Goal: Task Accomplishment & Management: Use online tool/utility

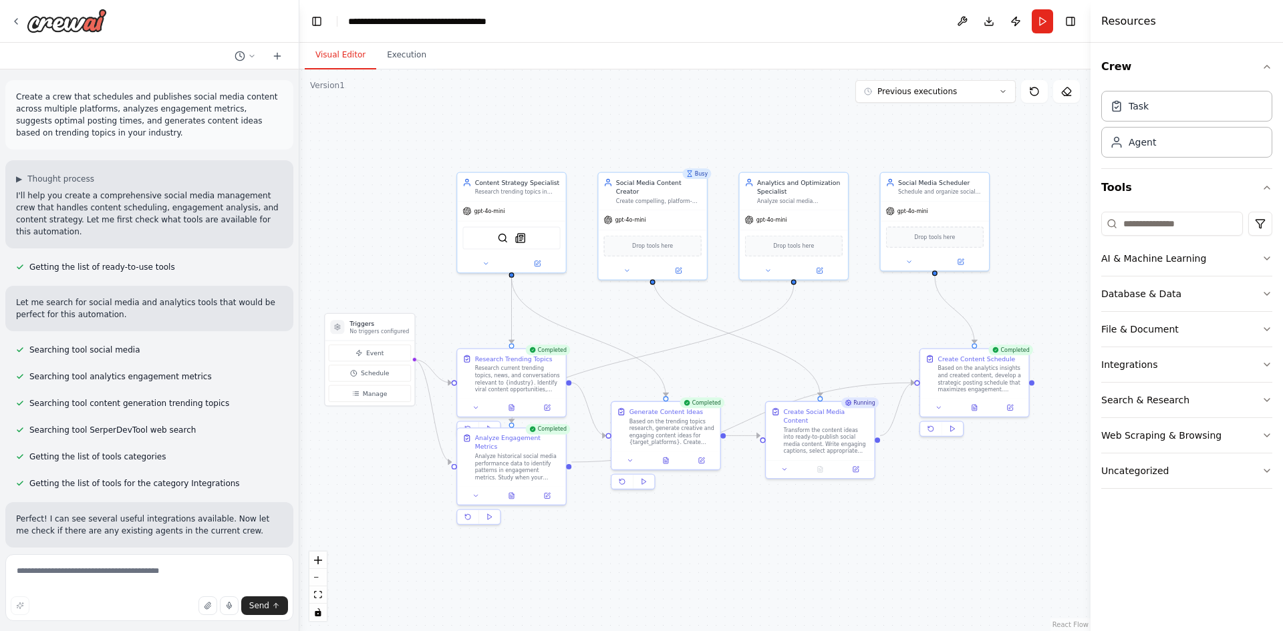
scroll to position [1581, 0]
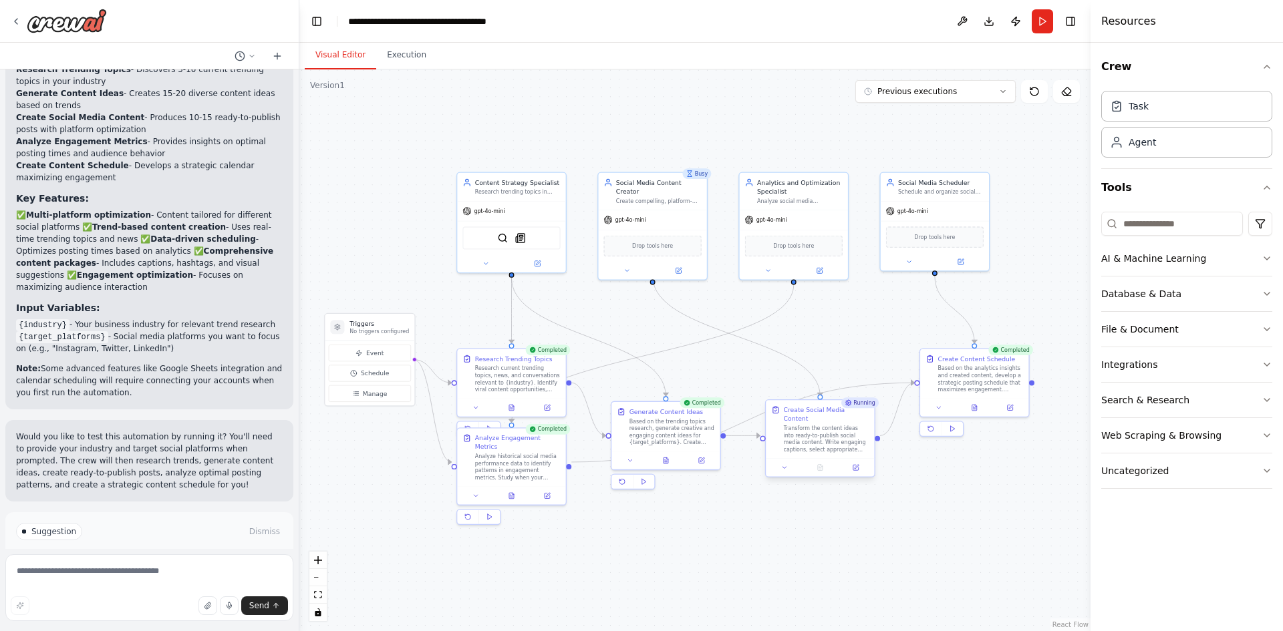
click at [848, 425] on div "Transform the content ideas into ready-to-publish social media content. Write e…" at bounding box center [827, 439] width 86 height 28
click at [837, 436] on div "Transform the content ideas into ready-to-publish social media content. Write e…" at bounding box center [827, 439] width 86 height 28
click at [393, 57] on button "Execution" at bounding box center [406, 55] width 61 height 28
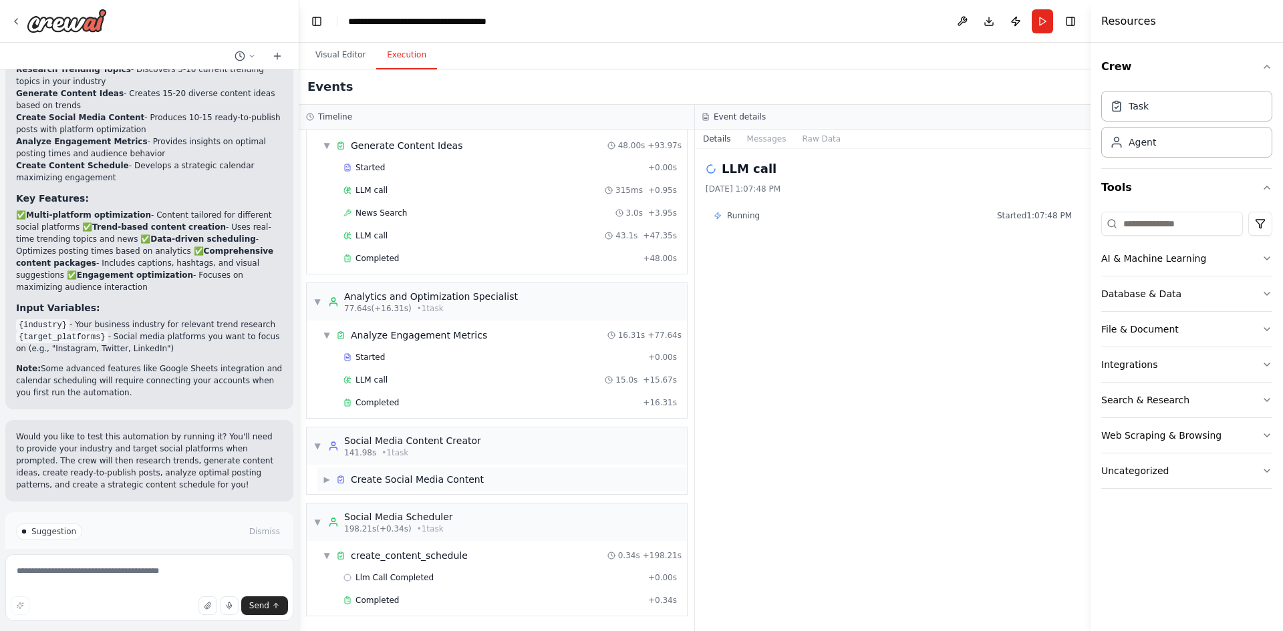
click at [488, 470] on div "▶ Create Social Media Content" at bounding box center [501, 480] width 369 height 24
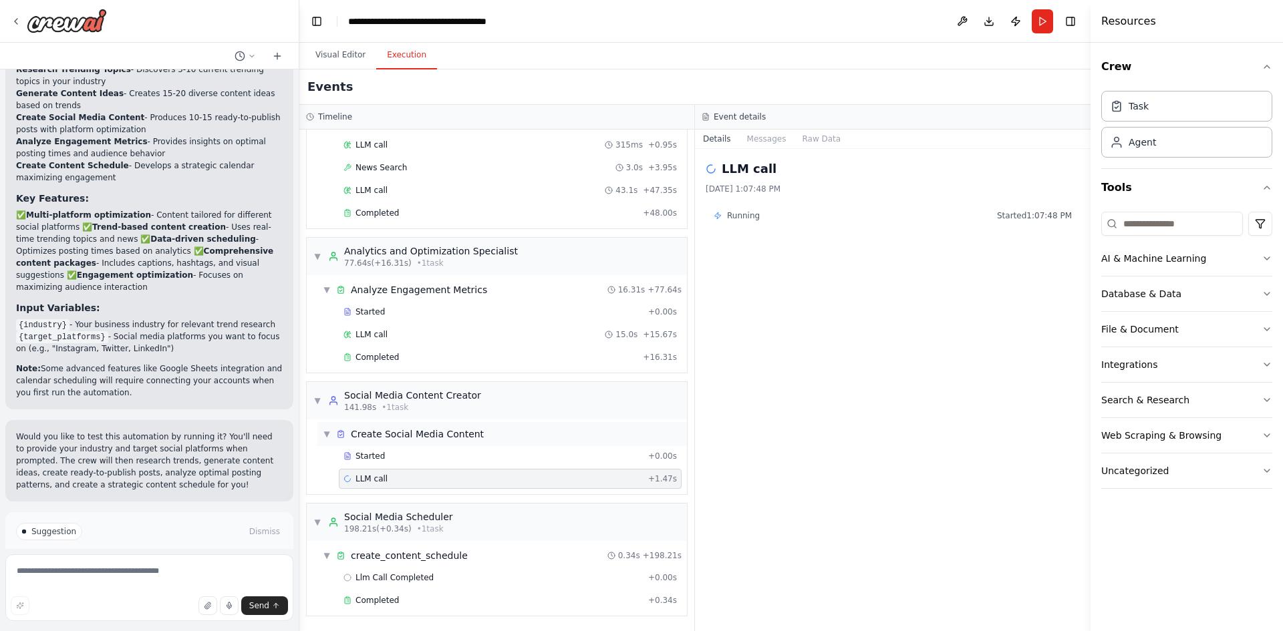
click at [488, 470] on div "LLM call + 1.47s" at bounding box center [510, 479] width 343 height 20
click at [498, 458] on div "Started" at bounding box center [492, 456] width 299 height 11
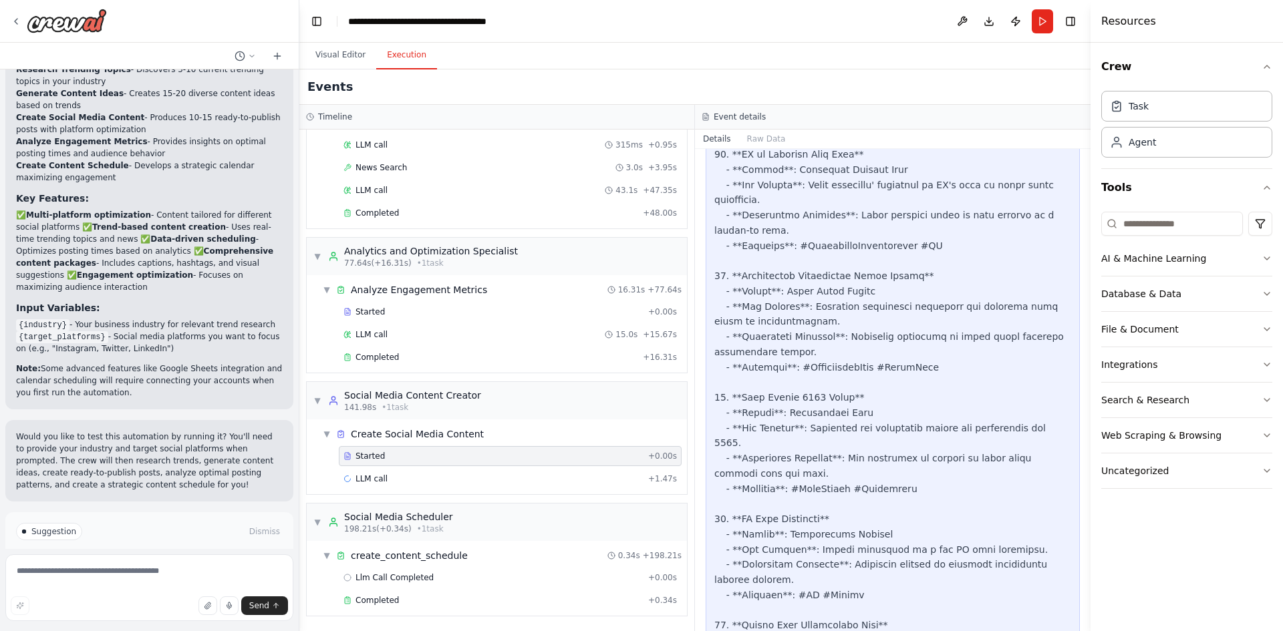
scroll to position [2245, 0]
click at [456, 464] on div "Started + 0.00s" at bounding box center [510, 456] width 343 height 20
click at [427, 474] on div "LLM call + 1.47s" at bounding box center [509, 479] width 333 height 11
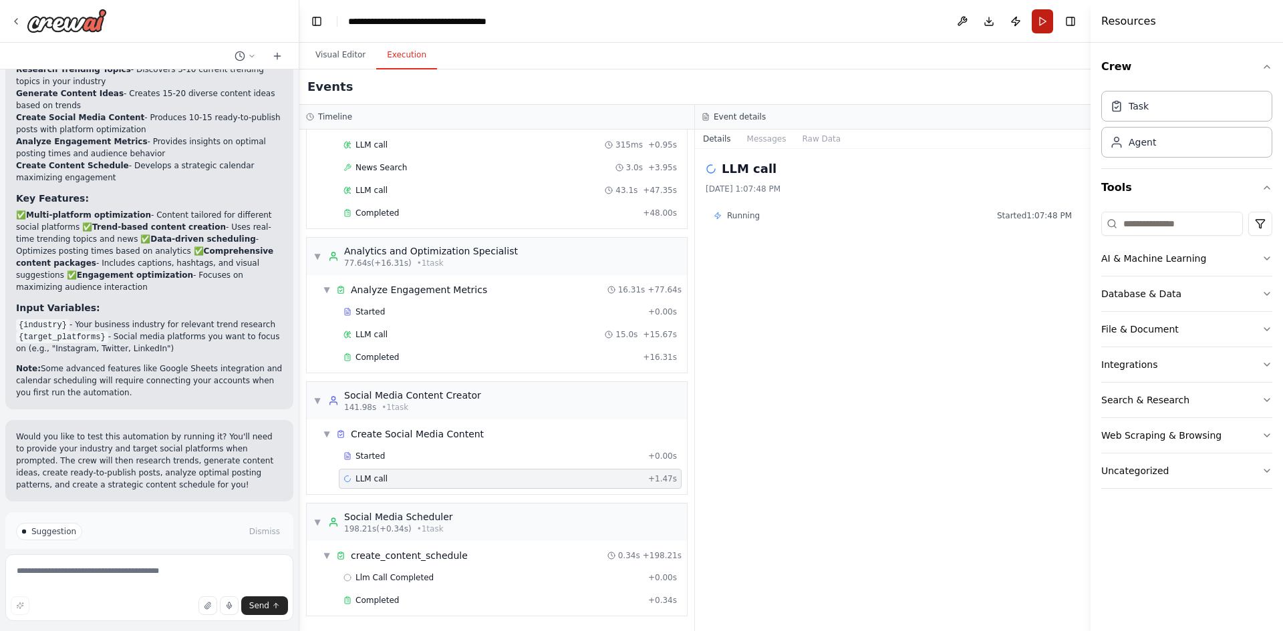
click at [1042, 17] on button "Run" at bounding box center [1041, 21] width 21 height 24
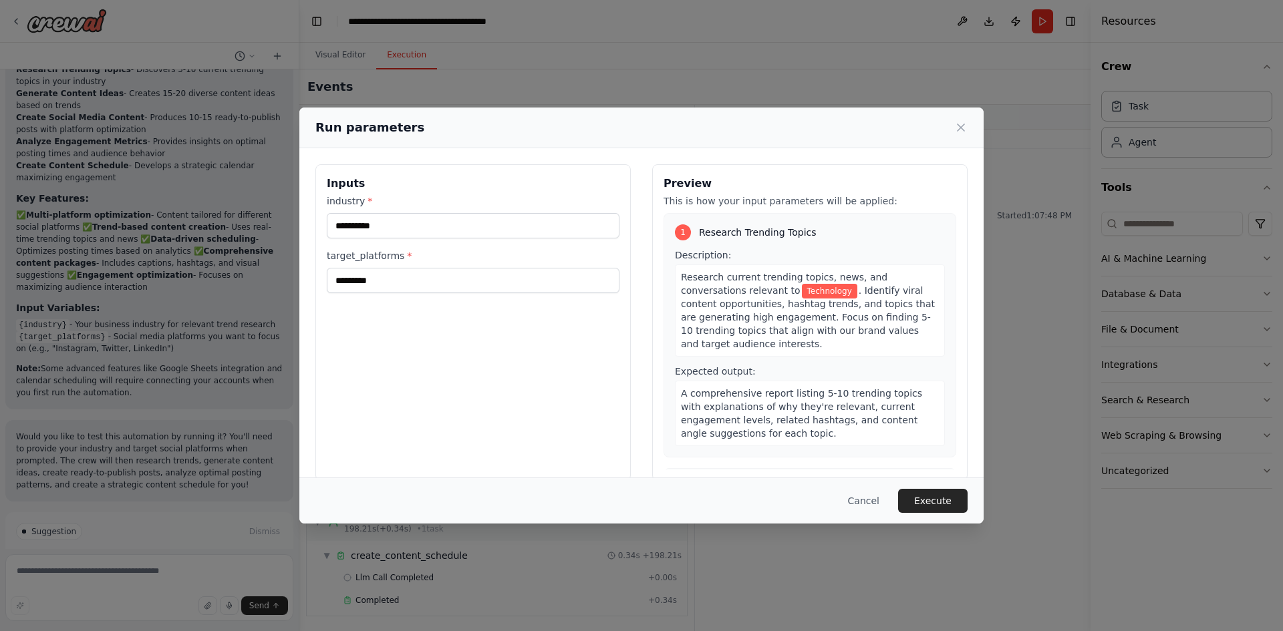
click at [1048, 24] on div "**********" at bounding box center [641, 315] width 1283 height 631
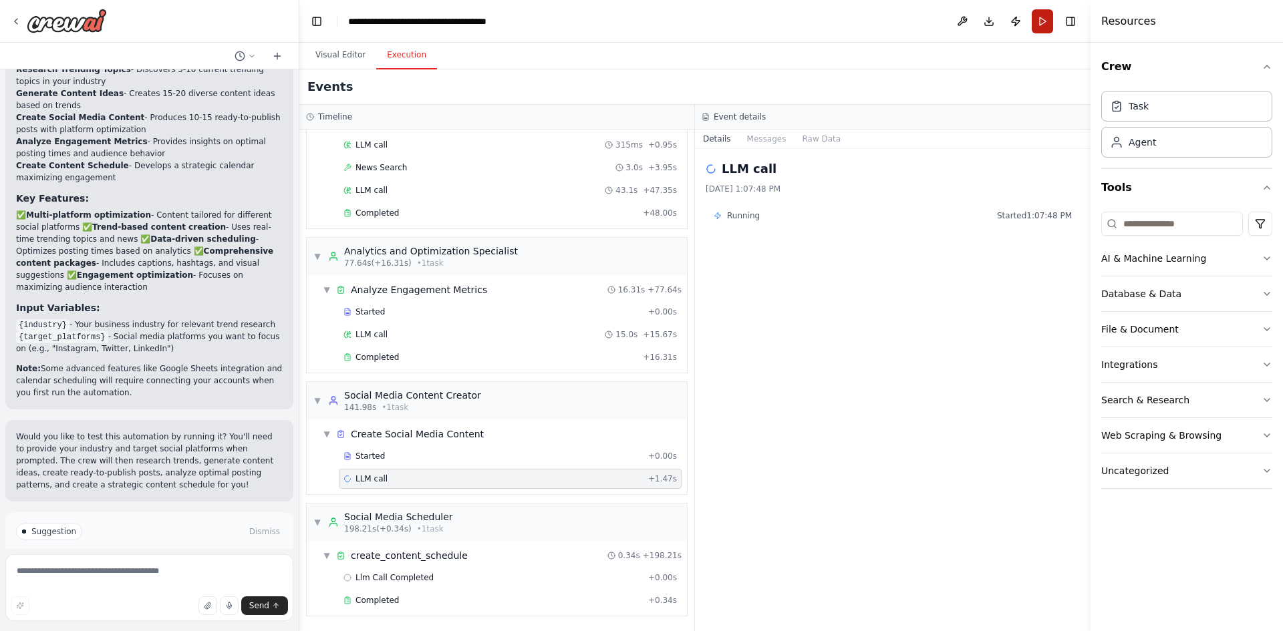
click at [1047, 24] on button "Run" at bounding box center [1041, 21] width 21 height 24
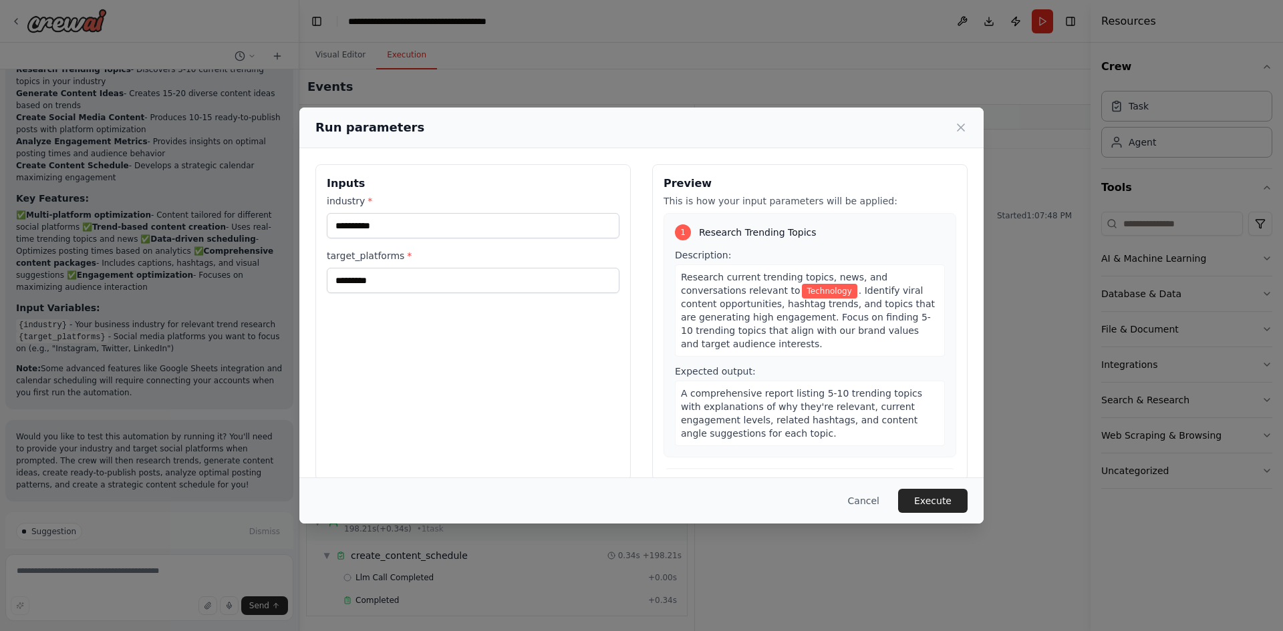
click at [716, 569] on div "**********" at bounding box center [641, 315] width 1283 height 631
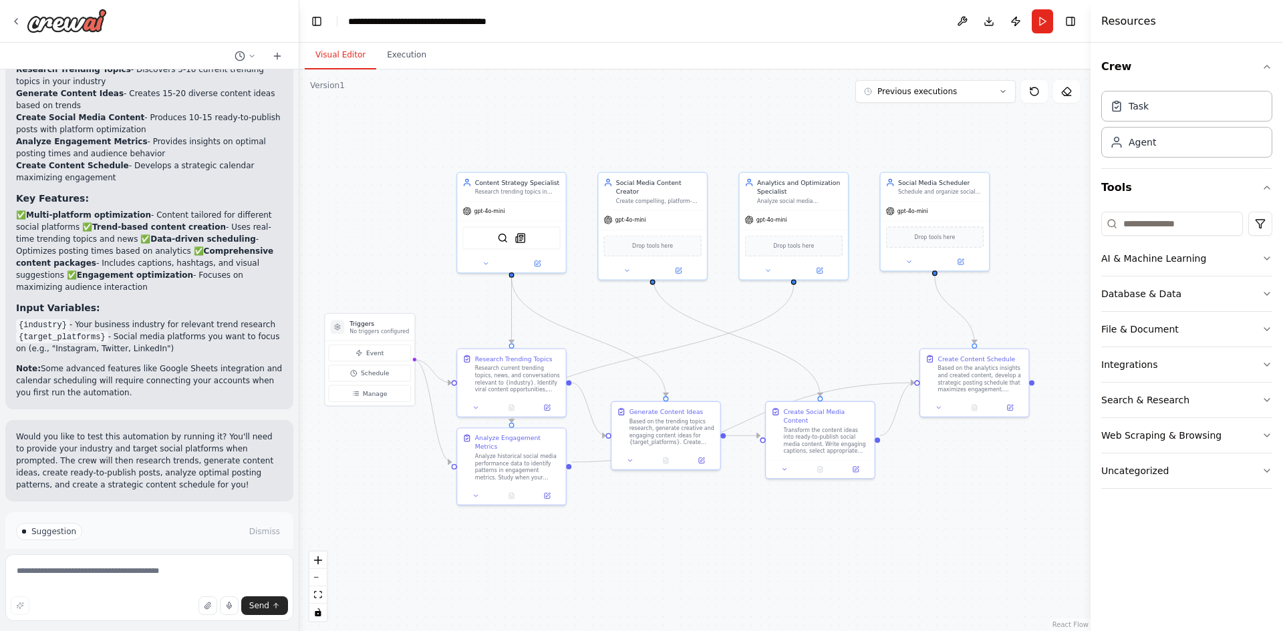
click at [348, 54] on button "Visual Editor" at bounding box center [340, 55] width 71 height 28
click at [777, 464] on button at bounding box center [784, 467] width 30 height 11
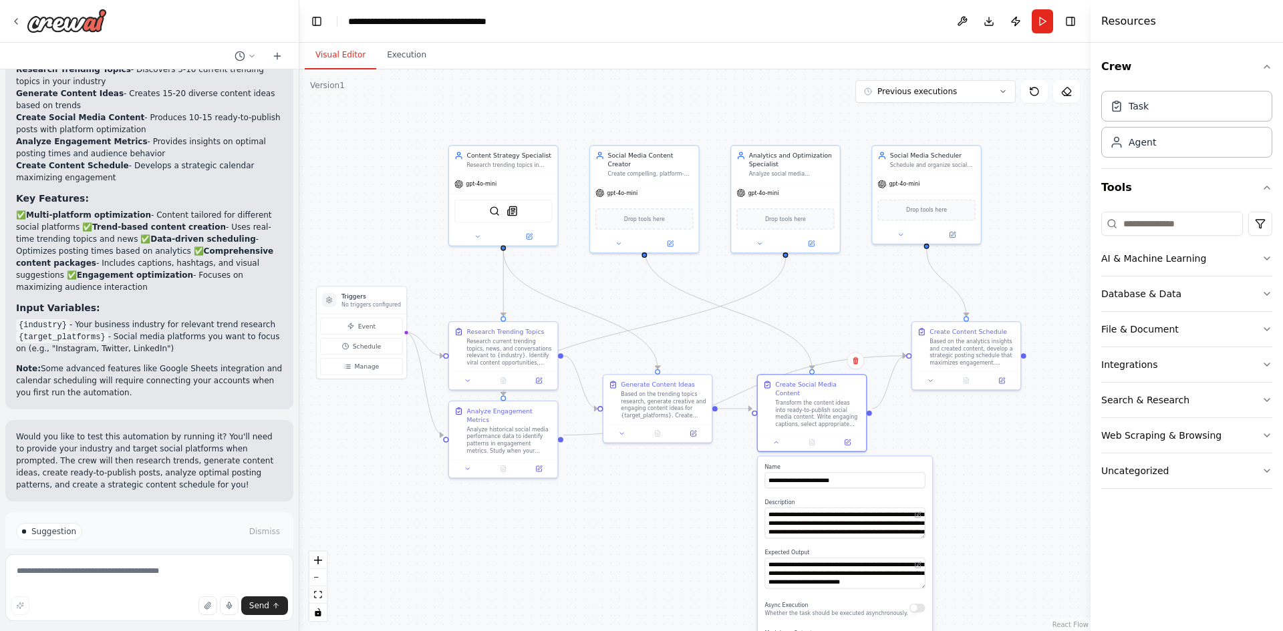
drag, startPoint x: 577, startPoint y: 522, endPoint x: 468, endPoint y: 504, distance: 110.5
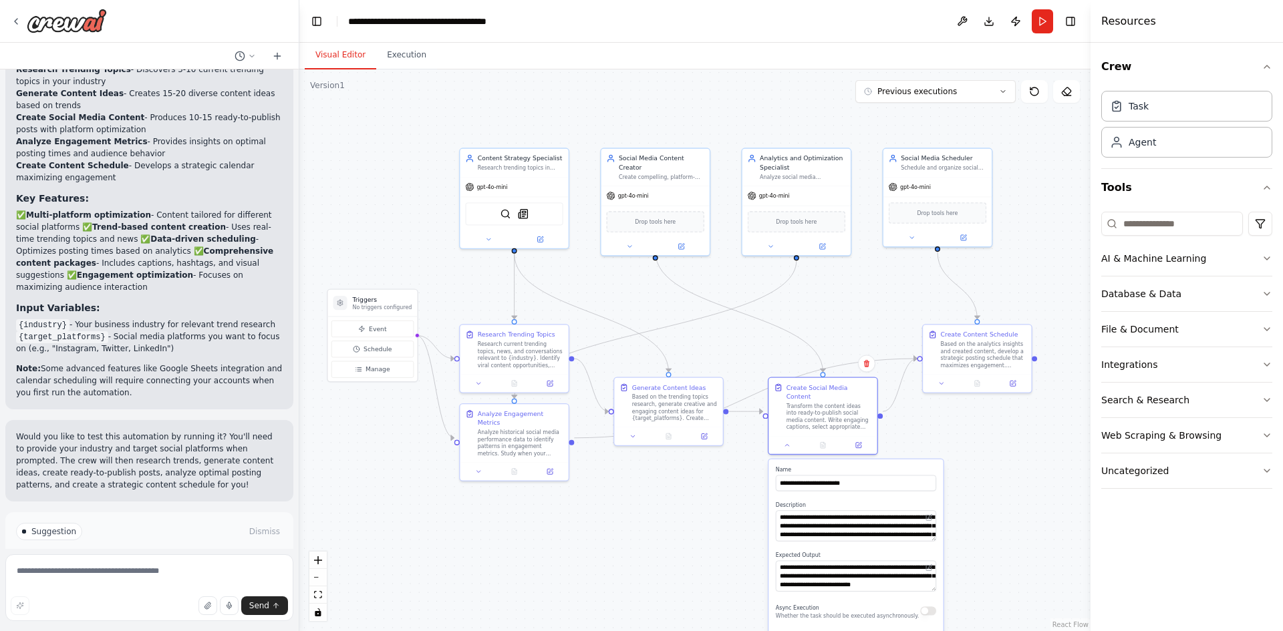
click at [184, 583] on span "Improve automation" at bounding box center [155, 588] width 82 height 11
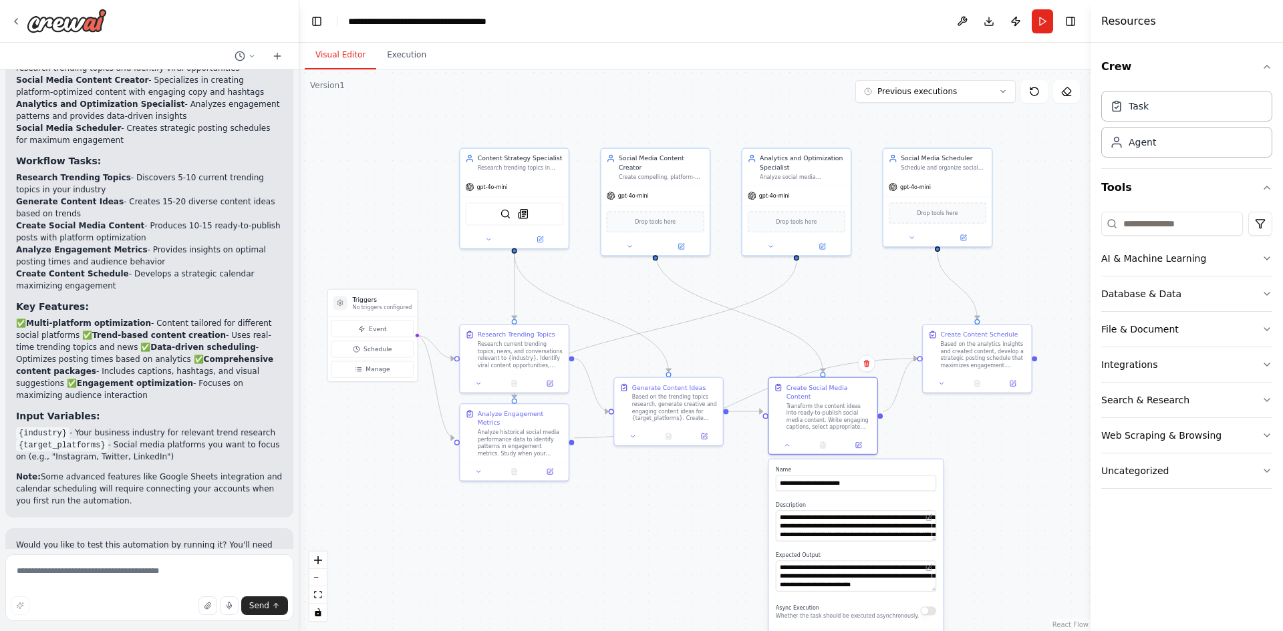
scroll to position [1525, 0]
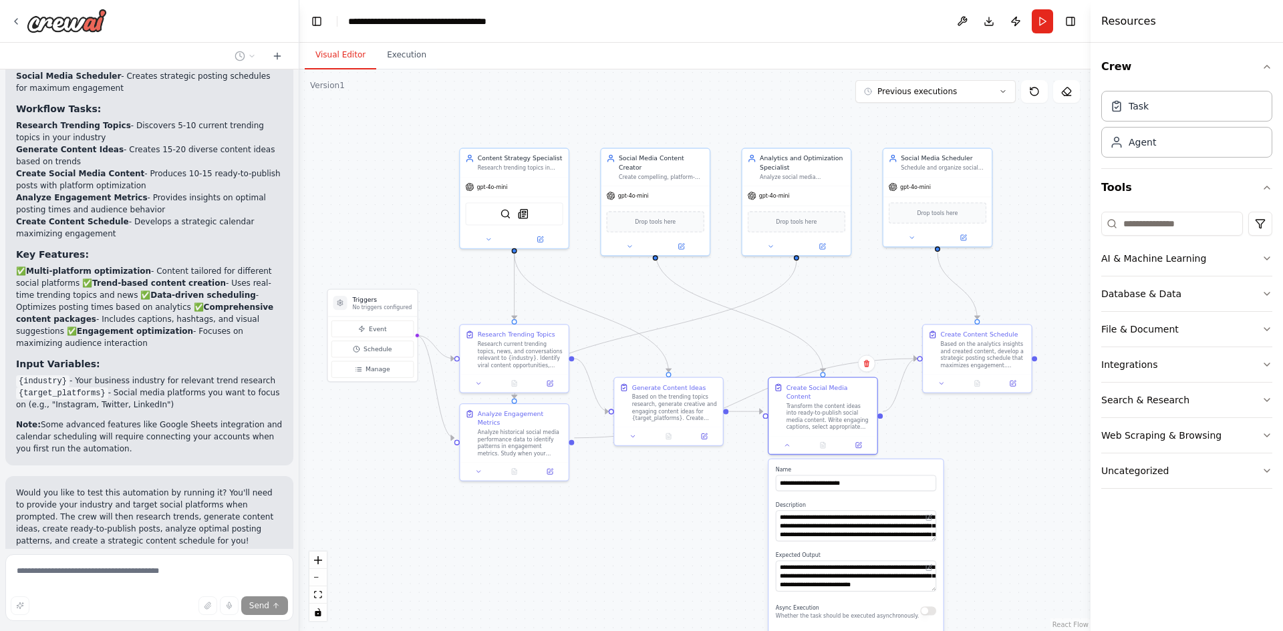
click at [326, 89] on div "Version 1" at bounding box center [327, 85] width 35 height 11
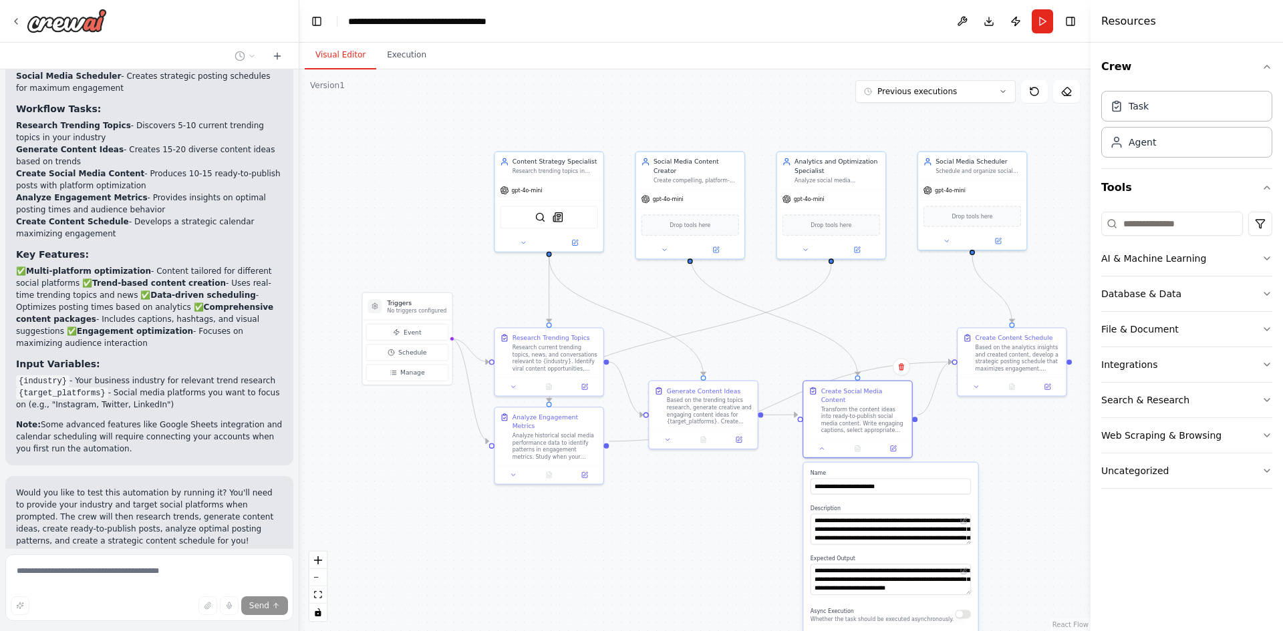
drag, startPoint x: 310, startPoint y: 113, endPoint x: 349, endPoint y: 100, distance: 41.0
click at [345, 112] on div ".deletable-edge-delete-btn { width: 20px; height: 20px; border: 0px solid #ffff…" at bounding box center [694, 350] width 791 height 562
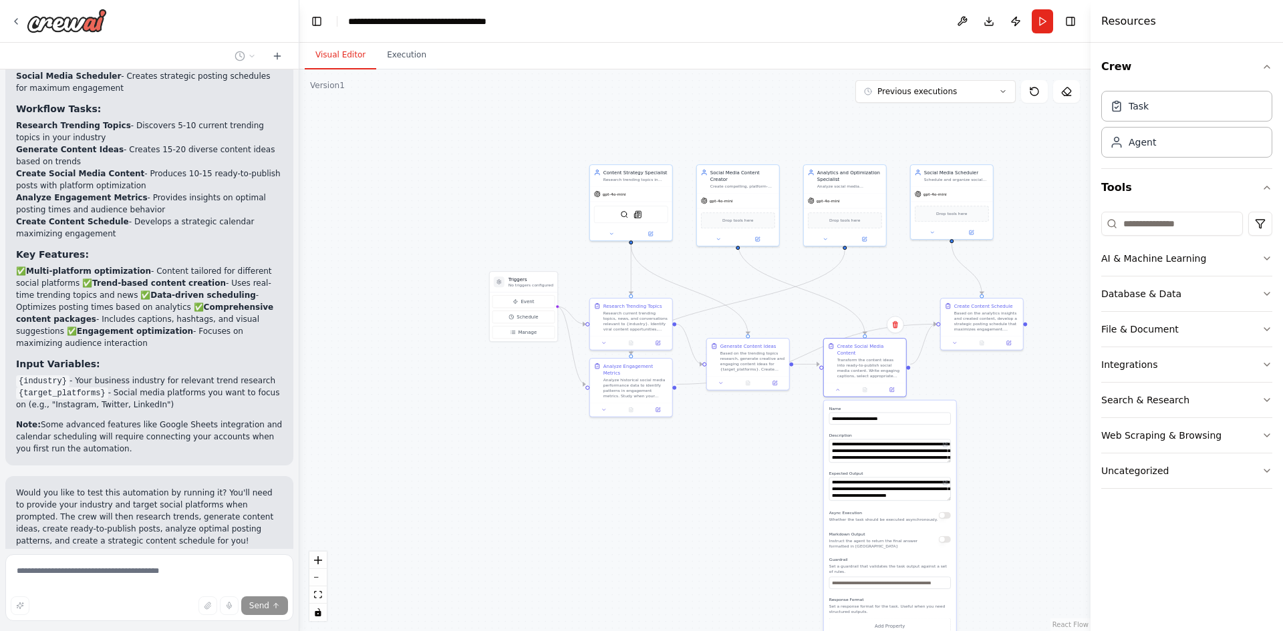
click at [957, 103] on div ".deletable-edge-delete-btn { width: 20px; height: 20px; border: 0px solid #ffff…" at bounding box center [694, 350] width 791 height 562
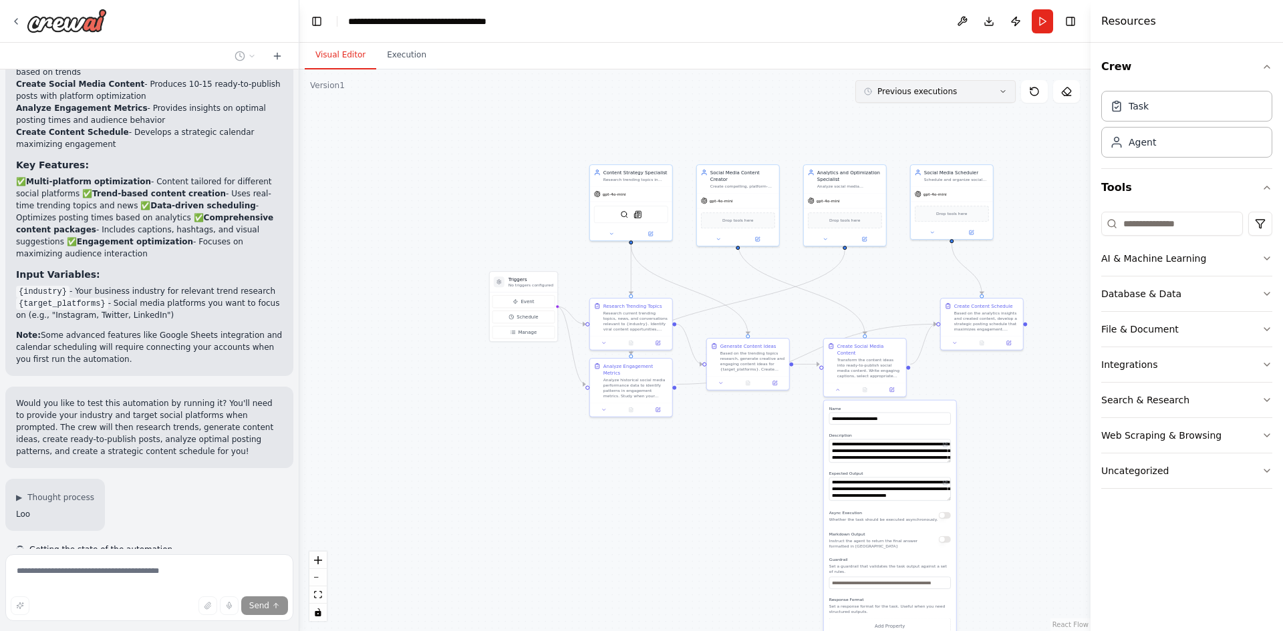
click at [959, 96] on button "Previous executions" at bounding box center [935, 91] width 160 height 23
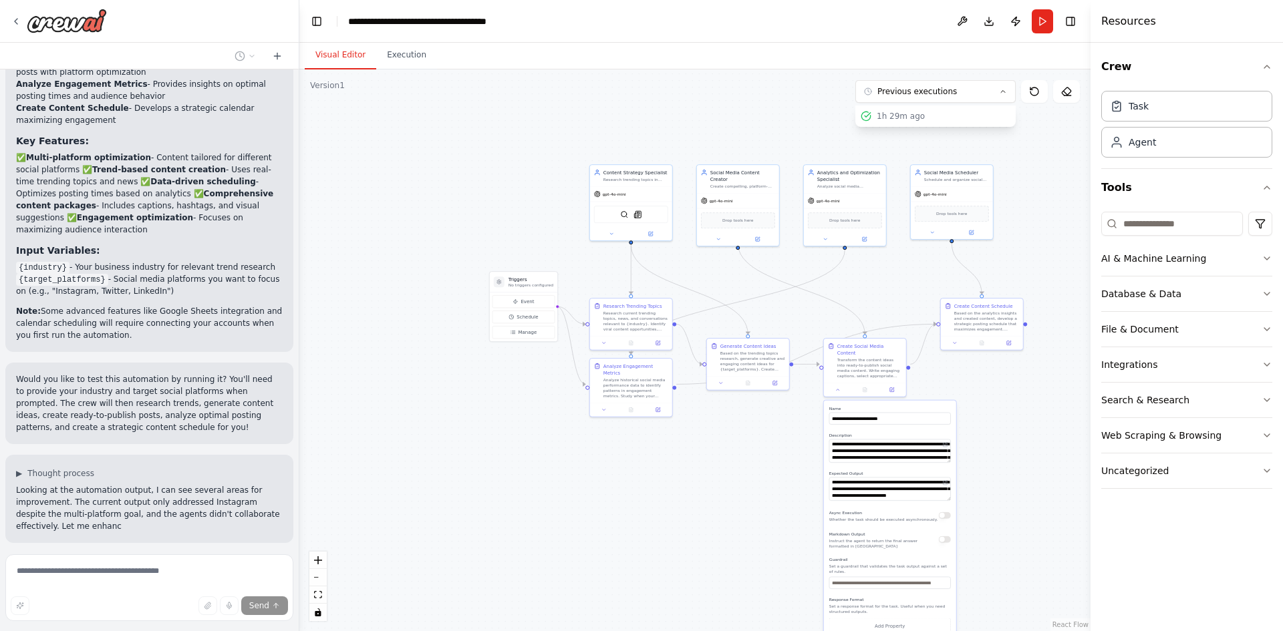
scroll to position [1651, 0]
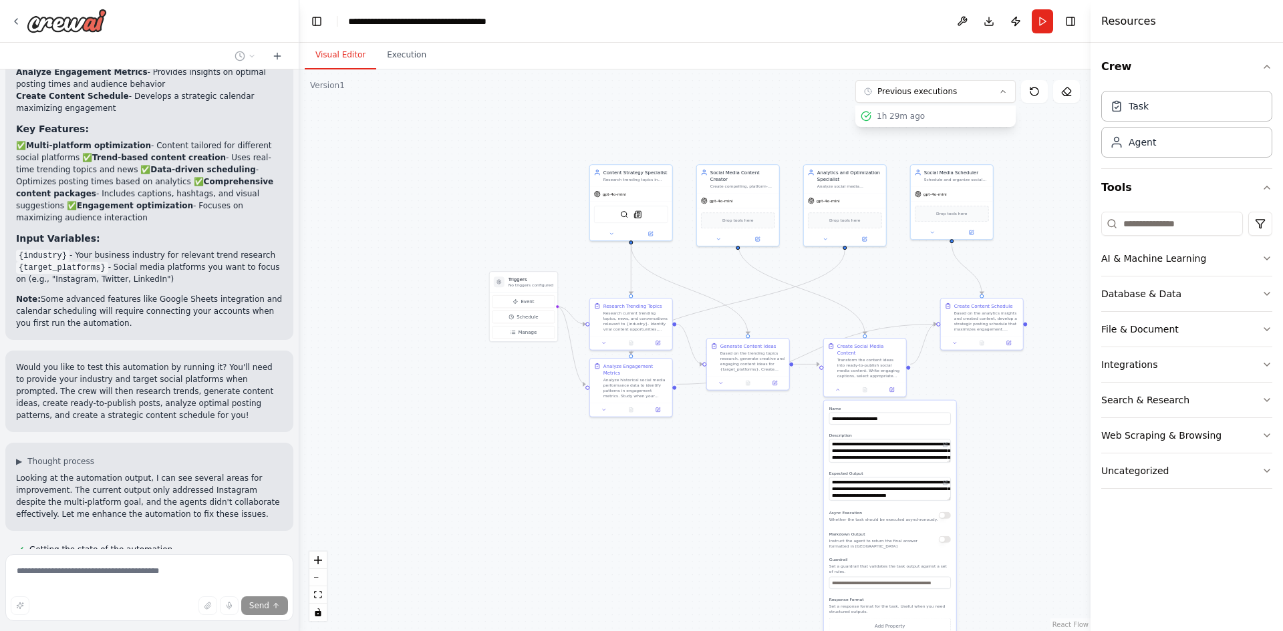
click at [687, 496] on div ".deletable-edge-delete-btn { width: 20px; height: 20px; border: 0px solid #ffff…" at bounding box center [694, 350] width 791 height 562
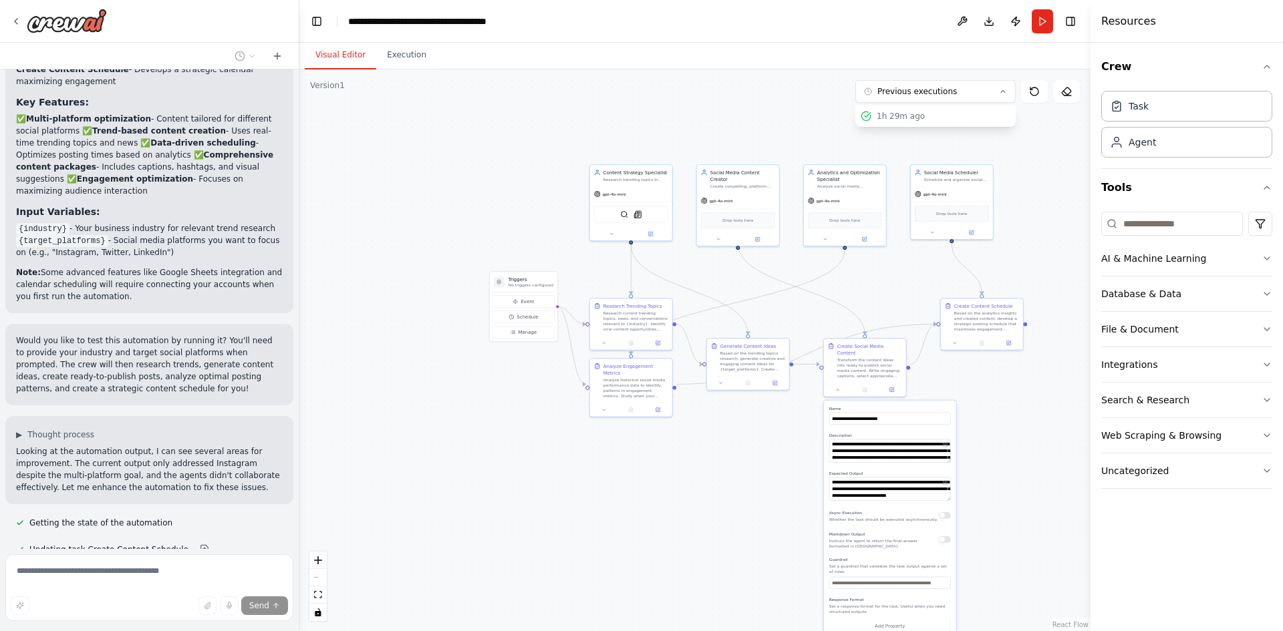
click at [1029, 166] on div ".deletable-edge-delete-btn { width: 20px; height: 20px; border: 0px solid #ffff…" at bounding box center [694, 350] width 791 height 562
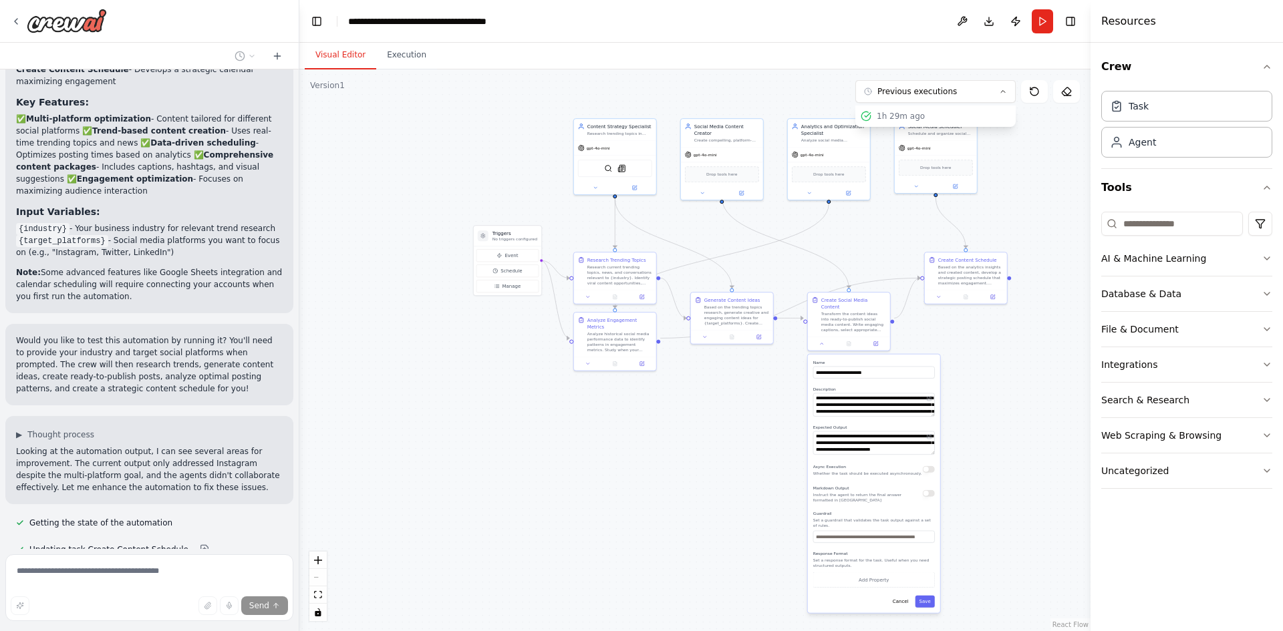
drag, startPoint x: 1030, startPoint y: 189, endPoint x: 1014, endPoint y: 143, distance: 48.8
click at [1014, 143] on div ".deletable-edge-delete-btn { width: 20px; height: 20px; border: 0px solid #ffff…" at bounding box center [694, 350] width 791 height 562
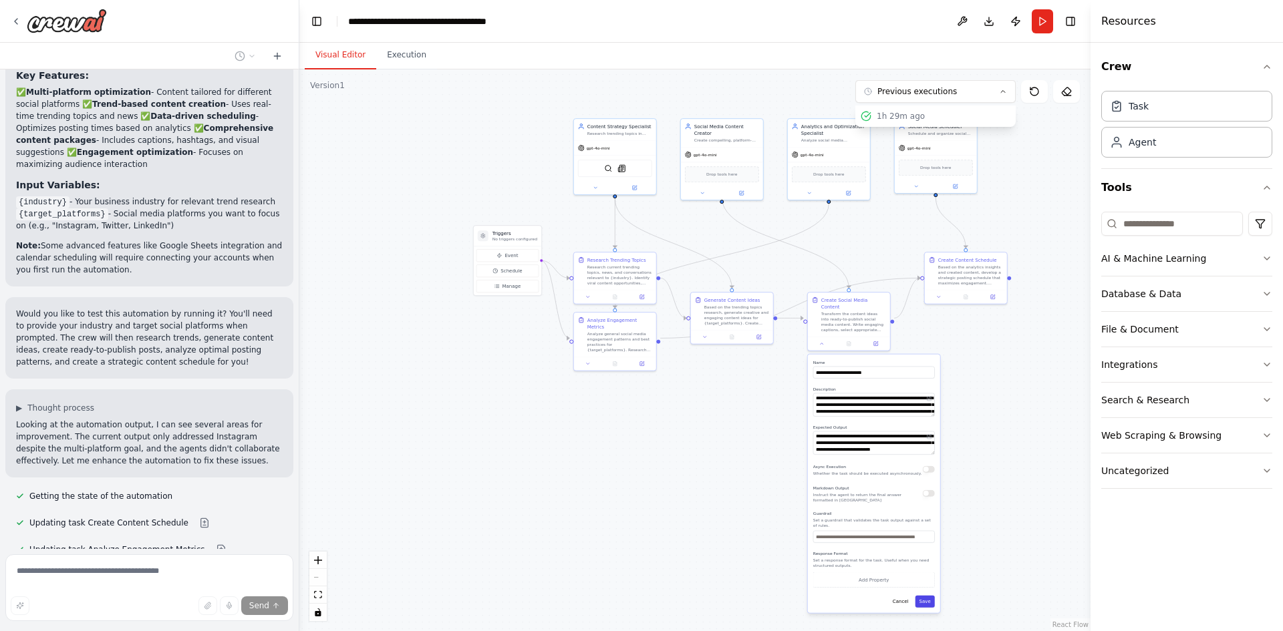
click at [920, 596] on button "Save" at bounding box center [924, 602] width 19 height 12
click at [870, 489] on div ".deletable-edge-delete-btn { width: 20px; height: 20px; border: 0px solid #ffff…" at bounding box center [694, 350] width 791 height 562
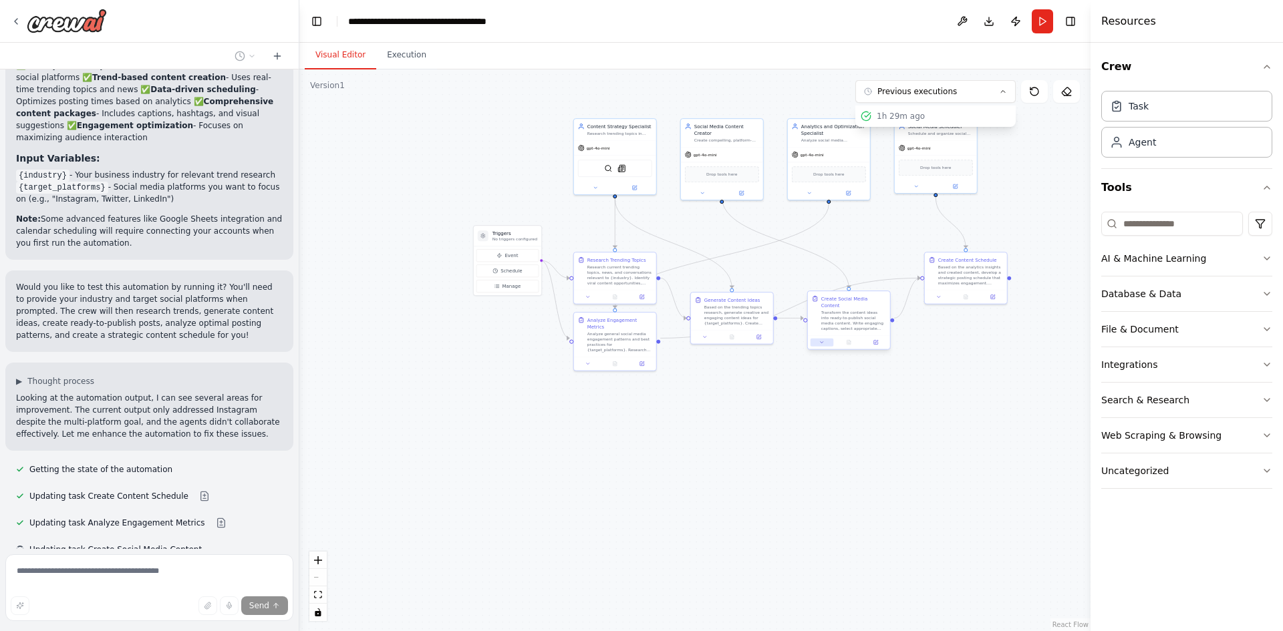
click at [821, 340] on icon at bounding box center [821, 342] width 5 height 5
type textarea "**********"
click at [768, 448] on div ".deletable-edge-delete-btn { width: 20px; height: 20px; border: 0px solid #ffff…" at bounding box center [694, 350] width 791 height 562
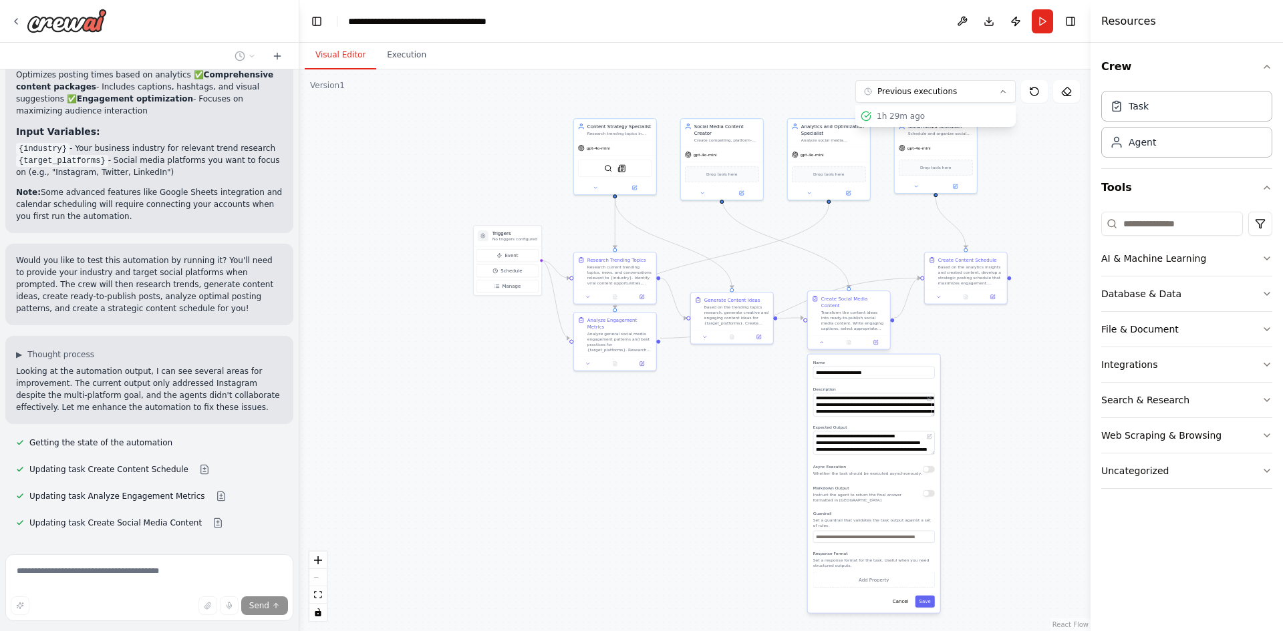
click at [824, 341] on div at bounding box center [849, 342] width 82 height 14
click at [822, 341] on div at bounding box center [849, 342] width 82 height 14
click at [825, 339] on button at bounding box center [821, 343] width 23 height 8
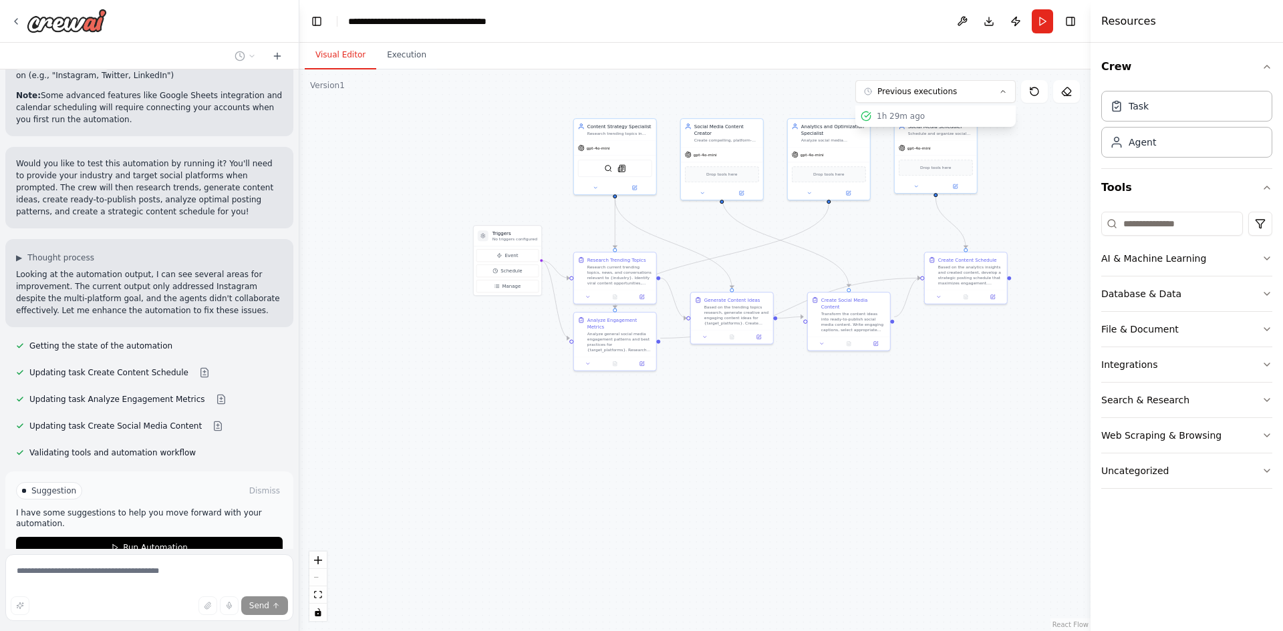
scroll to position [1866, 0]
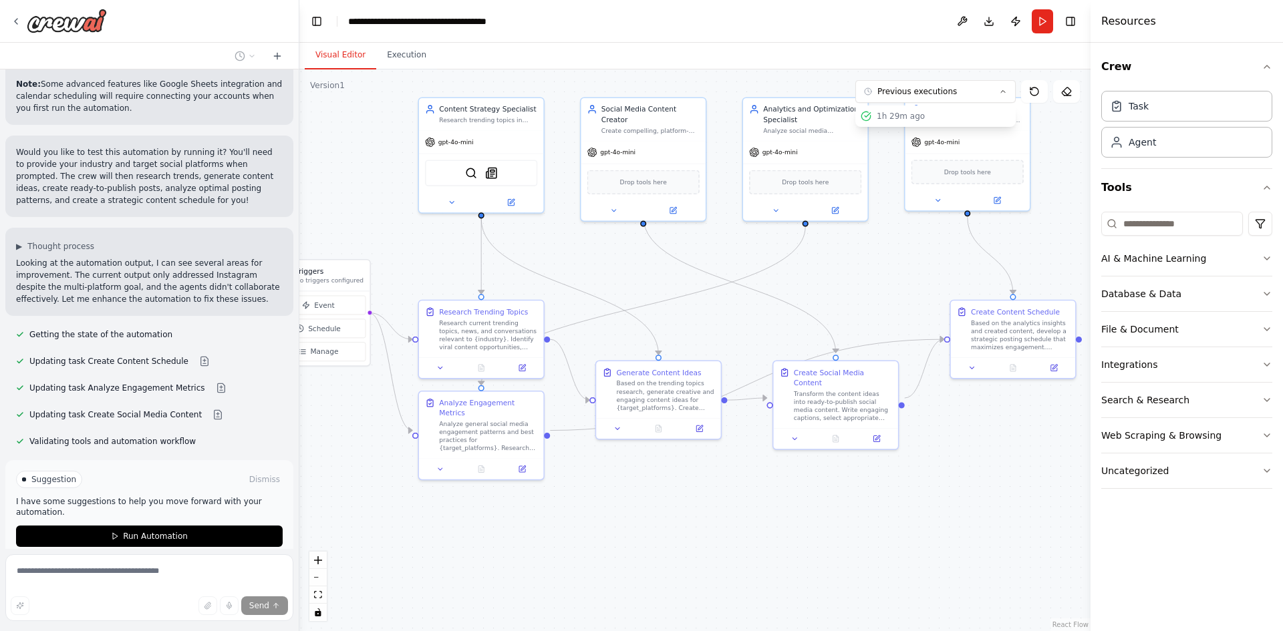
drag, startPoint x: 843, startPoint y: 381, endPoint x: 828, endPoint y: 490, distance: 109.9
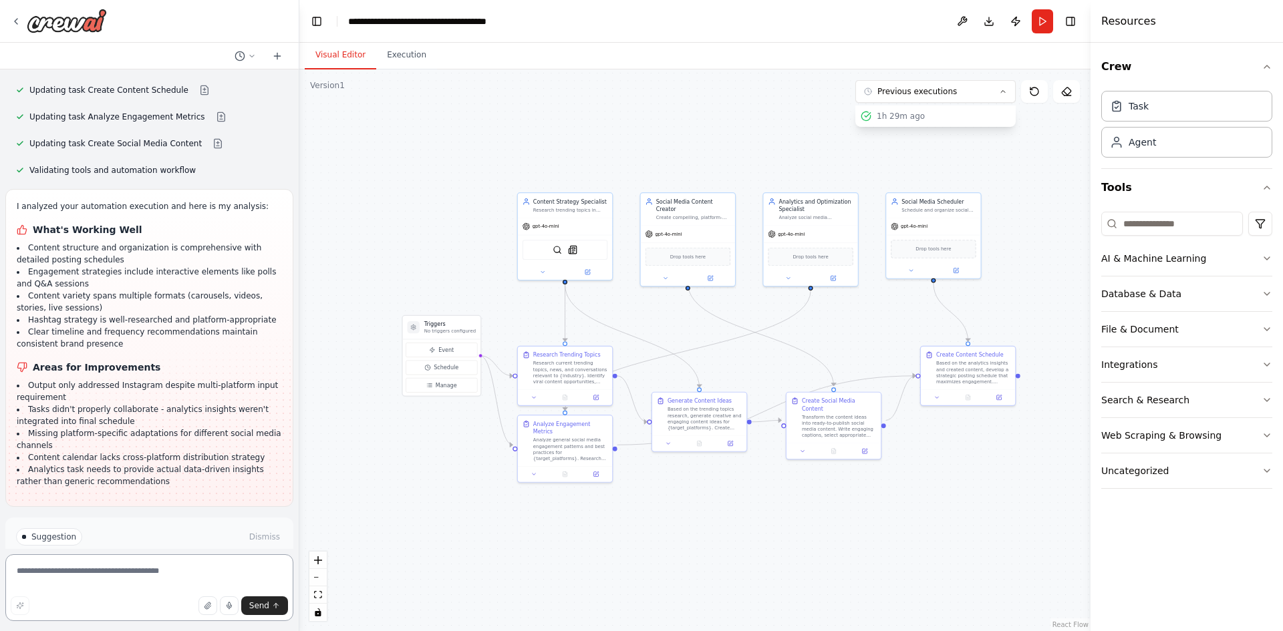
scroll to position [2142, 0]
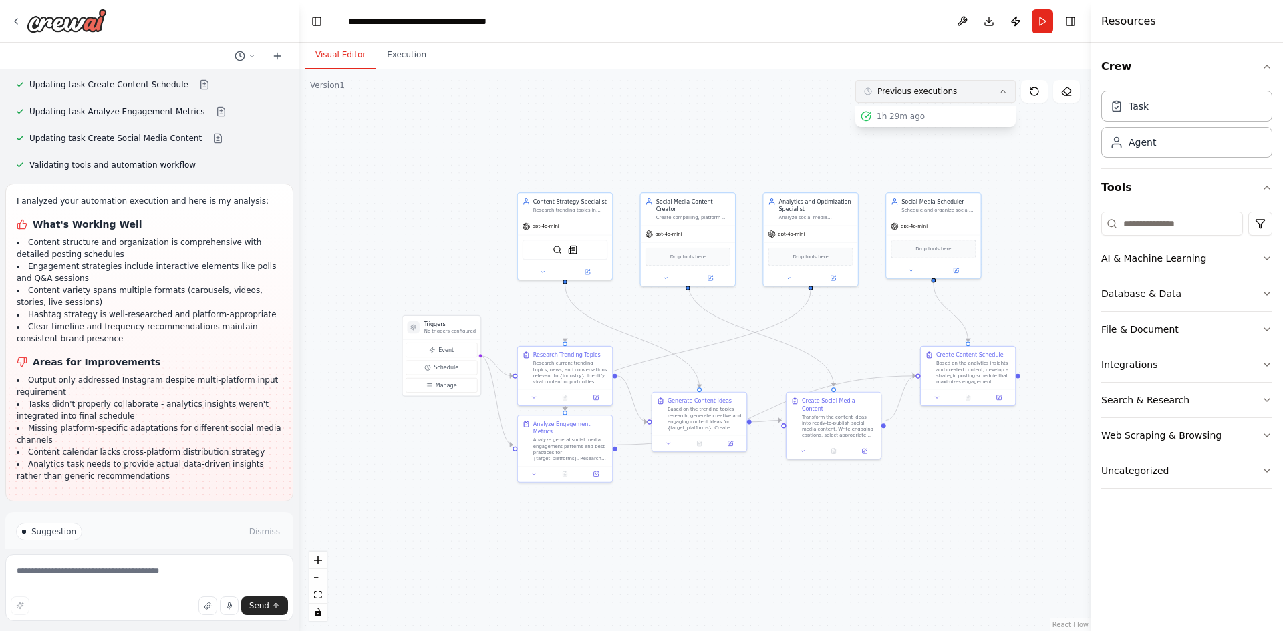
click at [1005, 94] on icon at bounding box center [1003, 92] width 8 height 8
click at [1027, 89] on button at bounding box center [1034, 91] width 27 height 23
click at [1033, 92] on icon at bounding box center [1034, 91] width 11 height 11
click at [1037, 96] on icon at bounding box center [1034, 91] width 11 height 11
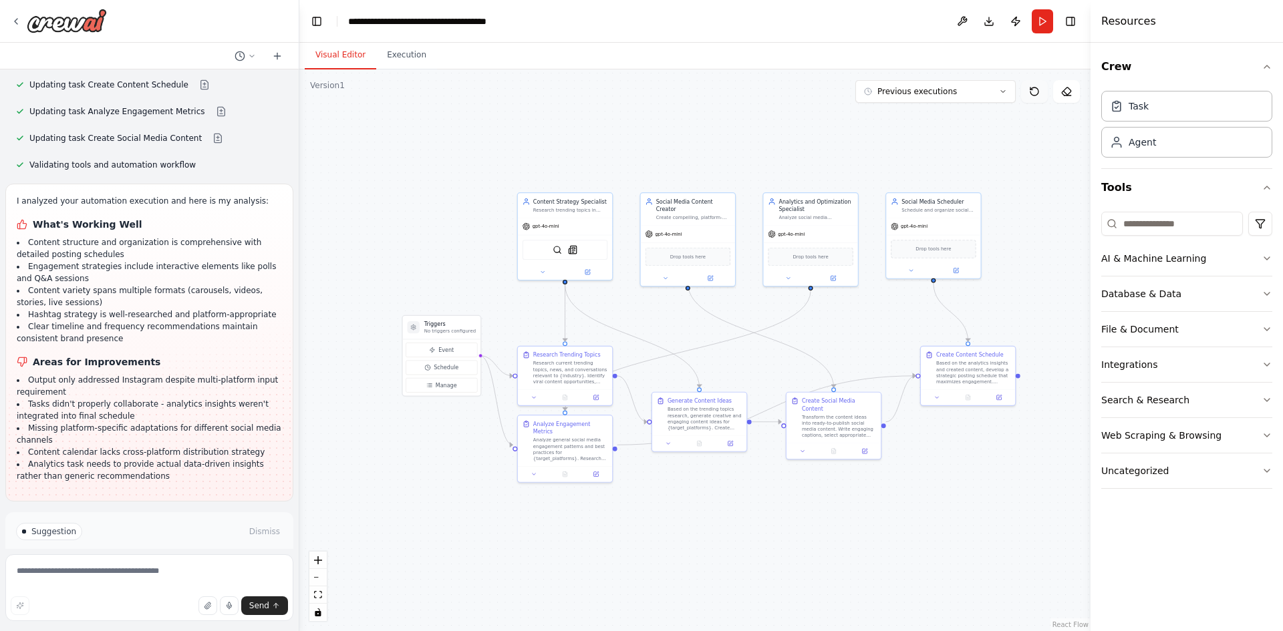
click at [1037, 96] on icon at bounding box center [1034, 91] width 11 height 11
click at [989, 21] on button "Download" at bounding box center [988, 21] width 21 height 24
click at [1062, 25] on button "Toggle Right Sidebar" at bounding box center [1070, 21] width 19 height 19
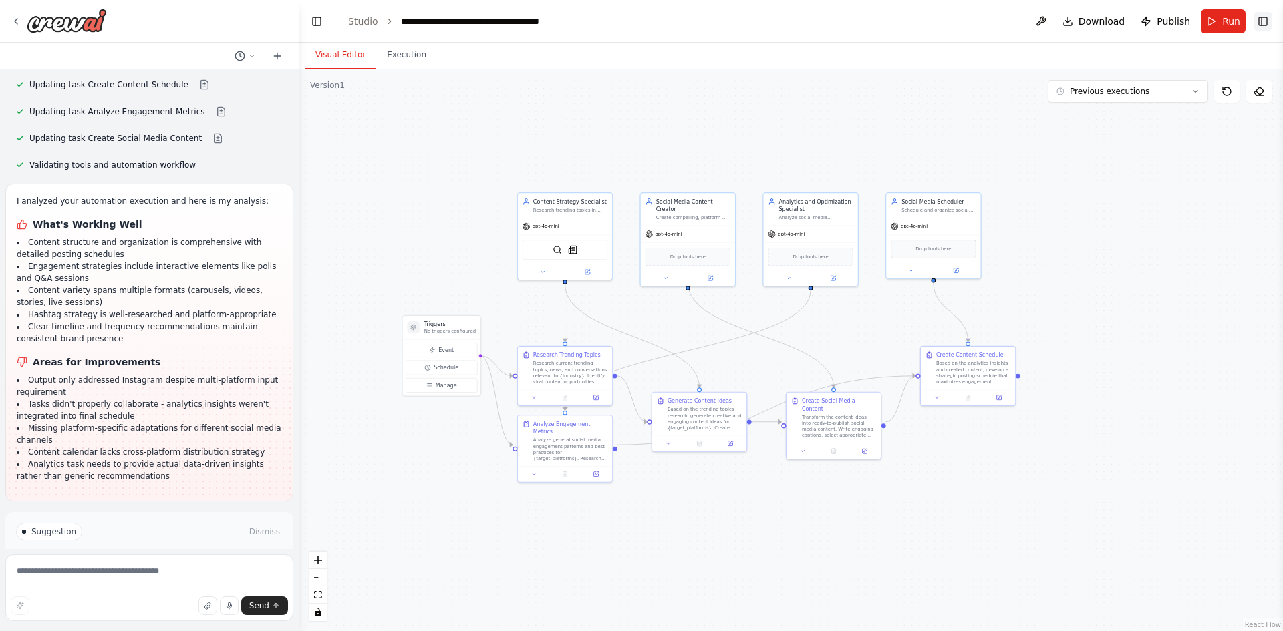
click at [1258, 24] on button "Toggle Right Sidebar" at bounding box center [1262, 21] width 19 height 19
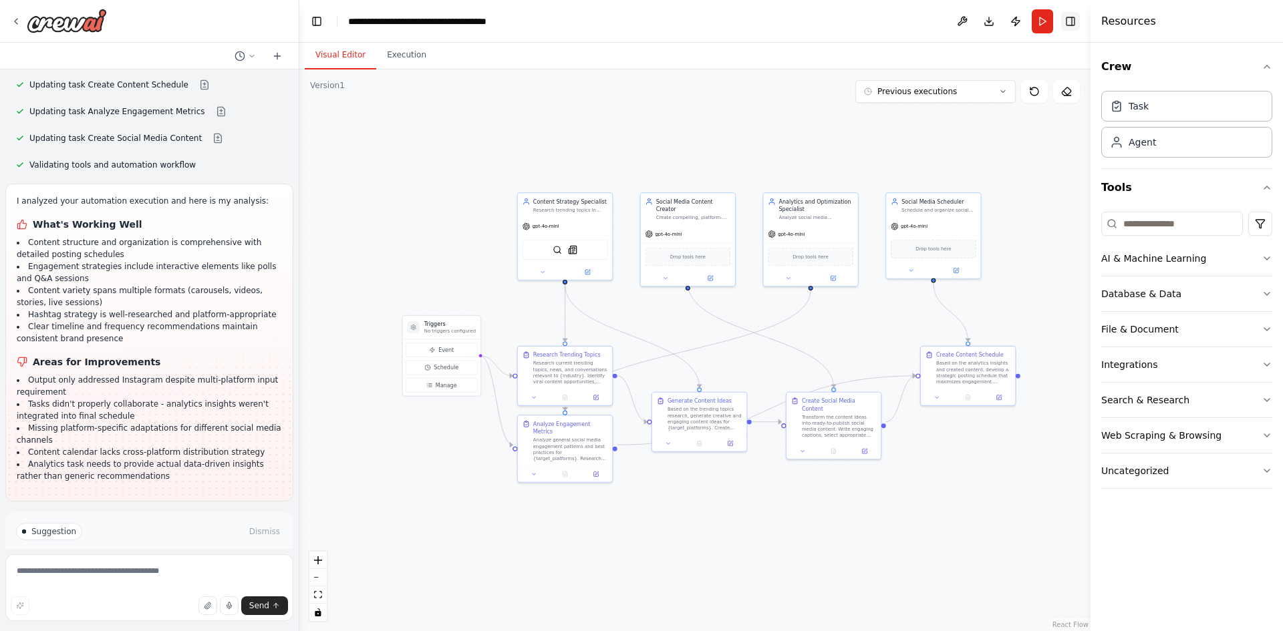
click at [1072, 25] on button "Toggle Right Sidebar" at bounding box center [1070, 21] width 19 height 19
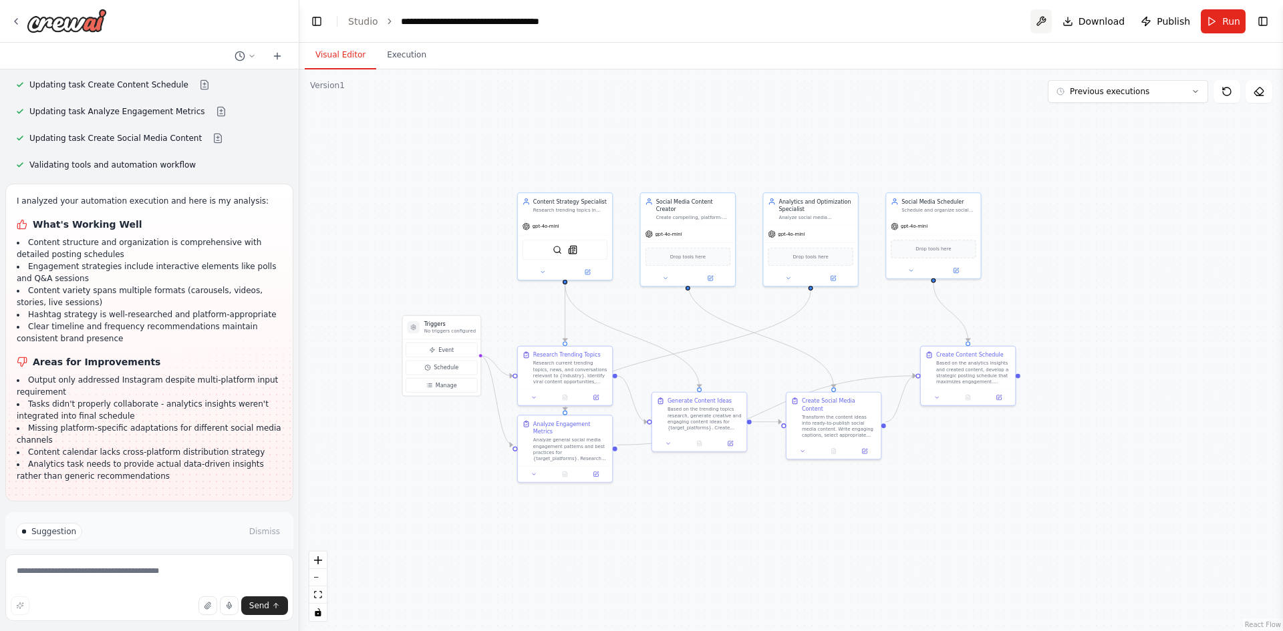
click at [1044, 27] on button at bounding box center [1040, 21] width 21 height 24
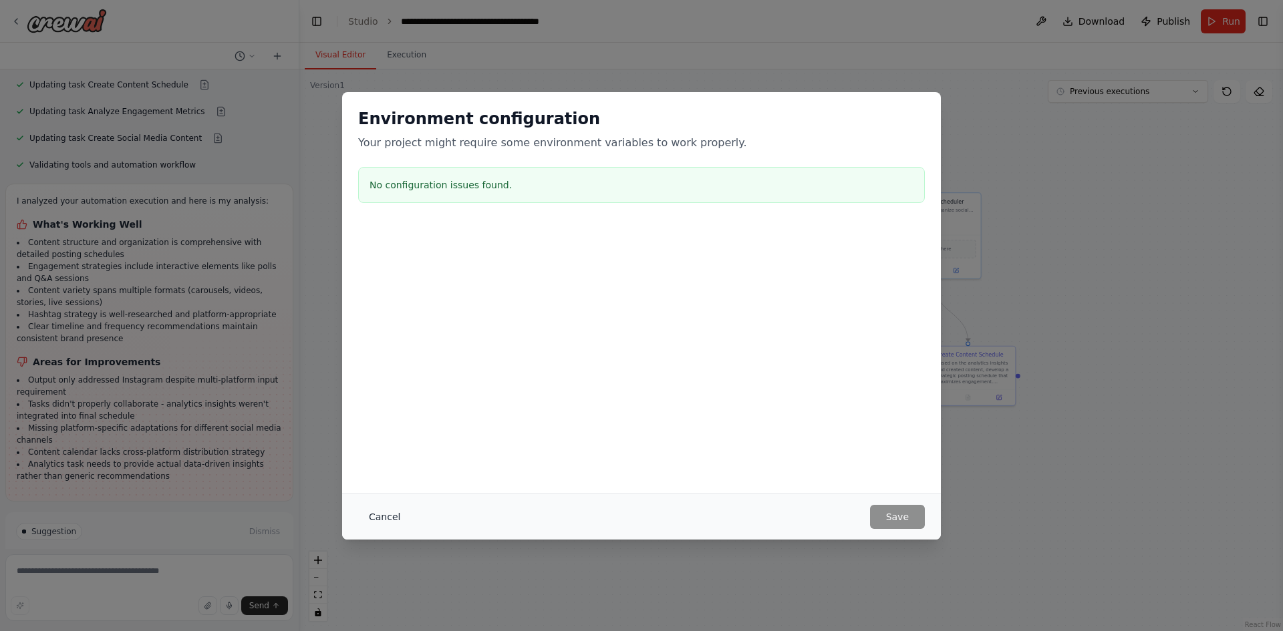
click at [385, 517] on button "Cancel" at bounding box center [384, 517] width 53 height 24
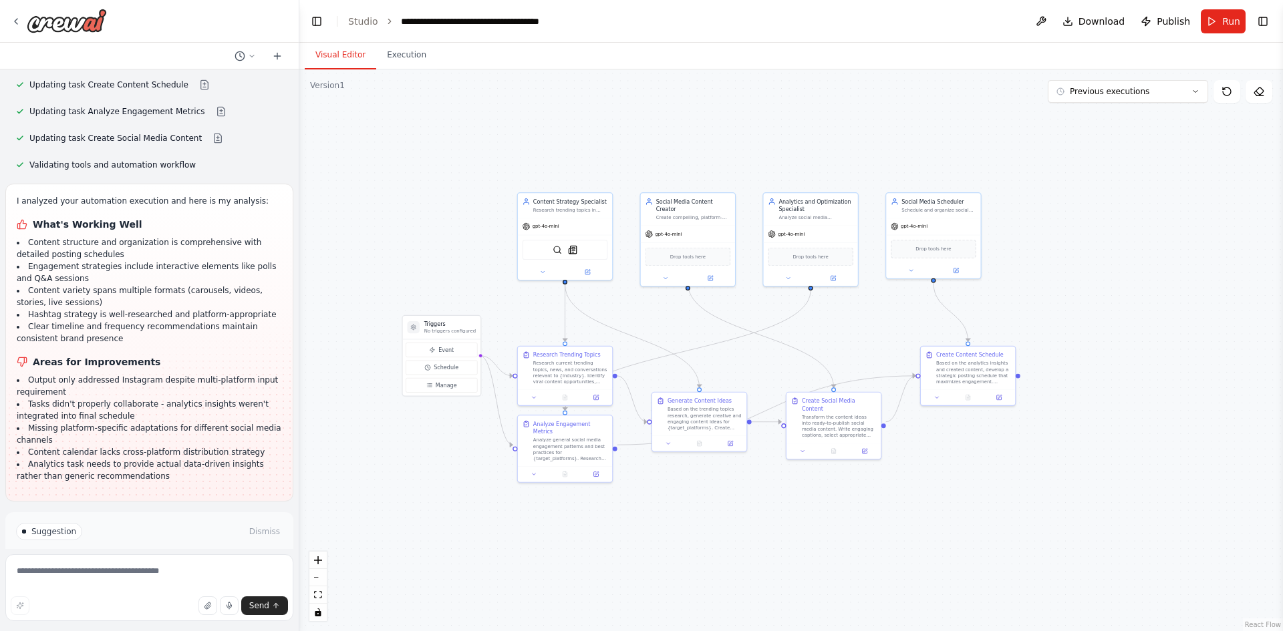
click at [103, 578] on button "Run Automation" at bounding box center [149, 588] width 267 height 21
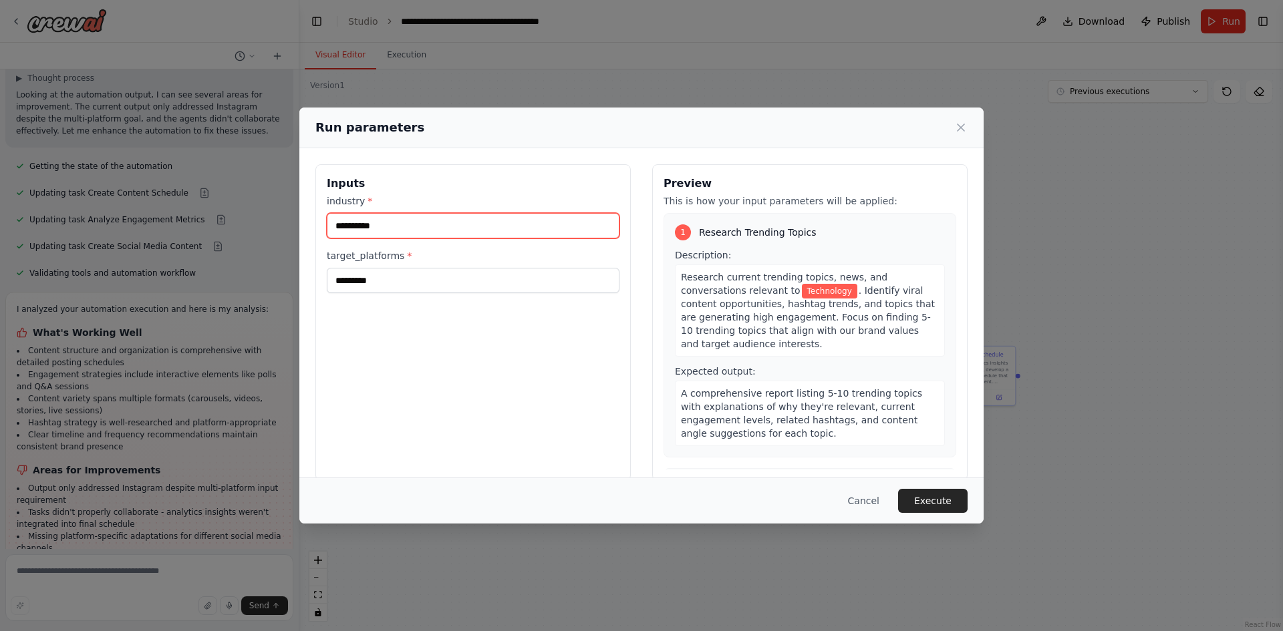
drag, startPoint x: 396, startPoint y: 224, endPoint x: 295, endPoint y: 222, distance: 101.6
click at [295, 222] on div "**********" at bounding box center [641, 315] width 1283 height 631
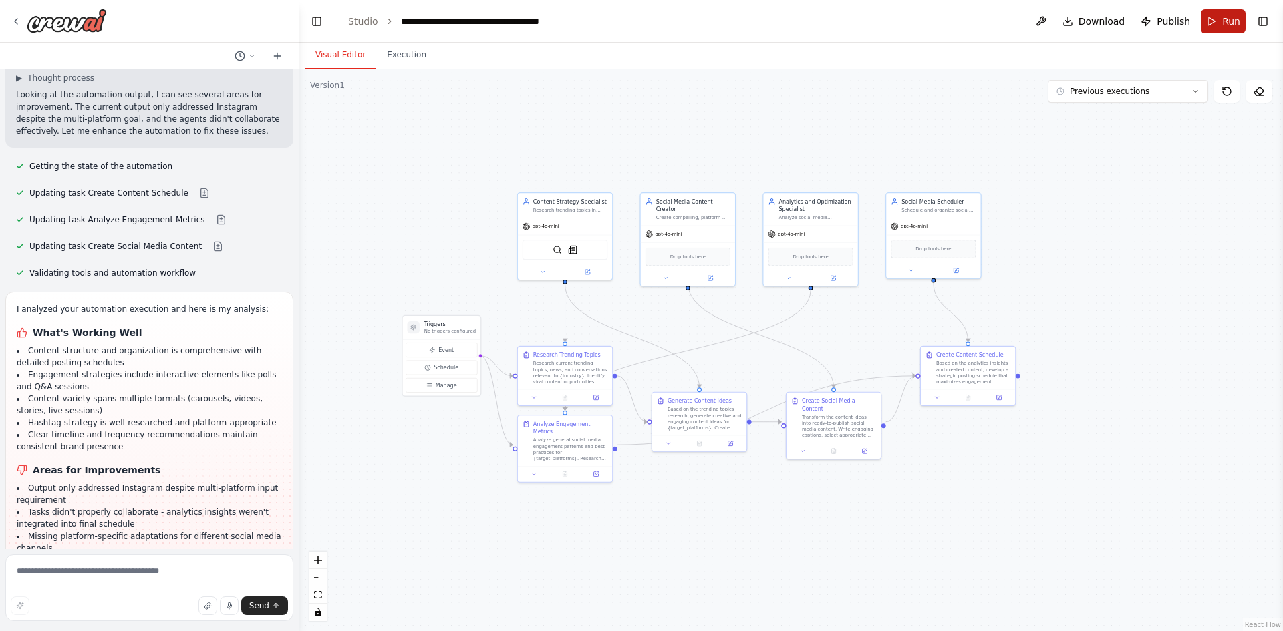
click at [1223, 25] on span "Run" at bounding box center [1231, 21] width 18 height 13
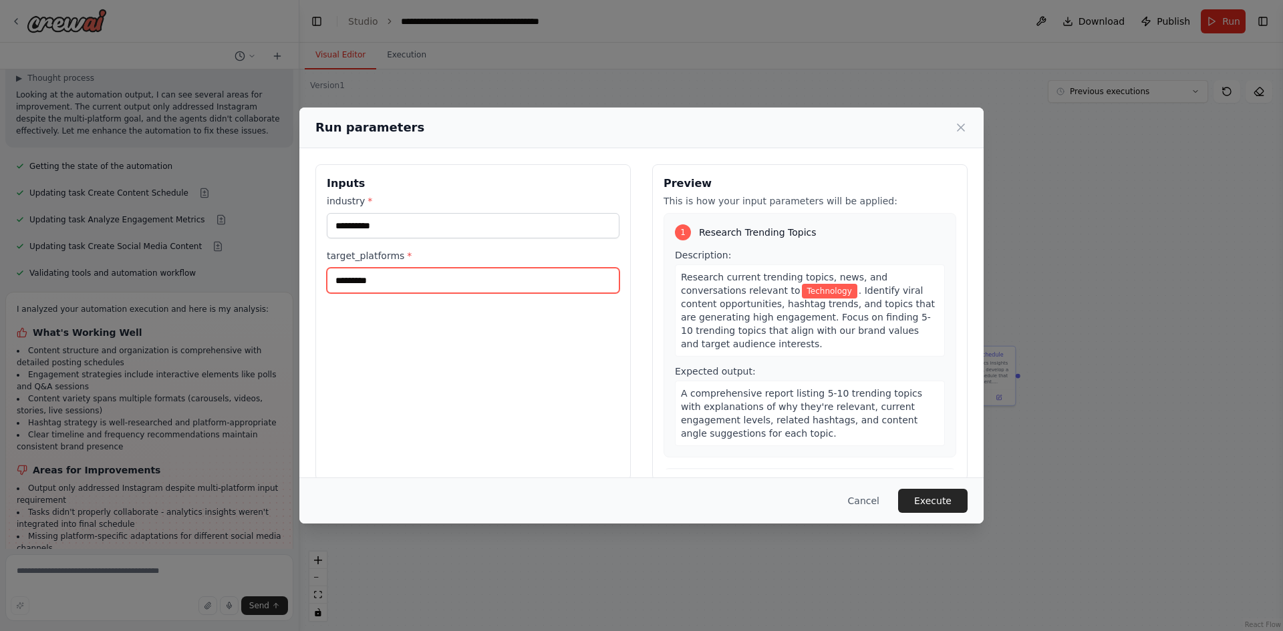
click at [394, 277] on input "*********" at bounding box center [473, 280] width 293 height 25
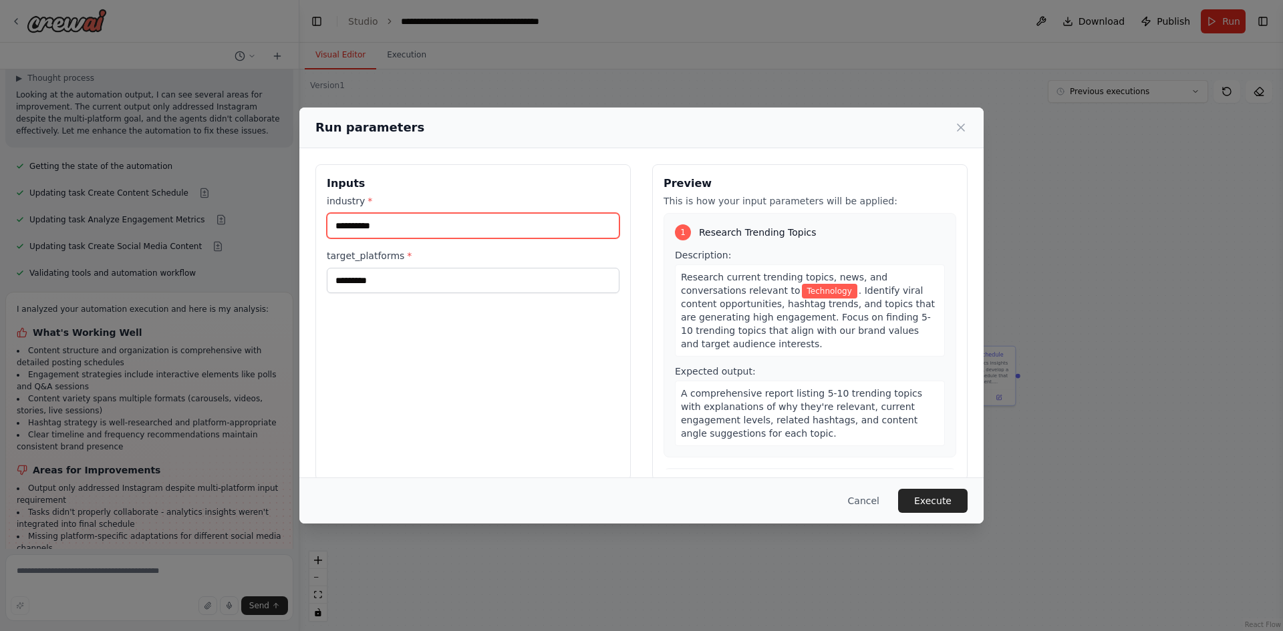
click at [434, 223] on input "**********" at bounding box center [473, 225] width 293 height 25
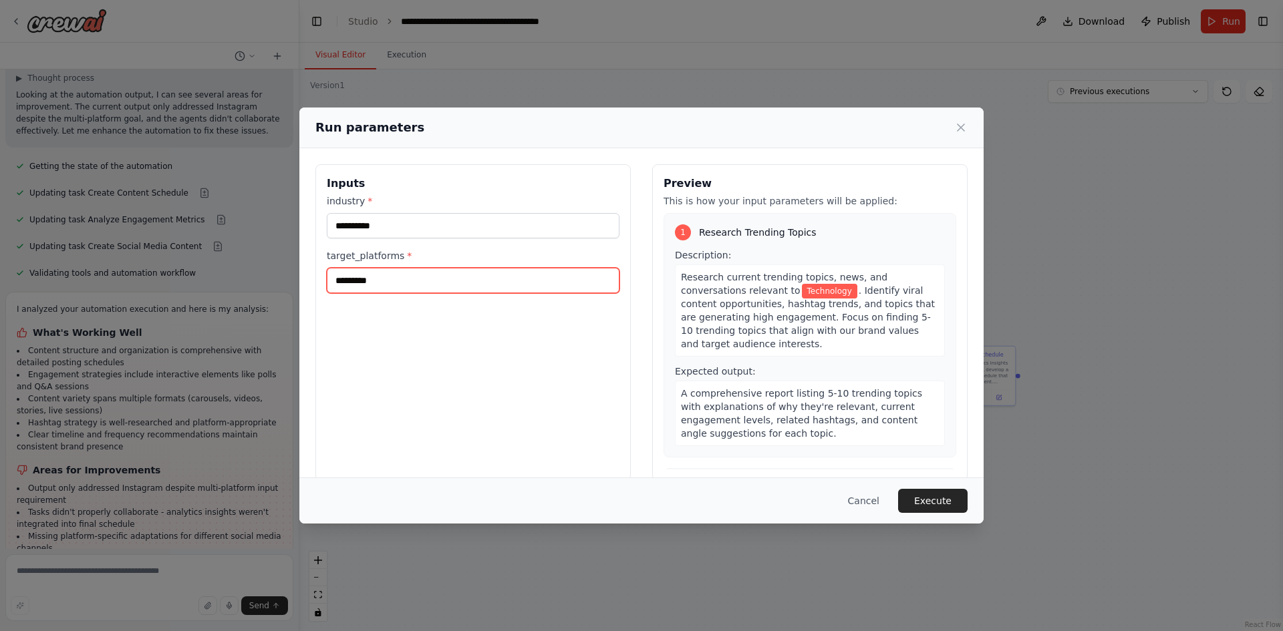
click at [372, 283] on input "*********" at bounding box center [473, 280] width 293 height 25
click at [387, 281] on input "*********" at bounding box center [473, 280] width 293 height 25
click at [363, 280] on input "*********" at bounding box center [473, 280] width 293 height 25
click at [435, 212] on div "**********" at bounding box center [473, 216] width 293 height 44
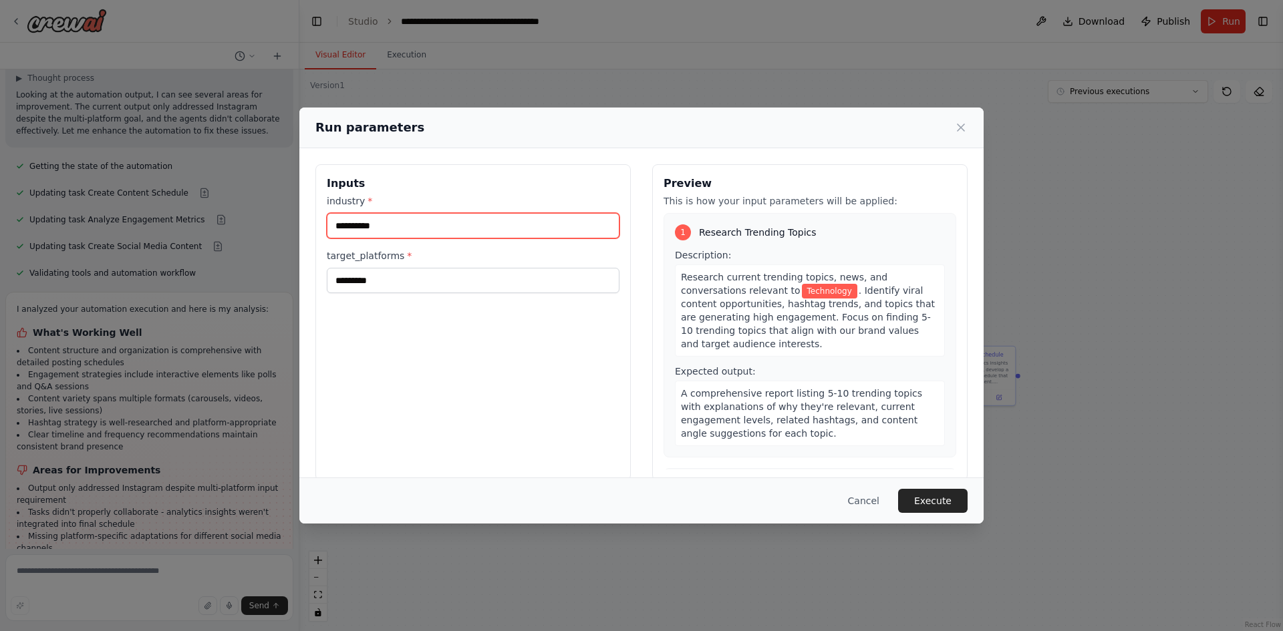
drag, startPoint x: 411, startPoint y: 220, endPoint x: 319, endPoint y: 234, distance: 93.4
click at [319, 234] on div "**********" at bounding box center [472, 322] width 315 height 317
type input "**********"
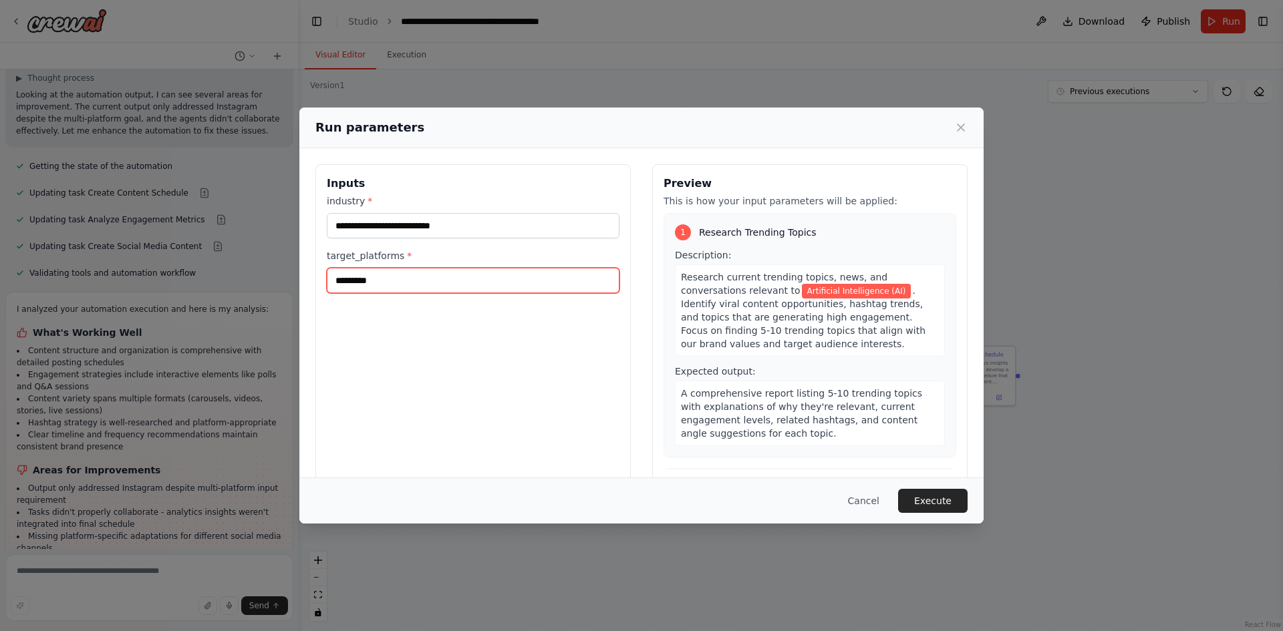
drag, startPoint x: 390, startPoint y: 278, endPoint x: 241, endPoint y: 296, distance: 150.7
click at [241, 296] on div "**********" at bounding box center [641, 315] width 1283 height 631
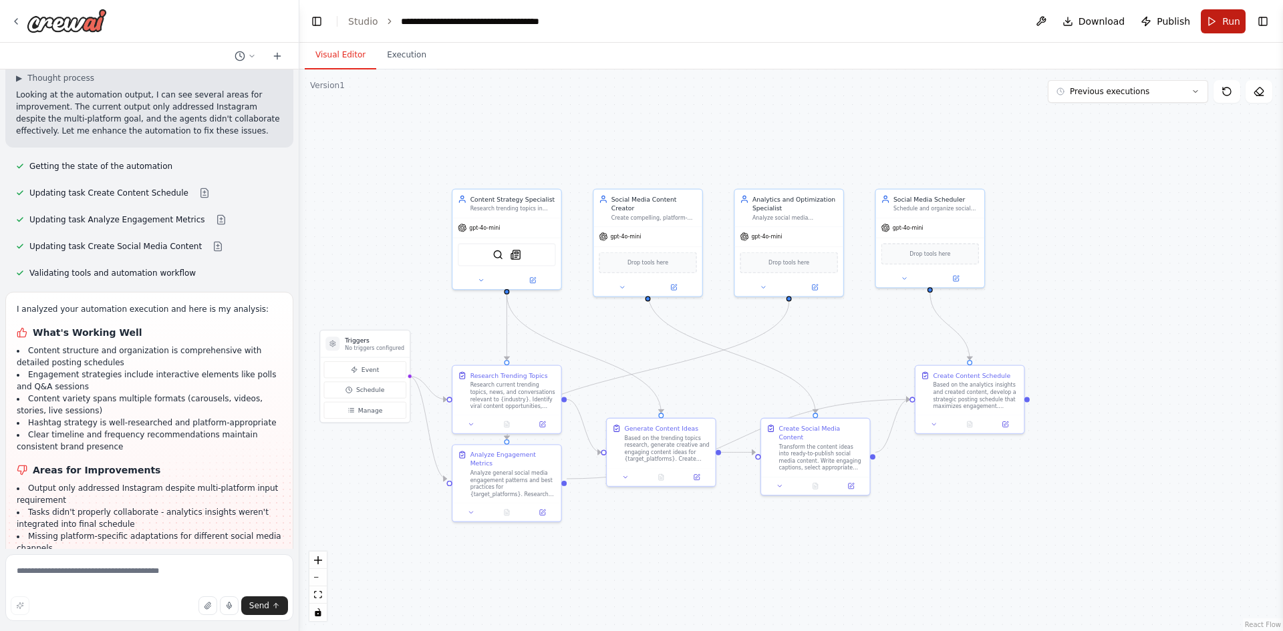
click at [1215, 23] on button "Run" at bounding box center [1223, 21] width 45 height 24
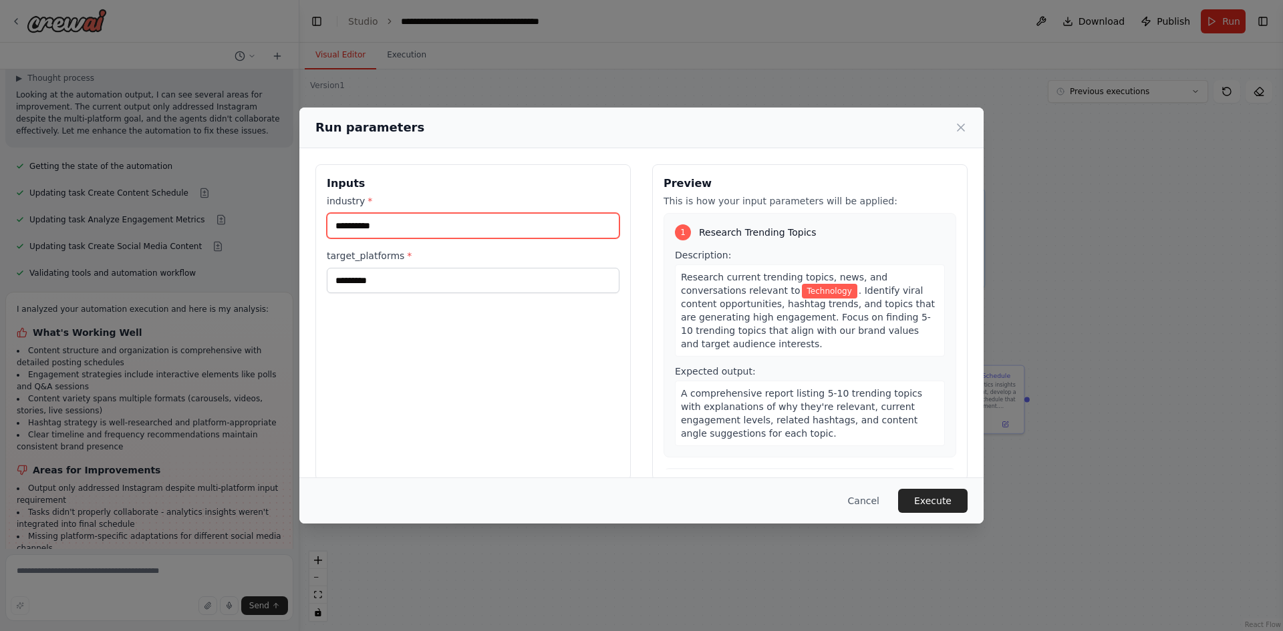
click at [400, 232] on input "**********" at bounding box center [473, 225] width 293 height 25
type input "**********"
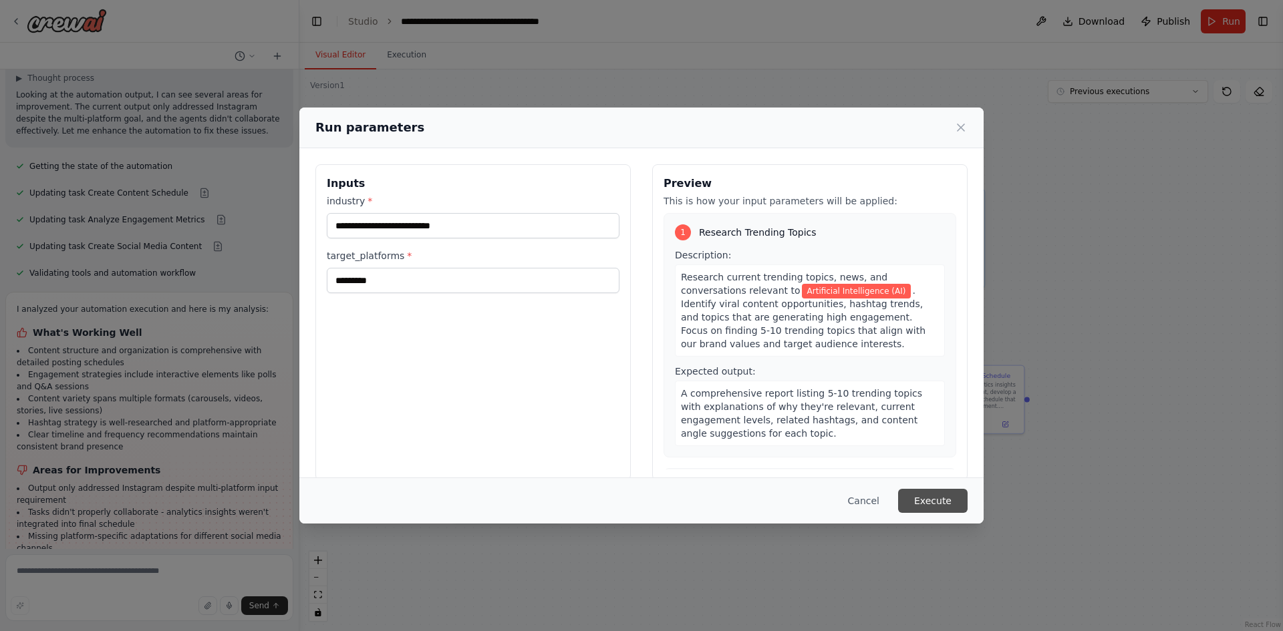
click at [931, 497] on button "Execute" at bounding box center [932, 501] width 69 height 24
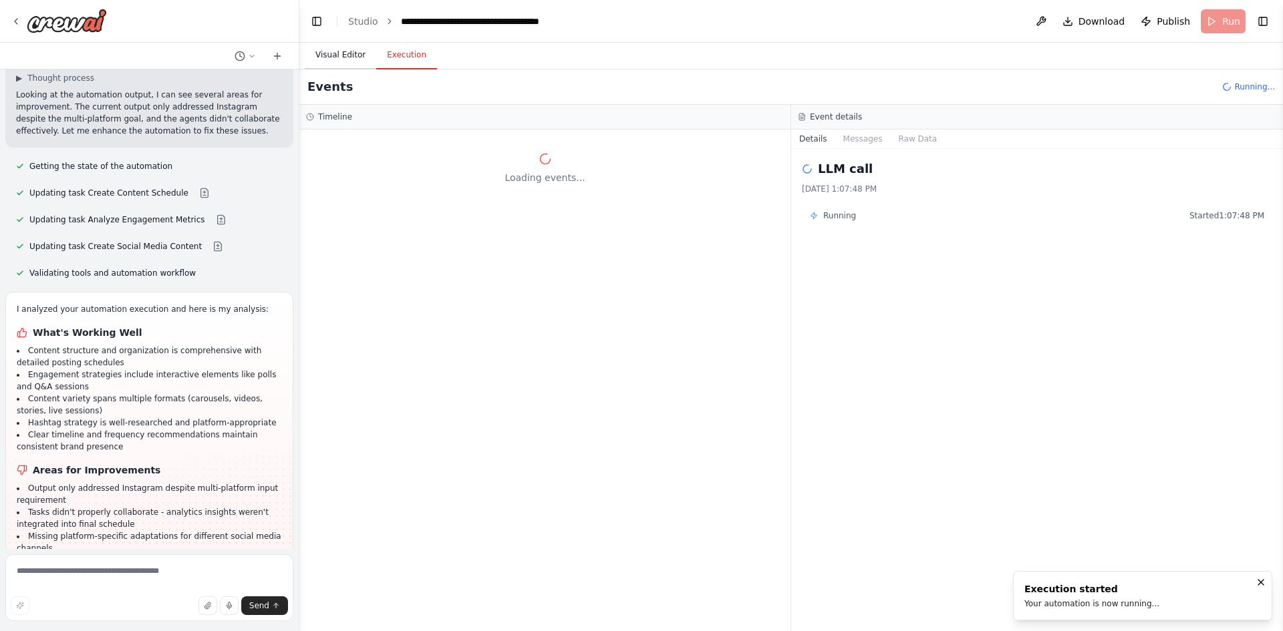
click at [353, 55] on button "Visual Editor" at bounding box center [340, 55] width 71 height 28
click at [393, 61] on button "Execution" at bounding box center [406, 55] width 61 height 28
click at [861, 144] on button "Messages" at bounding box center [862, 139] width 55 height 19
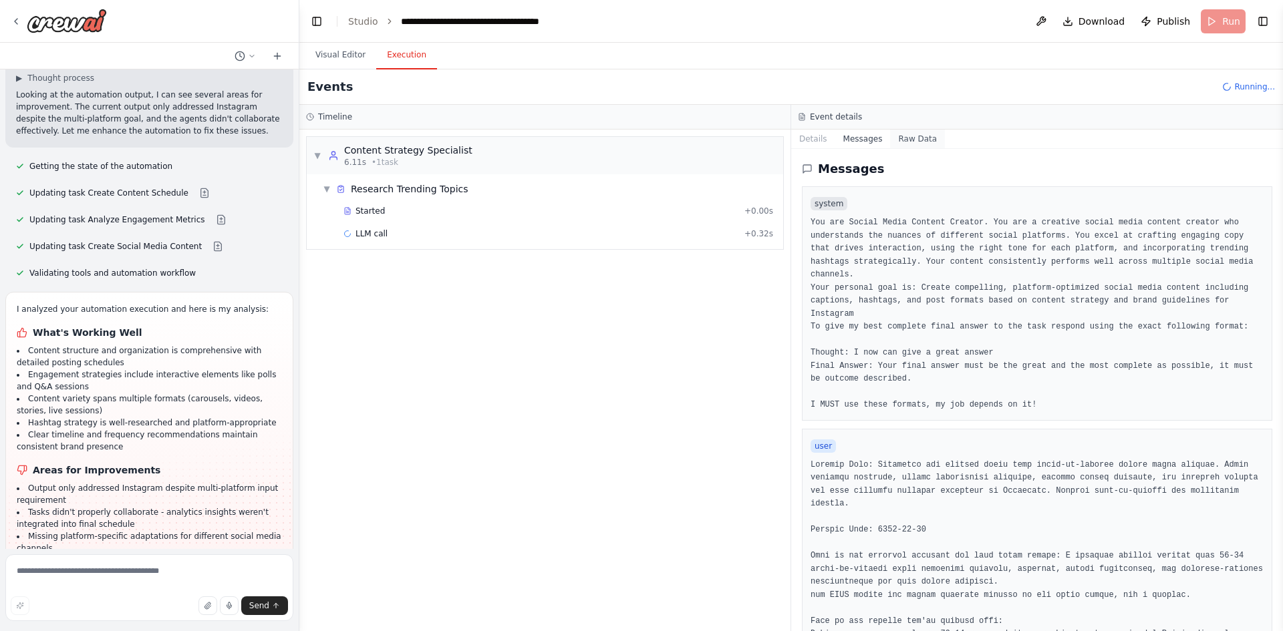
click at [898, 138] on button "Raw Data" at bounding box center [917, 139] width 55 height 19
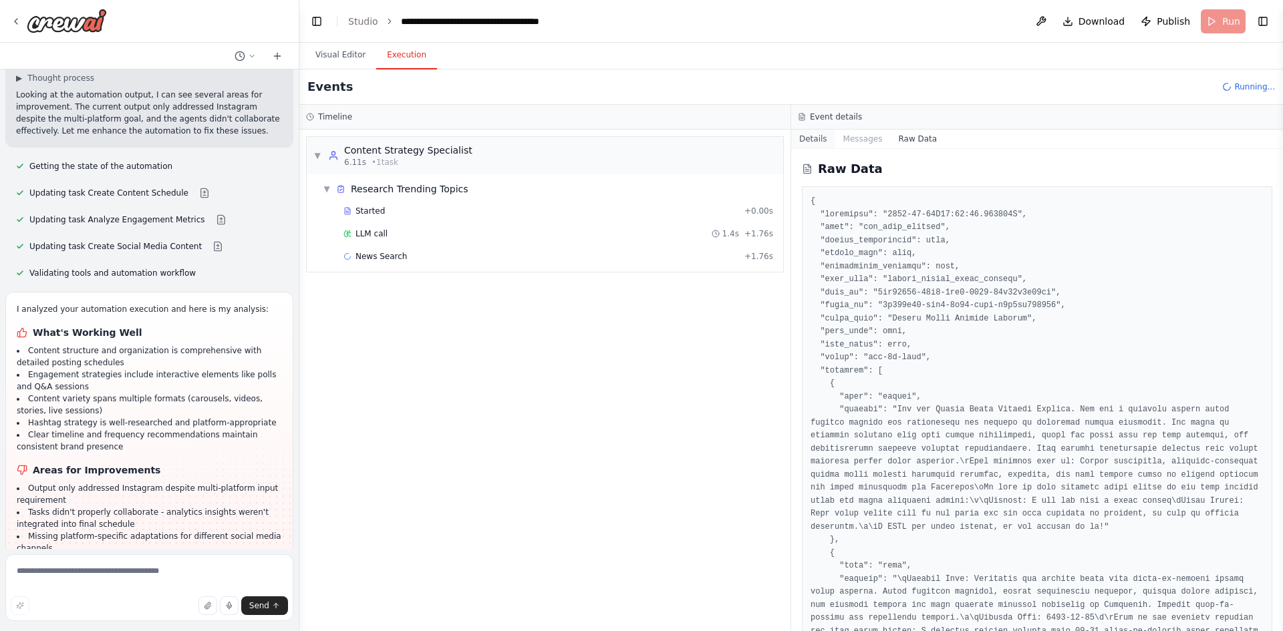
click at [812, 138] on button "Details" at bounding box center [813, 139] width 44 height 19
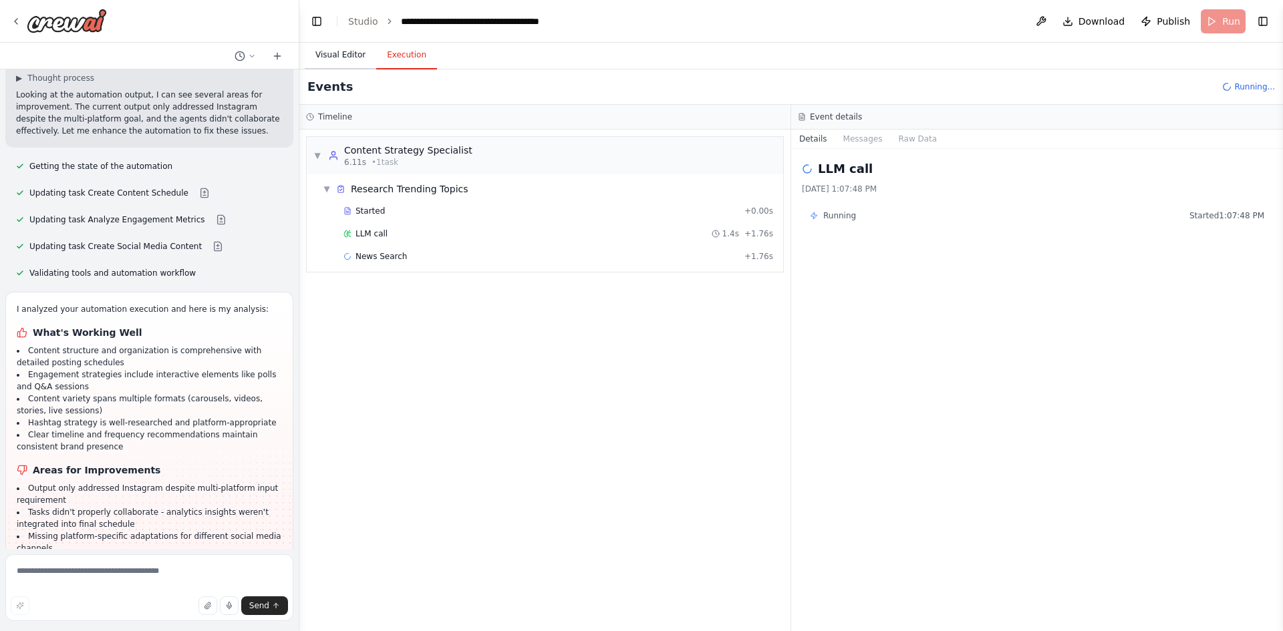
click at [327, 53] on button "Visual Editor" at bounding box center [340, 55] width 71 height 28
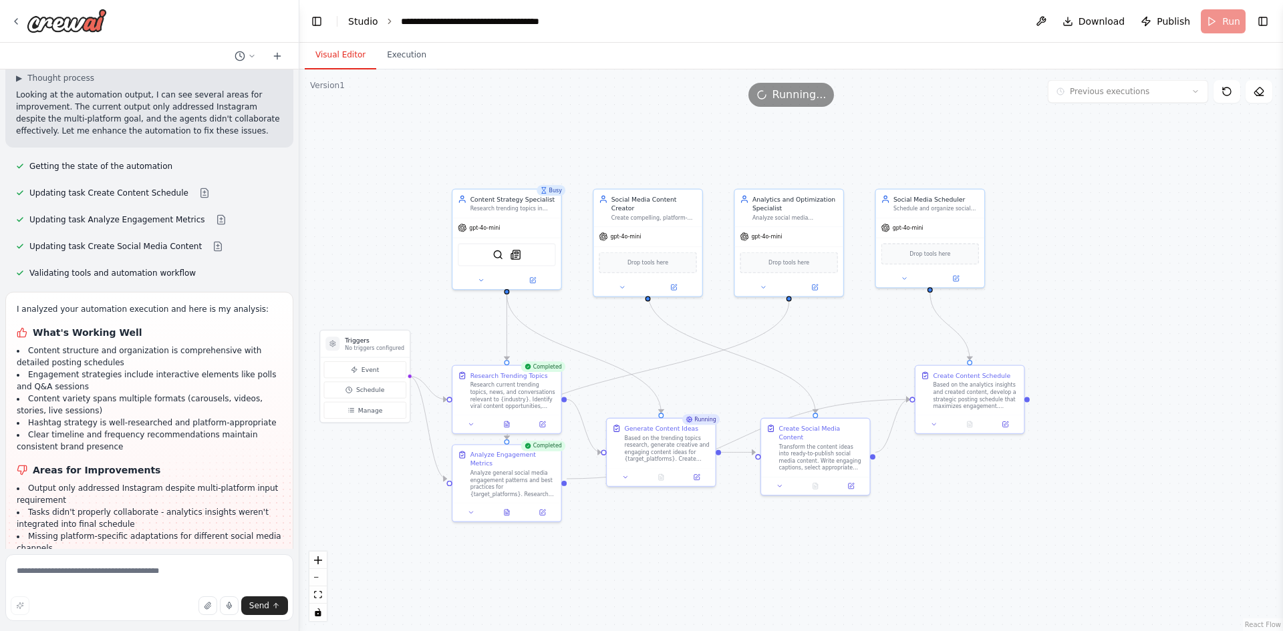
click at [367, 25] on link "Studio" at bounding box center [363, 21] width 30 height 11
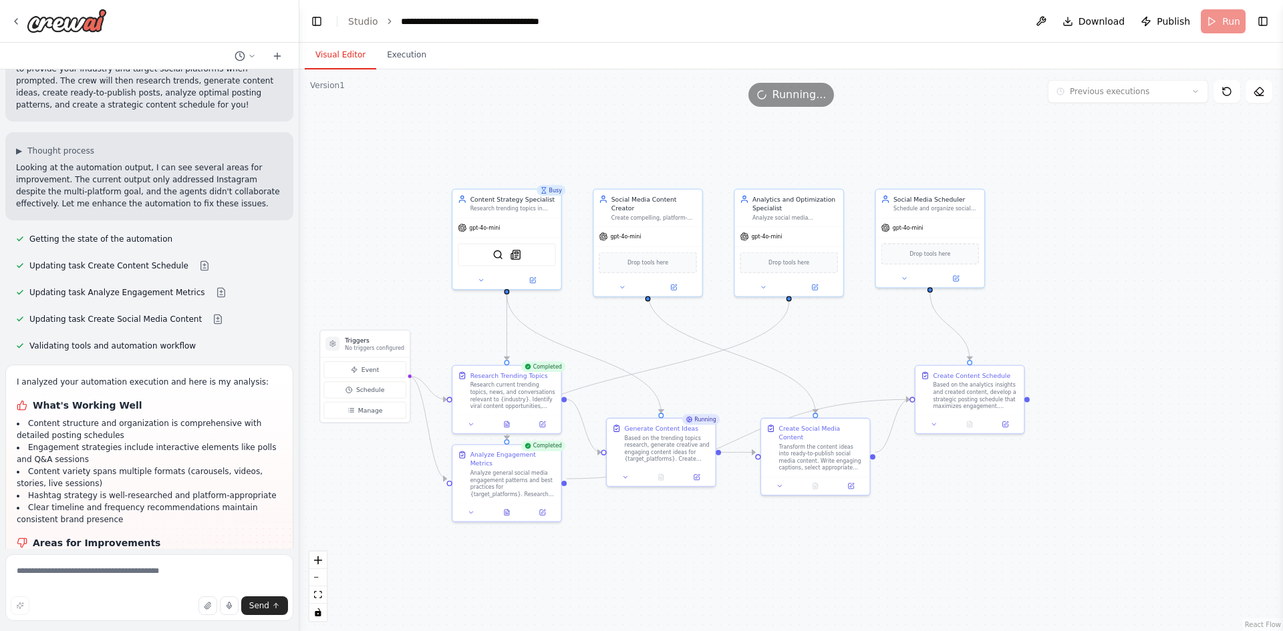
scroll to position [1901, 0]
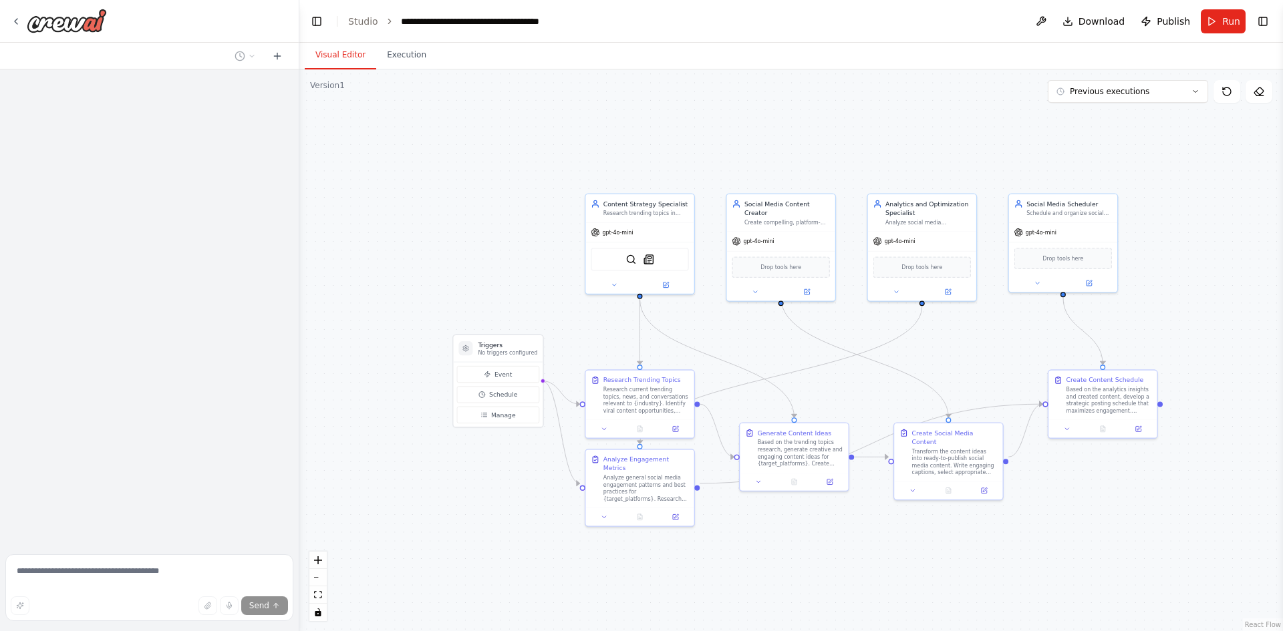
drag, startPoint x: 1068, startPoint y: 360, endPoint x: 915, endPoint y: 335, distance: 155.0
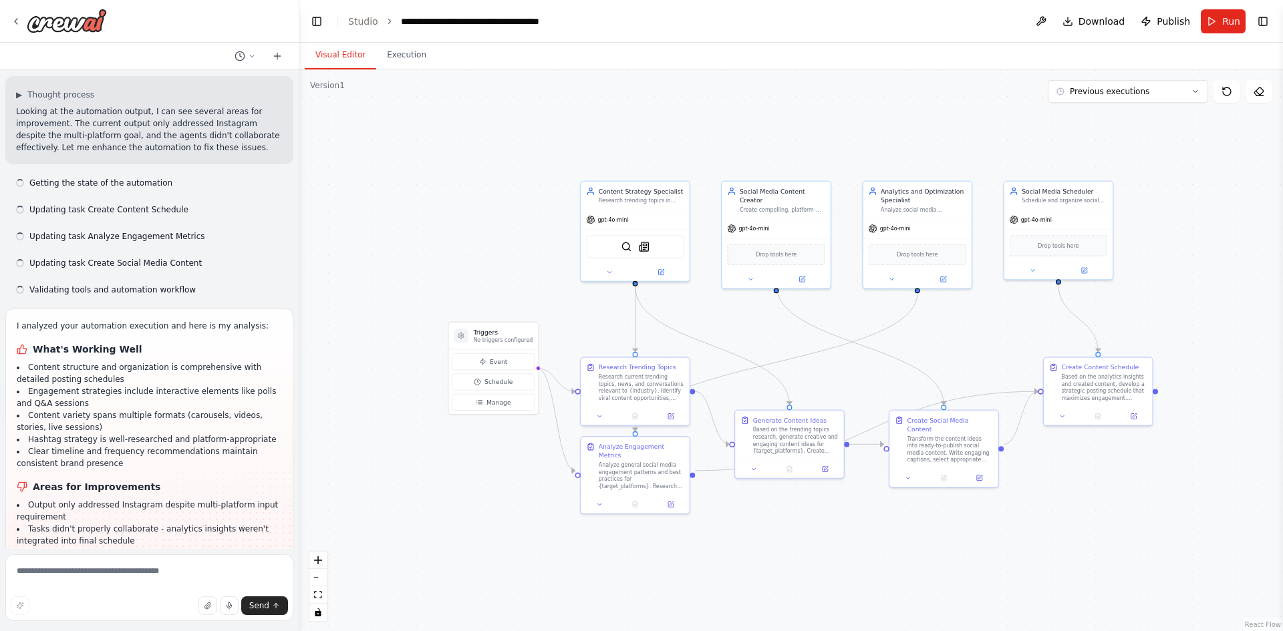
scroll to position [2034, 0]
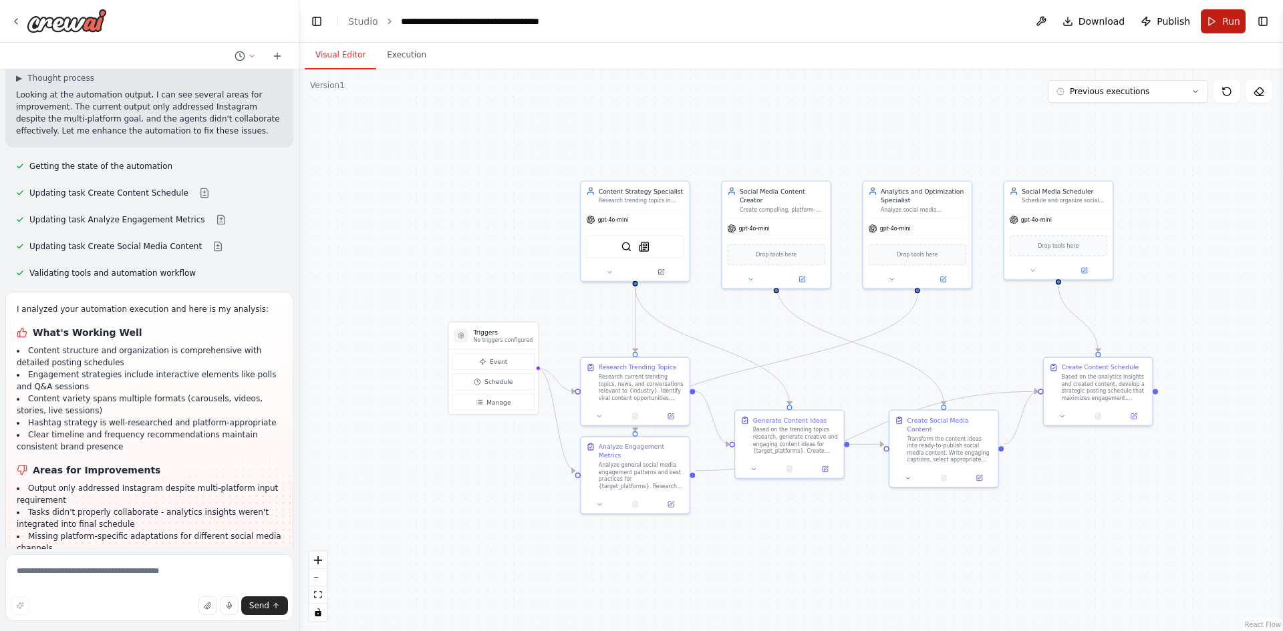
click at [1234, 19] on span "Run" at bounding box center [1231, 21] width 18 height 13
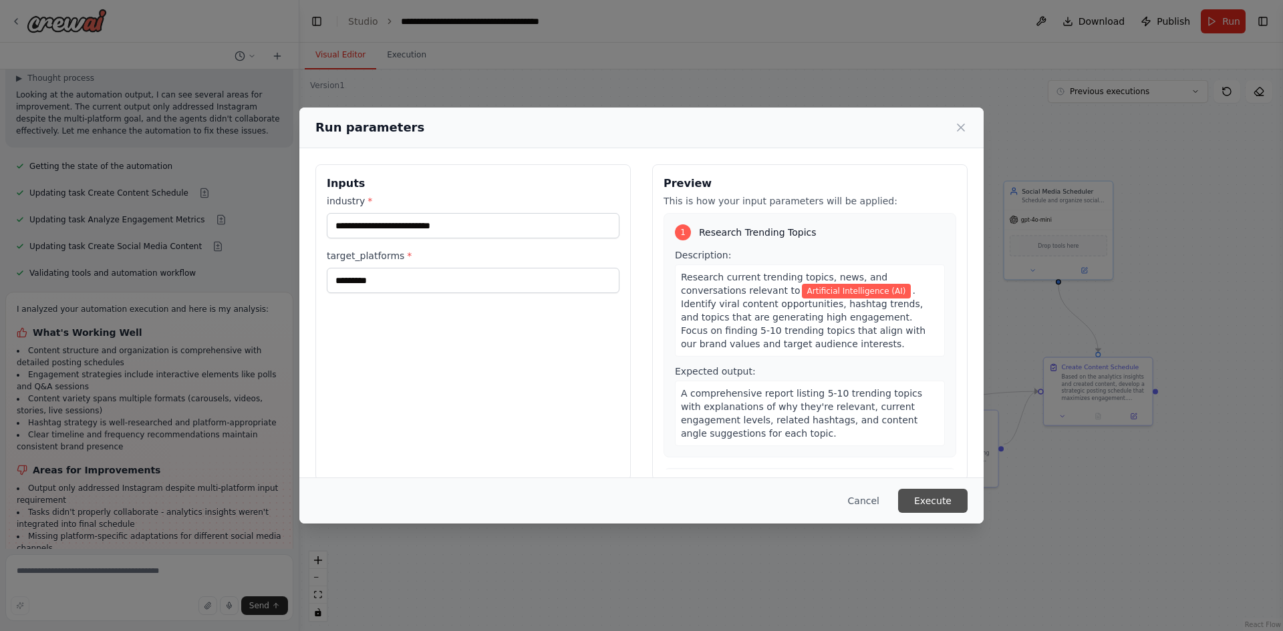
click at [928, 492] on button "Execute" at bounding box center [932, 501] width 69 height 24
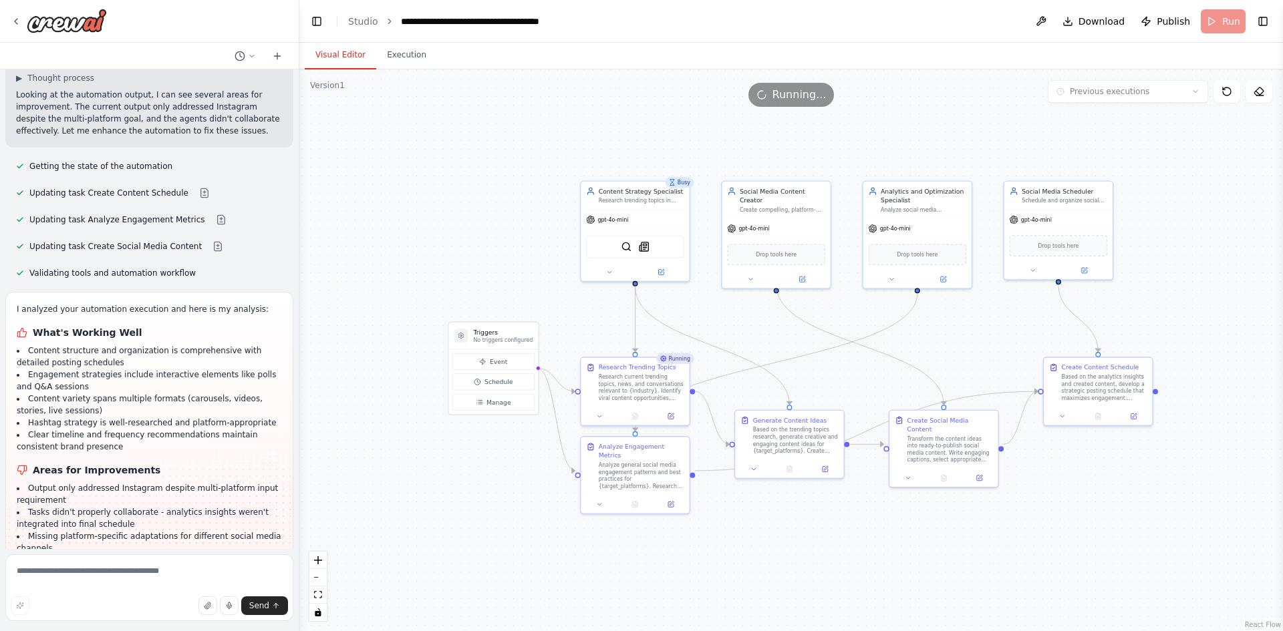
click at [345, 57] on button "Visual Editor" at bounding box center [340, 55] width 71 height 28
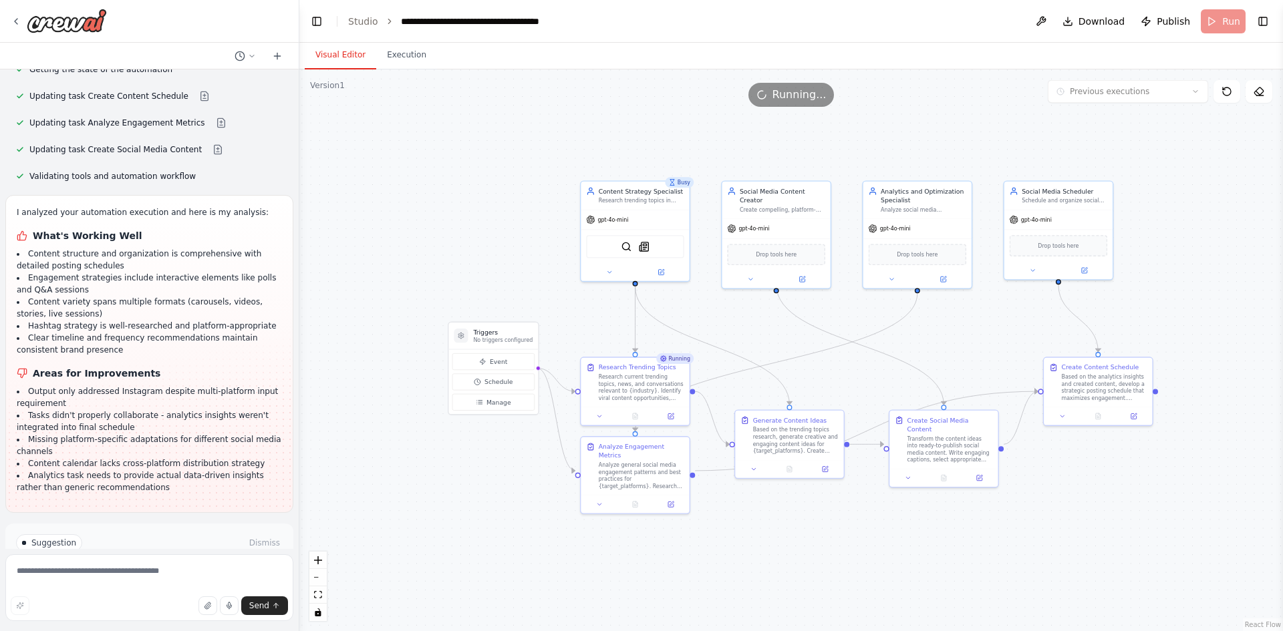
scroll to position [2142, 0]
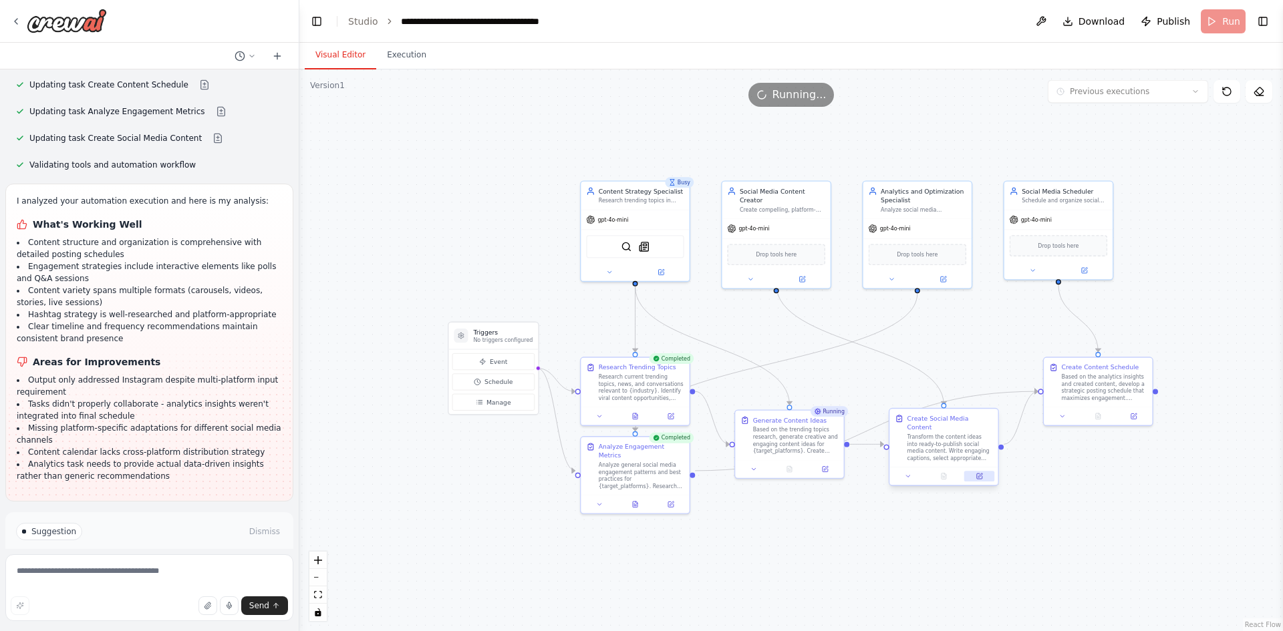
click at [978, 473] on icon at bounding box center [978, 476] width 7 height 7
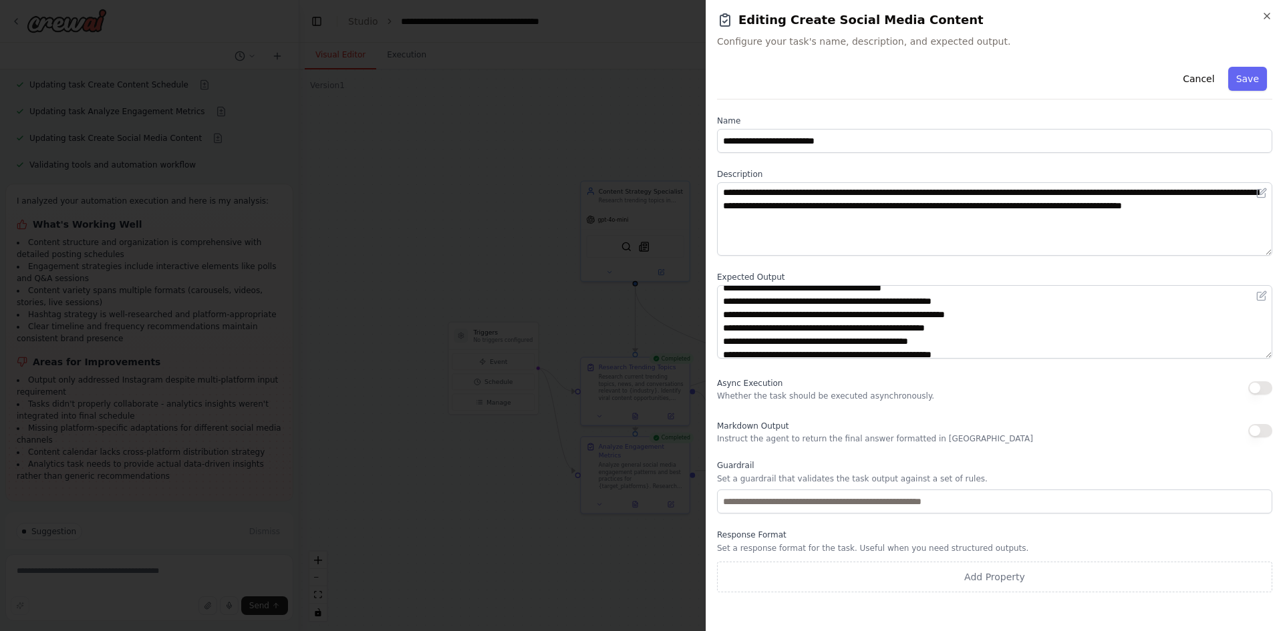
scroll to position [0, 0]
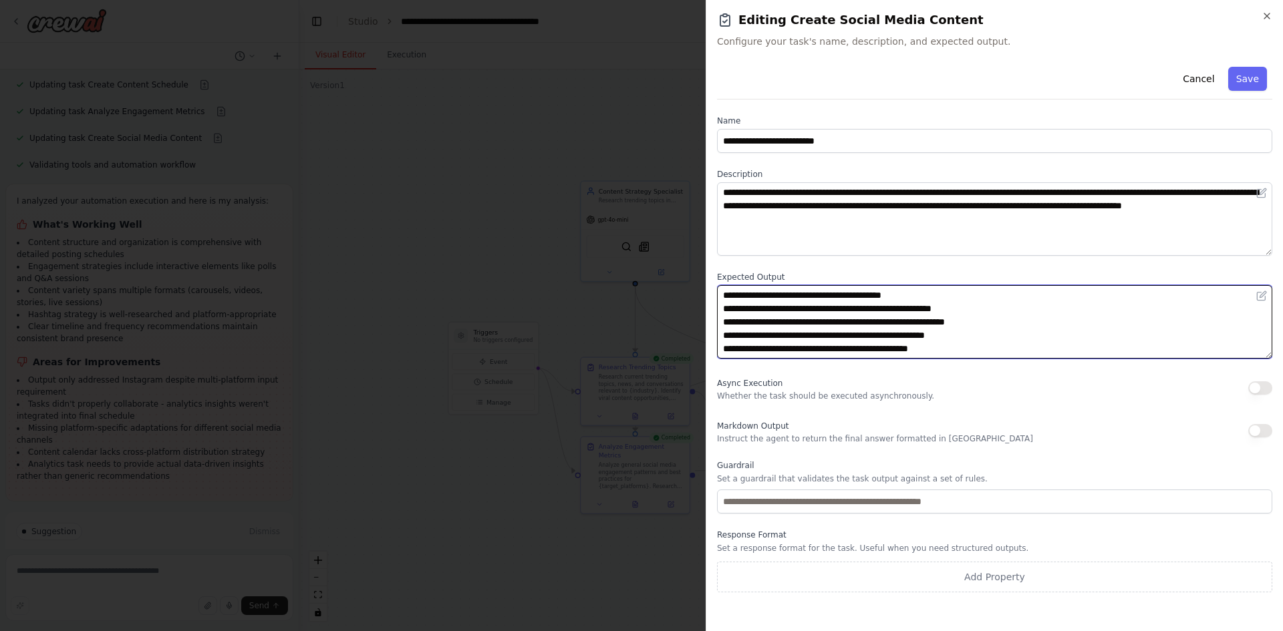
click at [755, 312] on textarea "**********" at bounding box center [994, 321] width 555 height 73
type textarea "**********"
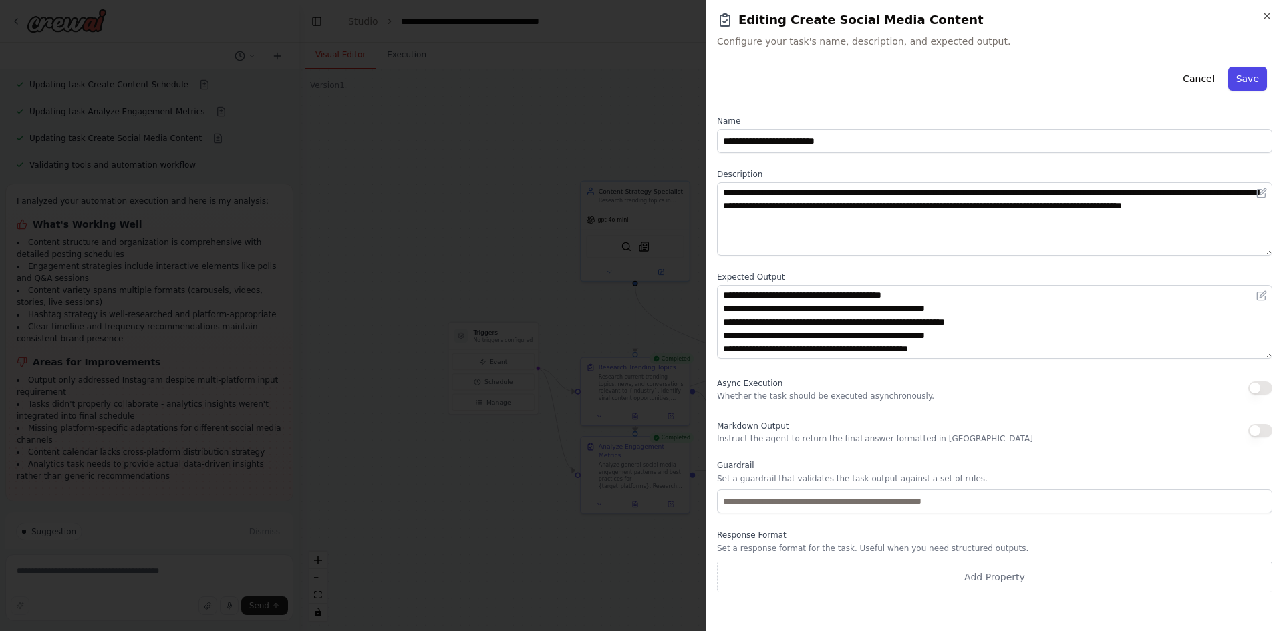
click at [1247, 75] on button "Save" at bounding box center [1247, 79] width 39 height 24
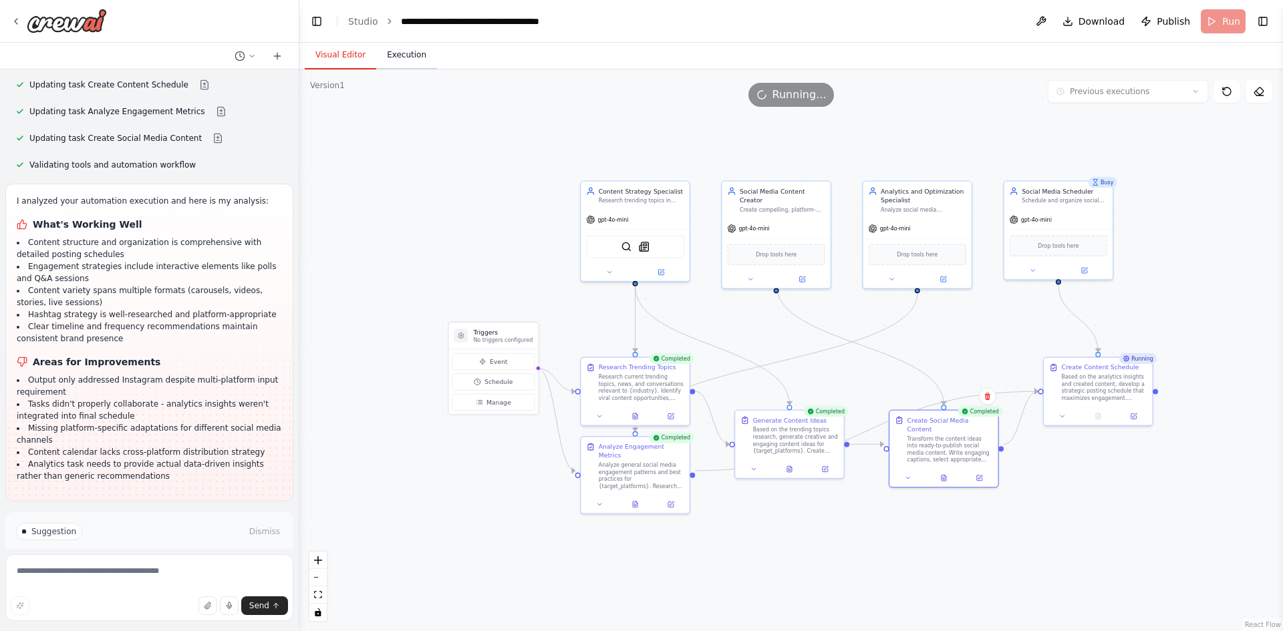
click at [384, 57] on button "Execution" at bounding box center [406, 55] width 61 height 28
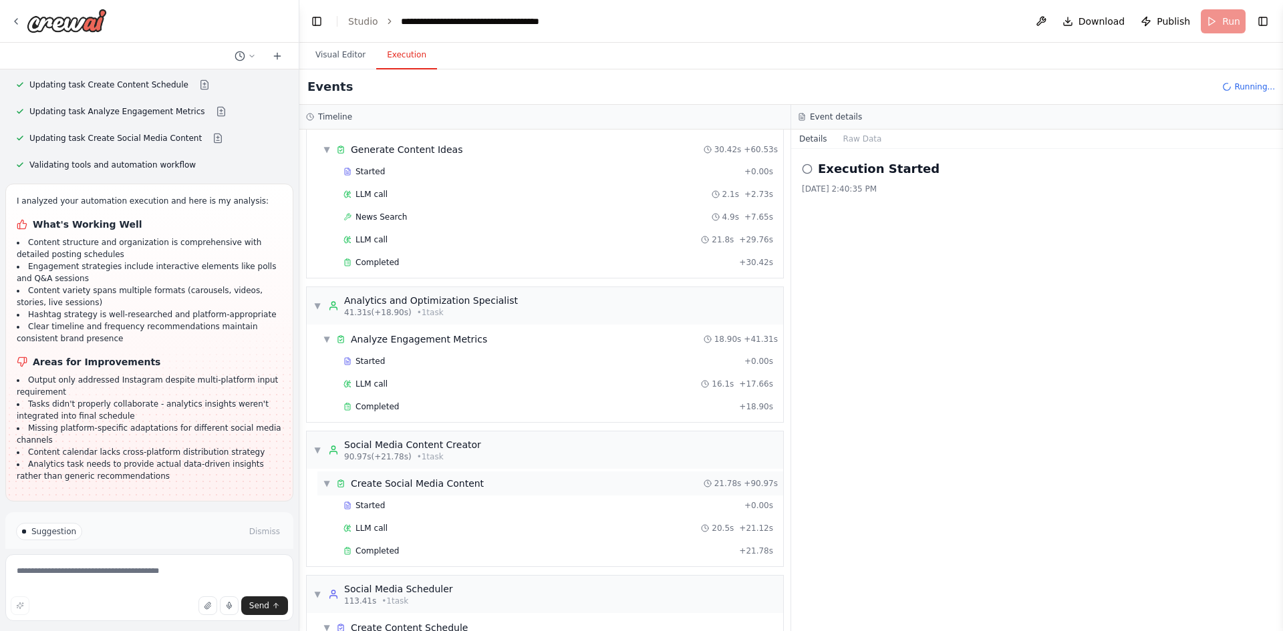
scroll to position [249, 0]
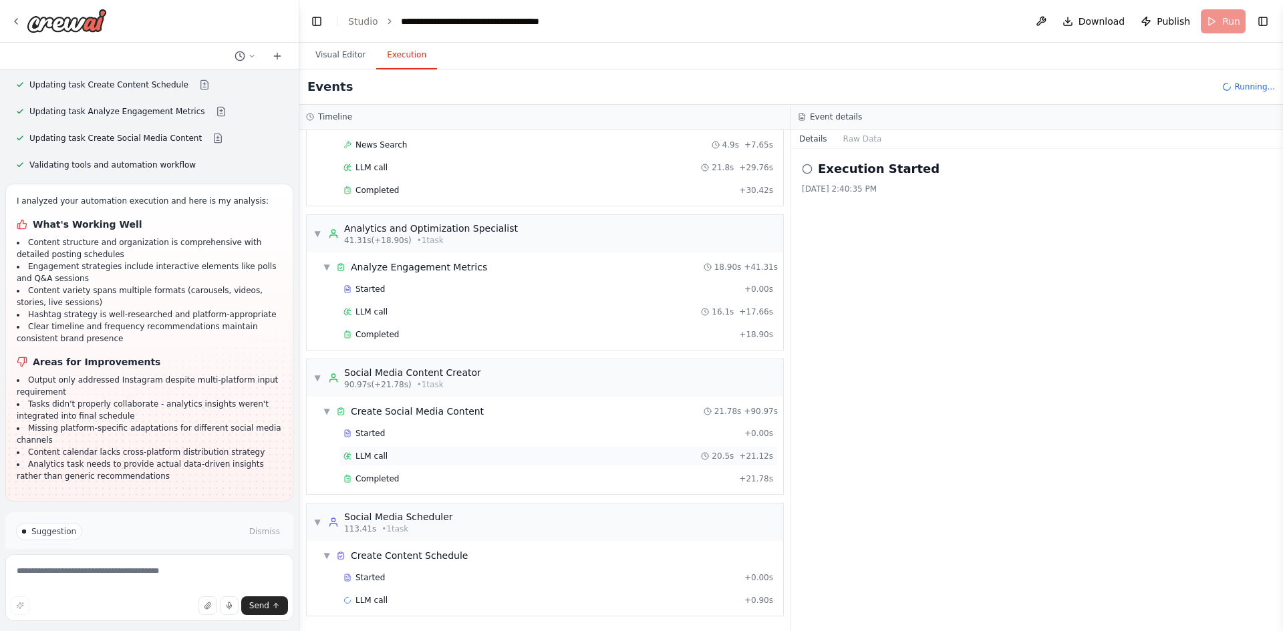
click at [456, 452] on div "LLM call 20.5s + 21.12s" at bounding box center [558, 456] width 430 height 11
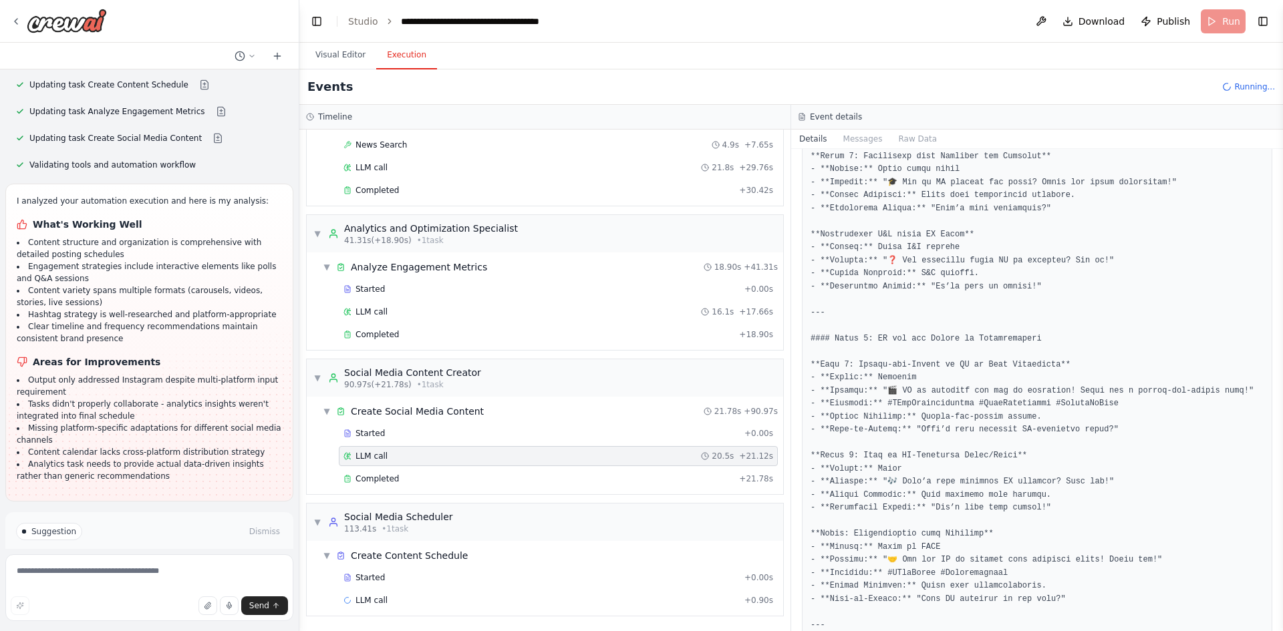
scroll to position [2295, 0]
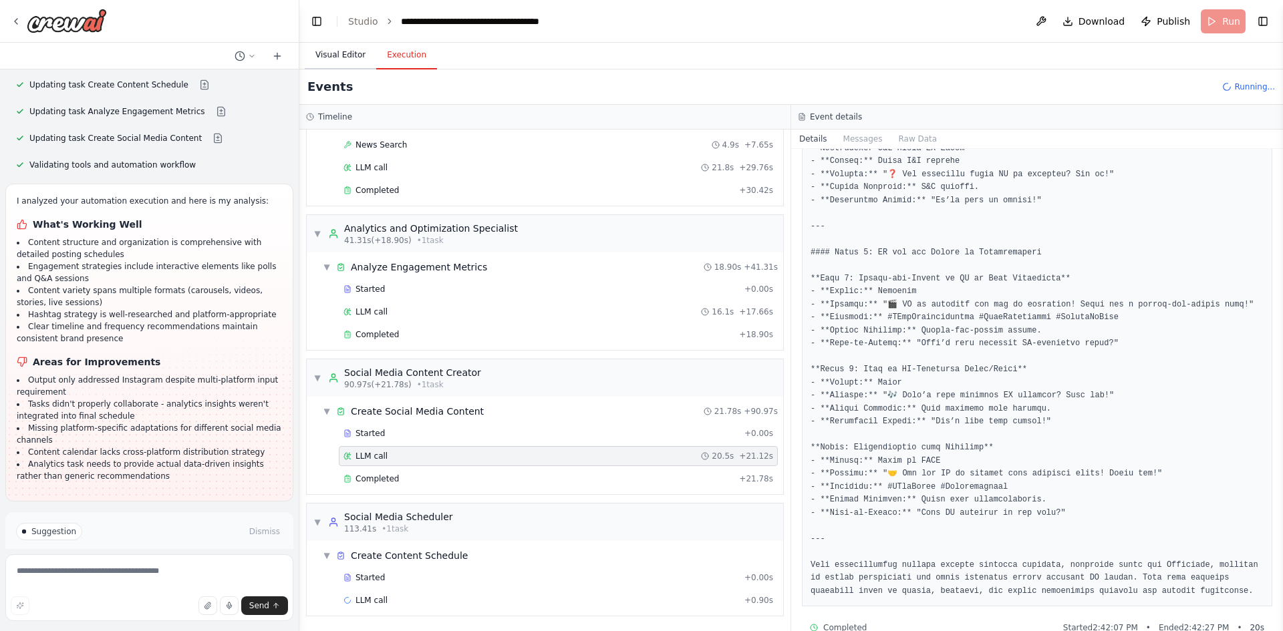
click at [343, 59] on button "Visual Editor" at bounding box center [340, 55] width 71 height 28
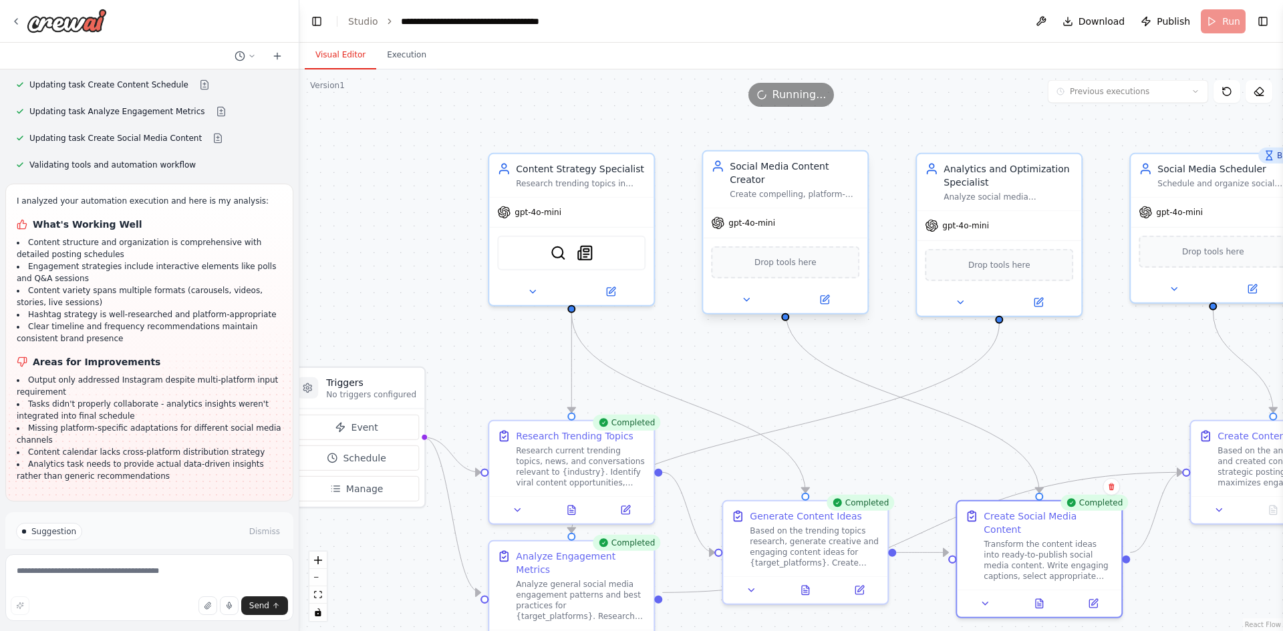
click at [786, 262] on div "Drop tools here" at bounding box center [785, 263] width 148 height 32
click at [585, 249] on img at bounding box center [585, 251] width 16 height 16
drag, startPoint x: 551, startPoint y: 250, endPoint x: 559, endPoint y: 254, distance: 9.0
click at [559, 254] on img at bounding box center [558, 251] width 16 height 16
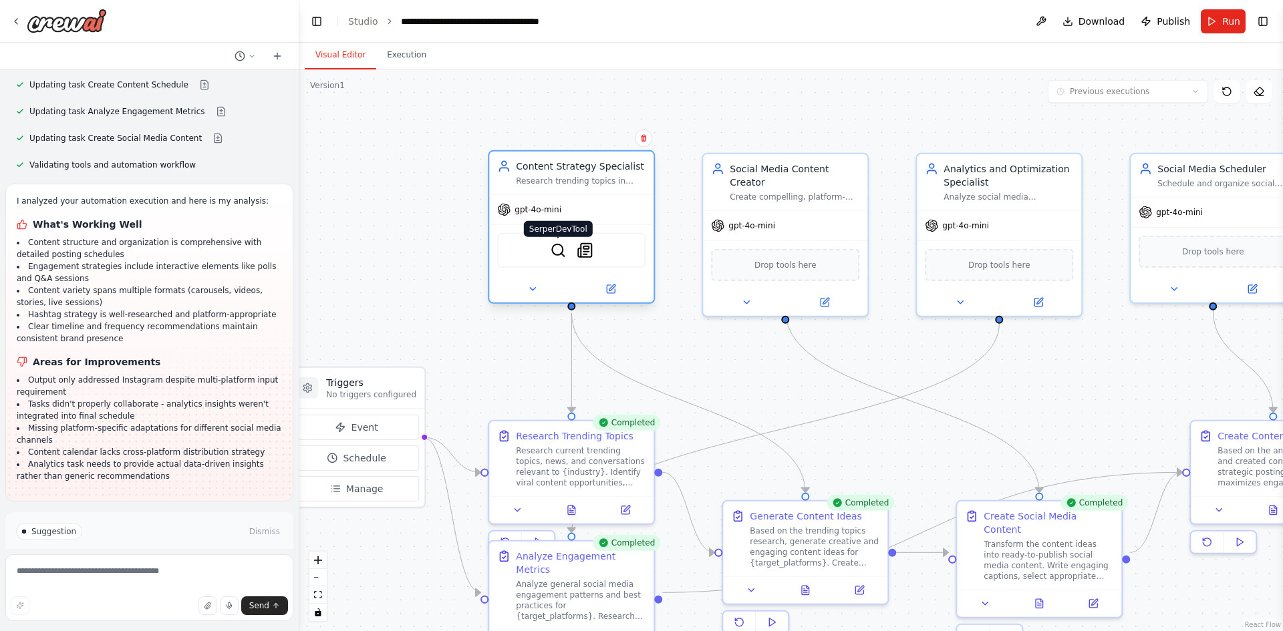
click at [559, 254] on img at bounding box center [558, 251] width 16 height 16
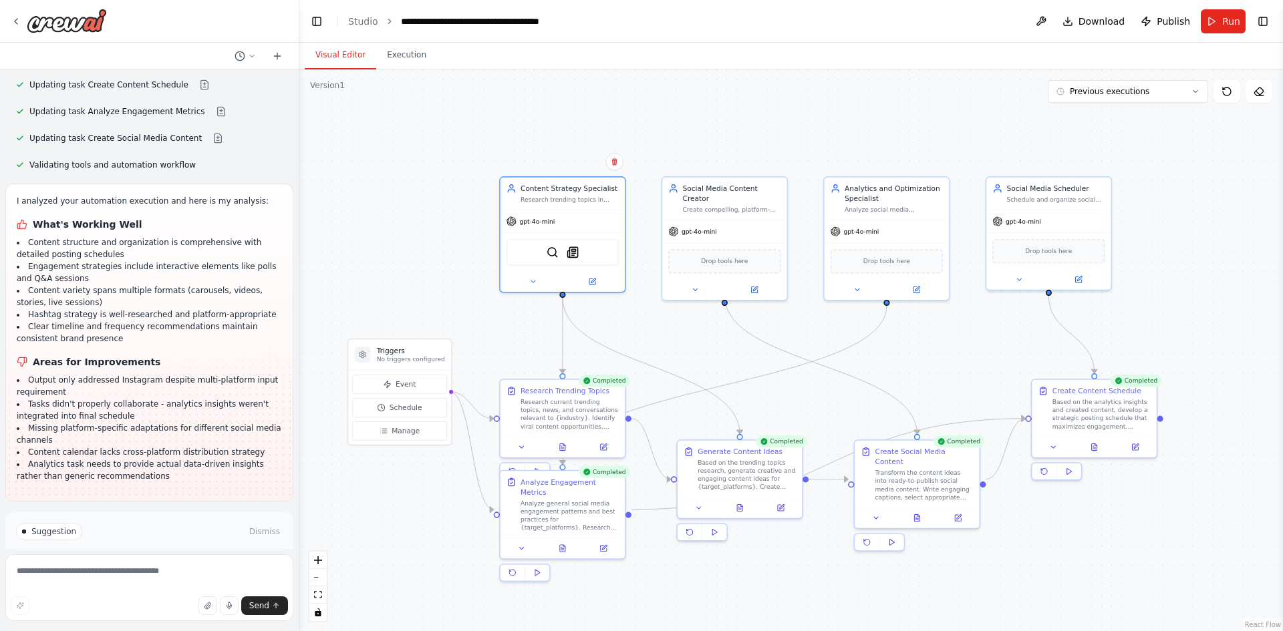
drag, startPoint x: 1060, startPoint y: 390, endPoint x: 957, endPoint y: 344, distance: 112.7
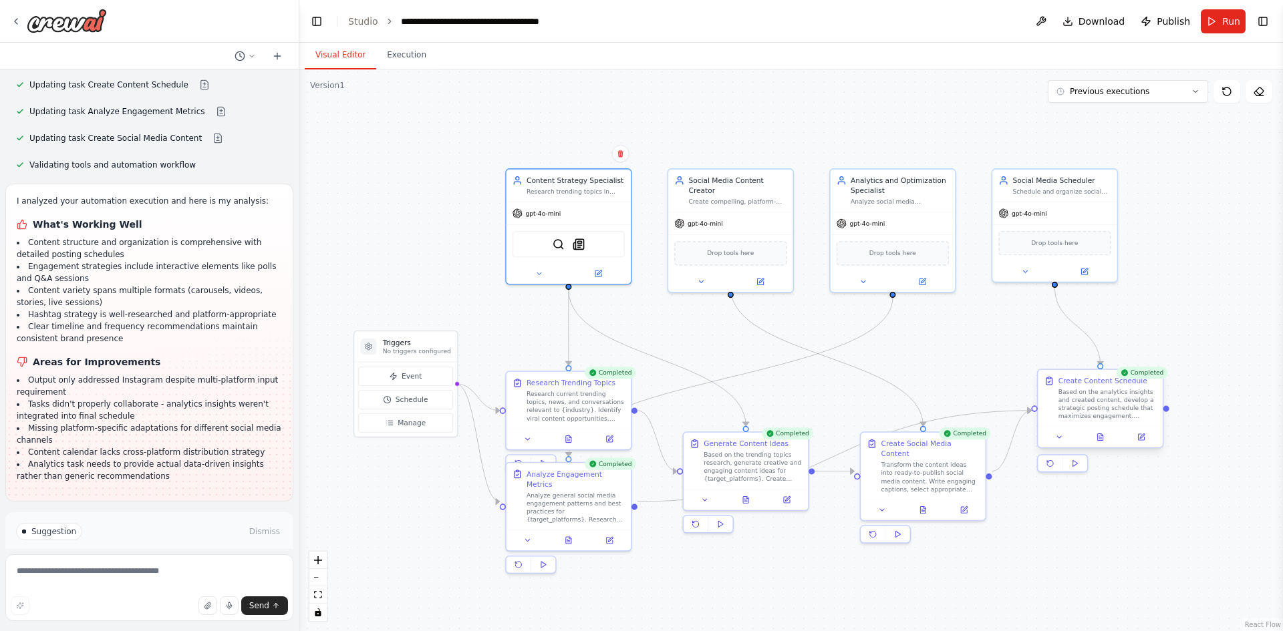
click at [1086, 406] on div "Based on the analytics insights and created content, develop a strategic postin…" at bounding box center [1107, 404] width 98 height 33
click at [1096, 433] on button at bounding box center [1105, 437] width 43 height 12
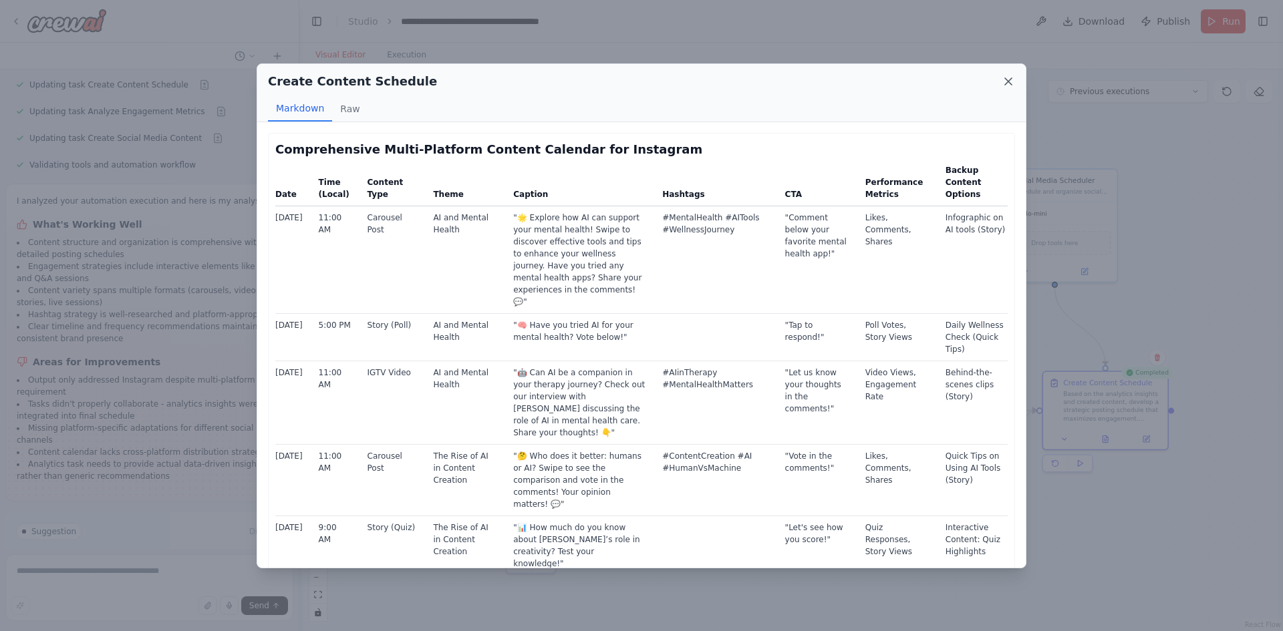
click at [1003, 75] on icon at bounding box center [1007, 81] width 13 height 13
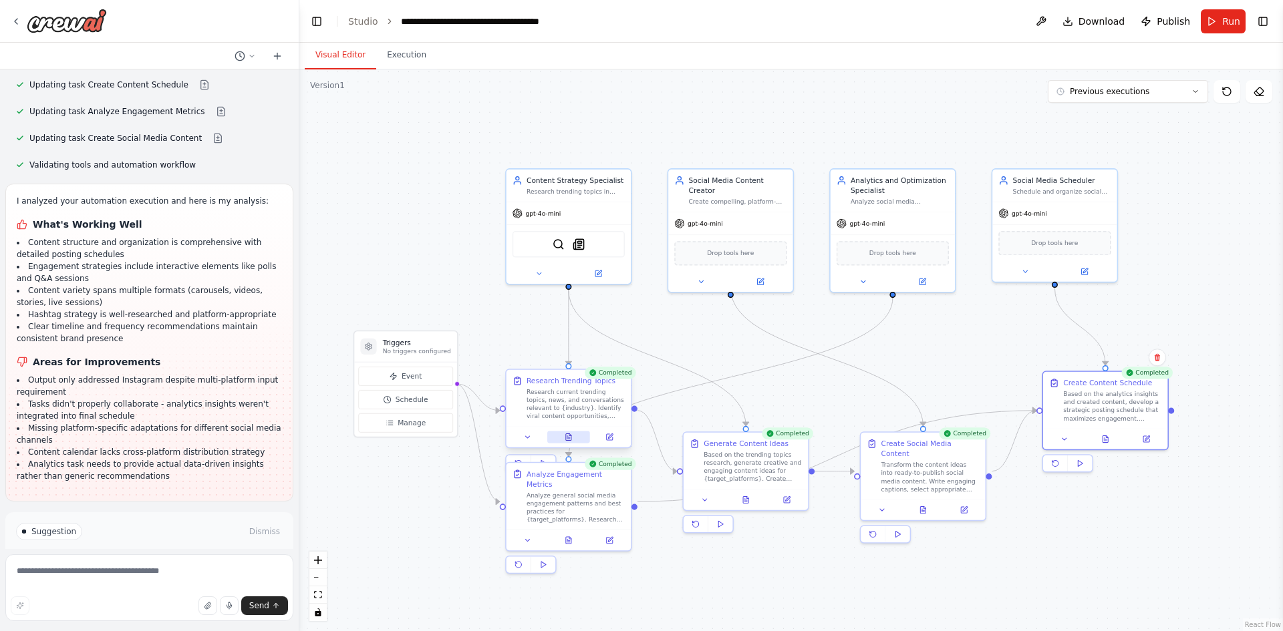
click at [567, 442] on button at bounding box center [568, 437] width 43 height 12
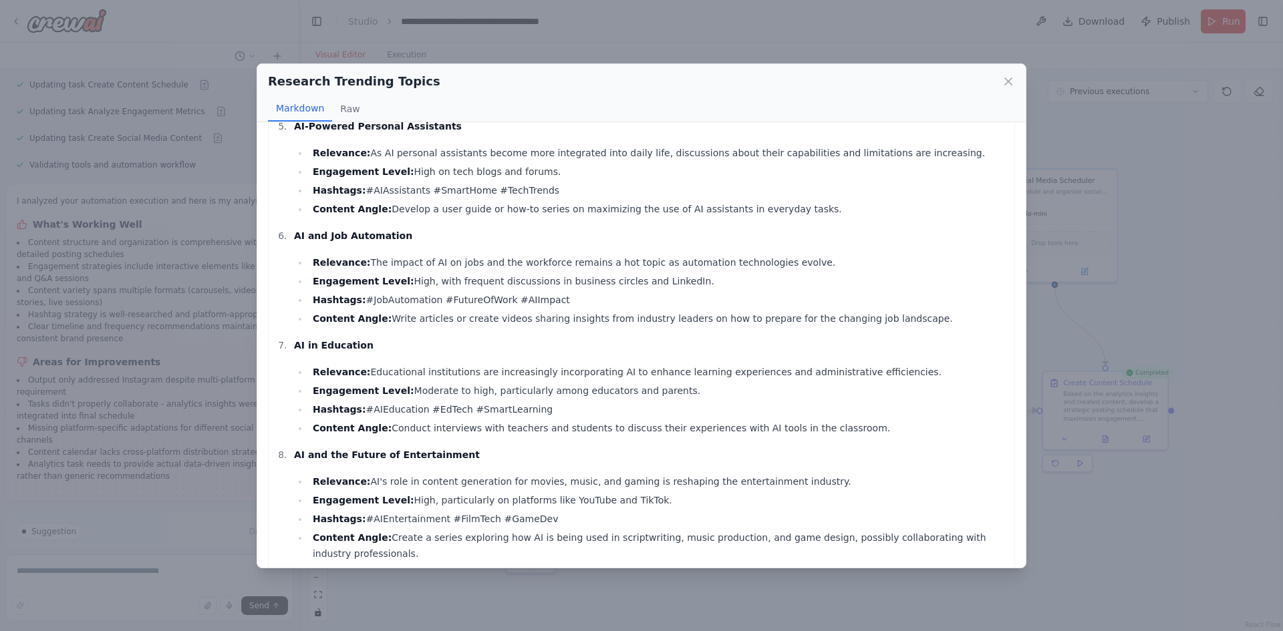
scroll to position [541, 0]
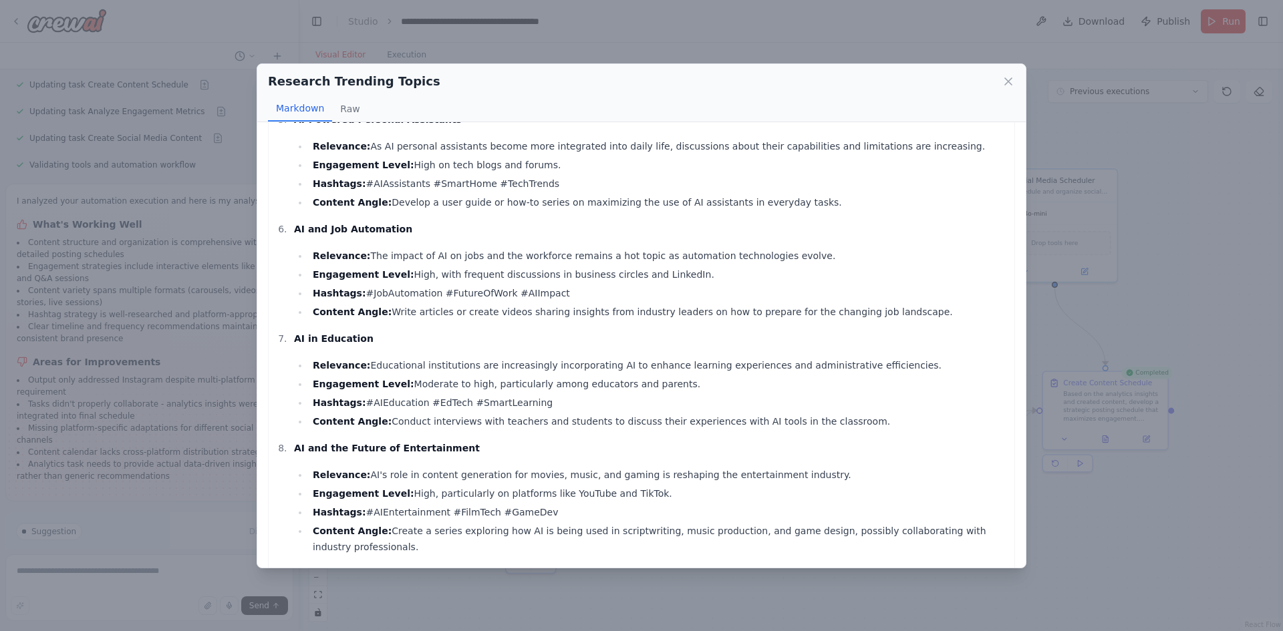
click at [1120, 230] on div "Research Trending Topics Markdown Raw Here are 8 trending topics in Artificial …" at bounding box center [641, 315] width 1283 height 631
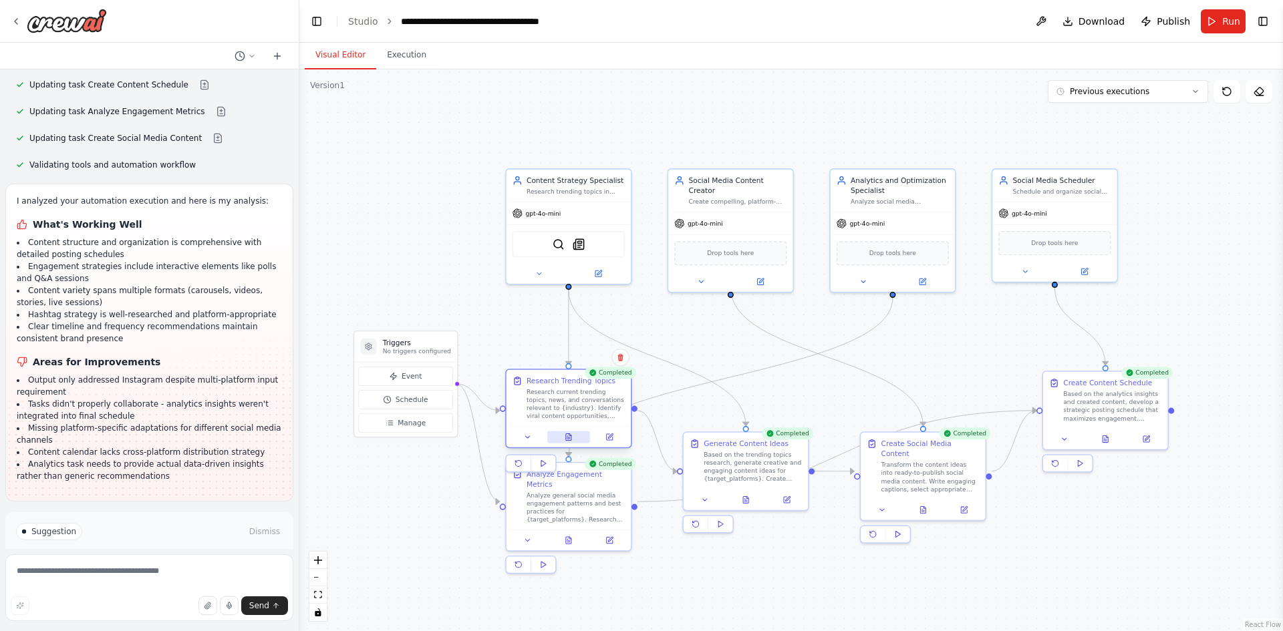
click at [566, 440] on icon at bounding box center [568, 437] width 5 height 7
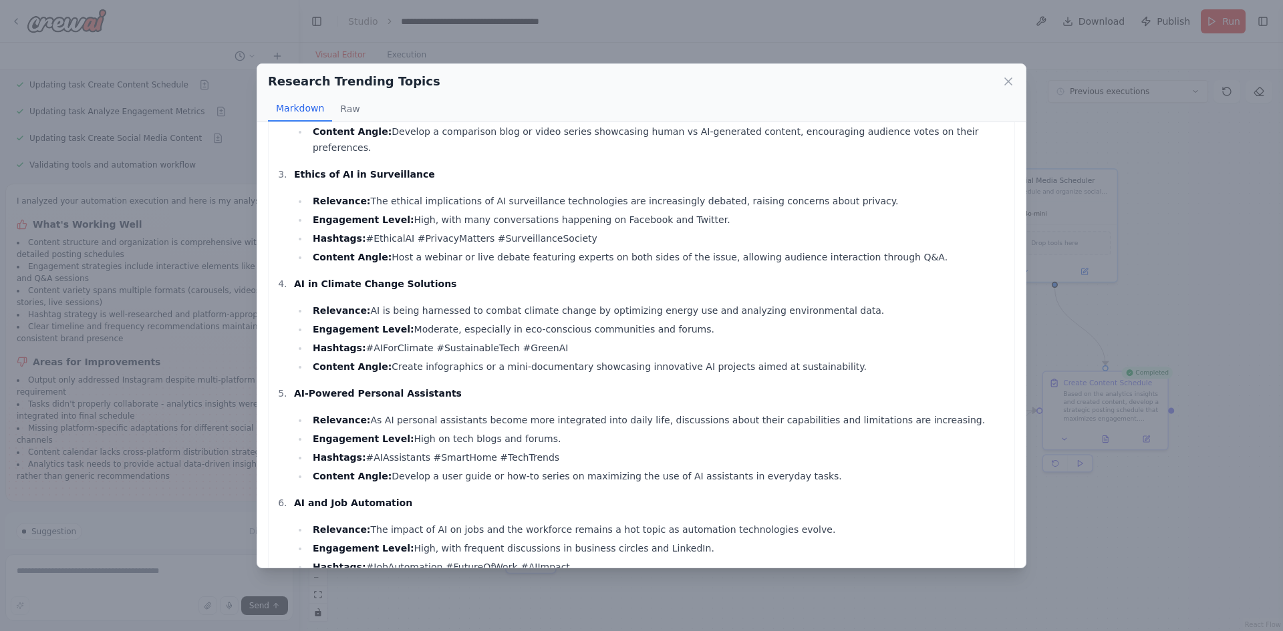
scroll to position [0, 0]
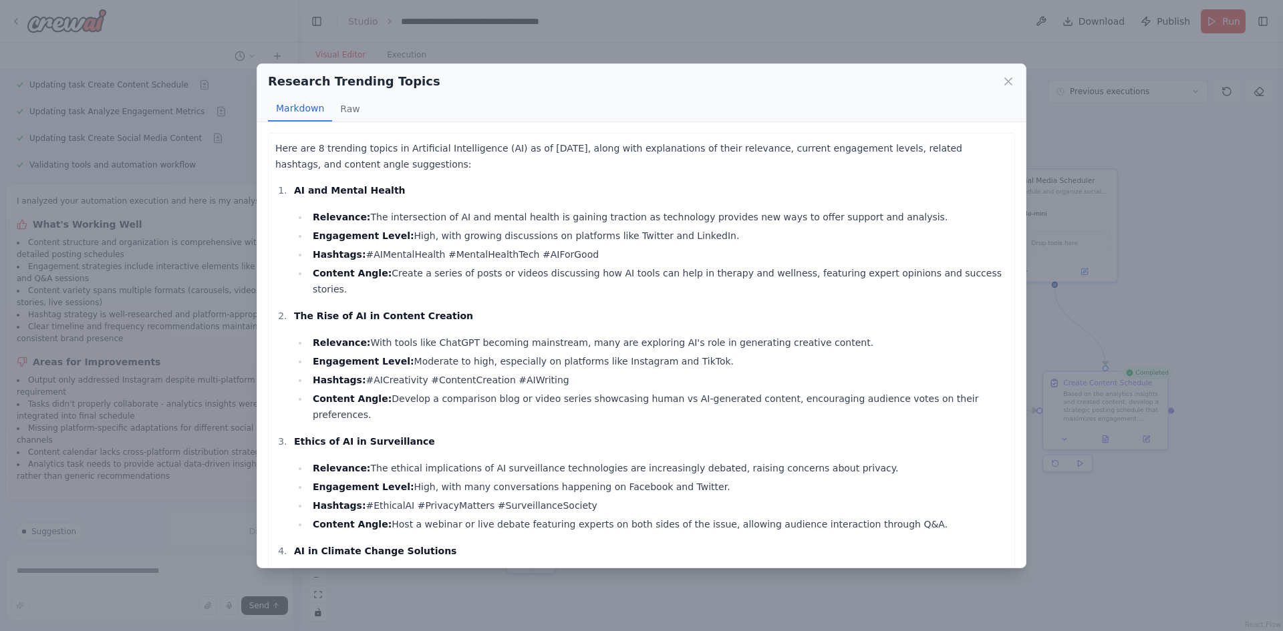
click at [1005, 73] on div "Research Trending Topics" at bounding box center [641, 81] width 747 height 19
click at [1005, 88] on icon at bounding box center [1007, 81] width 13 height 13
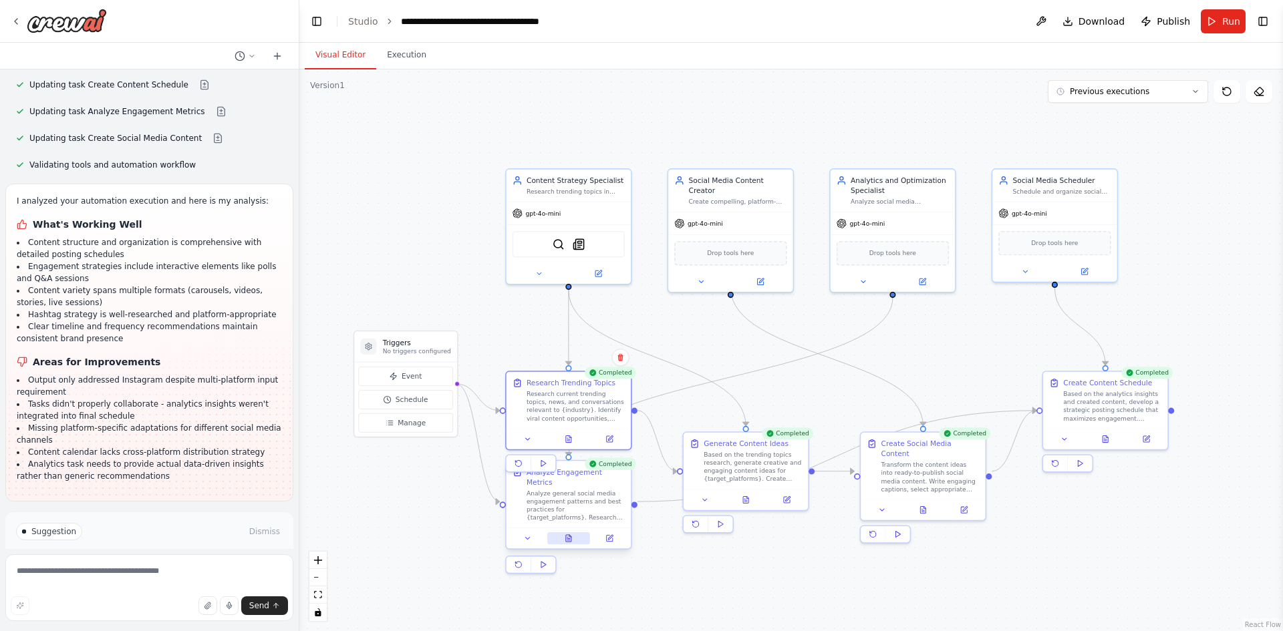
click at [565, 534] on button at bounding box center [568, 538] width 43 height 12
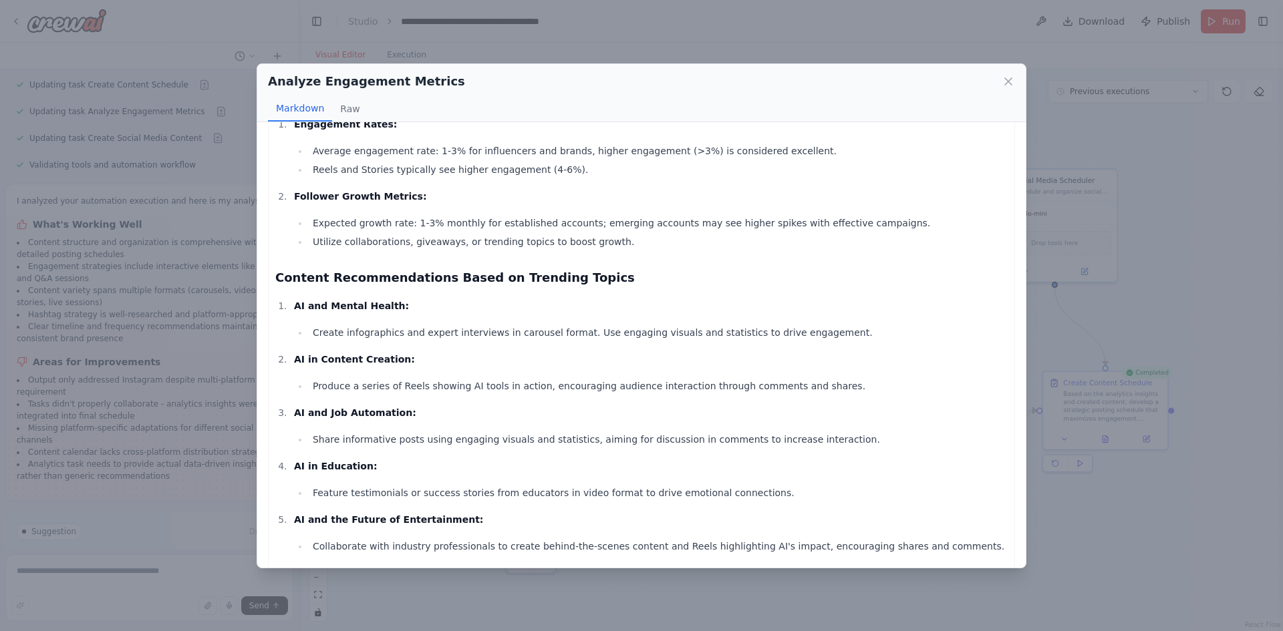
scroll to position [859, 0]
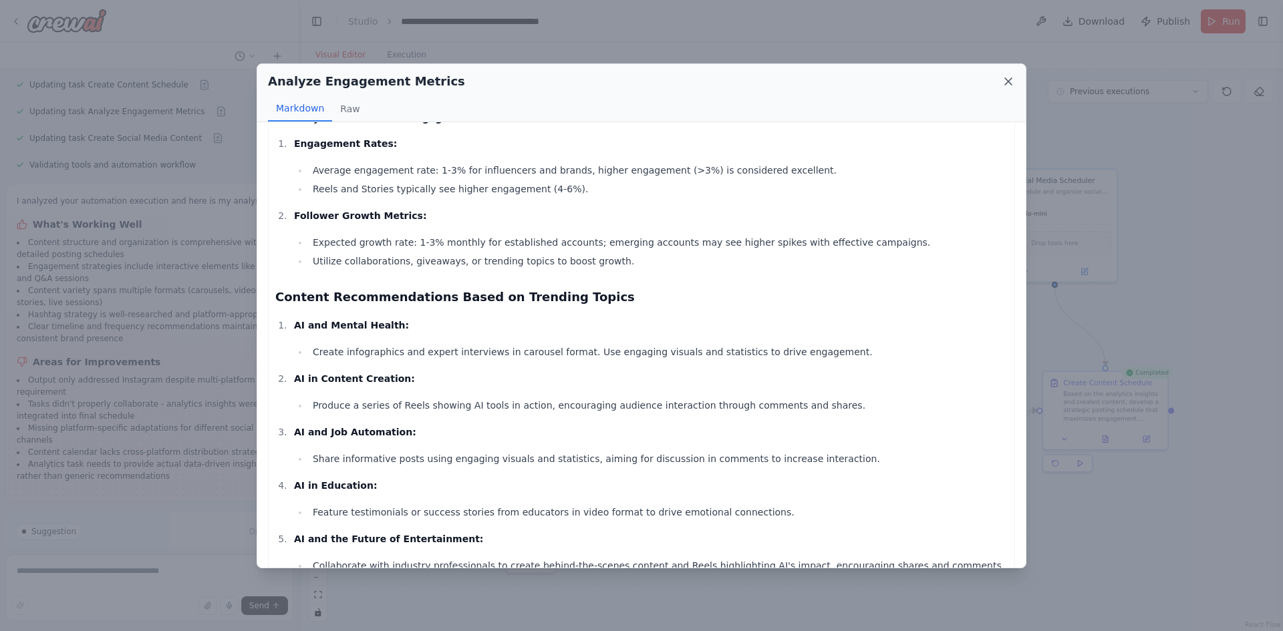
click at [1005, 83] on icon at bounding box center [1007, 81] width 13 height 13
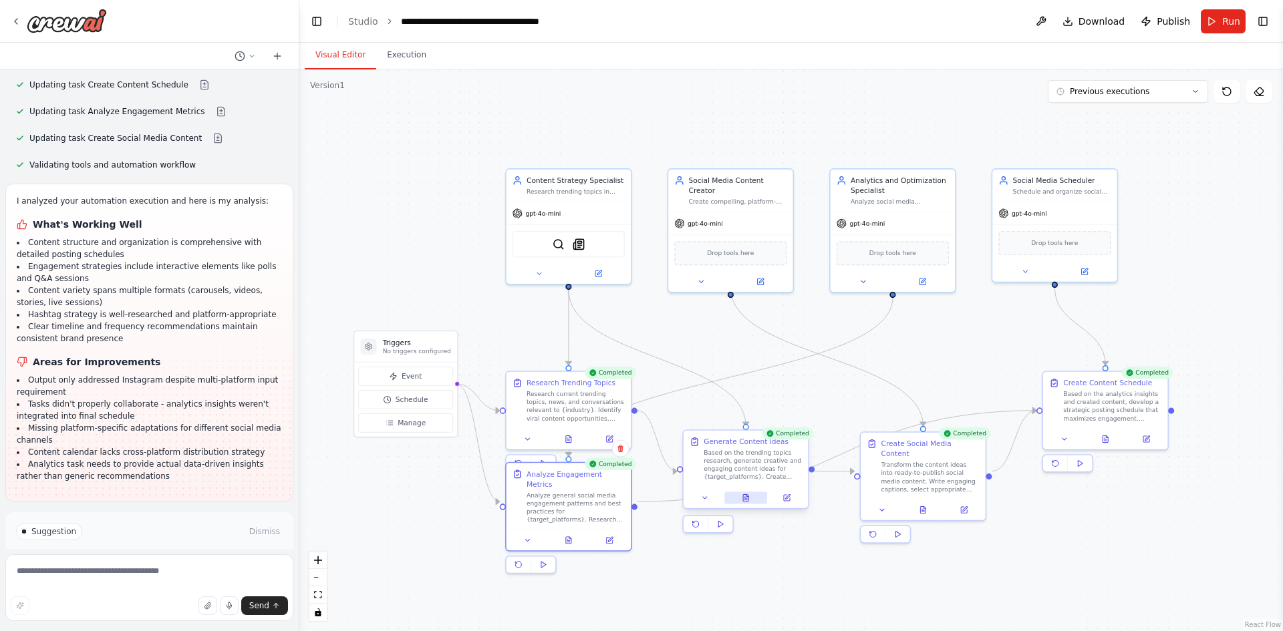
click at [748, 499] on icon at bounding box center [745, 497] width 5 height 7
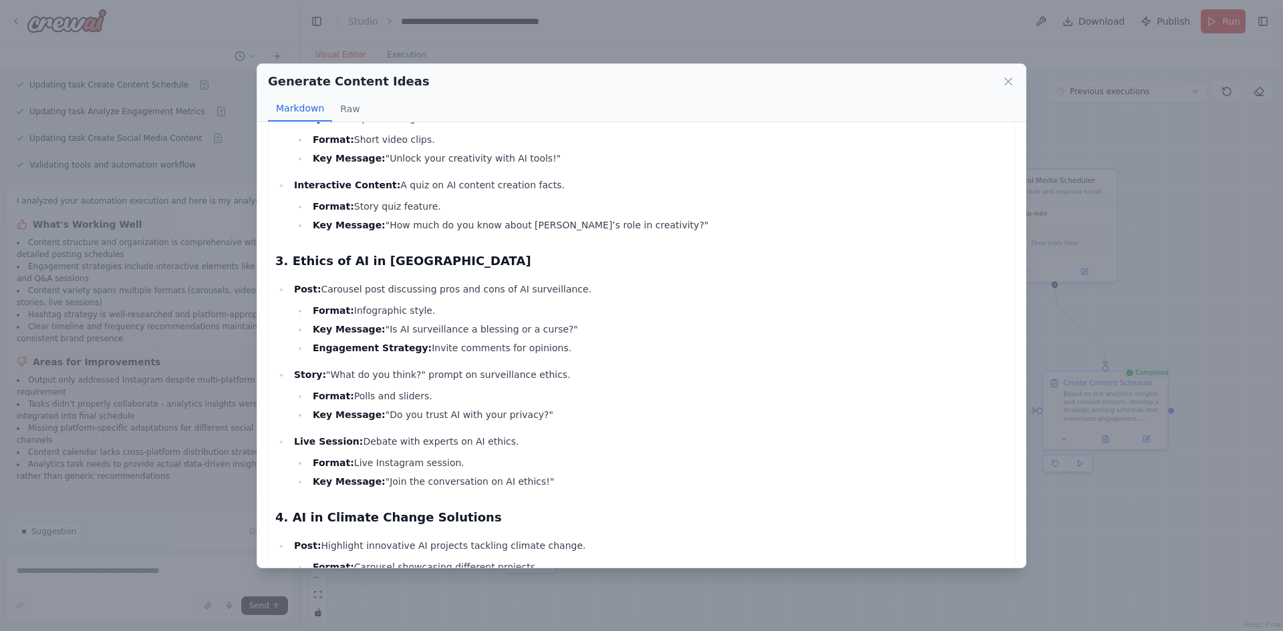
scroll to position [534, 0]
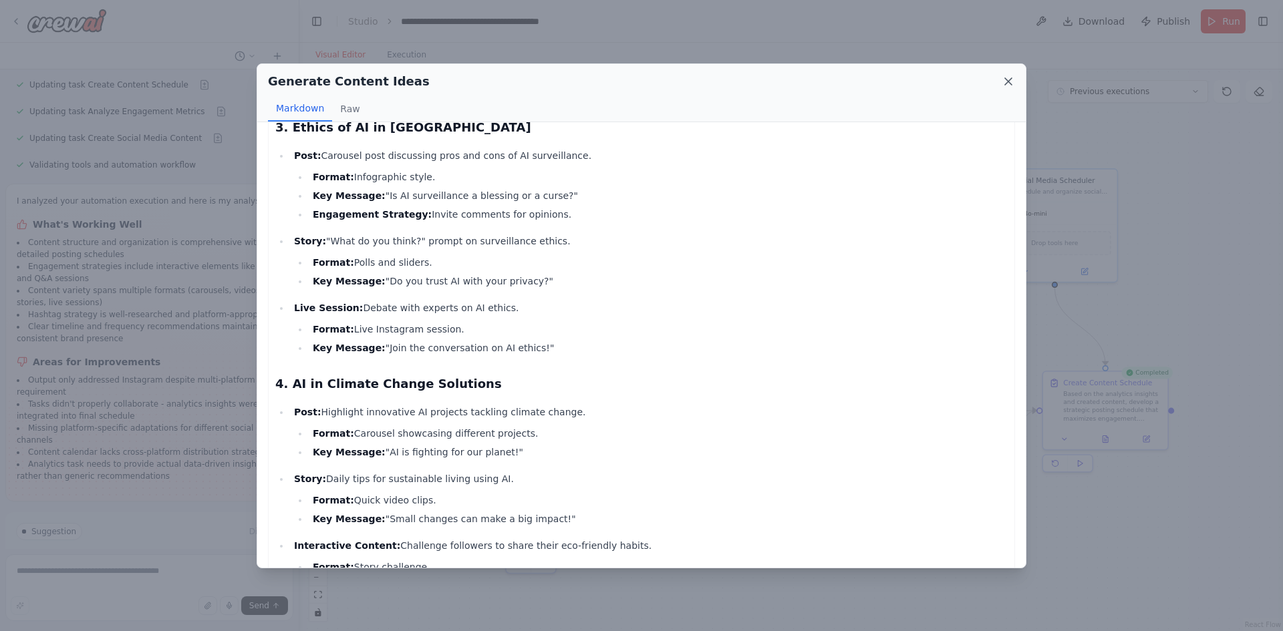
click at [1009, 79] on icon at bounding box center [1007, 81] width 13 height 13
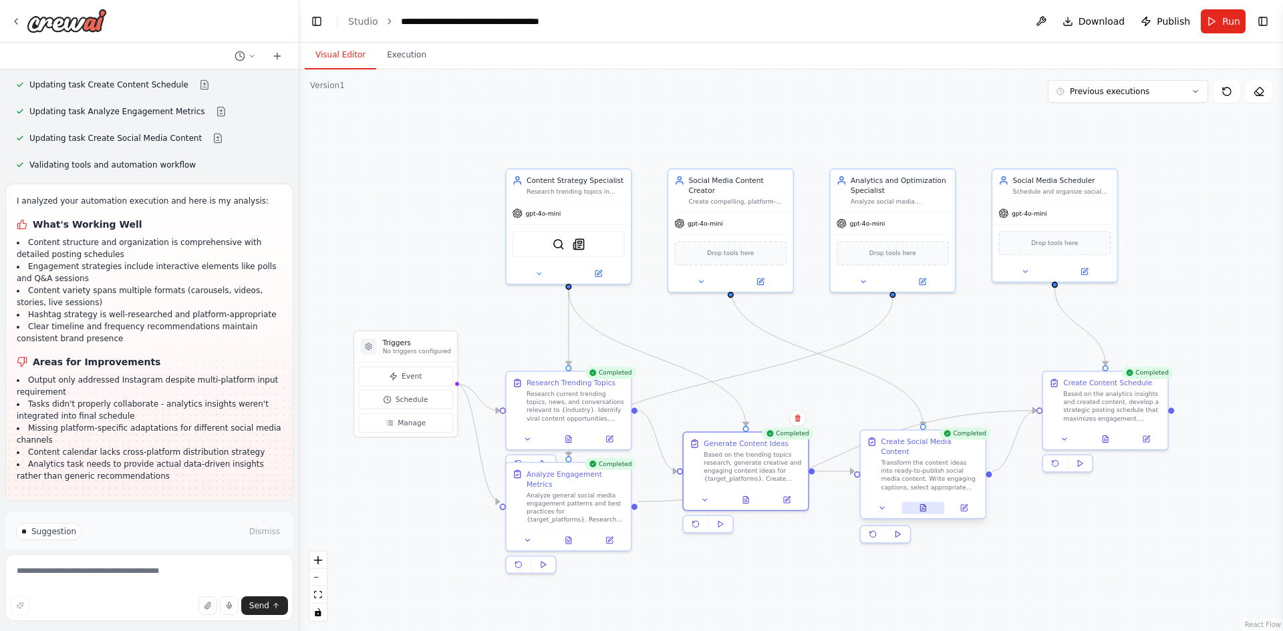
click at [927, 504] on button at bounding box center [922, 508] width 43 height 12
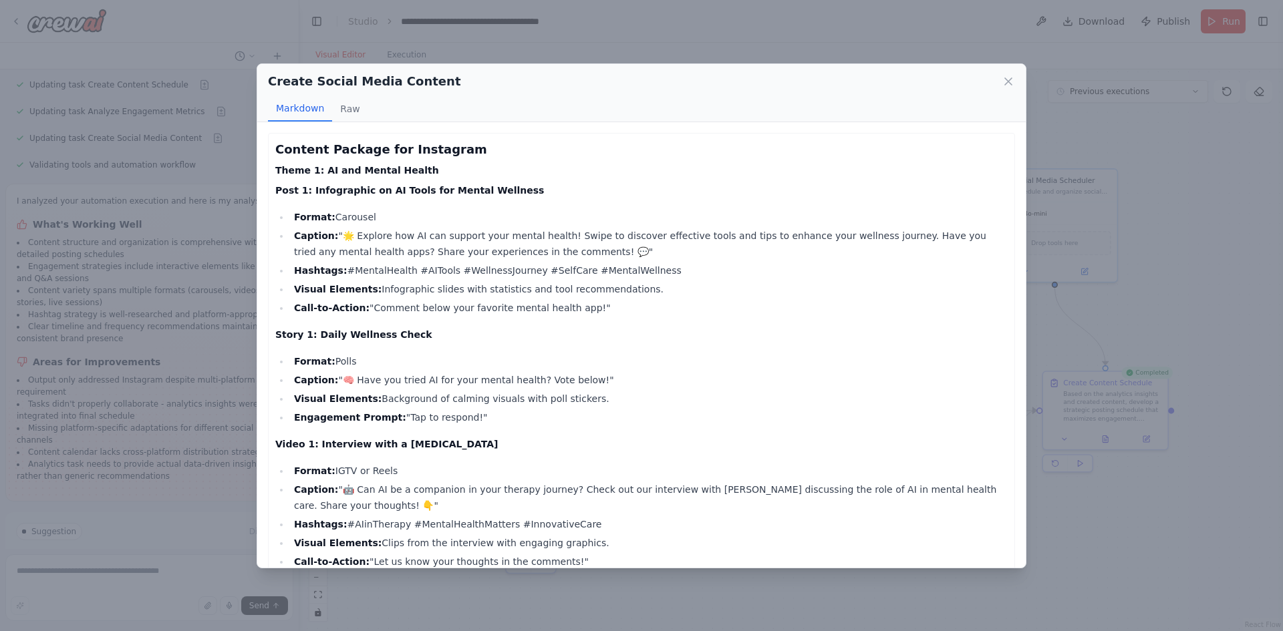
click at [1001, 82] on div "Create Social Media Content" at bounding box center [641, 81] width 747 height 19
click at [1005, 82] on icon at bounding box center [1007, 81] width 13 height 13
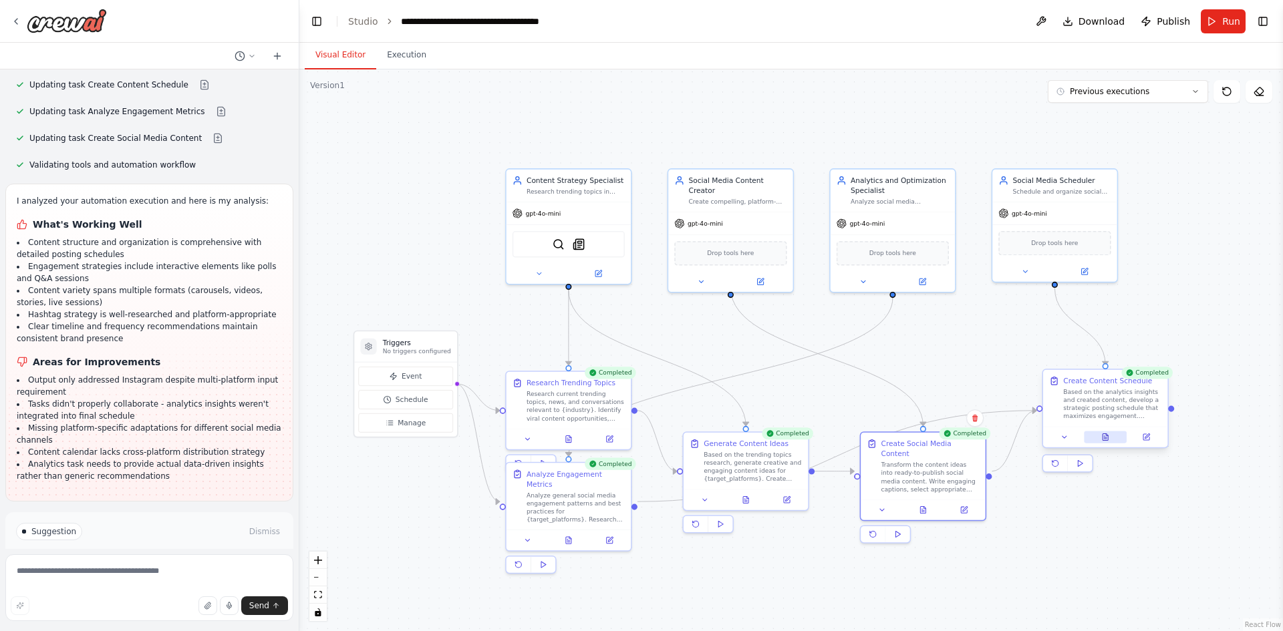
click at [1099, 443] on button at bounding box center [1105, 437] width 43 height 12
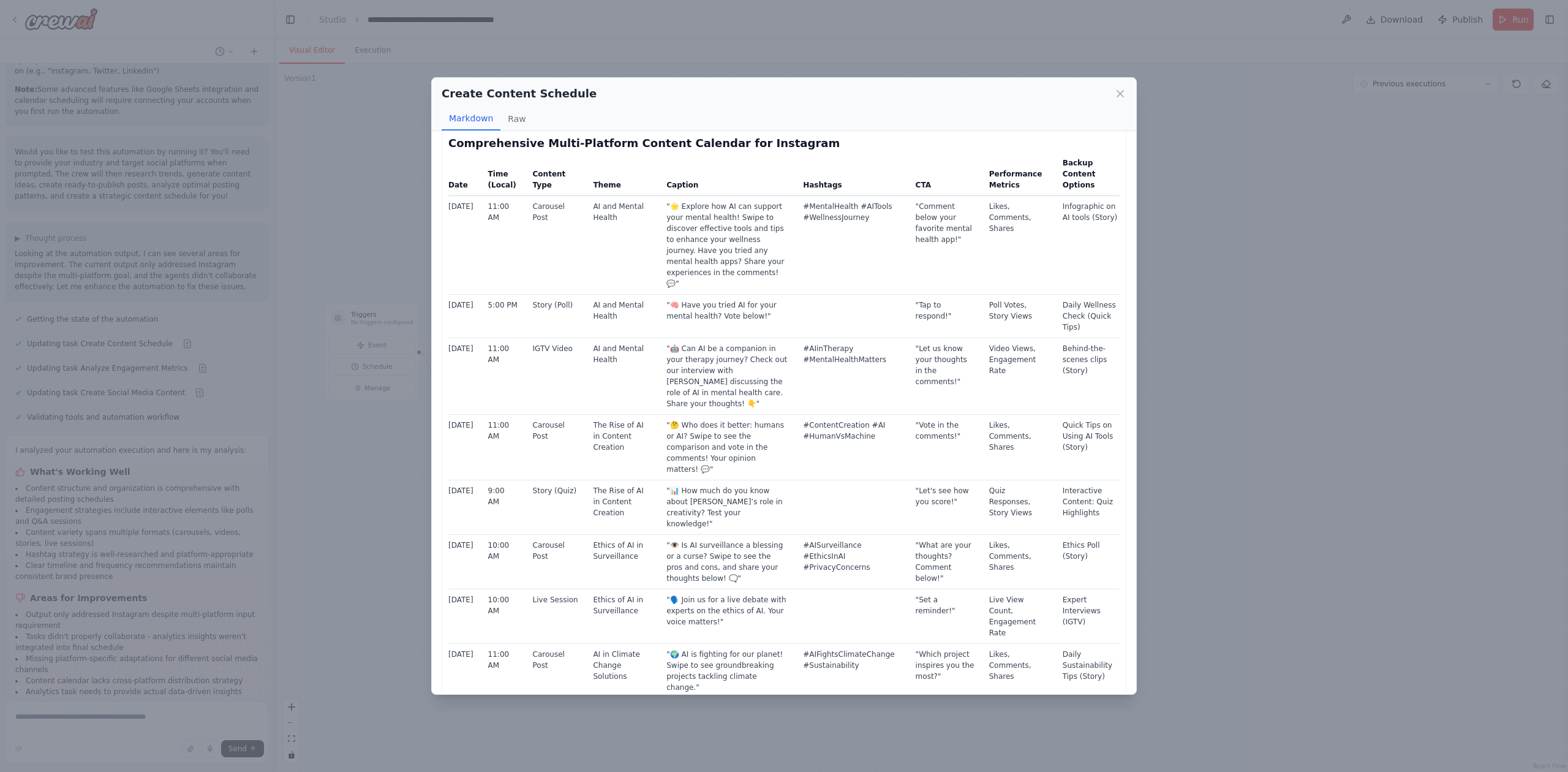
scroll to position [0, 0]
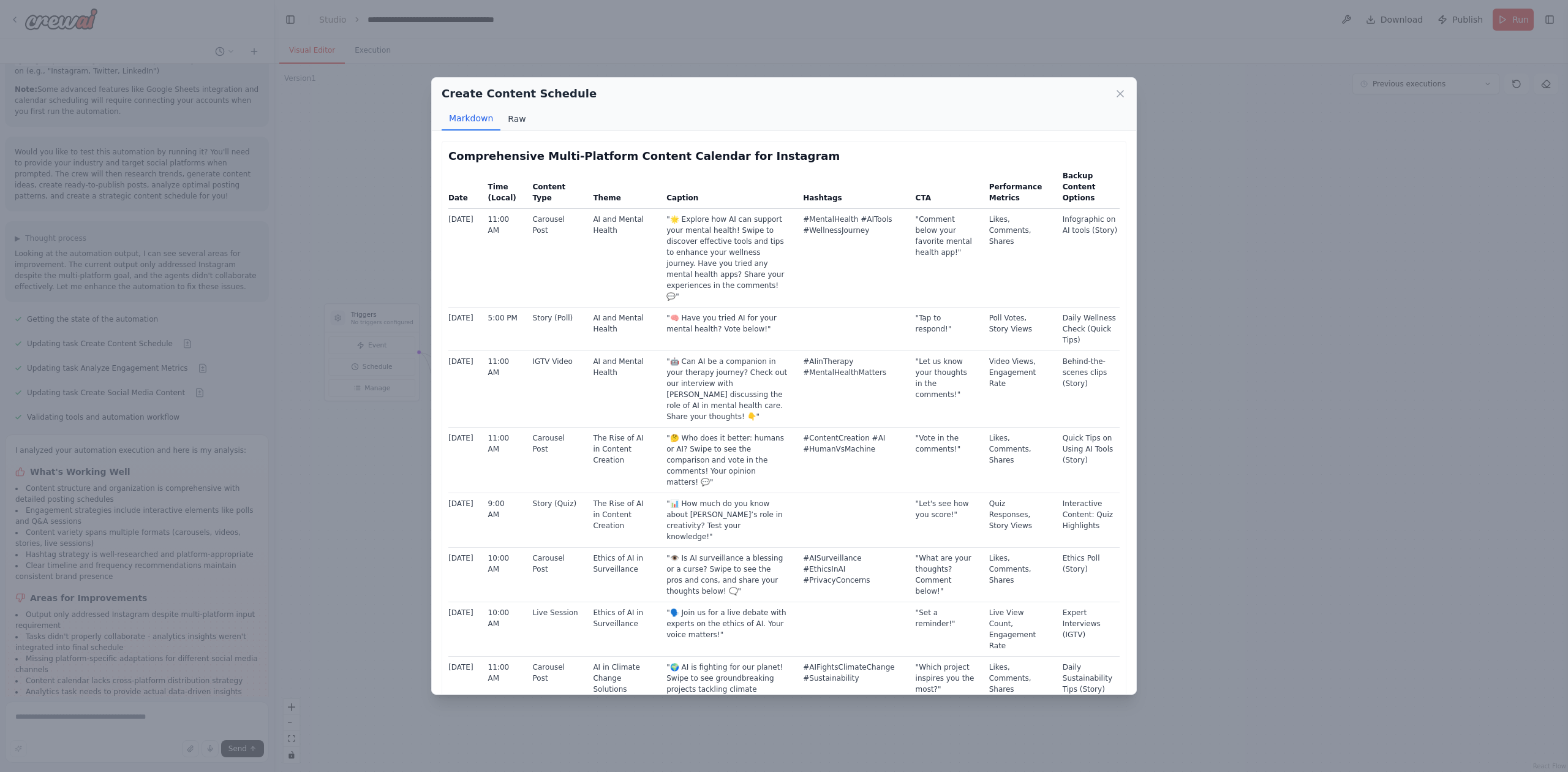
click at [520, 120] on button "Raw" at bounding box center [516, 118] width 32 height 23
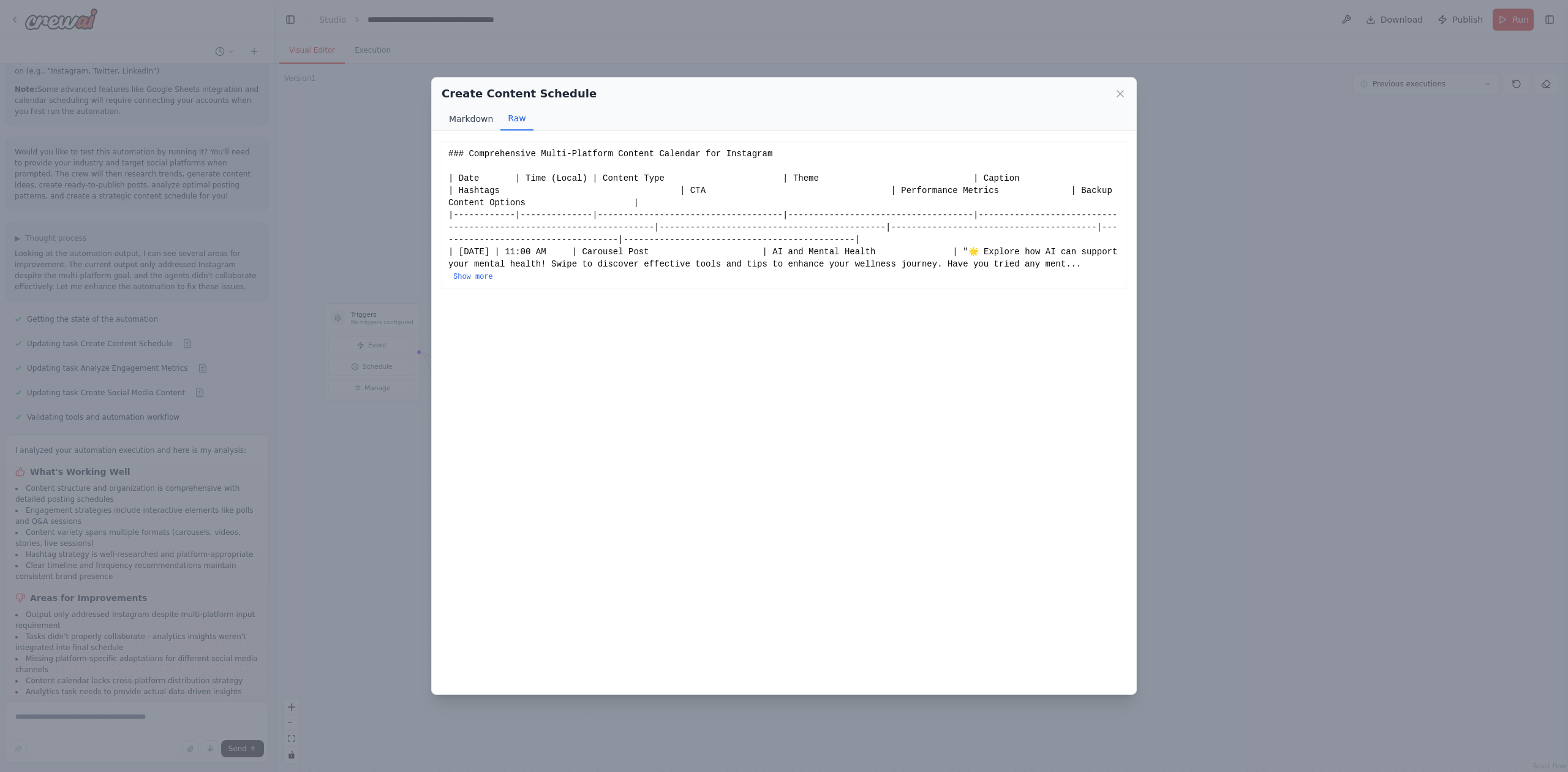
click at [473, 120] on button "Markdown" at bounding box center [471, 118] width 59 height 23
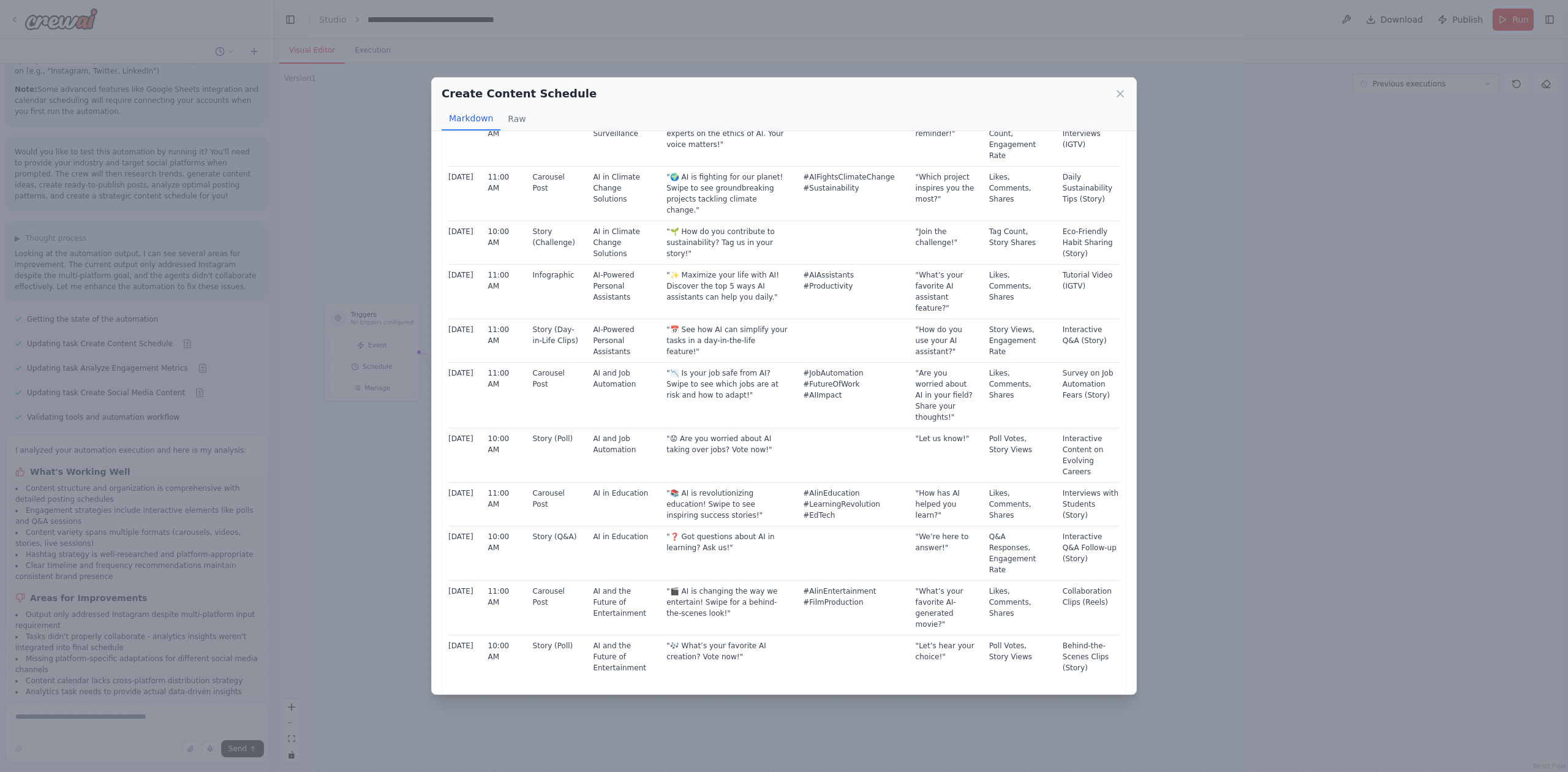
scroll to position [510, 0]
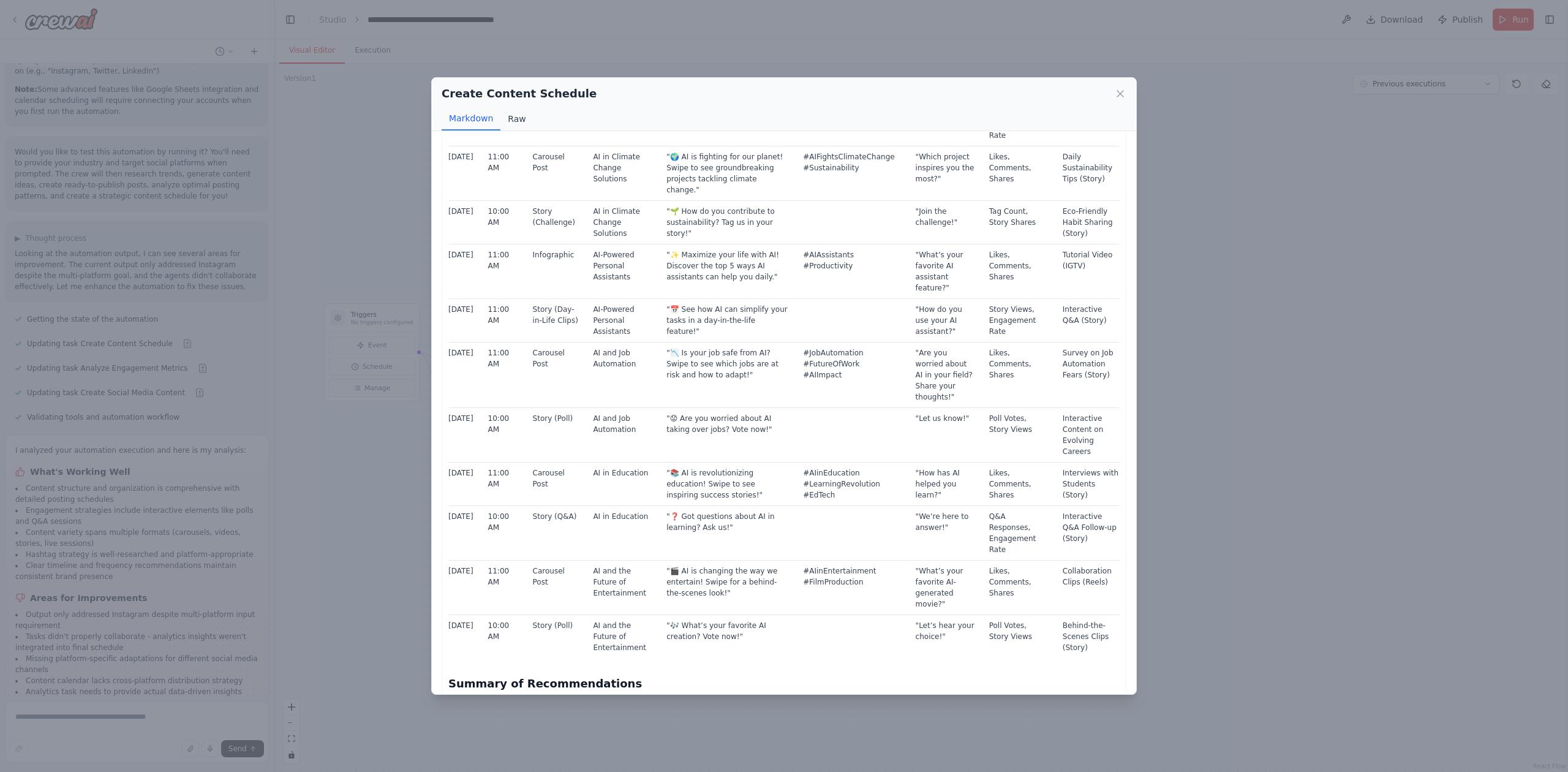
click at [511, 121] on button "Raw" at bounding box center [516, 118] width 32 height 23
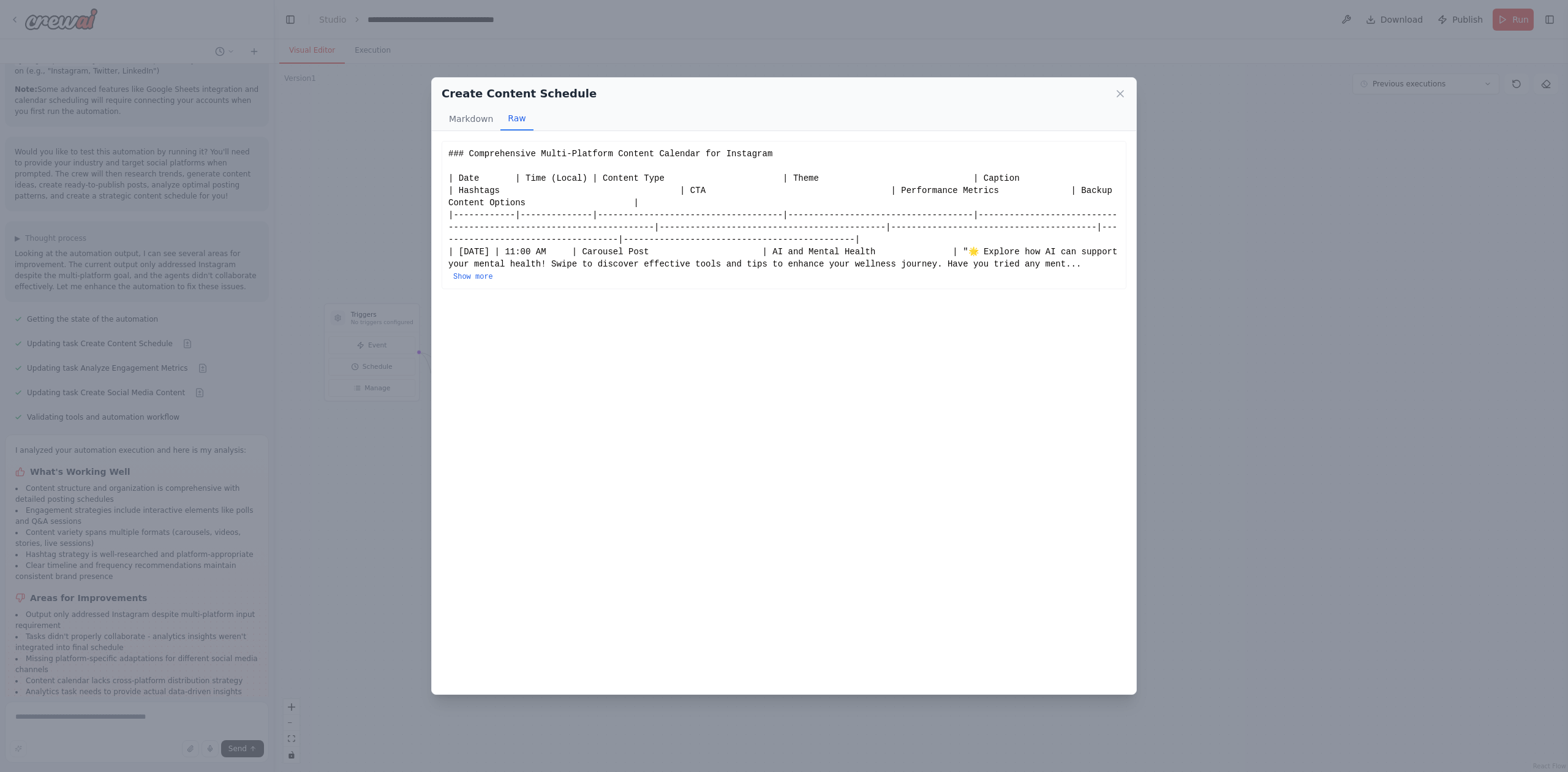
scroll to position [0, 0]
click at [560, 202] on div "### Comprehensive Multi-Platform Content Calendar for Instagram | Date | Time (…" at bounding box center [784, 215] width 671 height 135
click at [863, 240] on div "### Comprehensive Multi-Platform Content Calendar for Instagram | Date | Time (…" at bounding box center [784, 215] width 671 height 135
click at [864, 243] on div "### Comprehensive Multi-Platform Content Calendar for Instagram | Date | Time (…" at bounding box center [784, 215] width 671 height 135
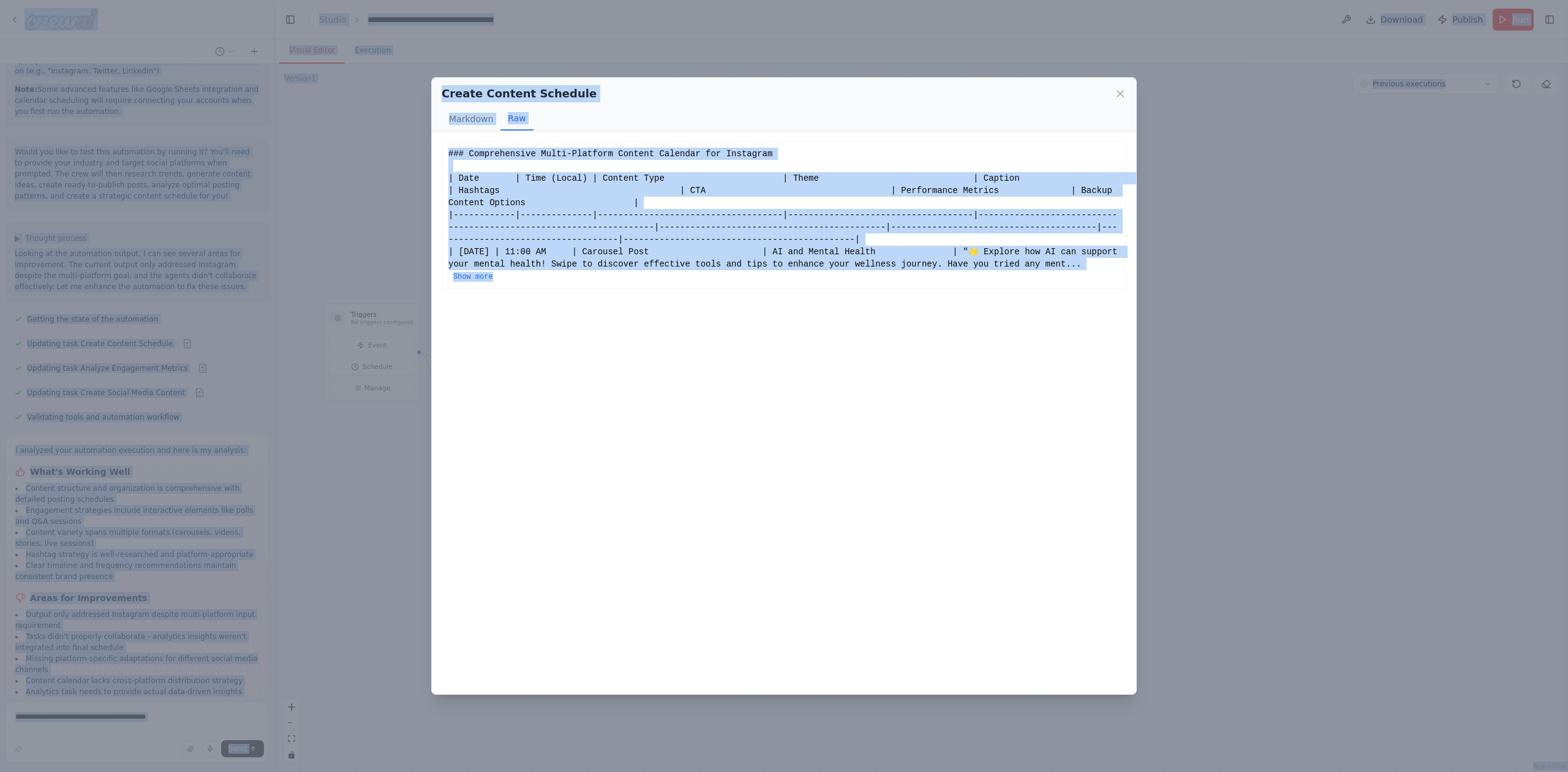
click at [852, 310] on div "Comprehensive Multi-Platform Content Calendar for Instagram Date Time (Local) C…" at bounding box center [784, 413] width 704 height 563
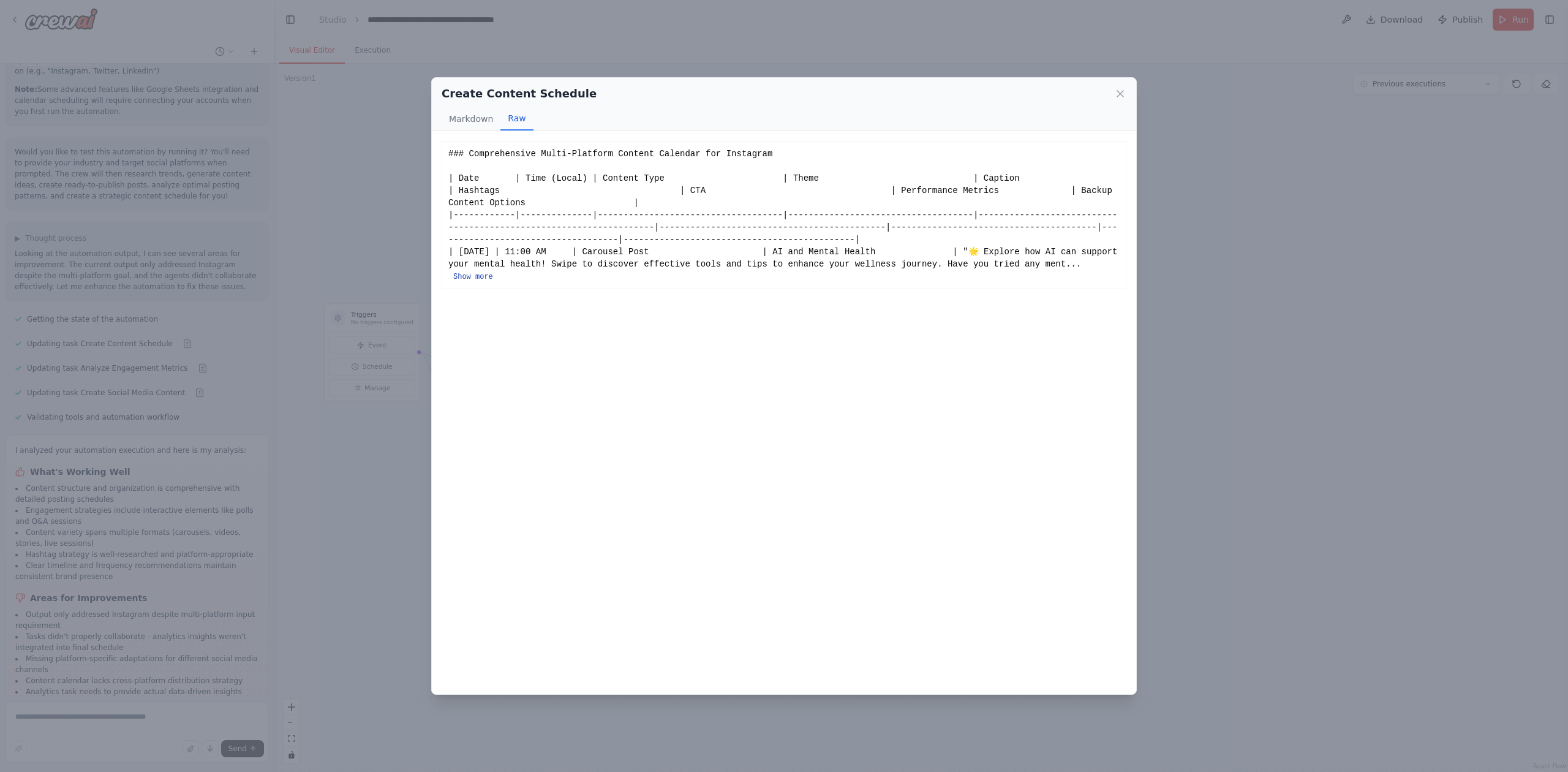
click at [493, 272] on button "Show more" at bounding box center [472, 277] width 39 height 10
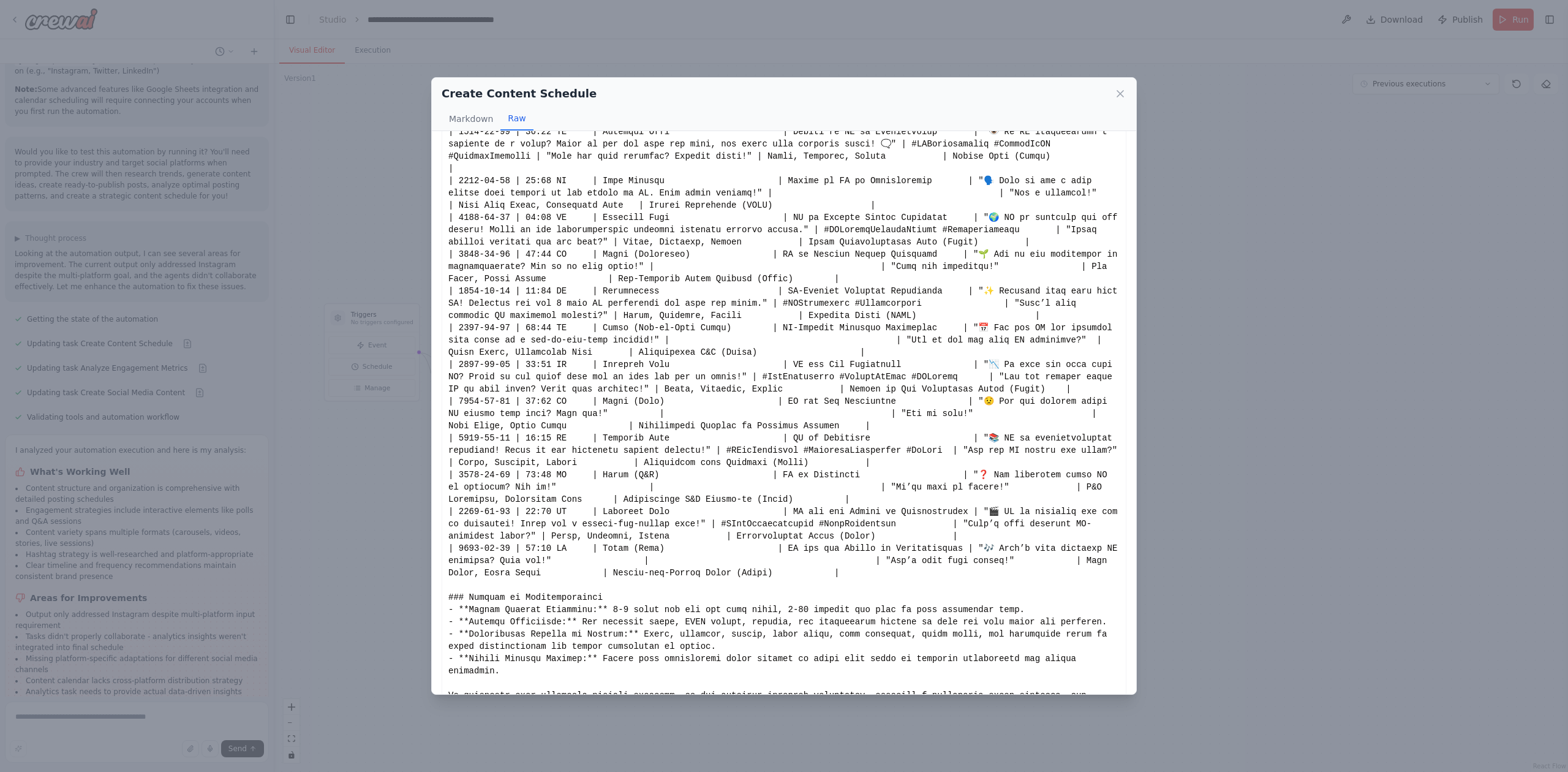
scroll to position [340, 0]
click at [719, 579] on div "Show less" at bounding box center [784, 260] width 671 height 907
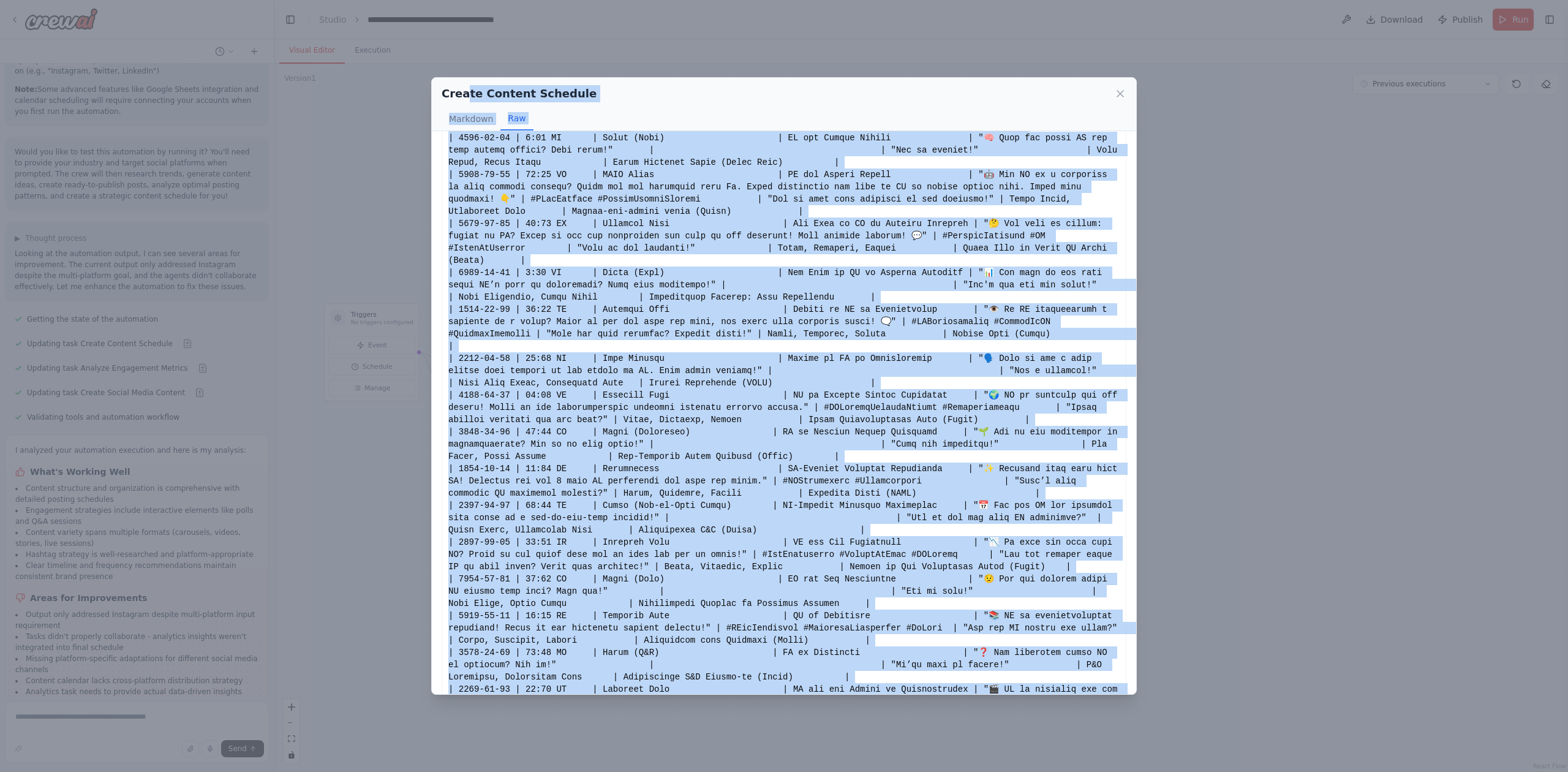
scroll to position [0, 0]
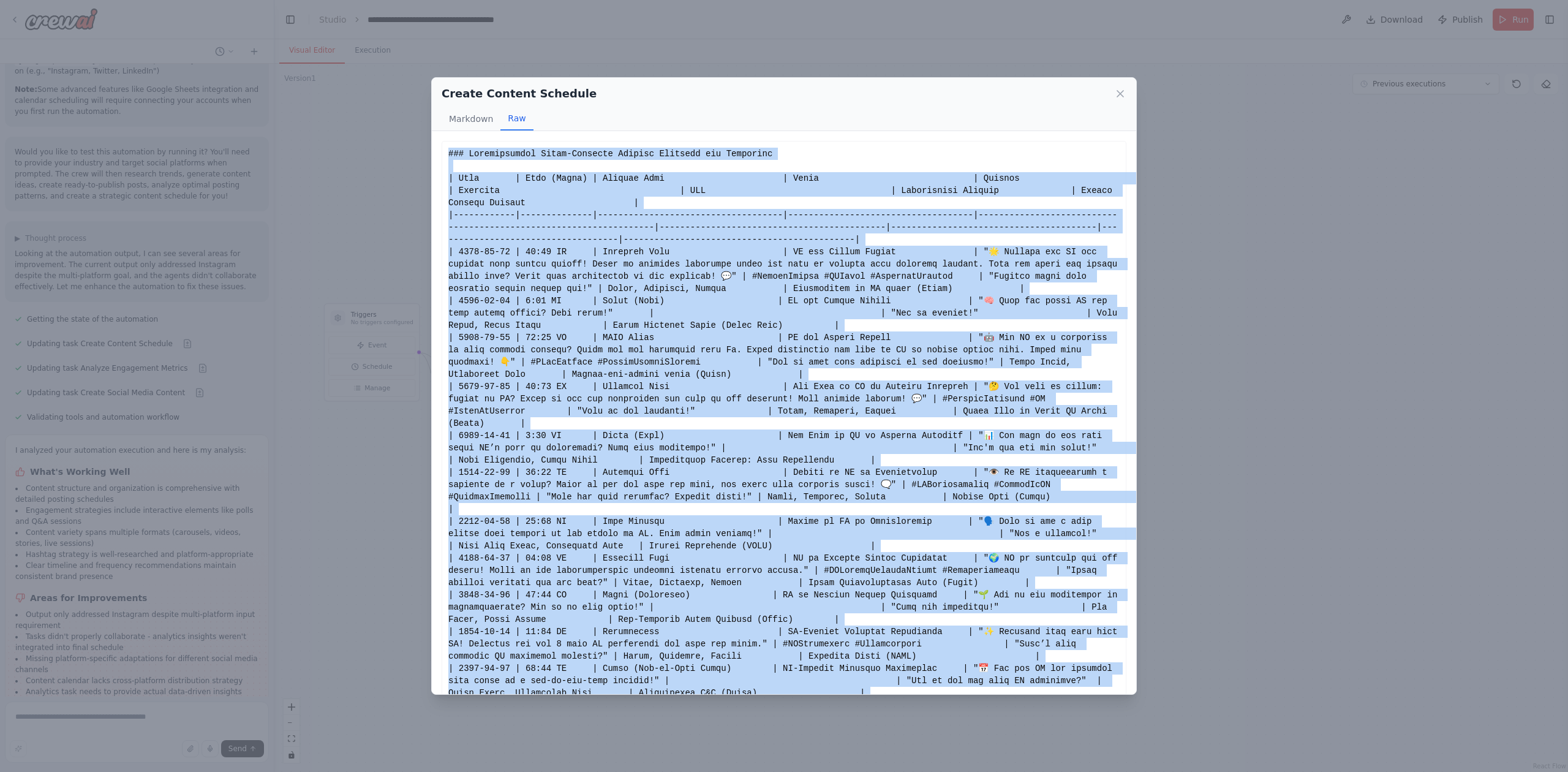
drag, startPoint x: 728, startPoint y: 673, endPoint x: 440, endPoint y: 154, distance: 593.6
click at [440, 154] on div "Comprehensive Multi-Platform Content Calendar for Instagram Date Time (Local) C…" at bounding box center [784, 413] width 704 height 563
copy div "### Comprehensive Multi-Platform Content Calendar for Instagram | Date | Time (…"
click at [464, 216] on div "Show less" at bounding box center [784, 601] width 671 height 907
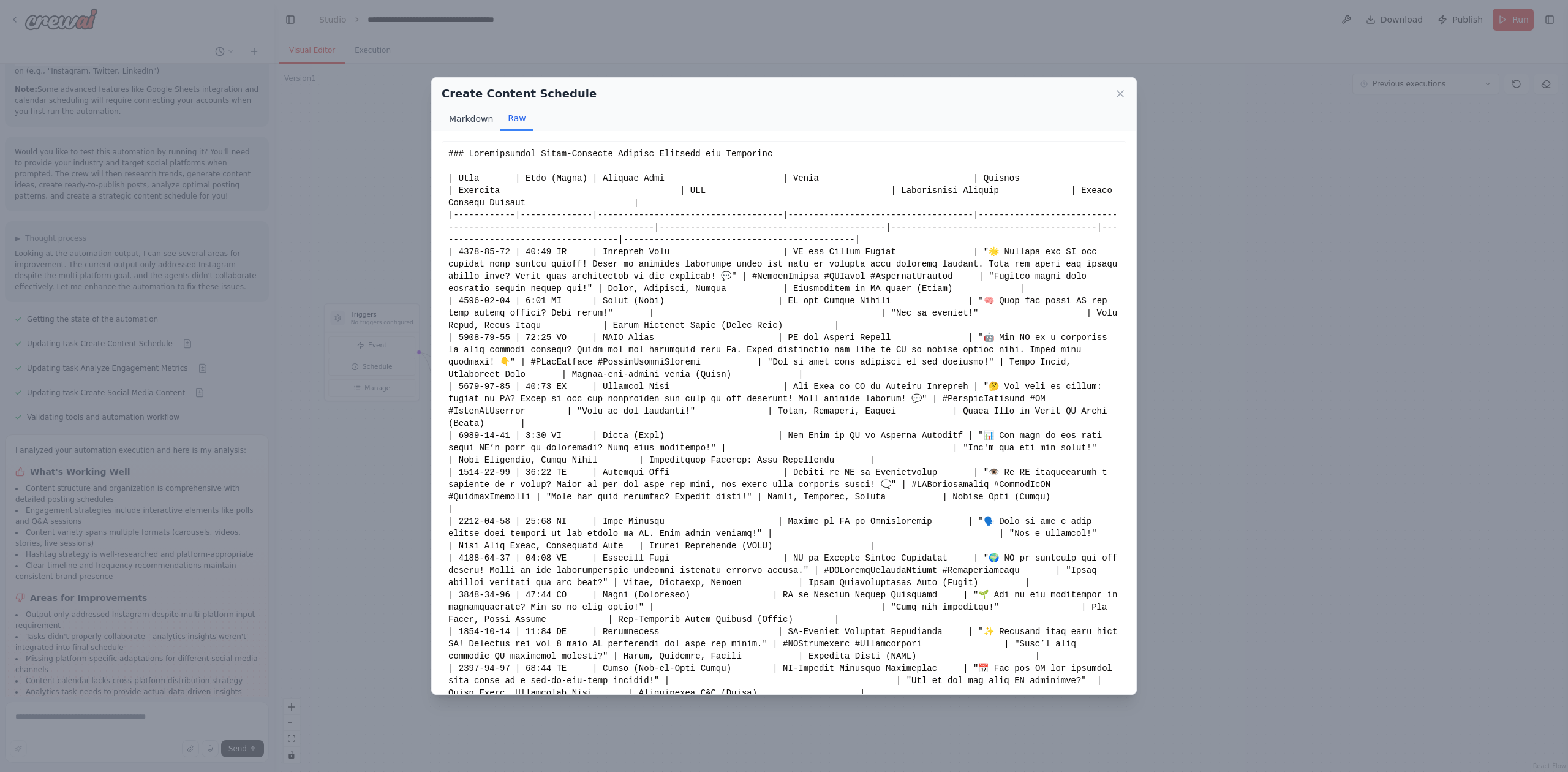
click at [469, 121] on button "Markdown" at bounding box center [471, 118] width 59 height 23
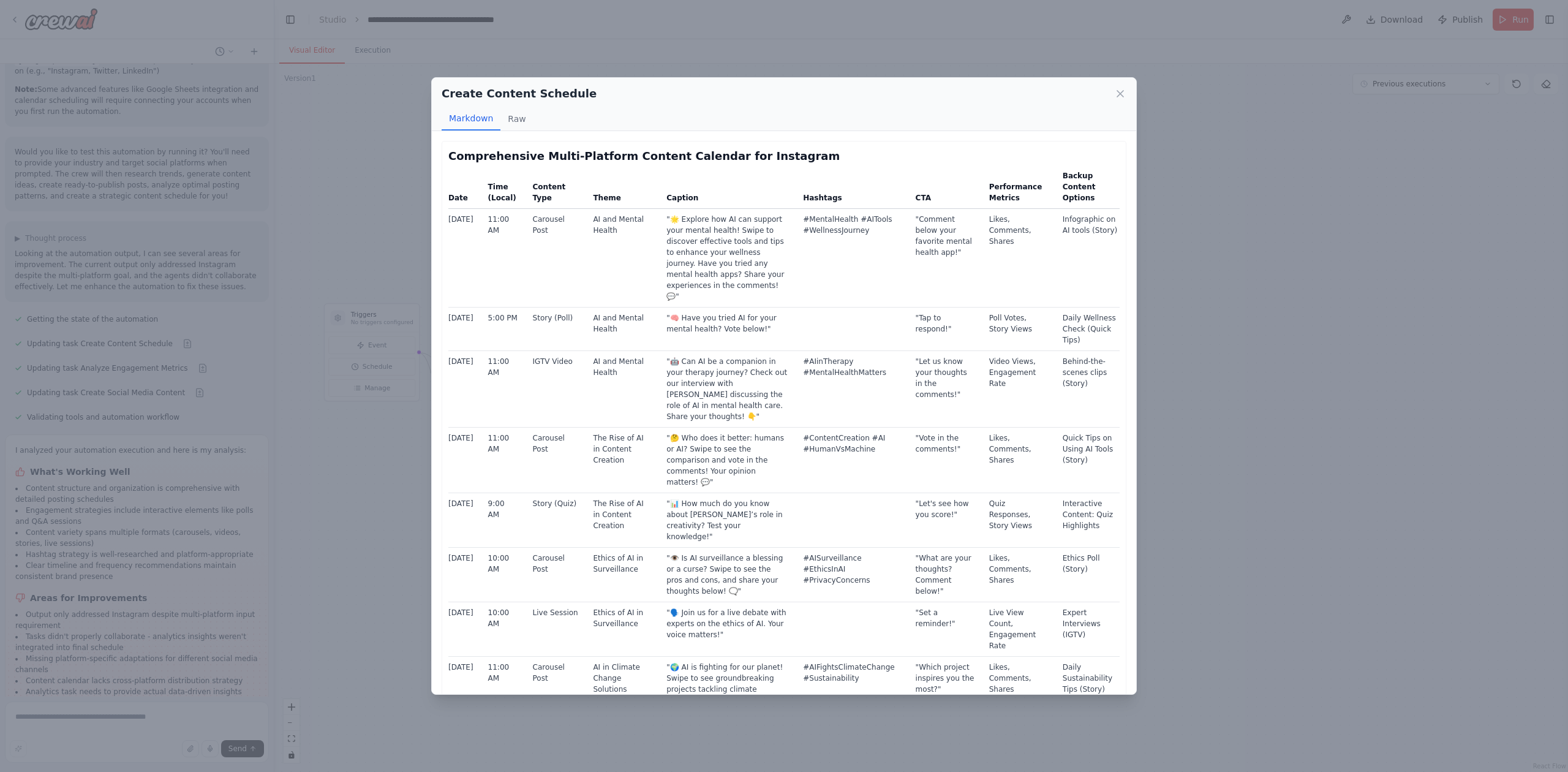
click at [1110, 94] on div "Create Content Schedule" at bounding box center [784, 94] width 685 height 17
click at [1122, 96] on icon at bounding box center [1121, 94] width 6 height 6
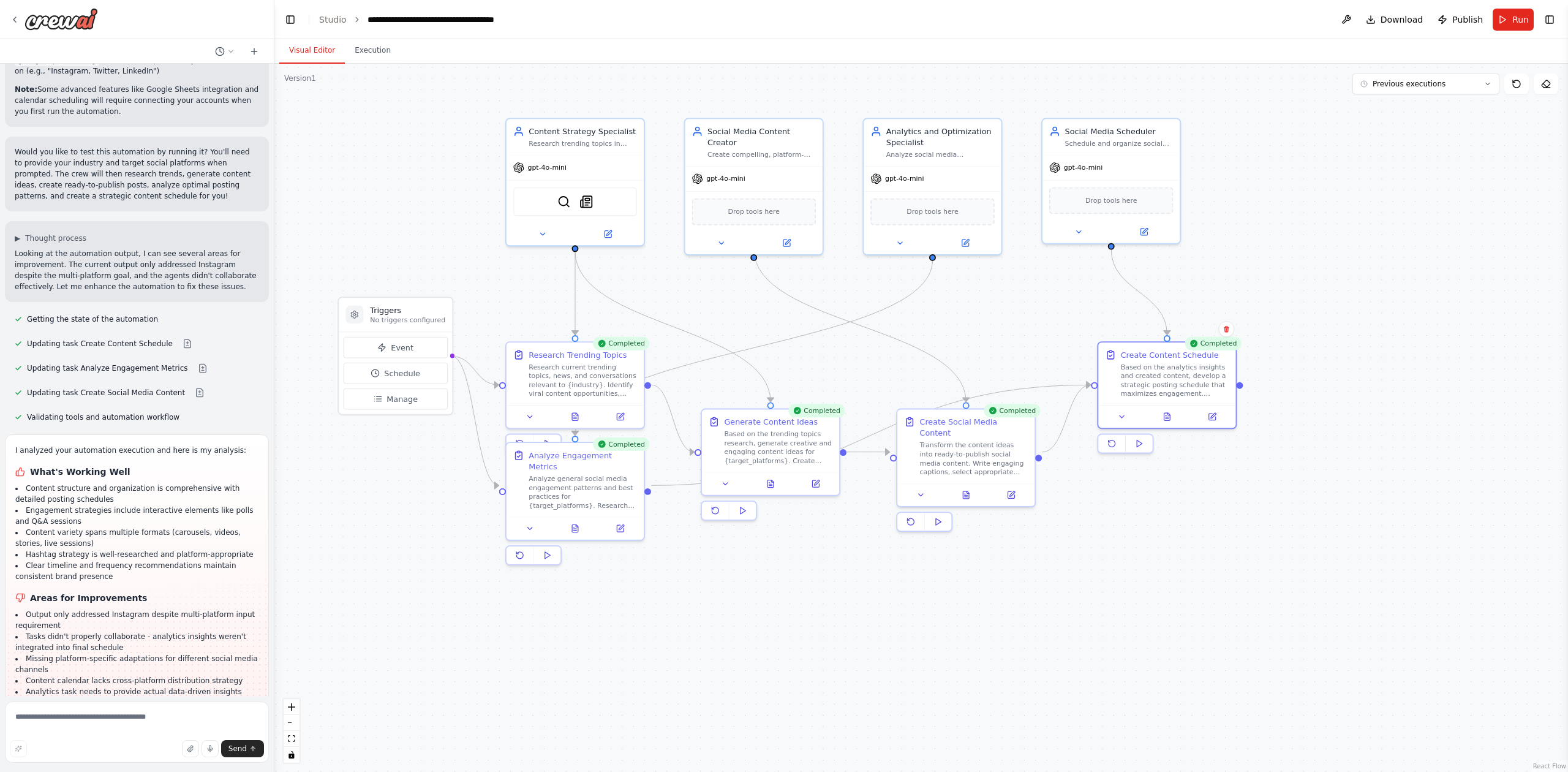
drag, startPoint x: 898, startPoint y: 324, endPoint x: 1103, endPoint y: 389, distance: 215.1
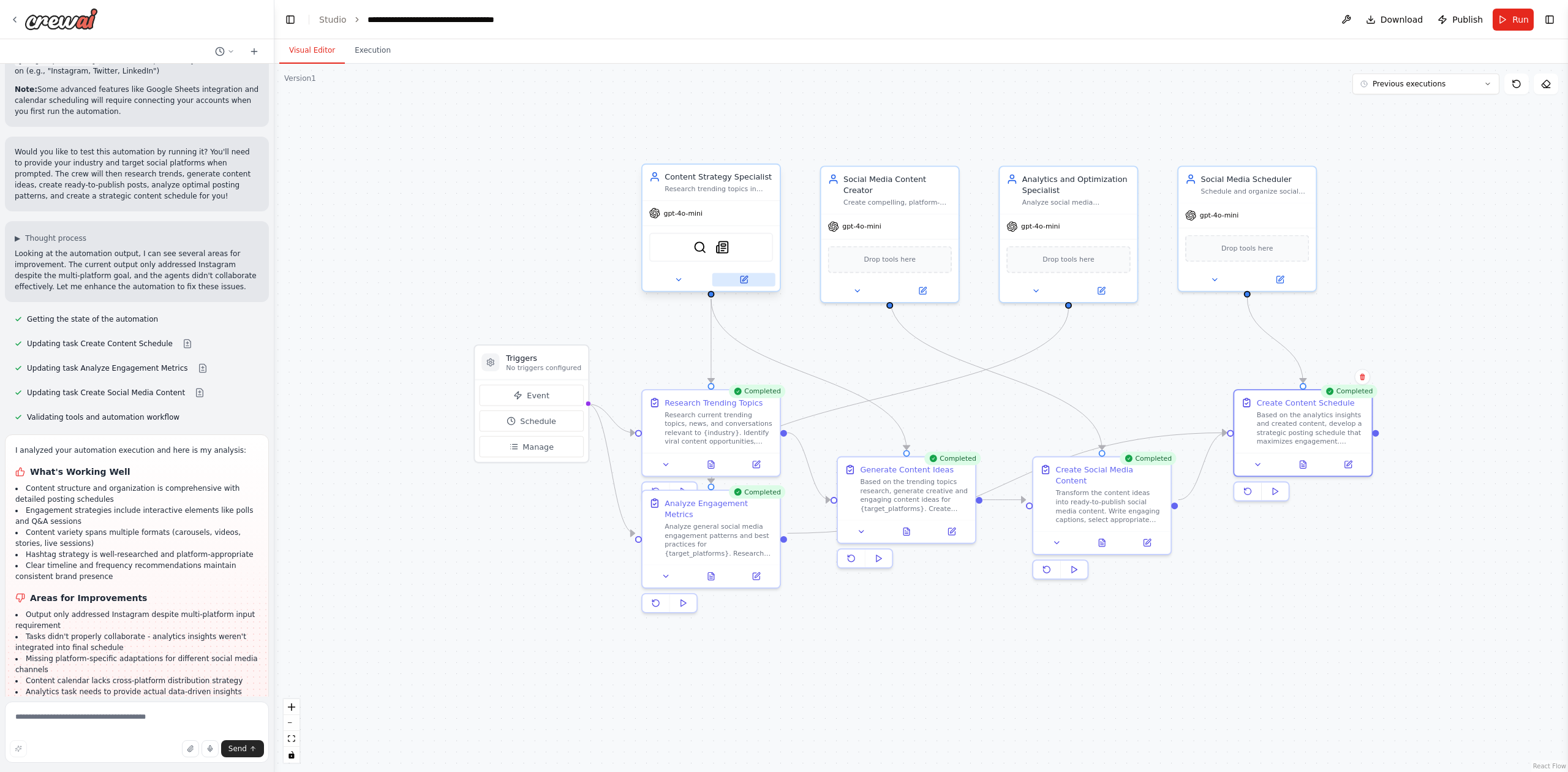
click at [740, 281] on icon at bounding box center [744, 280] width 9 height 9
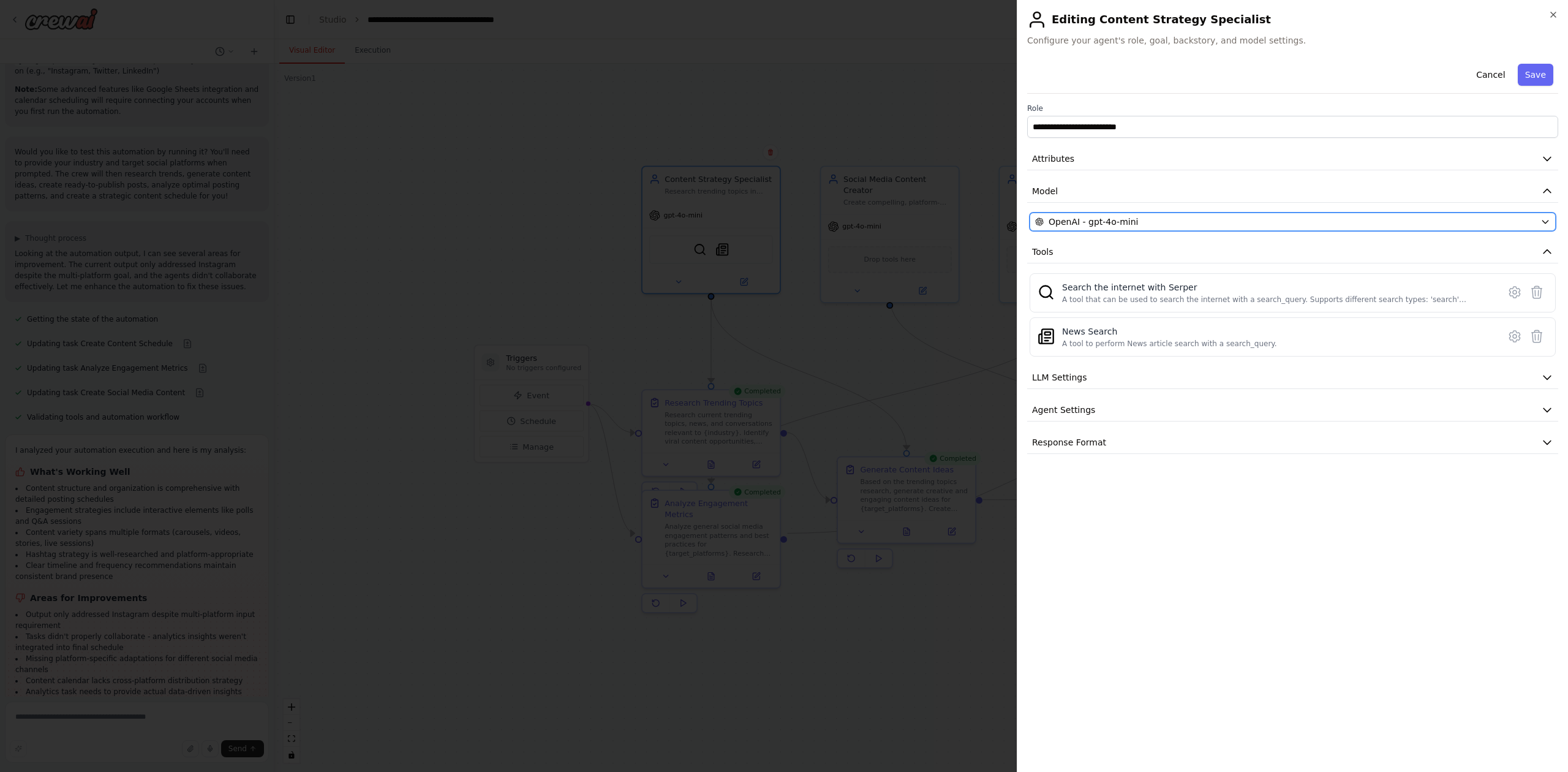
click at [1176, 230] on button "OpenAI - gpt-4o-mini" at bounding box center [1293, 222] width 526 height 18
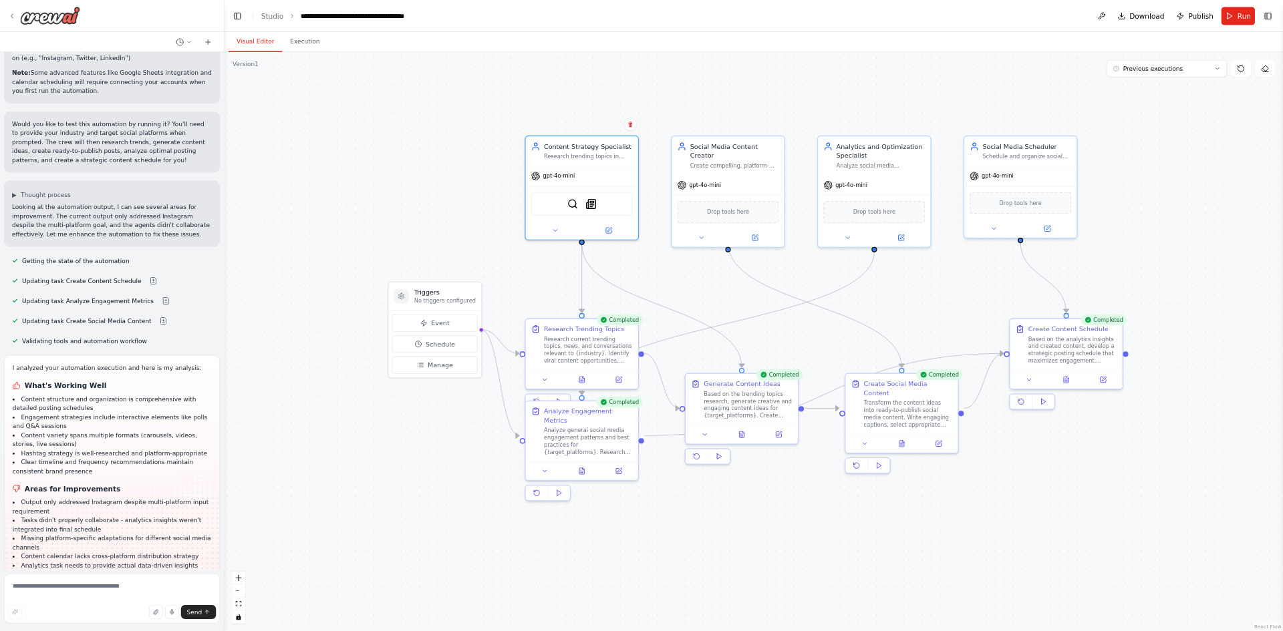
scroll to position [1853, 0]
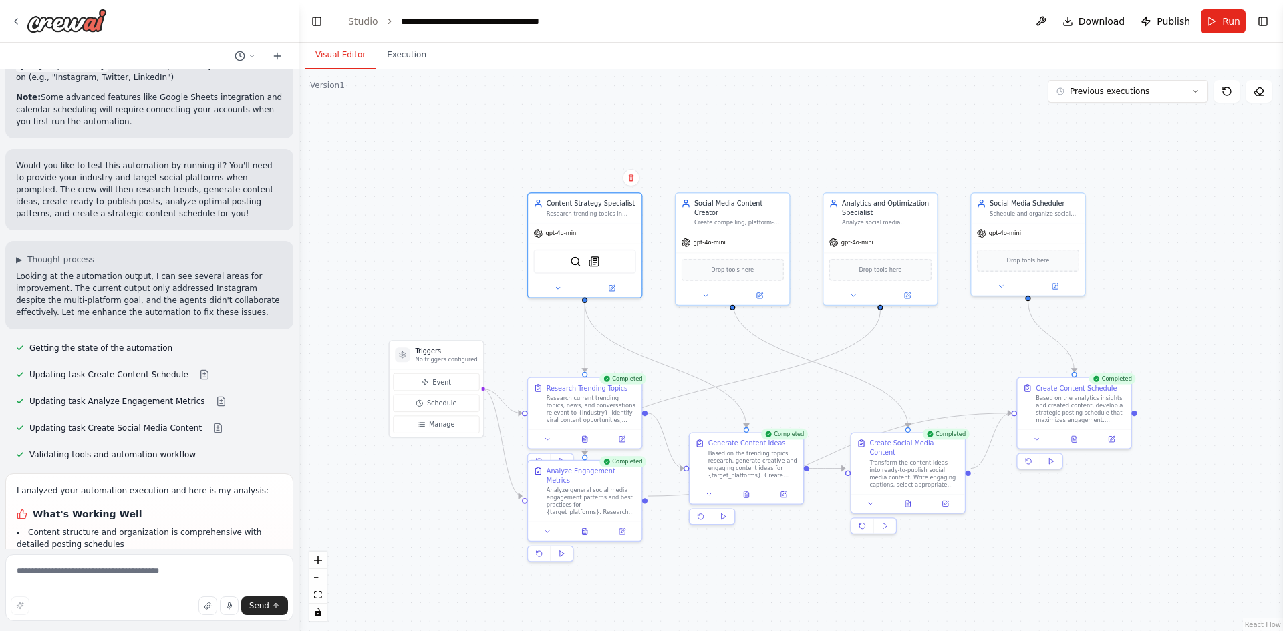
drag, startPoint x: 611, startPoint y: 194, endPoint x: 472, endPoint y: 189, distance: 139.1
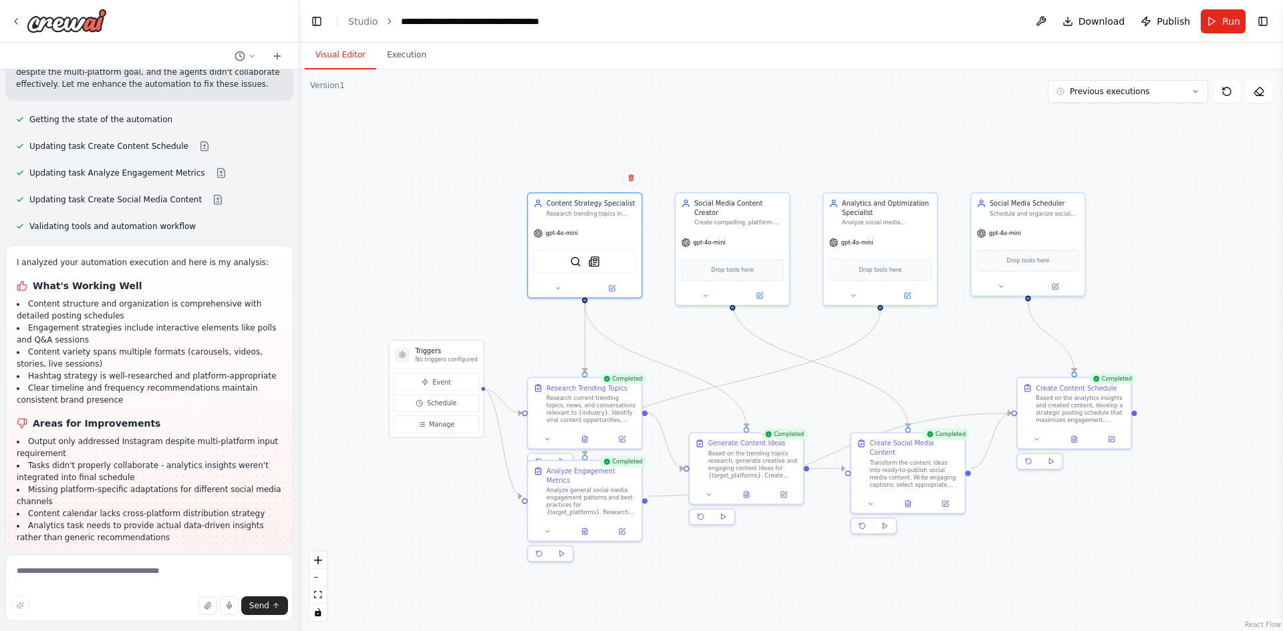
scroll to position [2142, 0]
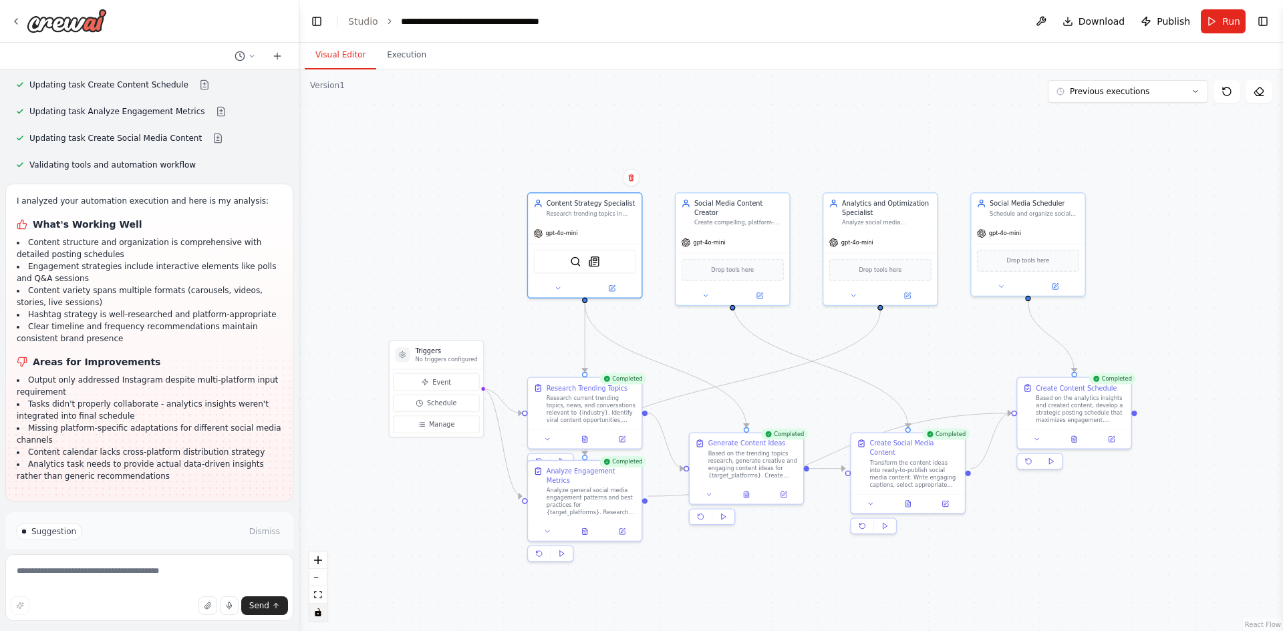
click at [317, 617] on button "toggle interactivity" at bounding box center [317, 612] width 17 height 17
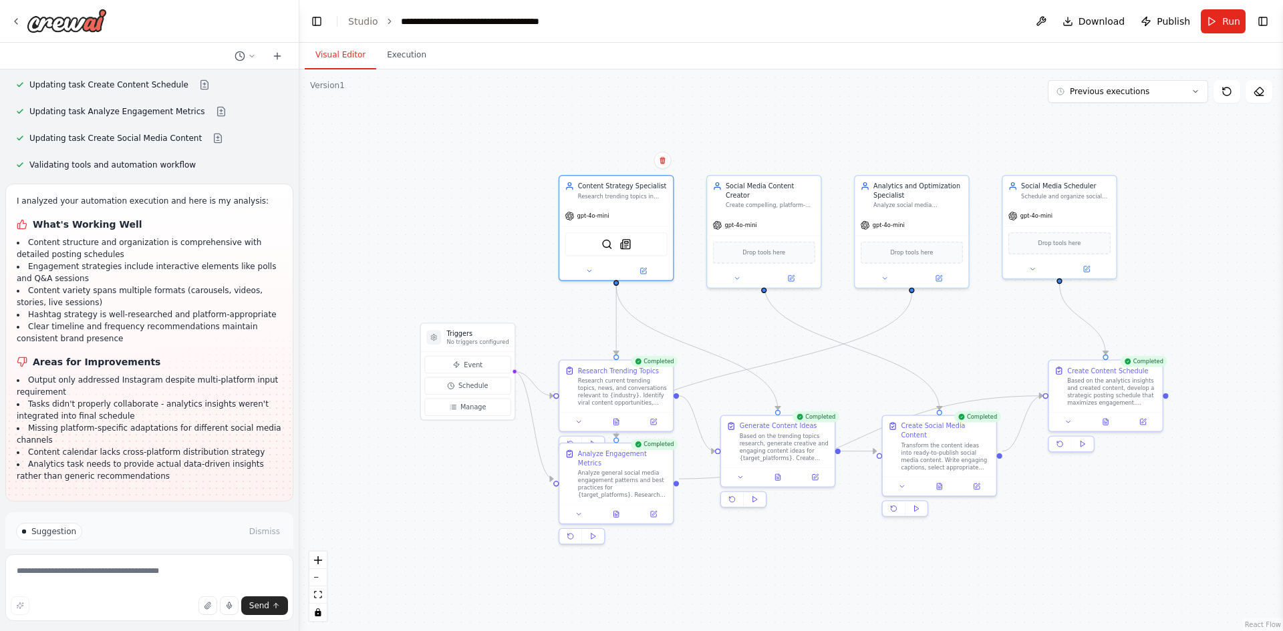
drag, startPoint x: 697, startPoint y: 589, endPoint x: 728, endPoint y: 571, distance: 35.9
click at [728, 571] on div ".deletable-edge-delete-btn { width: 20px; height: 20px; border: 0px solid #ffff…" at bounding box center [790, 350] width 983 height 562
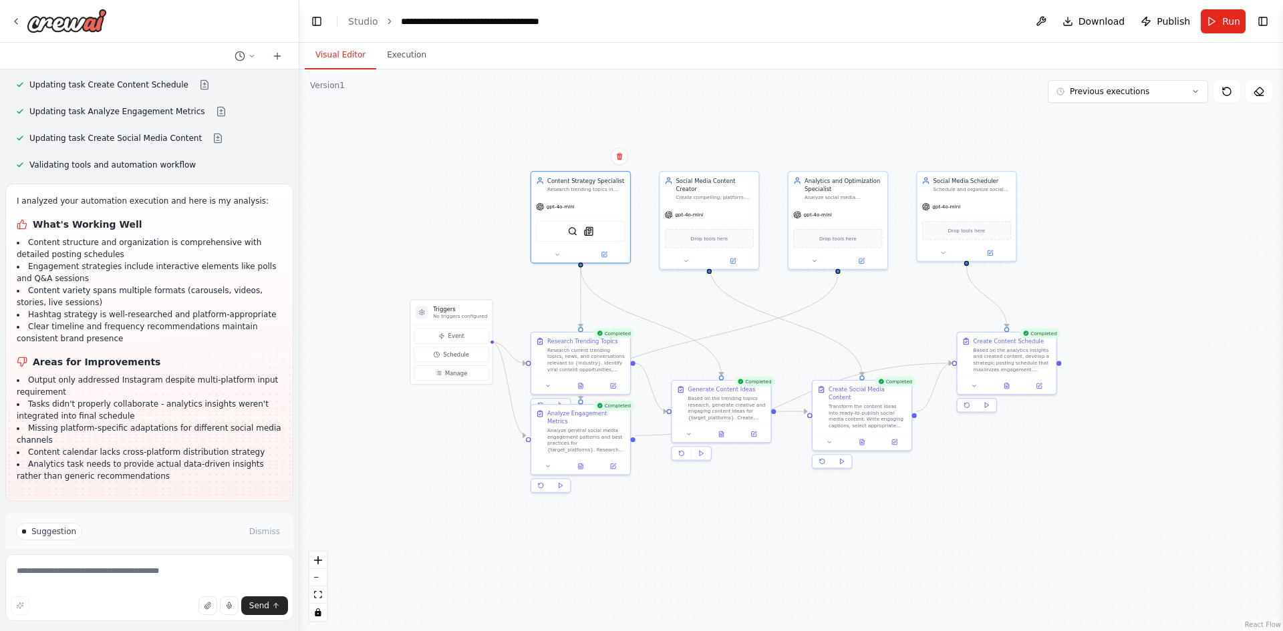
drag, startPoint x: 535, startPoint y: 304, endPoint x: 468, endPoint y: 230, distance: 99.8
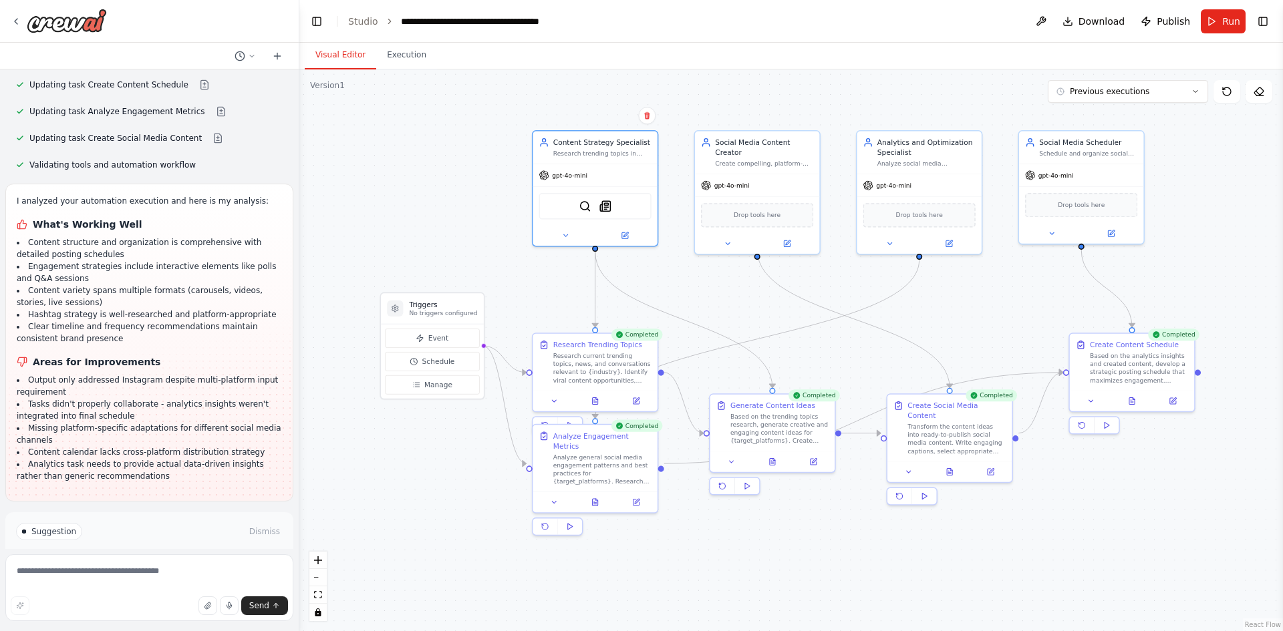
drag, startPoint x: 524, startPoint y: 277, endPoint x: 544, endPoint y: 283, distance: 21.1
click at [317, 611] on icon "toggle interactivity" at bounding box center [318, 613] width 6 height 8
click at [313, 589] on button "fit view" at bounding box center [317, 595] width 17 height 17
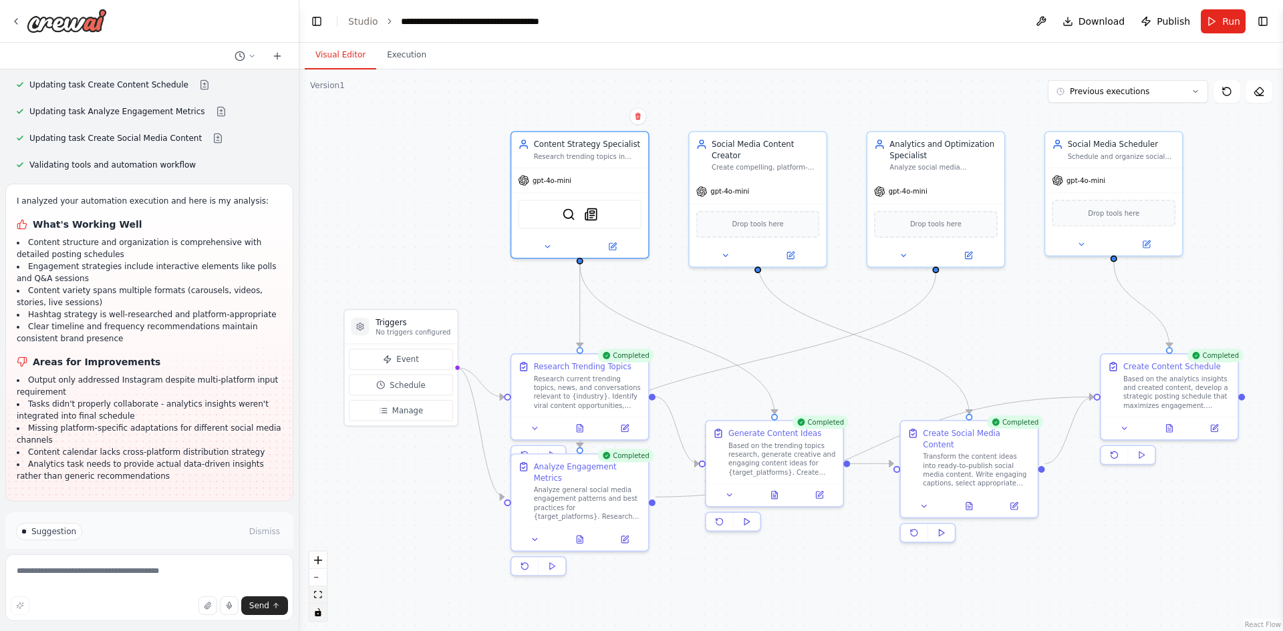
click at [320, 591] on icon "fit view" at bounding box center [318, 594] width 8 height 7
click at [321, 575] on button "zoom out" at bounding box center [317, 577] width 17 height 17
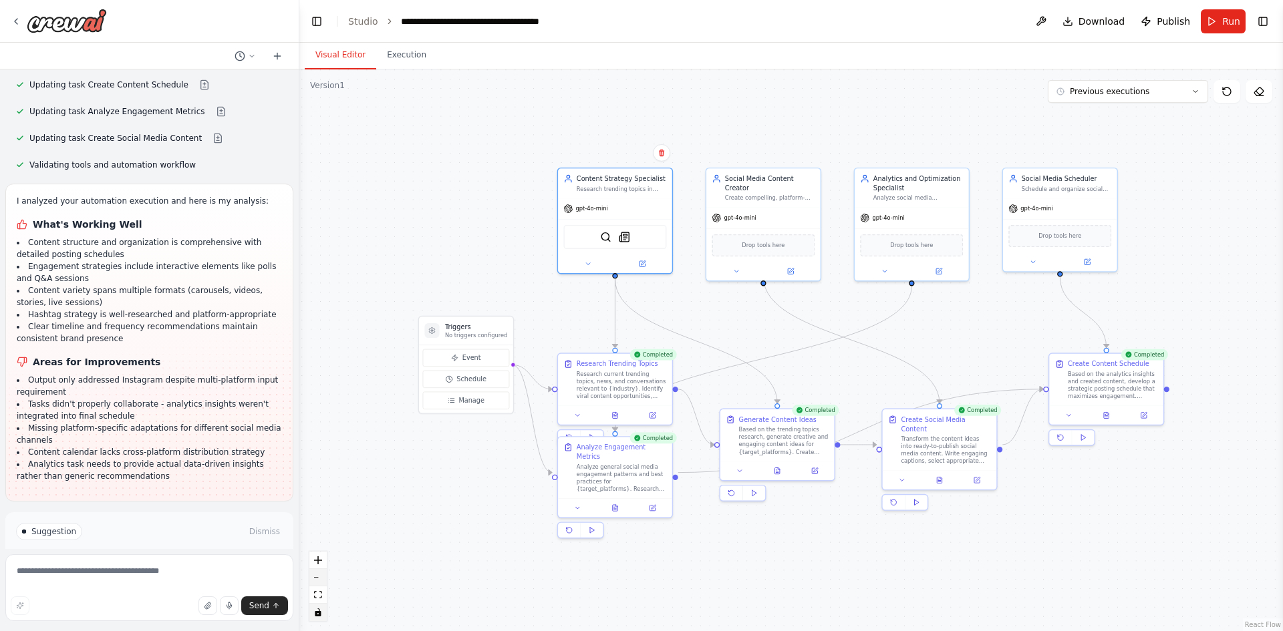
click at [320, 585] on button "zoom out" at bounding box center [317, 577] width 17 height 17
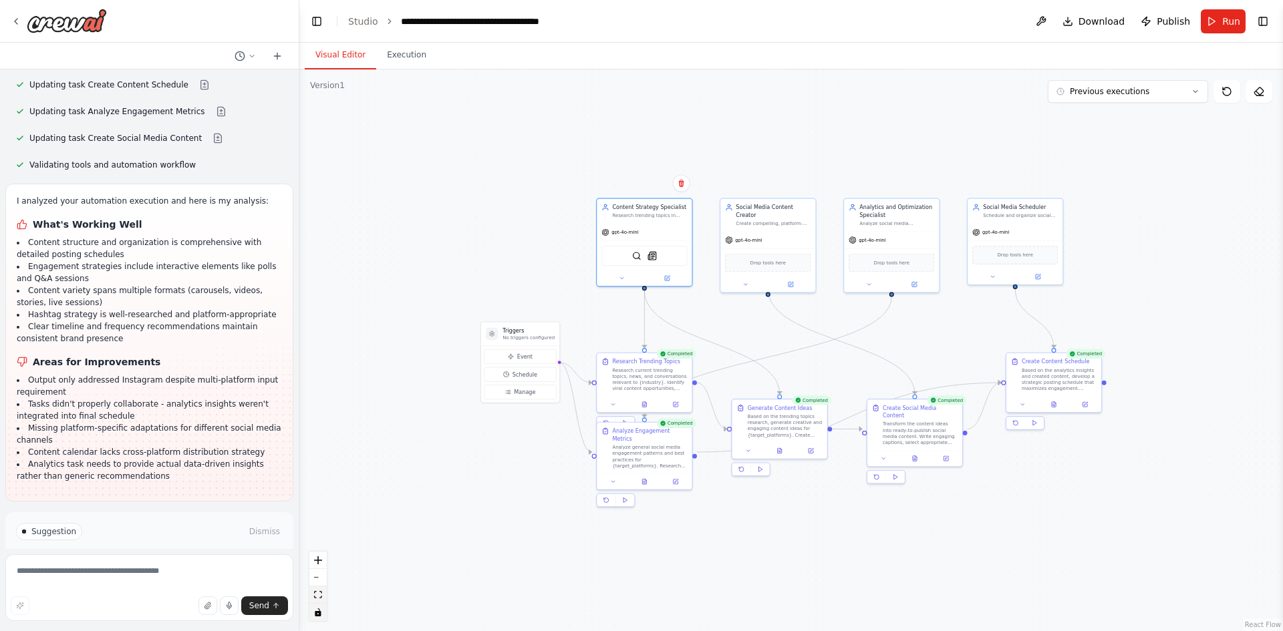
click at [316, 593] on icon "fit view" at bounding box center [318, 594] width 8 height 7
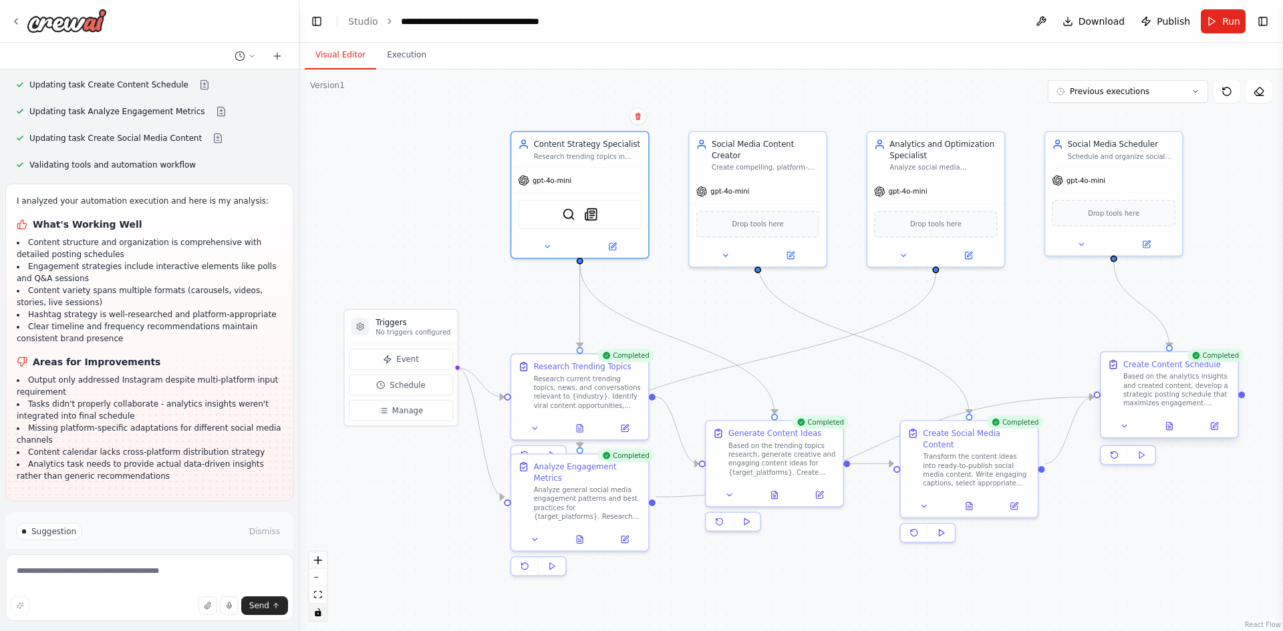
click at [1147, 387] on div "Based on the analytics insights and created content, develop a strategic postin…" at bounding box center [1177, 389] width 108 height 35
click at [1178, 424] on button at bounding box center [1169, 426] width 47 height 13
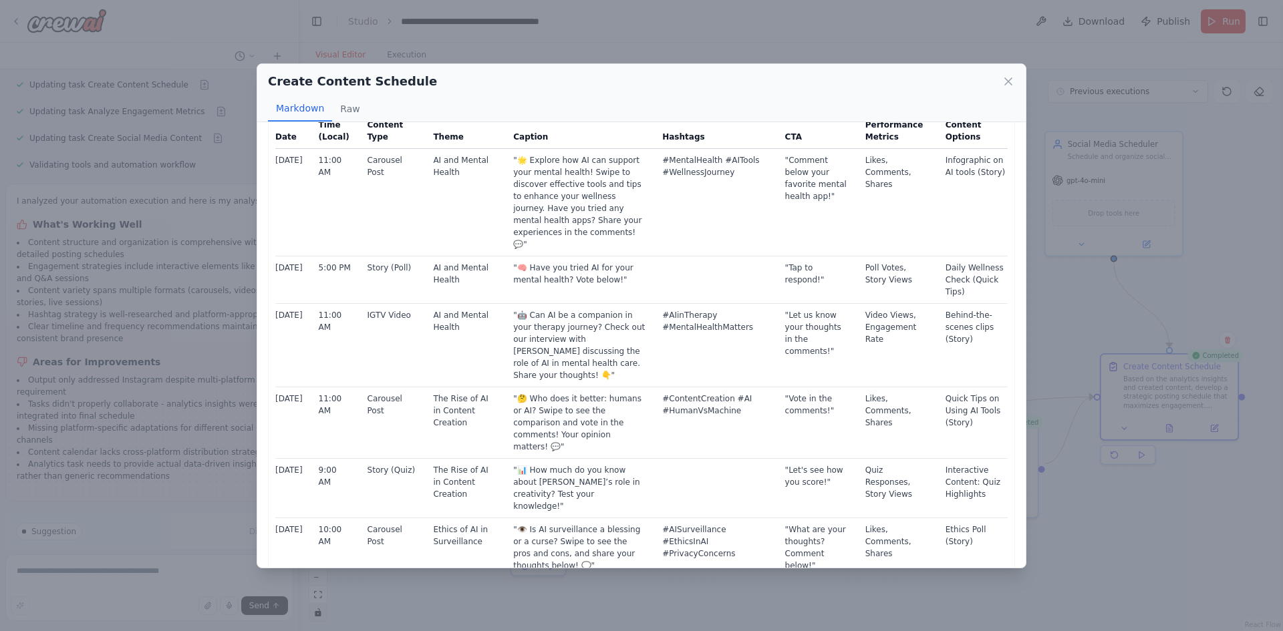
scroll to position [0, 0]
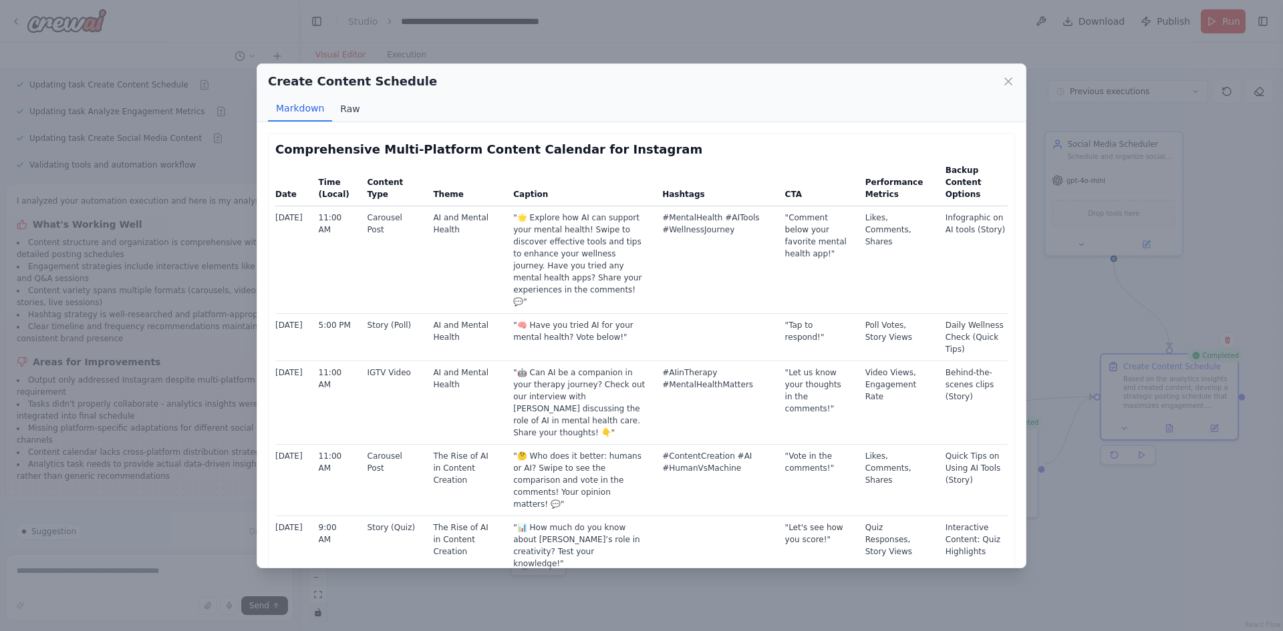
click at [357, 108] on button "Raw" at bounding box center [349, 108] width 35 height 25
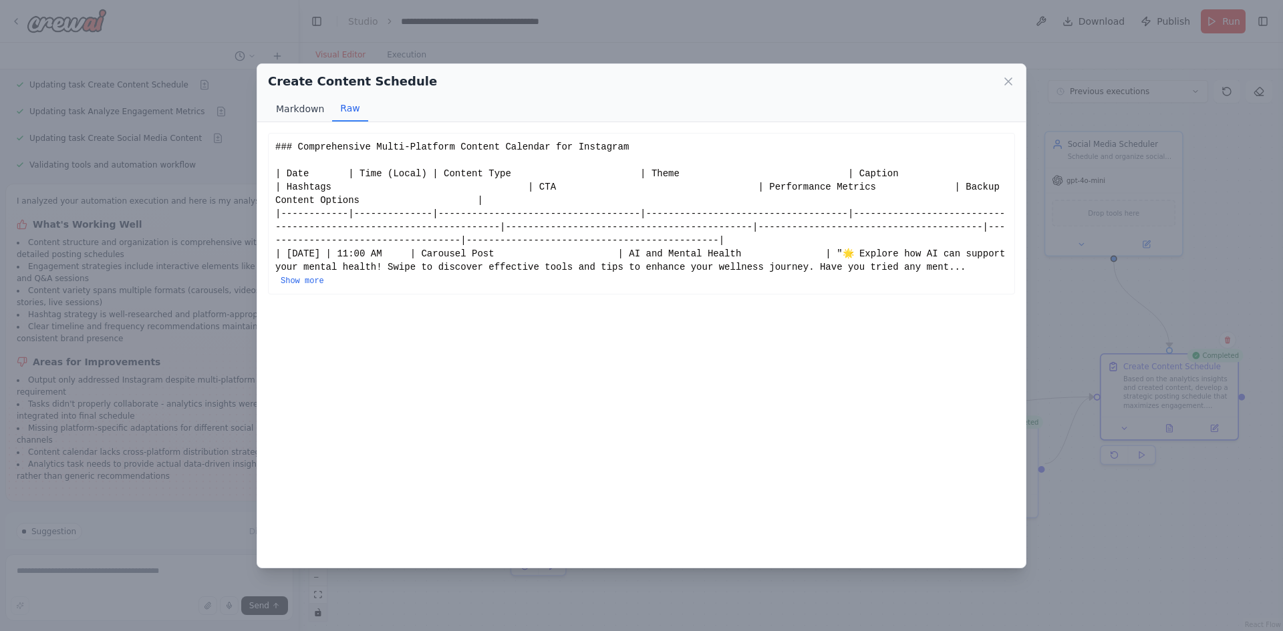
click at [303, 108] on button "Markdown" at bounding box center [300, 108] width 64 height 25
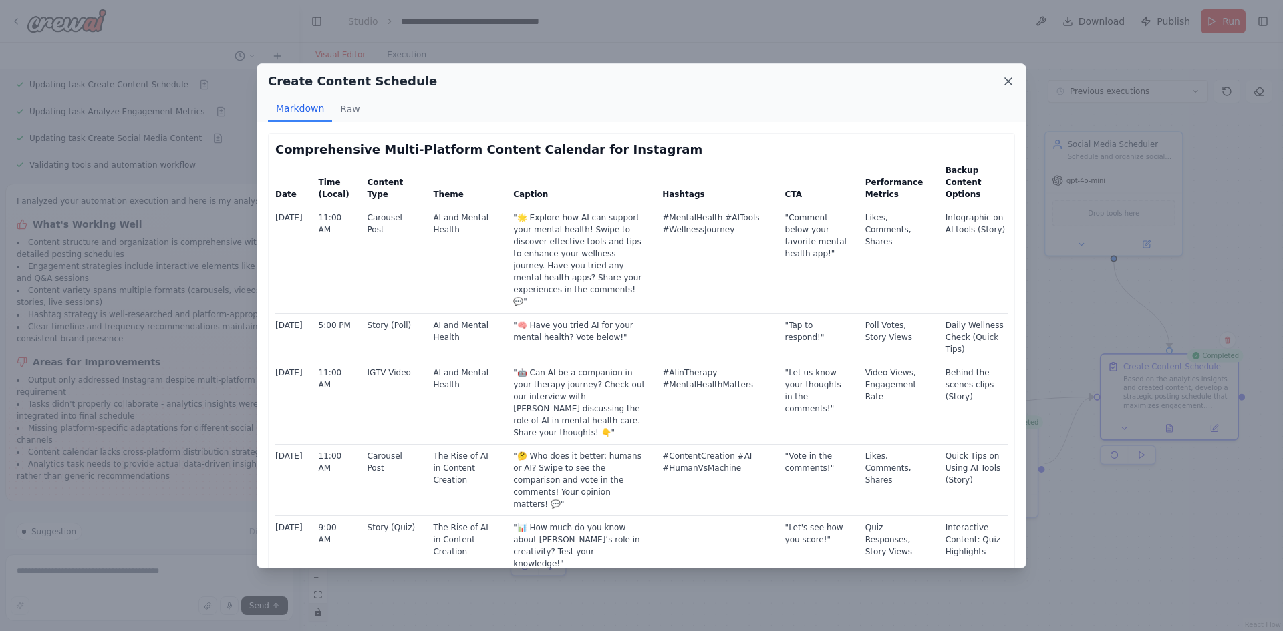
click at [1006, 86] on icon at bounding box center [1007, 81] width 13 height 13
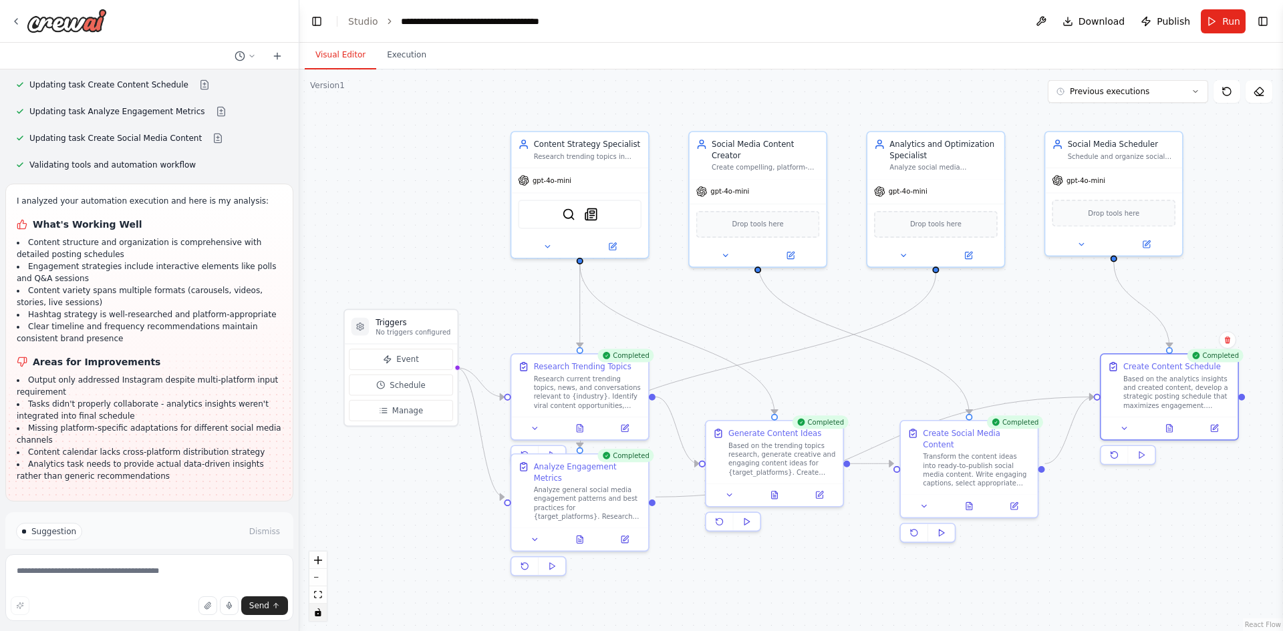
click at [928, 507] on div "Completed Create Social Media Content Transform the content ideas into ready-to…" at bounding box center [968, 481] width 139 height 123
click at [931, 498] on button at bounding box center [924, 504] width 38 height 13
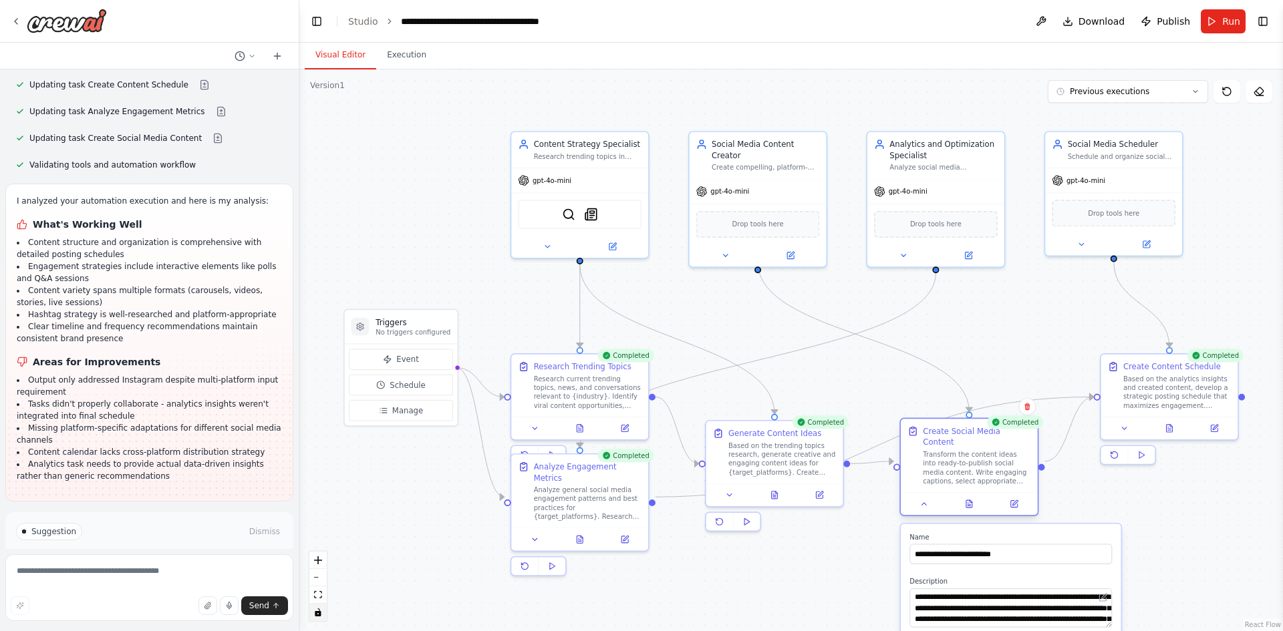
click at [957, 471] on div "Transform the content ideas into ready-to-publish social media content. Write e…" at bounding box center [977, 467] width 108 height 35
click at [959, 498] on button at bounding box center [968, 504] width 47 height 13
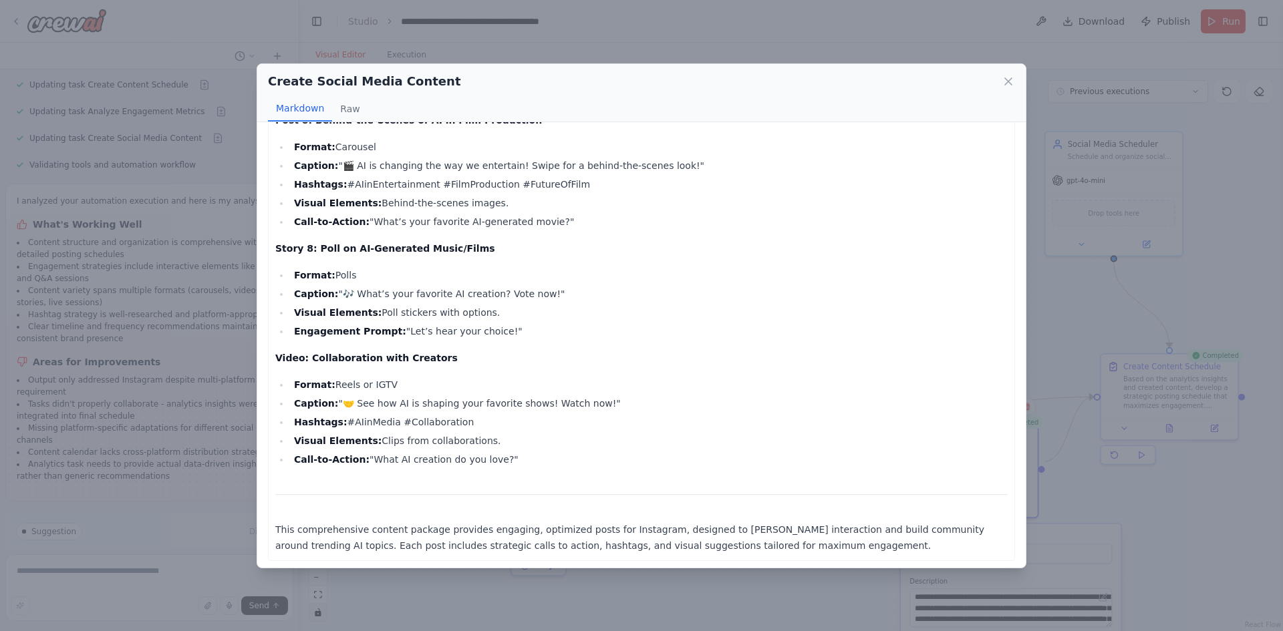
scroll to position [3010, 0]
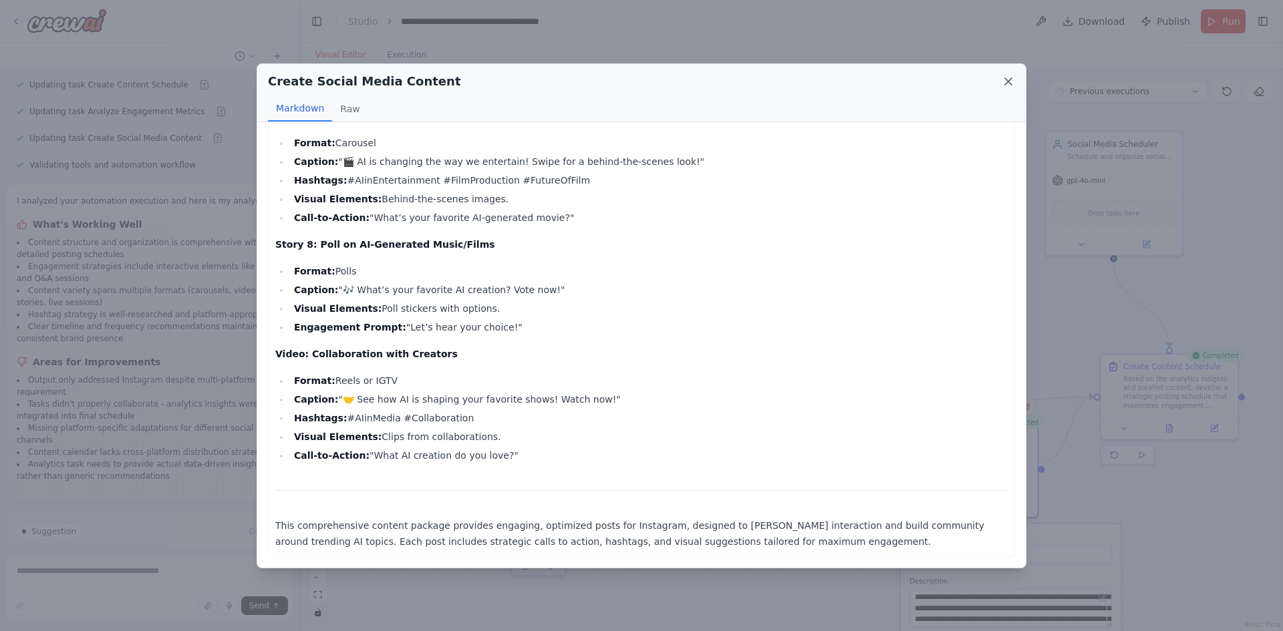
click at [1008, 86] on icon at bounding box center [1007, 81] width 13 height 13
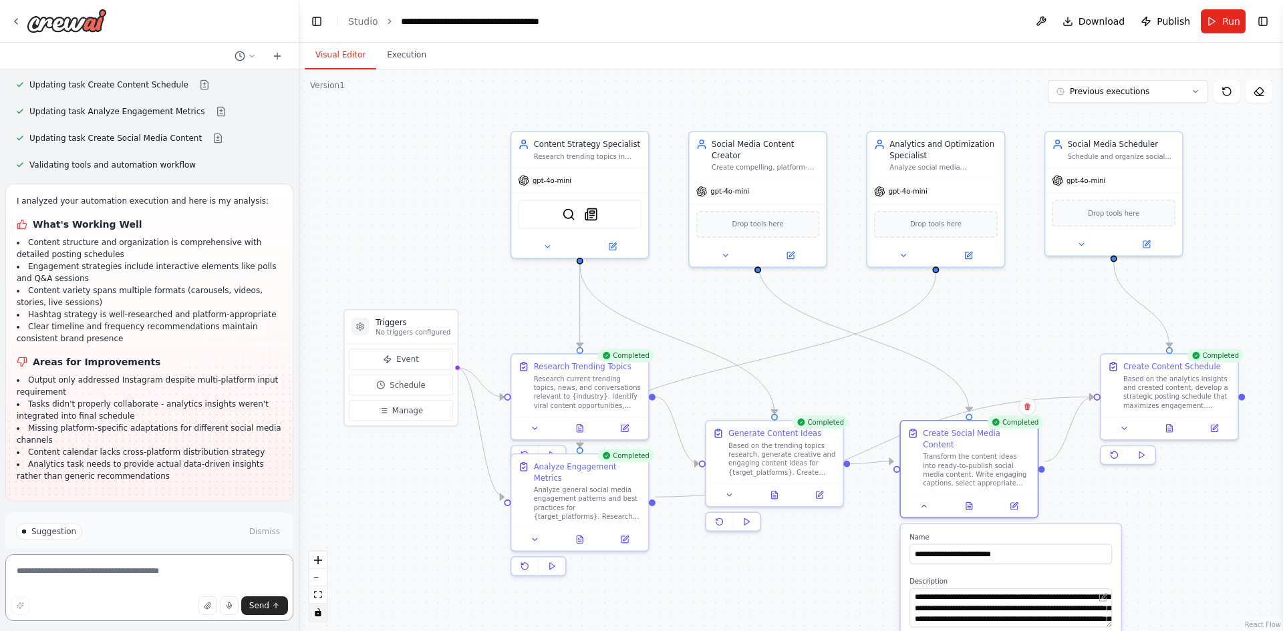
click at [69, 567] on textarea at bounding box center [149, 587] width 288 height 67
type textarea "**********"
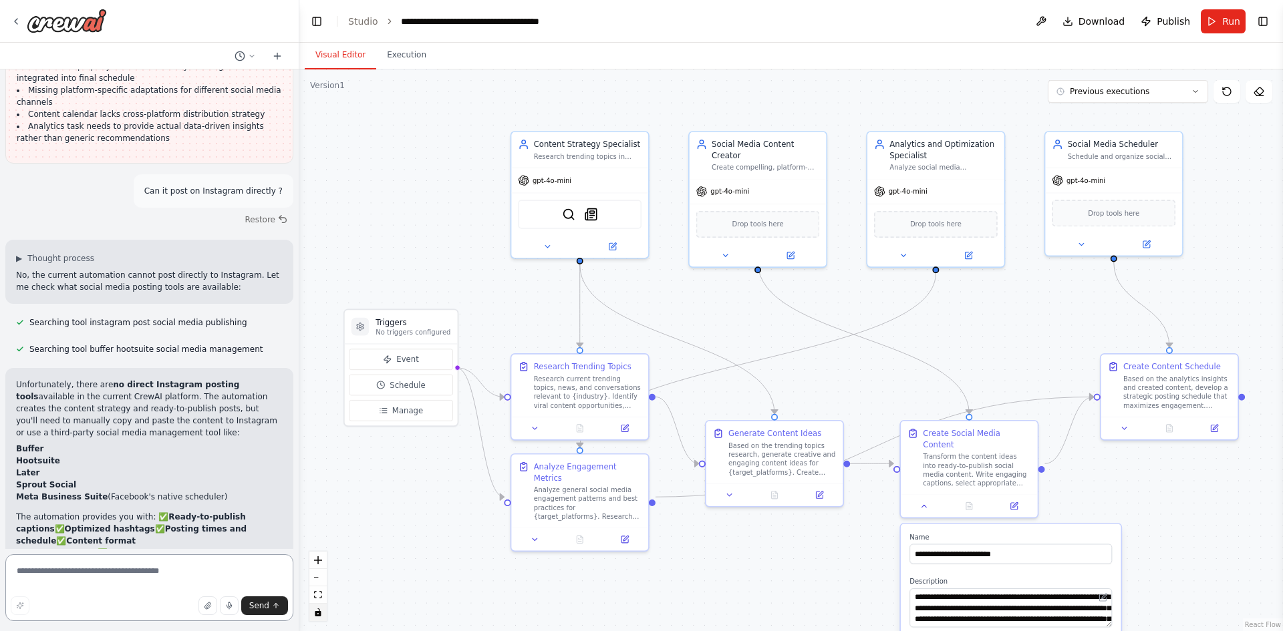
scroll to position [2521, 0]
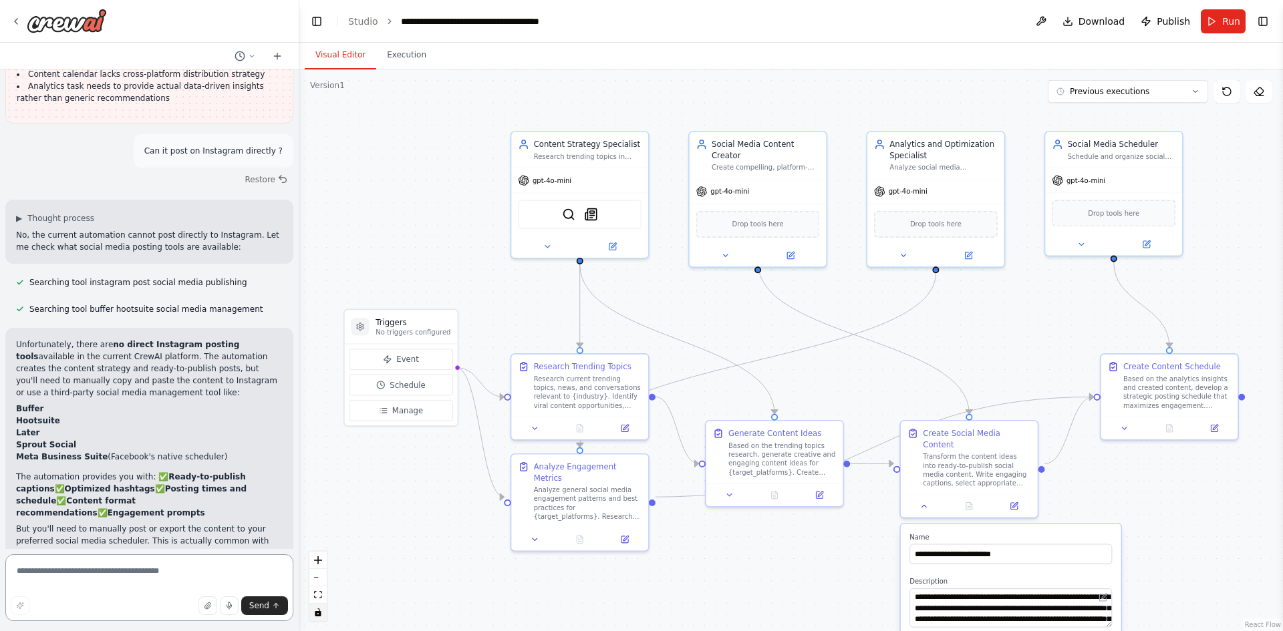
click at [75, 572] on textarea at bounding box center [149, 587] width 288 height 67
click at [925, 502] on div at bounding box center [969, 503] width 137 height 23
click at [917, 498] on button at bounding box center [924, 504] width 38 height 13
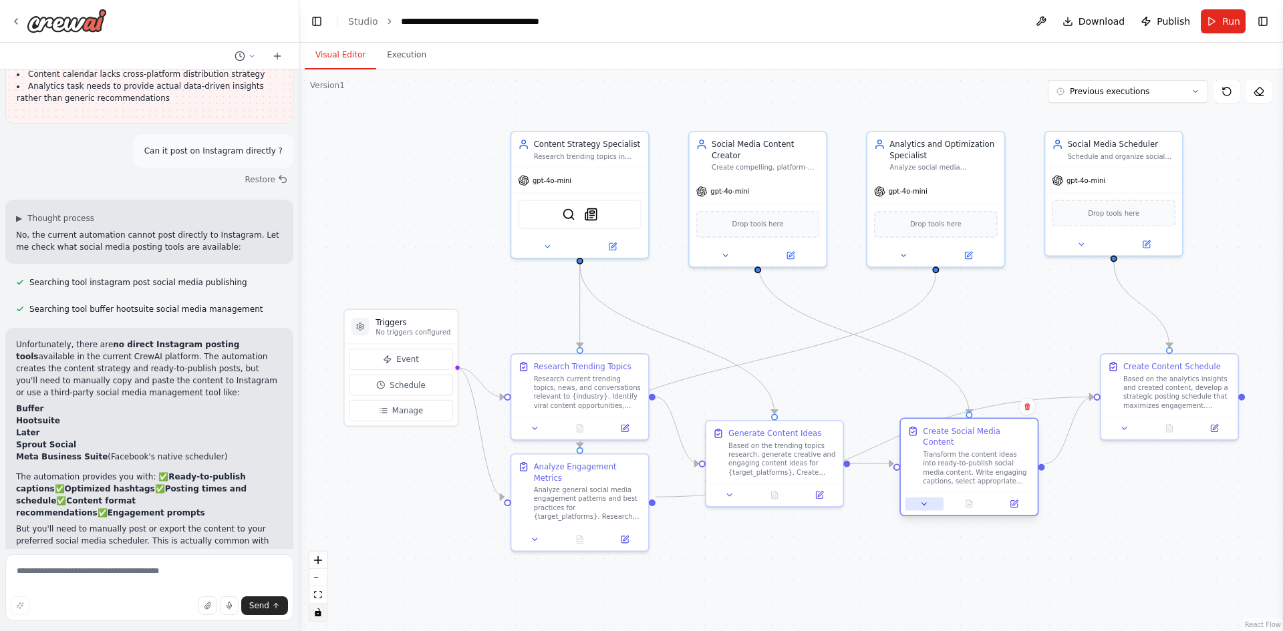
click at [921, 500] on icon at bounding box center [924, 504] width 9 height 9
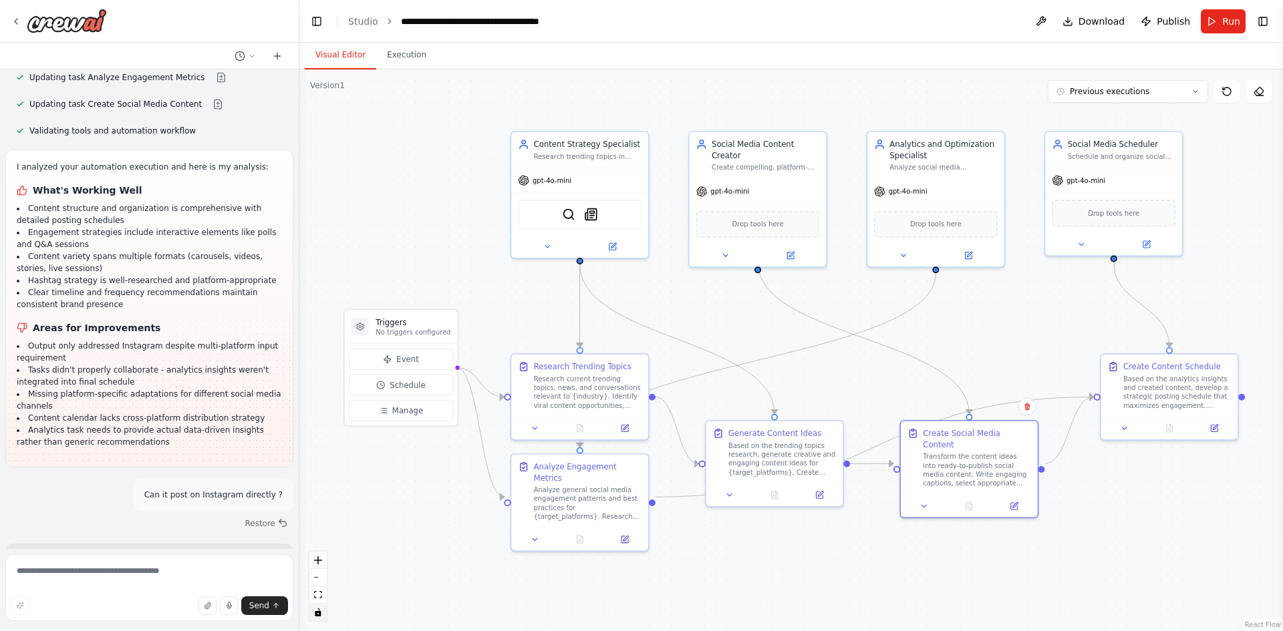
scroll to position [1986, 0]
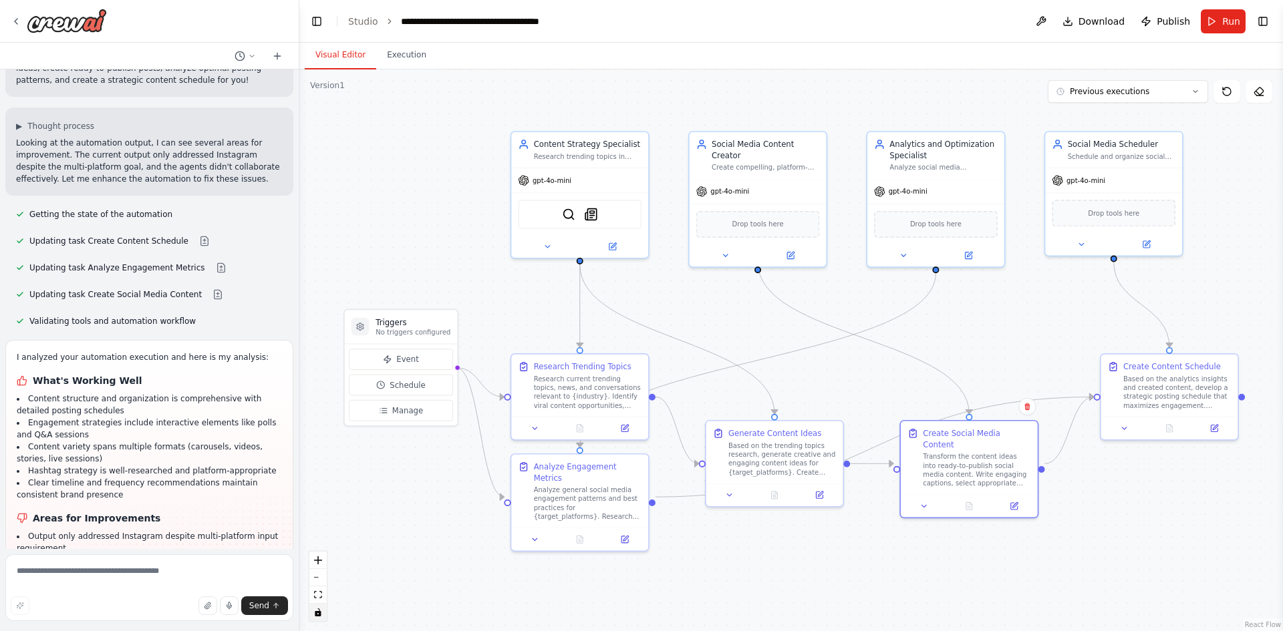
click at [295, 420] on div at bounding box center [296, 315] width 5 height 631
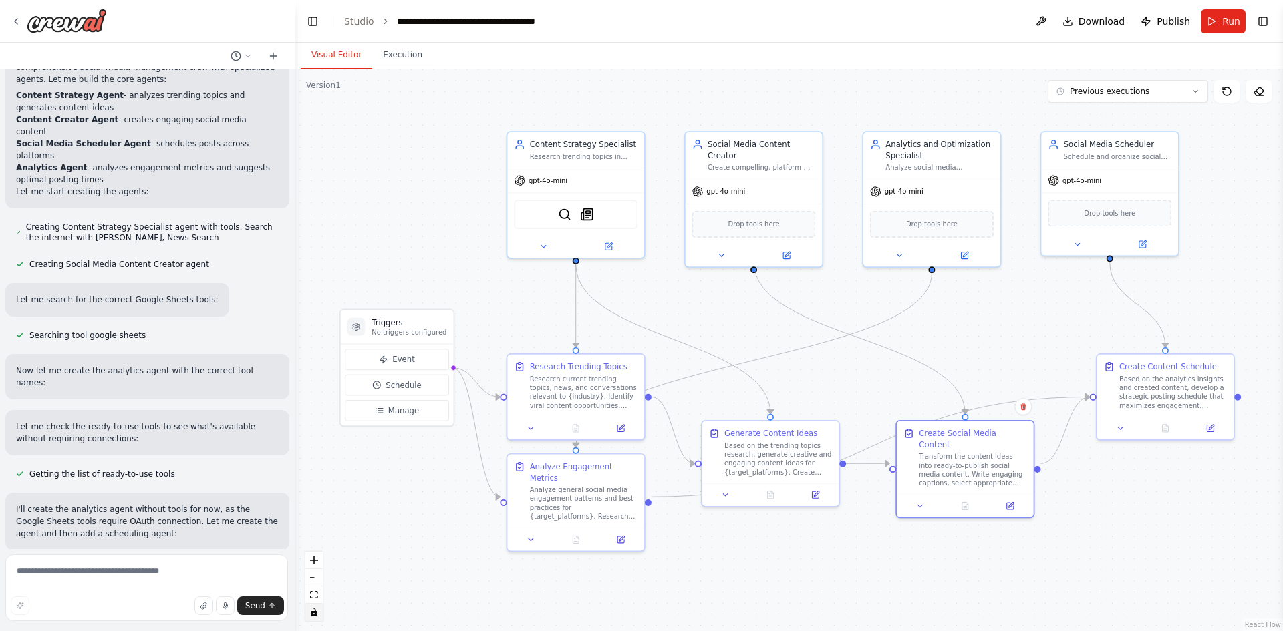
scroll to position [546, 0]
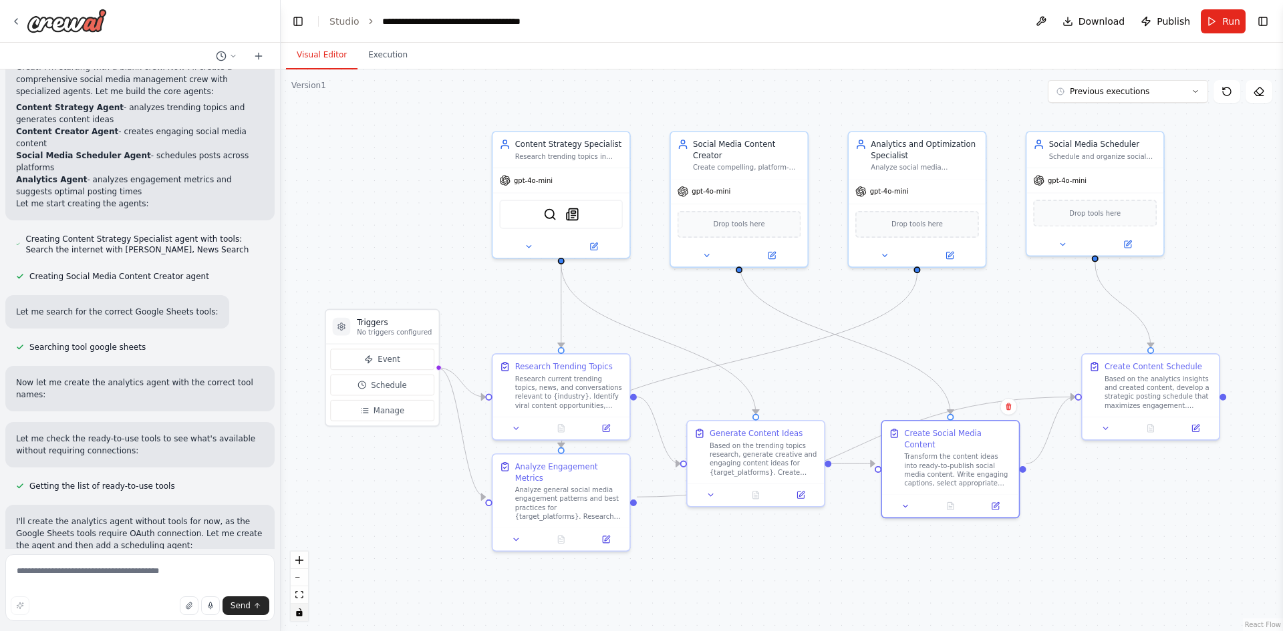
drag, startPoint x: 294, startPoint y: 196, endPoint x: 281, endPoint y: 371, distance: 175.5
click at [281, 371] on div "Create a crew that schedules and publishes social media content across multiple…" at bounding box center [641, 315] width 1283 height 631
click at [339, 218] on div ".deletable-edge-delete-btn { width: 20px; height: 20px; border: 0px solid #ffff…" at bounding box center [782, 350] width 1002 height 562
click at [374, 217] on div ".deletable-edge-delete-btn { width: 20px; height: 20px; border: 0px solid #ffff…" at bounding box center [782, 350] width 1002 height 562
click at [379, 197] on div ".deletable-edge-delete-btn { width: 20px; height: 20px; border: 0px solid #ffff…" at bounding box center [782, 350] width 1002 height 562
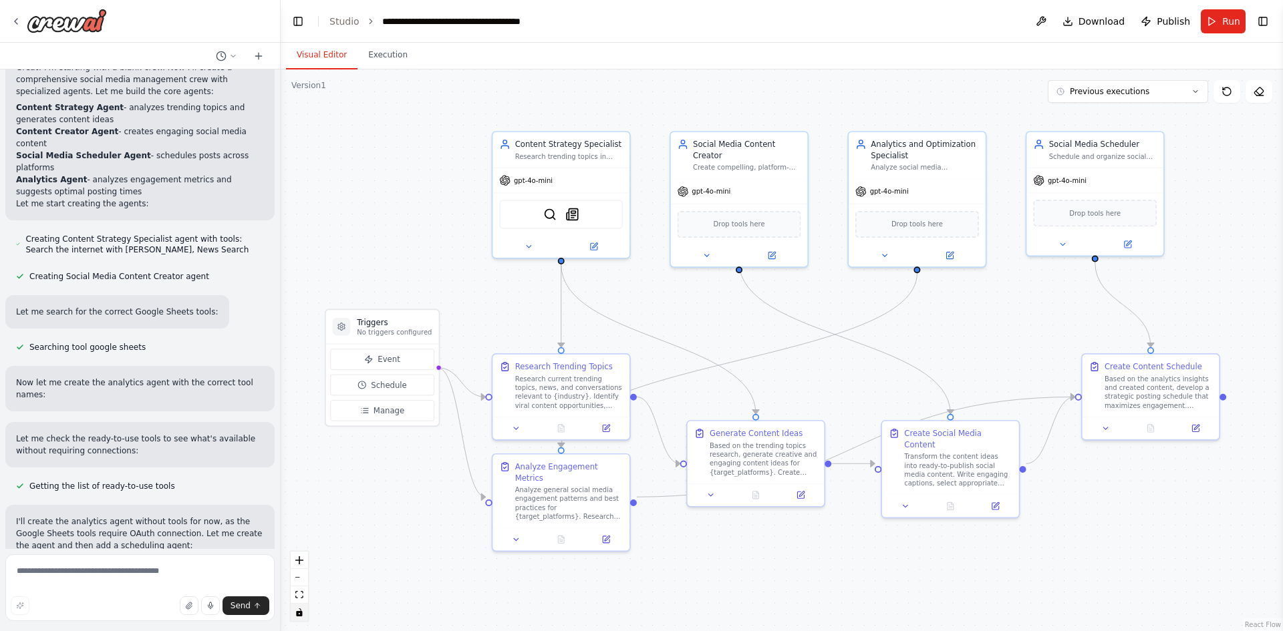
drag, startPoint x: 445, startPoint y: 162, endPoint x: 380, endPoint y: 163, distance: 64.8
click at [380, 163] on div ".deletable-edge-delete-btn { width: 20px; height: 20px; border: 0px solid #ffff…" at bounding box center [782, 350] width 1002 height 562
click at [1161, 92] on button "Previous executions" at bounding box center [1128, 91] width 160 height 23
click at [1150, 120] on div "16m ago" at bounding box center [1136, 116] width 134 height 11
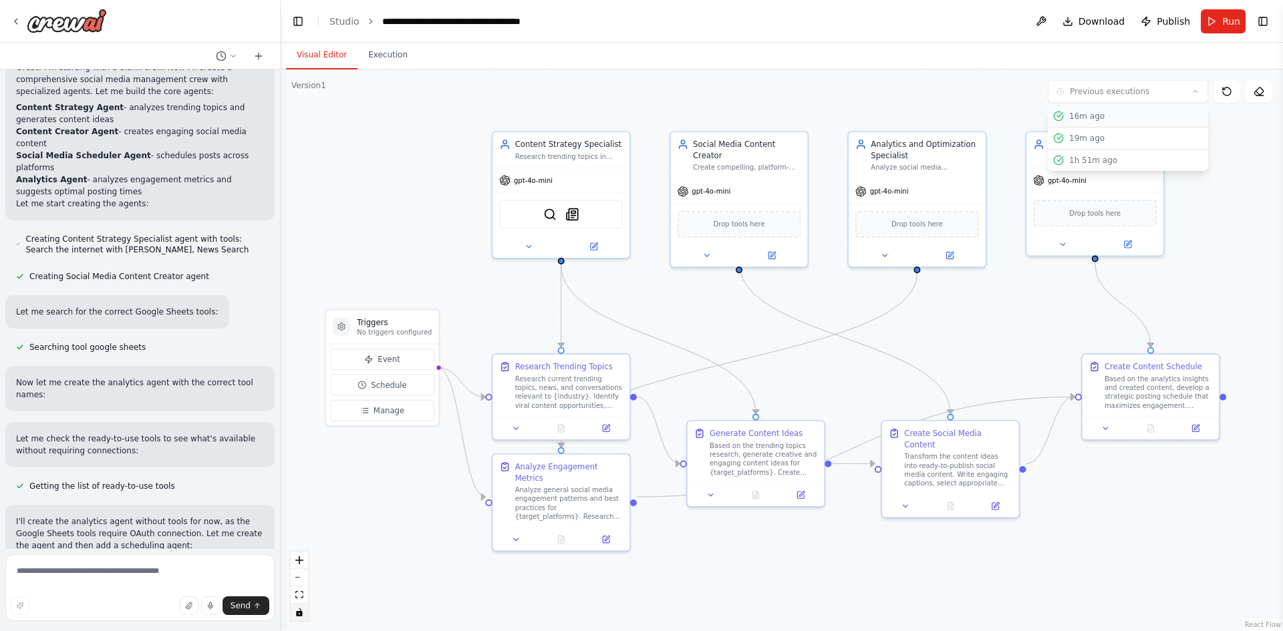
click at [1103, 117] on div "16m ago" at bounding box center [1136, 116] width 134 height 11
click at [1104, 145] on button "19m ago" at bounding box center [1128, 139] width 160 height 22
click at [953, 500] on icon at bounding box center [950, 503] width 6 height 7
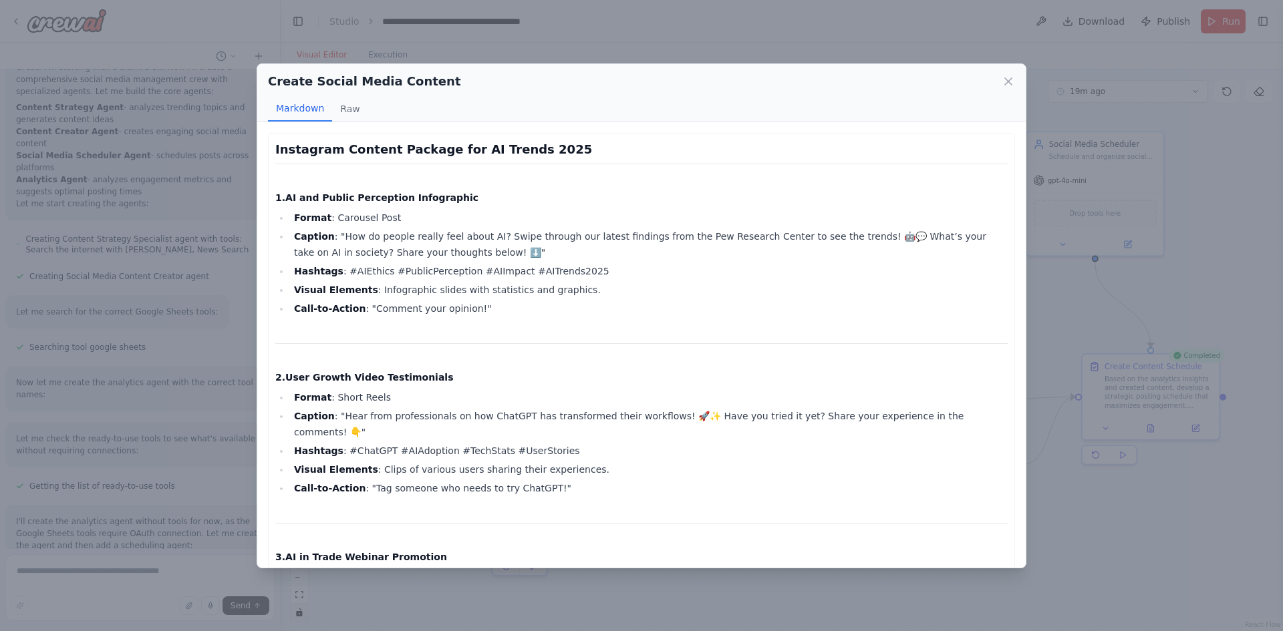
click at [1098, 490] on div "Create Social Media Content Markdown Raw Instagram Content Package for AI Trend…" at bounding box center [641, 315] width 1283 height 631
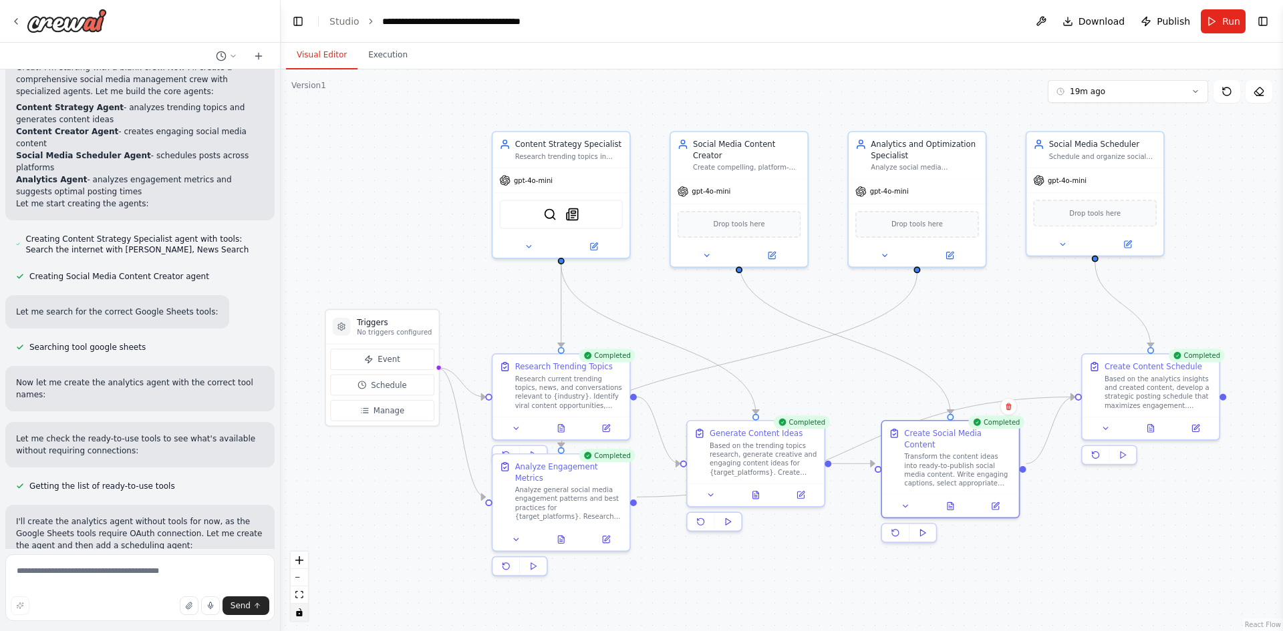
click at [1125, 104] on div ".deletable-edge-delete-btn { width: 20px; height: 20px; border: 0px solid #ffff…" at bounding box center [782, 350] width 1002 height 562
click at [1160, 101] on button "19m ago" at bounding box center [1128, 91] width 160 height 23
click at [1130, 174] on button "1h 51m ago" at bounding box center [1128, 182] width 160 height 21
click at [1136, 428] on button at bounding box center [1150, 426] width 47 height 13
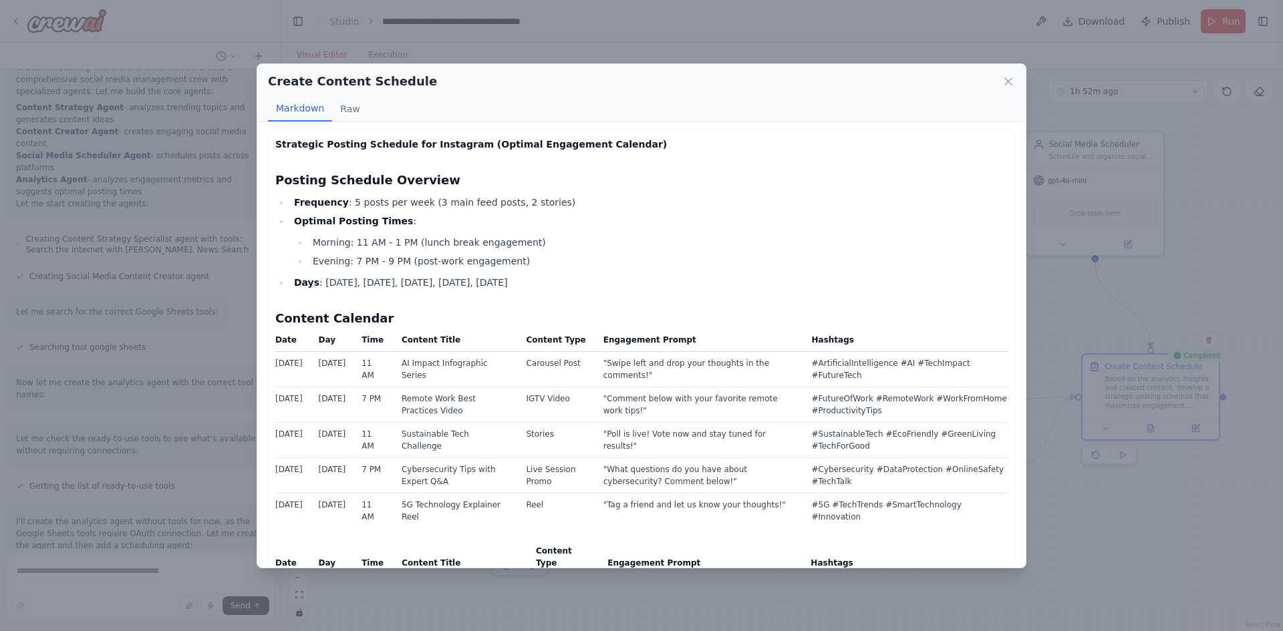
scroll to position [0, 0]
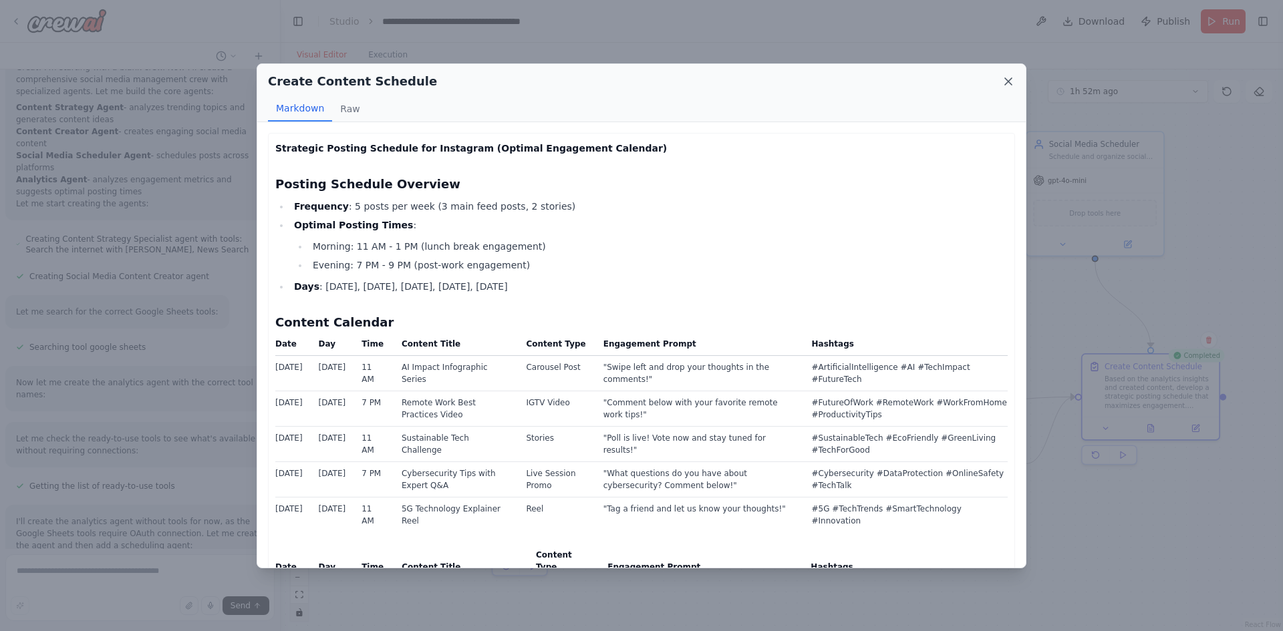
click at [1005, 79] on icon at bounding box center [1007, 81] width 13 height 13
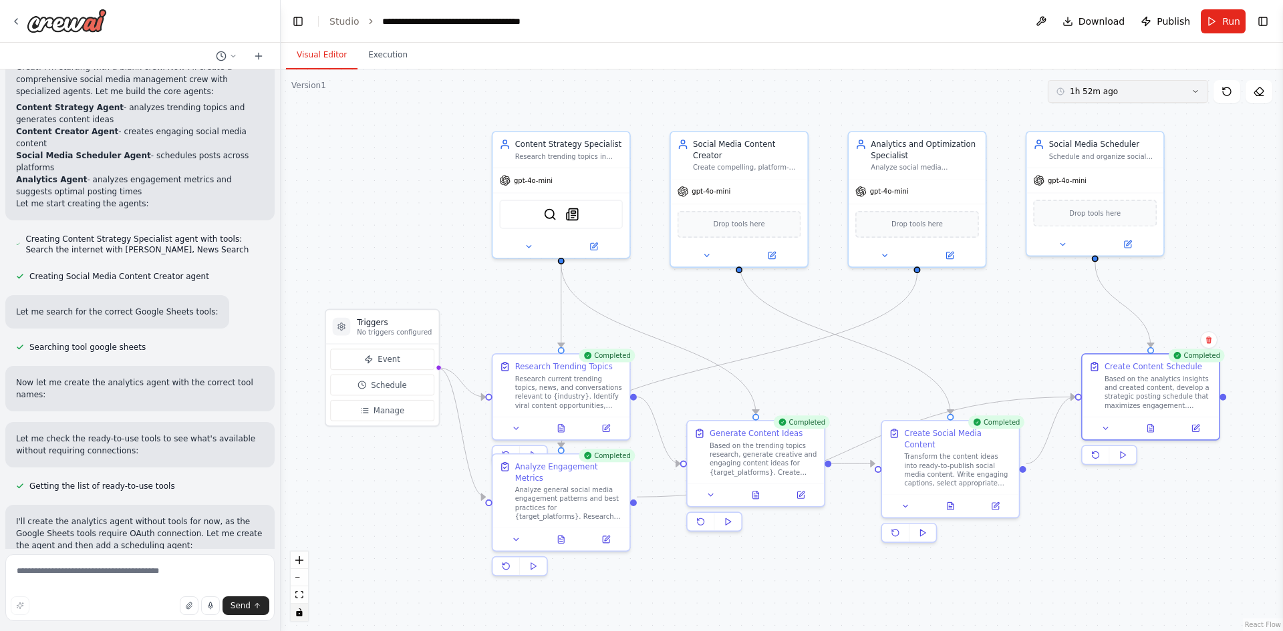
click at [1143, 99] on button "1h 52m ago" at bounding box center [1128, 91] width 160 height 23
click at [1097, 133] on div "17m ago" at bounding box center [1136, 138] width 134 height 11
drag, startPoint x: 740, startPoint y: 218, endPoint x: 709, endPoint y: 222, distance: 30.4
click at [709, 222] on div "Drop tools here" at bounding box center [706, 222] width 124 height 27
drag, startPoint x: 738, startPoint y: 178, endPoint x: 764, endPoint y: 180, distance: 26.1
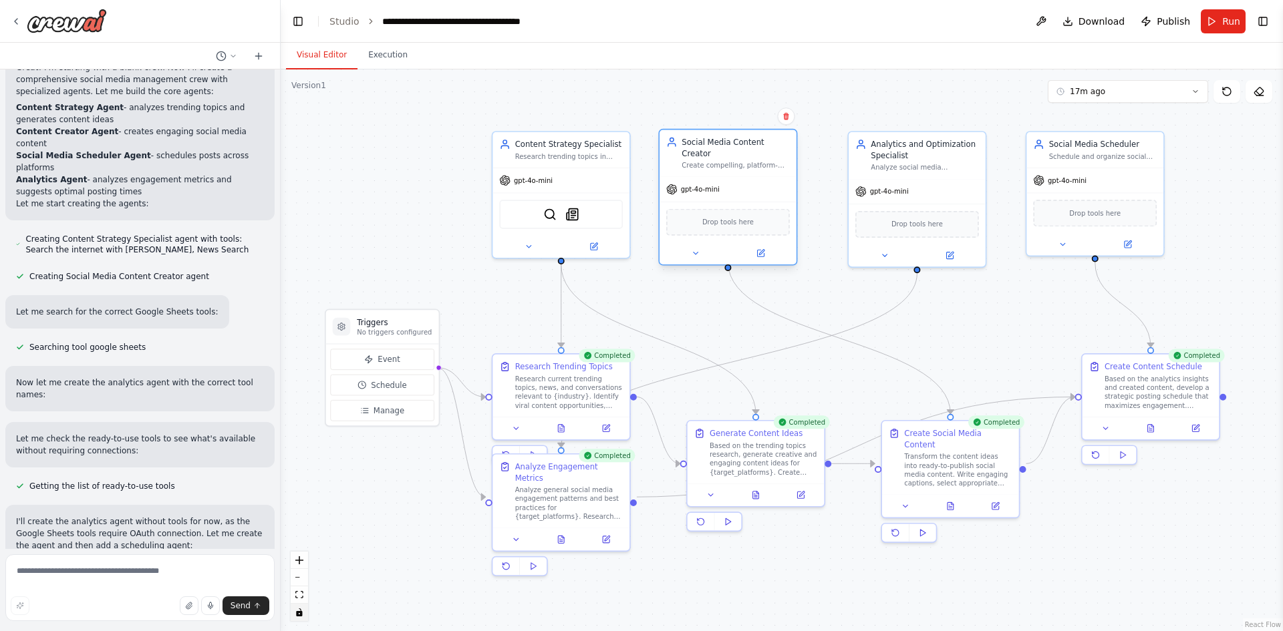
click at [764, 180] on div "gpt-4o-mini" at bounding box center [727, 189] width 137 height 25
click at [818, 273] on div ".deletable-edge-delete-btn { width: 20px; height: 20px; border: 0px solid #ffff…" at bounding box center [782, 350] width 1002 height 562
drag, startPoint x: 726, startPoint y: 168, endPoint x: 738, endPoint y: 174, distance: 12.9
click at [738, 174] on div "Social Media Content Creator Create compelling, platform-optimized social media…" at bounding box center [738, 208] width 139 height 137
click at [755, 196] on div "gpt-4o-mini" at bounding box center [739, 200] width 137 height 25
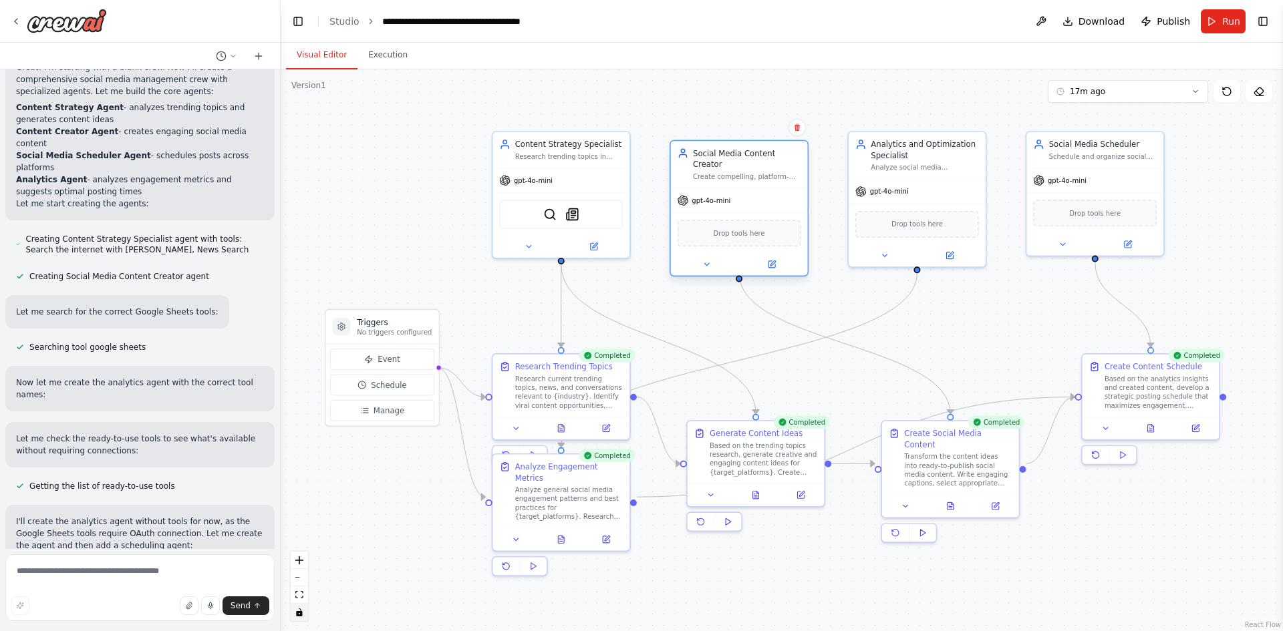
click at [756, 190] on div "gpt-4o-mini" at bounding box center [739, 200] width 137 height 25
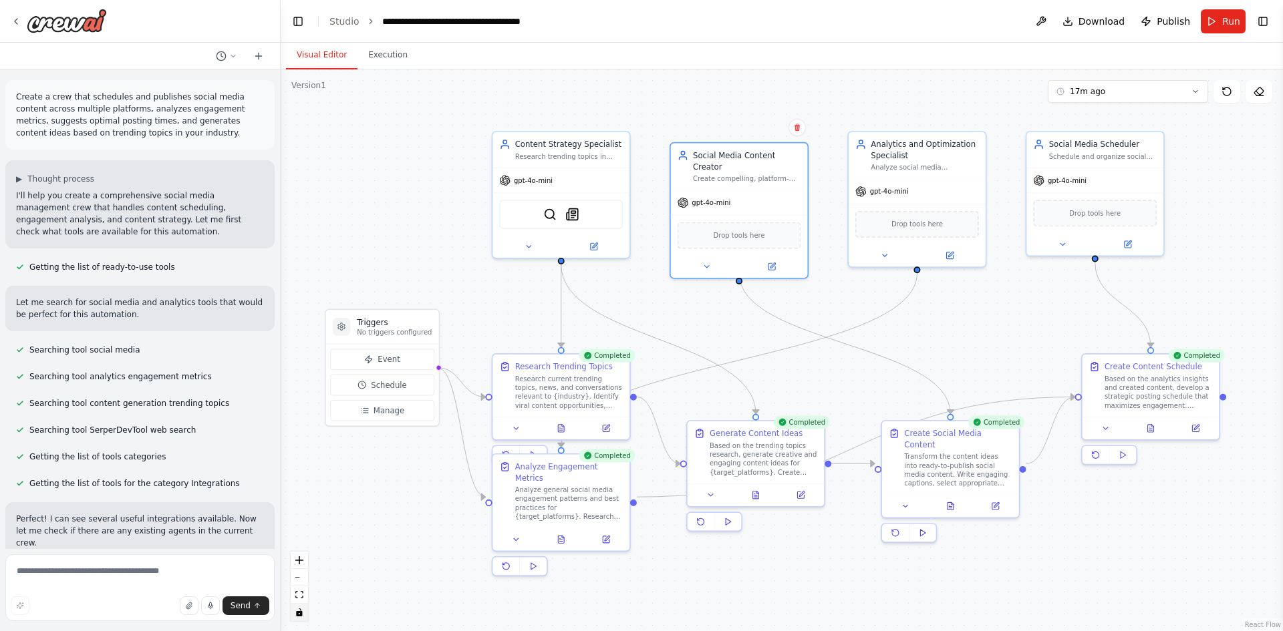
click at [392, 186] on div ".deletable-edge-delete-btn { width: 20px; height: 20px; border: 0px solid #ffff…" at bounding box center [782, 350] width 1002 height 562
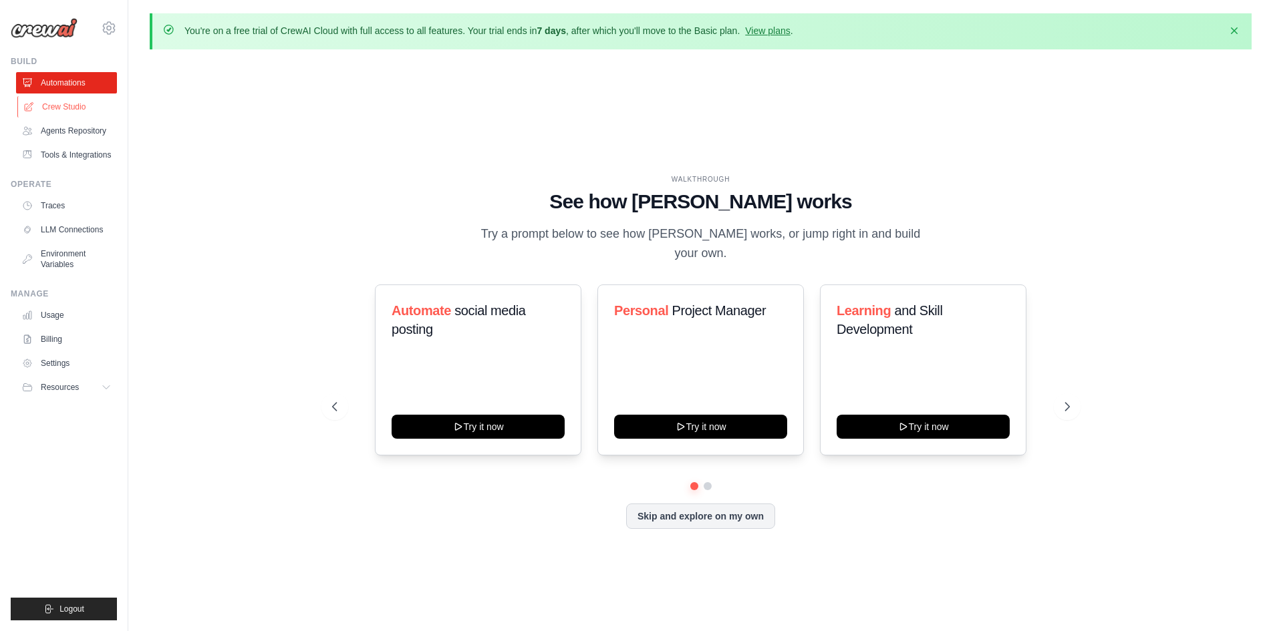
click at [46, 110] on link "Crew Studio" at bounding box center [67, 106] width 101 height 21
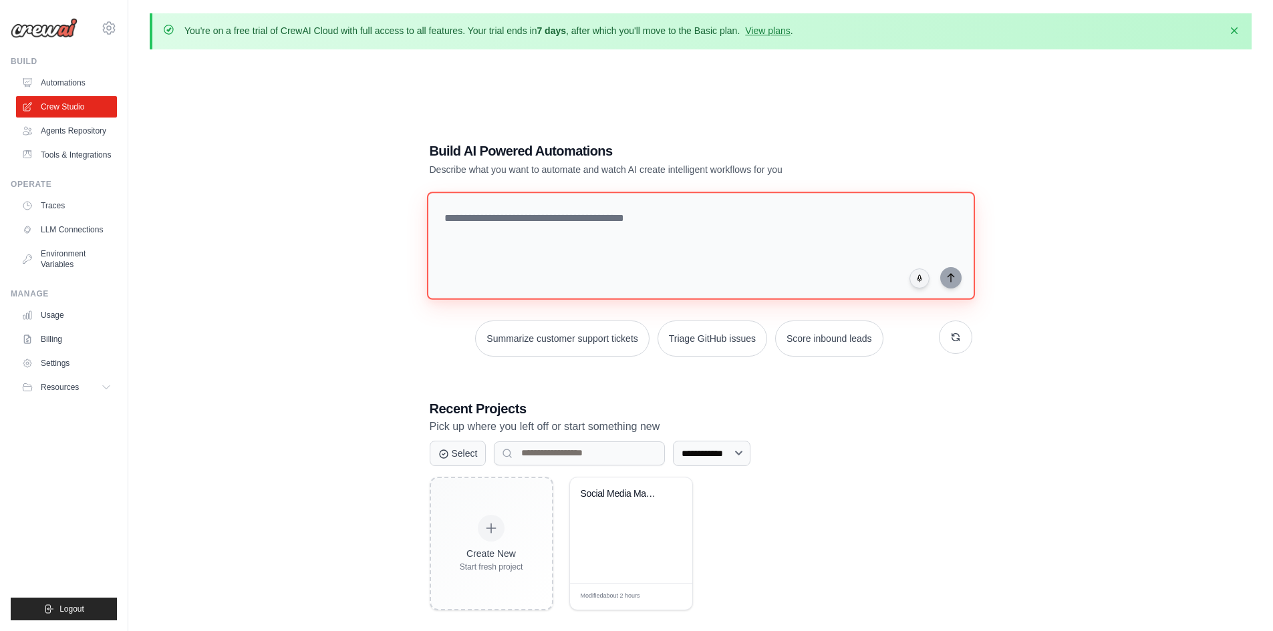
click at [534, 217] on textarea at bounding box center [700, 246] width 548 height 108
click at [471, 456] on button "Select" at bounding box center [458, 452] width 57 height 25
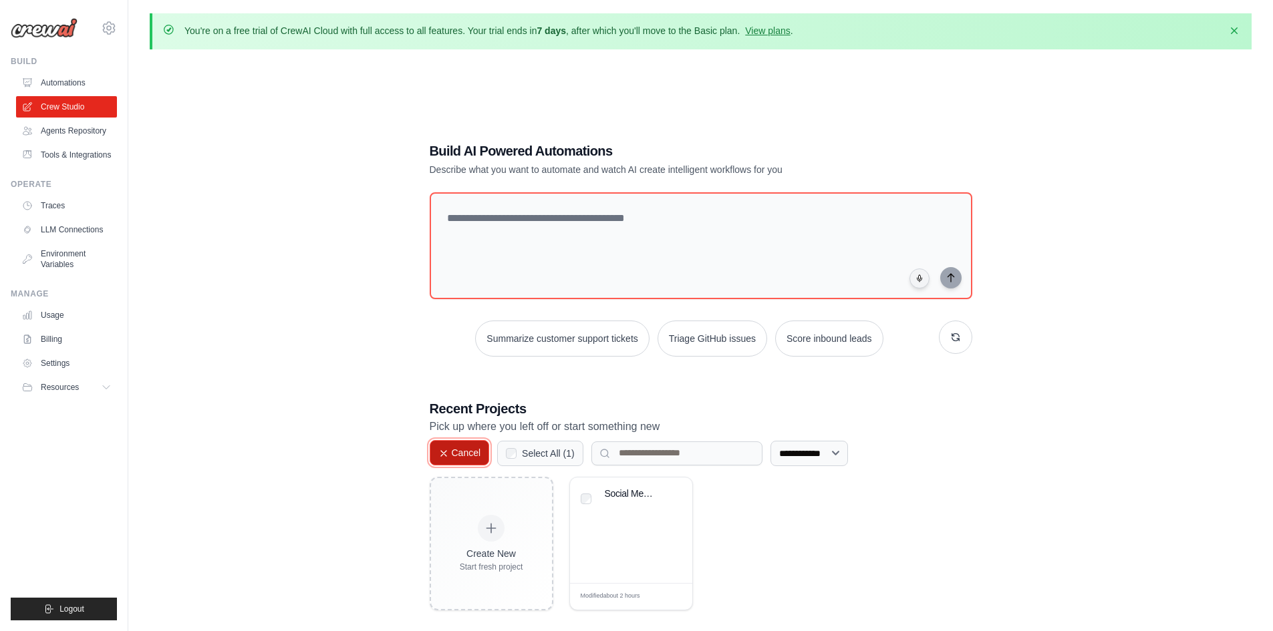
click at [471, 456] on button "Cancel" at bounding box center [460, 452] width 60 height 25
click at [471, 456] on button "Select" at bounding box center [458, 452] width 57 height 25
click at [471, 456] on button "Cancel" at bounding box center [460, 452] width 60 height 25
click at [544, 449] on input at bounding box center [579, 454] width 171 height 24
click at [485, 449] on button "Select" at bounding box center [458, 452] width 57 height 25
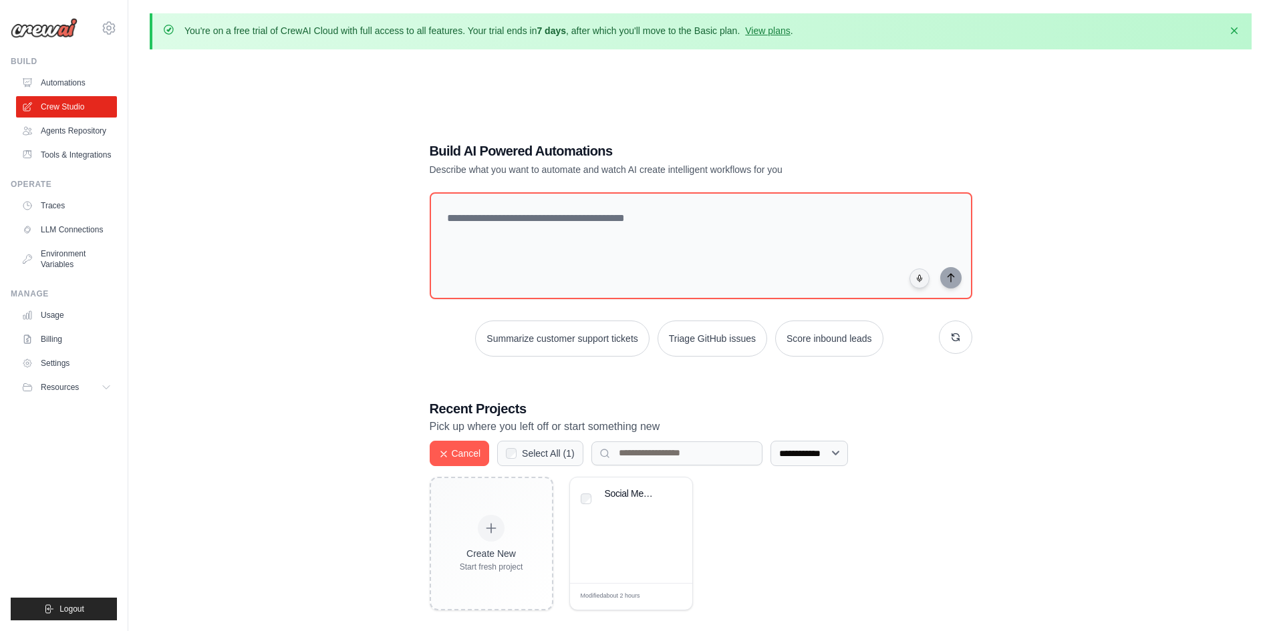
click at [522, 450] on label "Select All ( 1 )" at bounding box center [548, 453] width 53 height 13
click at [540, 452] on label "Select All ( 1 )" at bounding box center [548, 453] width 53 height 13
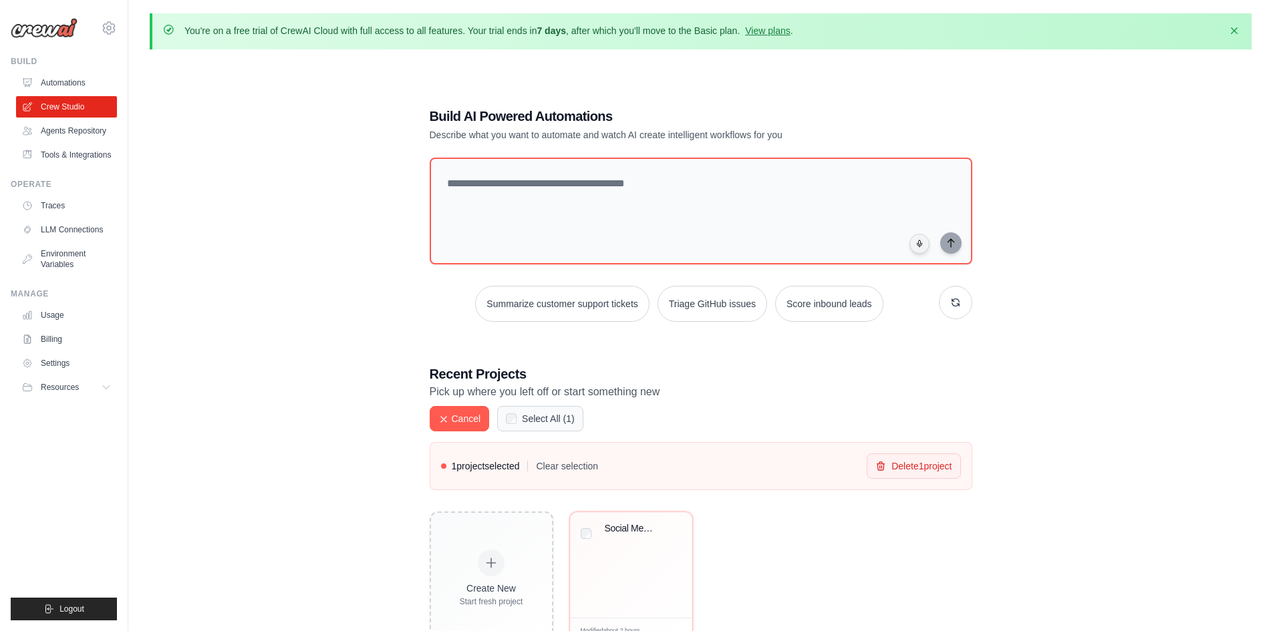
click at [541, 414] on label "Select All ( 1 )" at bounding box center [548, 418] width 53 height 13
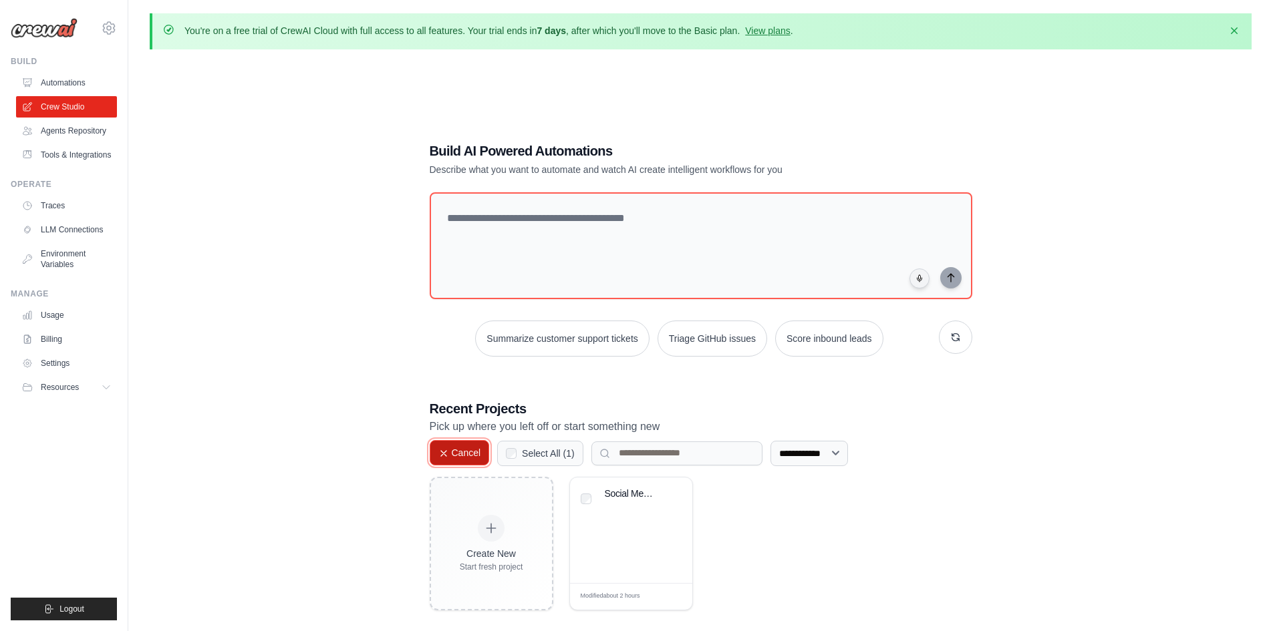
click at [431, 447] on button "Cancel" at bounding box center [460, 452] width 60 height 25
click at [536, 451] on input at bounding box center [579, 454] width 171 height 24
click at [529, 452] on input at bounding box center [579, 454] width 171 height 24
type input "*"
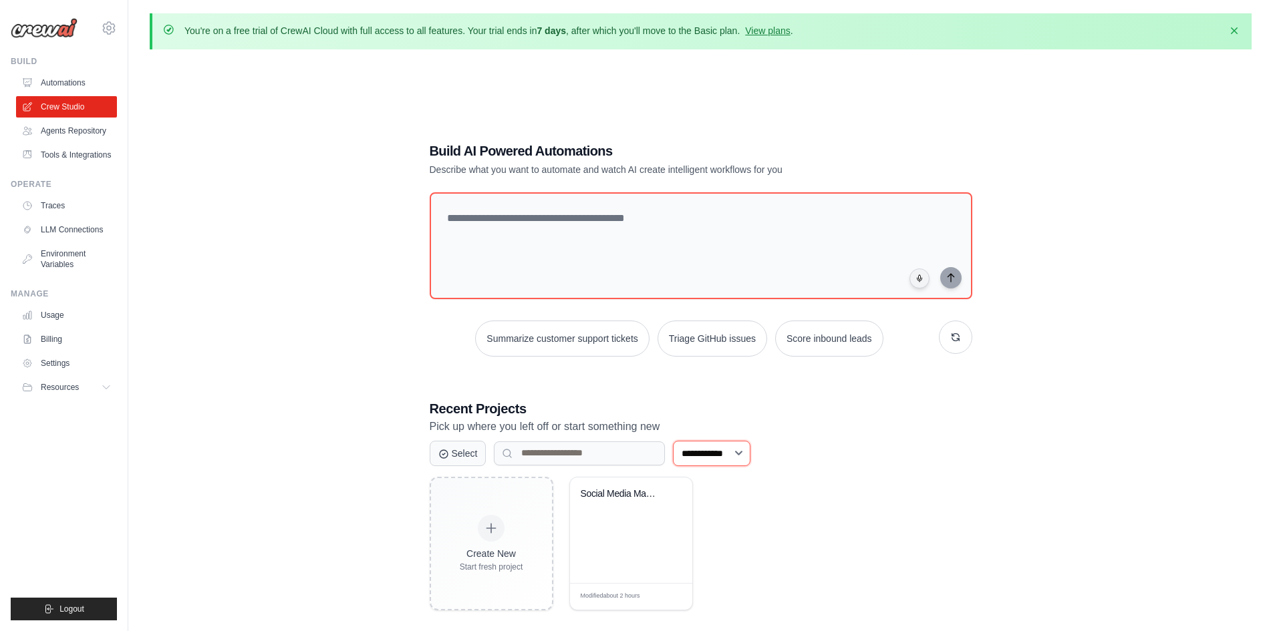
click at [726, 462] on select "**********" at bounding box center [711, 453] width 77 height 25
click at [903, 440] on div "**********" at bounding box center [701, 504] width 542 height 211
click at [523, 242] on textarea at bounding box center [700, 246] width 548 height 108
click at [505, 226] on textarea at bounding box center [700, 246] width 548 height 108
paste textarea "**********"
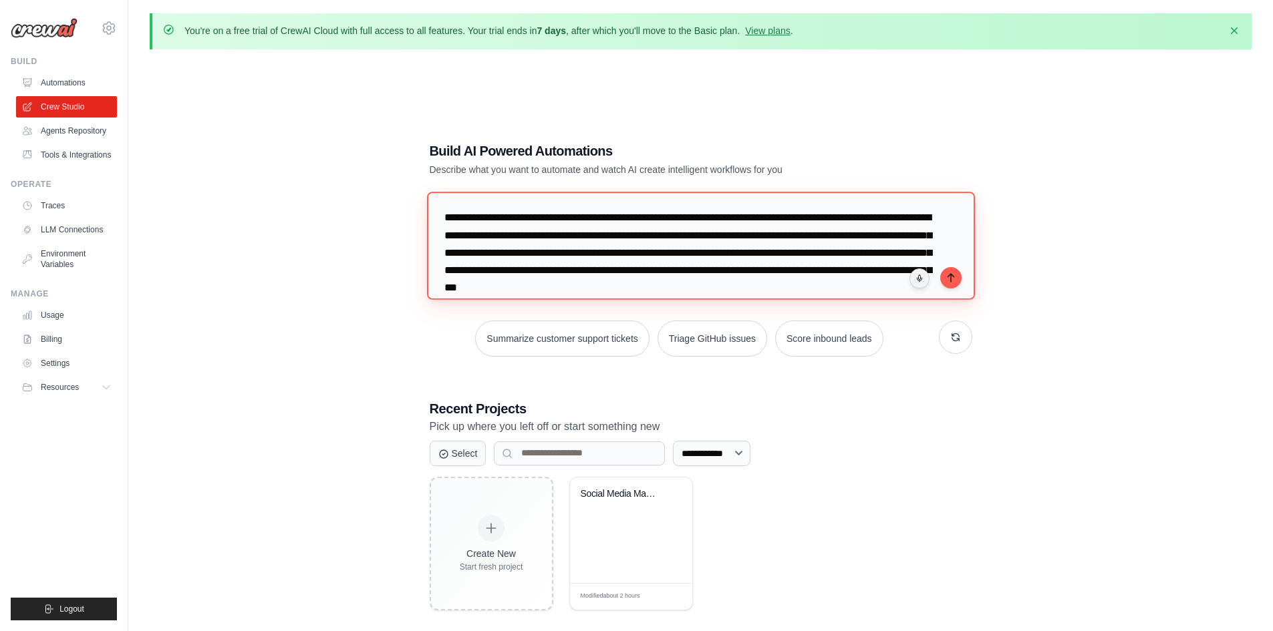
scroll to position [13, 0]
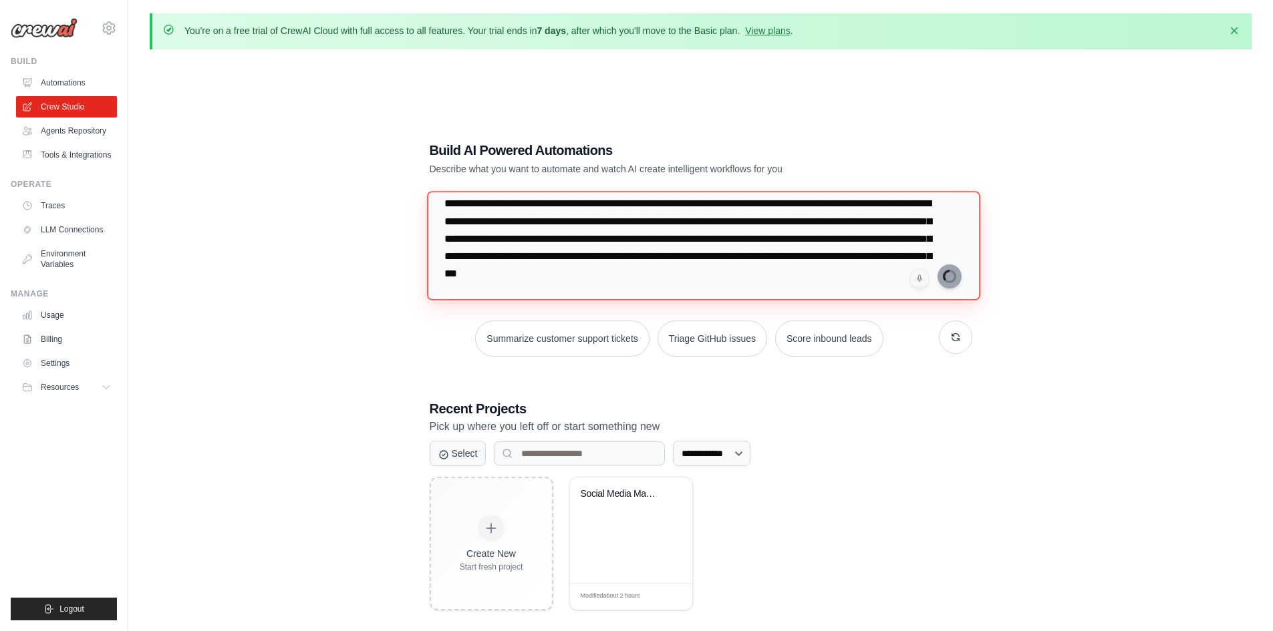
type textarea "**********"
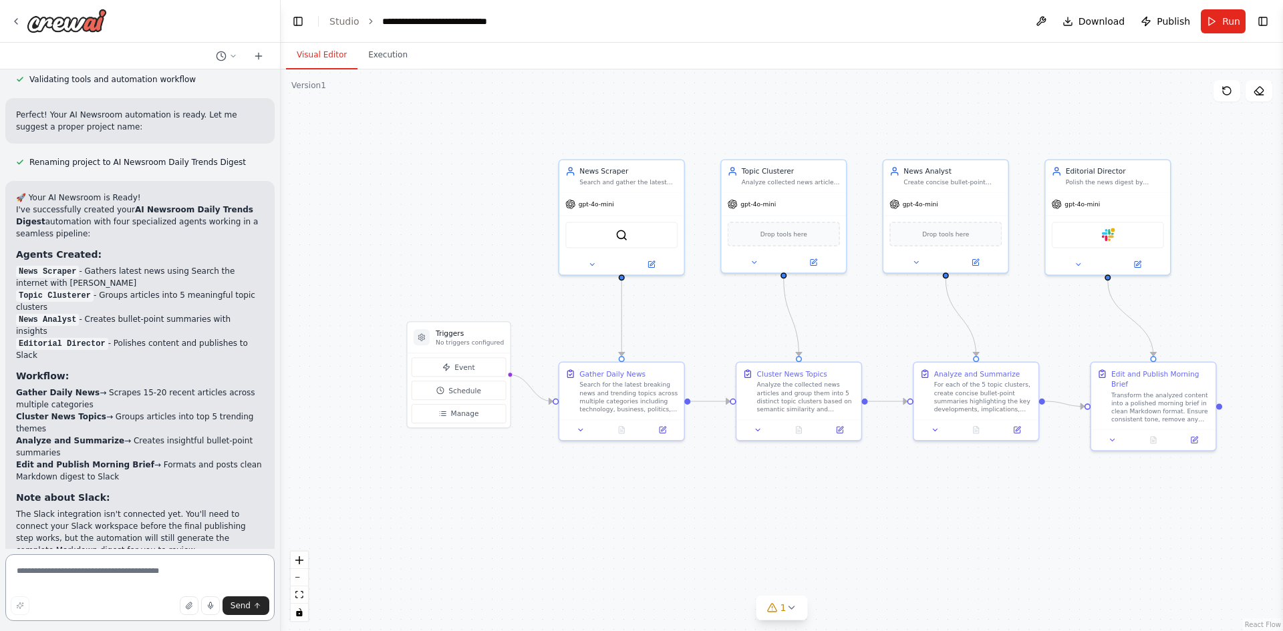
scroll to position [1119, 0]
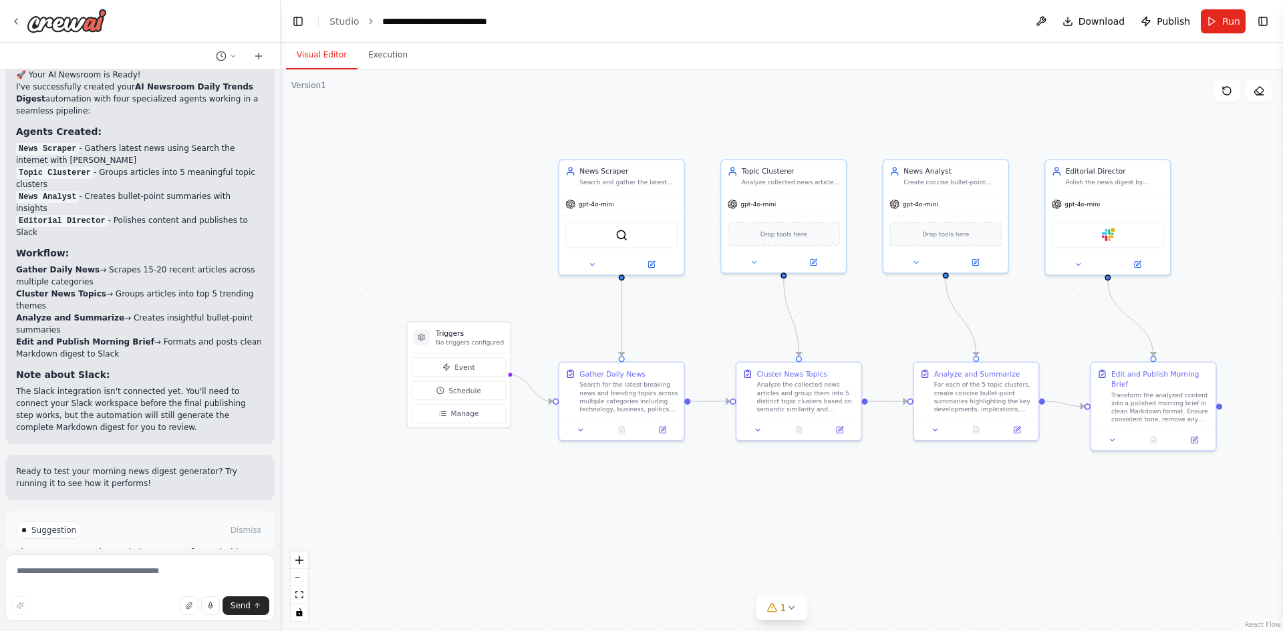
click at [232, 577] on button "Run Automation" at bounding box center [140, 587] width 248 height 21
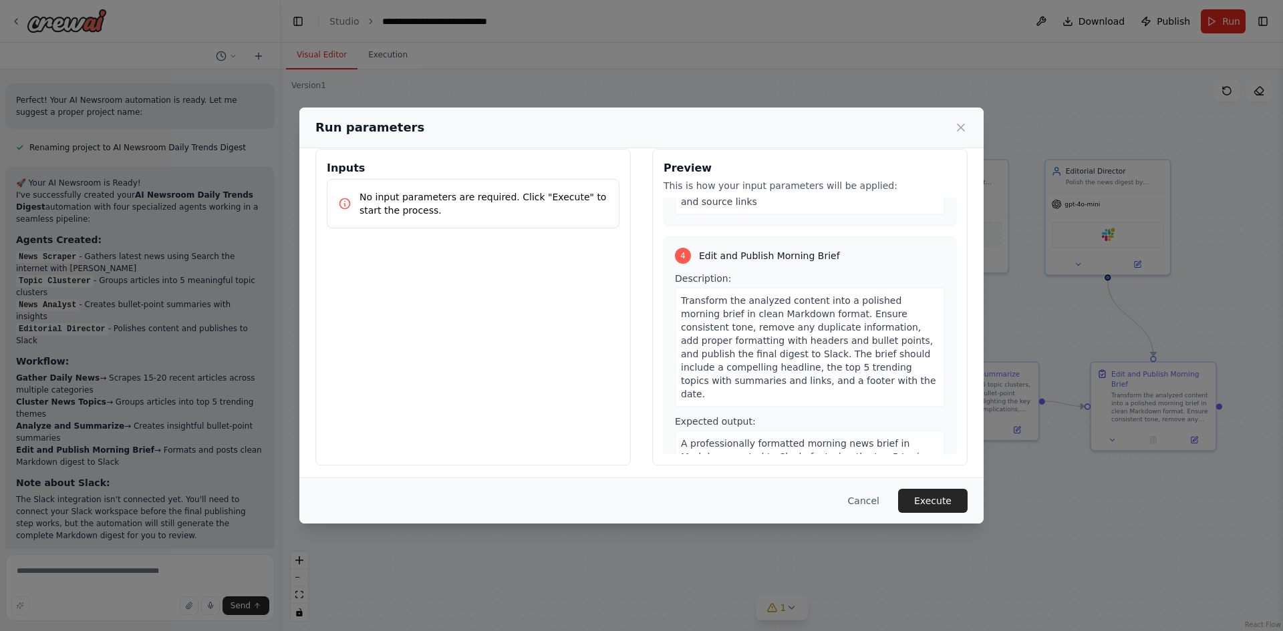
scroll to position [19, 0]
click at [951, 510] on button "Execute" at bounding box center [932, 501] width 69 height 24
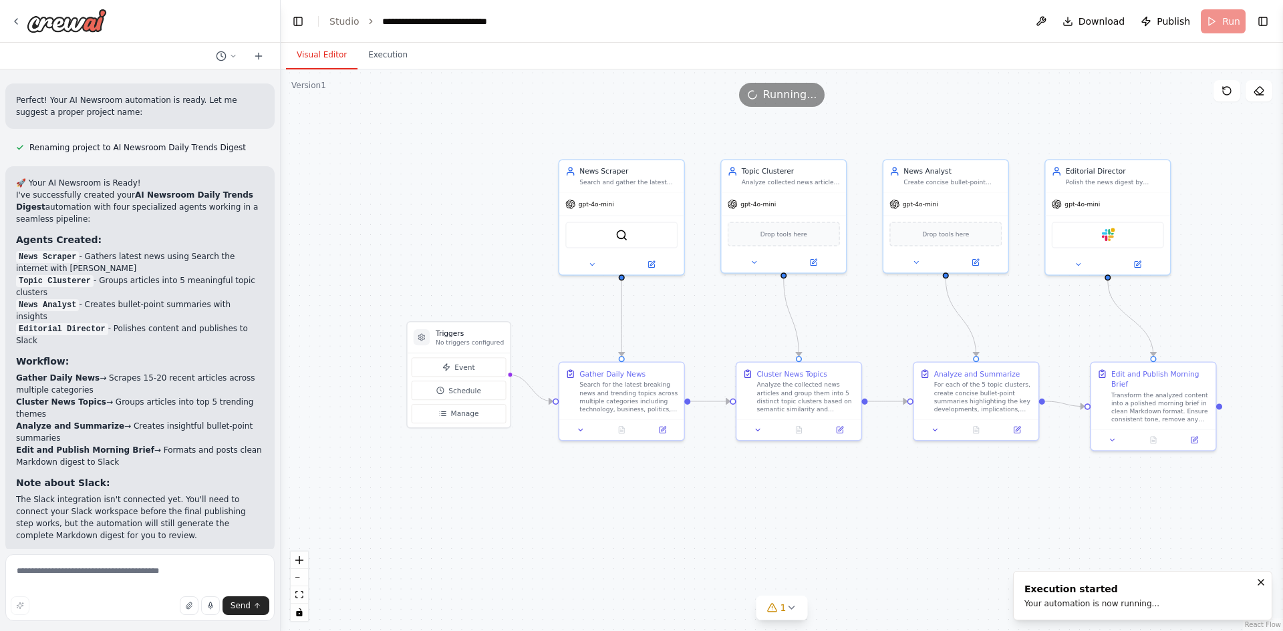
click at [313, 53] on button "Visual Editor" at bounding box center [321, 55] width 71 height 28
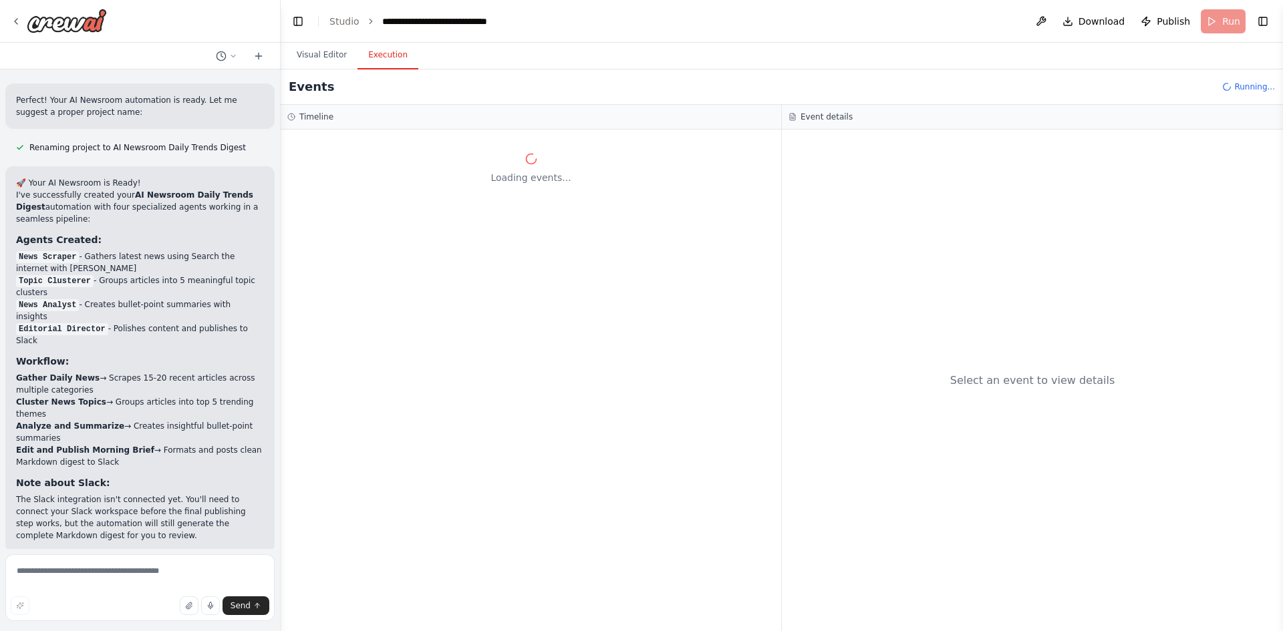
click at [376, 56] on button "Execution" at bounding box center [387, 55] width 61 height 28
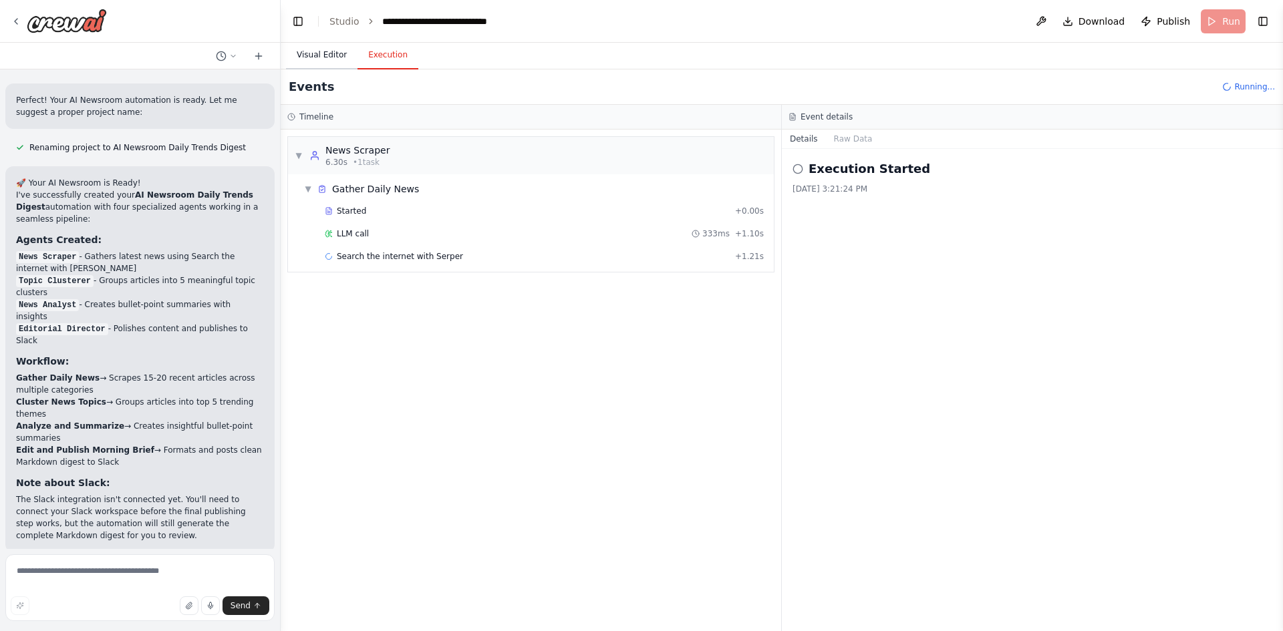
click at [329, 61] on button "Visual Editor" at bounding box center [321, 55] width 71 height 28
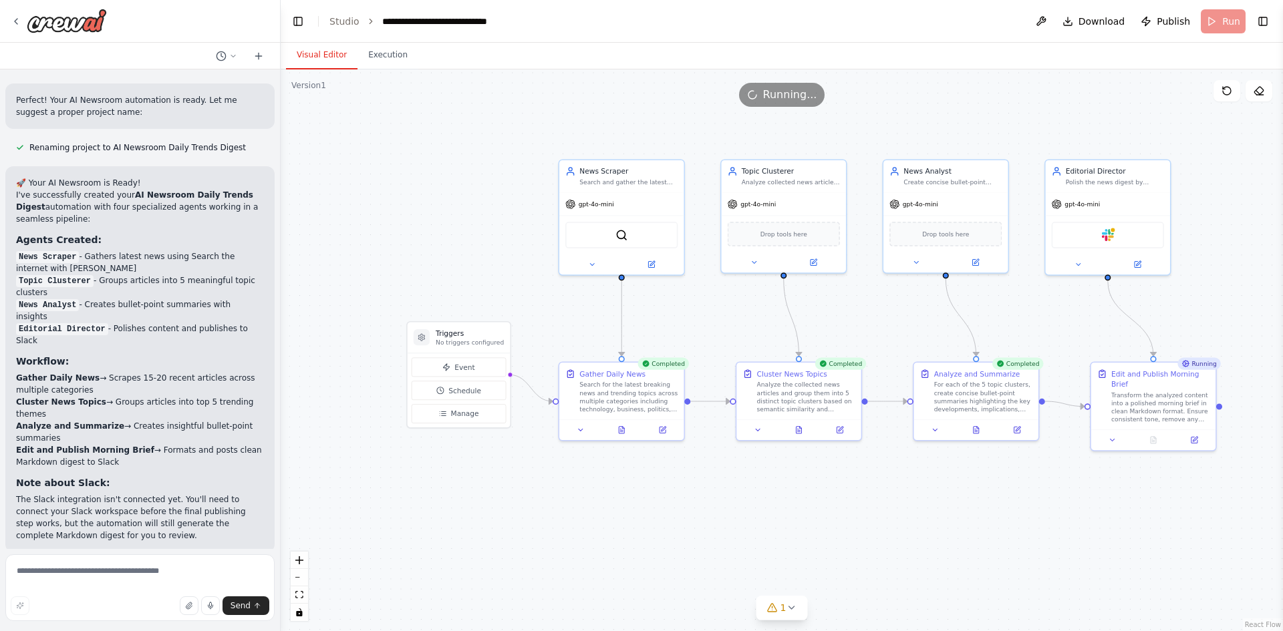
scroll to position [1119, 0]
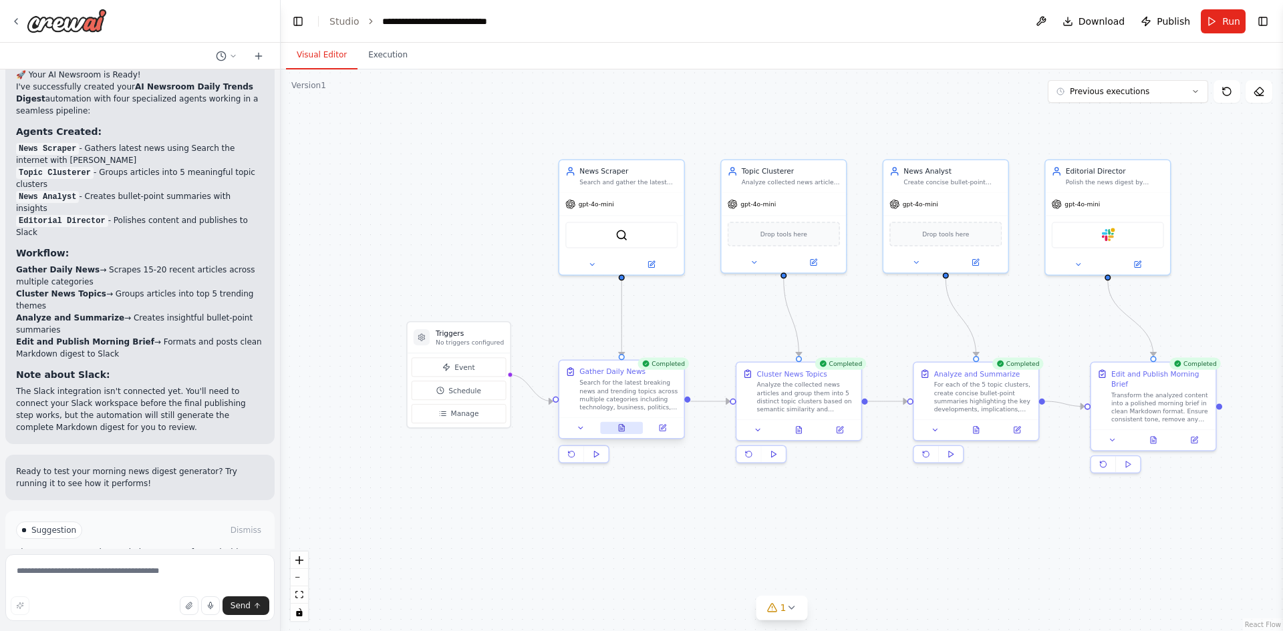
click at [619, 430] on icon at bounding box center [621, 428] width 5 height 7
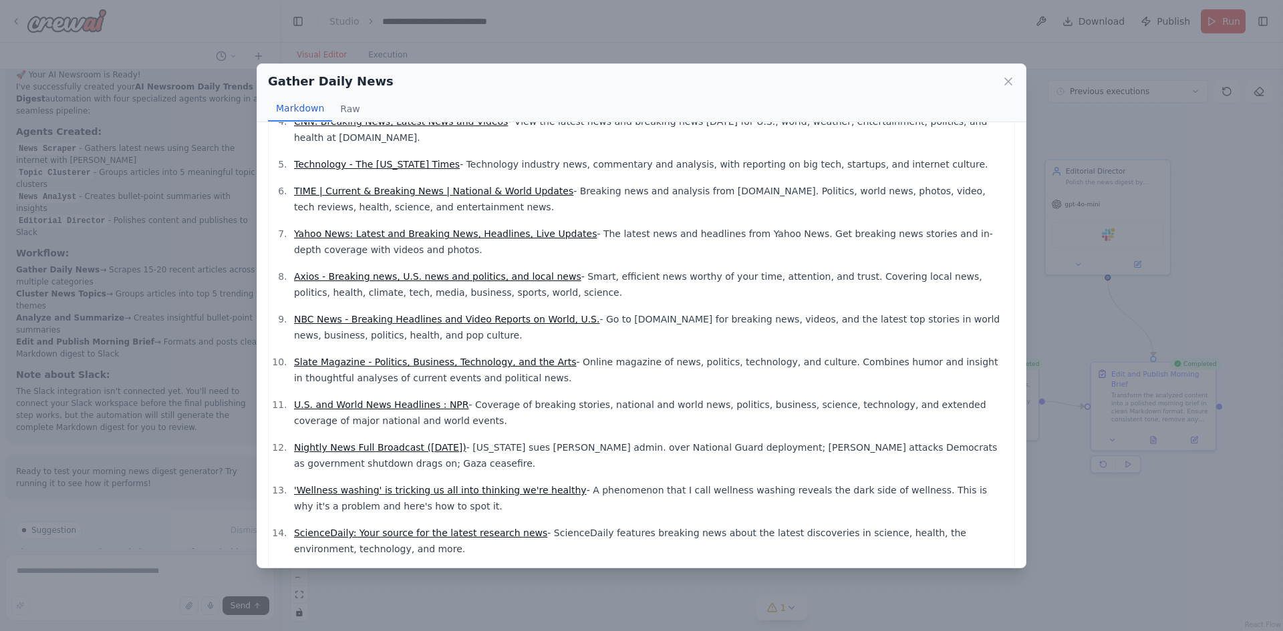
scroll to position [322, 0]
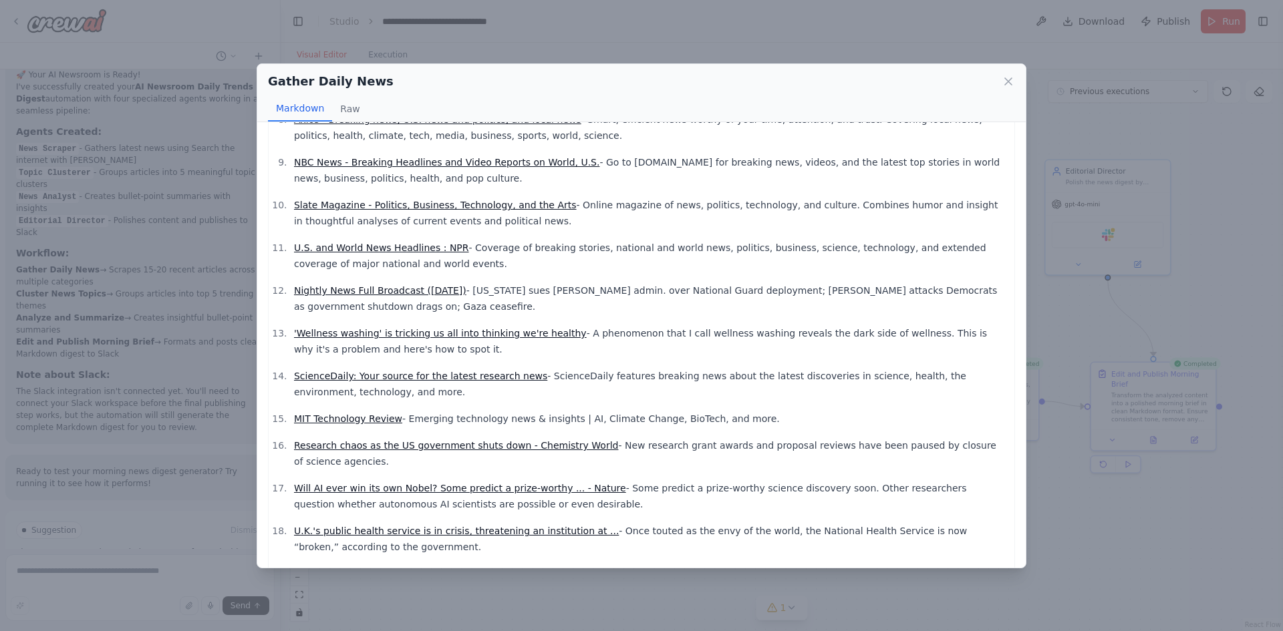
click at [1036, 433] on div "Gather Daily News Markdown Raw Newsweek - News, Analysis, Politics, Business, T…" at bounding box center [641, 315] width 1283 height 631
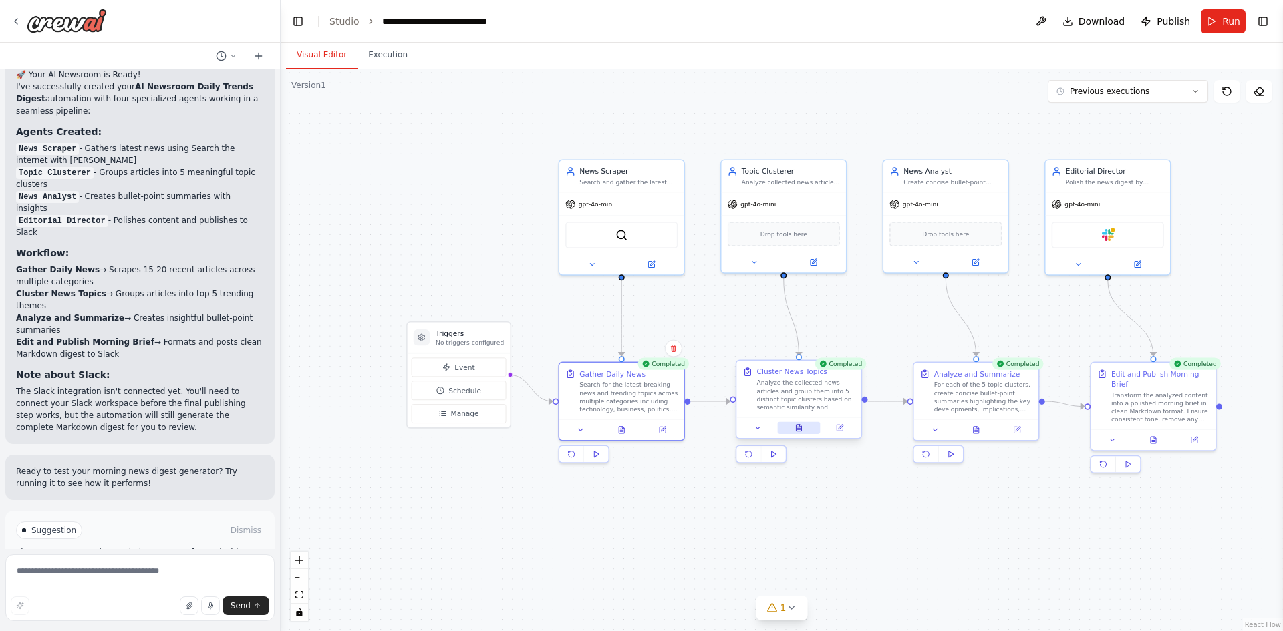
click at [798, 432] on button at bounding box center [798, 428] width 43 height 12
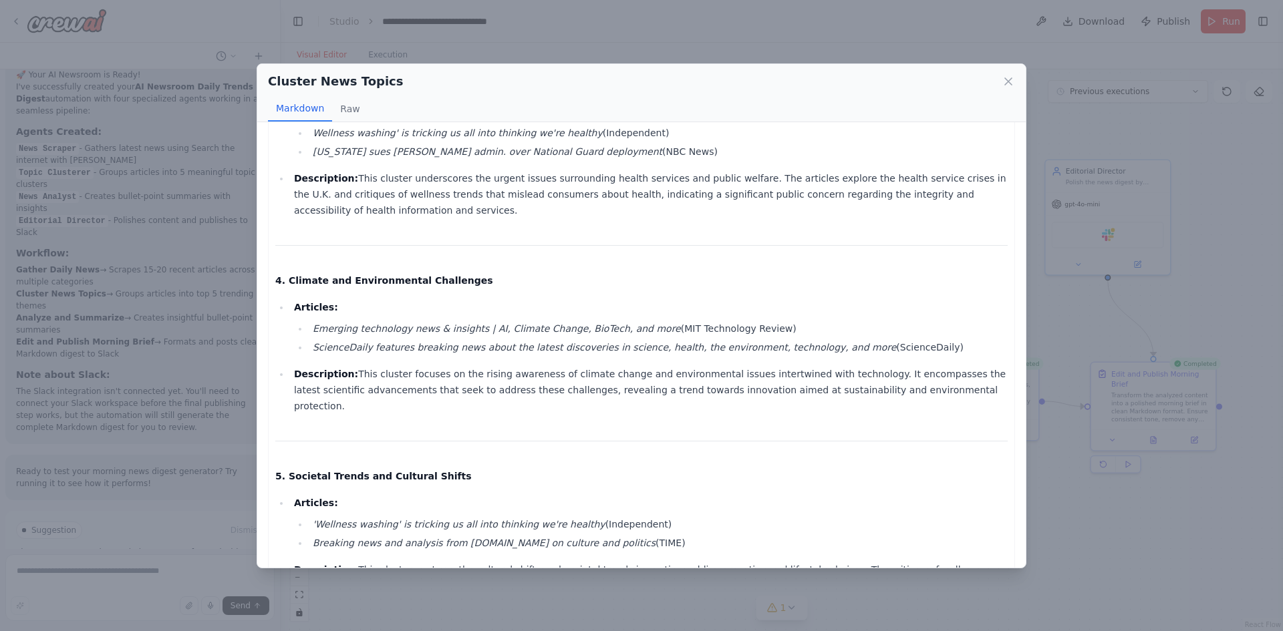
scroll to position [625, 0]
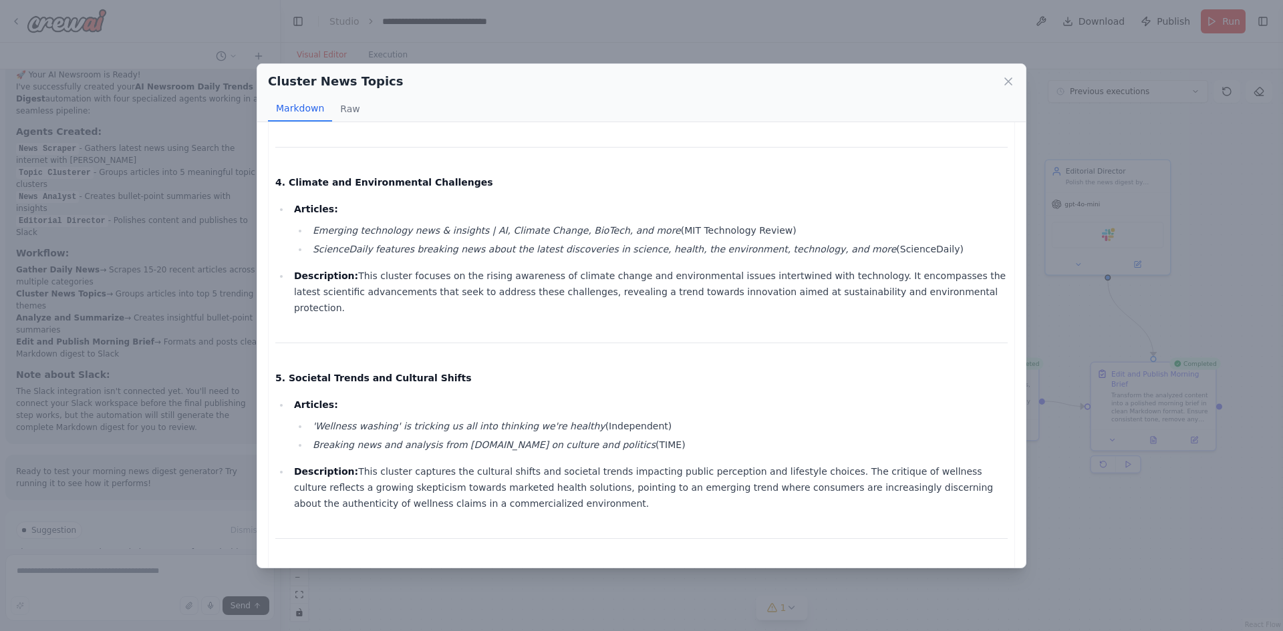
click at [1101, 496] on div "Cluster News Topics Markdown Raw 1. Government and Political Turmoil Articles: …" at bounding box center [641, 315] width 1283 height 631
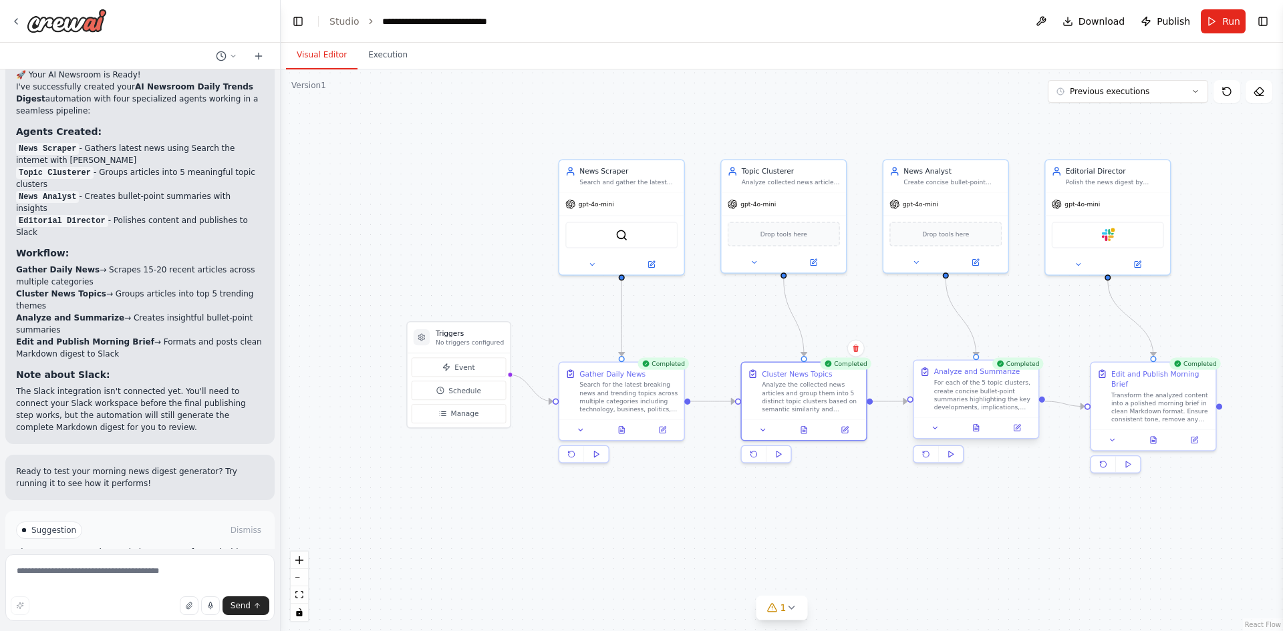
click at [971, 434] on div at bounding box center [976, 428] width 124 height 21
click at [978, 427] on icon at bounding box center [978, 426] width 2 height 2
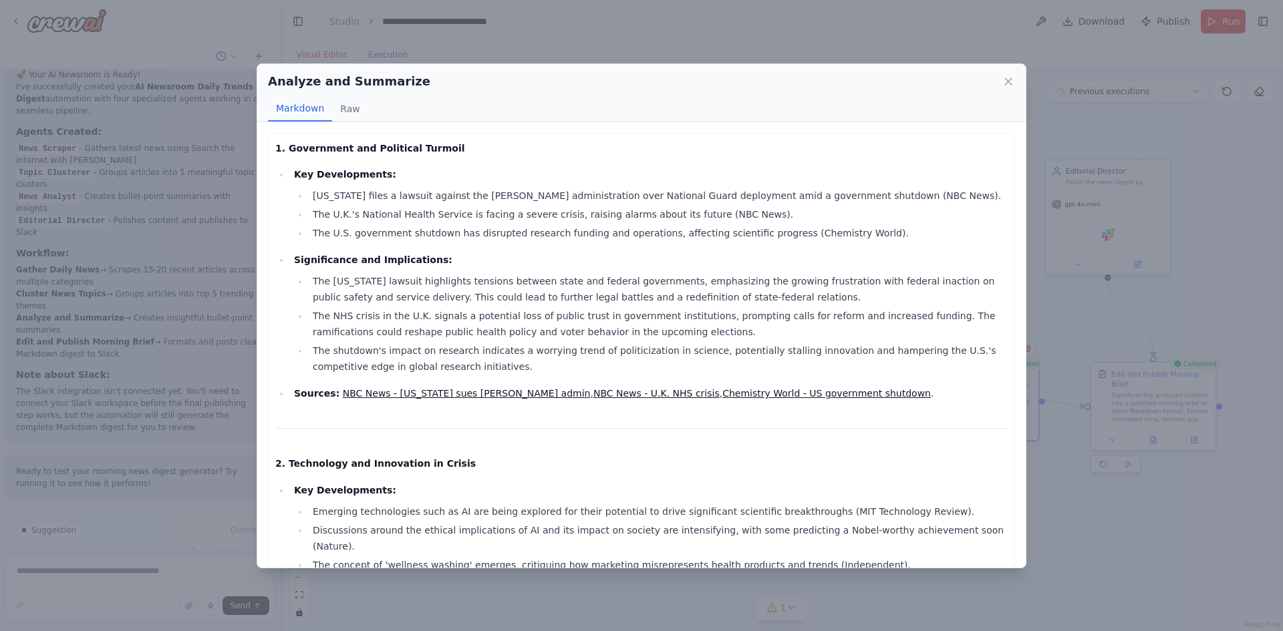
click at [1080, 504] on div "Analyze and Summarize Markdown Raw 1. Government and Political Turmoil Key Deve…" at bounding box center [641, 315] width 1283 height 631
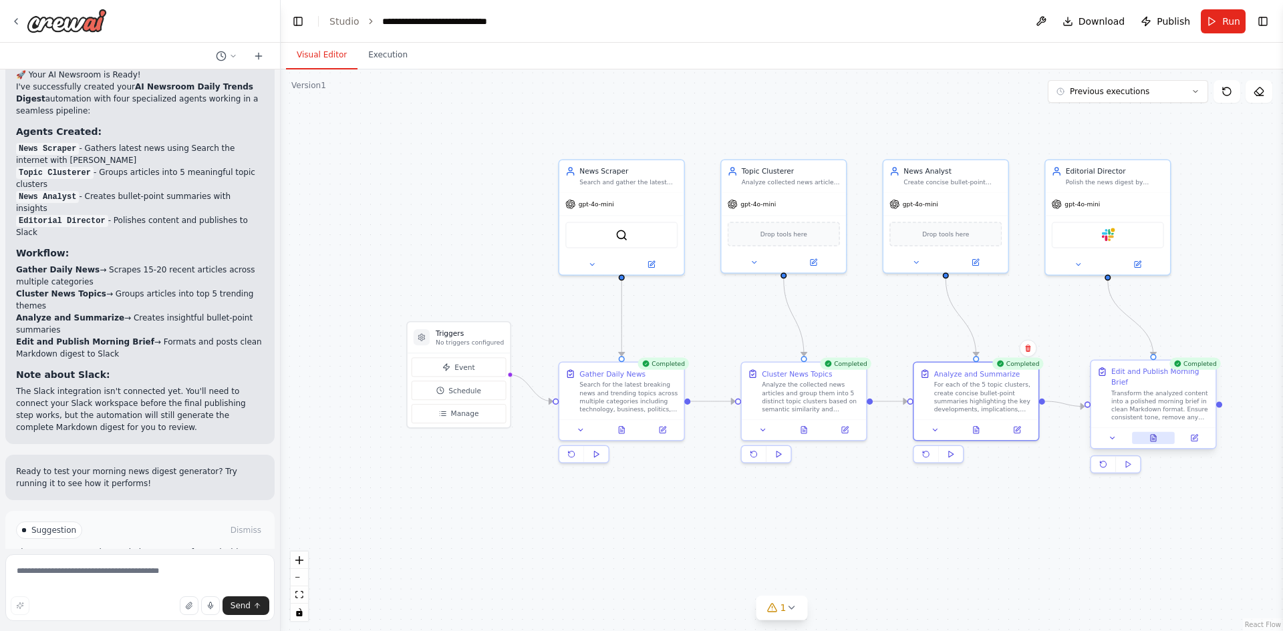
click at [1154, 437] on icon at bounding box center [1155, 436] width 2 height 2
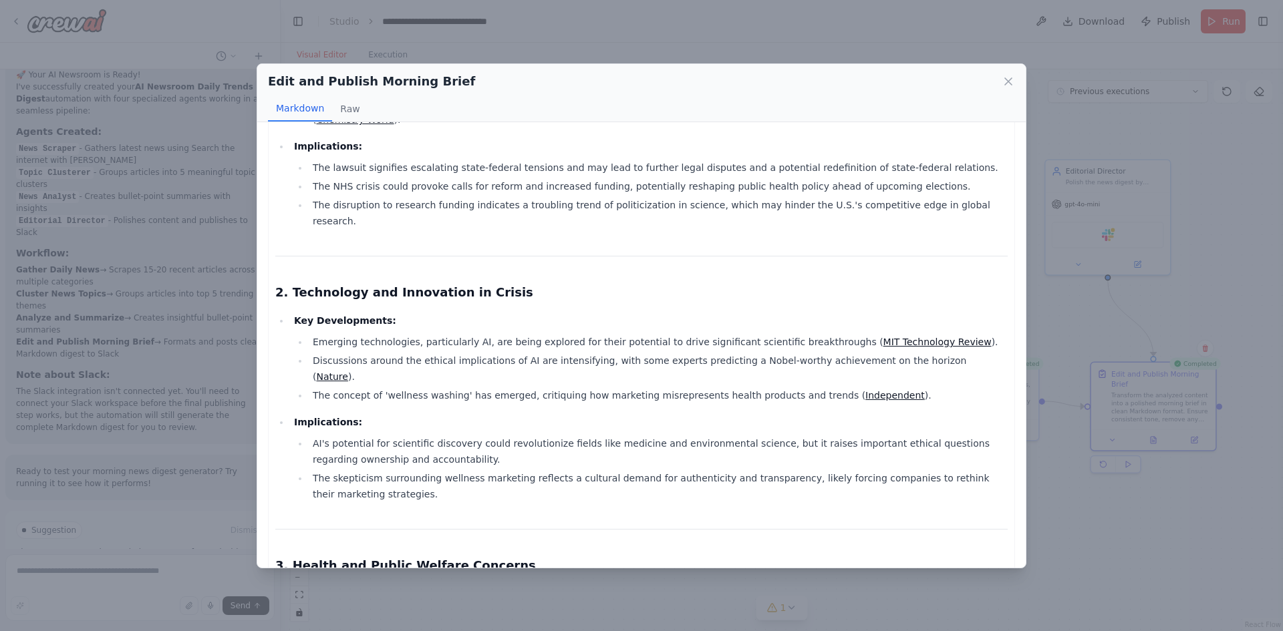
scroll to position [267, 0]
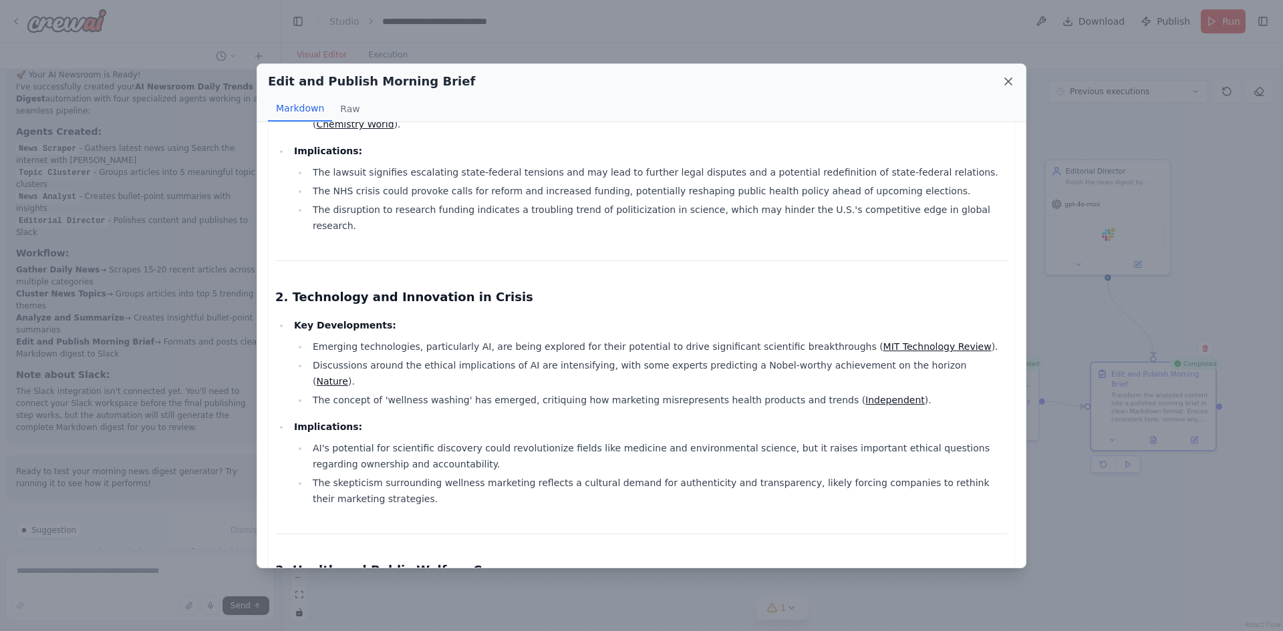
click at [1003, 79] on icon at bounding box center [1007, 81] width 13 height 13
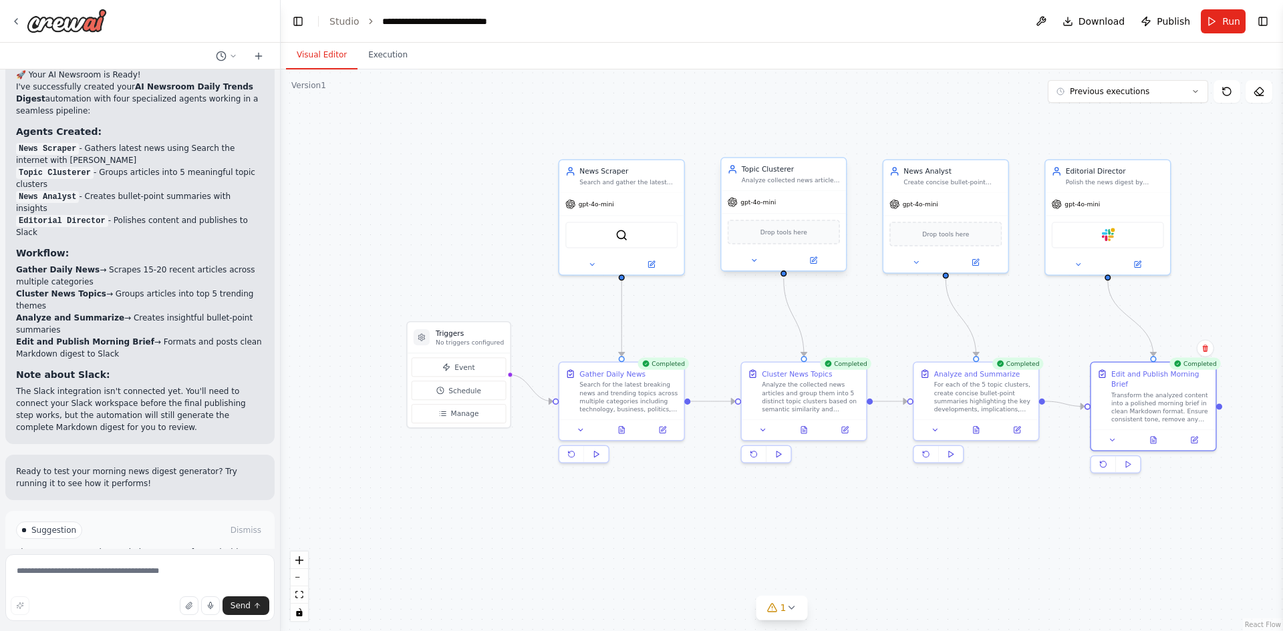
click at [756, 231] on div "Drop tools here" at bounding box center [784, 232] width 112 height 24
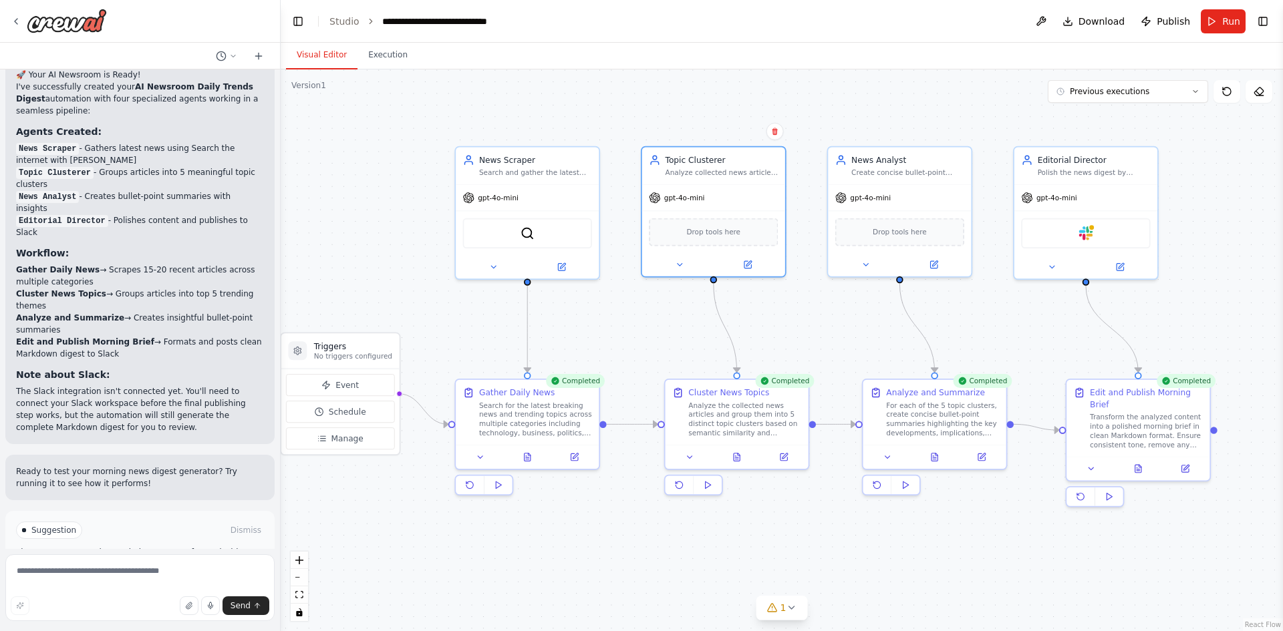
drag, startPoint x: 1072, startPoint y: 316, endPoint x: 977, endPoint y: 305, distance: 96.2
click at [1056, 246] on div "Slack" at bounding box center [1083, 231] width 129 height 30
click at [1071, 236] on div "Slack" at bounding box center [1083, 231] width 129 height 30
click at [1121, 268] on icon at bounding box center [1118, 264] width 7 height 7
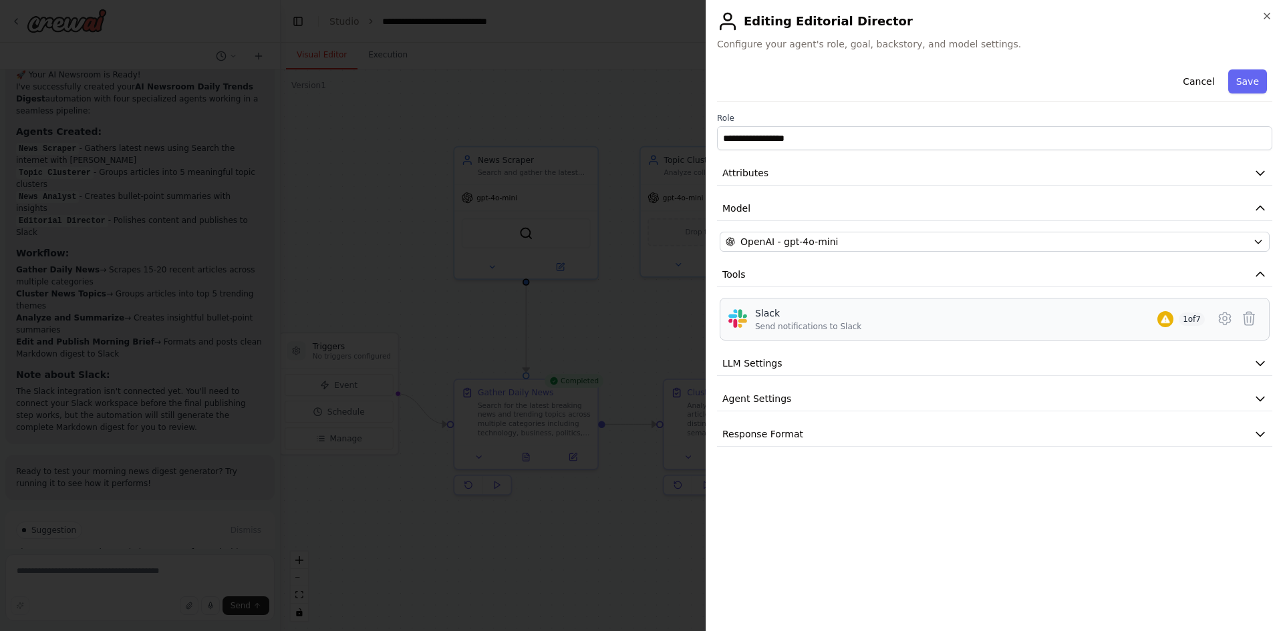
click at [1092, 331] on div "Slack Send notifications to Slack 1 of 7" at bounding box center [980, 319] width 450 height 25
click at [1228, 317] on icon at bounding box center [1225, 319] width 16 height 16
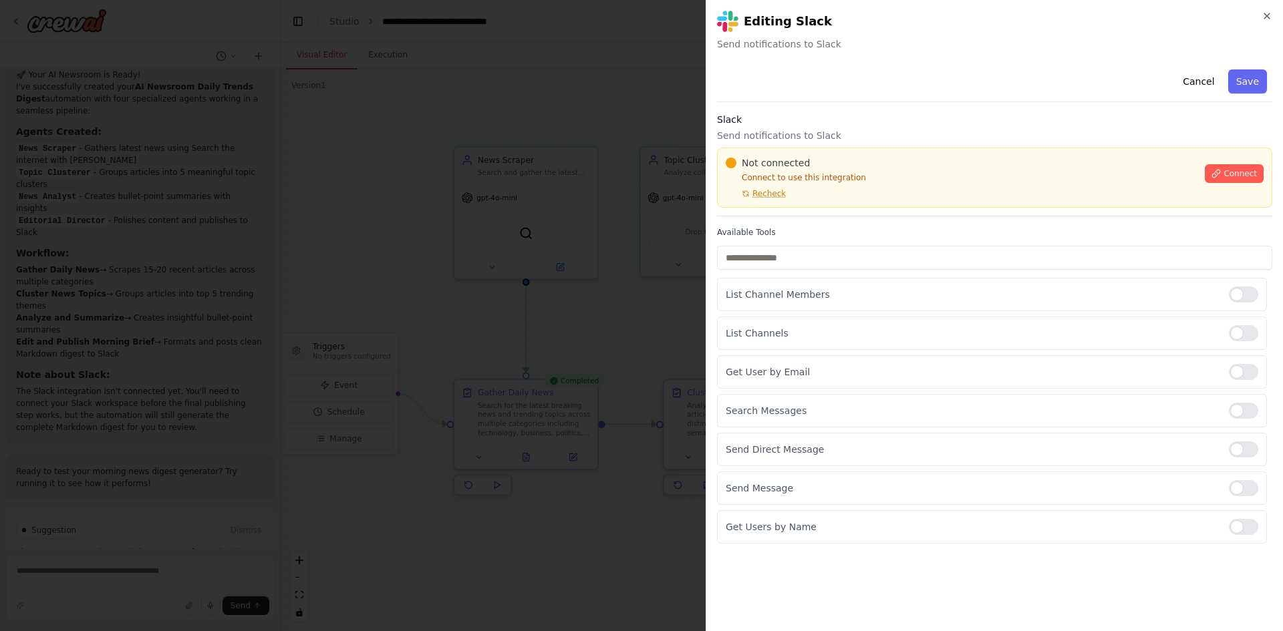
click at [1267, 21] on h2 "Editing Slack" at bounding box center [994, 21] width 555 height 21
click at [1267, 13] on icon "button" at bounding box center [1266, 16] width 11 height 11
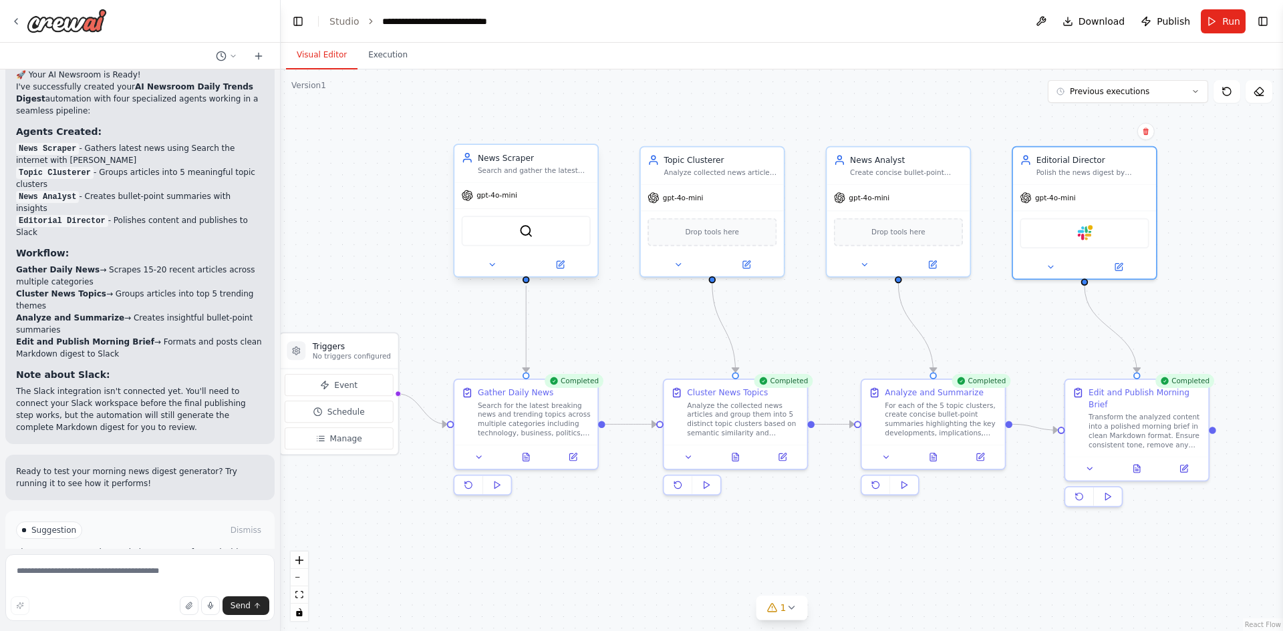
click at [499, 230] on div "SerperDevTool" at bounding box center [526, 231] width 129 height 30
click at [522, 242] on div "SerperDevTool" at bounding box center [526, 231] width 129 height 30
click at [534, 232] on div "SerperDevTool" at bounding box center [526, 231] width 129 height 30
click at [563, 278] on div "News Scraper Search and gather the latest news articles and trending topics fro…" at bounding box center [526, 213] width 146 height 134
click at [568, 275] on div at bounding box center [525, 264] width 143 height 23
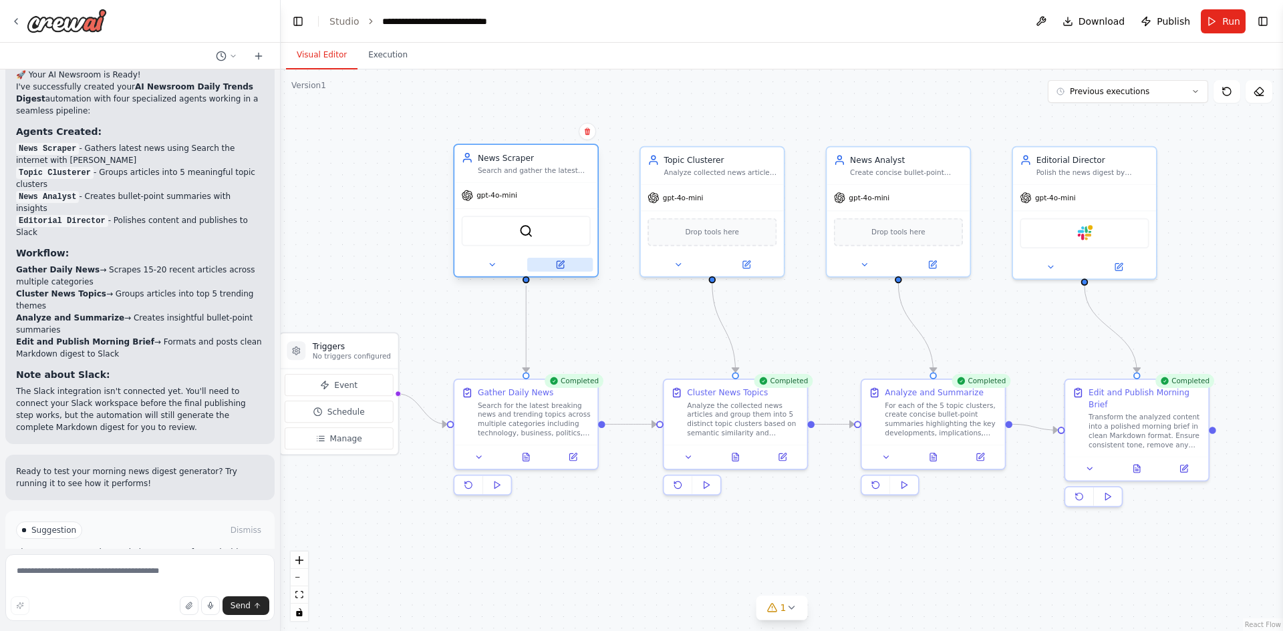
click at [560, 261] on icon at bounding box center [559, 264] width 7 height 7
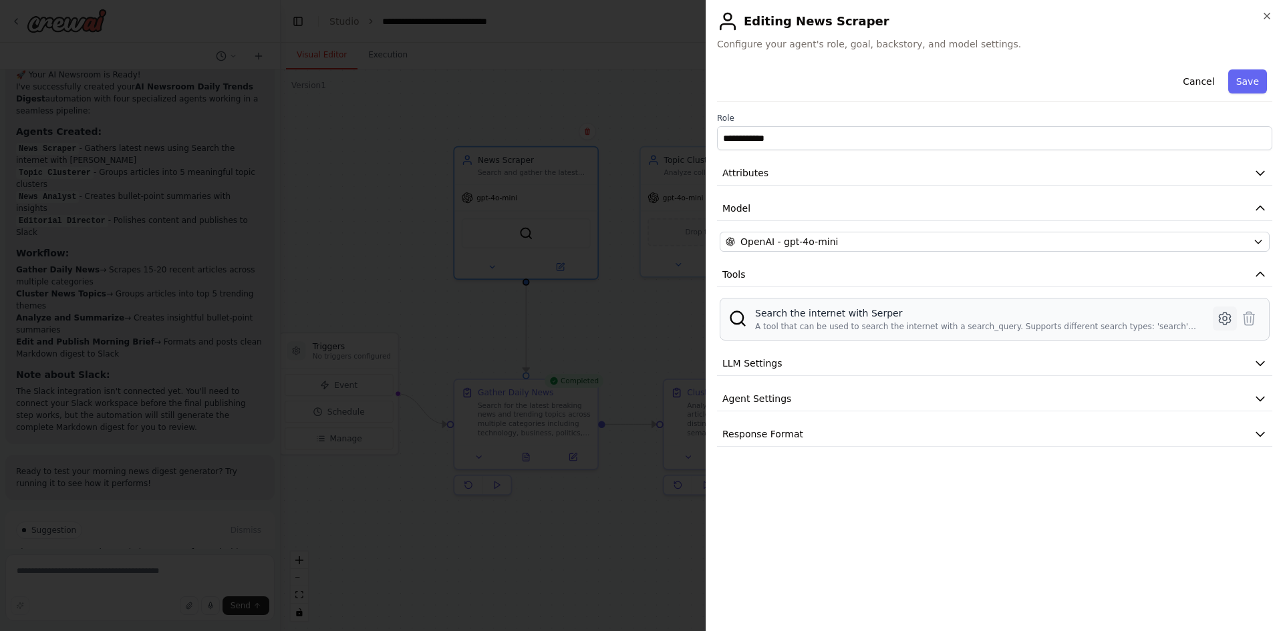
click at [1218, 312] on icon at bounding box center [1225, 319] width 16 height 16
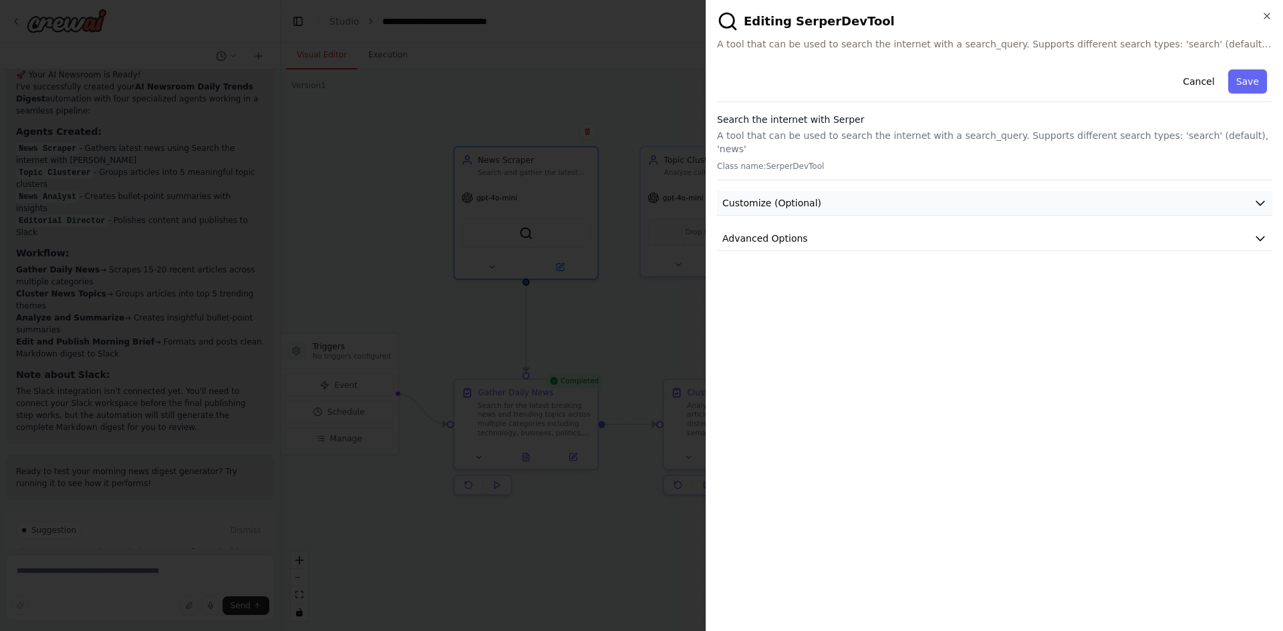
click at [1120, 191] on button "Customize (Optional)" at bounding box center [994, 203] width 555 height 25
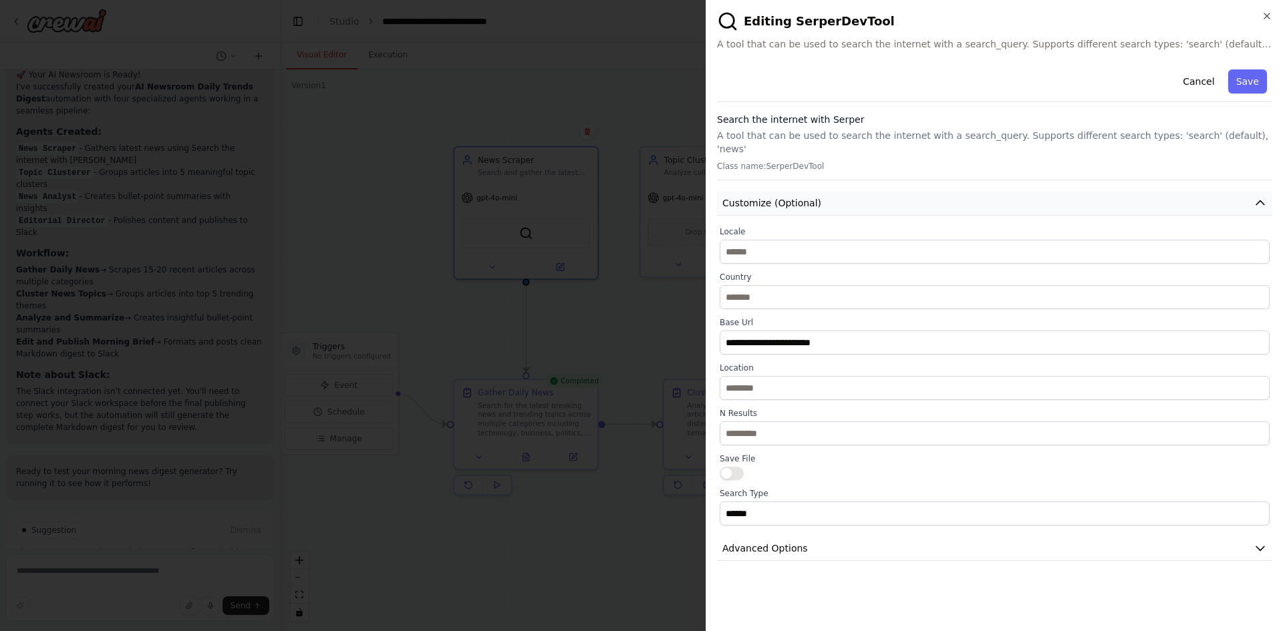
click at [1120, 191] on button "Customize (Optional)" at bounding box center [994, 203] width 555 height 25
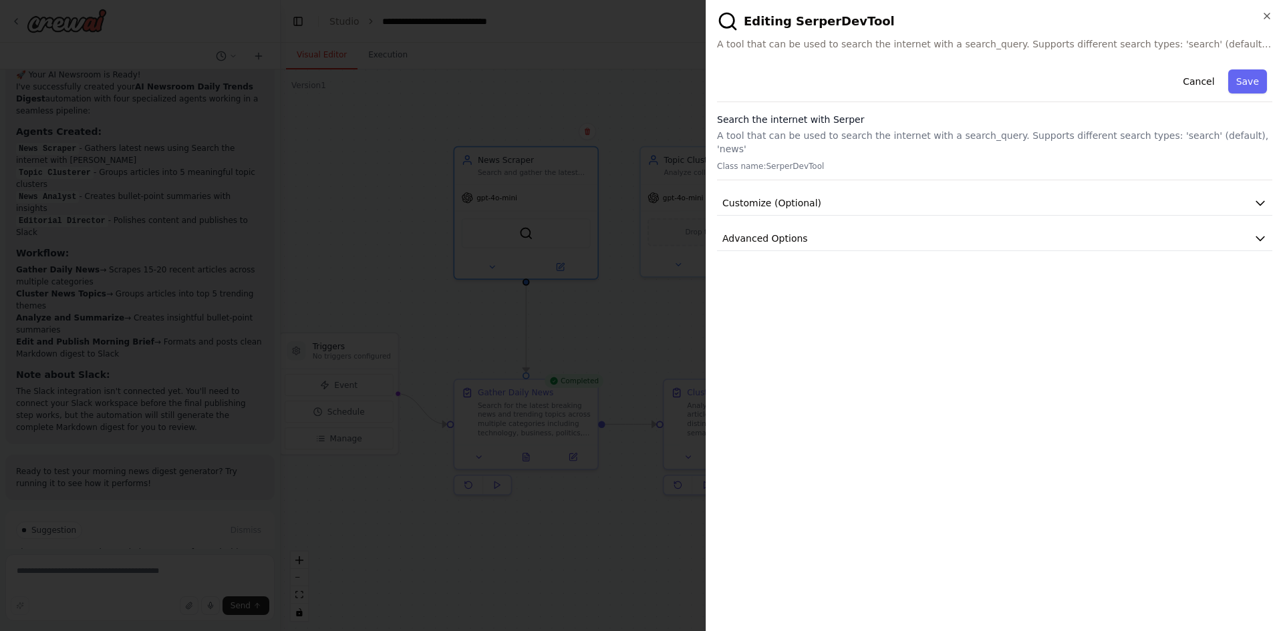
click at [1027, 239] on div "**********" at bounding box center [994, 342] width 555 height 556
click at [1046, 235] on button "Advanced Options" at bounding box center [994, 238] width 555 height 25
click at [1058, 226] on button "Advanced Options" at bounding box center [994, 238] width 555 height 25
click at [1026, 232] on button "Advanced Options" at bounding box center [994, 238] width 555 height 25
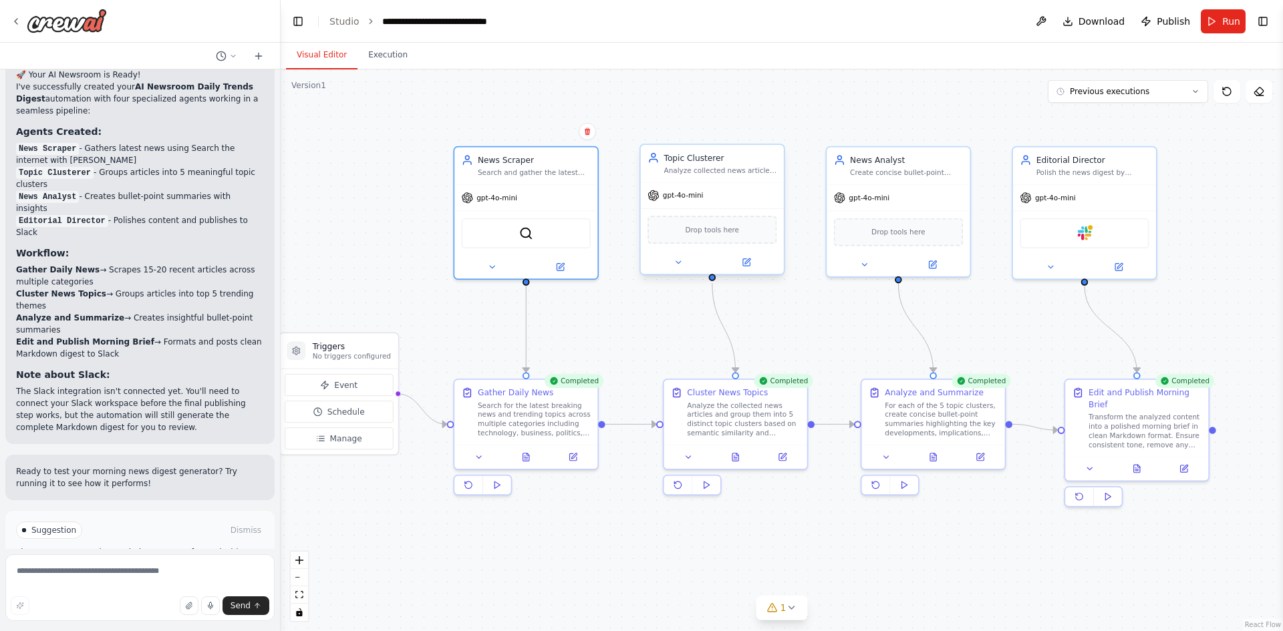
click at [754, 243] on div "Drop tools here" at bounding box center [711, 230] width 129 height 28
click at [742, 265] on icon at bounding box center [746, 262] width 9 height 9
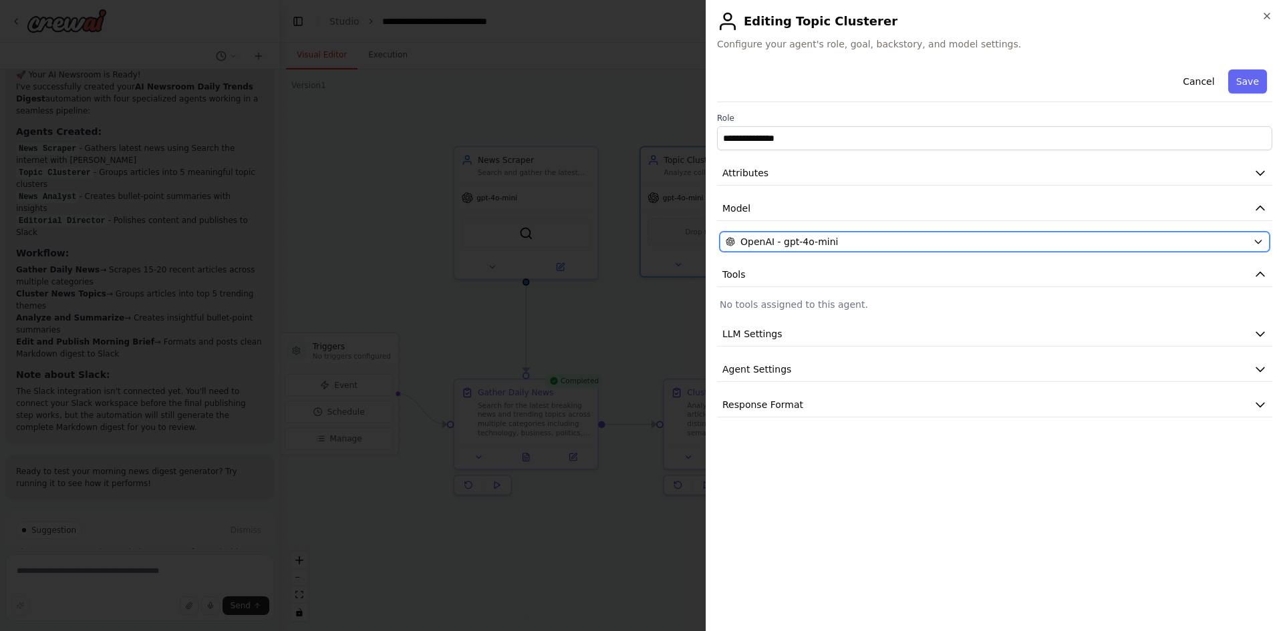
click at [968, 243] on div "OpenAI - gpt-4o-mini" at bounding box center [987, 241] width 522 height 13
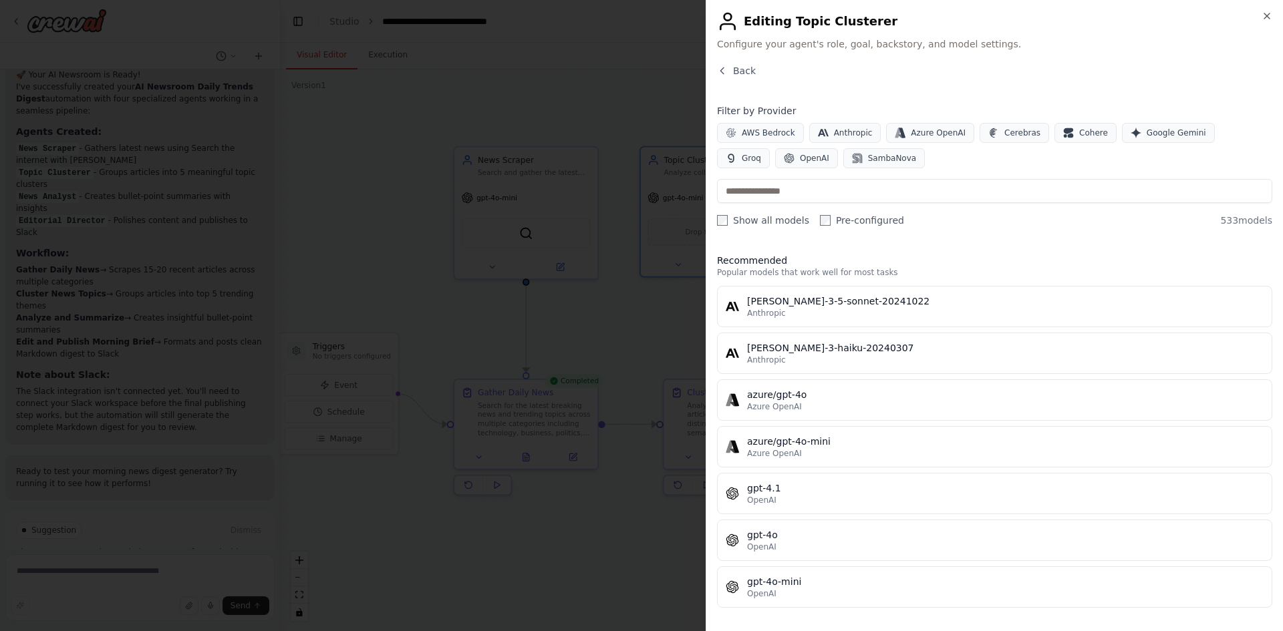
click at [1255, 13] on h2 "Editing Topic Clusterer" at bounding box center [994, 21] width 555 height 21
click at [1265, 11] on icon "button" at bounding box center [1266, 16] width 11 height 11
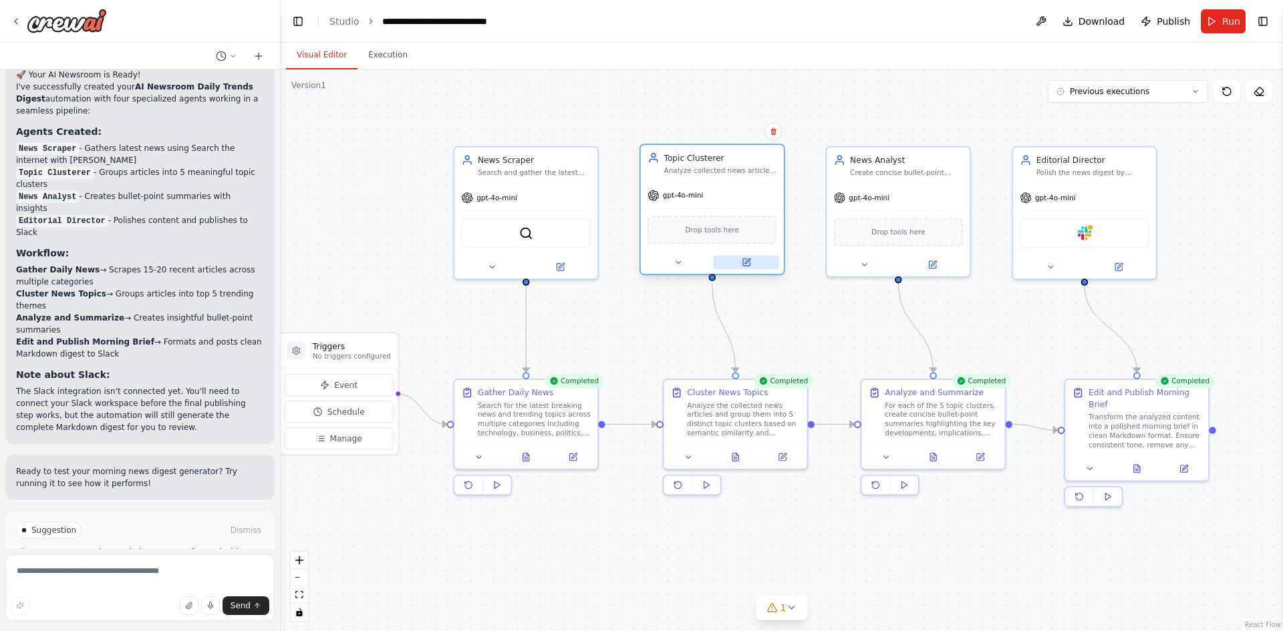
click at [736, 263] on button at bounding box center [745, 262] width 65 height 14
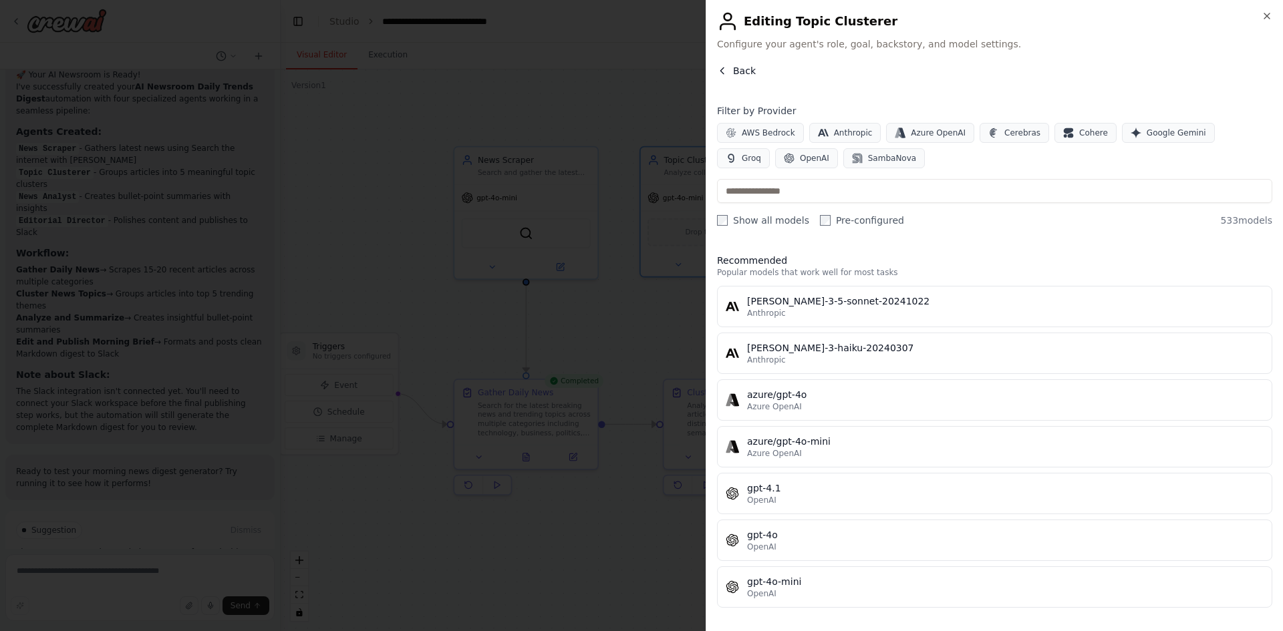
click at [724, 77] on button "Back" at bounding box center [736, 70] width 39 height 13
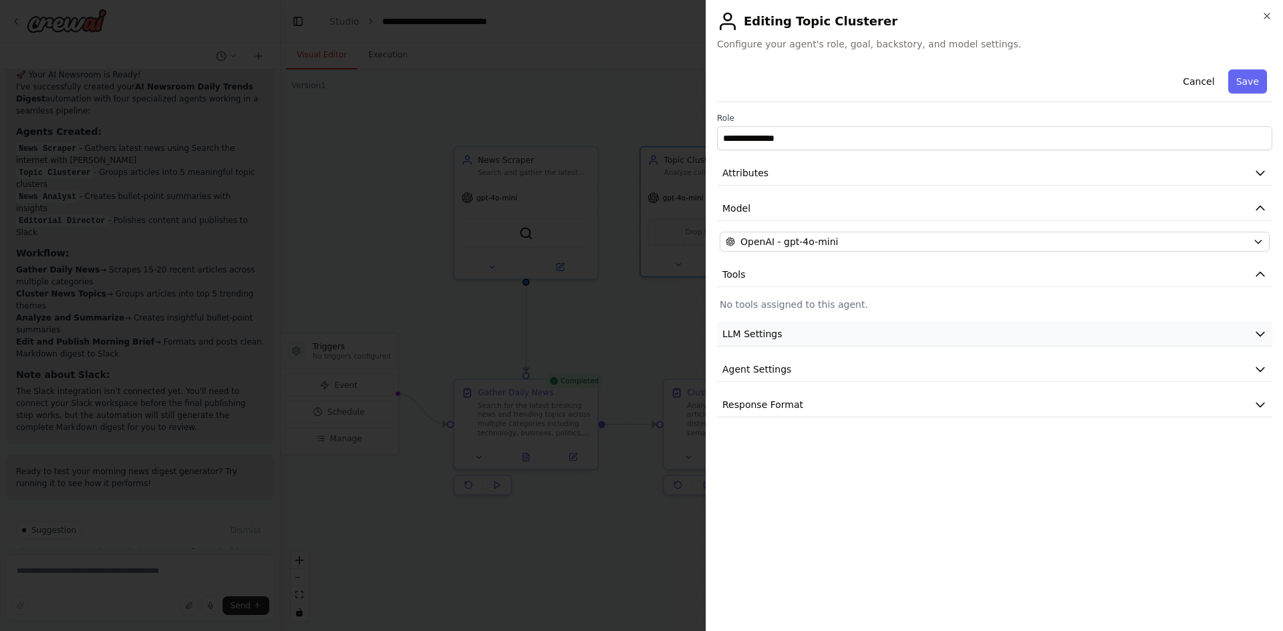
click at [831, 345] on button "LLM Settings" at bounding box center [994, 334] width 555 height 25
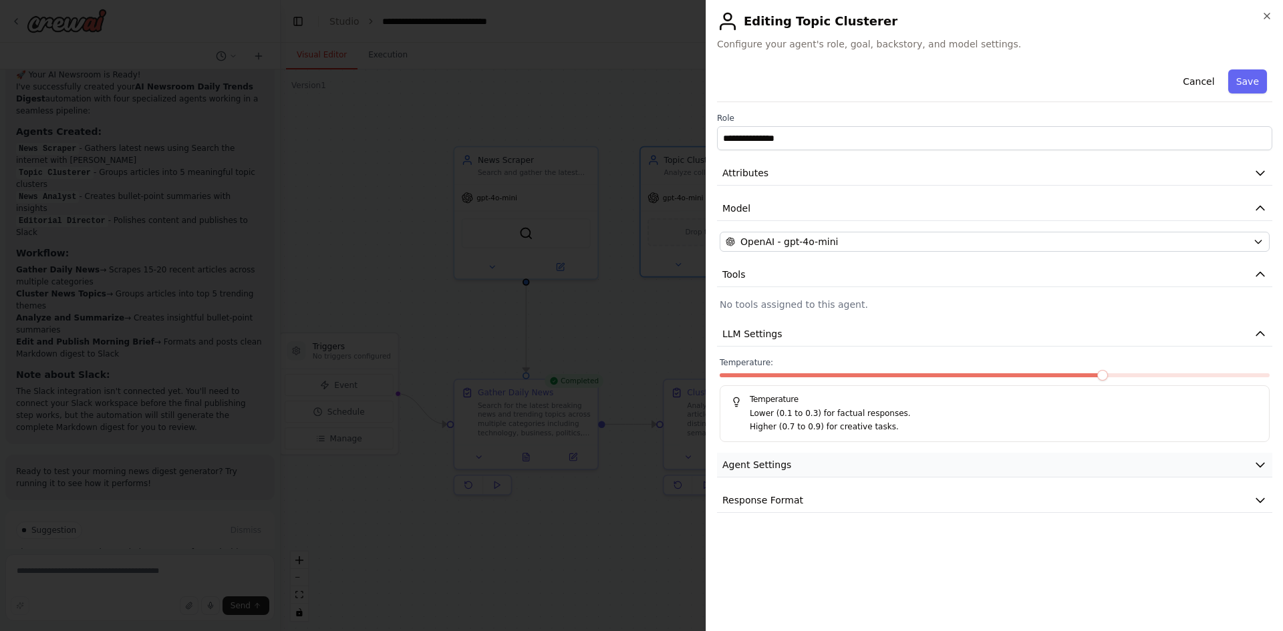
click at [846, 460] on button "Agent Settings" at bounding box center [994, 465] width 555 height 25
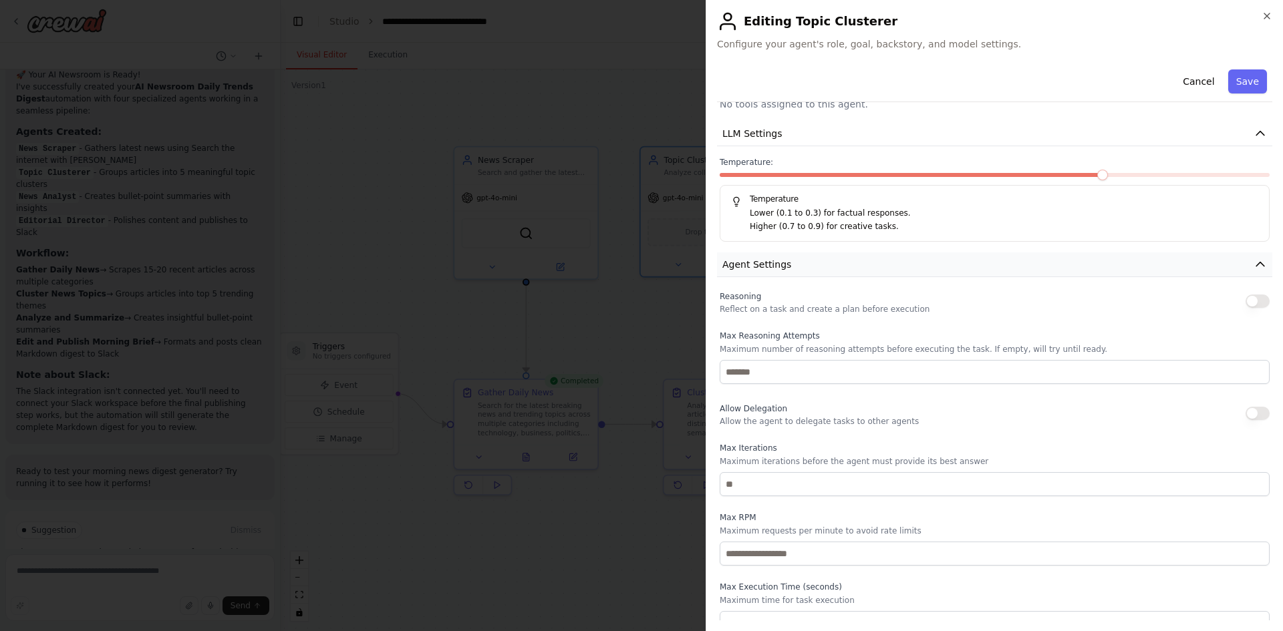
scroll to position [261, 0]
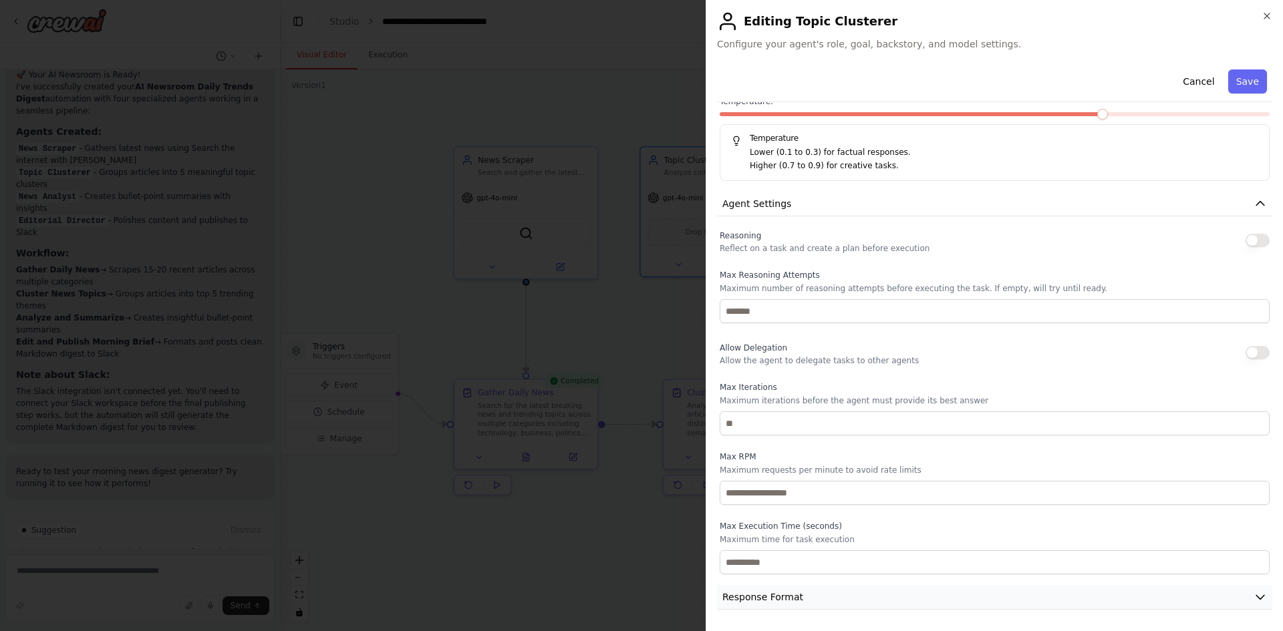
click at [817, 603] on button "Response Format" at bounding box center [994, 597] width 555 height 25
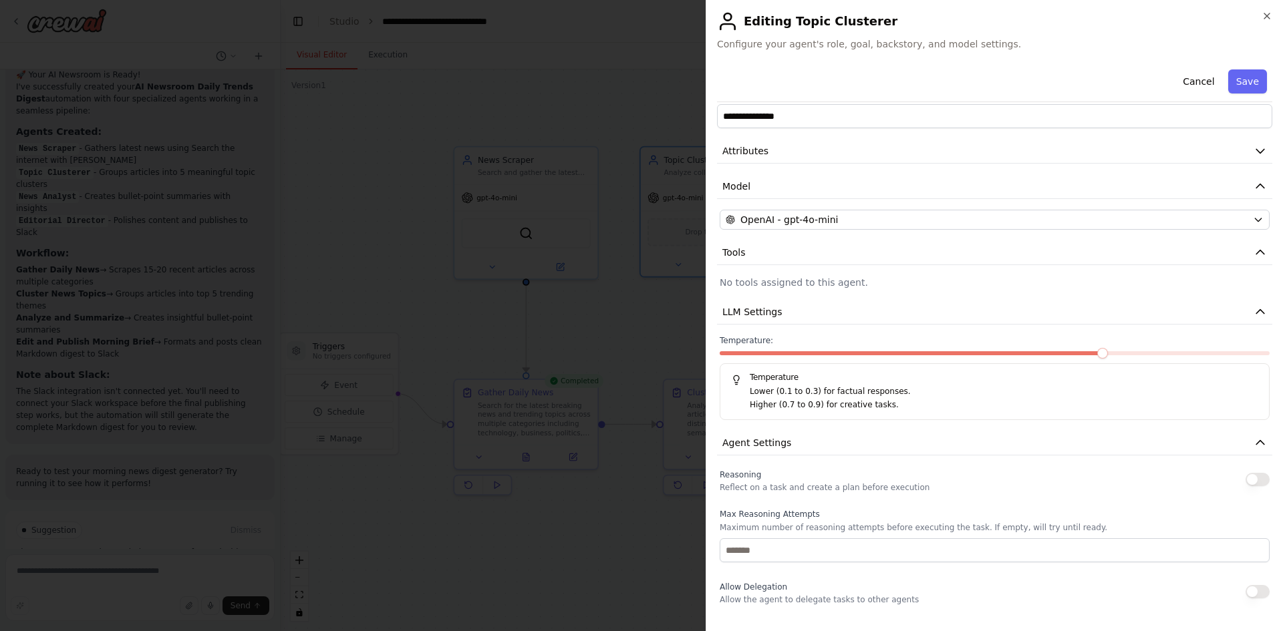
scroll to position [0, 0]
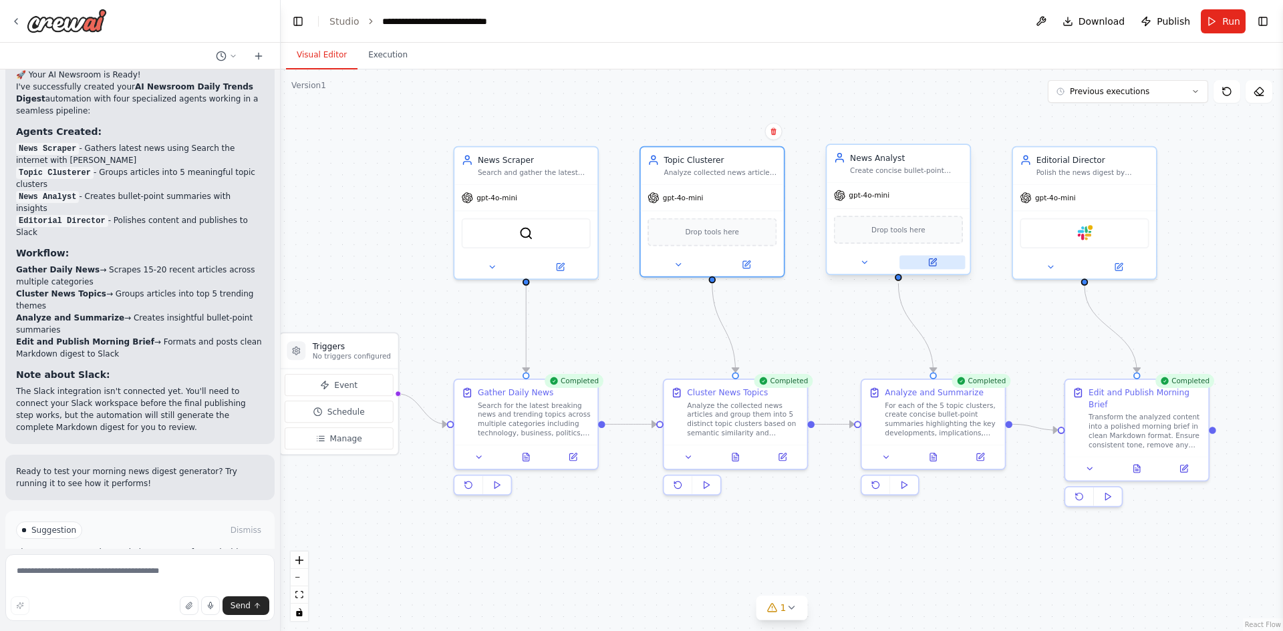
click at [937, 261] on button at bounding box center [931, 262] width 65 height 14
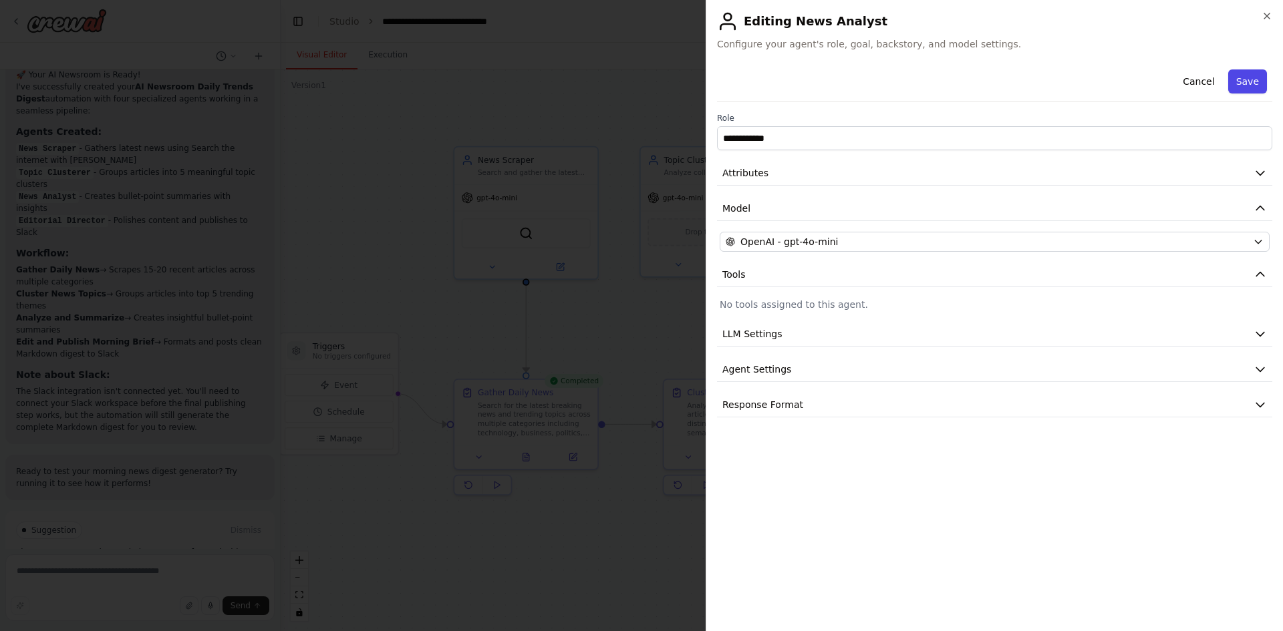
click at [1241, 75] on button "Save" at bounding box center [1247, 81] width 39 height 24
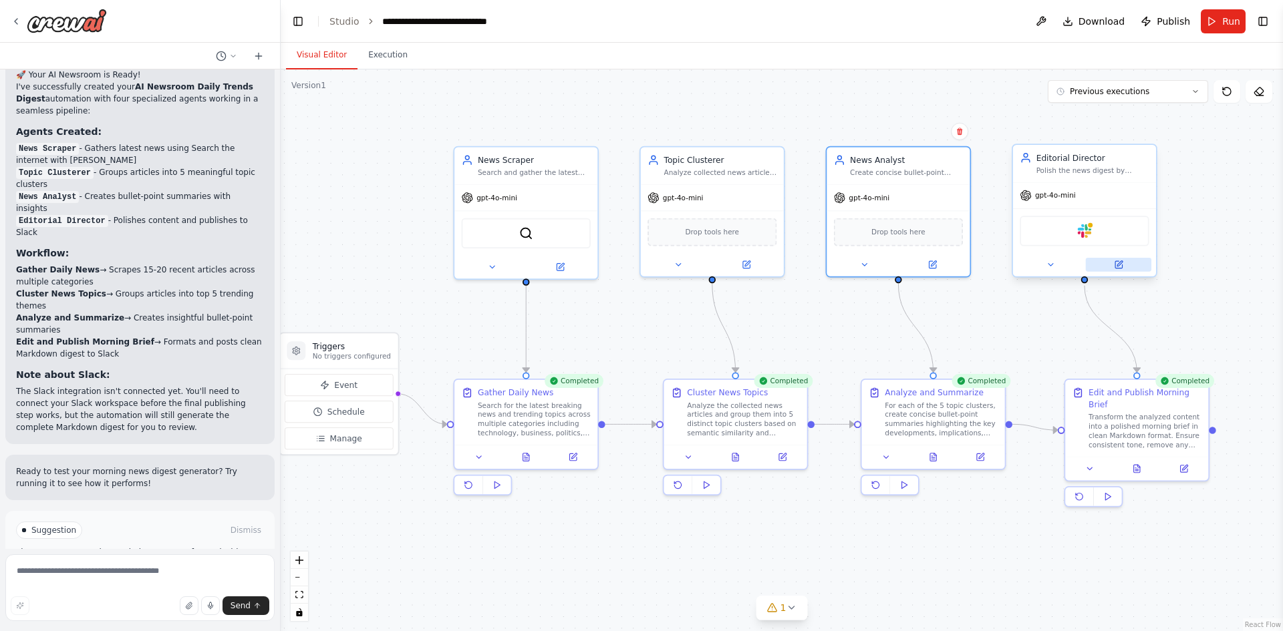
click at [1122, 265] on icon at bounding box center [1118, 264] width 7 height 7
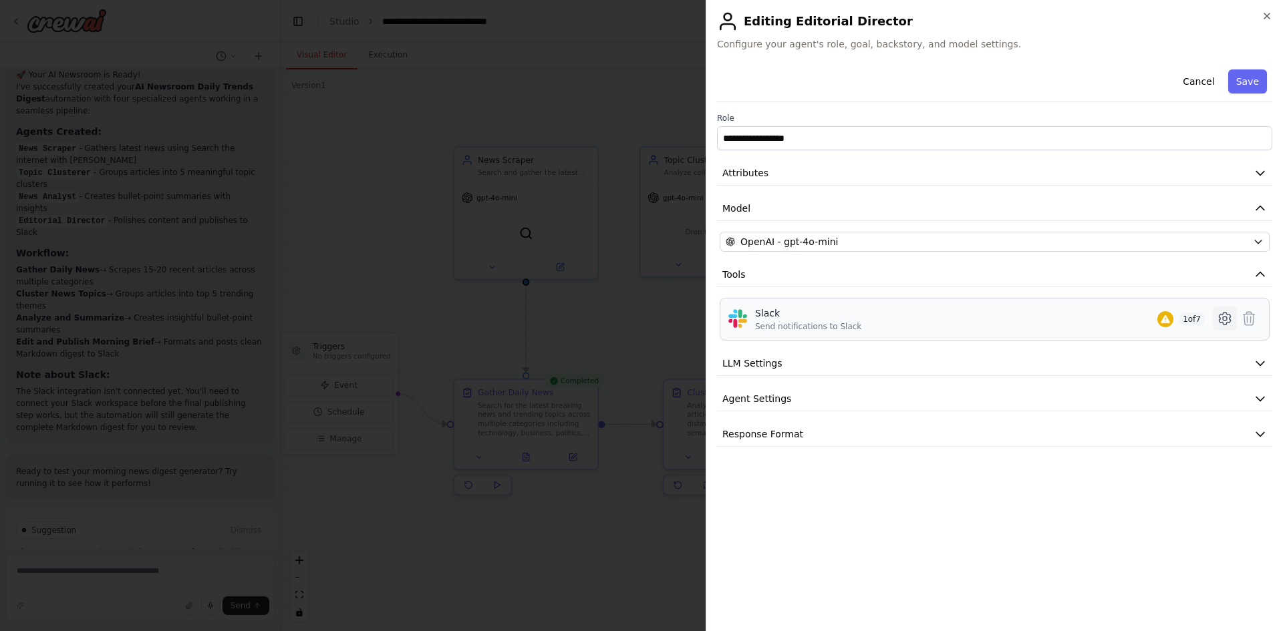
click at [1223, 322] on icon at bounding box center [1225, 319] width 16 height 16
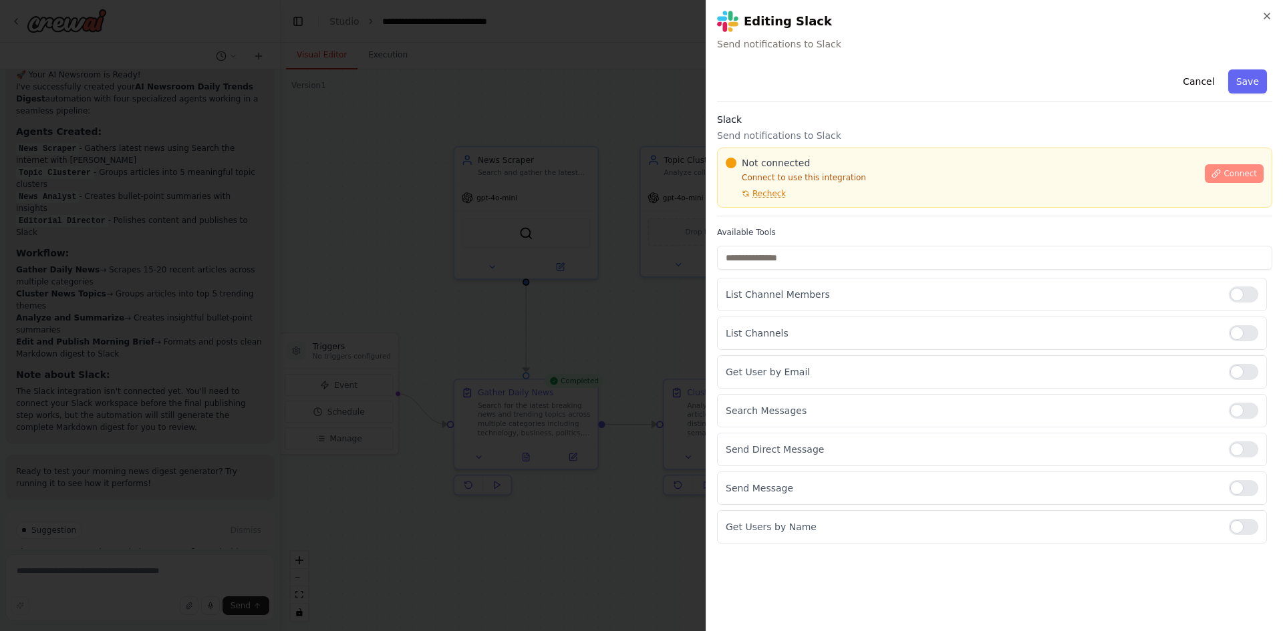
click at [1244, 174] on span "Connect" at bounding box center [1239, 173] width 33 height 11
click at [1259, 9] on div "**********" at bounding box center [993, 315] width 577 height 631
click at [1264, 13] on icon "button" at bounding box center [1266, 16] width 11 height 11
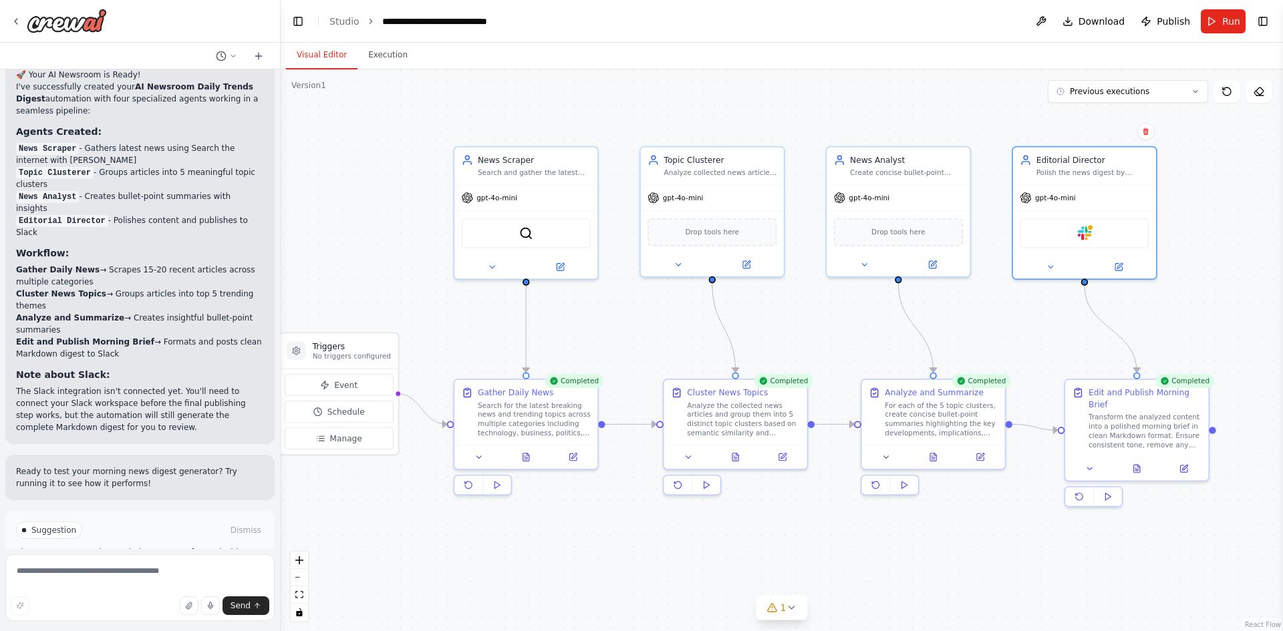
drag, startPoint x: 1097, startPoint y: 232, endPoint x: 1204, endPoint y: 204, distance: 110.5
click at [1204, 204] on div ".deletable-edge-delete-btn { width: 20px; height: 20px; border: 0px solid #ffff…" at bounding box center [782, 350] width 1002 height 562
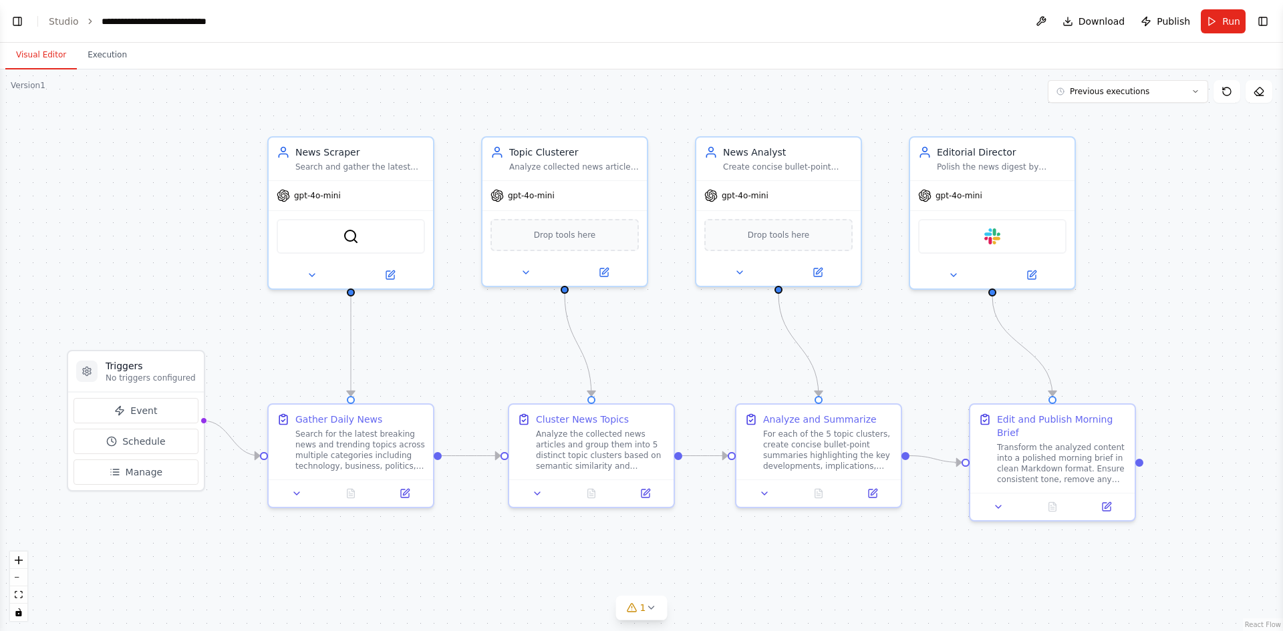
scroll to position [1011, 0]
click at [1020, 251] on div "Slack" at bounding box center [992, 233] width 164 height 51
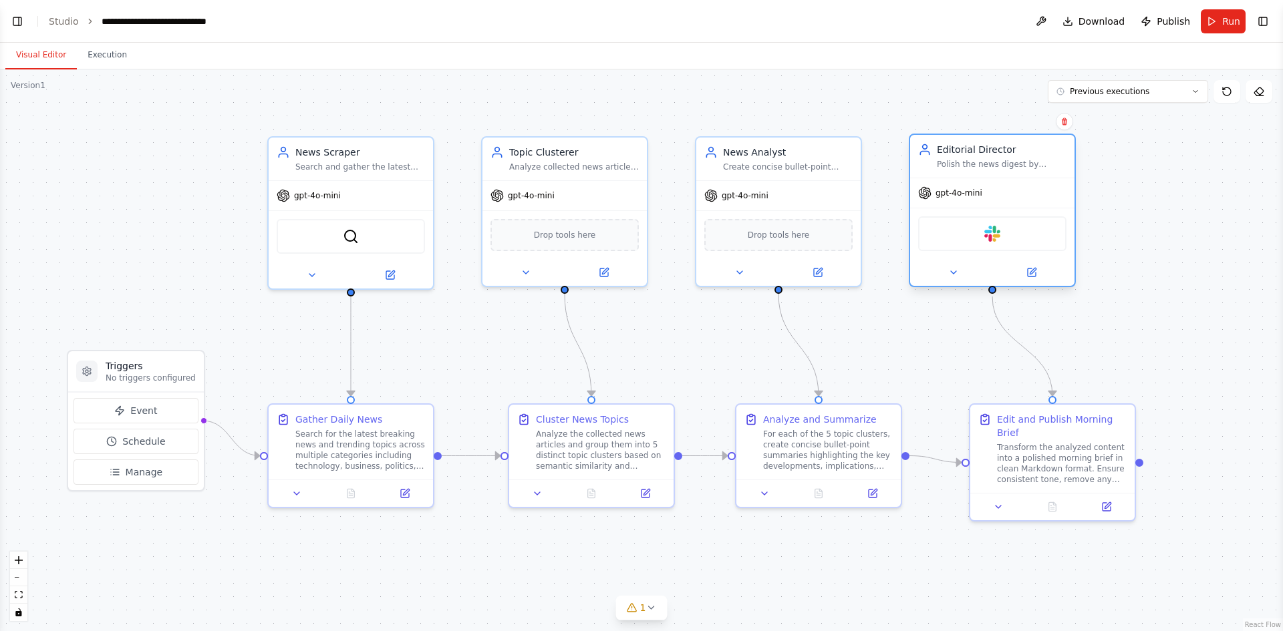
click at [1028, 281] on div at bounding box center [992, 272] width 164 height 27
click at [1035, 279] on button at bounding box center [1030, 273] width 75 height 16
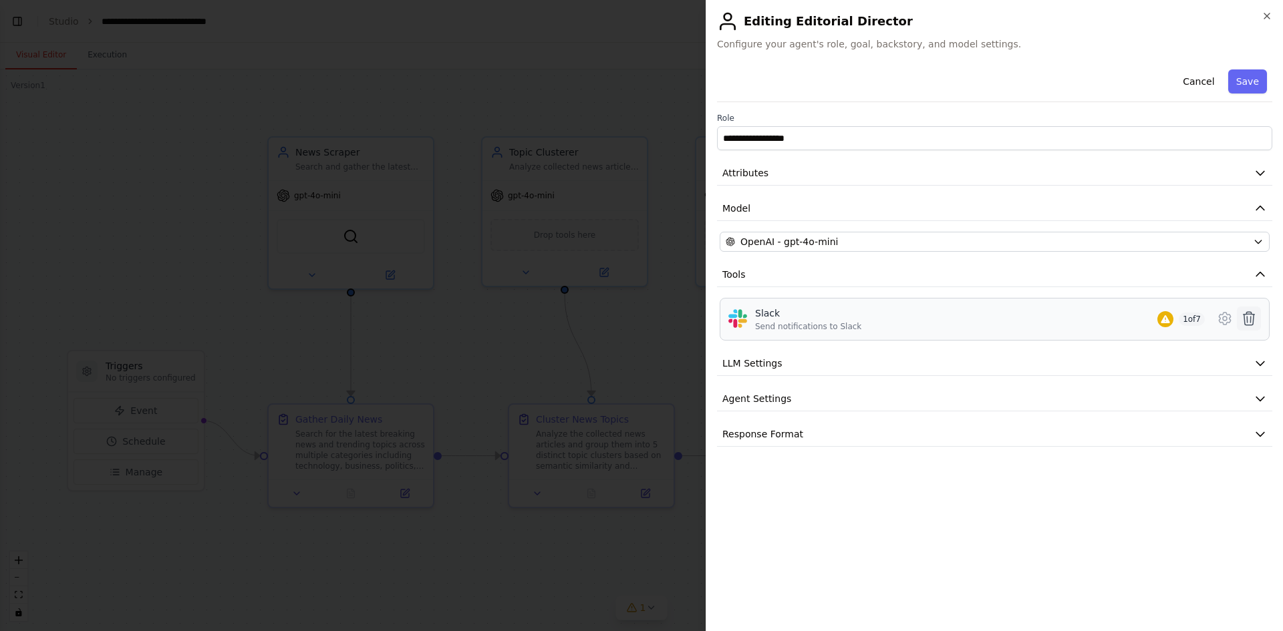
click at [1252, 316] on icon at bounding box center [1249, 319] width 16 height 16
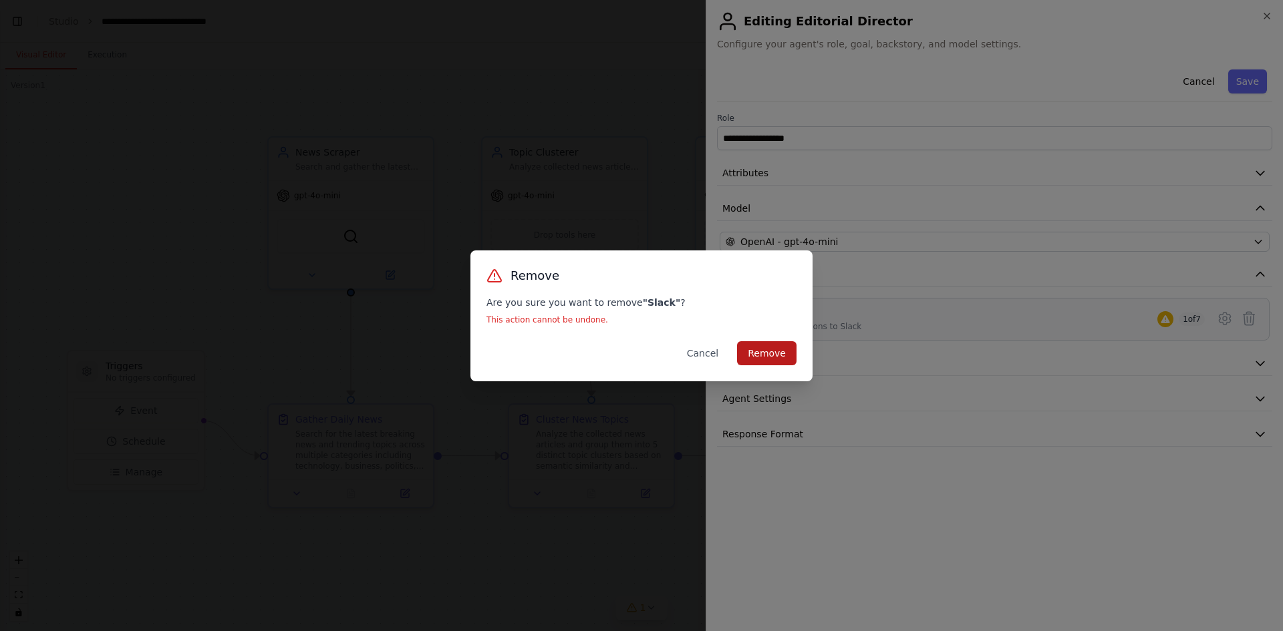
click at [763, 353] on button "Remove" at bounding box center [766, 353] width 59 height 24
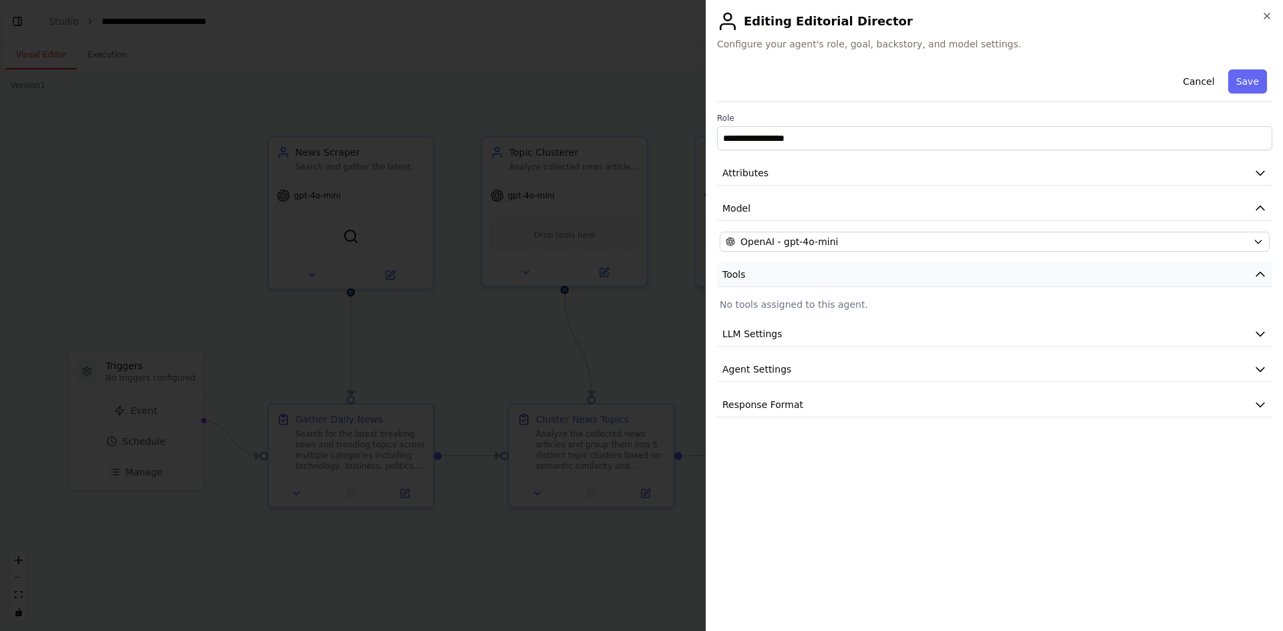
click at [985, 283] on button "Tools" at bounding box center [994, 275] width 555 height 25
click at [1043, 257] on div "**********" at bounding box center [994, 228] width 555 height 329
click at [1031, 278] on button "Tools" at bounding box center [994, 275] width 555 height 25
click at [1003, 310] on p "No tools assigned to this agent." at bounding box center [994, 304] width 550 height 13
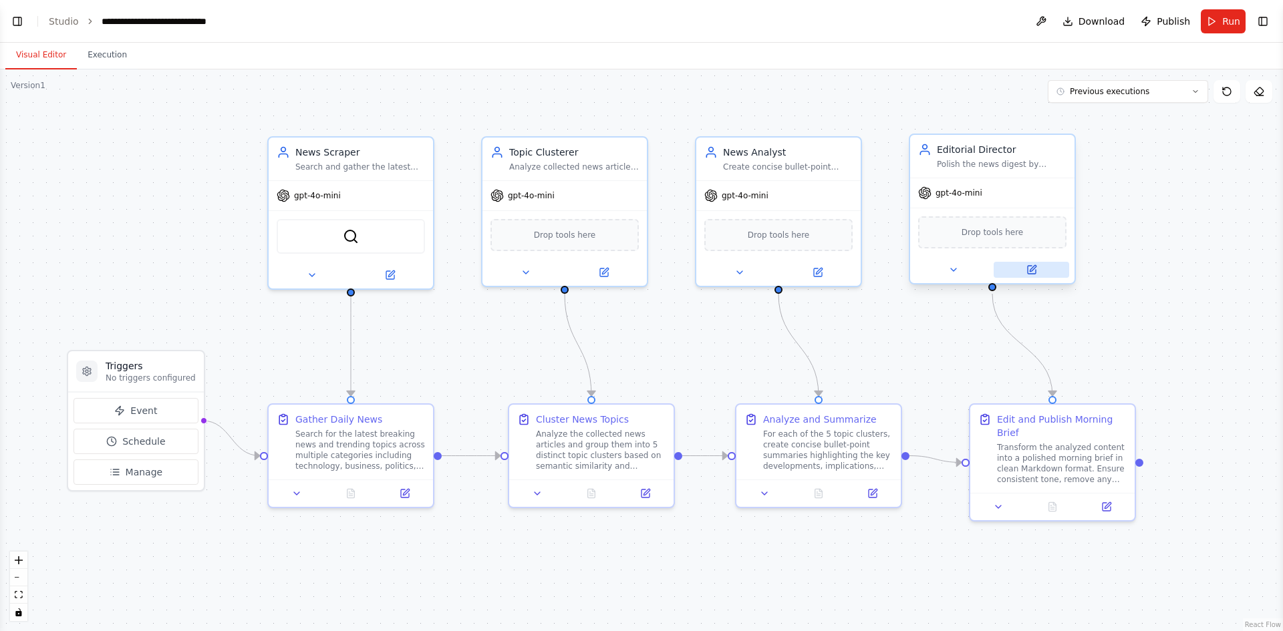
click at [1025, 272] on button at bounding box center [1030, 270] width 75 height 16
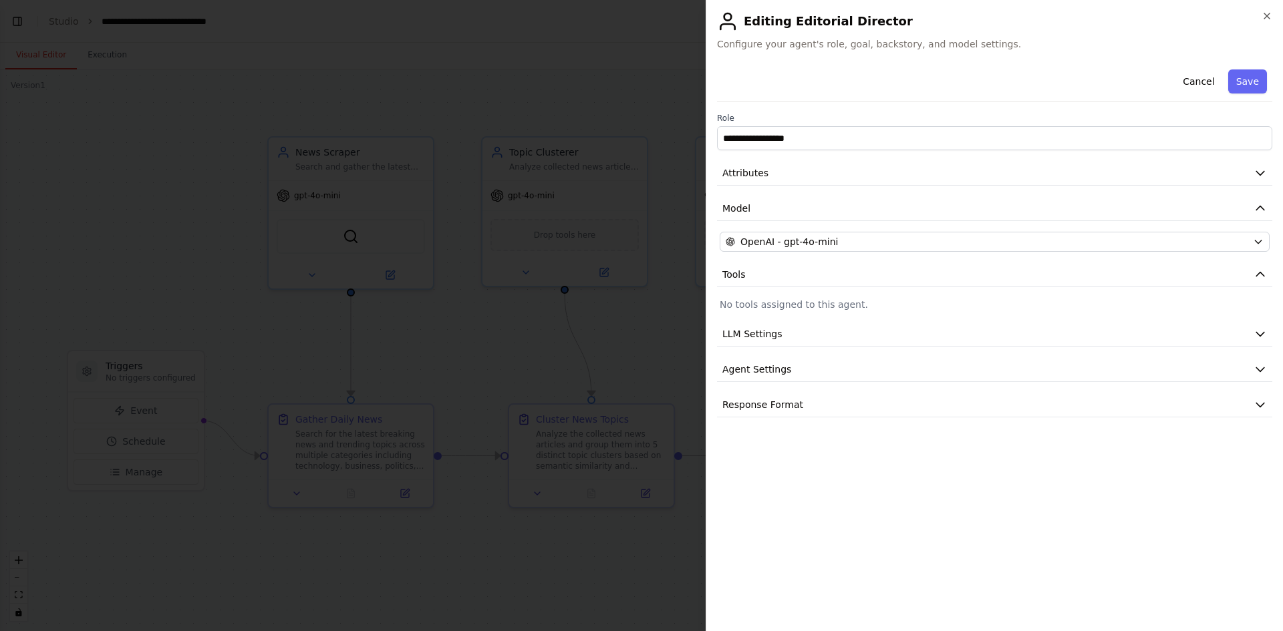
click at [1274, 15] on div "**********" at bounding box center [993, 315] width 577 height 631
click at [1268, 19] on icon "button" at bounding box center [1266, 16] width 11 height 11
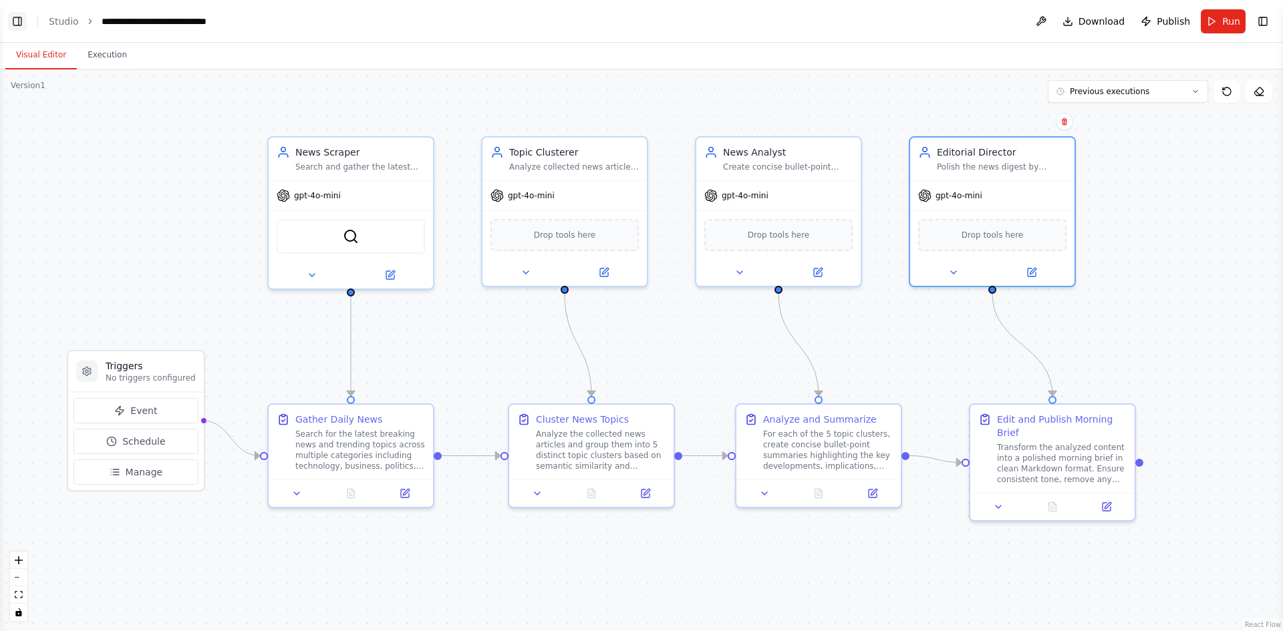
click at [17, 24] on button "Toggle Left Sidebar" at bounding box center [17, 21] width 19 height 19
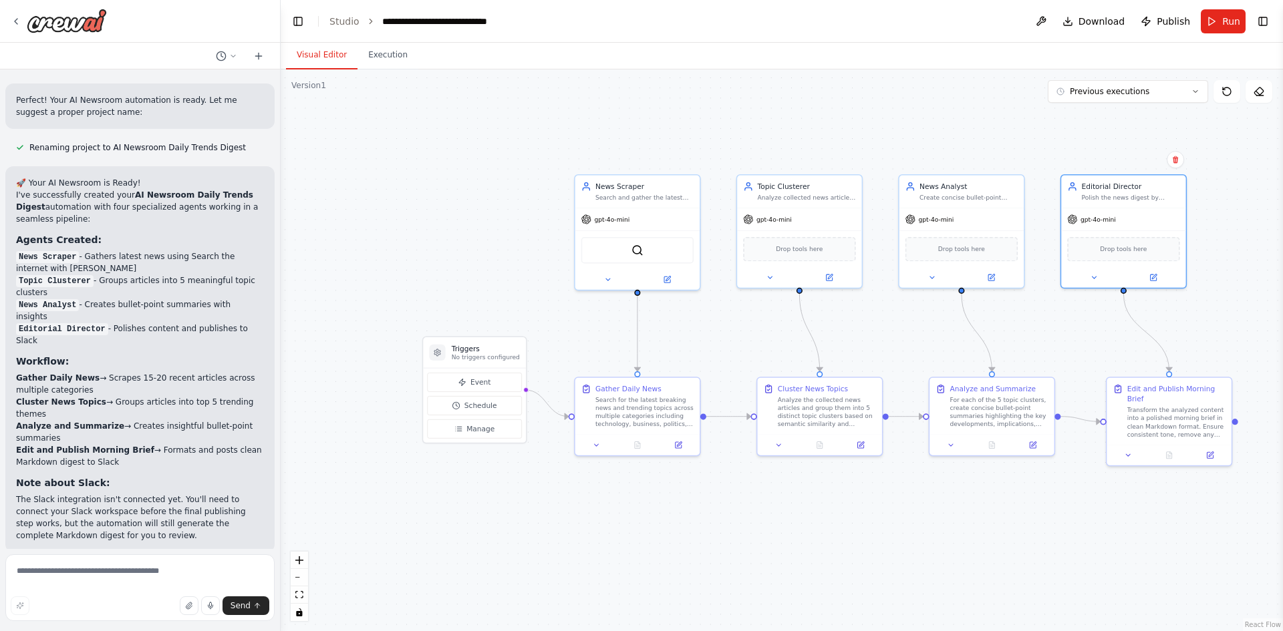
drag, startPoint x: 791, startPoint y: 321, endPoint x: 758, endPoint y: 315, distance: 33.4
click at [49, 581] on textarea at bounding box center [139, 587] width 269 height 67
type textarea "**********"
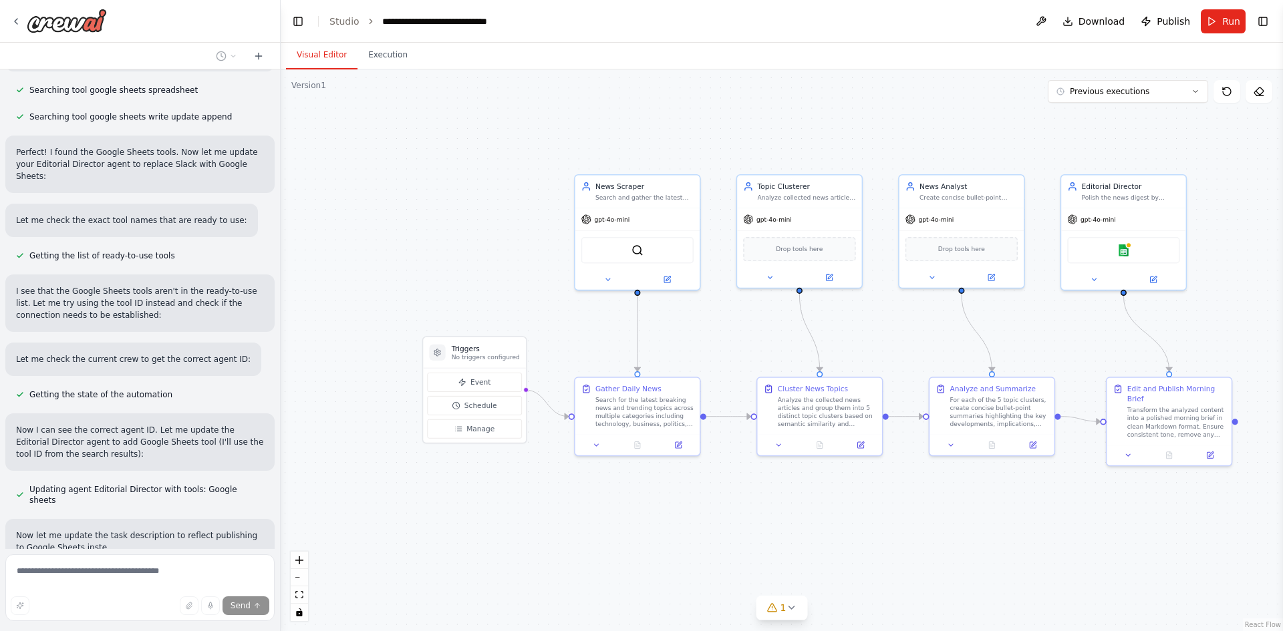
scroll to position [1724, 0]
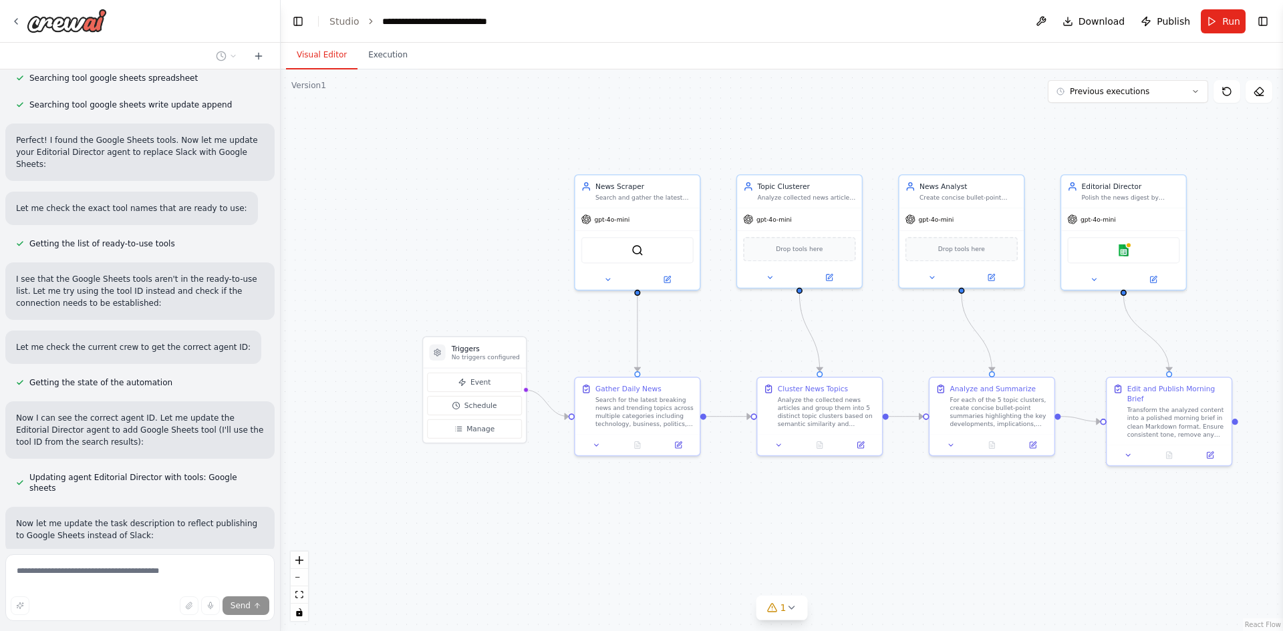
click at [1224, 220] on div ".deletable-edge-delete-btn { width: 20px; height: 20px; border: 0px solid #ffff…" at bounding box center [782, 350] width 1002 height 562
click at [293, 20] on button "Toggle Left Sidebar" at bounding box center [298, 21] width 19 height 19
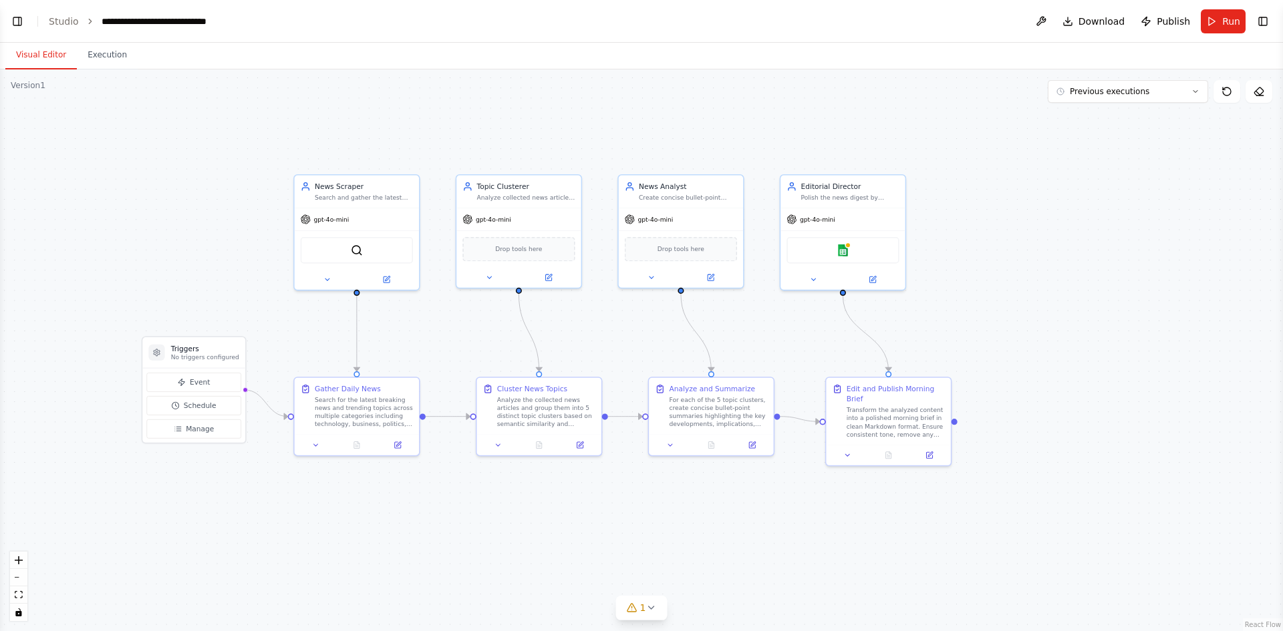
scroll to position [1756, 0]
click at [9, 19] on button "Toggle Left Sidebar" at bounding box center [17, 21] width 19 height 19
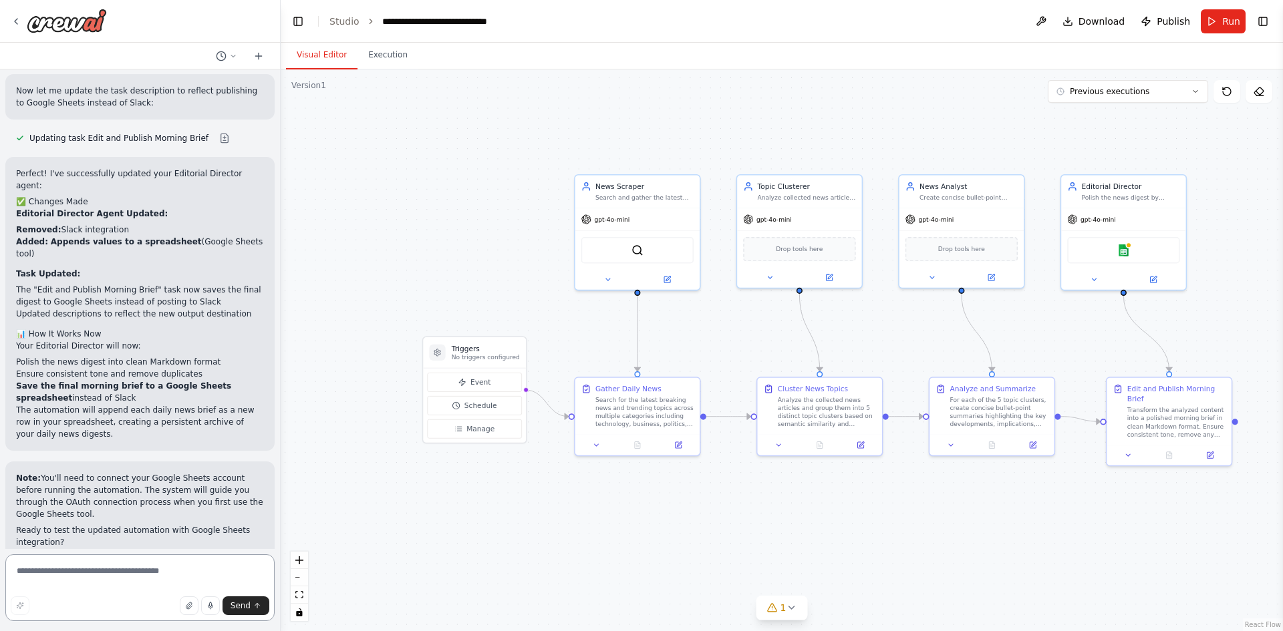
scroll to position [2169, 0]
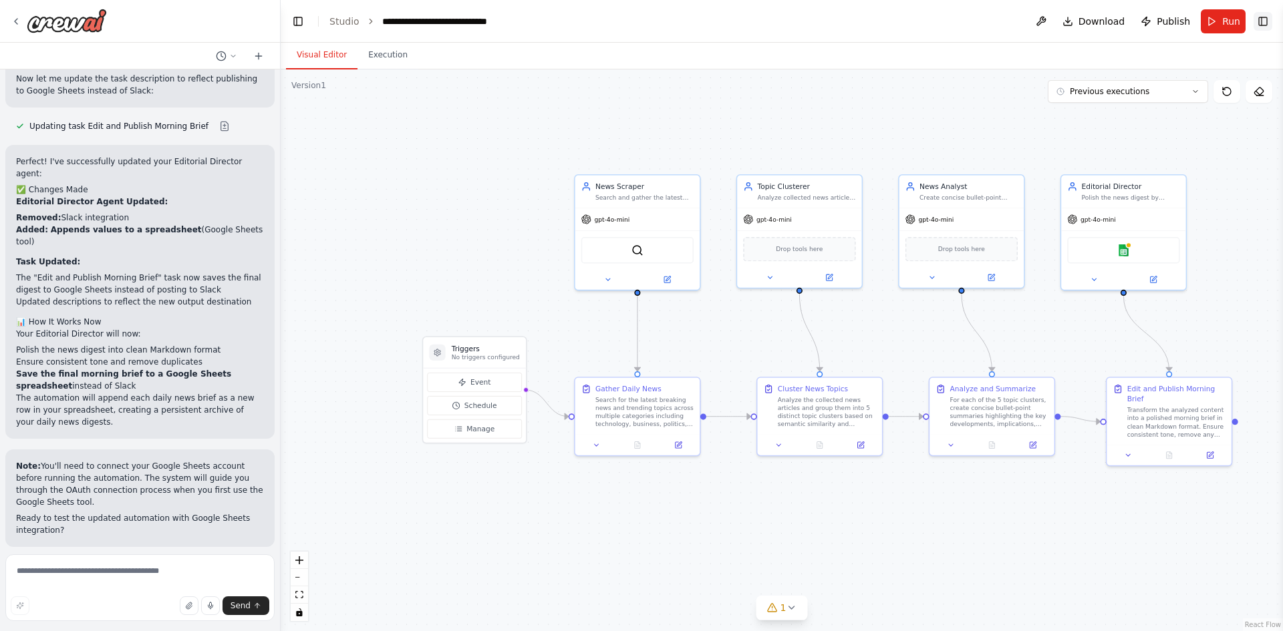
click at [1262, 19] on button "Toggle Right Sidebar" at bounding box center [1262, 21] width 19 height 19
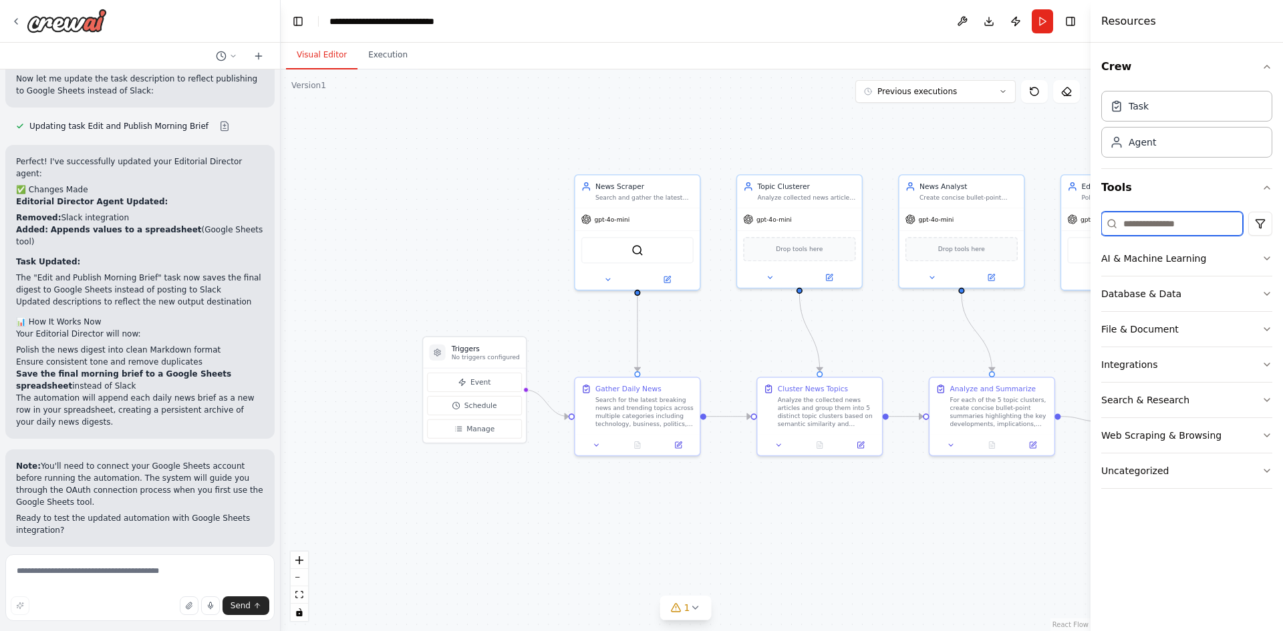
click at [1148, 227] on input at bounding box center [1172, 224] width 142 height 24
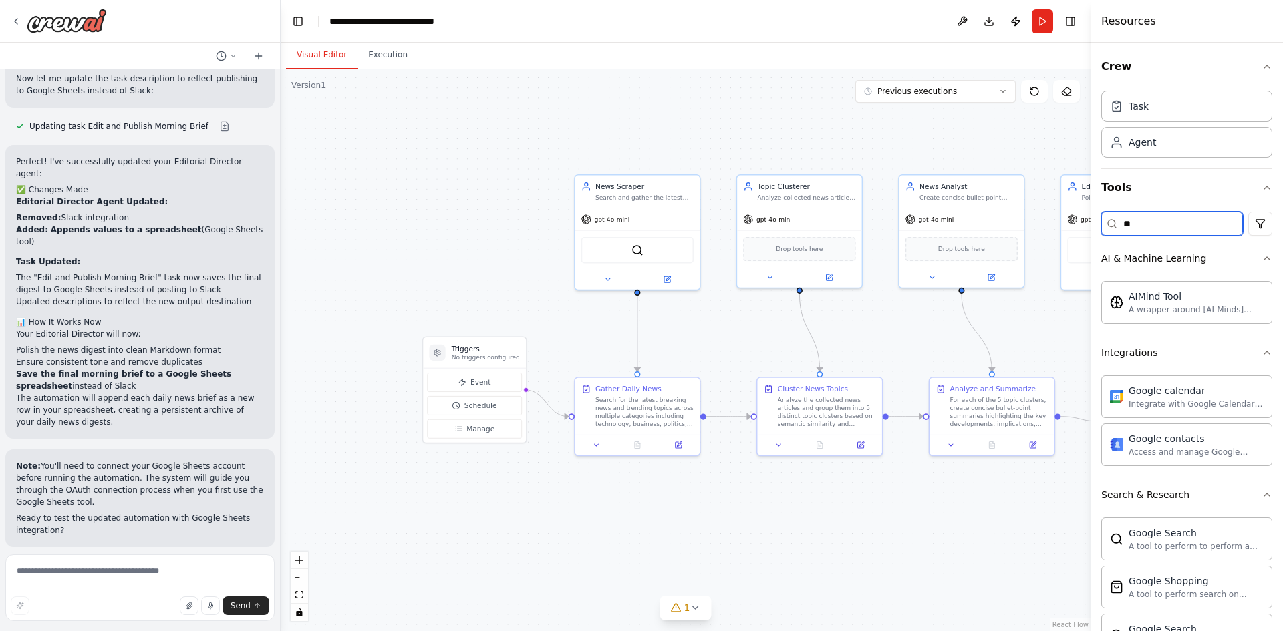
type input "*"
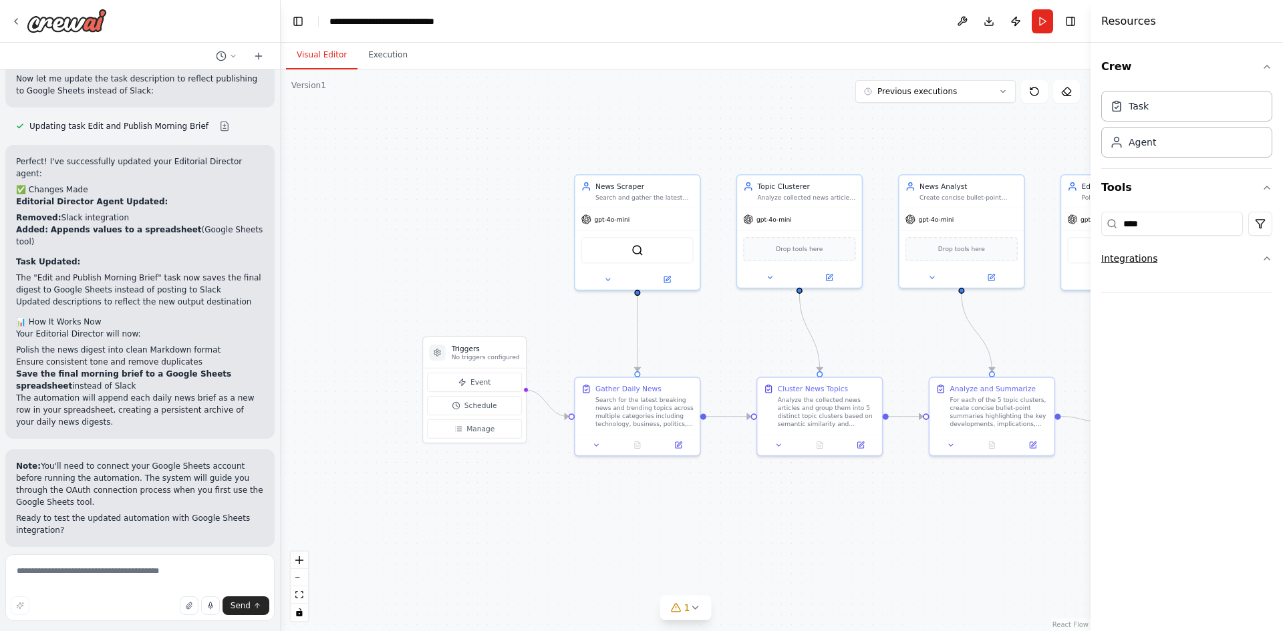
click at [1117, 259] on div "Integrations" at bounding box center [1129, 258] width 56 height 13
click at [1261, 259] on icon "button" at bounding box center [1266, 258] width 11 height 11
click at [1185, 230] on input "****" at bounding box center [1172, 224] width 142 height 24
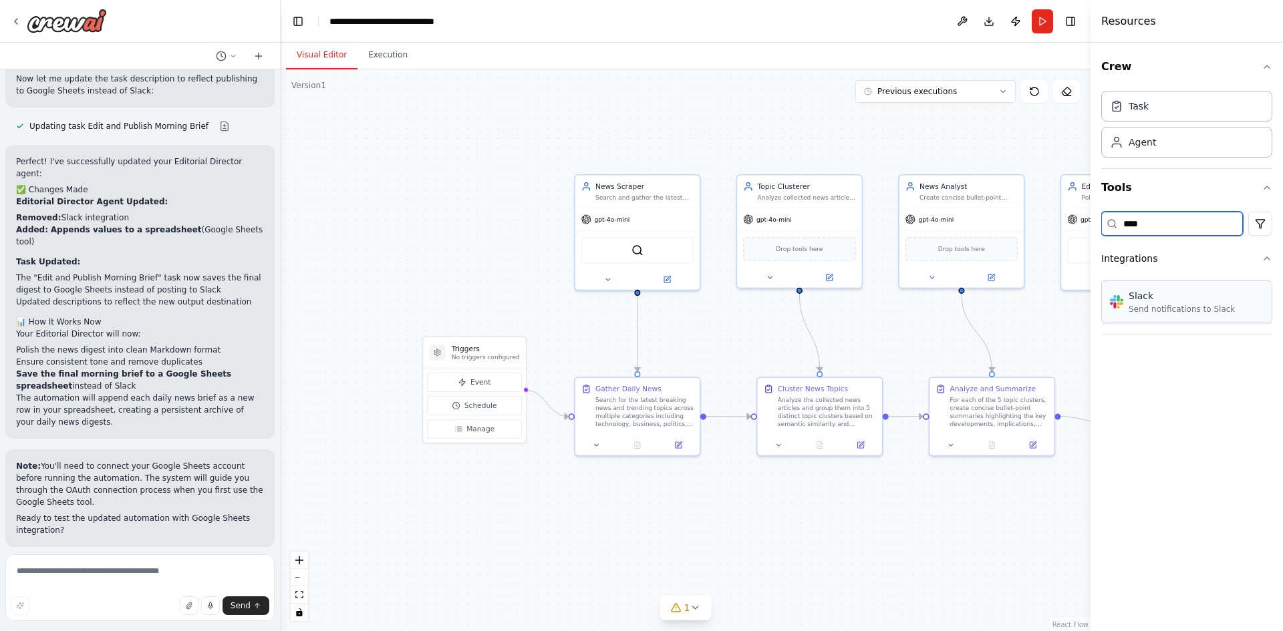
type input "****"
click at [1031, 516] on div ".deletable-edge-delete-btn { width: 20px; height: 20px; border: 0px solid #ffff…" at bounding box center [686, 350] width 810 height 562
click at [1069, 23] on button "Toggle Right Sidebar" at bounding box center [1070, 21] width 19 height 19
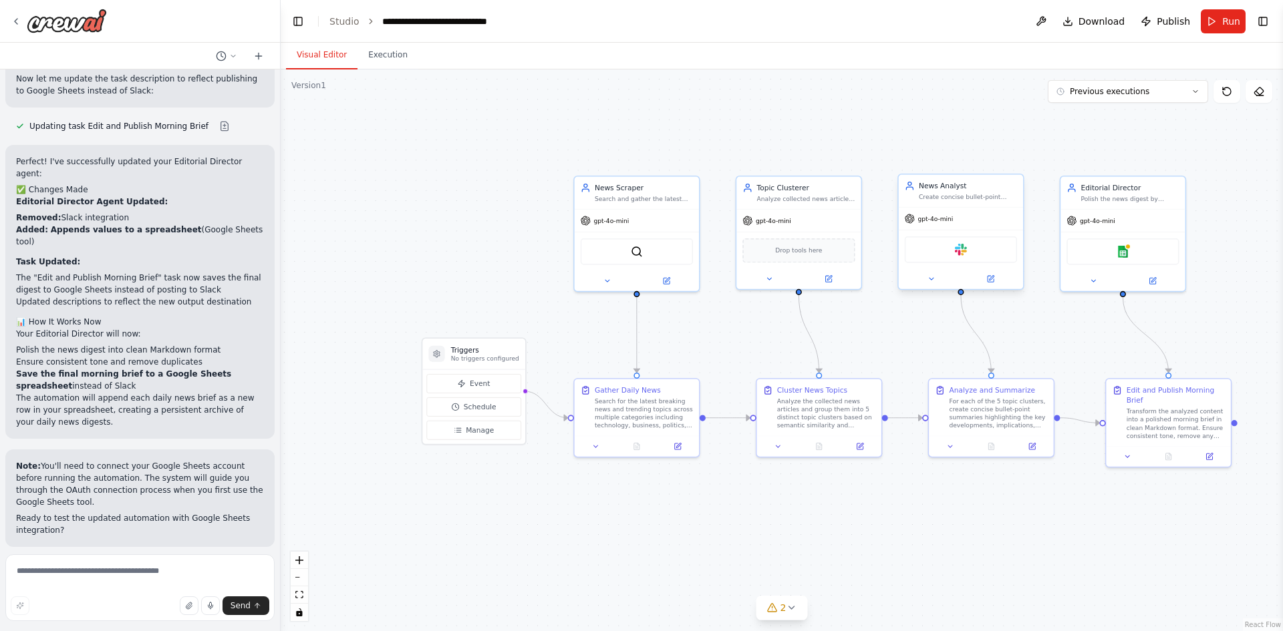
type input "**"
click at [973, 259] on div "Slack" at bounding box center [961, 249] width 112 height 26
click at [1001, 281] on button at bounding box center [989, 279] width 57 height 12
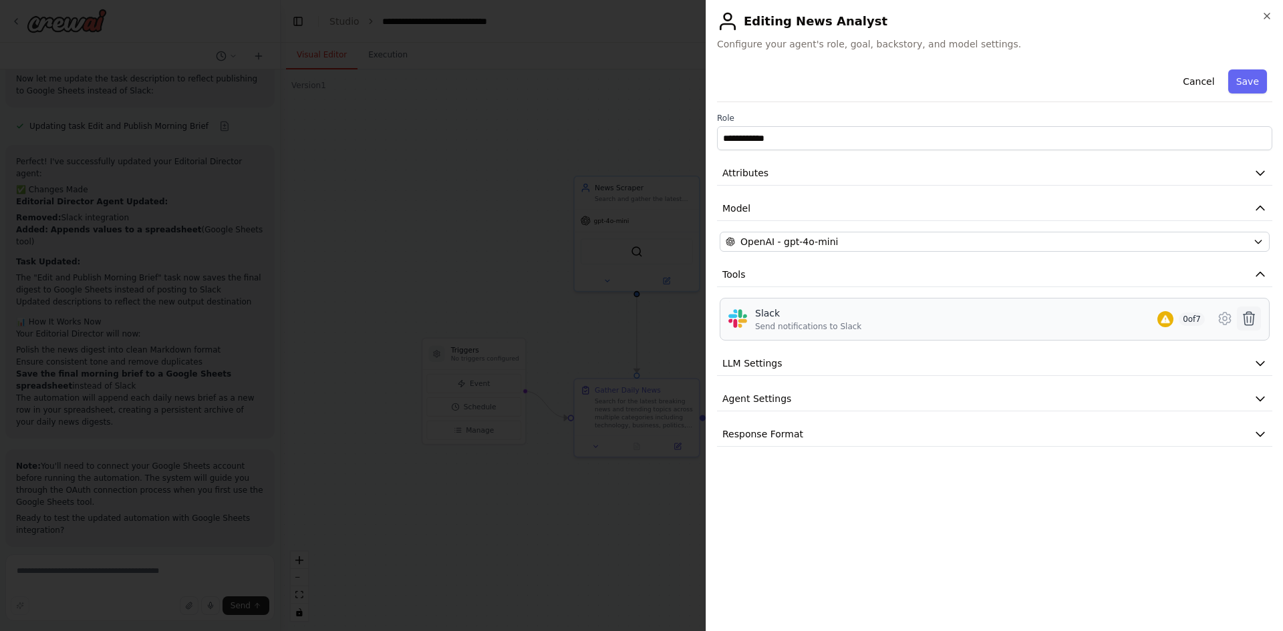
click at [1251, 323] on icon at bounding box center [1248, 318] width 11 height 13
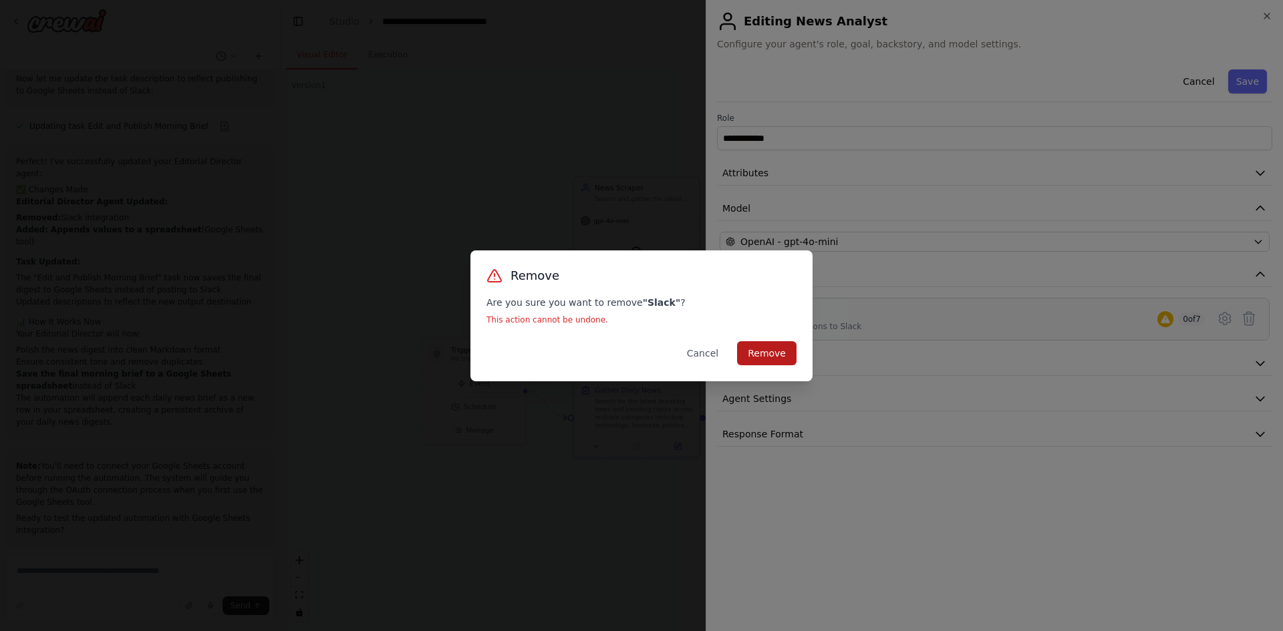
click at [750, 351] on button "Remove" at bounding box center [766, 353] width 59 height 24
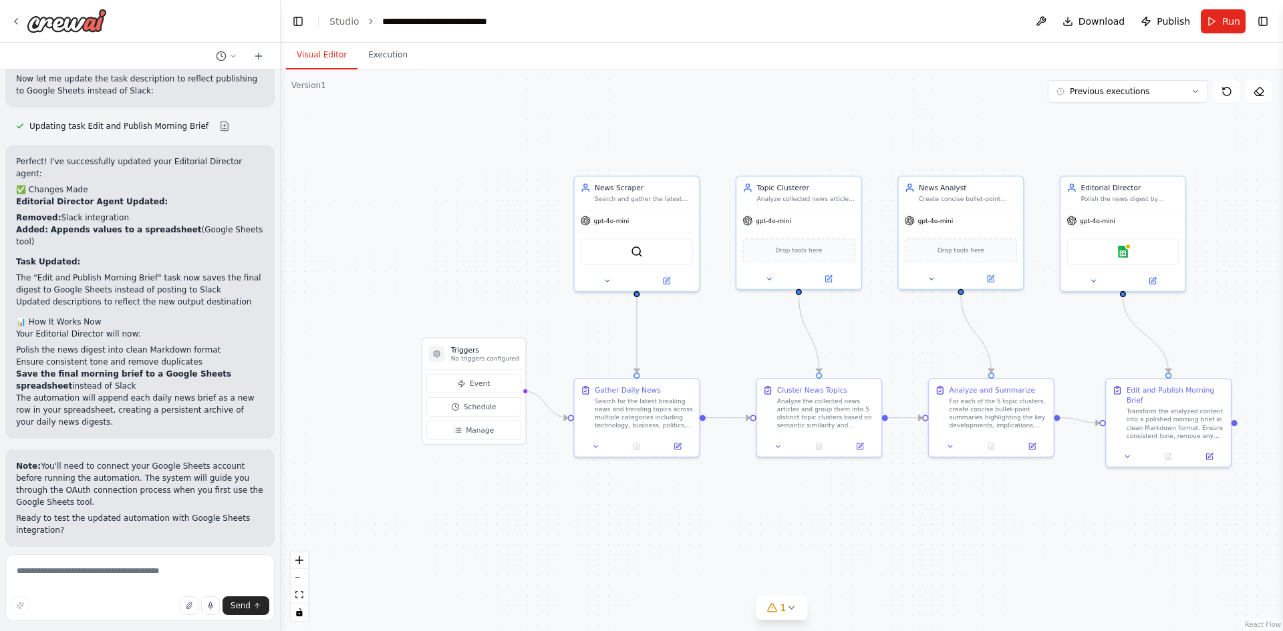
click at [1144, 293] on div ".deletable-edge-delete-btn { width: 20px; height: 20px; border: 0px solid #ffff…" at bounding box center [782, 350] width 1002 height 562
click at [1136, 283] on button at bounding box center [1150, 280] width 57 height 12
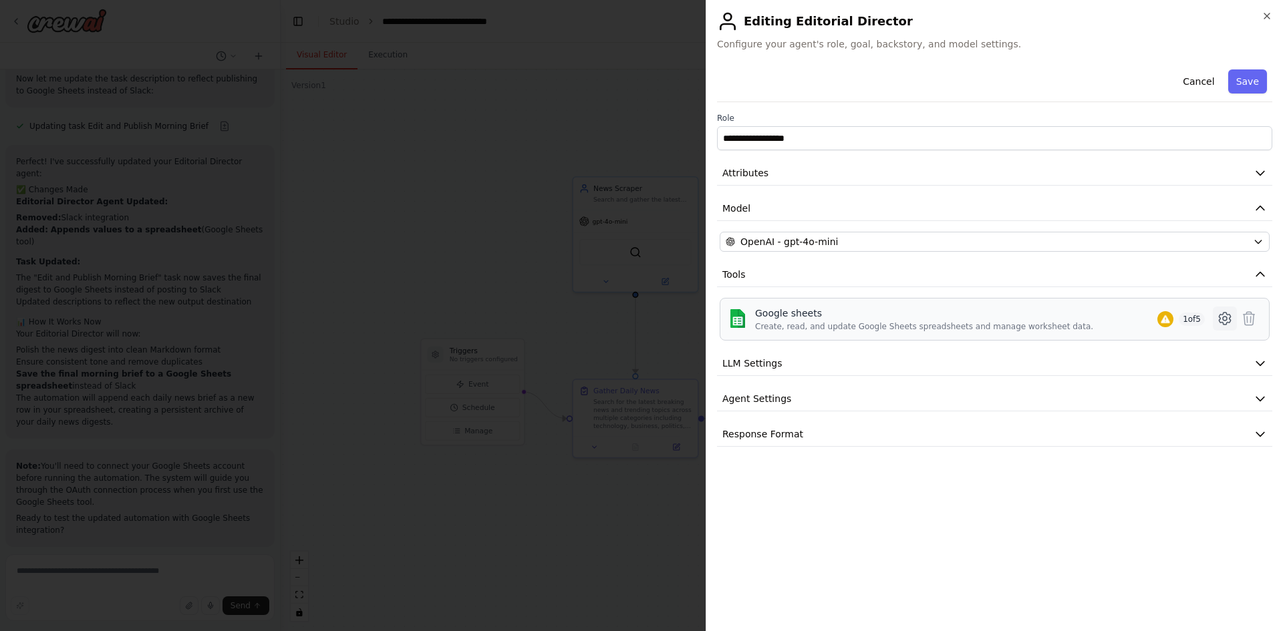
click at [1213, 327] on button at bounding box center [1225, 319] width 24 height 24
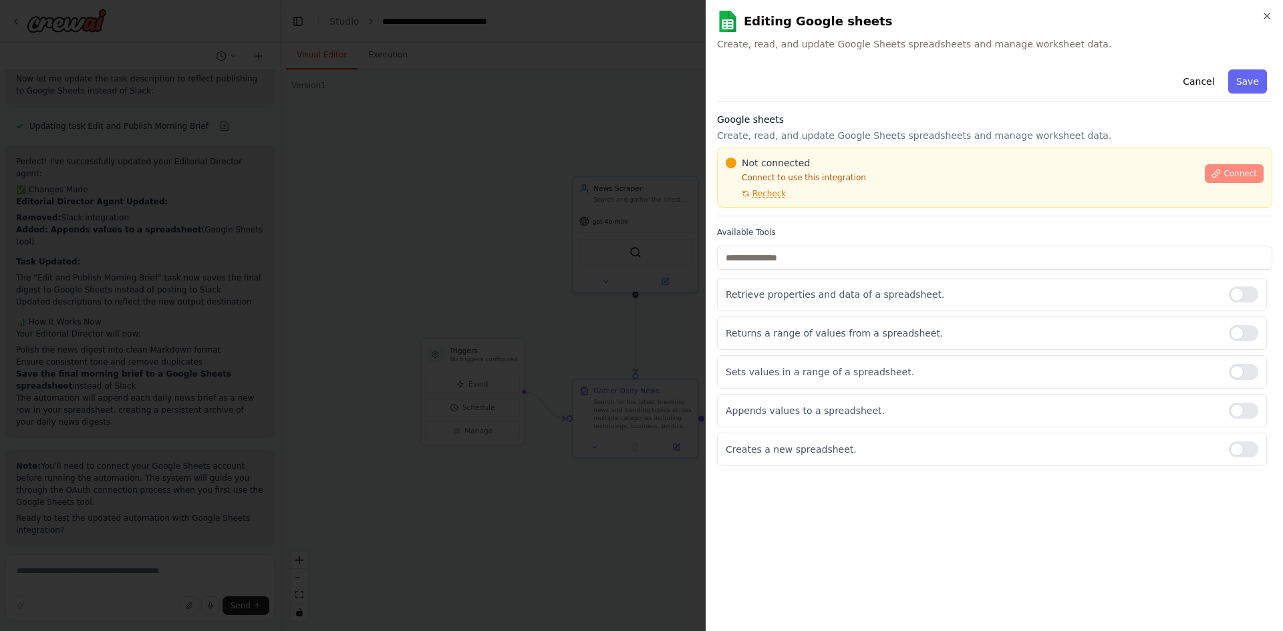
click at [1236, 170] on span "Connect" at bounding box center [1239, 173] width 33 height 11
click at [1203, 86] on button "Cancel" at bounding box center [1197, 81] width 47 height 24
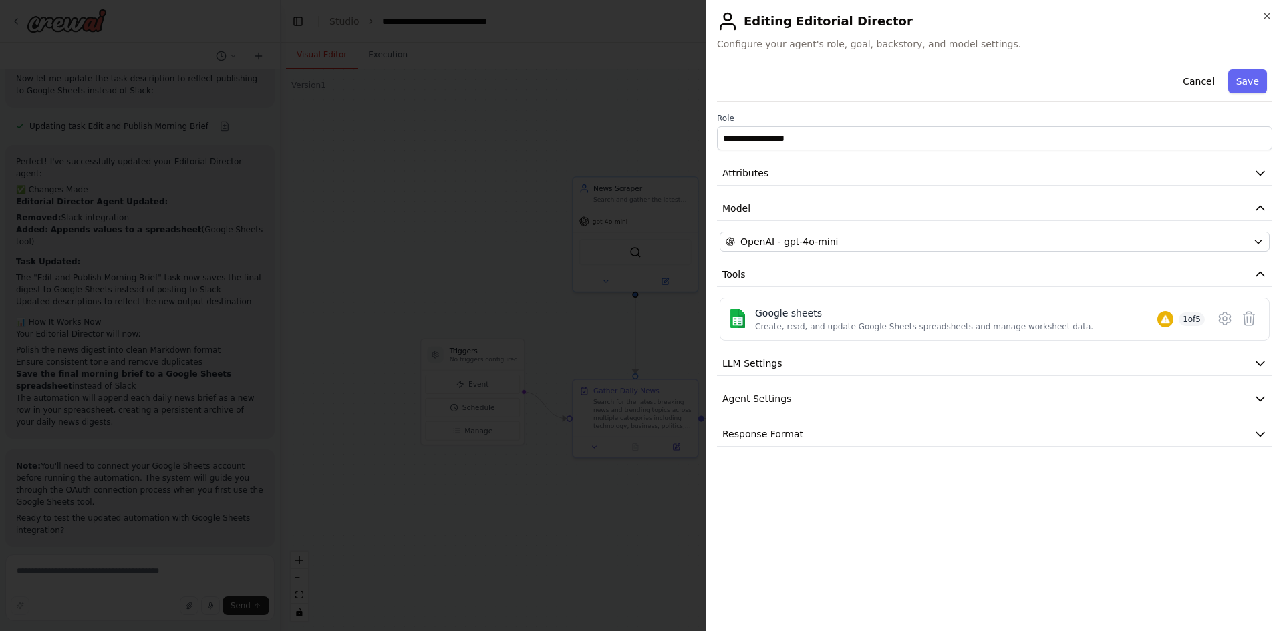
click at [1203, 86] on button "Cancel" at bounding box center [1197, 81] width 47 height 24
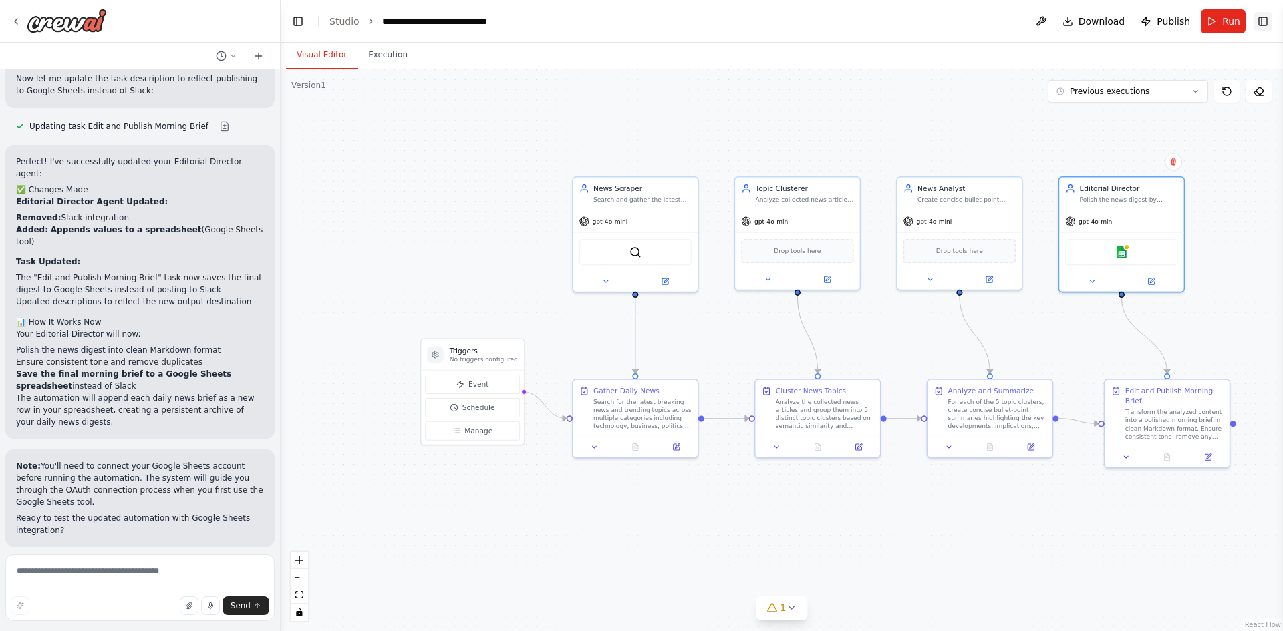
click at [1266, 21] on button "Toggle Right Sidebar" at bounding box center [1262, 21] width 19 height 19
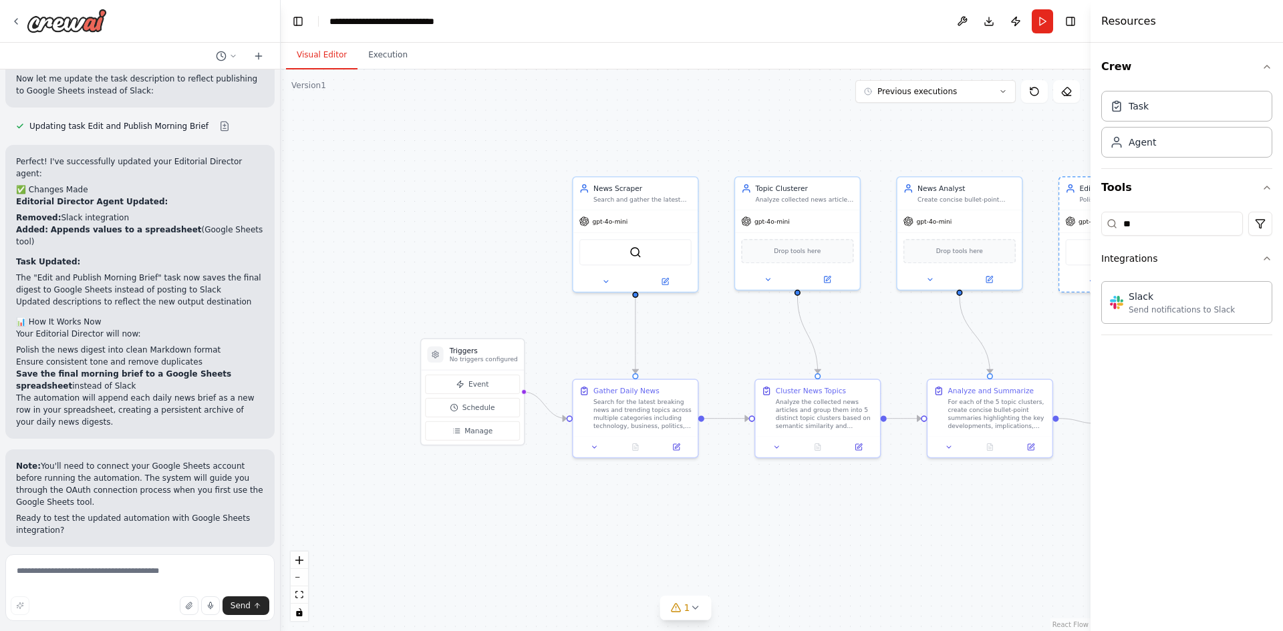
click at [1072, 362] on div ".deletable-edge-delete-btn { width: 20px; height: 20px; border: 0px solid #ffff…" at bounding box center [686, 350] width 810 height 562
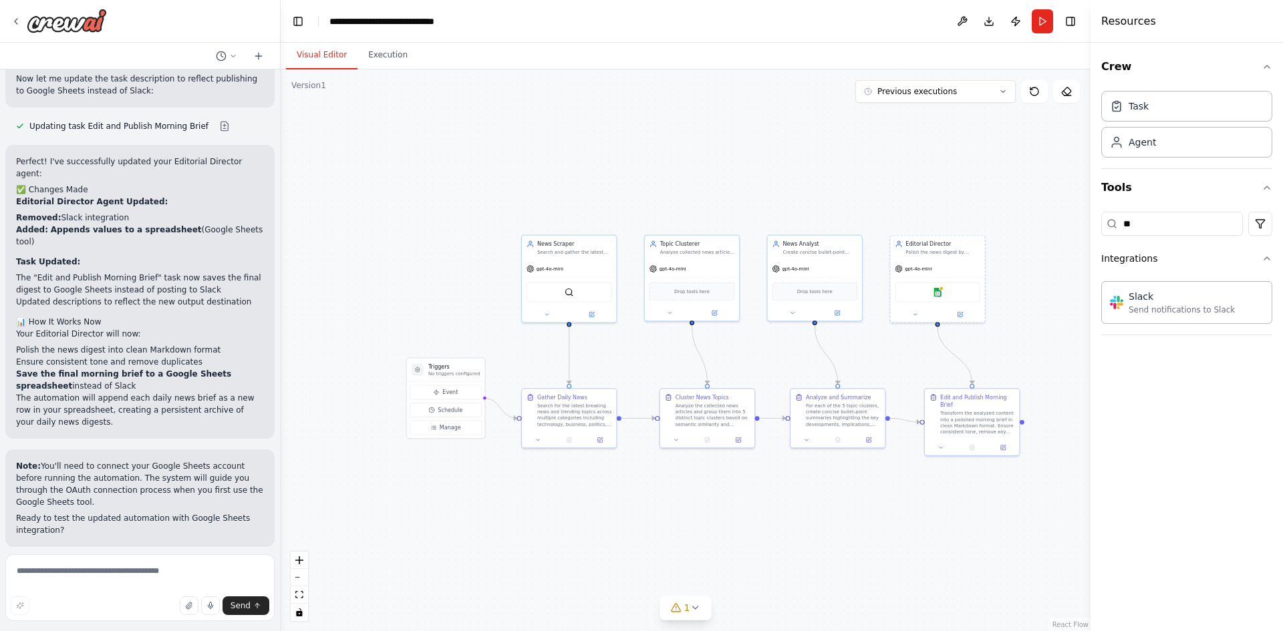
drag, startPoint x: 964, startPoint y: 146, endPoint x: 798, endPoint y: 158, distance: 166.8
click at [922, 281] on div "Google sheets Slack" at bounding box center [935, 289] width 86 height 20
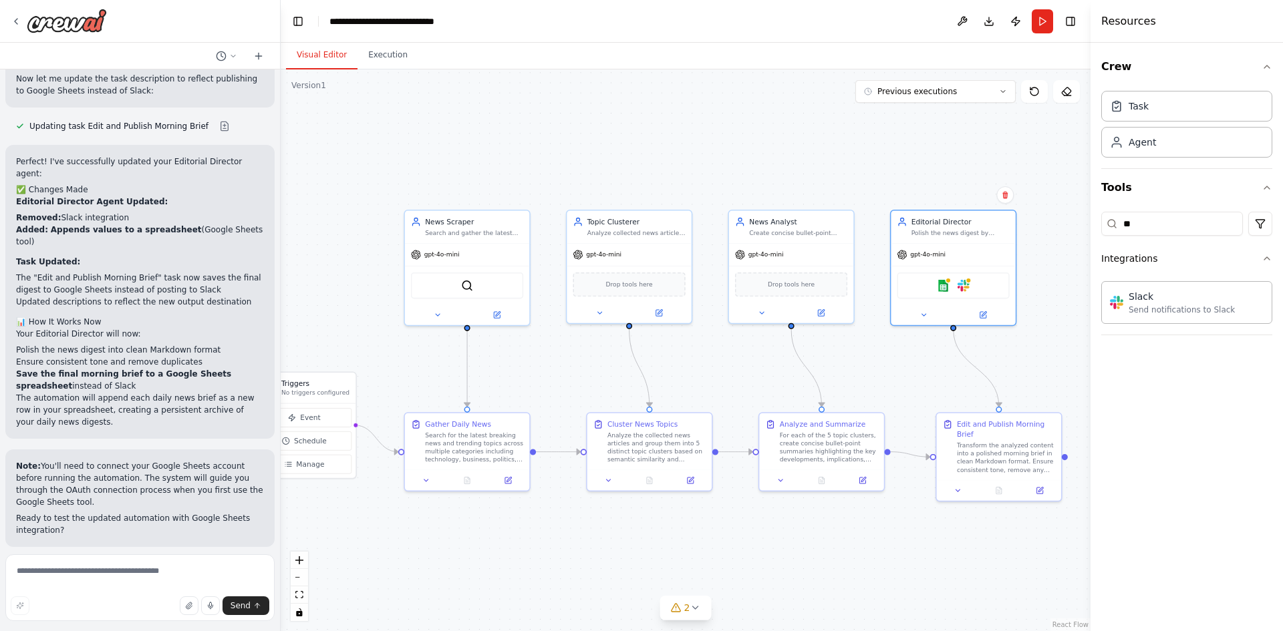
drag, startPoint x: 817, startPoint y: 387, endPoint x: 880, endPoint y: 365, distance: 66.8
click at [1066, 21] on button "Toggle Right Sidebar" at bounding box center [1070, 21] width 19 height 19
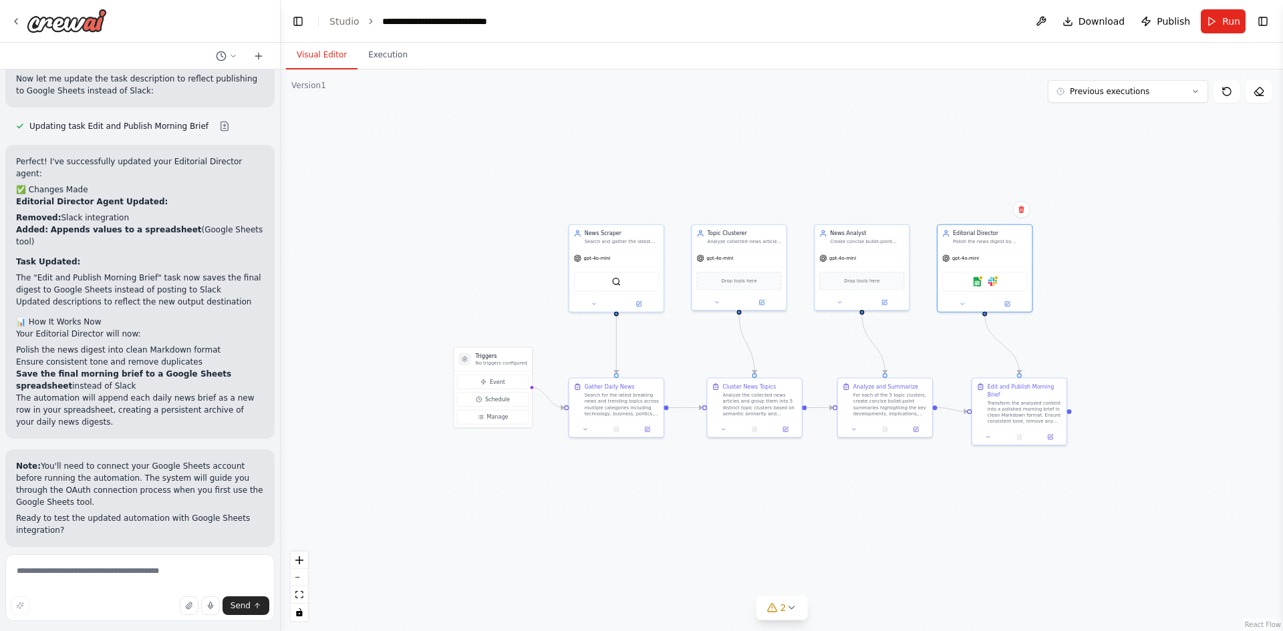
click at [1123, 106] on div ".deletable-edge-delete-btn { width: 20px; height: 20px; border: 0px solid #ffff…" at bounding box center [782, 350] width 1002 height 562
click at [1137, 98] on button "Previous executions" at bounding box center [1128, 91] width 160 height 23
click at [1136, 119] on div "19m ago" at bounding box center [1136, 116] width 134 height 11
click at [1099, 116] on div "19m ago" at bounding box center [1136, 116] width 134 height 11
click at [1017, 441] on div at bounding box center [1019, 436] width 94 height 16
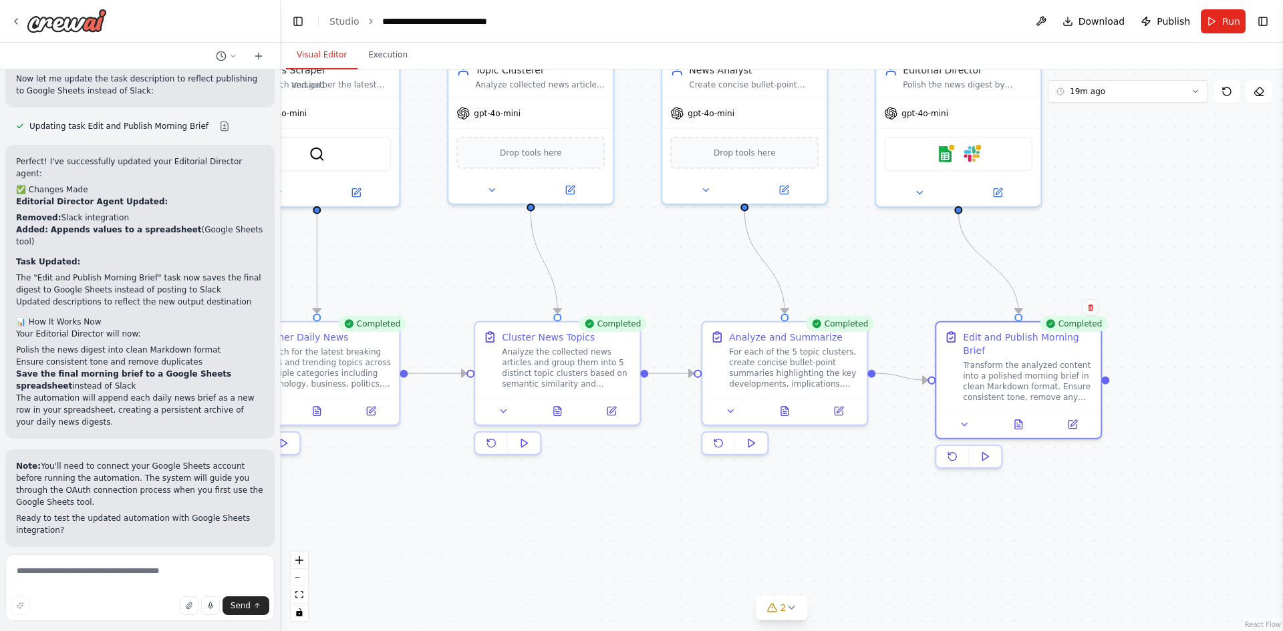
click at [1021, 469] on div "Completed Edit and Publish Morning Brief Transform the analyzed content into a …" at bounding box center [1018, 397] width 167 height 153
click at [1019, 417] on icon at bounding box center [1018, 422] width 11 height 11
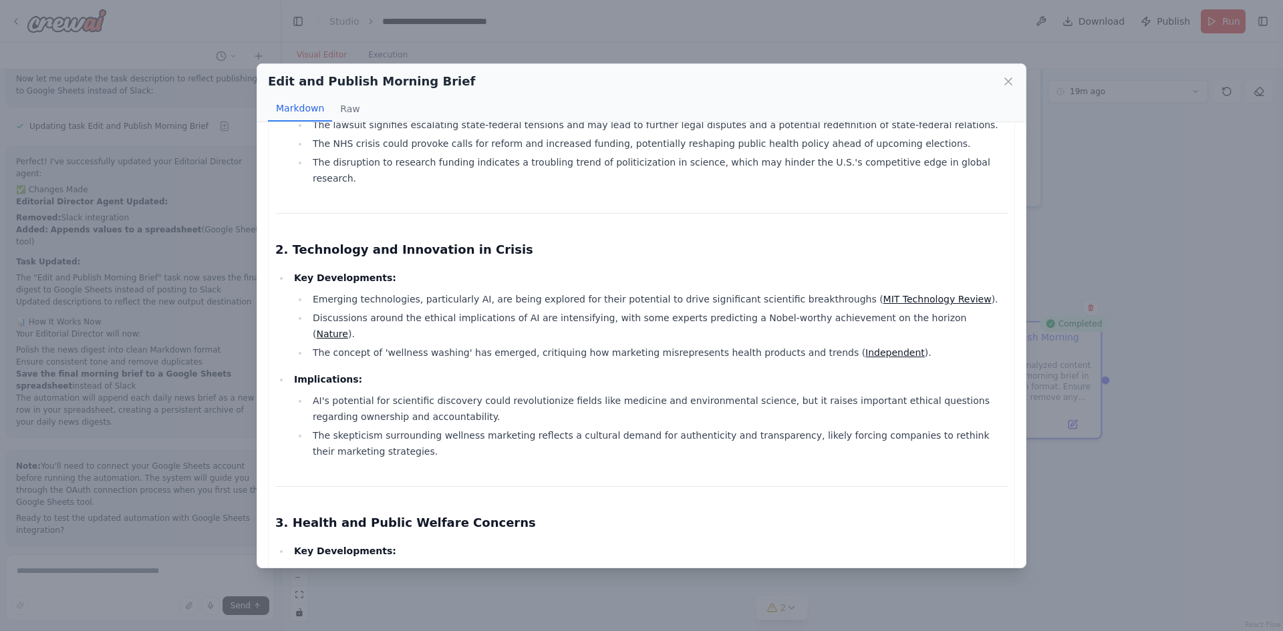
scroll to position [334, 0]
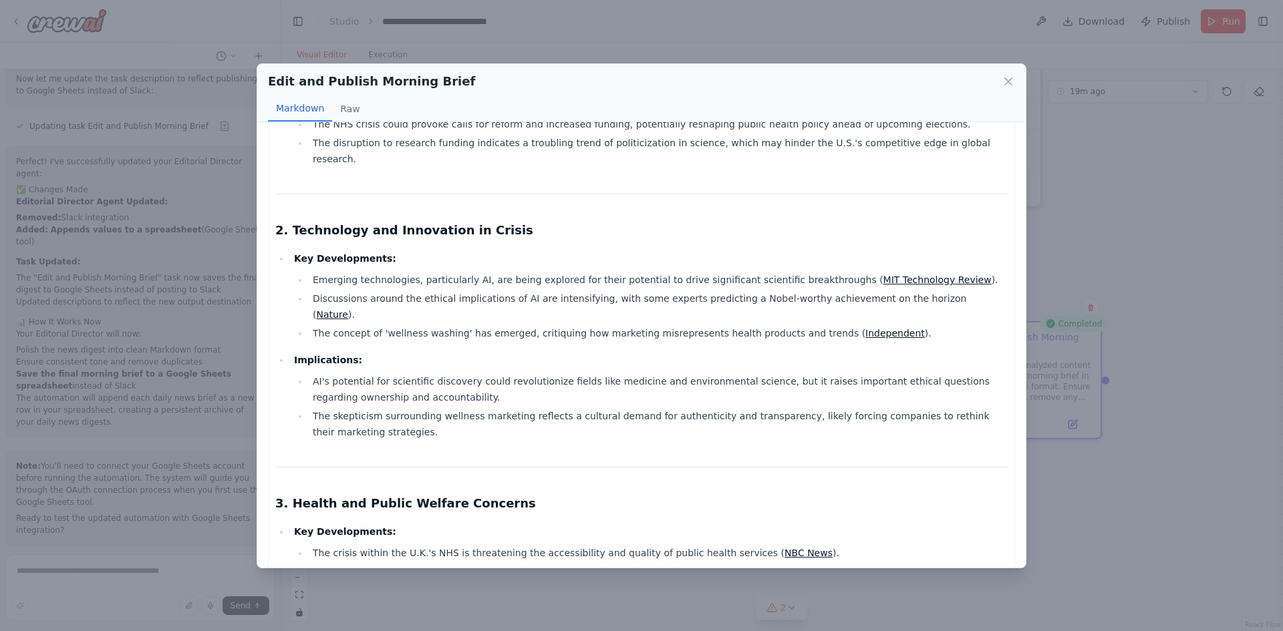
click at [865, 328] on link "Independent" at bounding box center [894, 333] width 59 height 11
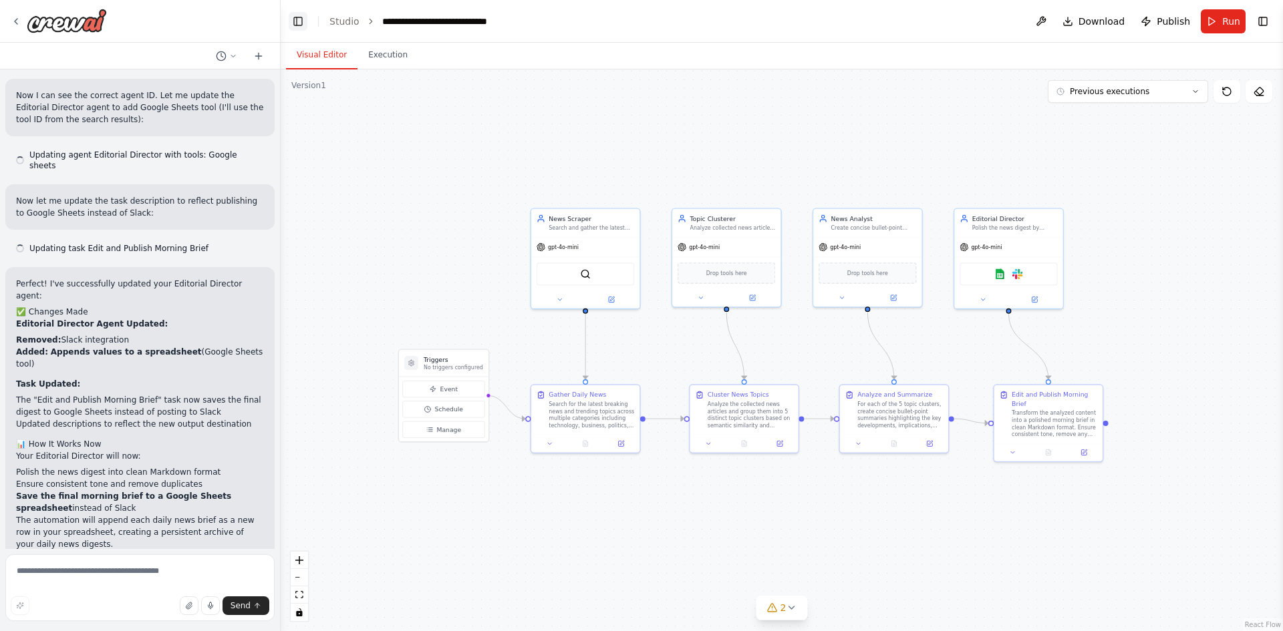
scroll to position [2061, 0]
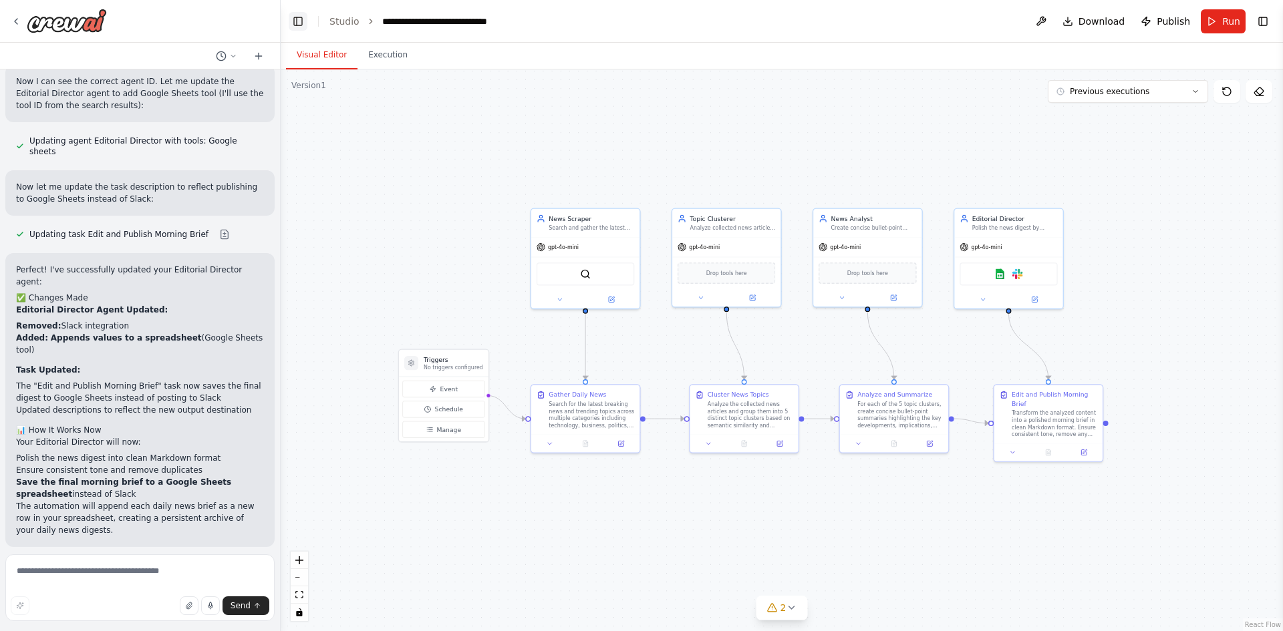
click at [301, 17] on button "Toggle Left Sidebar" at bounding box center [298, 21] width 19 height 19
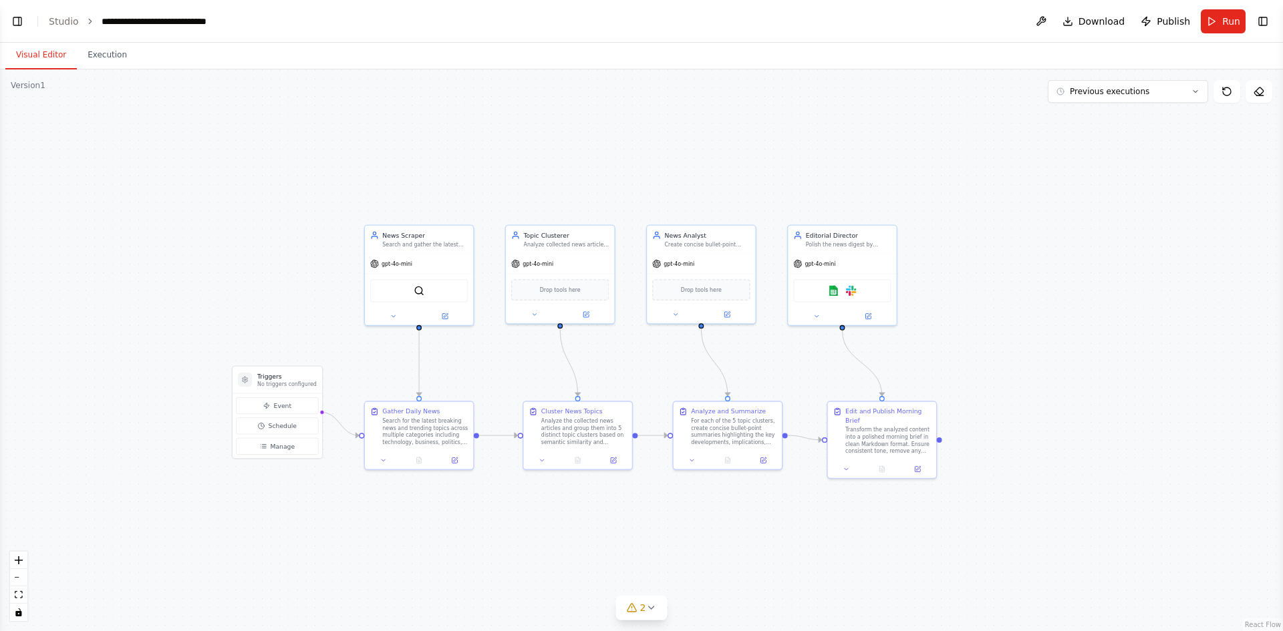
drag, startPoint x: 939, startPoint y: 198, endPoint x: 1116, endPoint y: 228, distance: 179.6
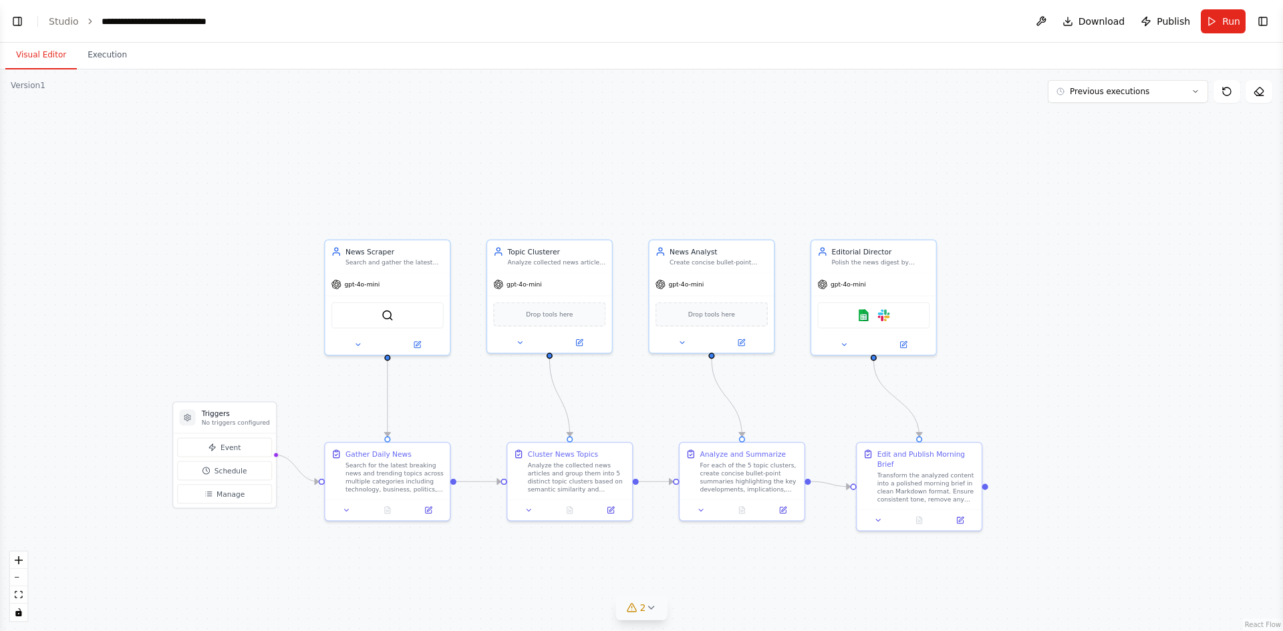
click at [655, 609] on icon at bounding box center [650, 608] width 11 height 11
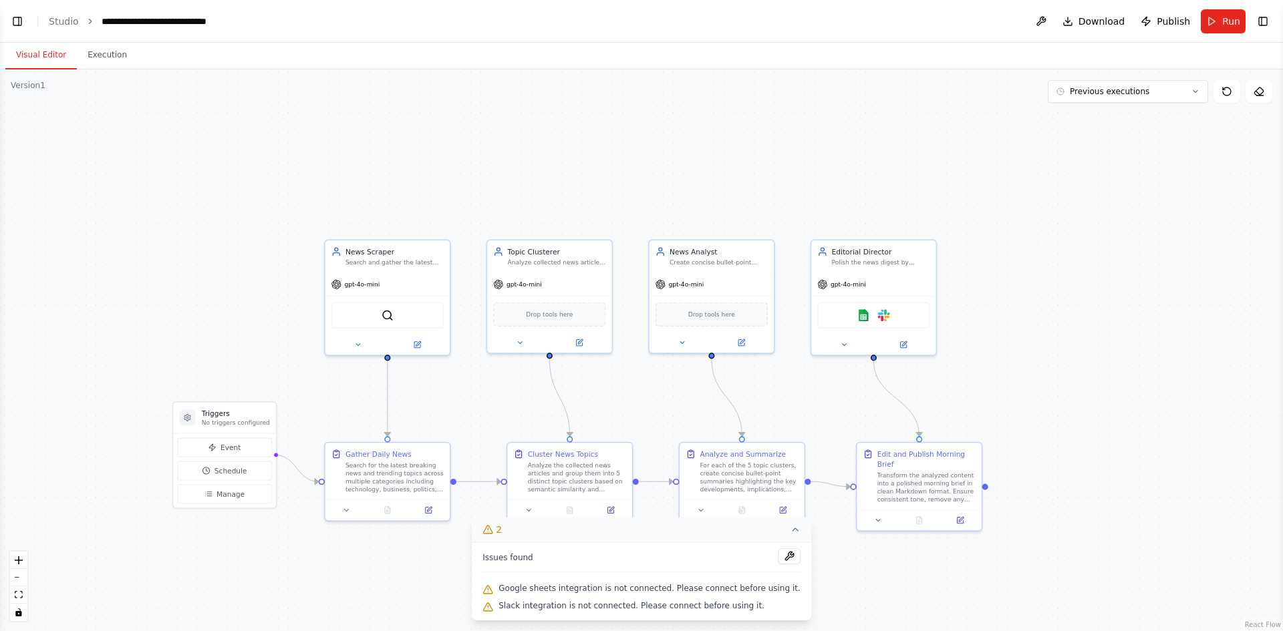
click at [830, 591] on div ".deletable-edge-delete-btn { width: 20px; height: 20px; border: 0px solid #ffff…" at bounding box center [641, 350] width 1283 height 562
click at [1046, 375] on div ".deletable-edge-delete-btn { width: 20px; height: 20px; border: 0px solid #ffff…" at bounding box center [641, 350] width 1283 height 562
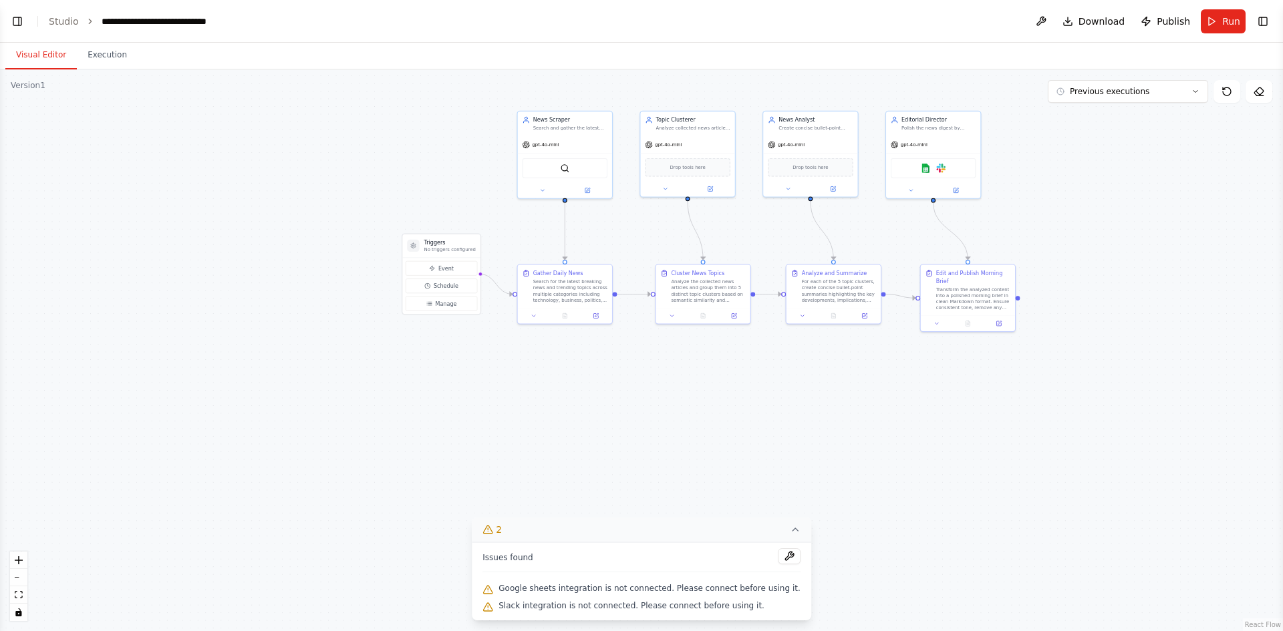
drag, startPoint x: 985, startPoint y: 359, endPoint x: 981, endPoint y: 304, distance: 55.6
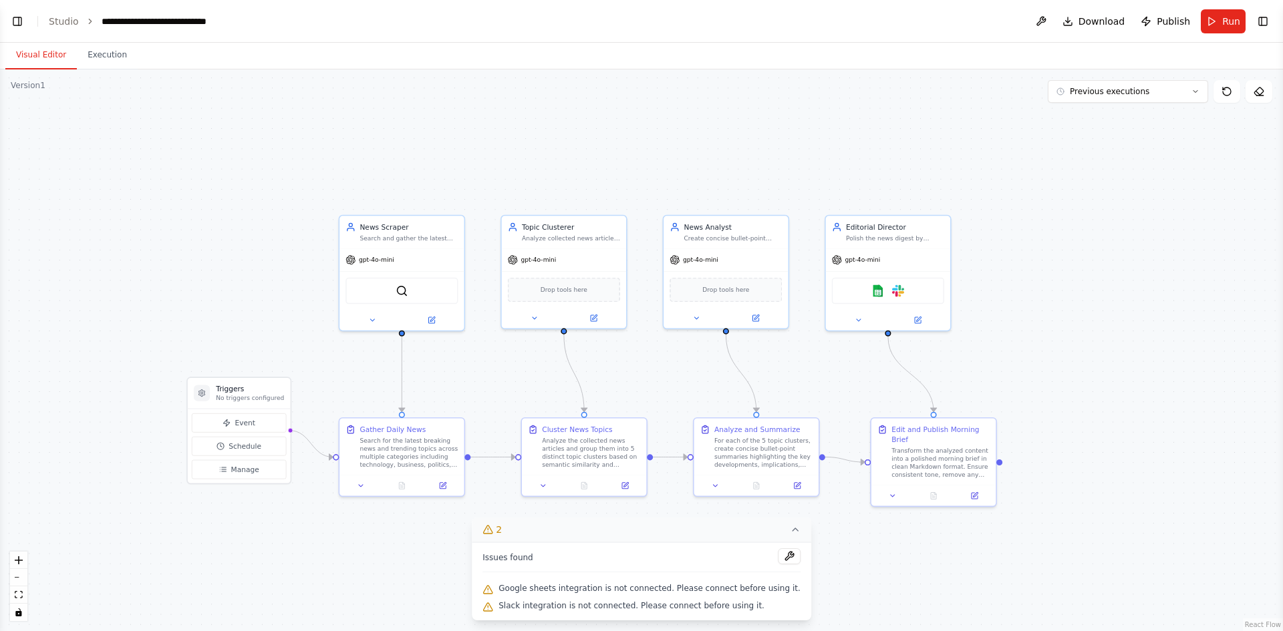
click at [877, 148] on div ".deletable-edge-delete-btn { width: 20px; height: 20px; border: 0px solid #ffff…" at bounding box center [641, 350] width 1283 height 562
click at [1115, 19] on span "Download" at bounding box center [1101, 21] width 47 height 13
click at [1156, 164] on div ".deletable-edge-delete-btn { width: 20px; height: 20px; border: 0px solid #ffff…" at bounding box center [641, 350] width 1283 height 562
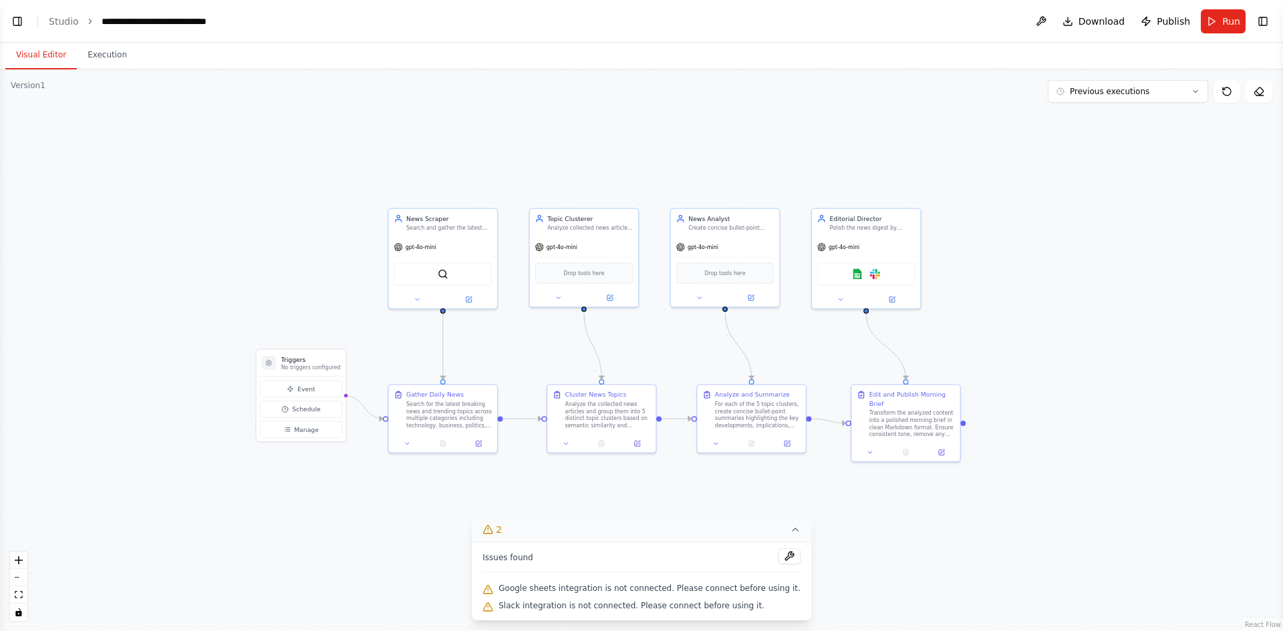
click at [790, 528] on icon at bounding box center [795, 529] width 11 height 11
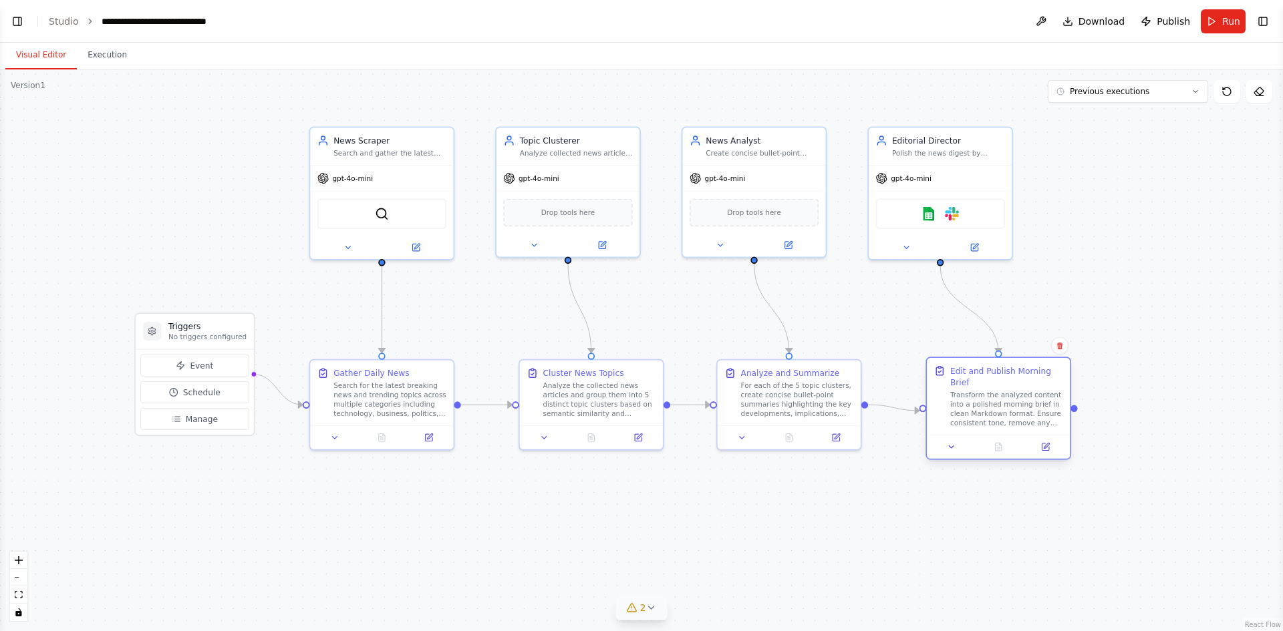
click at [987, 393] on div "Transform the analyzed content into a polished morning brief in clean Markdown …" at bounding box center [1006, 409] width 113 height 37
click at [1126, 204] on div ".deletable-edge-delete-btn { width: 20px; height: 20px; border: 0px solid #ffff…" at bounding box center [641, 350] width 1283 height 562
click at [17, 23] on button "Toggle Left Sidebar" at bounding box center [17, 21] width 19 height 19
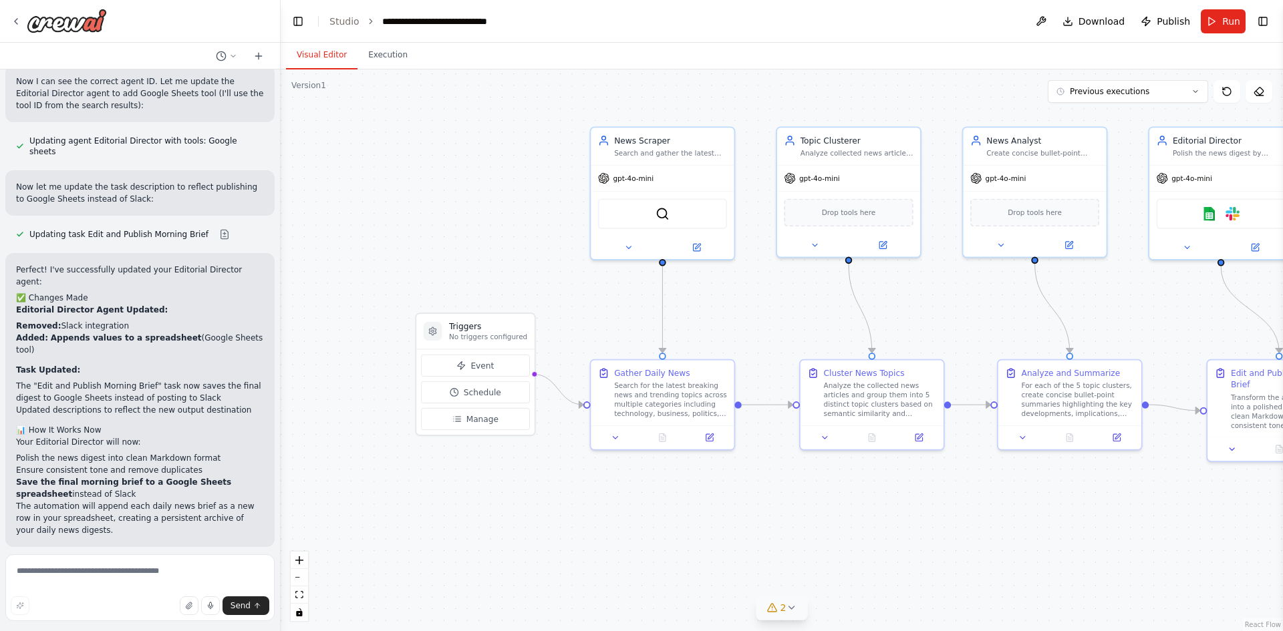
click at [410, 164] on div ".deletable-edge-delete-btn { width: 20px; height: 20px; border: 0px solid #ffff…" at bounding box center [782, 350] width 1002 height 562
click at [303, 17] on button "Toggle Left Sidebar" at bounding box center [298, 21] width 19 height 19
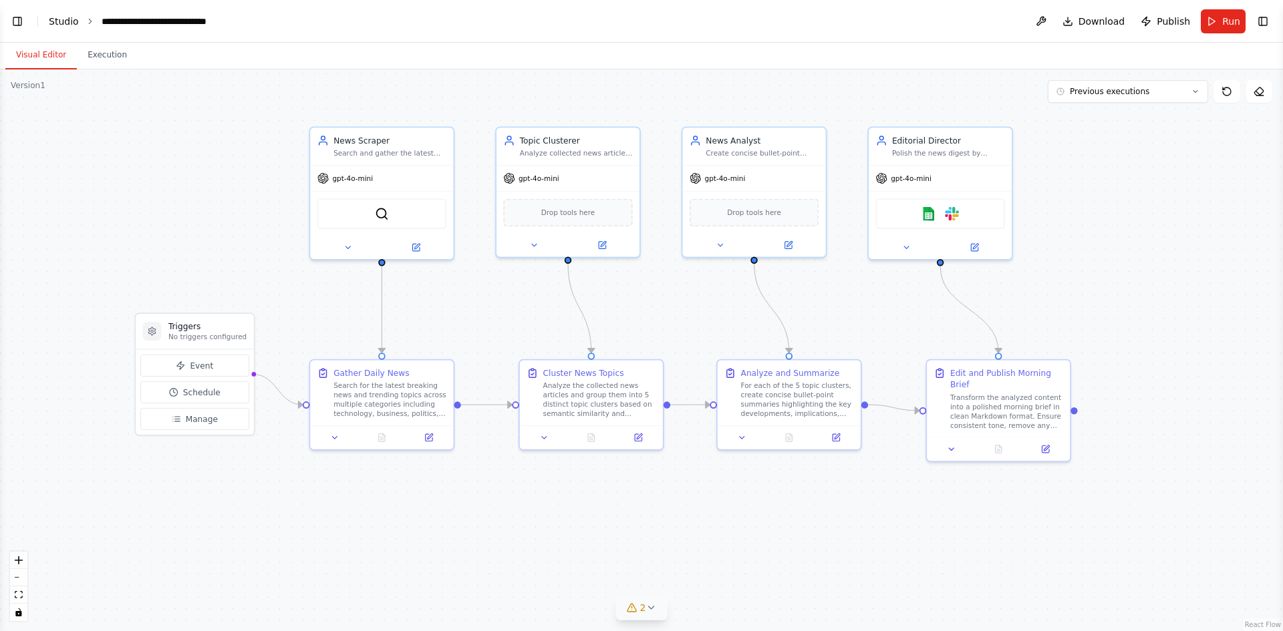
click at [55, 27] on link "Studio" at bounding box center [64, 21] width 30 height 11
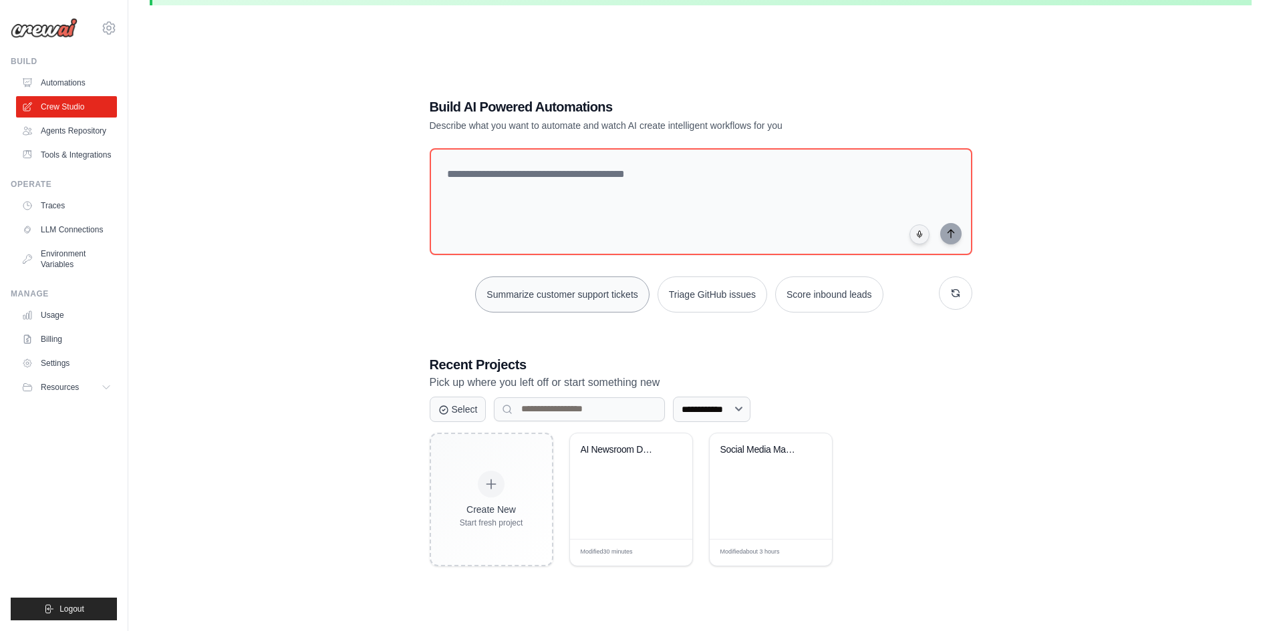
scroll to position [67, 0]
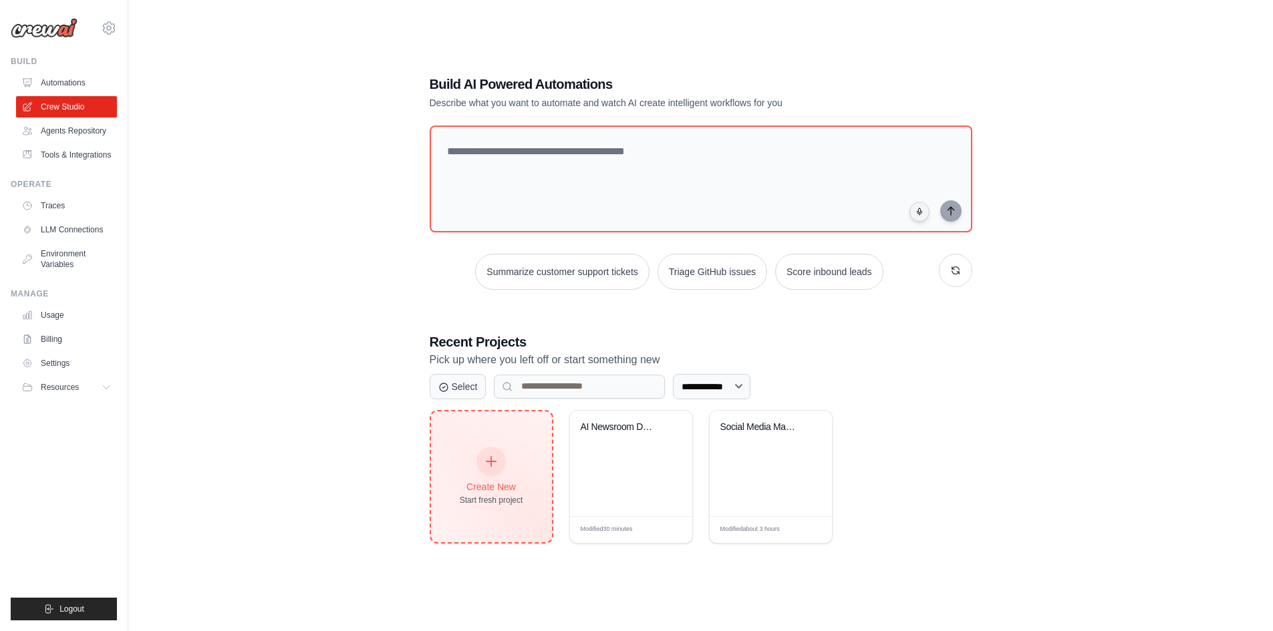
click at [472, 502] on div "Start fresh project" at bounding box center [491, 500] width 63 height 11
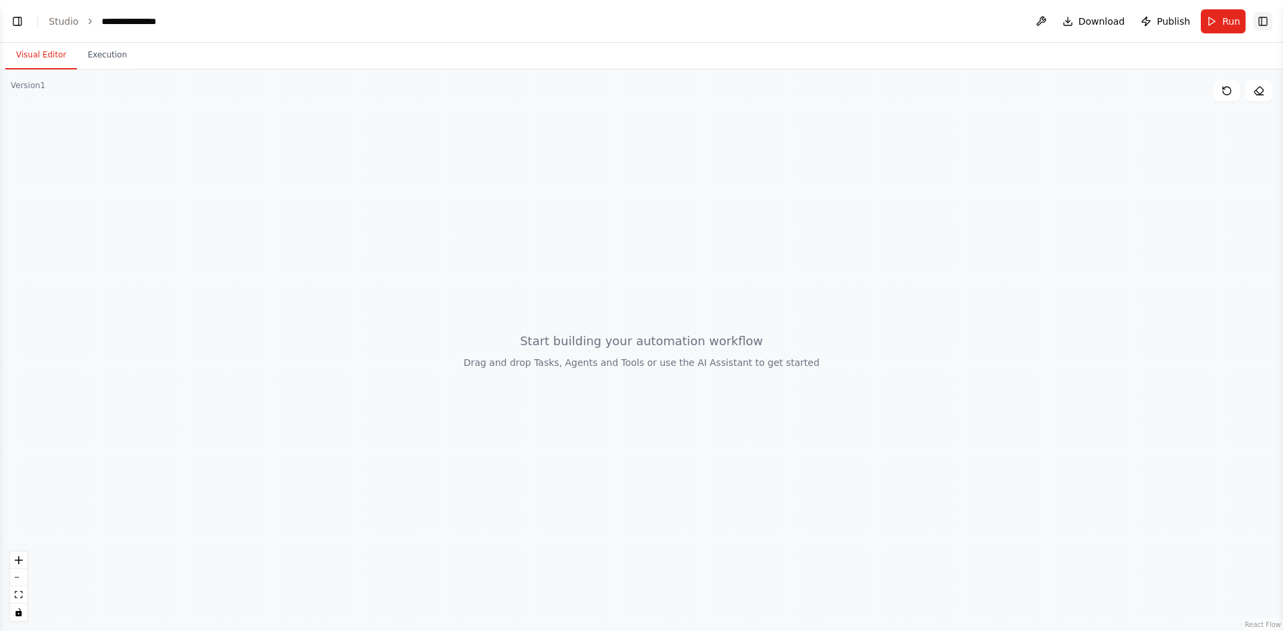
click at [1261, 23] on button "Toggle Right Sidebar" at bounding box center [1262, 21] width 19 height 19
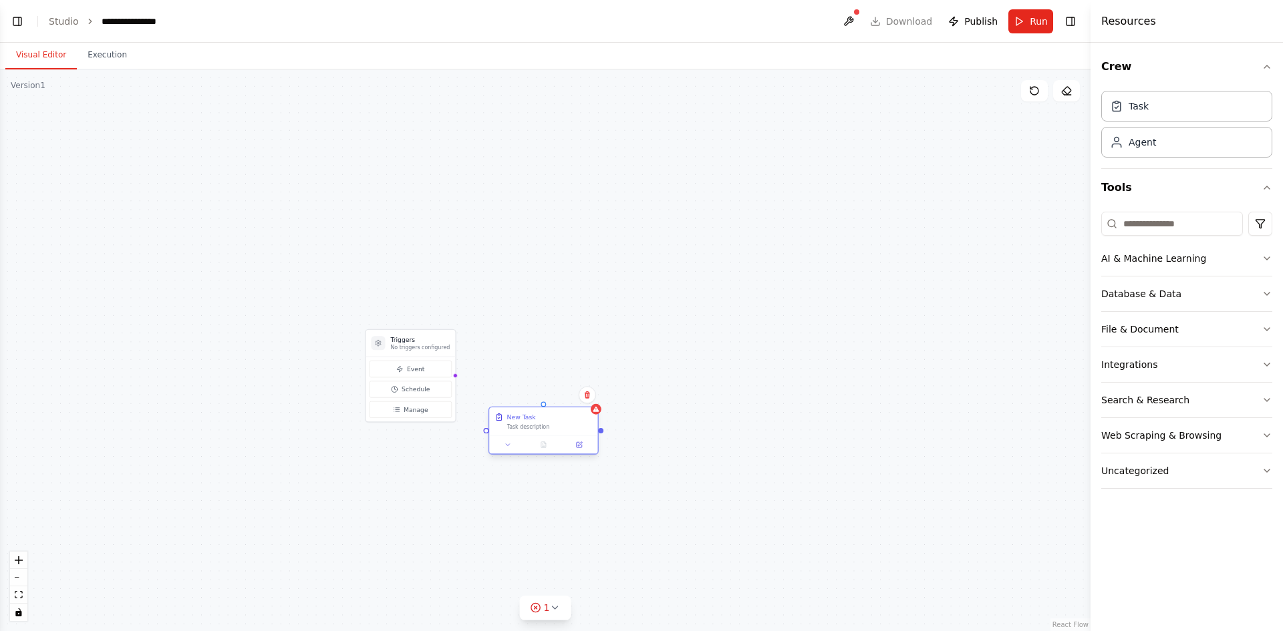
drag, startPoint x: 794, startPoint y: 238, endPoint x: 542, endPoint y: 424, distance: 312.5
click at [542, 424] on div "Task description" at bounding box center [550, 427] width 86 height 7
drag, startPoint x: 769, startPoint y: 261, endPoint x: 635, endPoint y: 258, distance: 133.7
click at [635, 258] on div "Role of the agent Goal of the agent gpt-4o-mini Drop tools here" at bounding box center [632, 280] width 110 height 100
click at [1193, 259] on div "AI & Machine Learning" at bounding box center [1153, 258] width 105 height 13
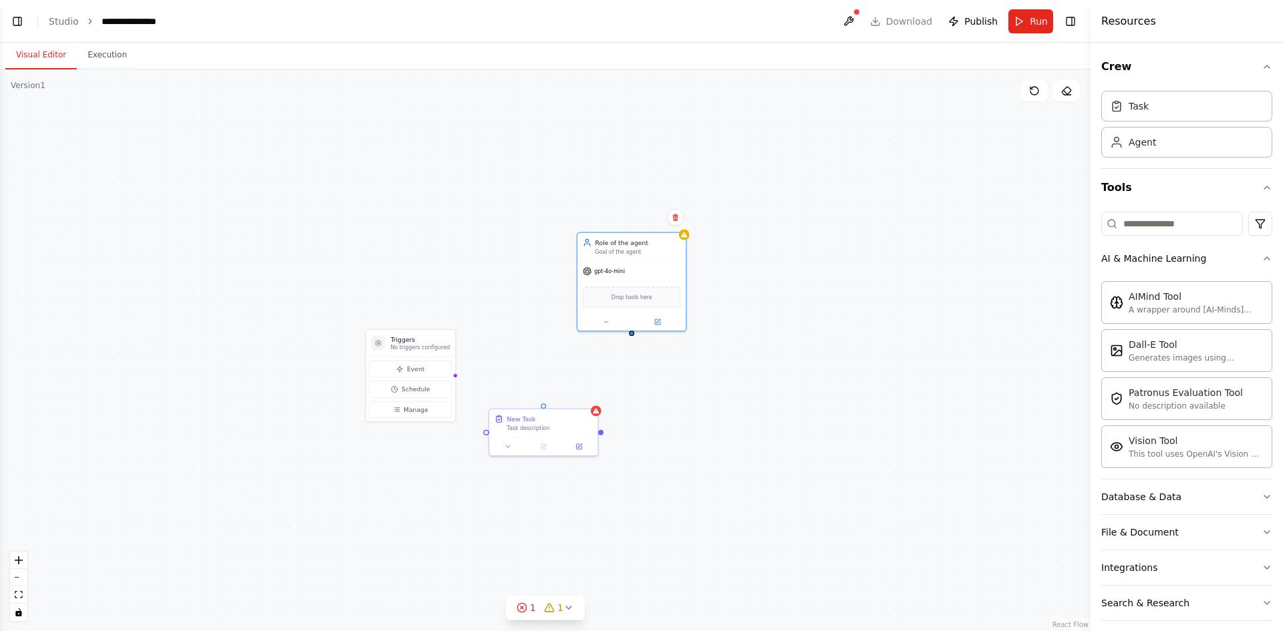
drag, startPoint x: 1021, startPoint y: 347, endPoint x: 748, endPoint y: 332, distance: 273.0
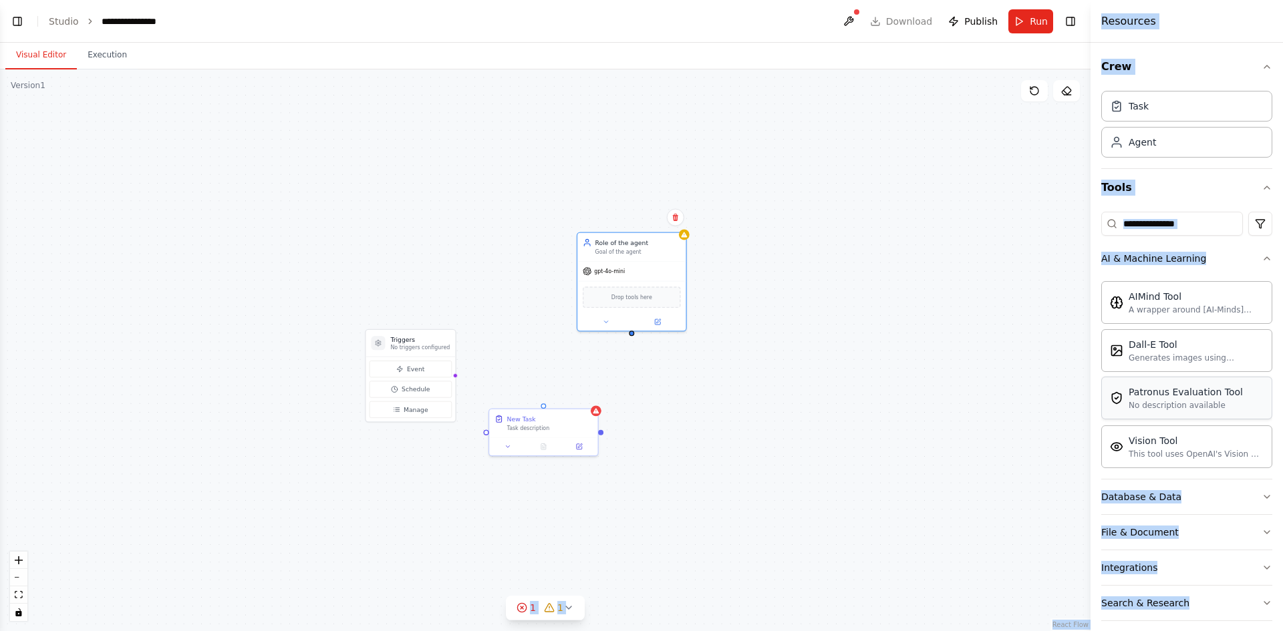
drag, startPoint x: 961, startPoint y: 385, endPoint x: 1211, endPoint y: 386, distance: 249.2
click at [963, 385] on div "Triggers No triggers configured Event Schedule Manage New Task Task description…" at bounding box center [545, 350] width 1090 height 562
click at [1146, 365] on div "Dall-E Tool Generates images using OpenAI's Dall-E model." at bounding box center [1186, 350] width 171 height 43
click at [697, 283] on div "Triggers No triggers configured Event Schedule Manage New Task Task description…" at bounding box center [545, 350] width 1090 height 562
click at [814, 325] on div "Triggers No triggers configured Event Schedule Manage New Task Task description…" at bounding box center [545, 350] width 1090 height 562
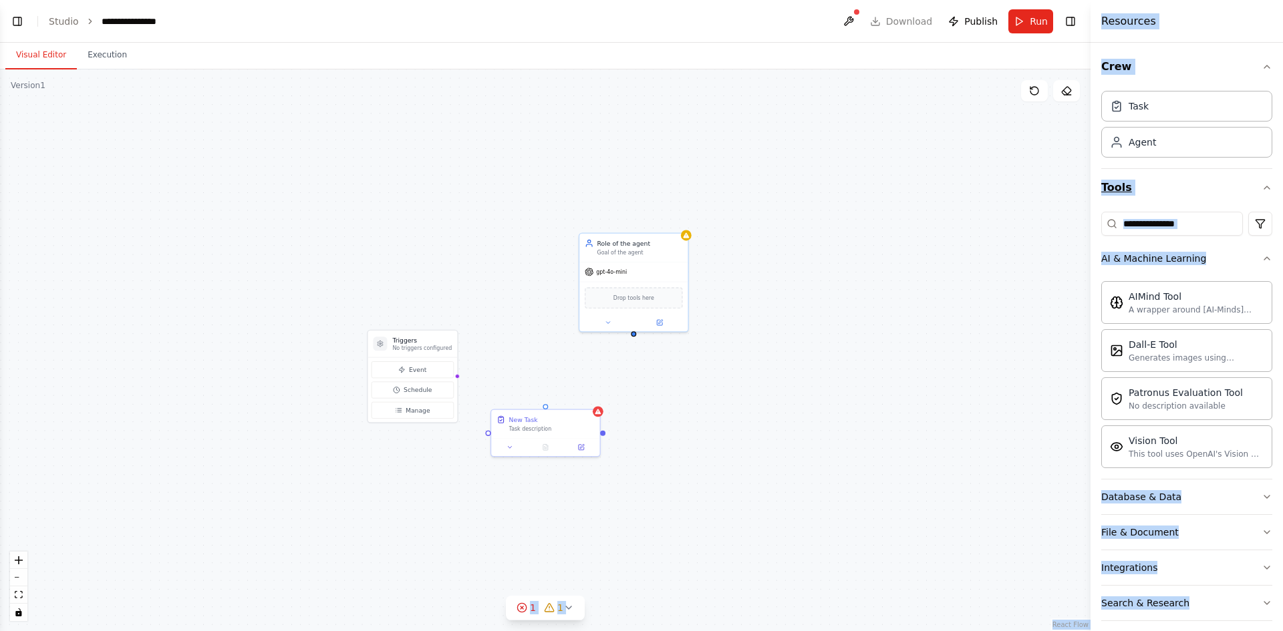
click at [1156, 180] on button "Tools" at bounding box center [1186, 187] width 171 height 37
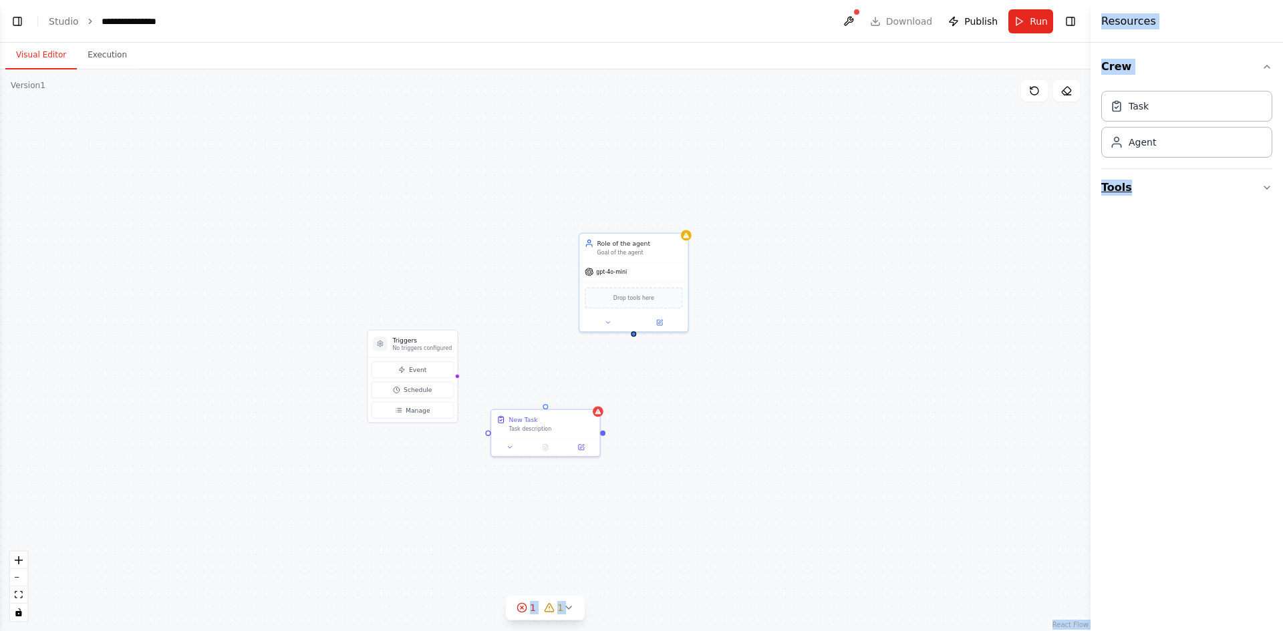
click at [1172, 178] on button "Tools" at bounding box center [1186, 187] width 171 height 37
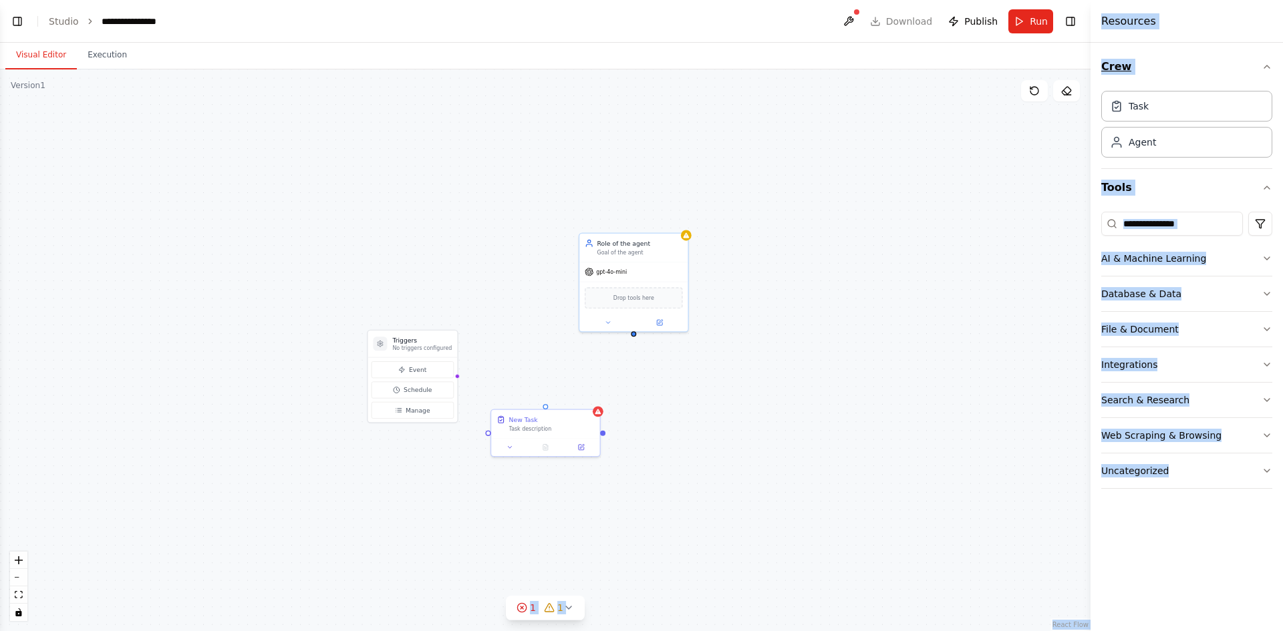
click at [1174, 71] on button "Crew" at bounding box center [1186, 66] width 171 height 37
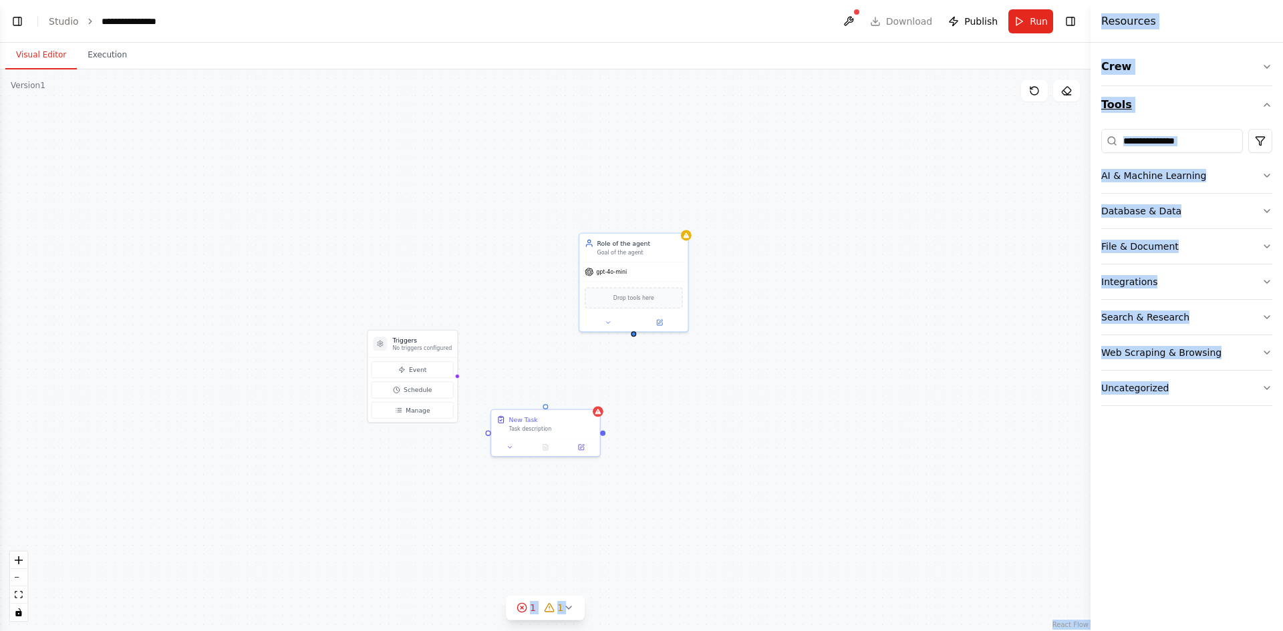
click at [1216, 104] on button "Tools" at bounding box center [1186, 104] width 171 height 37
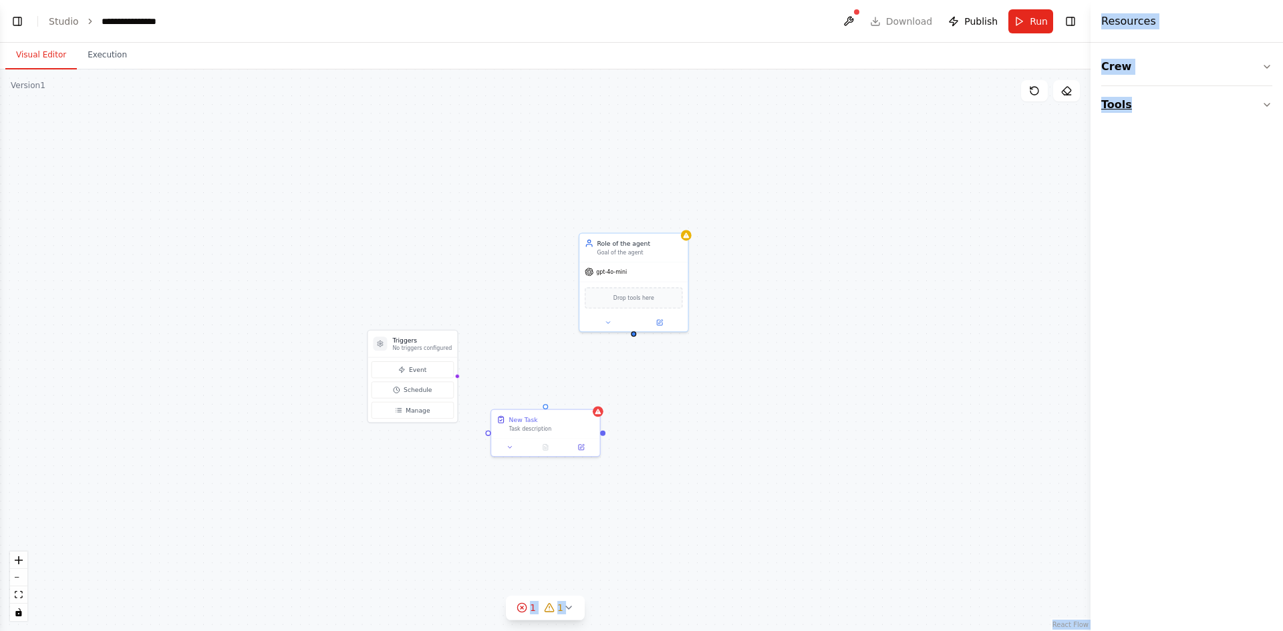
click at [1216, 104] on button "Tools" at bounding box center [1186, 104] width 171 height 37
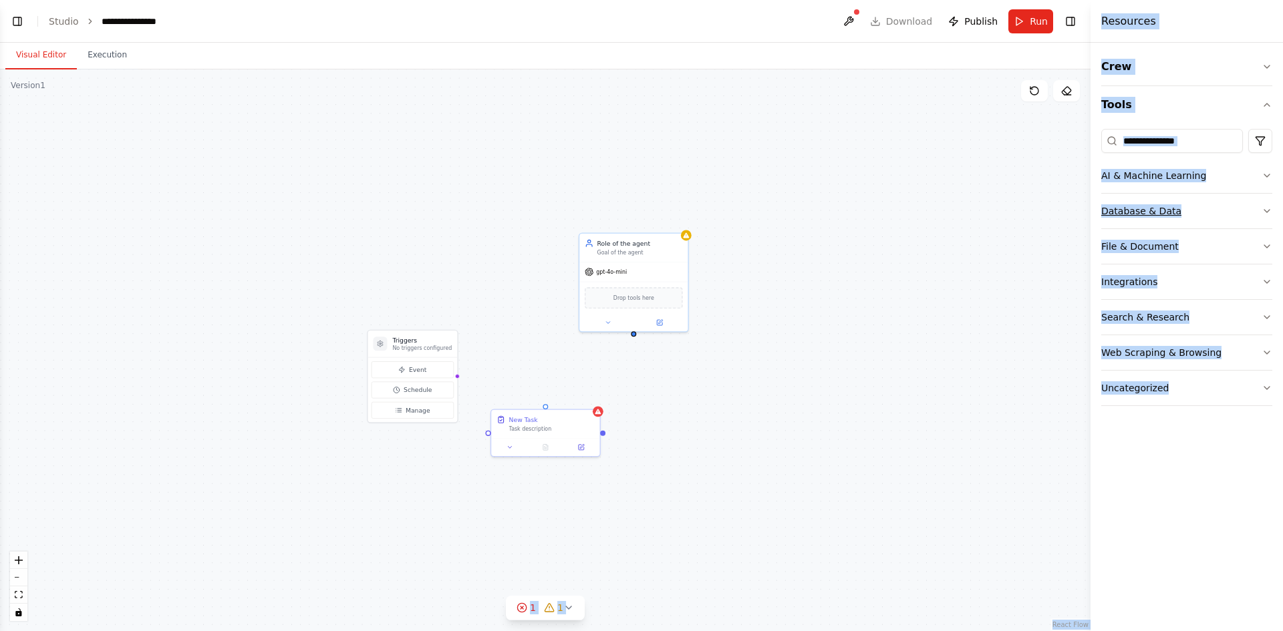
click at [1193, 199] on button "Database & Data" at bounding box center [1186, 211] width 171 height 35
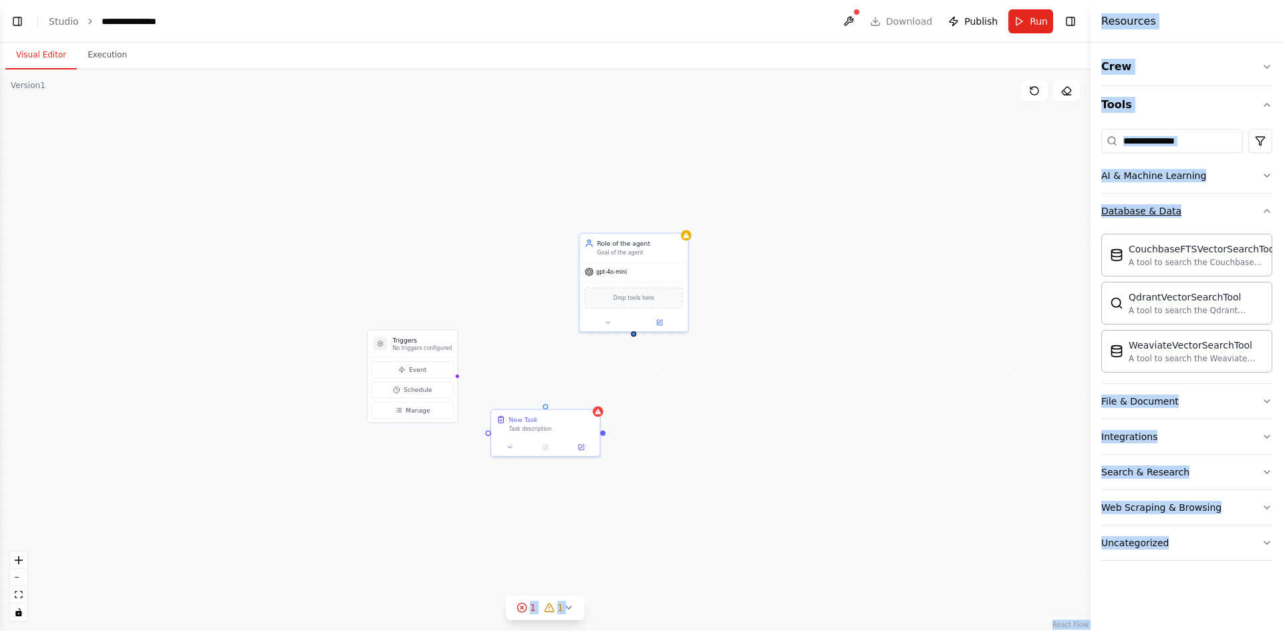
click at [1193, 213] on button "Database & Data" at bounding box center [1186, 211] width 171 height 35
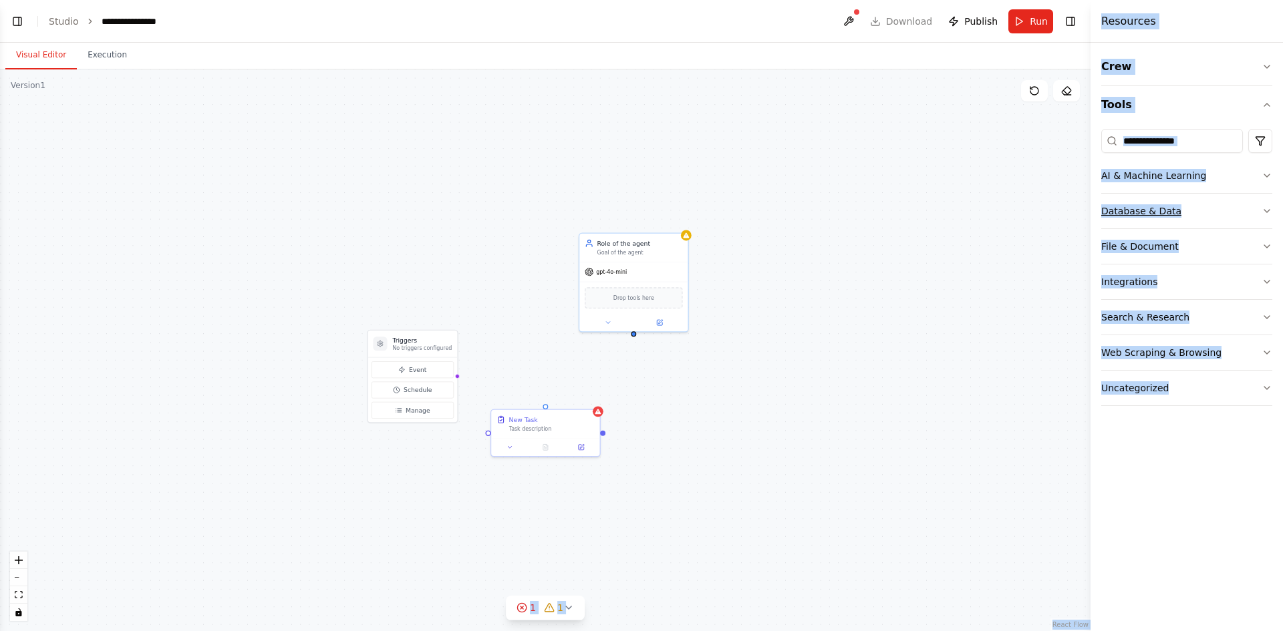
click at [1193, 213] on button "Database & Data" at bounding box center [1186, 211] width 171 height 35
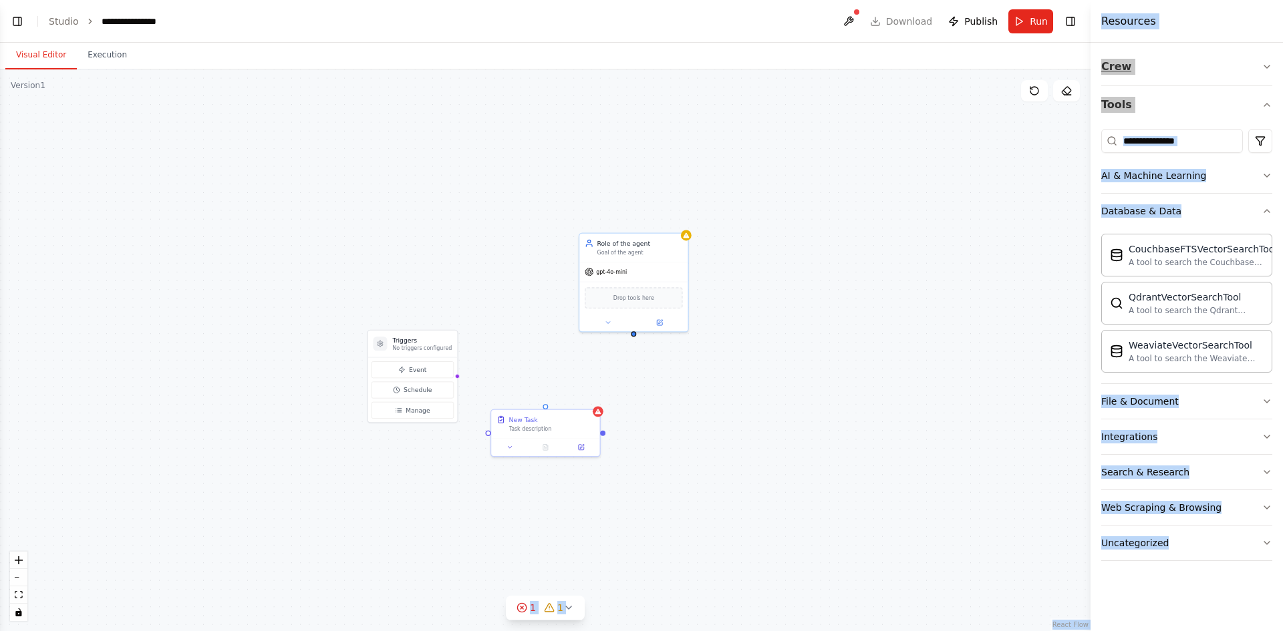
click at [1253, 64] on button "Crew" at bounding box center [1186, 66] width 171 height 37
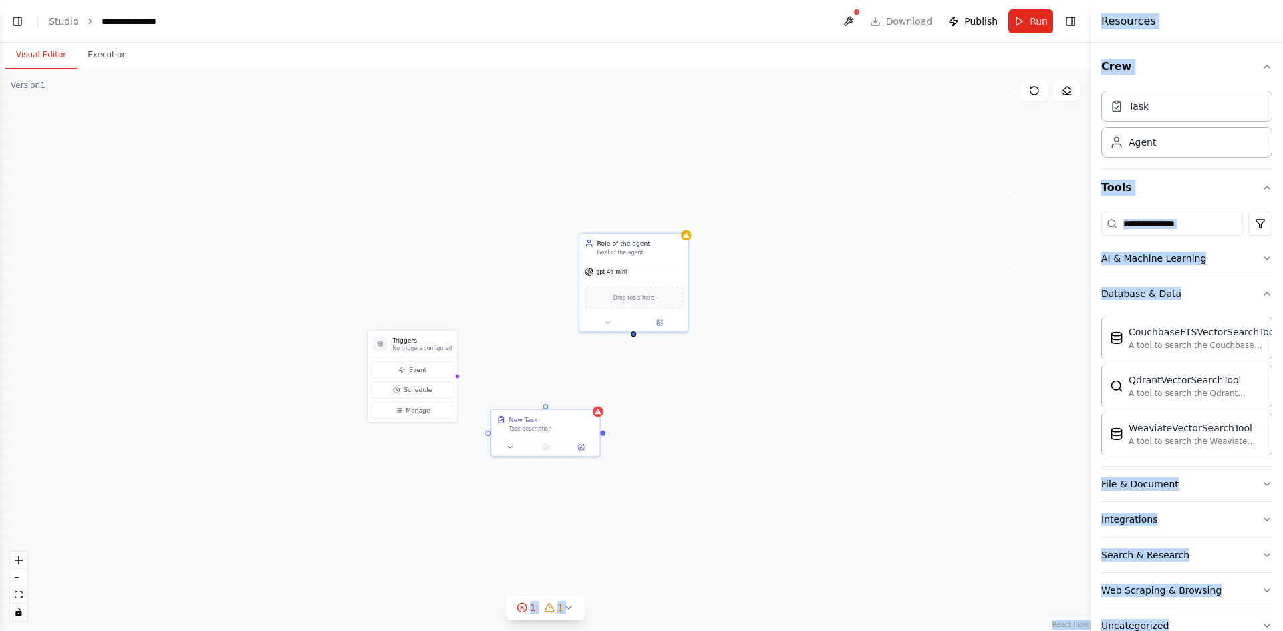
click at [979, 176] on div "Triggers No triggers configured Event Schedule Manage New Task Task description…" at bounding box center [545, 350] width 1090 height 562
click at [1160, 29] on div "Resources" at bounding box center [1186, 21] width 192 height 43
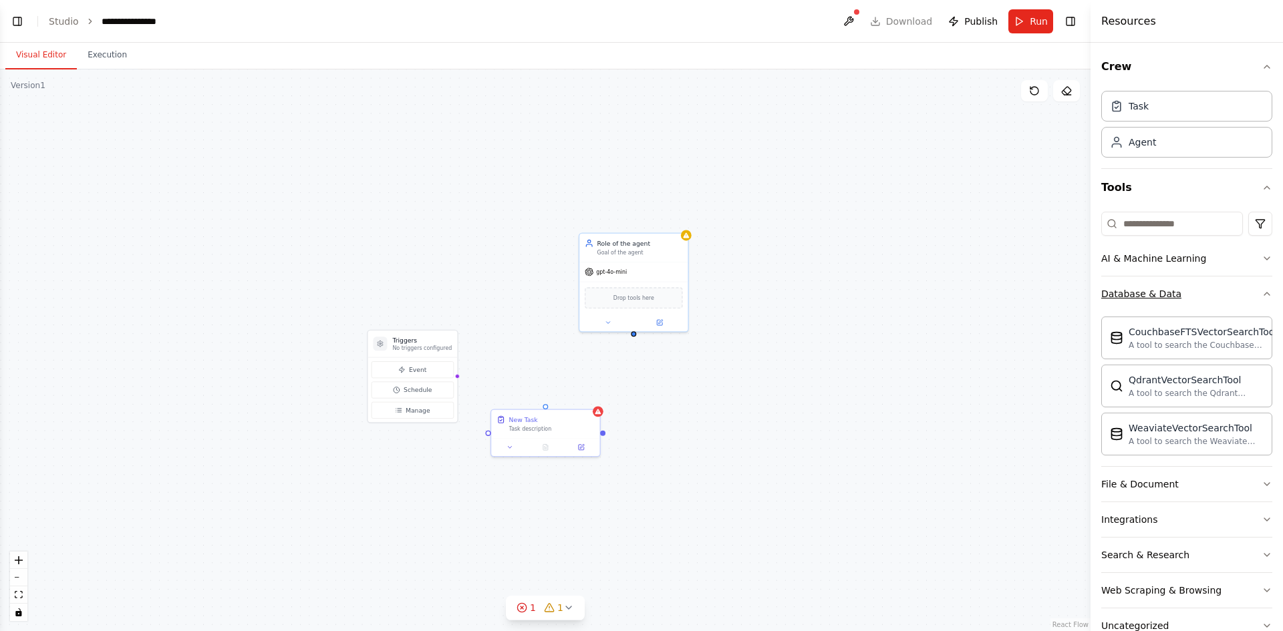
click at [1247, 295] on button "Database & Data" at bounding box center [1186, 294] width 171 height 35
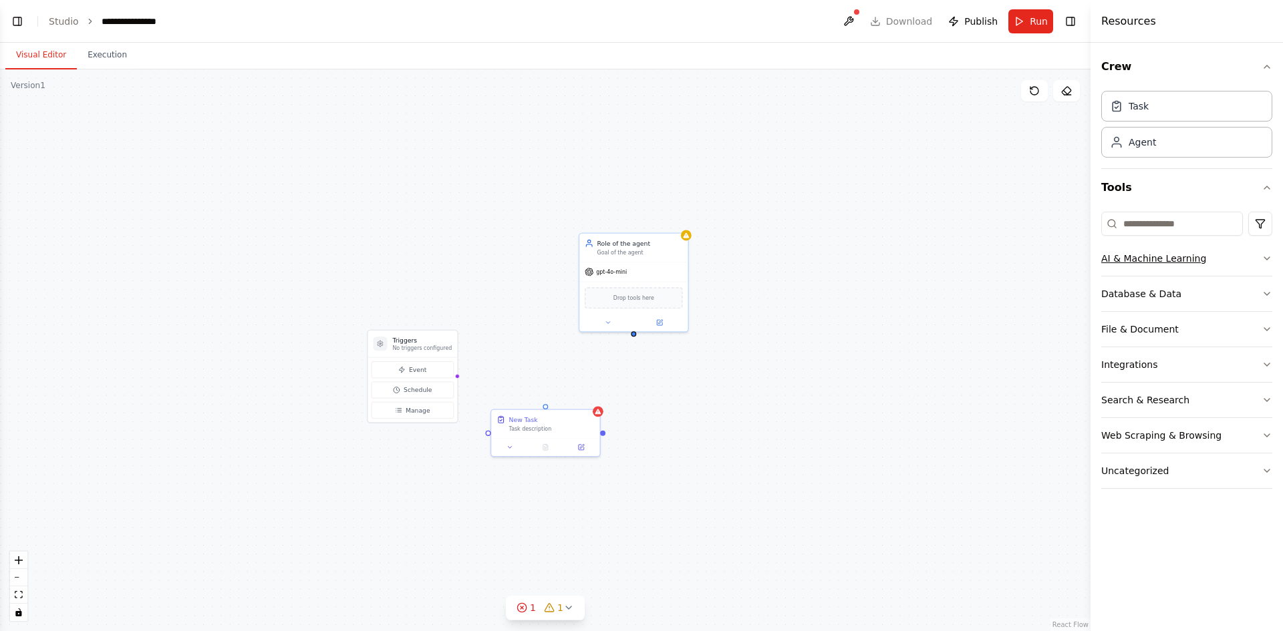
click at [1243, 267] on button "AI & Machine Learning" at bounding box center [1186, 258] width 171 height 35
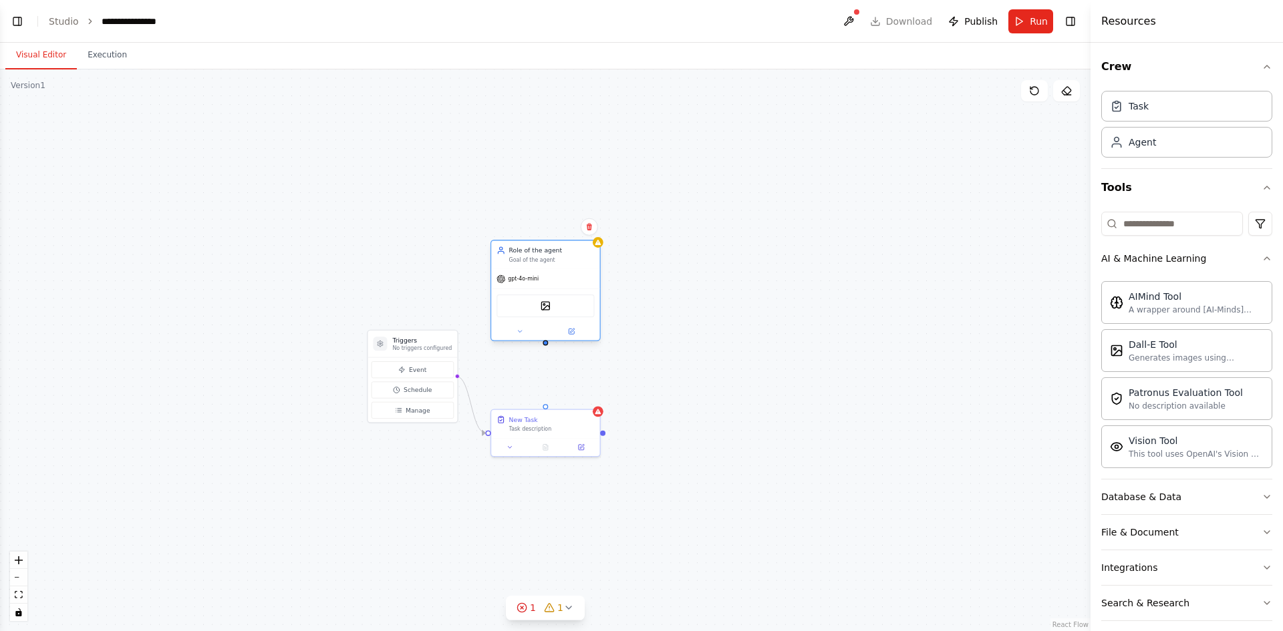
drag, startPoint x: 662, startPoint y: 253, endPoint x: 567, endPoint y: 263, distance: 95.4
click at [567, 263] on div "Goal of the agent" at bounding box center [552, 260] width 86 height 7
drag, startPoint x: 547, startPoint y: 351, endPoint x: 544, endPoint y: 359, distance: 9.1
click at [544, 359] on div "Triggers No triggers configured Event Schedule Manage New Task Task description…" at bounding box center [545, 350] width 1090 height 562
click at [709, 339] on div "Triggers No triggers configured Event Schedule Manage New Task Task description…" at bounding box center [545, 350] width 1090 height 562
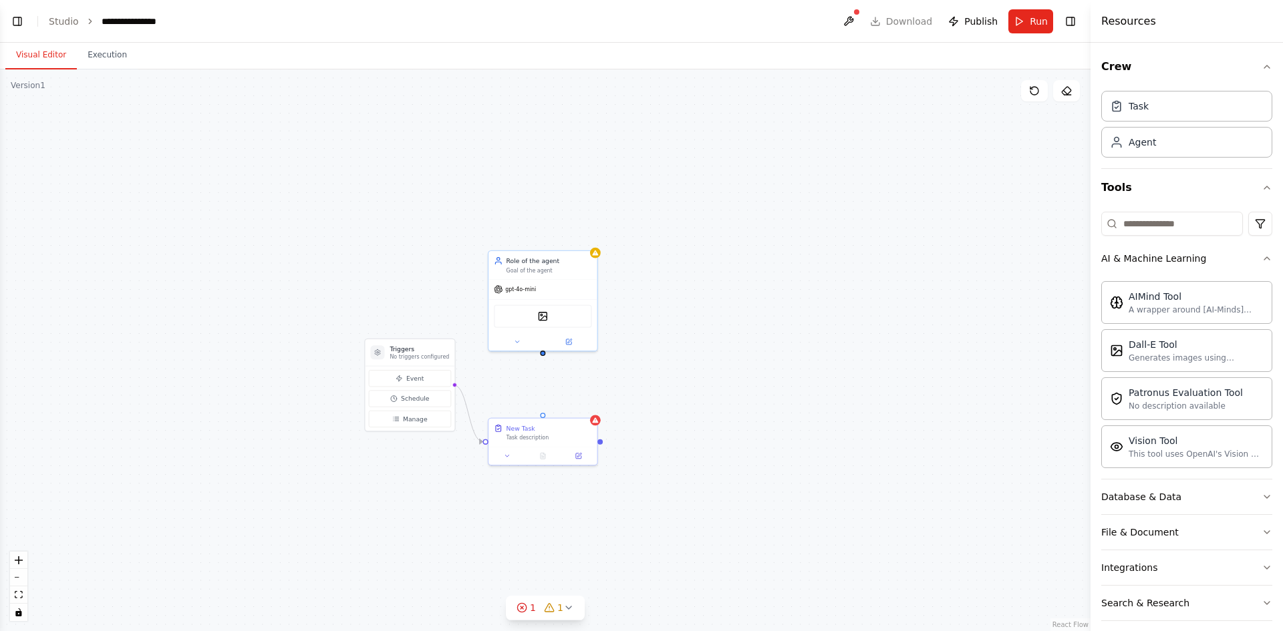
click at [543, 357] on div "Triggers No triggers configured Event Schedule Manage New Task Task description…" at bounding box center [545, 350] width 1090 height 562
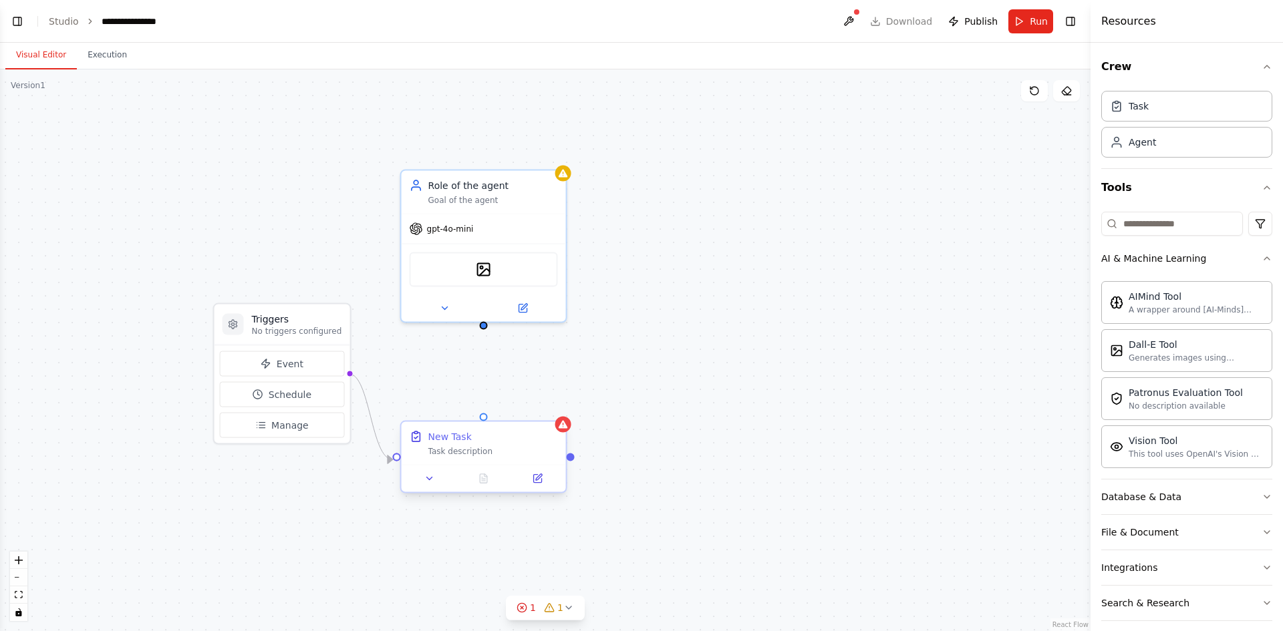
click at [473, 455] on div "Task description" at bounding box center [493, 451] width 130 height 11
click at [535, 475] on icon at bounding box center [537, 479] width 8 height 8
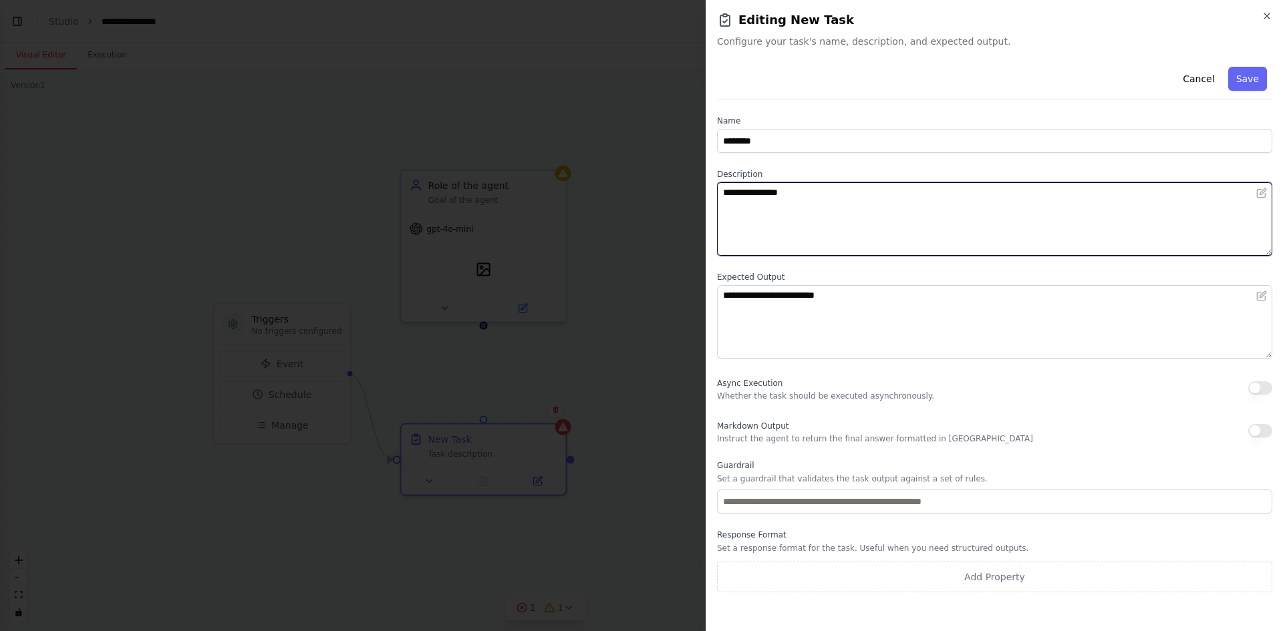
drag, startPoint x: 862, startPoint y: 230, endPoint x: 689, endPoint y: 211, distance: 174.0
click at [689, 211] on body "**********" at bounding box center [641, 315] width 1283 height 631
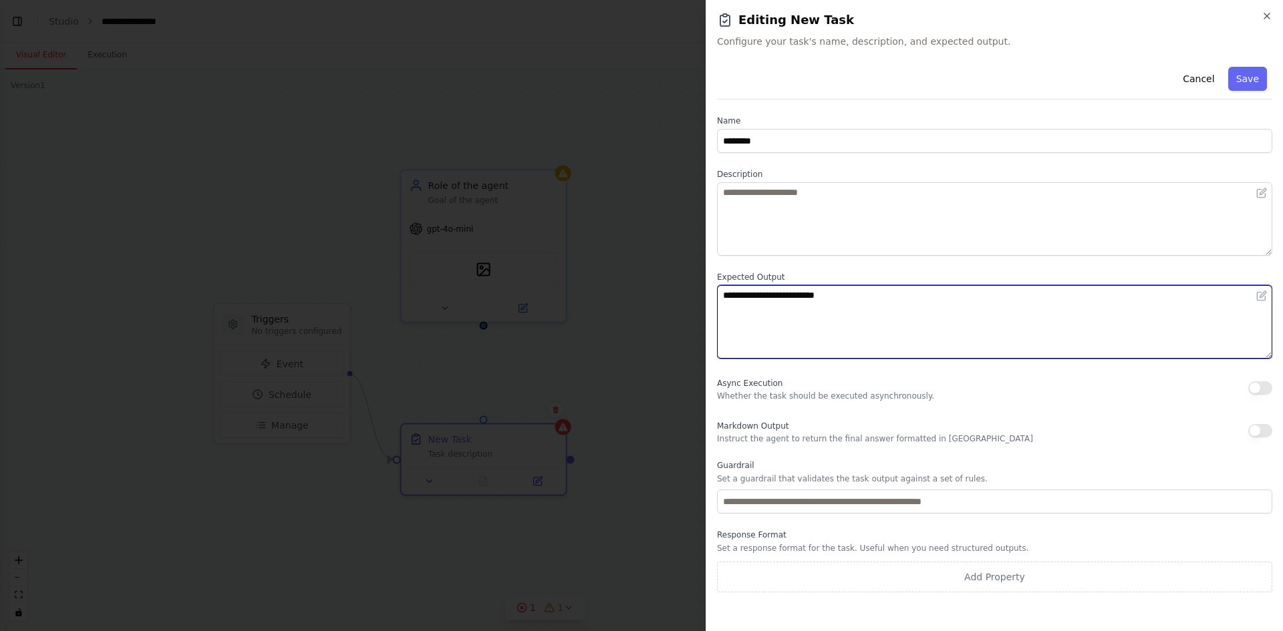
drag, startPoint x: 856, startPoint y: 296, endPoint x: 688, endPoint y: 320, distance: 169.4
click at [688, 320] on body "**********" at bounding box center [641, 315] width 1283 height 631
type textarea "**********"
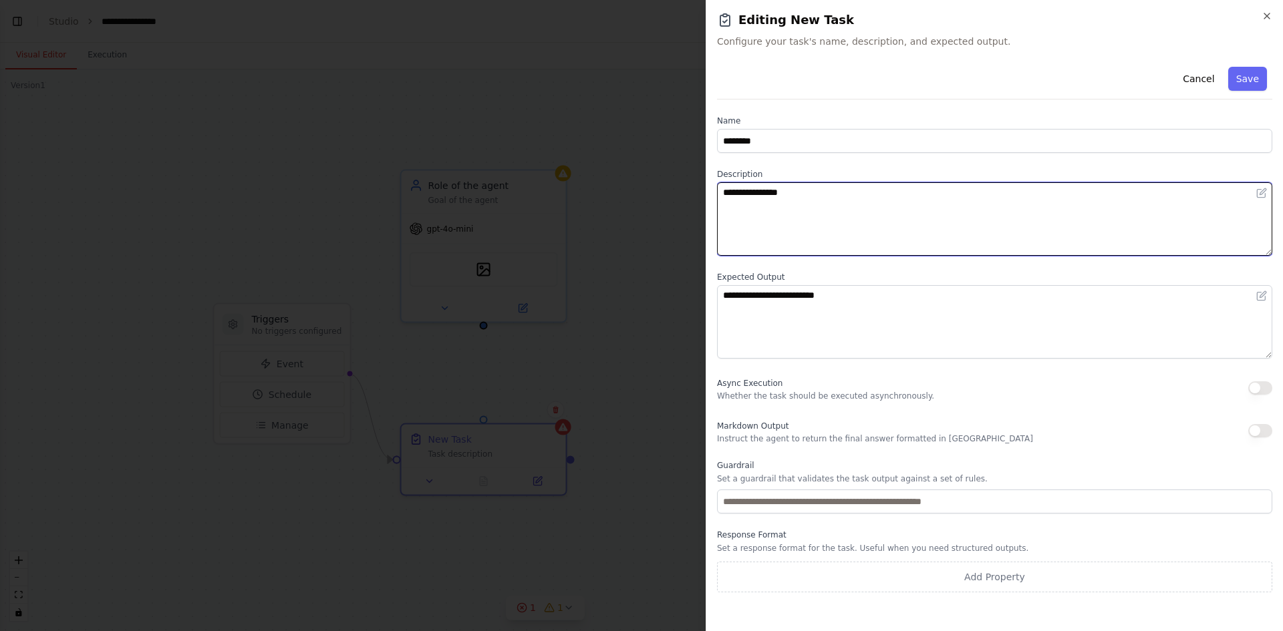
click at [794, 222] on textarea "**********" at bounding box center [994, 218] width 555 height 73
type textarea "**********"
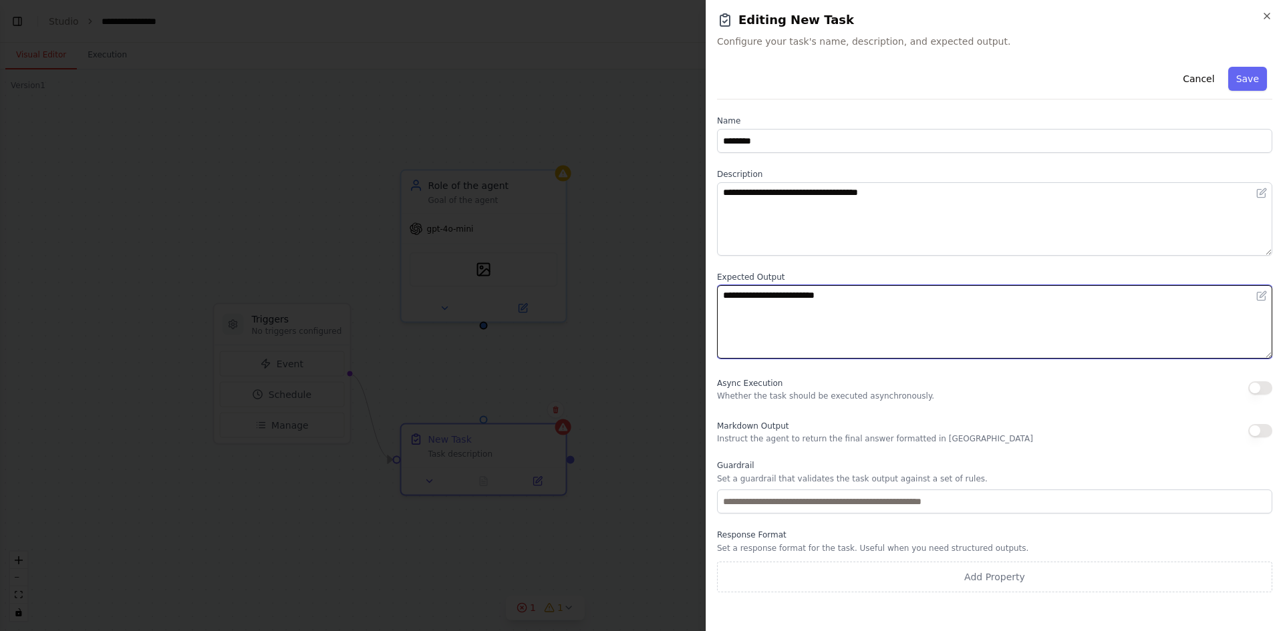
drag, startPoint x: 880, startPoint y: 301, endPoint x: 640, endPoint y: 381, distance: 252.9
click at [640, 381] on body "**********" at bounding box center [641, 315] width 1283 height 631
click at [1003, 336] on textarea "**********" at bounding box center [994, 321] width 555 height 73
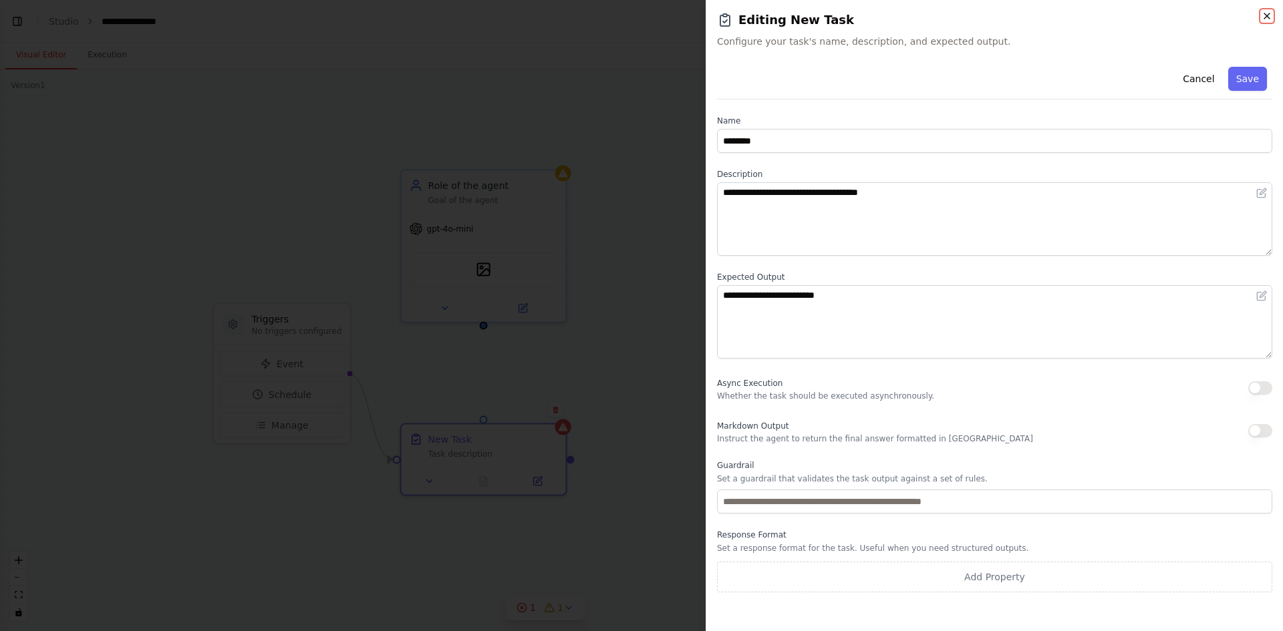
click at [1267, 17] on icon "button" at bounding box center [1266, 16] width 11 height 11
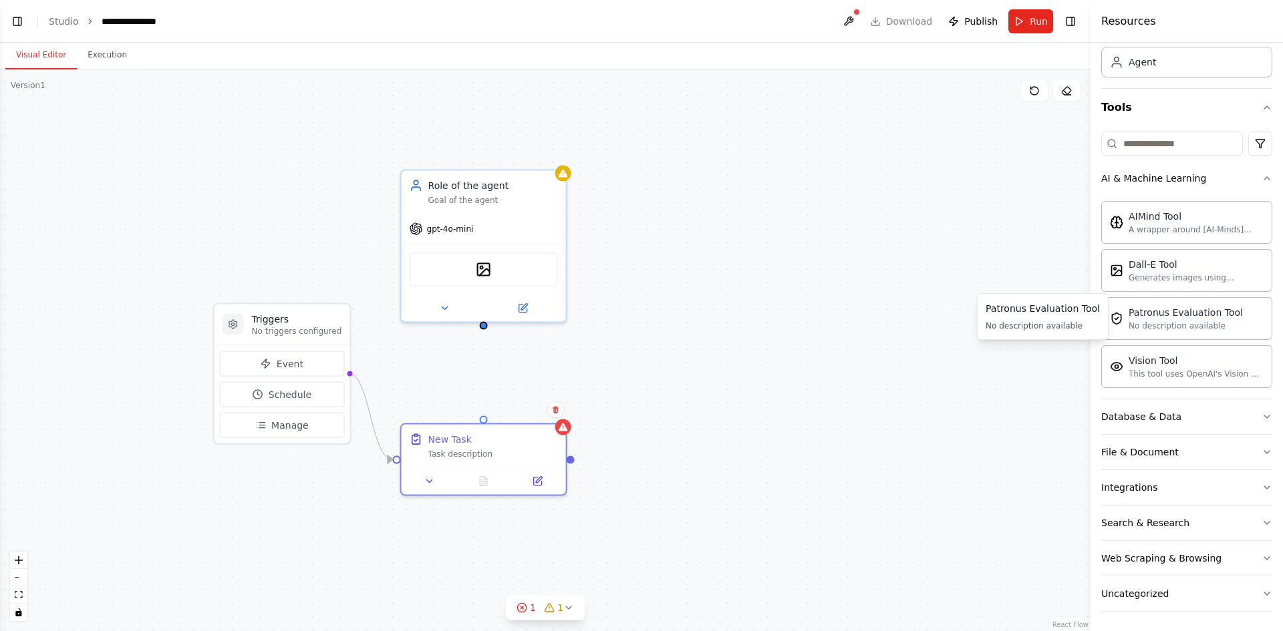
scroll to position [82, 0]
click at [1190, 412] on button "Database & Data" at bounding box center [1186, 414] width 171 height 35
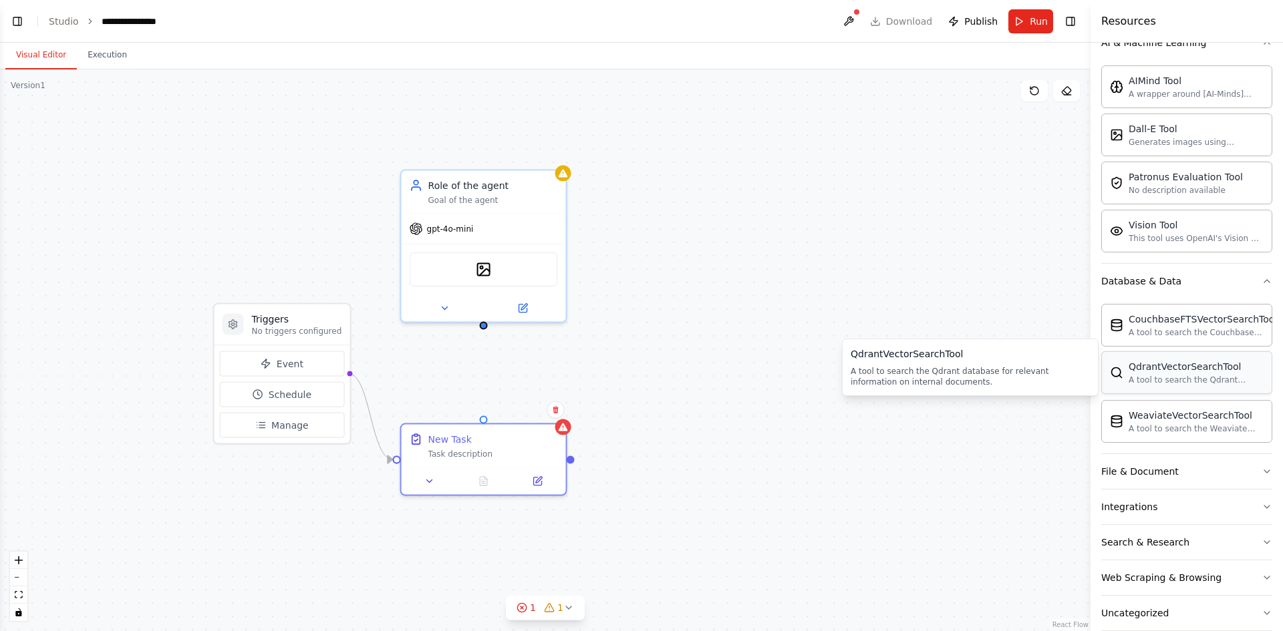
scroll to position [237, 0]
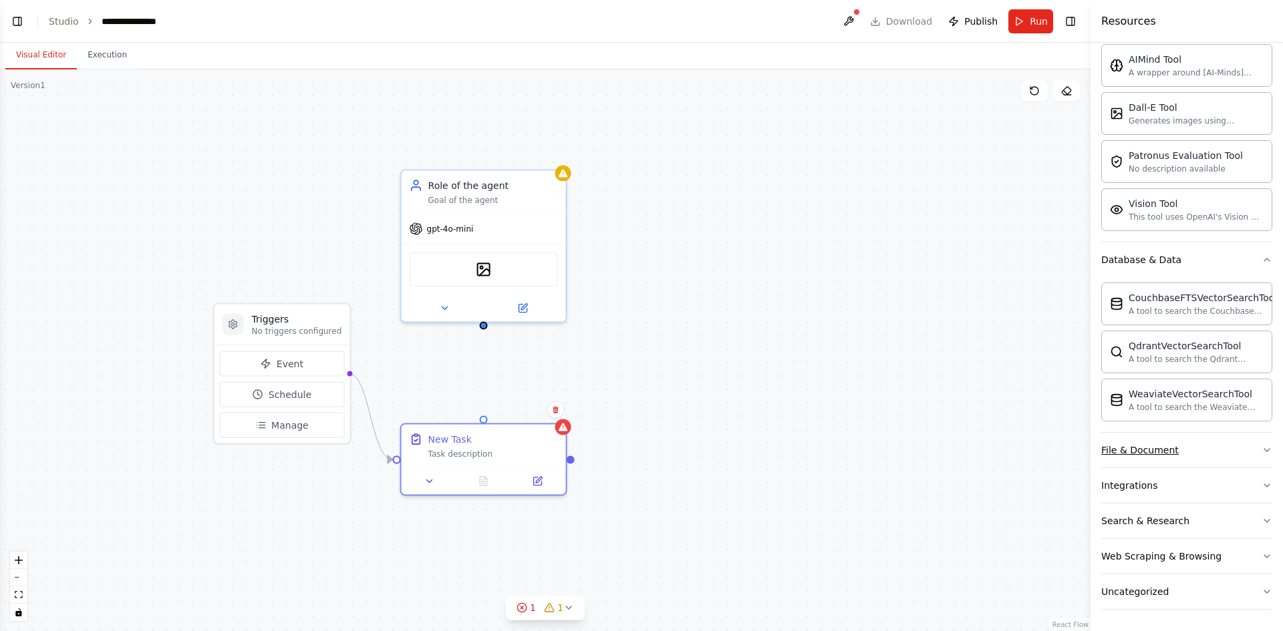
click at [1156, 443] on button "File & Document" at bounding box center [1186, 450] width 171 height 35
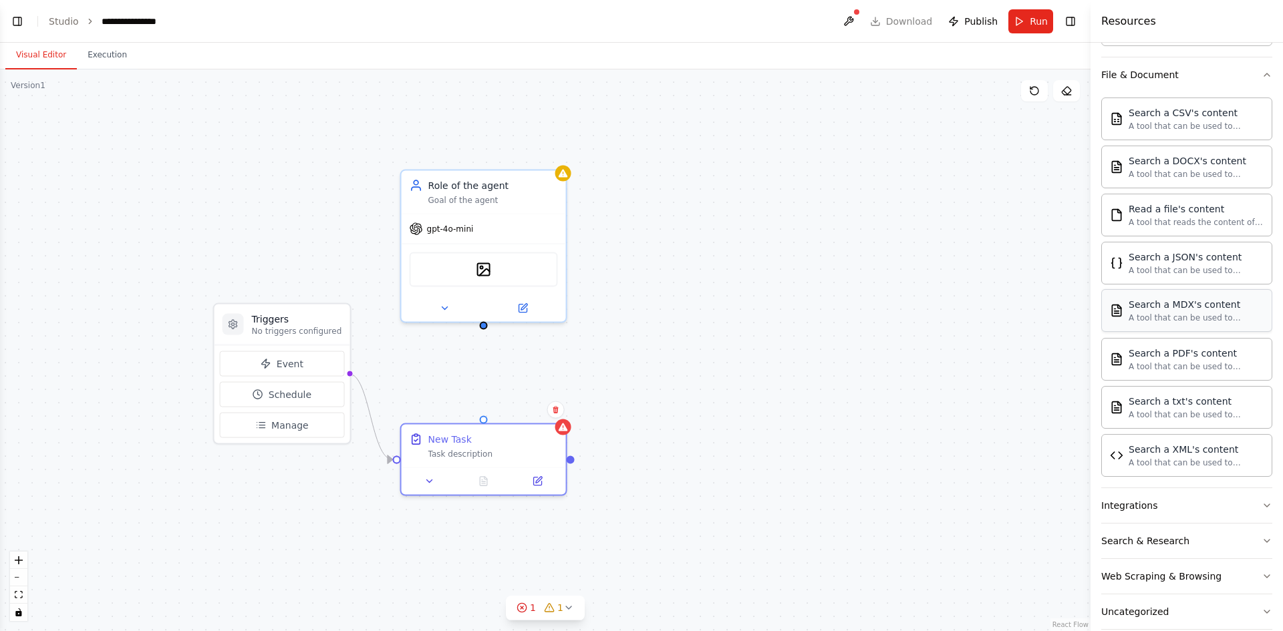
scroll to position [633, 0]
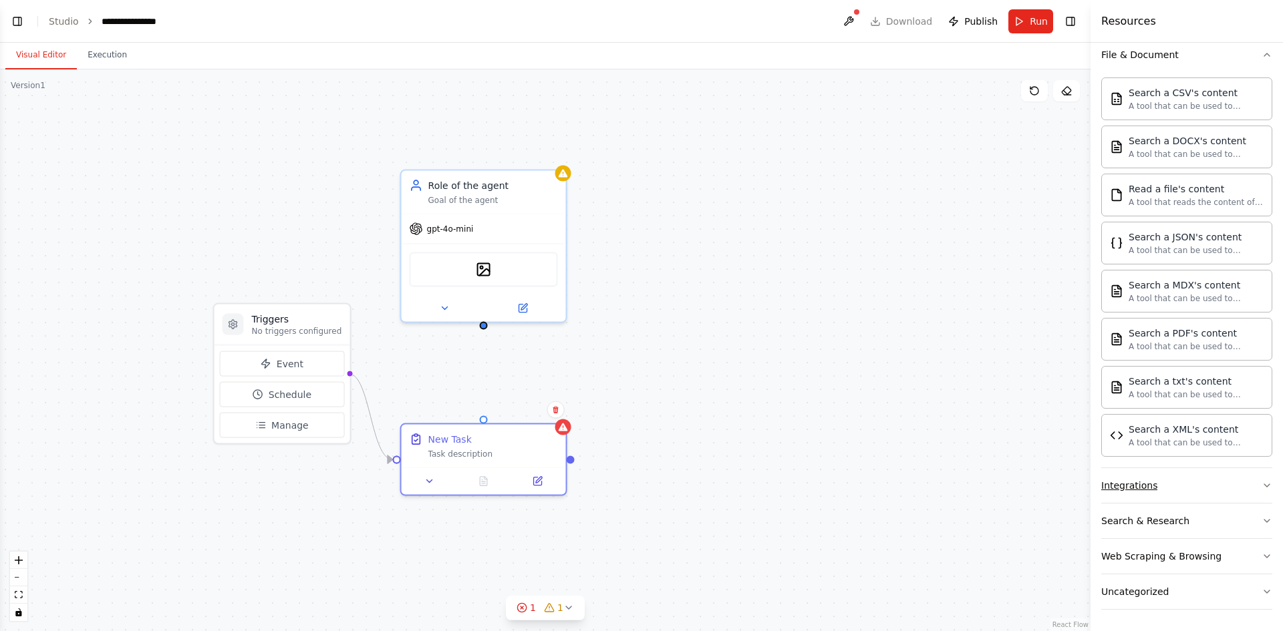
click at [1201, 496] on button "Integrations" at bounding box center [1186, 485] width 171 height 35
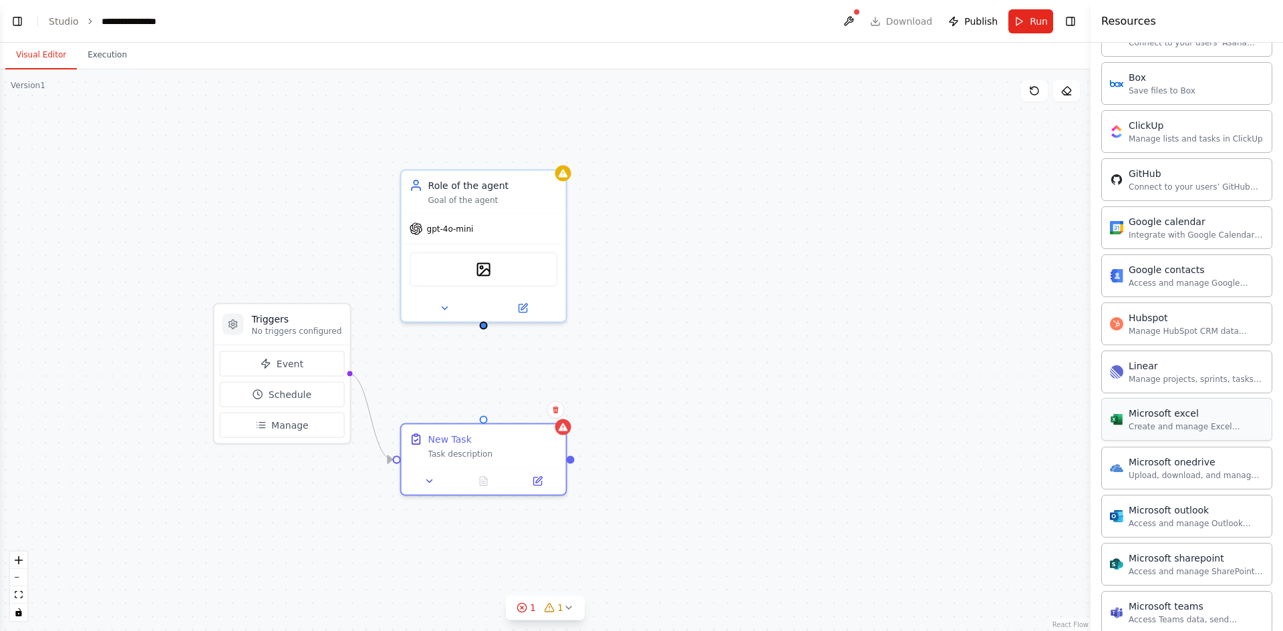
scroll to position [1461, 0]
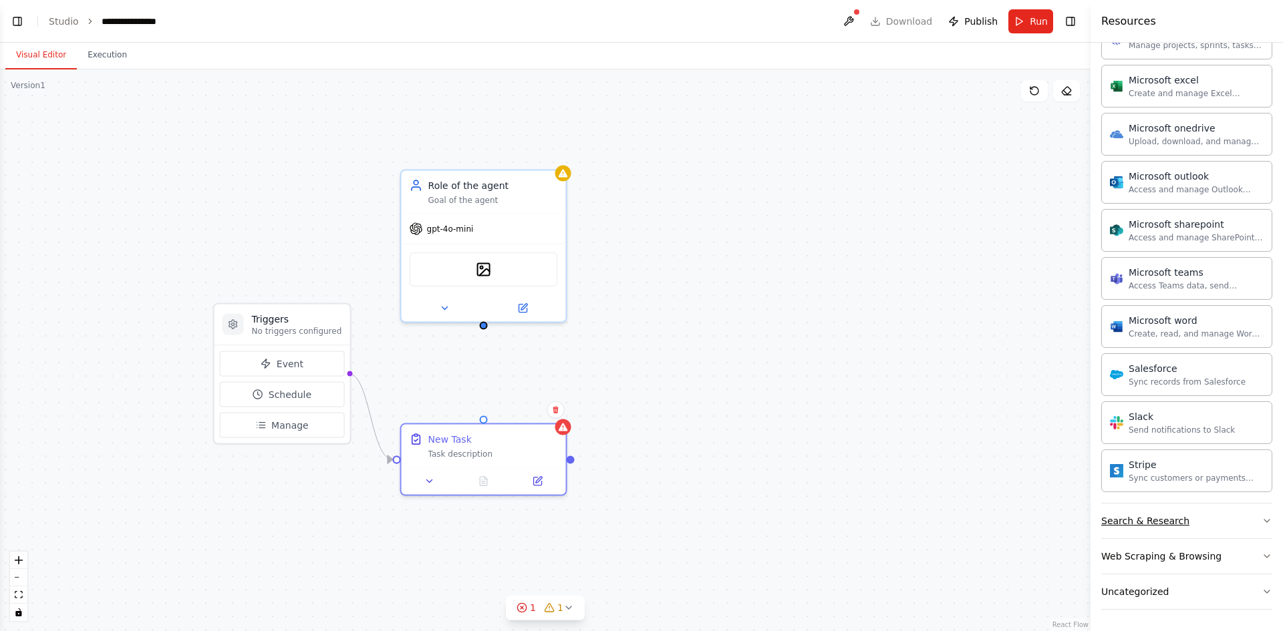
click at [1198, 510] on button "Search & Research" at bounding box center [1186, 521] width 171 height 35
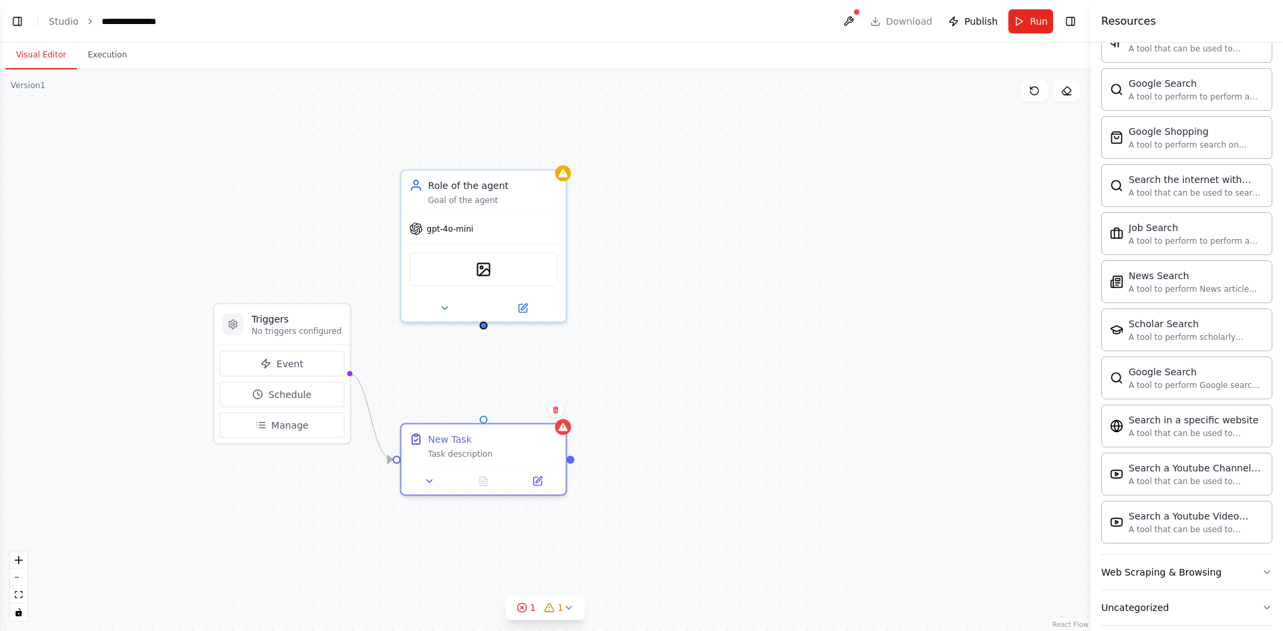
scroll to position [2145, 0]
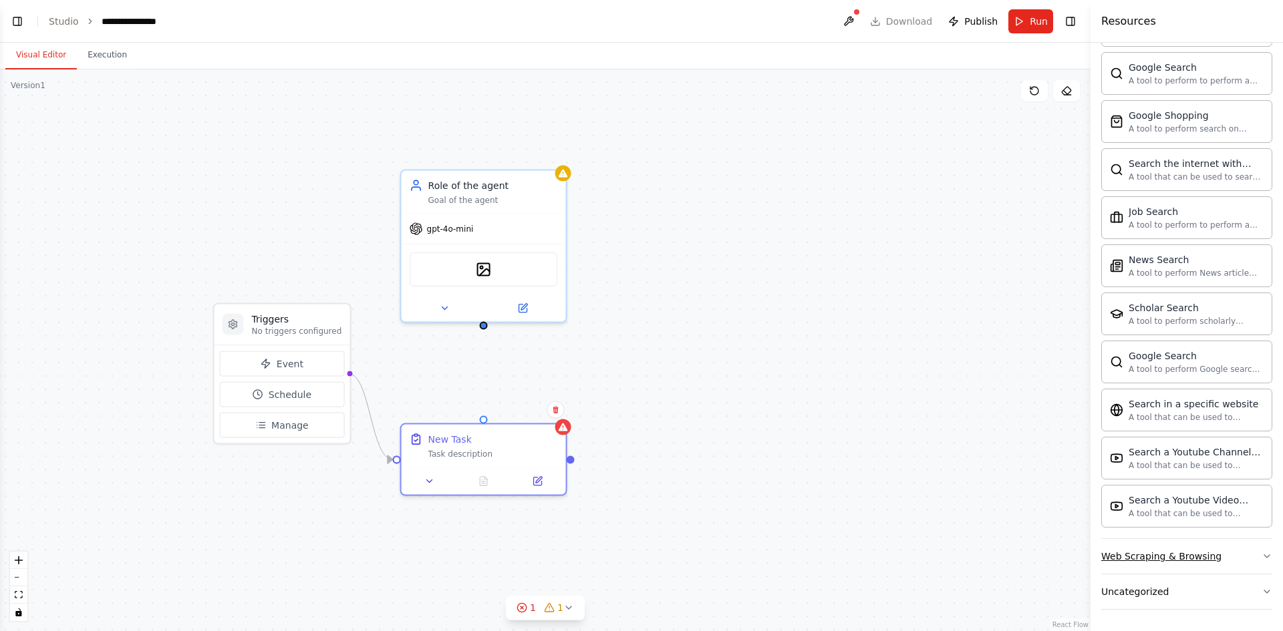
click at [1231, 562] on button "Web Scraping & Browsing" at bounding box center [1186, 556] width 171 height 35
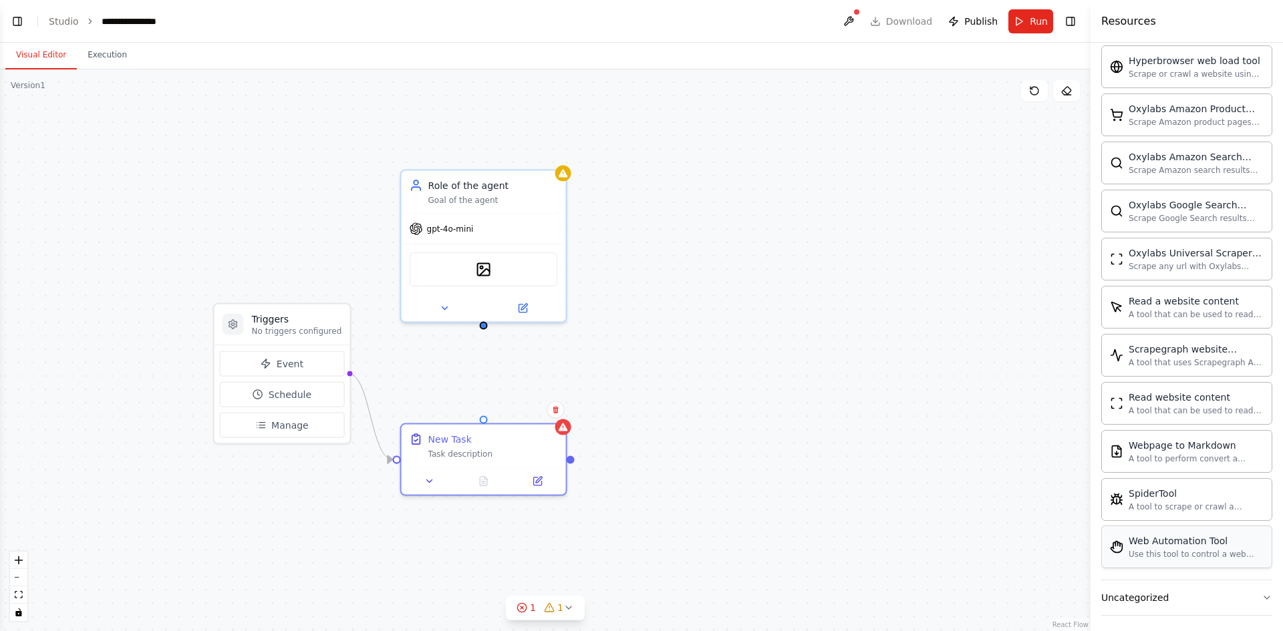
scroll to position [2877, 0]
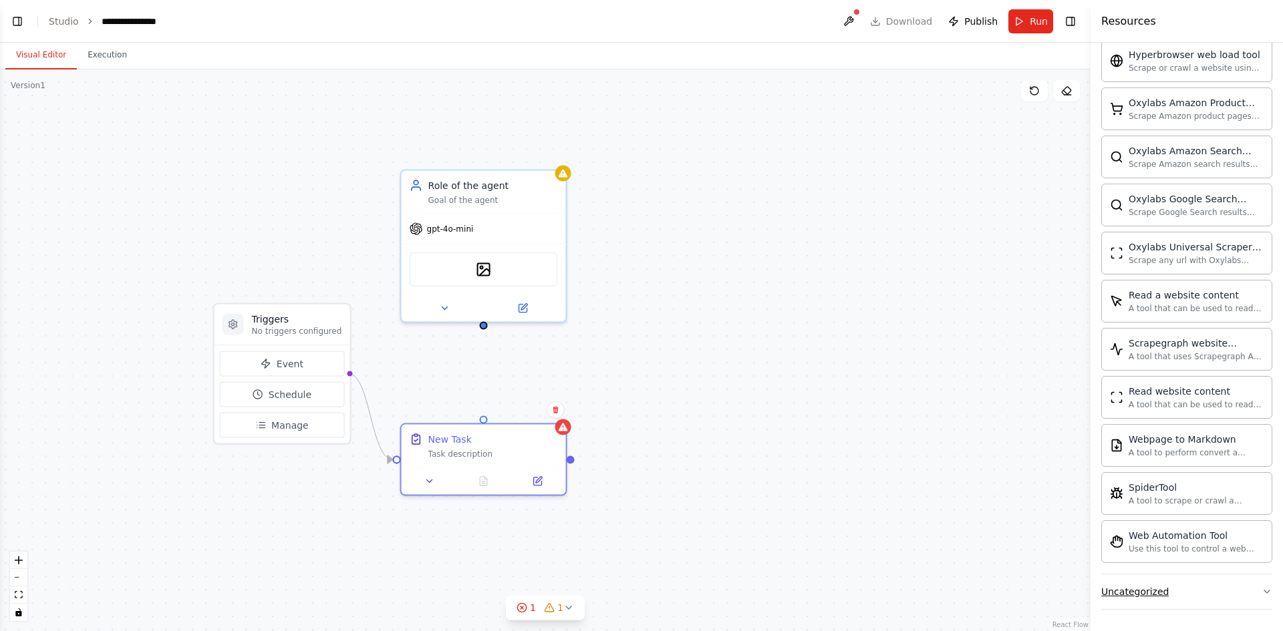
click at [1207, 590] on button "Uncategorized" at bounding box center [1186, 592] width 171 height 35
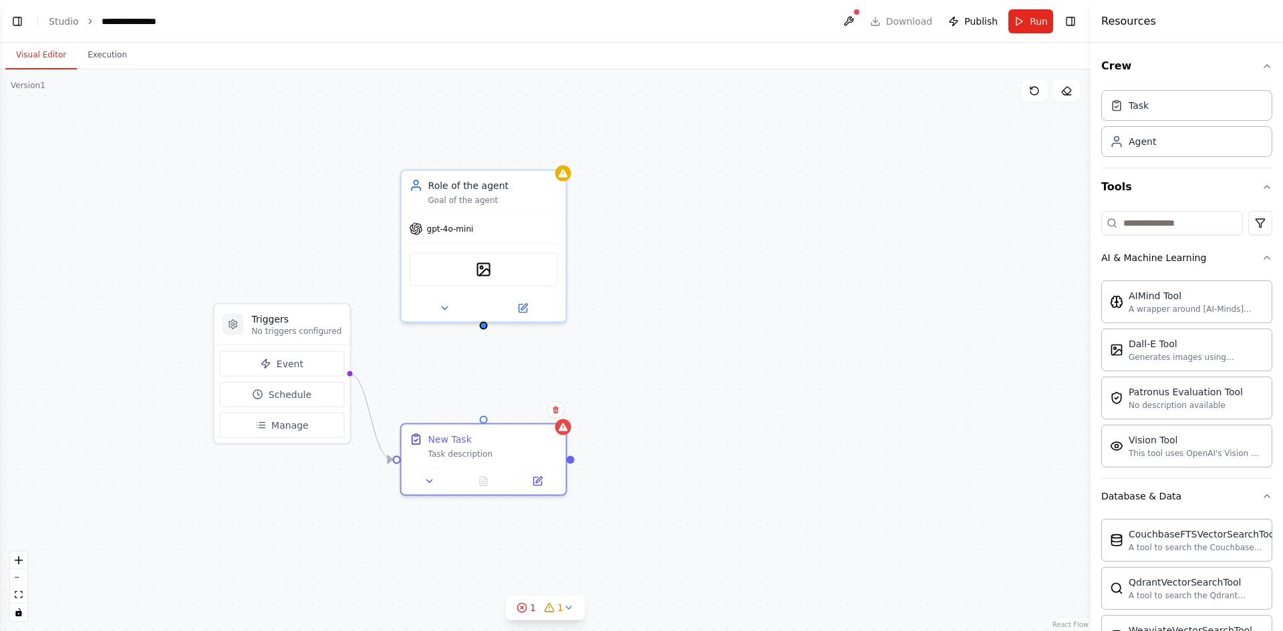
scroll to position [0, 0]
click at [1248, 68] on button "Crew" at bounding box center [1186, 66] width 171 height 37
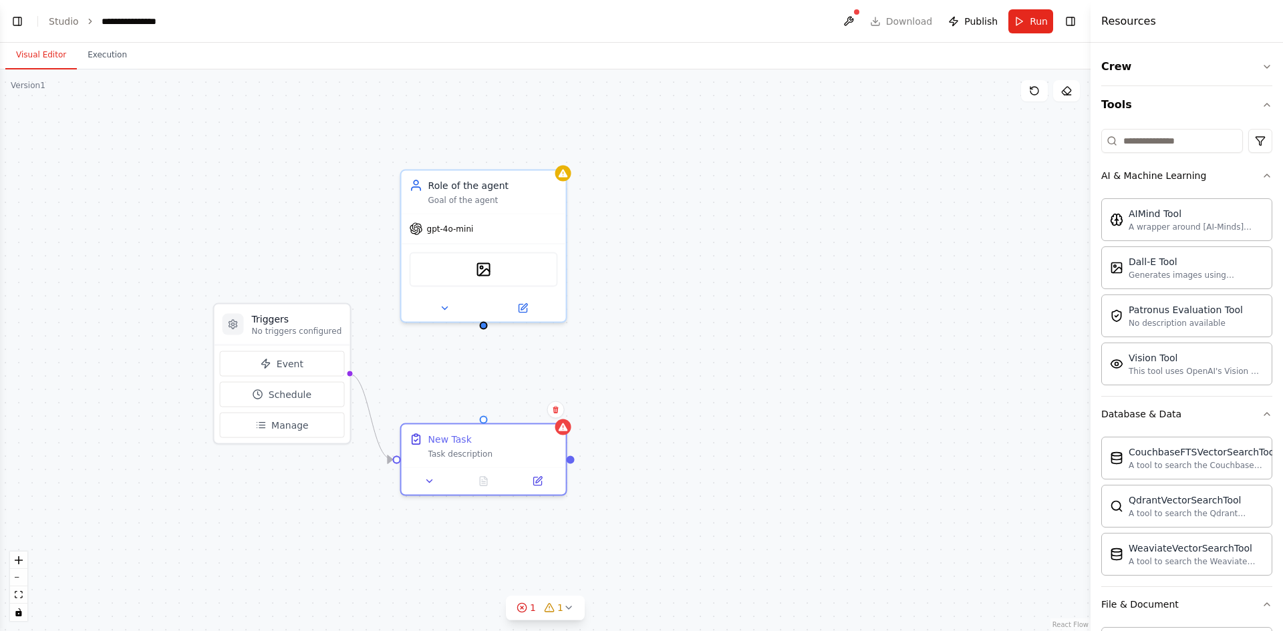
click at [1264, 110] on div "Crew Tools AI & Machine Learning AIMind Tool A wrapper around [AI-Minds]([URL][…" at bounding box center [1186, 337] width 192 height 589
click at [1249, 104] on button "Tools" at bounding box center [1186, 104] width 171 height 37
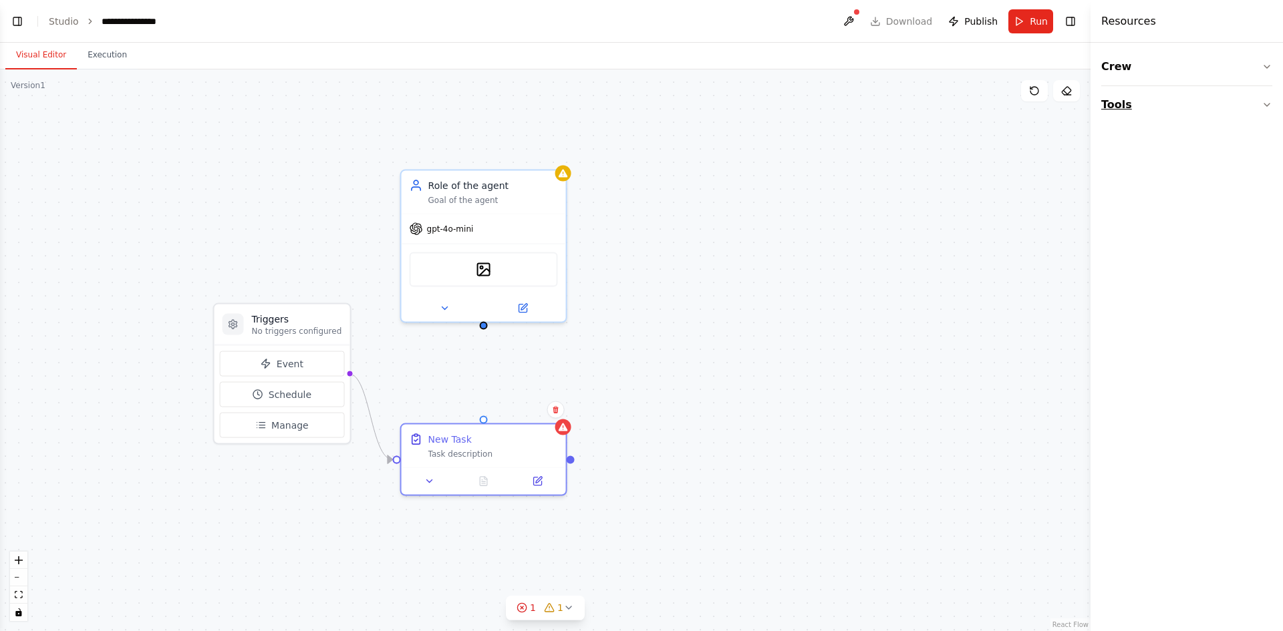
click at [1261, 112] on button "Tools" at bounding box center [1186, 104] width 171 height 37
click at [1263, 108] on icon "button" at bounding box center [1266, 105] width 11 height 11
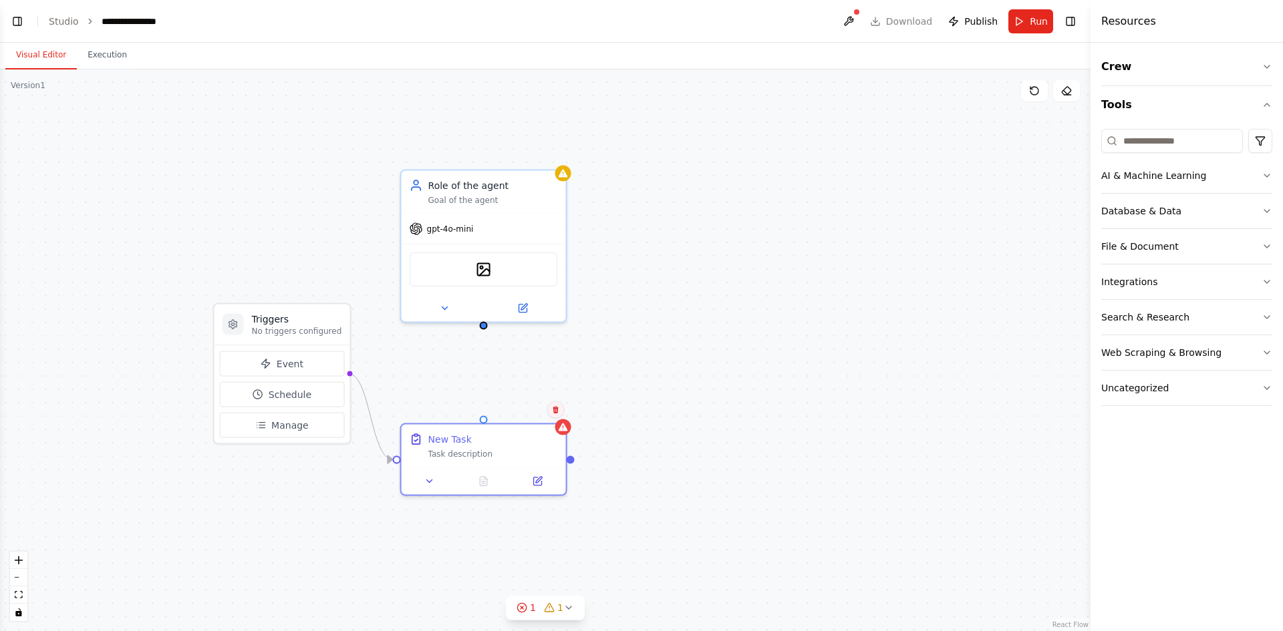
click at [556, 410] on icon at bounding box center [554, 409] width 5 height 7
click at [556, 411] on icon at bounding box center [556, 410] width 8 height 8
click at [530, 407] on button "Confirm" at bounding box center [517, 410] width 47 height 16
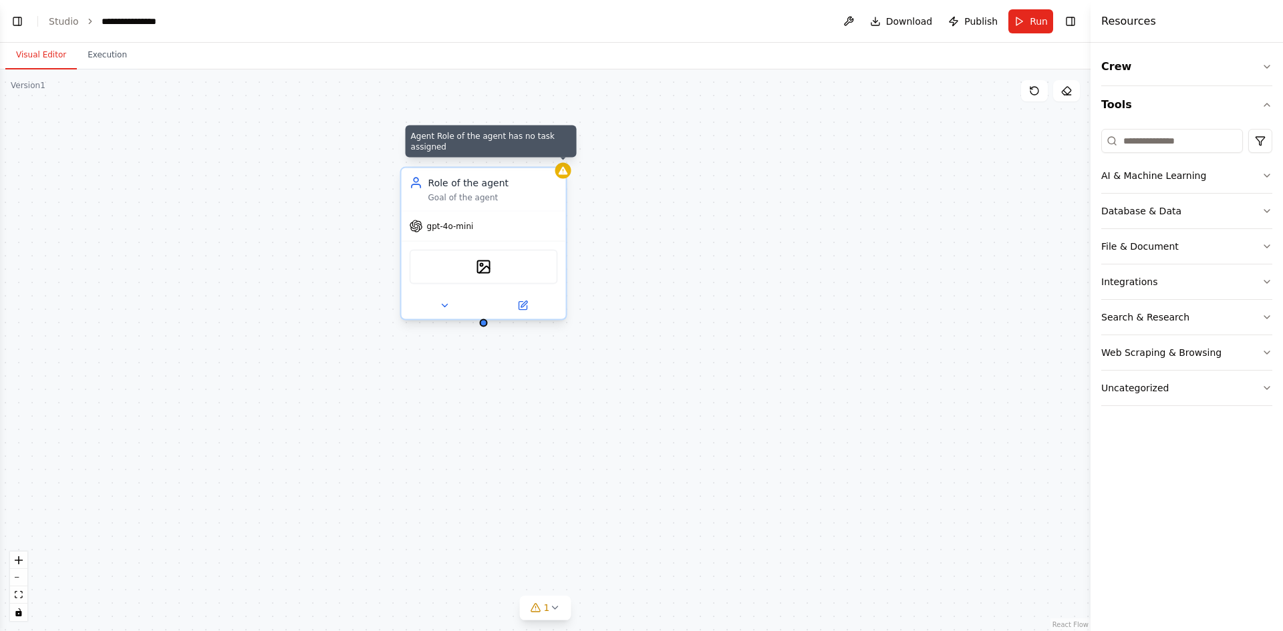
click at [564, 175] on icon at bounding box center [563, 171] width 11 height 11
click at [554, 154] on icon at bounding box center [554, 154] width 5 height 7
click at [525, 156] on button "Confirm" at bounding box center [517, 154] width 47 height 16
click at [516, 152] on button "Confirm" at bounding box center [517, 154] width 47 height 16
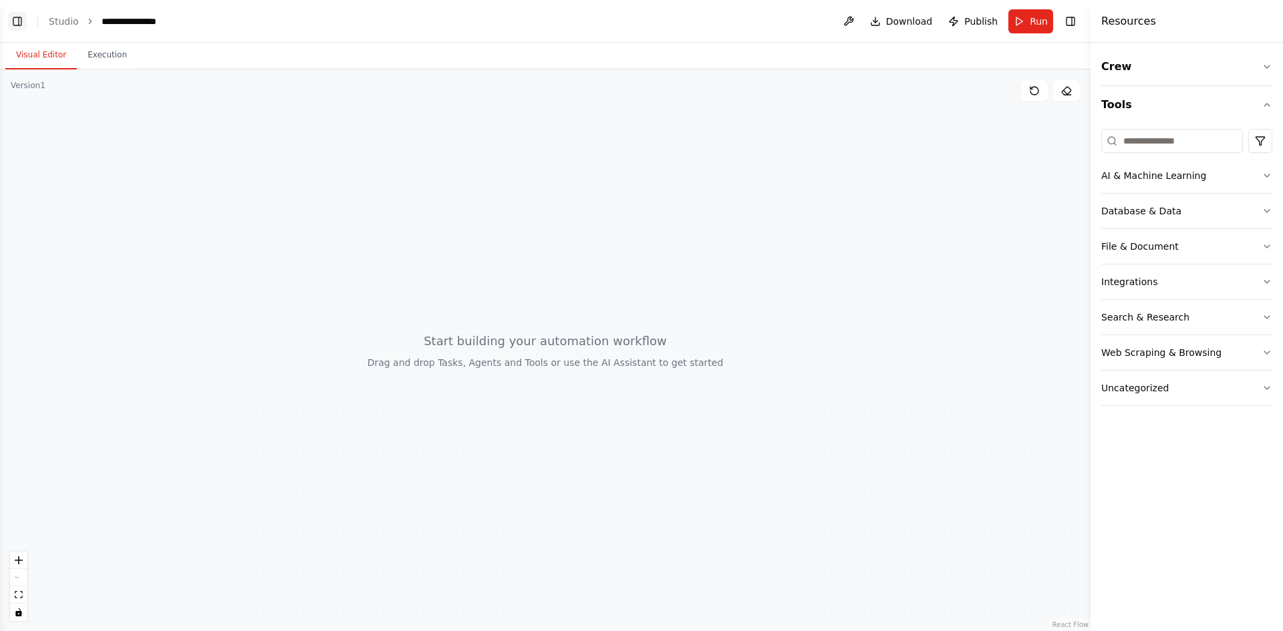
click at [12, 15] on button "Toggle Left Sidebar" at bounding box center [17, 21] width 19 height 19
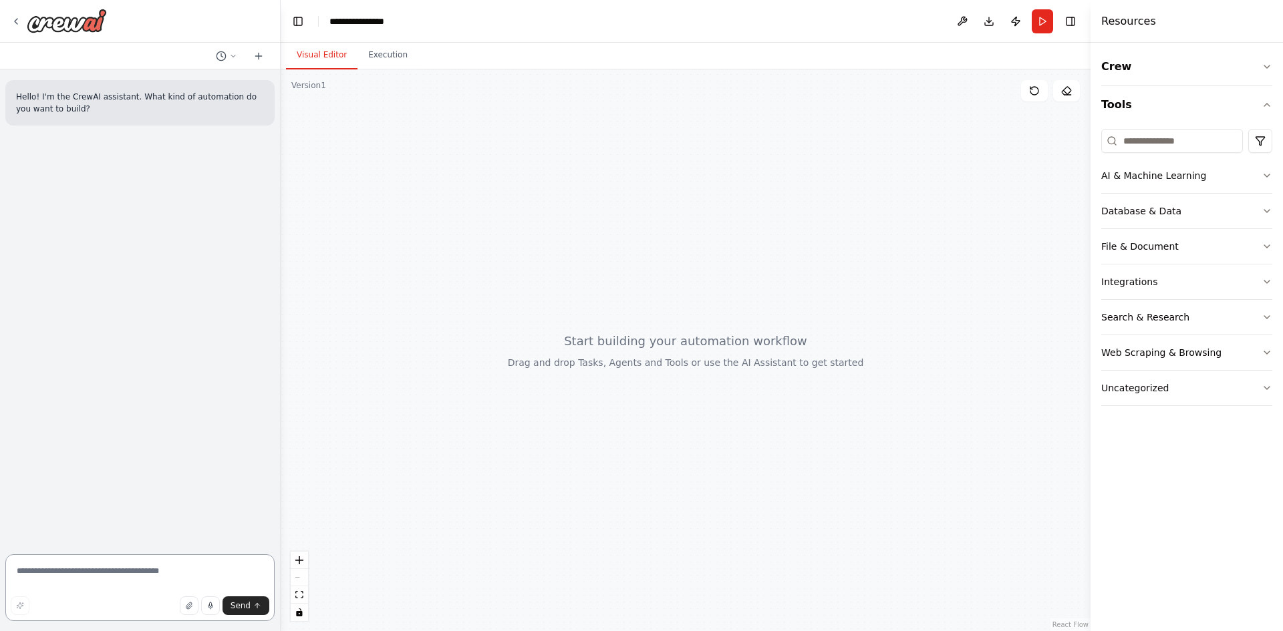
click at [132, 575] on textarea at bounding box center [139, 587] width 269 height 67
drag, startPoint x: 853, startPoint y: 477, endPoint x: 569, endPoint y: 329, distance: 320.0
click at [569, 329] on div at bounding box center [686, 350] width 810 height 562
click at [1042, 27] on button "Run" at bounding box center [1041, 21] width 21 height 24
click at [756, 257] on html "**********" at bounding box center [641, 315] width 1283 height 631
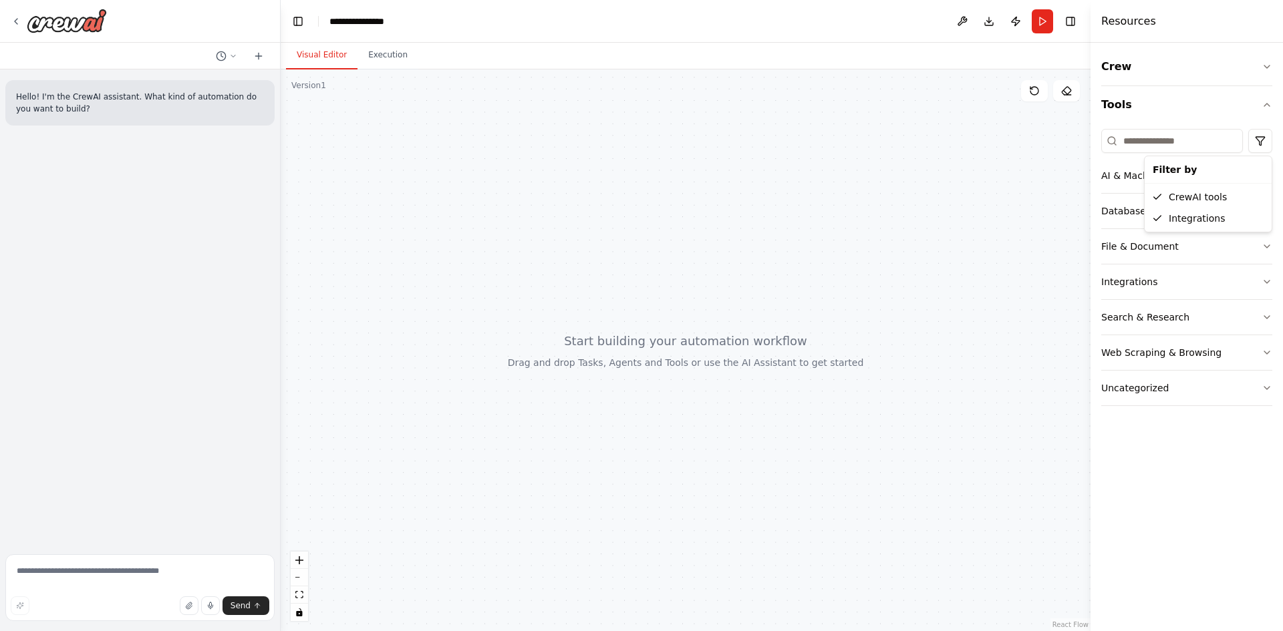
click at [971, 531] on html "**********" at bounding box center [641, 315] width 1283 height 631
click at [1264, 110] on icon "button" at bounding box center [1266, 105] width 11 height 11
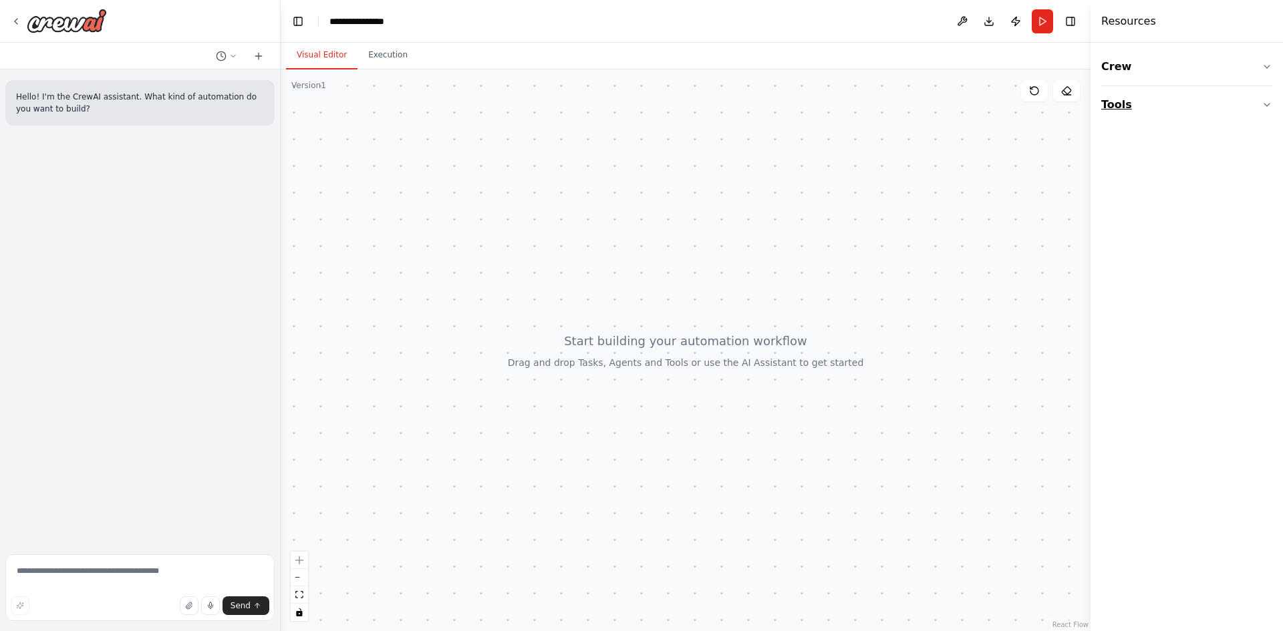
click at [1264, 110] on icon "button" at bounding box center [1266, 105] width 11 height 11
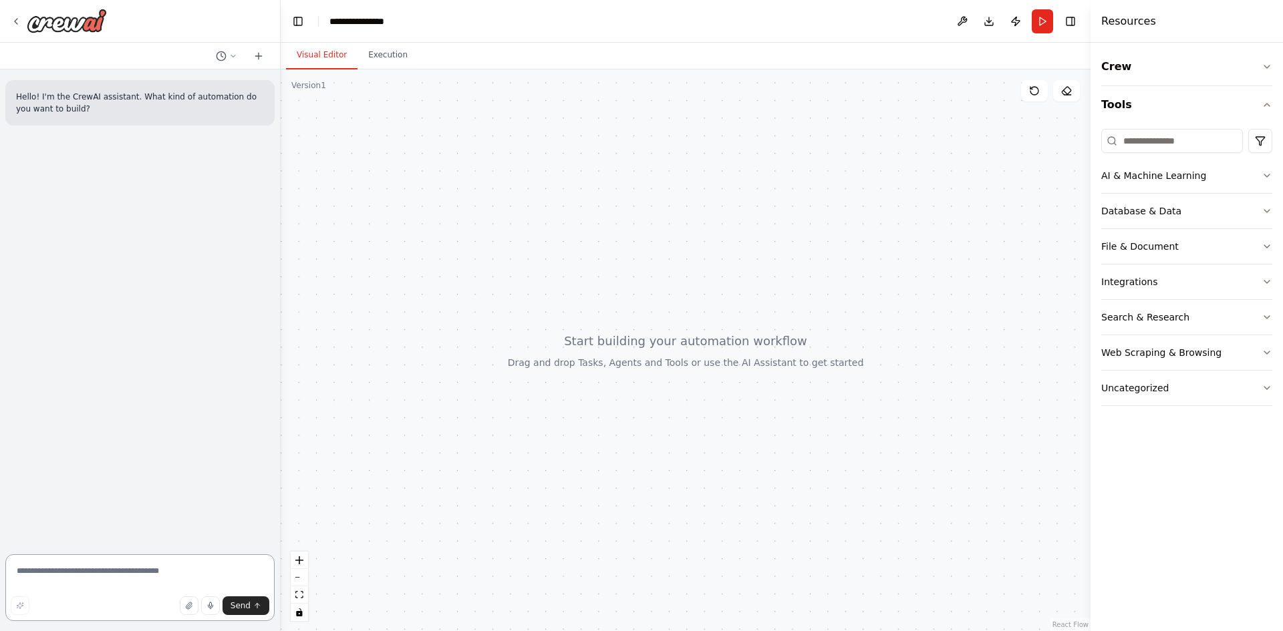
click at [61, 561] on textarea at bounding box center [139, 587] width 269 height 67
type textarea "**********"
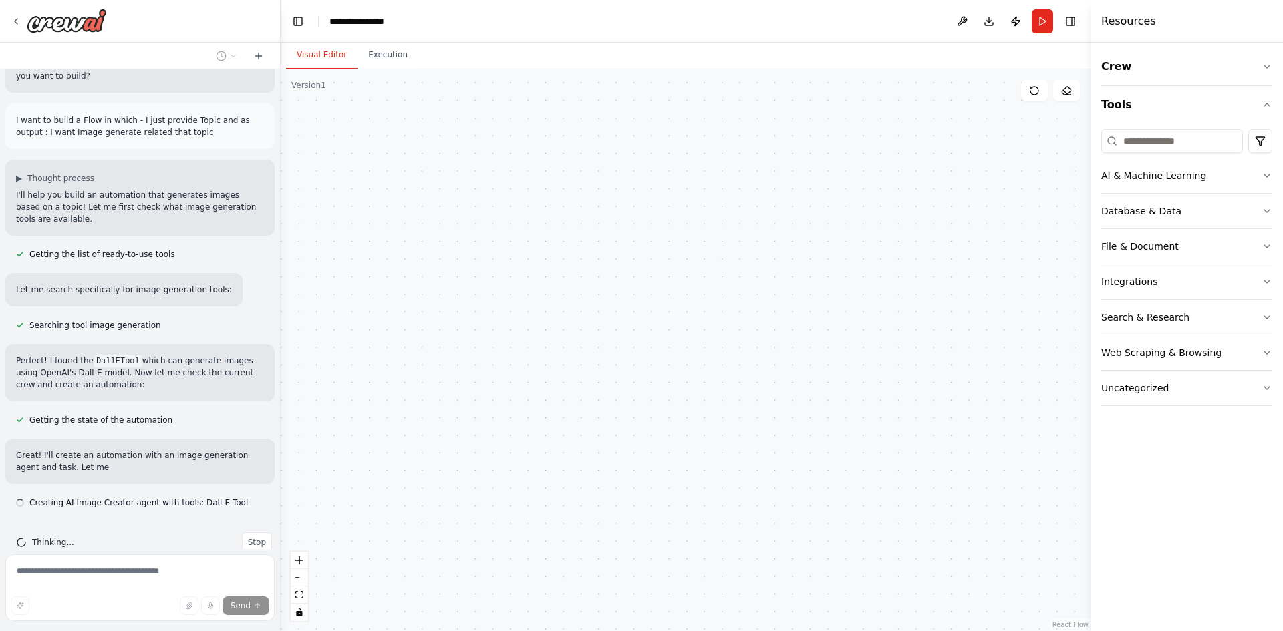
scroll to position [45, 0]
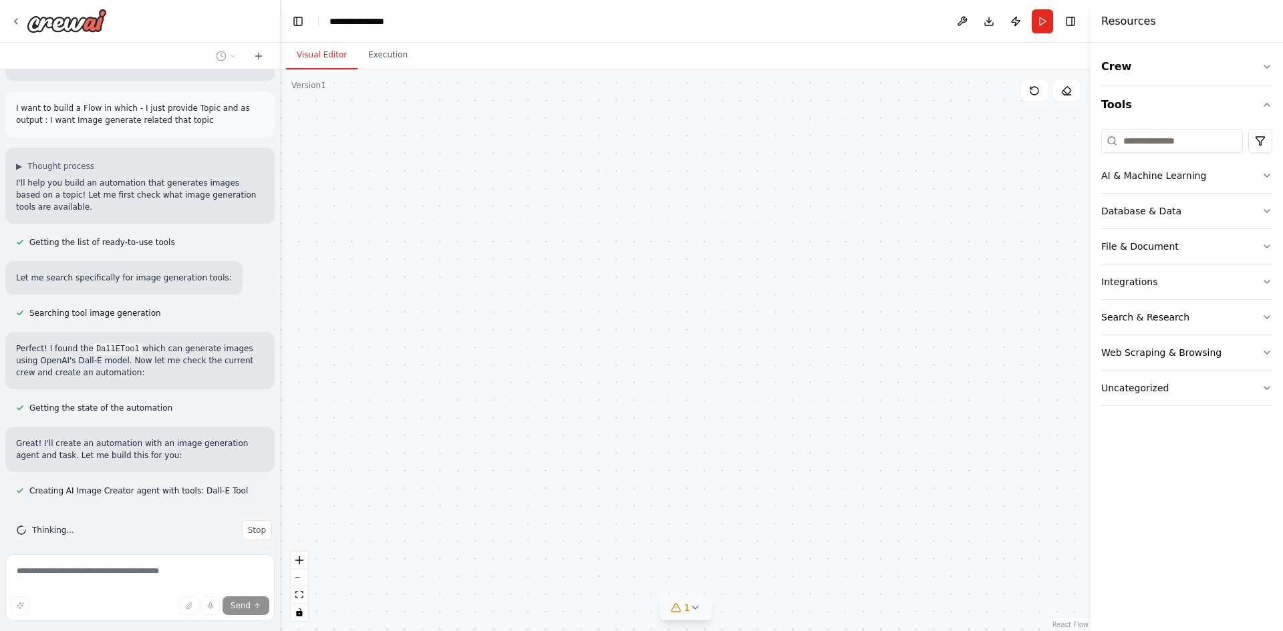
click at [691, 605] on icon at bounding box center [694, 608] width 11 height 11
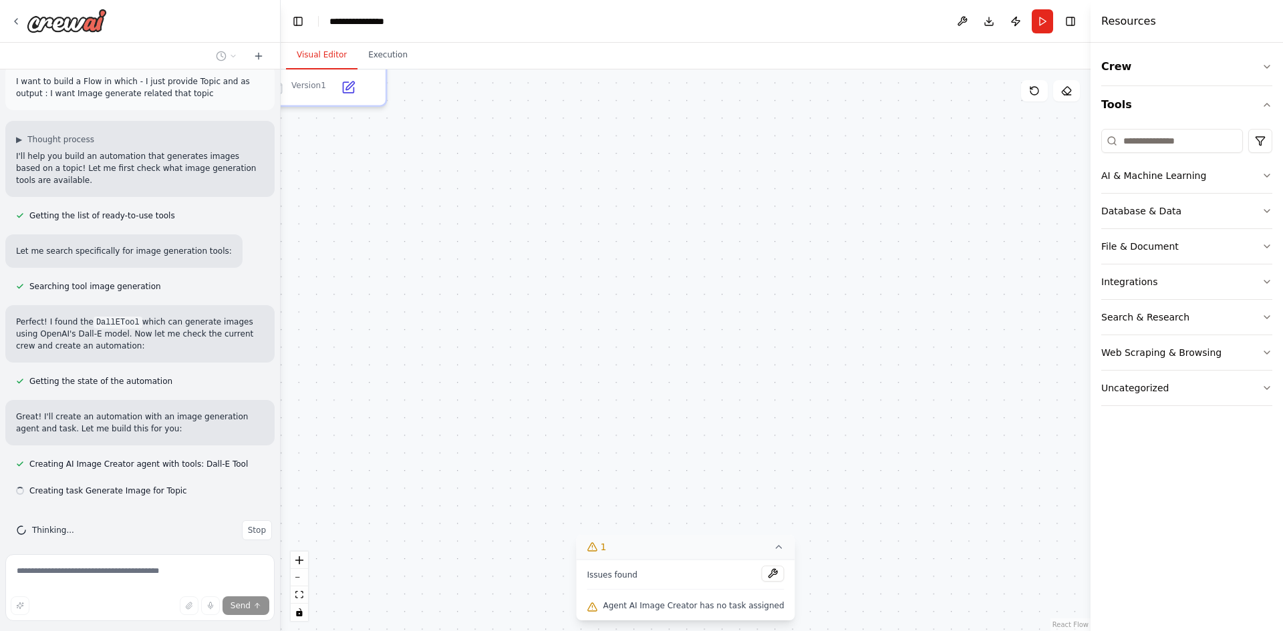
click at [699, 579] on div ".deletable-edge-delete-btn { width: 20px; height: 20px; border: 0px solid #ffff…" at bounding box center [686, 350] width 810 height 562
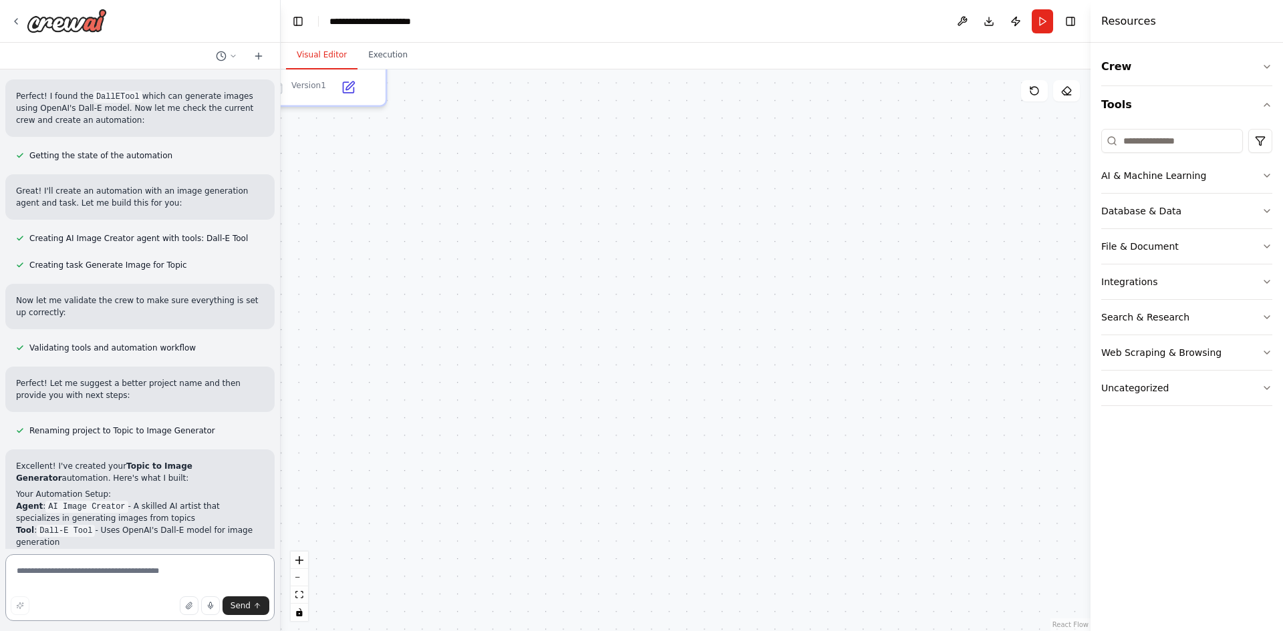
scroll to position [287, 0]
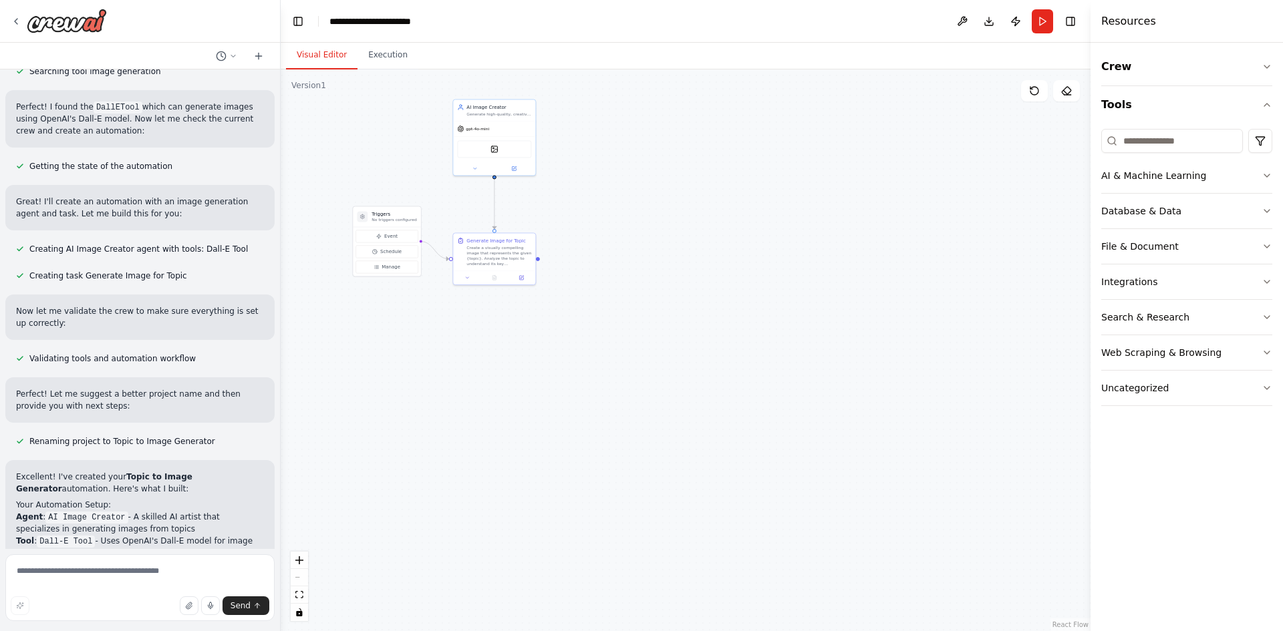
drag, startPoint x: 557, startPoint y: 217, endPoint x: 678, endPoint y: 472, distance: 281.8
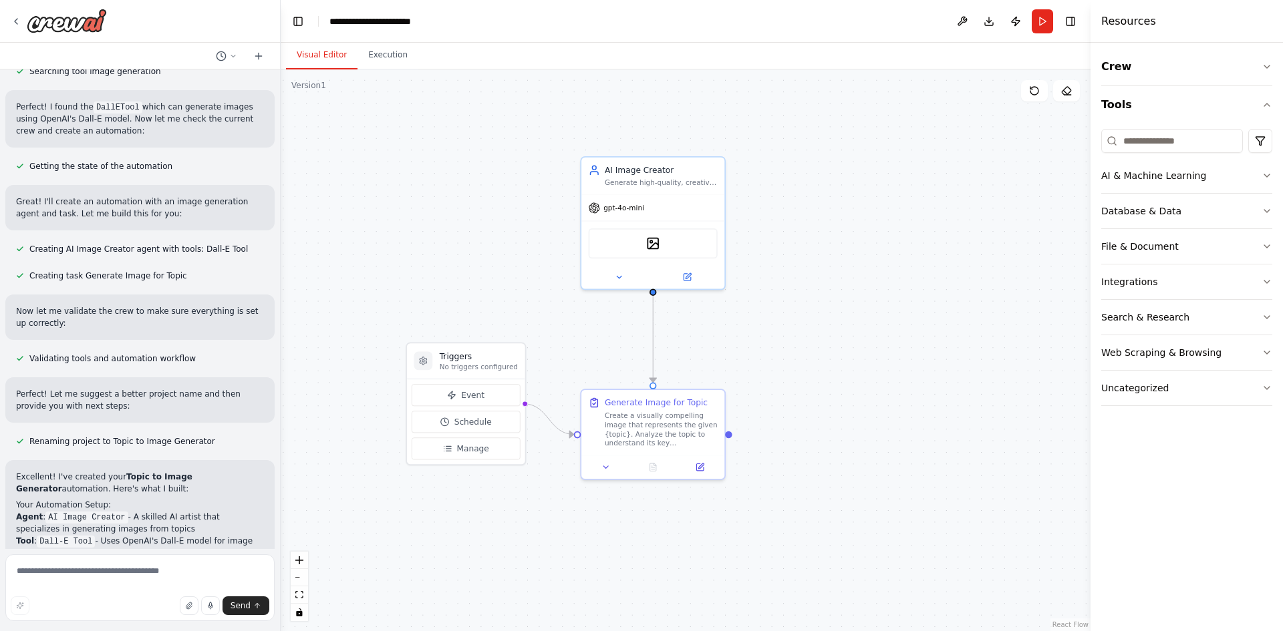
drag, startPoint x: 639, startPoint y: 351, endPoint x: 809, endPoint y: 354, distance: 170.4
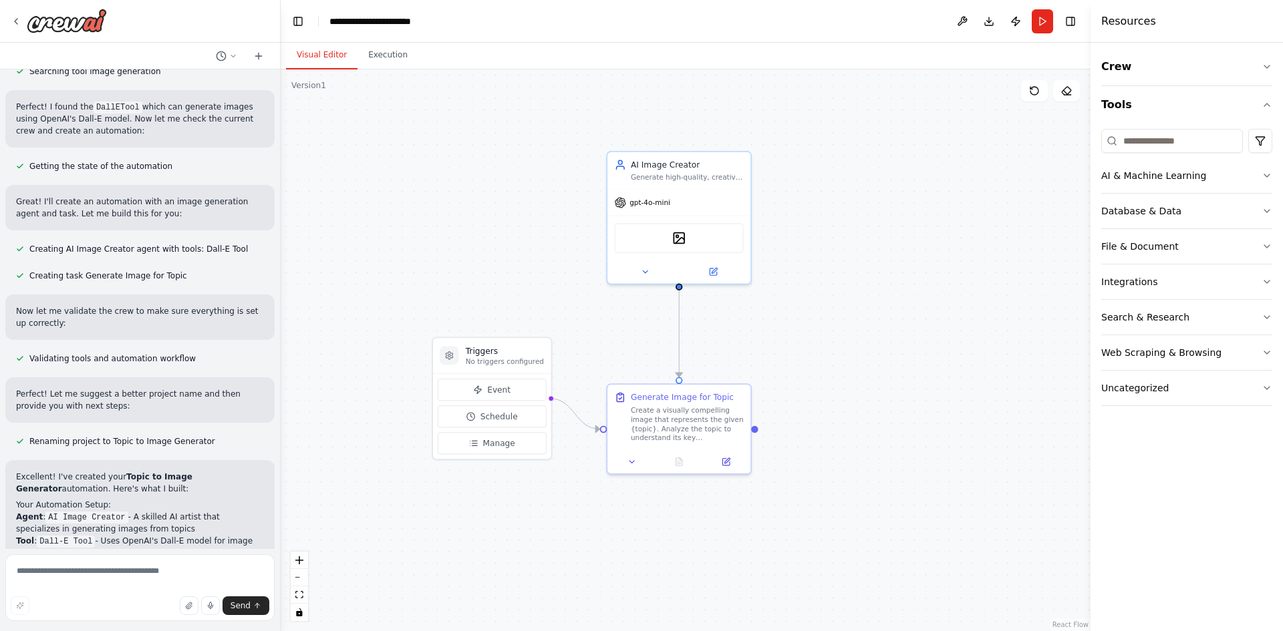
click at [729, 473] on div "Generate Image for Topic Create a visually compelling image that represents the…" at bounding box center [679, 429] width 146 height 92
click at [730, 470] on div at bounding box center [678, 460] width 143 height 24
click at [726, 462] on icon at bounding box center [725, 459] width 7 height 7
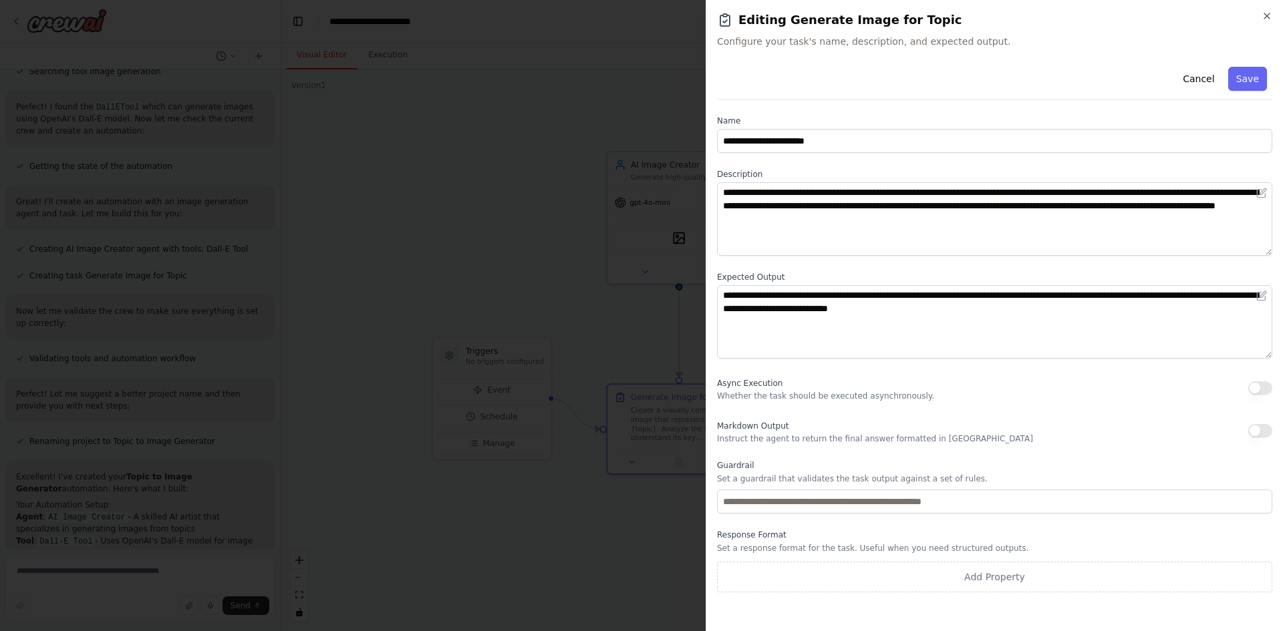
click at [1267, 23] on h2 "Editing Generate Image for Topic" at bounding box center [994, 20] width 555 height 19
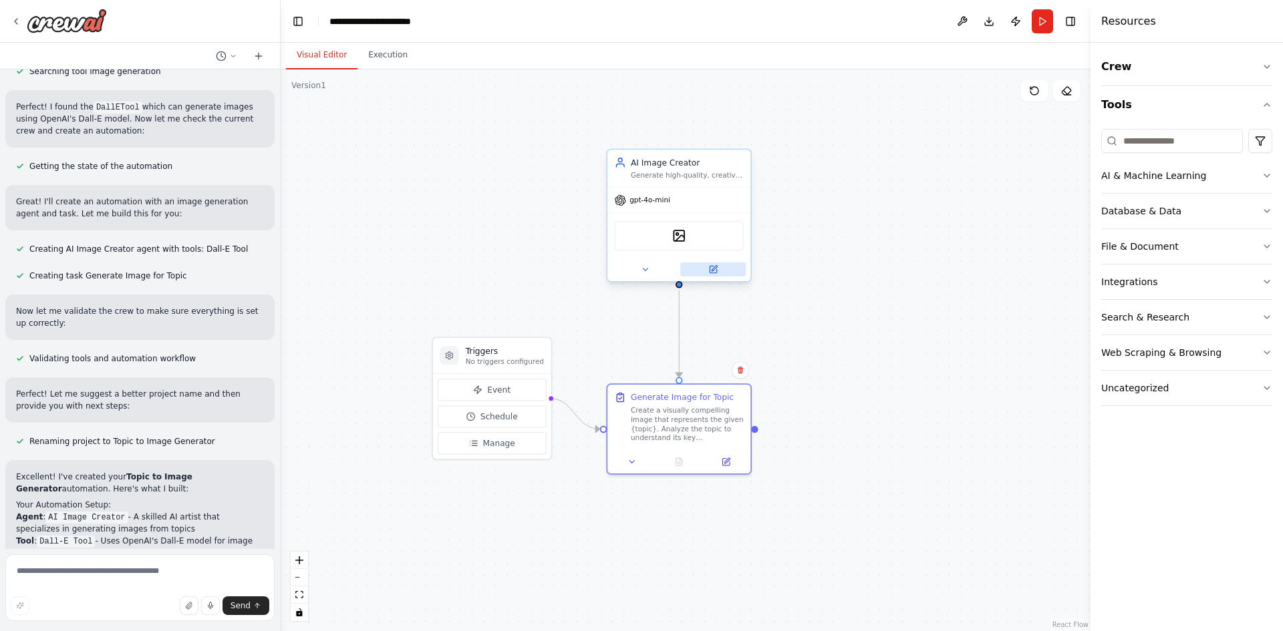
click at [724, 275] on button at bounding box center [712, 270] width 65 height 14
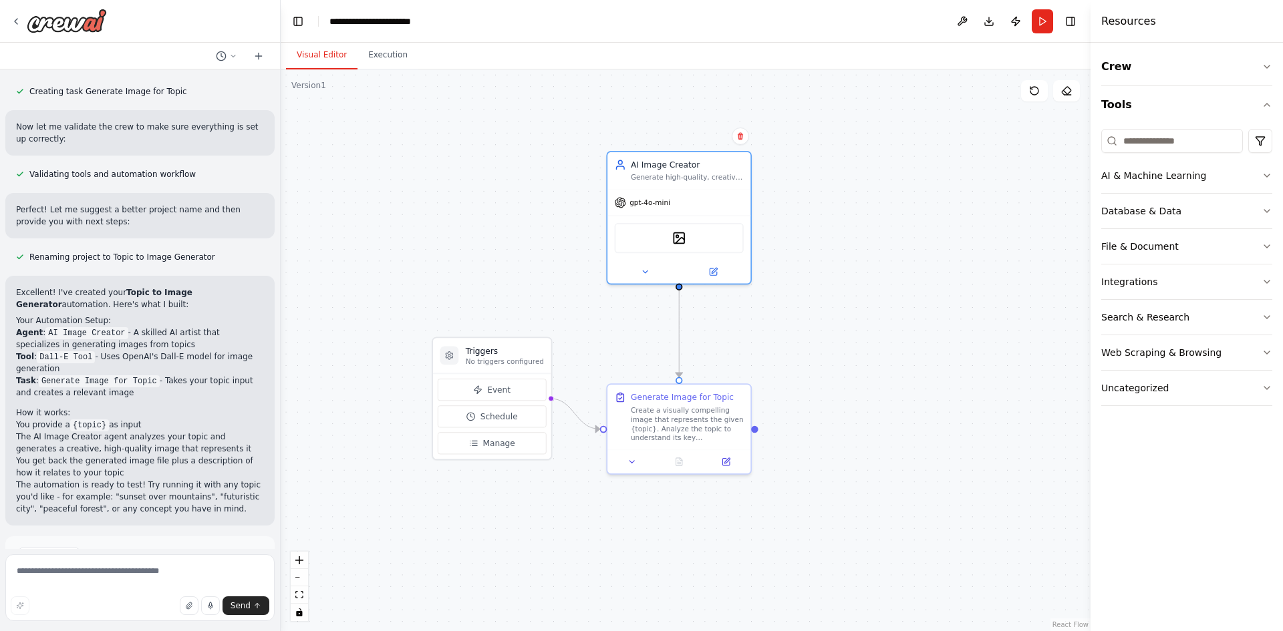
scroll to position [554, 0]
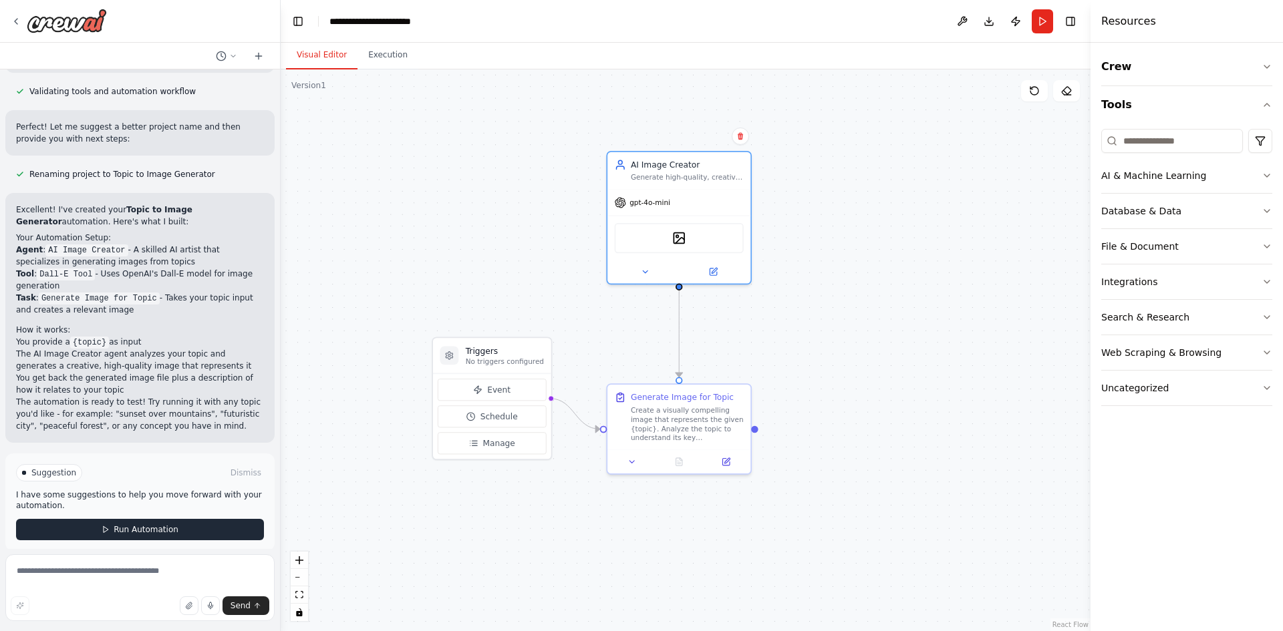
click at [129, 524] on span "Run Automation" at bounding box center [146, 529] width 65 height 11
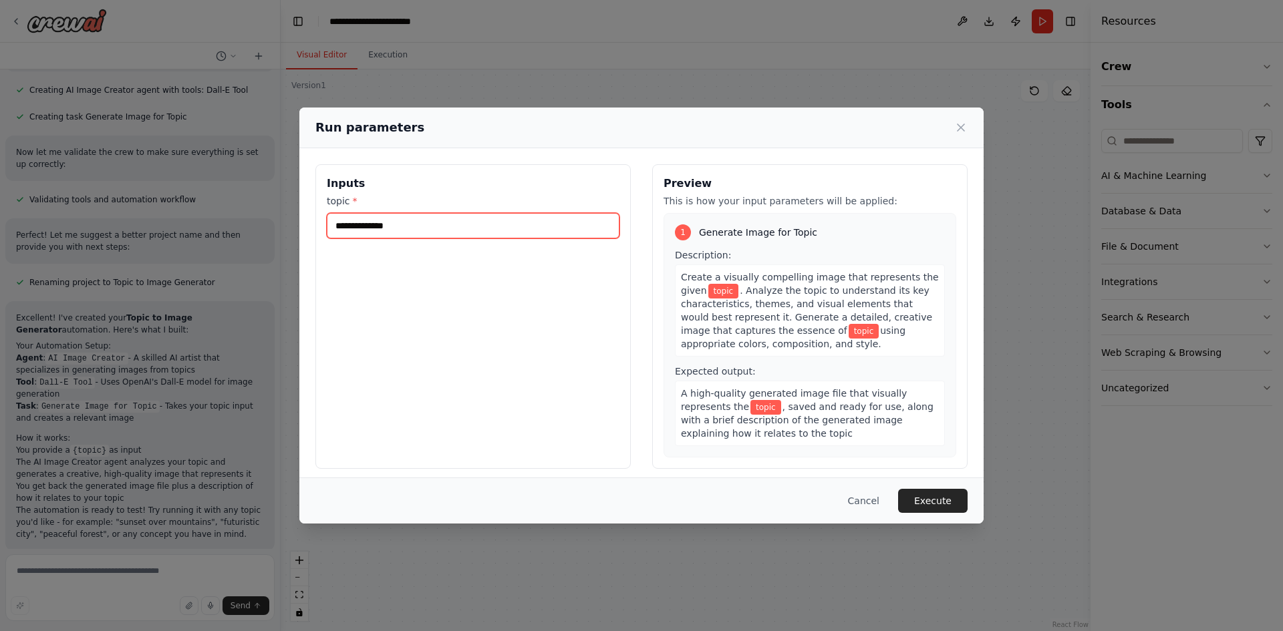
click at [377, 222] on input "topic *" at bounding box center [473, 225] width 293 height 25
type input "**********"
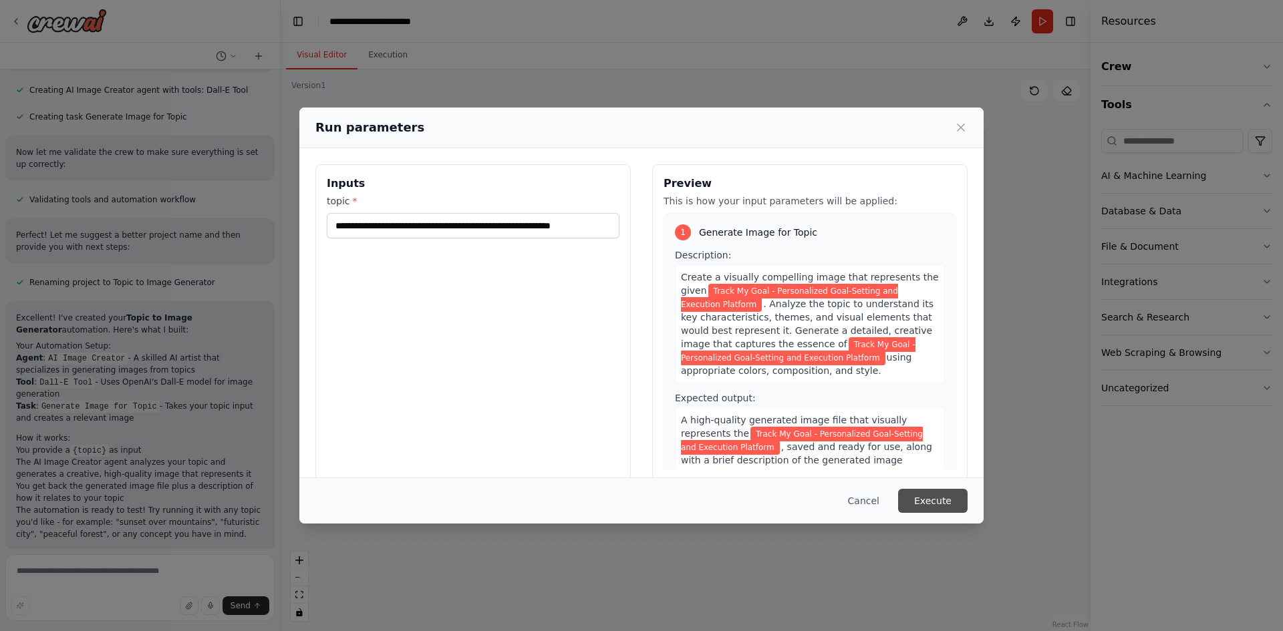
click at [927, 495] on button "Execute" at bounding box center [932, 501] width 69 height 24
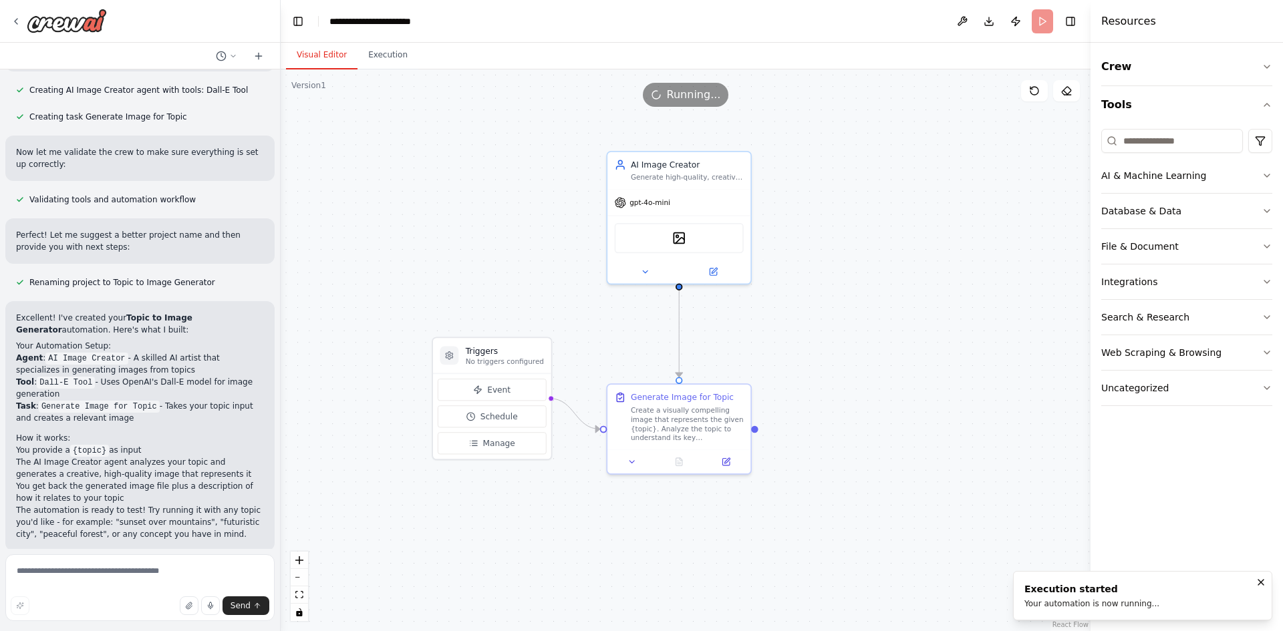
click at [317, 61] on button "Visual Editor" at bounding box center [321, 55] width 71 height 28
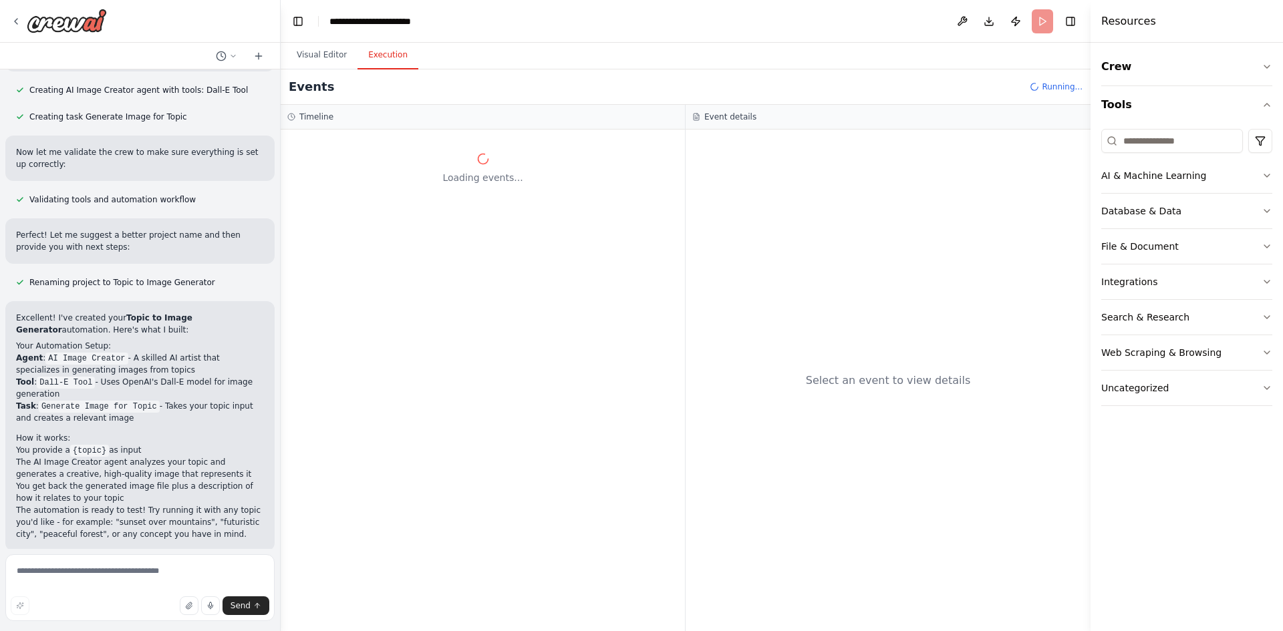
click at [369, 54] on button "Execution" at bounding box center [387, 55] width 61 height 28
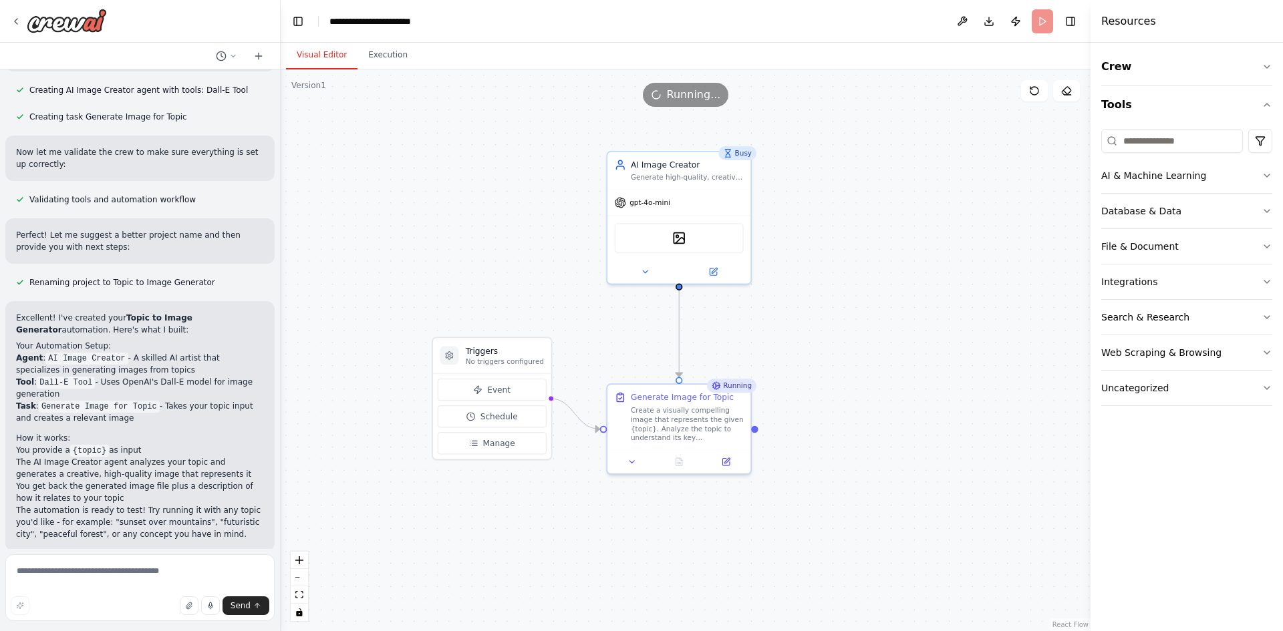
click at [327, 55] on button "Visual Editor" at bounding box center [321, 55] width 71 height 28
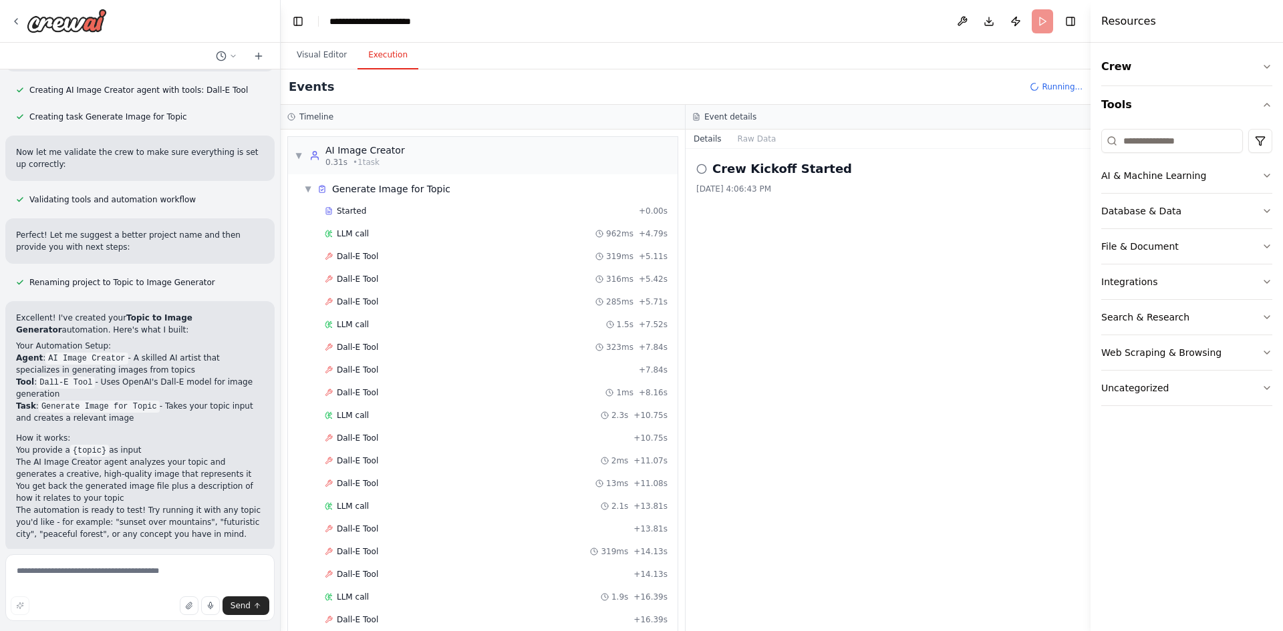
click at [367, 55] on button "Execution" at bounding box center [387, 55] width 61 height 28
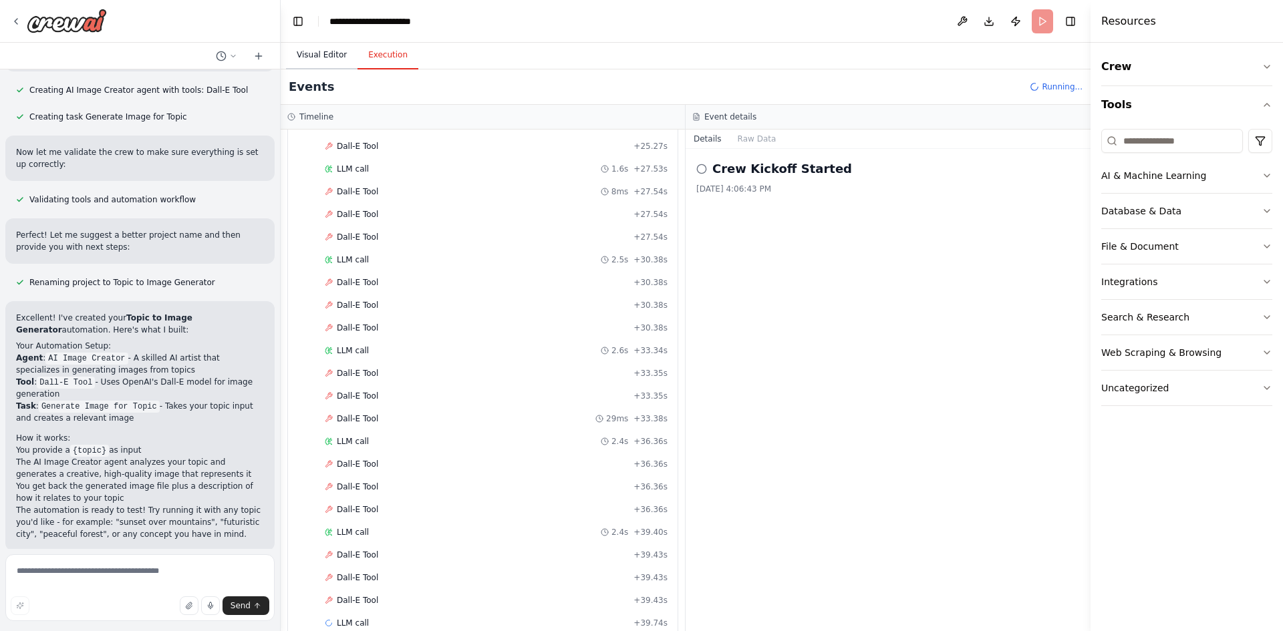
scroll to position [814, 0]
click at [313, 55] on button "Visual Editor" at bounding box center [321, 55] width 71 height 28
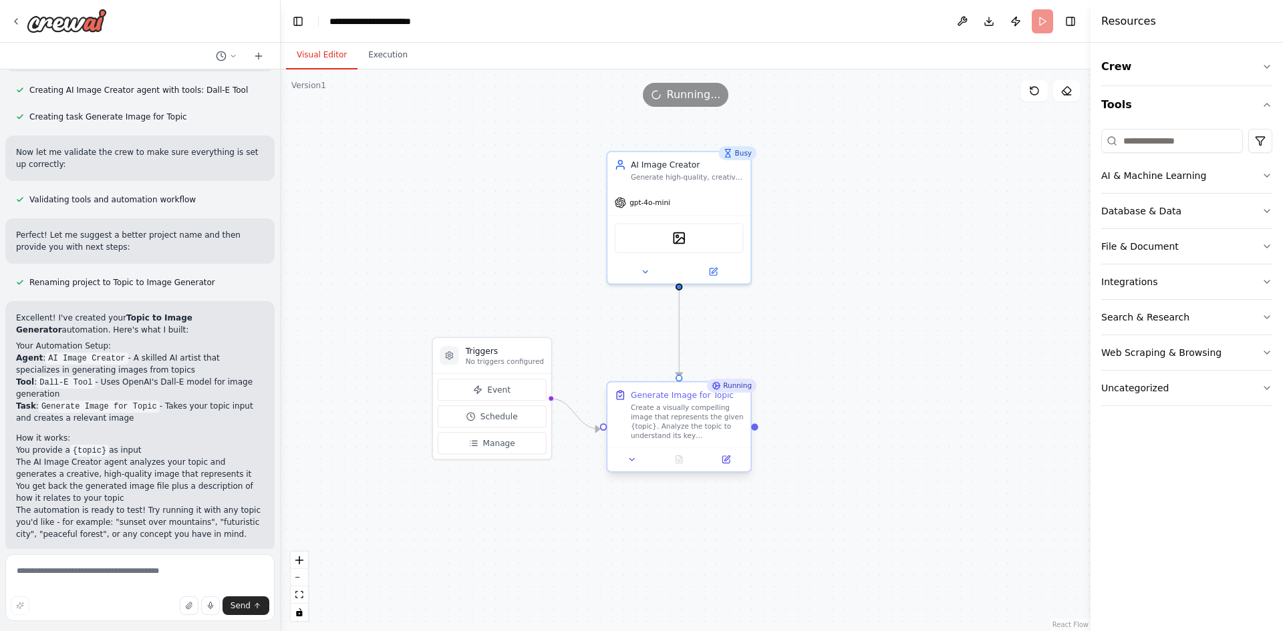
click at [728, 470] on div at bounding box center [678, 460] width 143 height 24
click at [728, 465] on button at bounding box center [726, 460] width 40 height 14
click at [687, 420] on div "Create a visually compelling image that represents the given {topic}. Analyze t…" at bounding box center [687, 422] width 113 height 37
click at [375, 53] on button "Execution" at bounding box center [387, 55] width 61 height 28
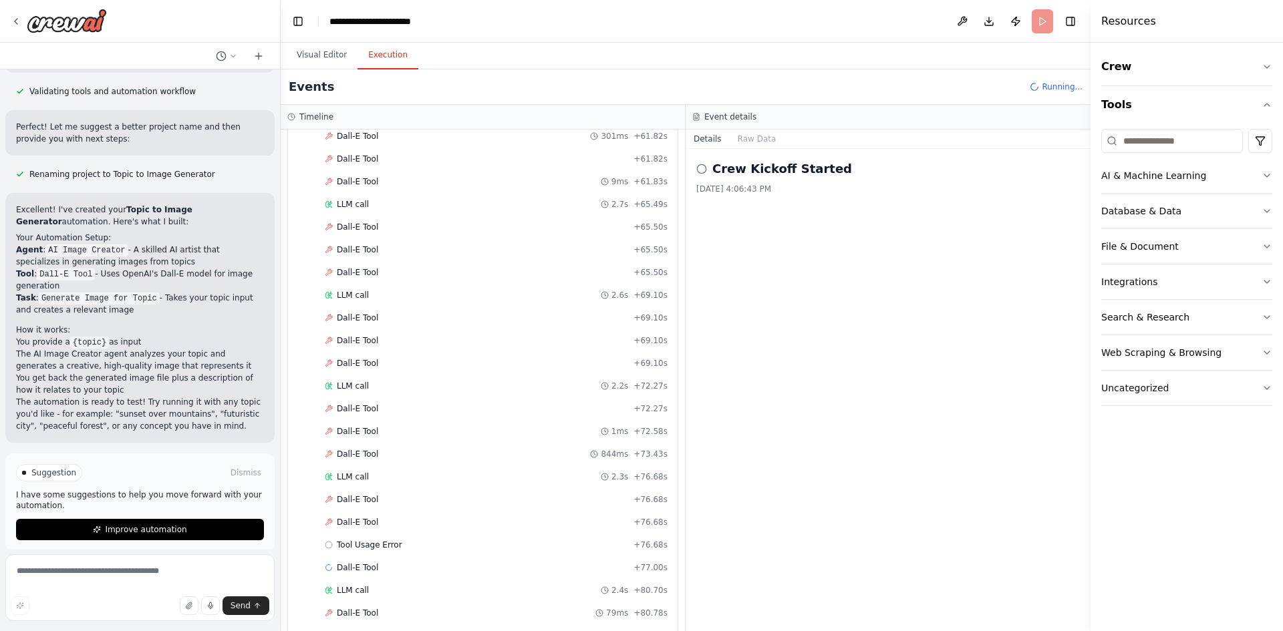
scroll to position [1973, 0]
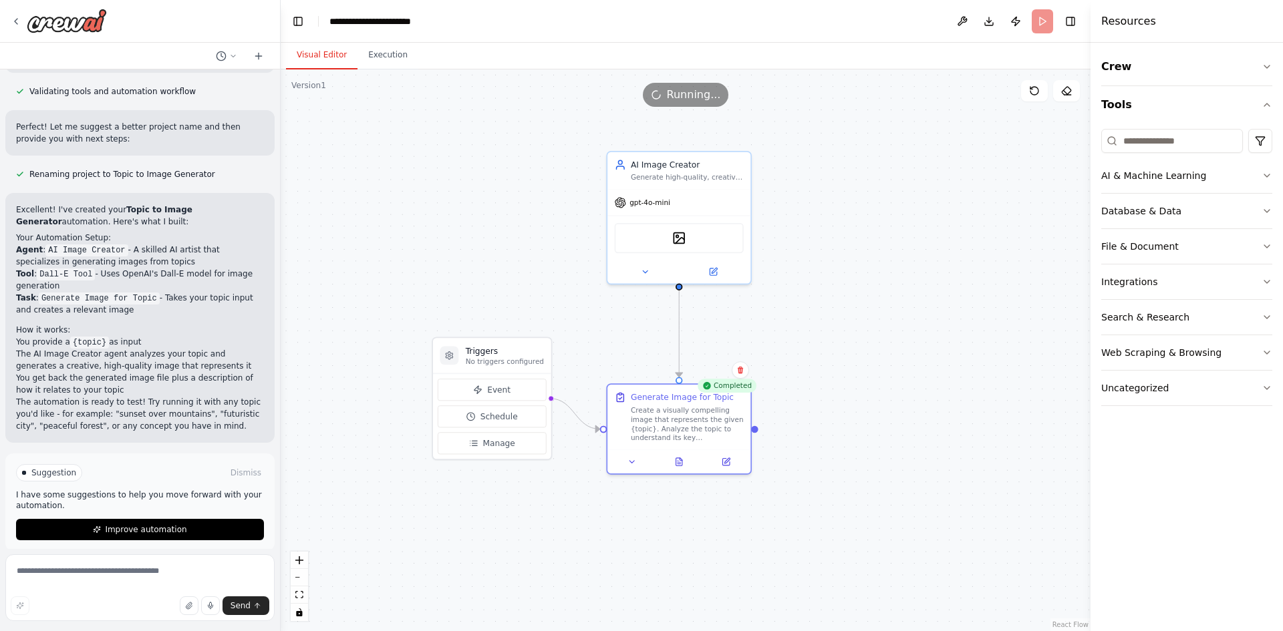
click at [325, 57] on button "Visual Editor" at bounding box center [321, 55] width 71 height 28
click at [677, 467] on div at bounding box center [678, 460] width 143 height 24
click at [679, 462] on icon at bounding box center [678, 462] width 3 height 0
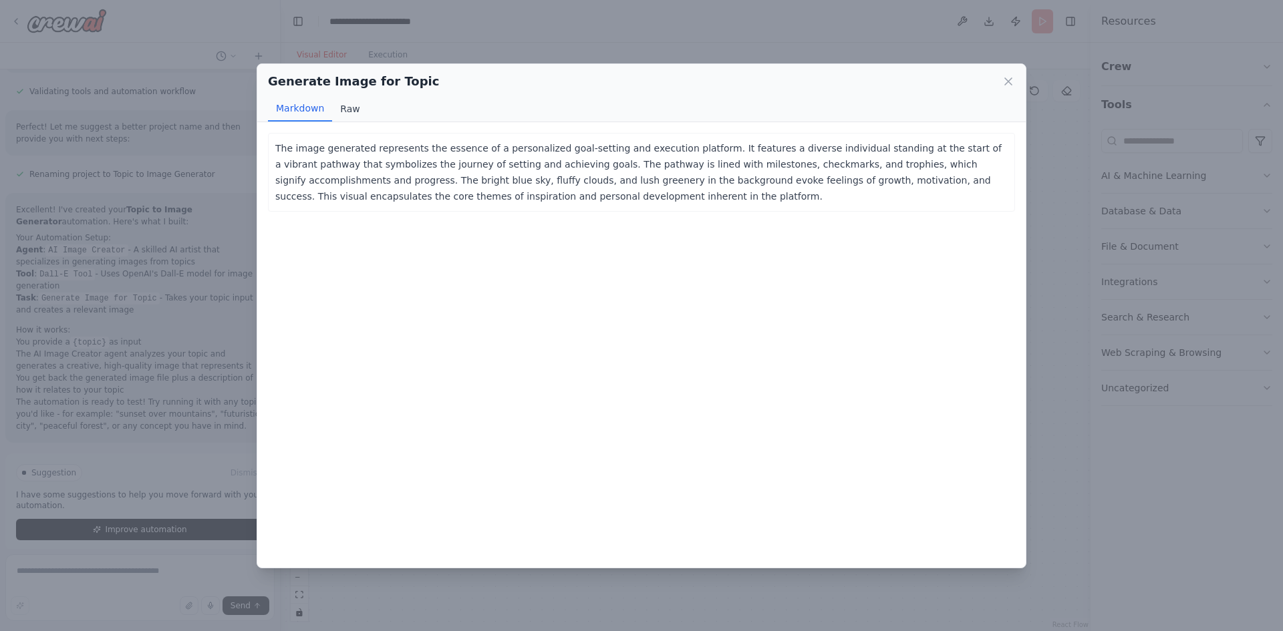
click at [347, 106] on button "Raw" at bounding box center [349, 108] width 35 height 25
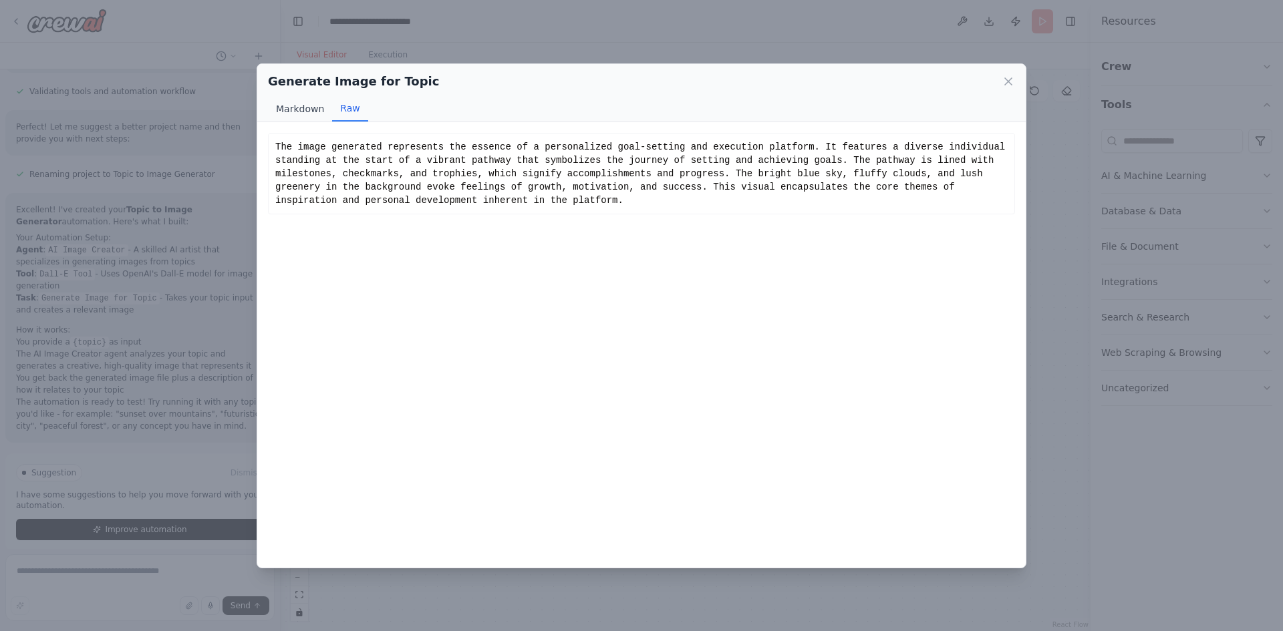
click at [297, 106] on button "Markdown" at bounding box center [300, 108] width 64 height 25
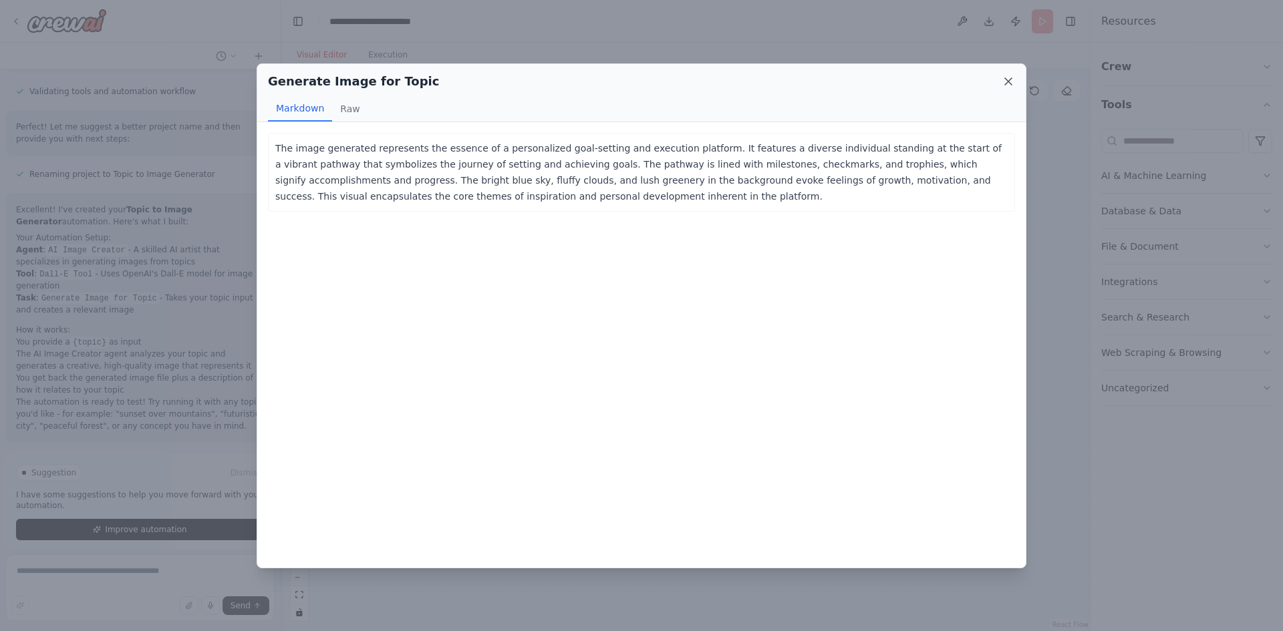
click at [1009, 76] on icon at bounding box center [1007, 81] width 13 height 13
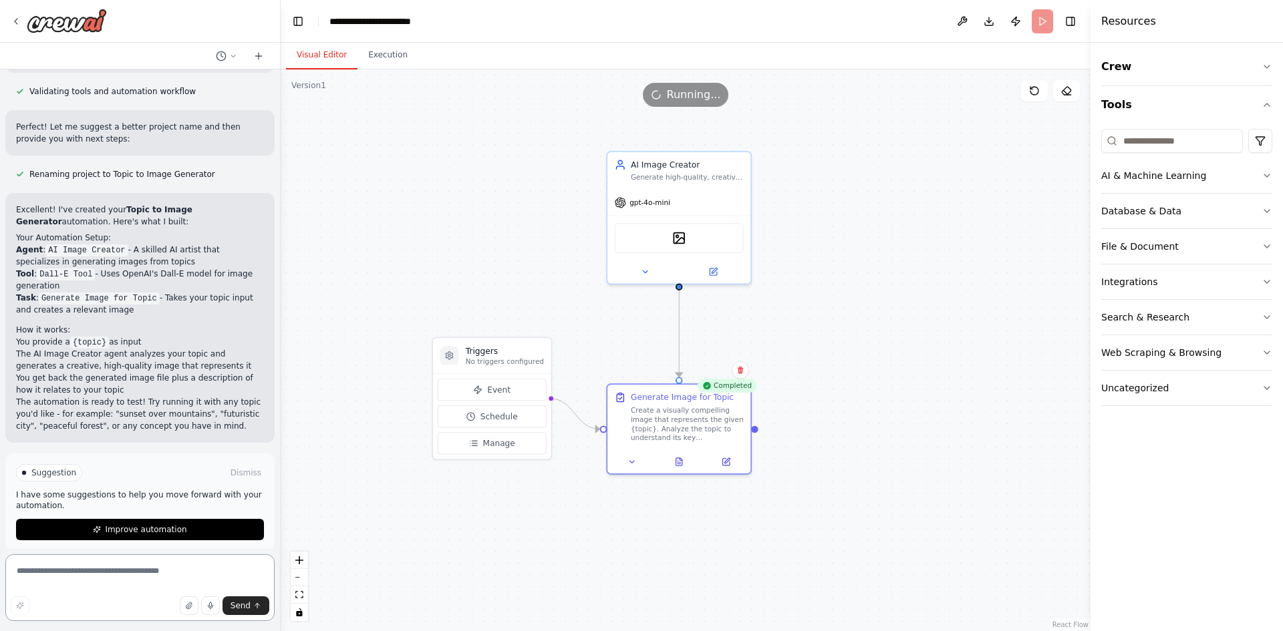
click at [90, 574] on textarea at bounding box center [139, 587] width 269 height 67
type textarea "**********"
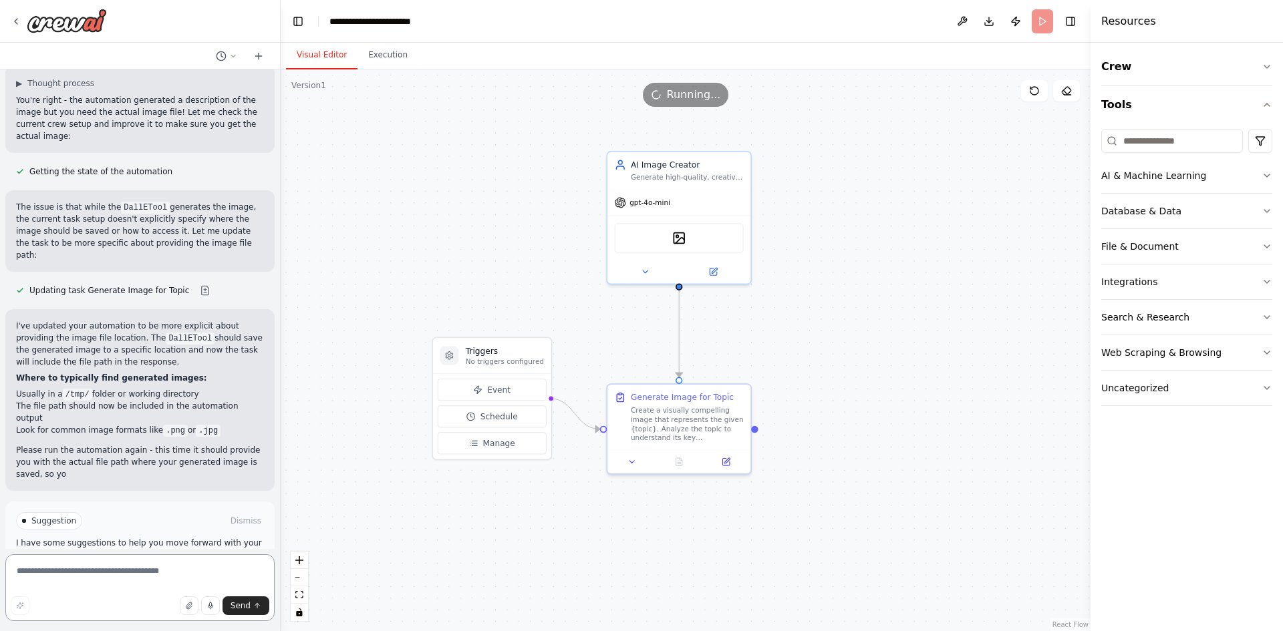
scroll to position [1020, 0]
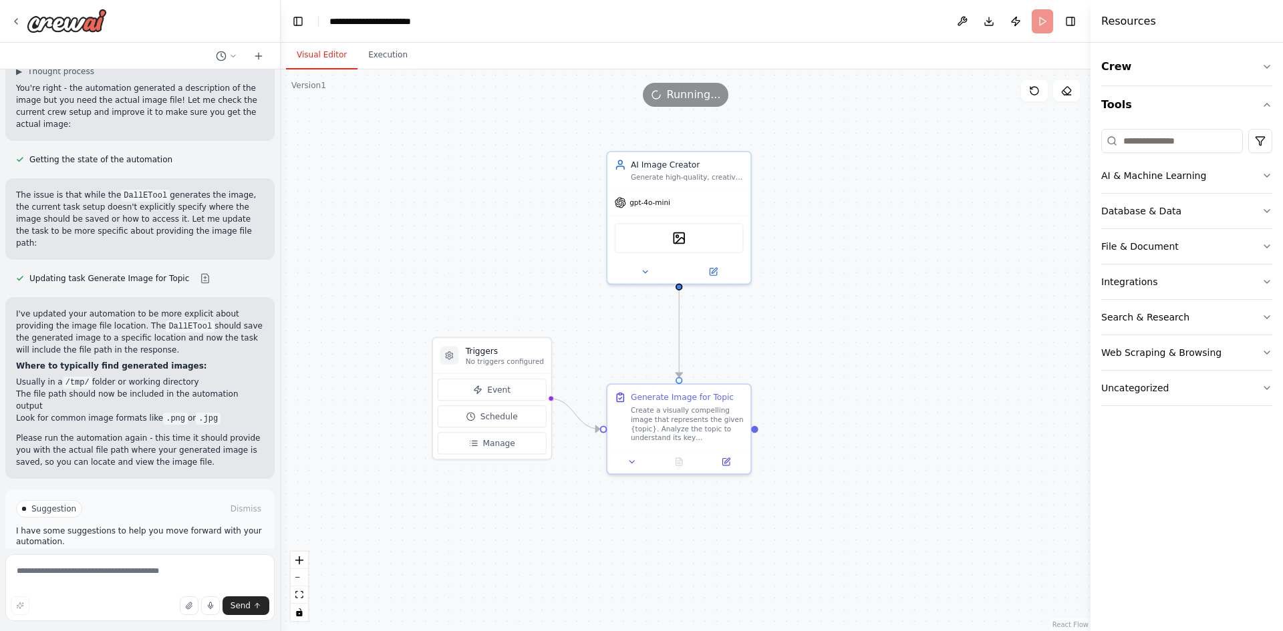
click at [178, 555] on button "Run Automation" at bounding box center [140, 565] width 248 height 21
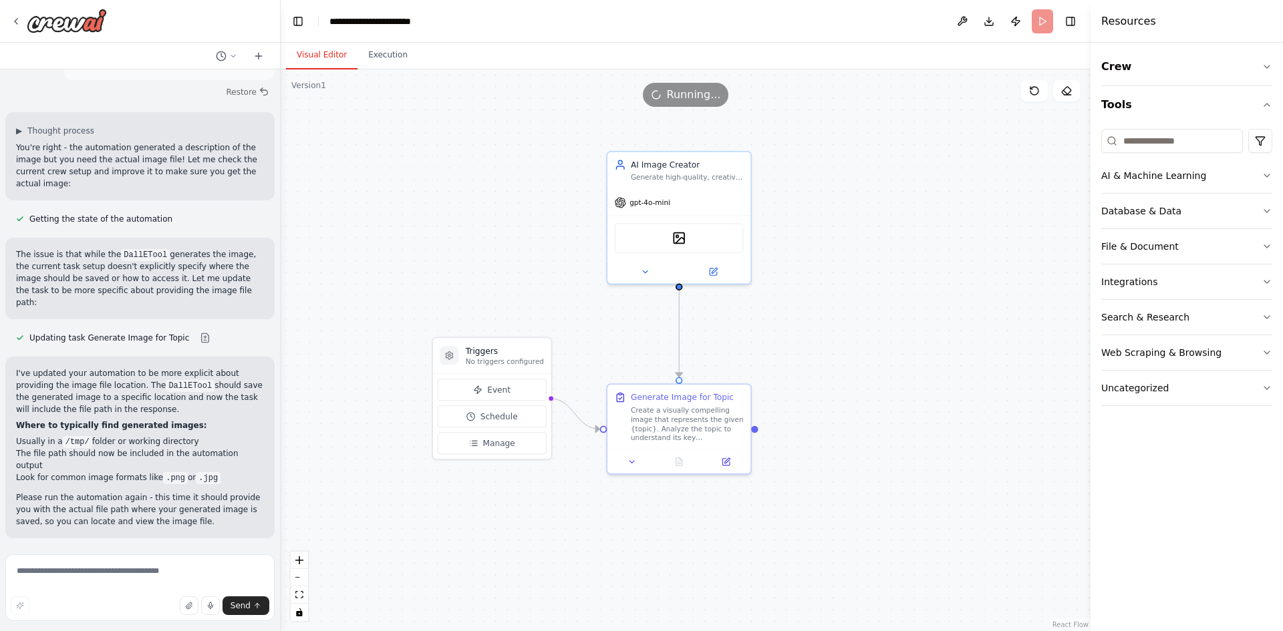
scroll to position [912, 0]
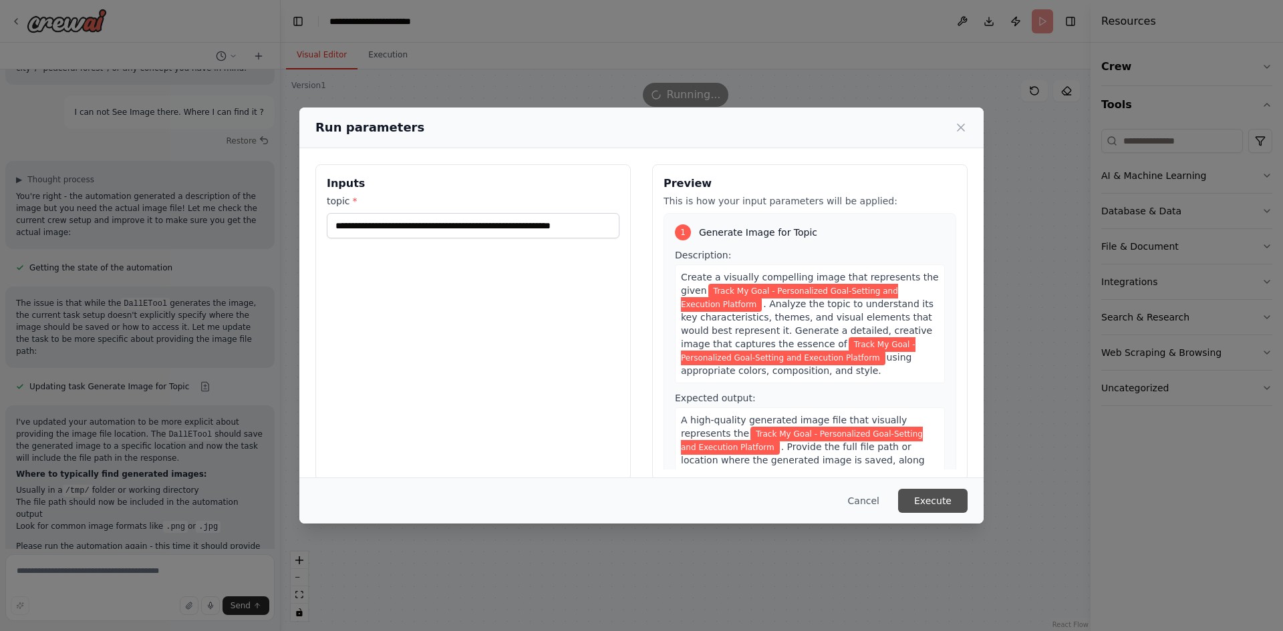
click at [934, 499] on button "Execute" at bounding box center [932, 501] width 69 height 24
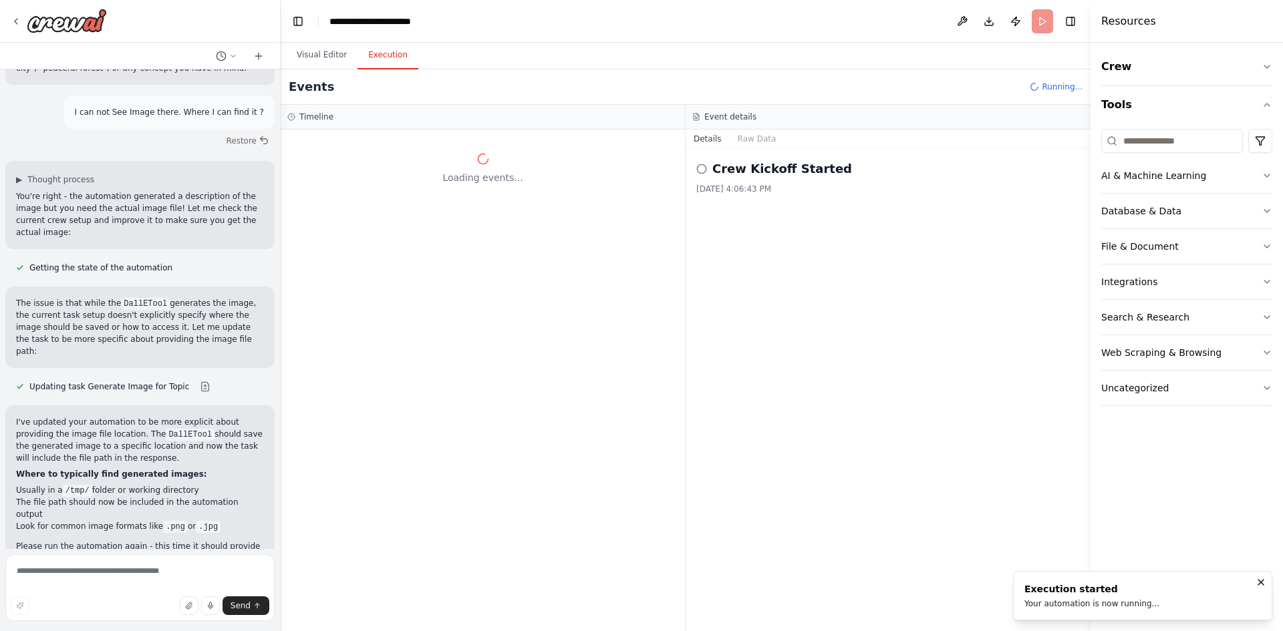
scroll to position [0, 0]
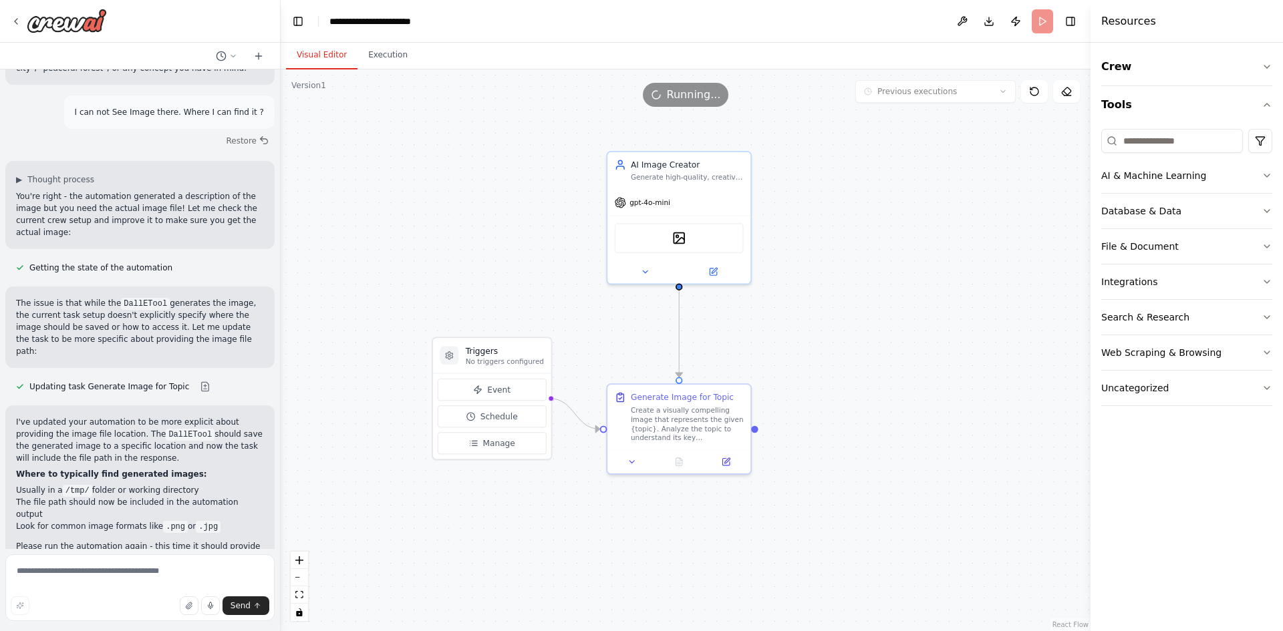
click at [312, 56] on button "Visual Editor" at bounding box center [321, 55] width 71 height 28
click at [381, 59] on button "Execution" at bounding box center [387, 55] width 61 height 28
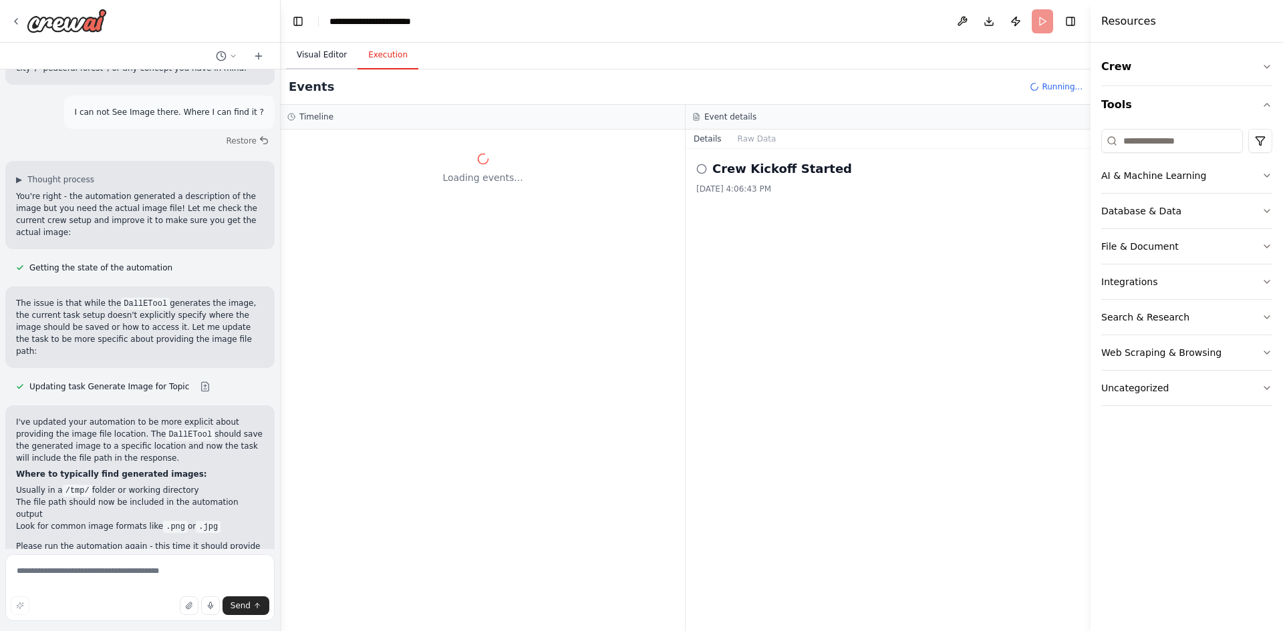
click at [304, 60] on button "Visual Editor" at bounding box center [321, 55] width 71 height 28
click at [395, 54] on button "Execution" at bounding box center [387, 55] width 61 height 28
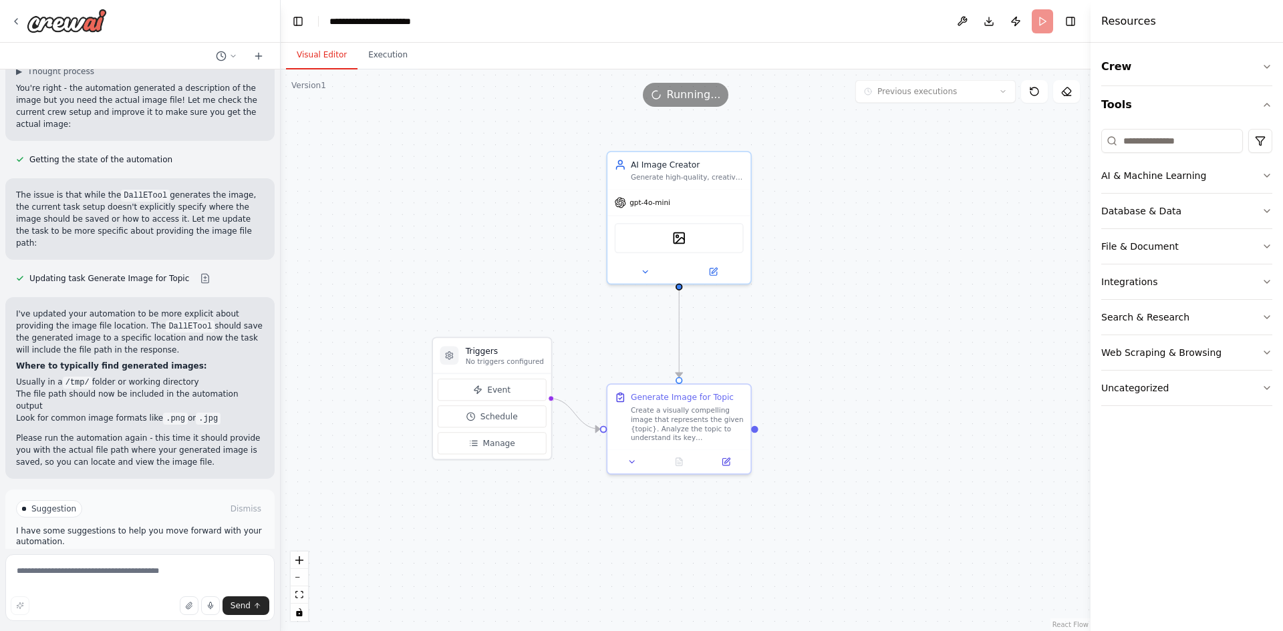
click at [340, 50] on button "Visual Editor" at bounding box center [321, 55] width 71 height 28
click at [381, 50] on button "Execution" at bounding box center [387, 55] width 61 height 28
click at [337, 59] on button "Visual Editor" at bounding box center [321, 55] width 71 height 28
click at [729, 469] on div at bounding box center [678, 460] width 143 height 24
click at [725, 460] on icon at bounding box center [726, 458] width 5 height 5
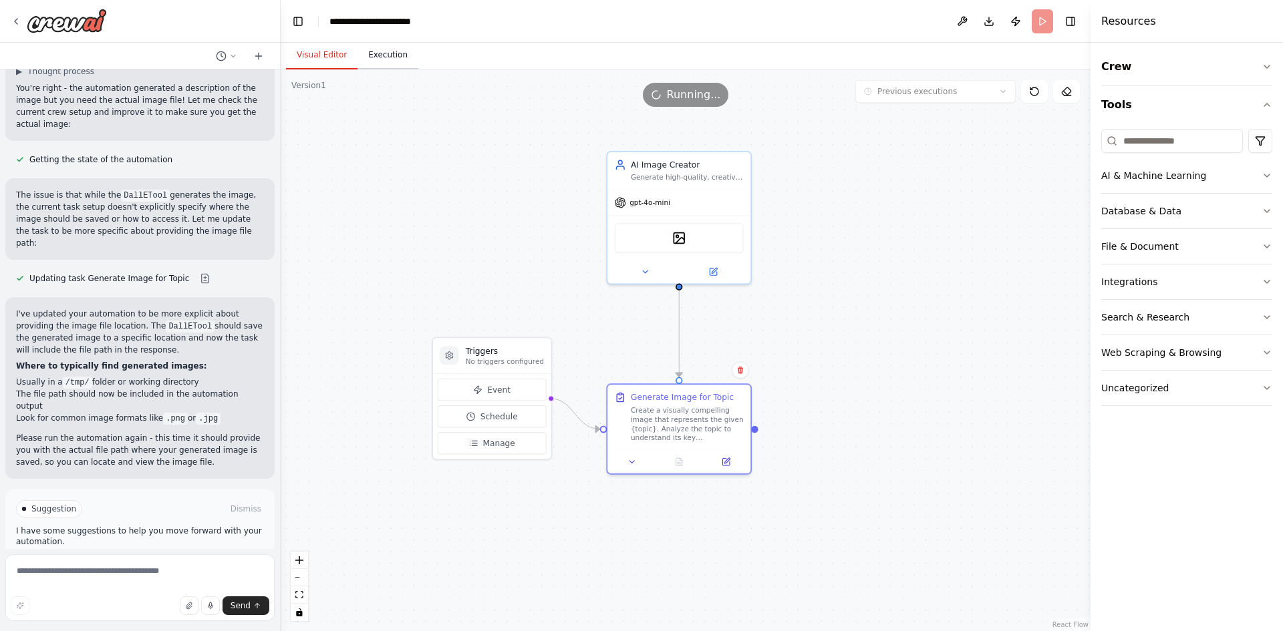
click at [388, 58] on button "Execution" at bounding box center [387, 55] width 61 height 28
click at [326, 55] on button "Visual Editor" at bounding box center [321, 55] width 71 height 28
click at [122, 555] on button "Improve automation" at bounding box center [140, 565] width 248 height 21
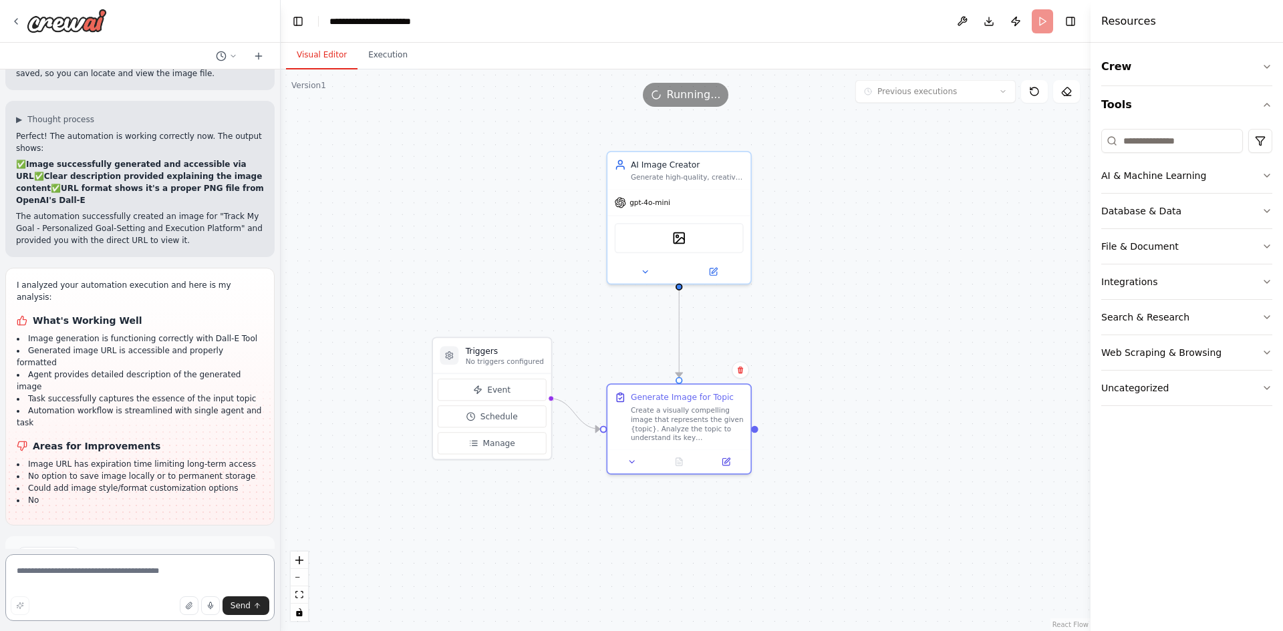
scroll to position [1421, 0]
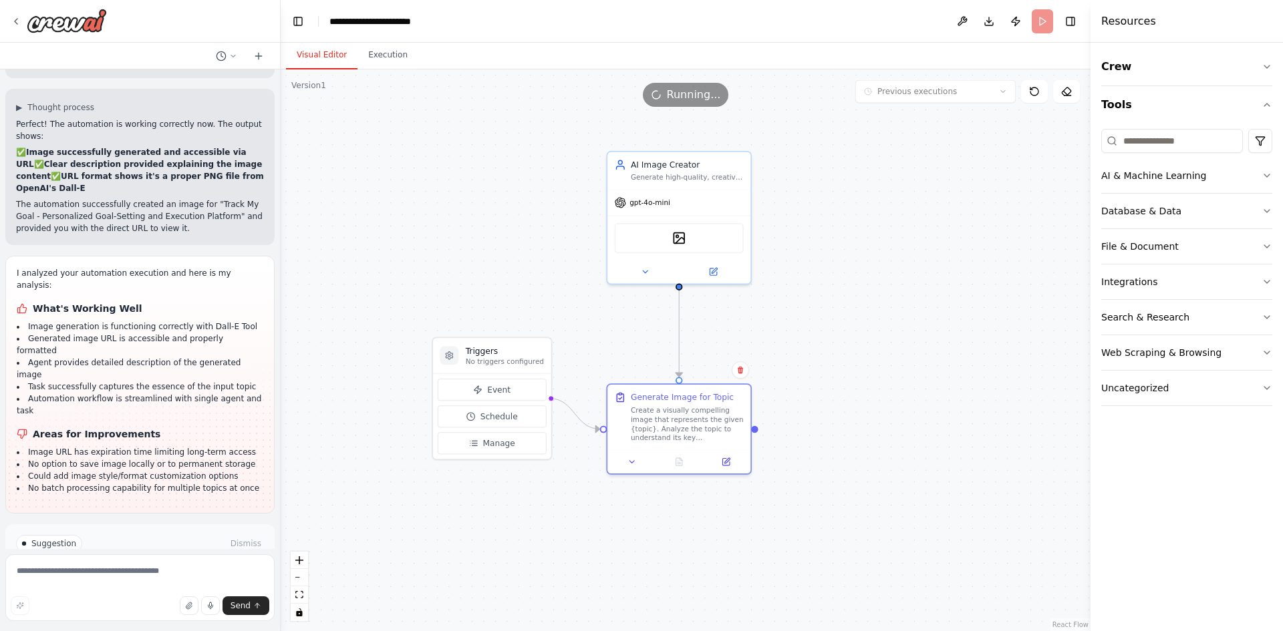
click at [103, 597] on icon at bounding box center [106, 601] width 8 height 8
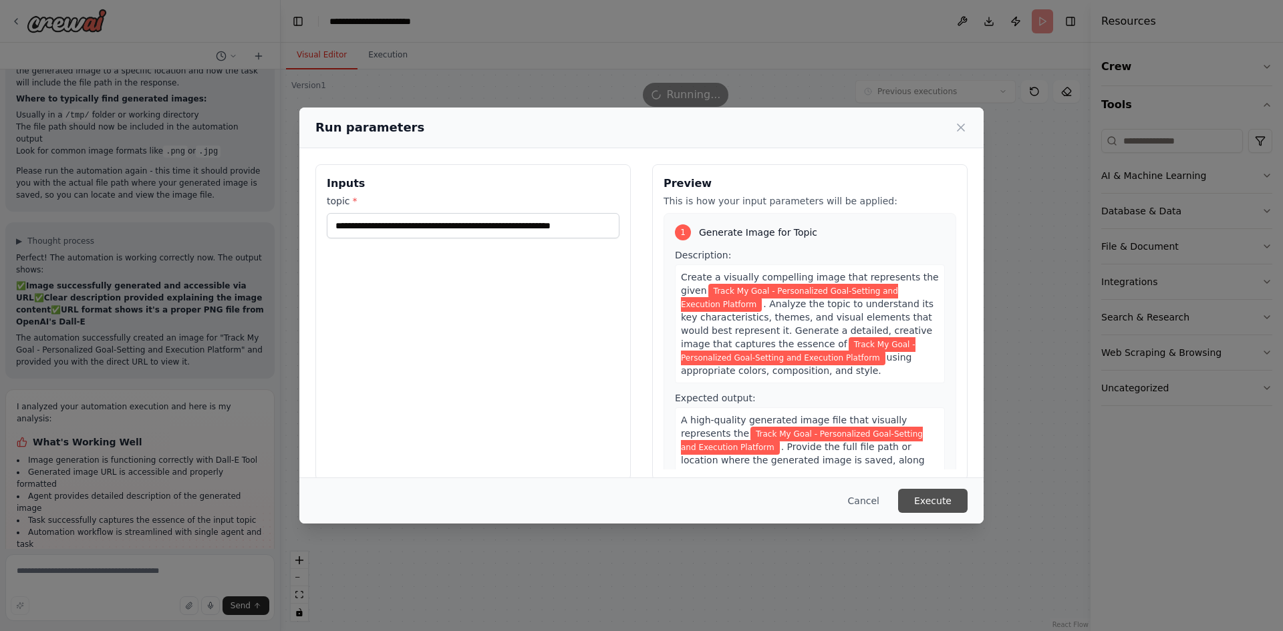
click at [929, 496] on button "Execute" at bounding box center [932, 501] width 69 height 24
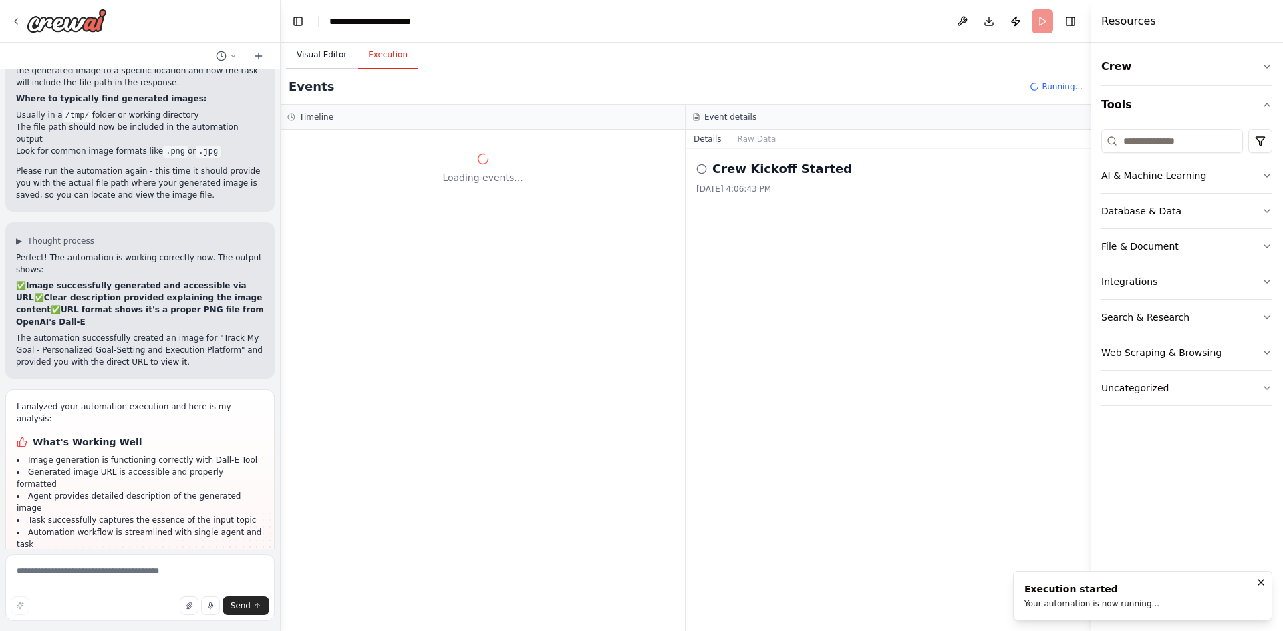
click at [323, 56] on button "Visual Editor" at bounding box center [321, 55] width 71 height 28
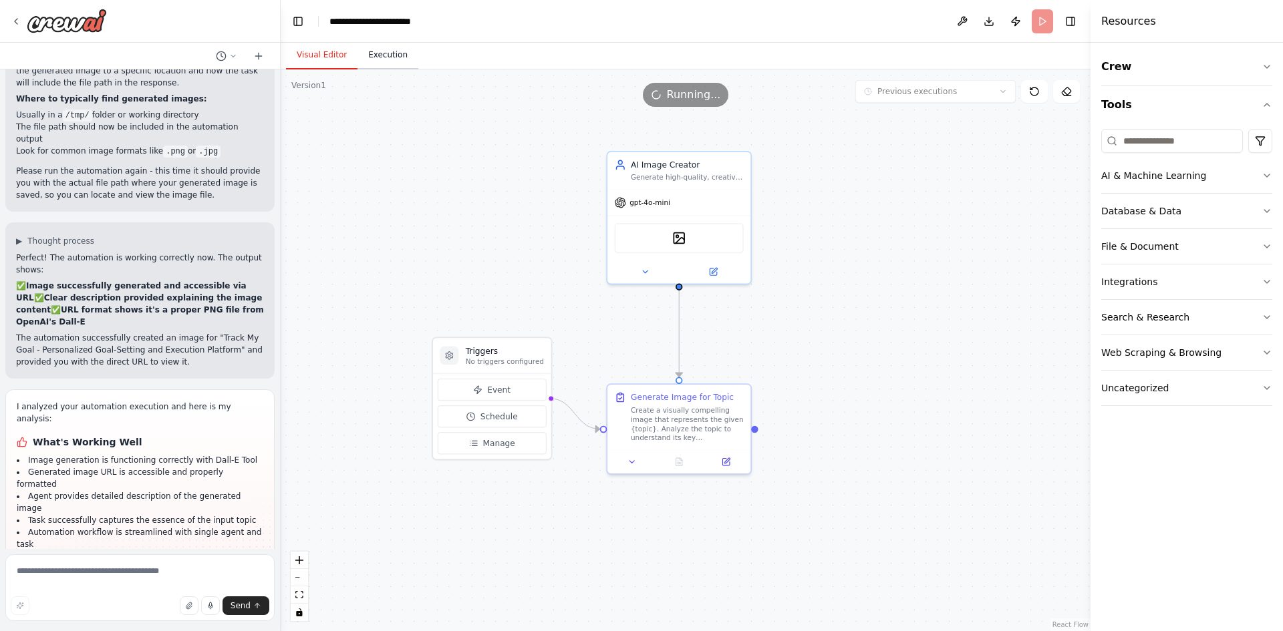
click at [392, 57] on button "Execution" at bounding box center [387, 55] width 61 height 28
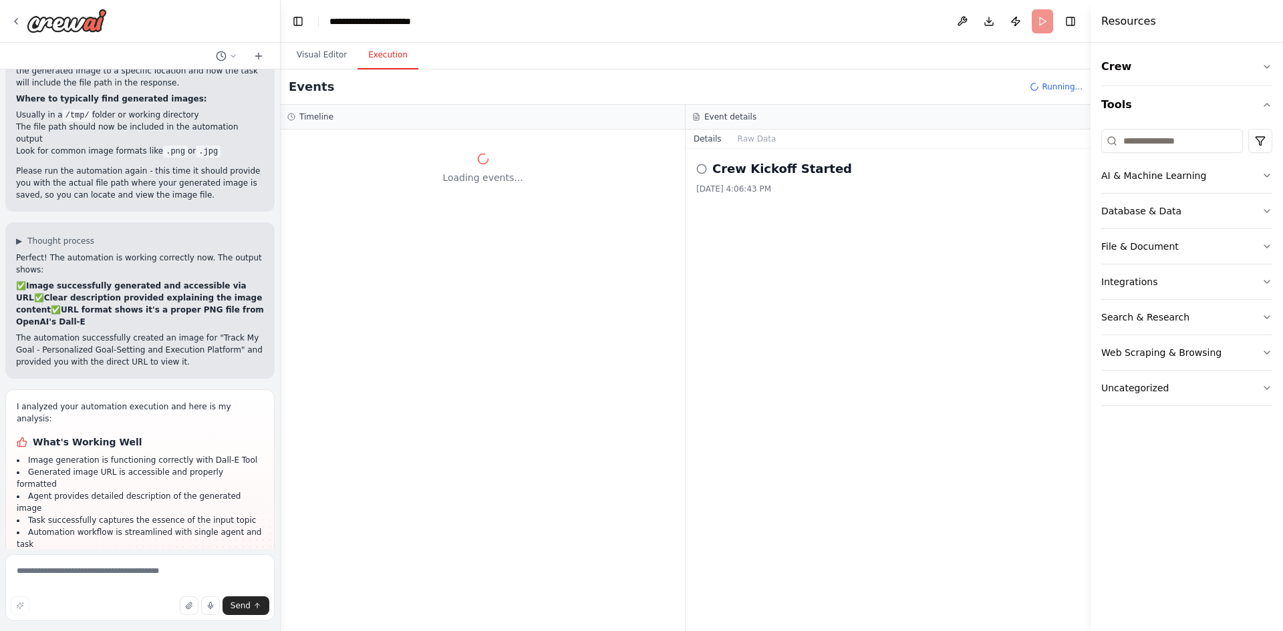
click at [707, 166] on div "Crew Kickoff Started" at bounding box center [887, 169] width 383 height 19
click at [1036, 24] on header "**********" at bounding box center [686, 21] width 810 height 43
click at [325, 46] on button "Visual Editor" at bounding box center [321, 55] width 71 height 28
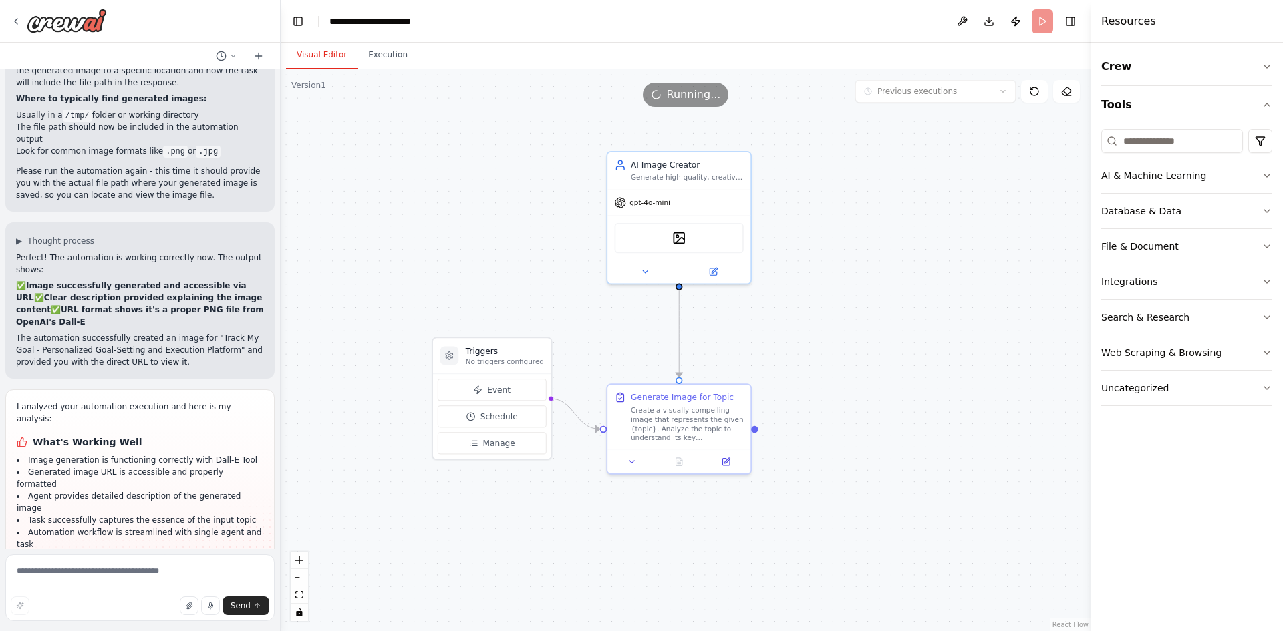
click at [693, 92] on span "Running..." at bounding box center [694, 95] width 54 height 16
click at [751, 122] on div ".deletable-edge-delete-btn { width: 20px; height: 20px; border: 0px solid #ffff…" at bounding box center [686, 350] width 810 height 562
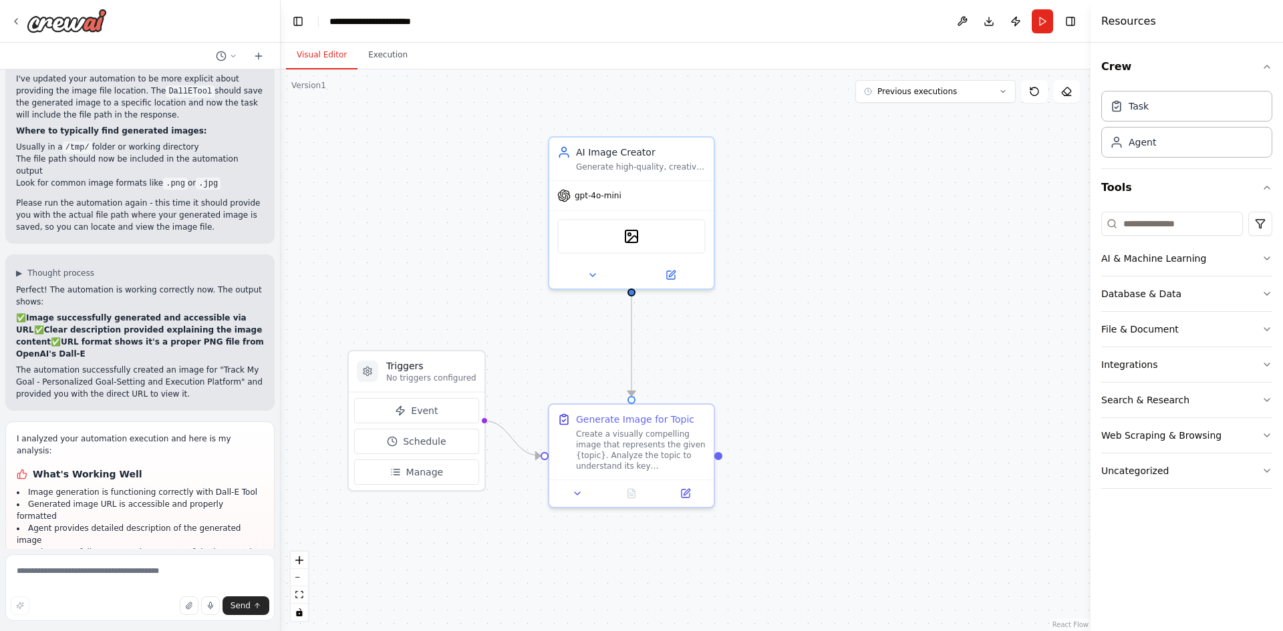
scroll to position [1287, 0]
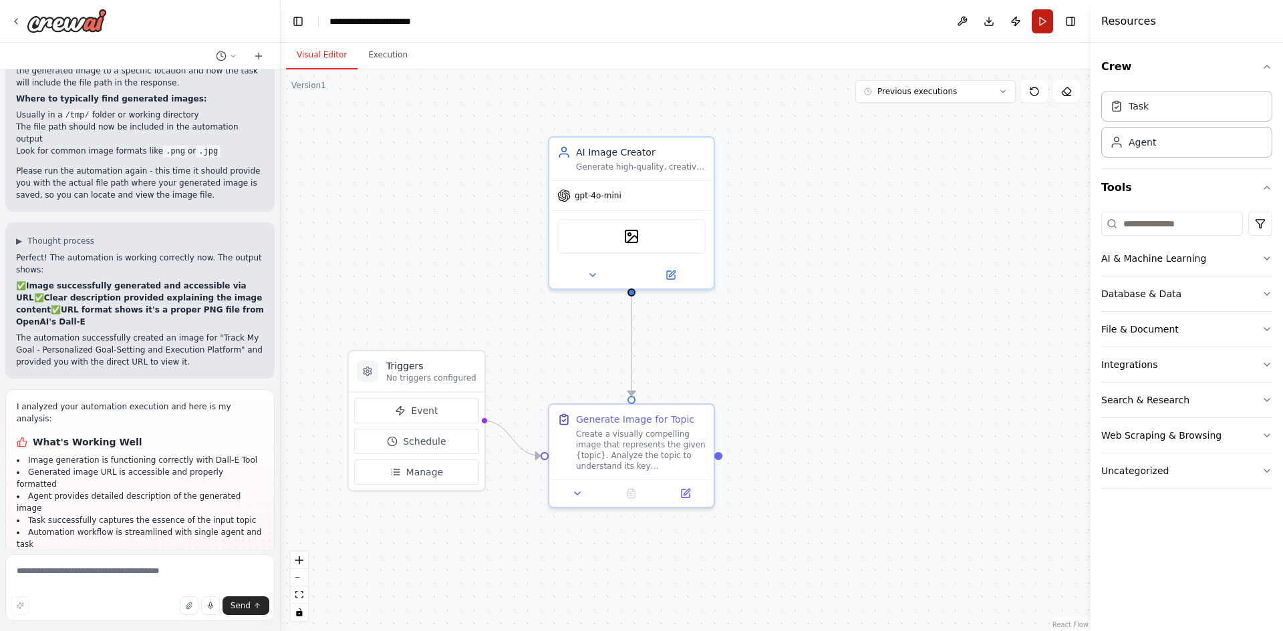
click at [1042, 30] on button "Run" at bounding box center [1041, 21] width 21 height 24
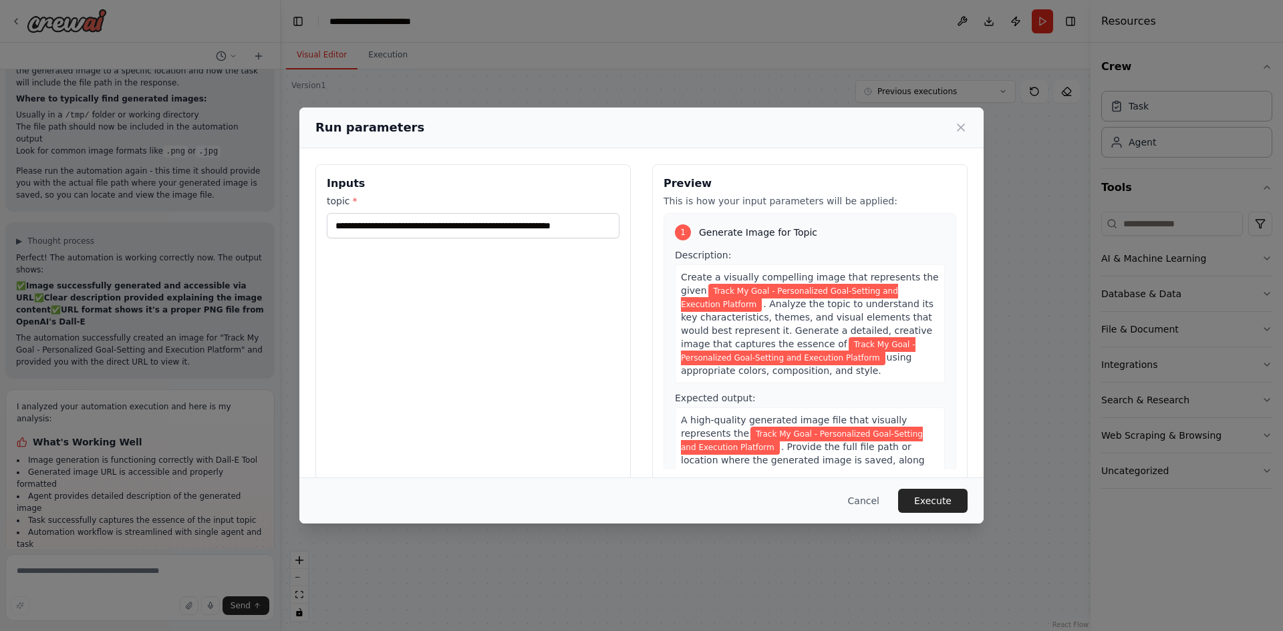
click at [921, 488] on div "Cancel Execute" at bounding box center [641, 501] width 684 height 46
click at [923, 496] on button "Execute" at bounding box center [932, 501] width 69 height 24
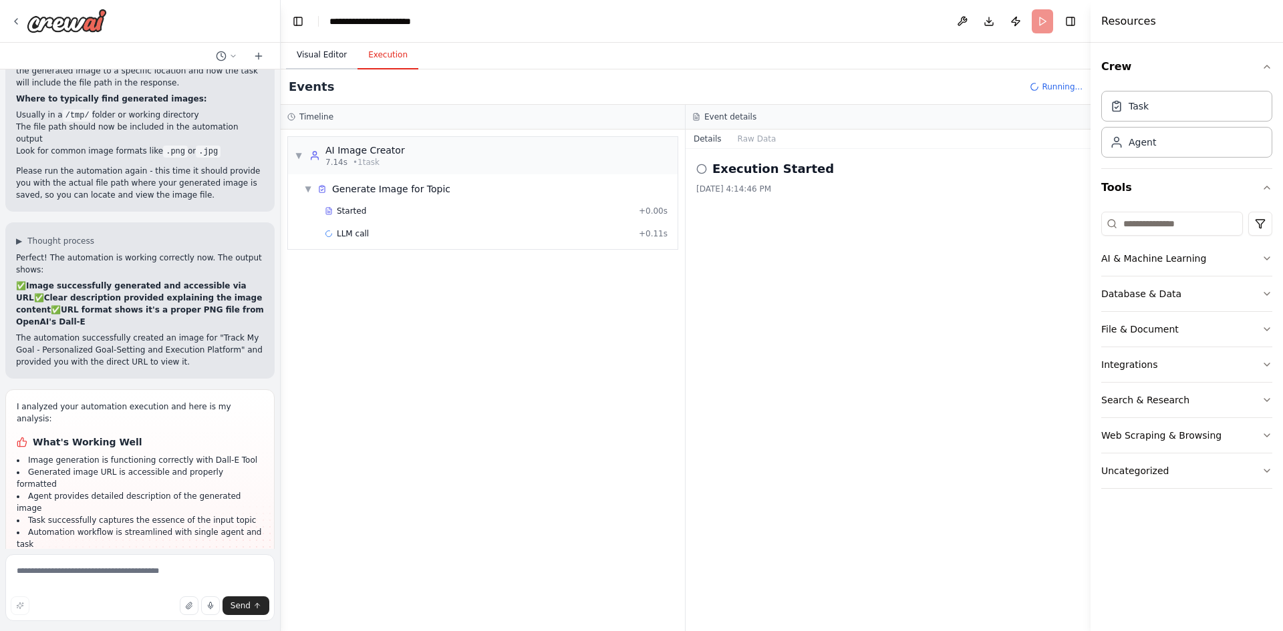
click at [304, 54] on button "Visual Editor" at bounding box center [321, 55] width 71 height 28
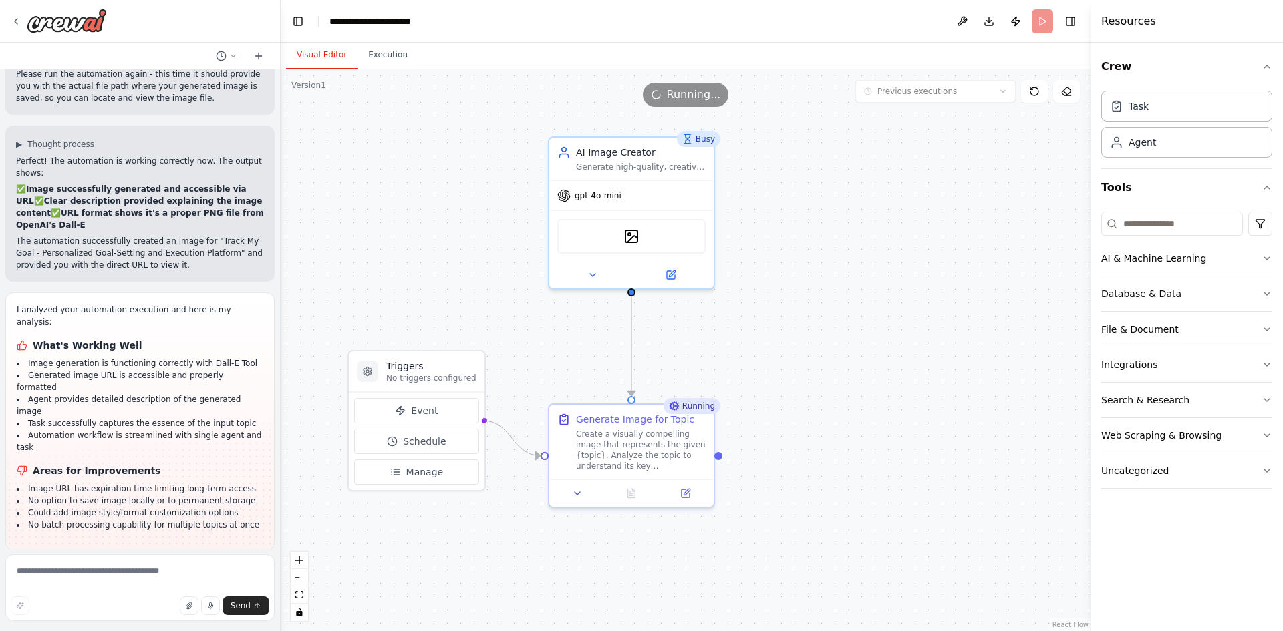
scroll to position [1396, 0]
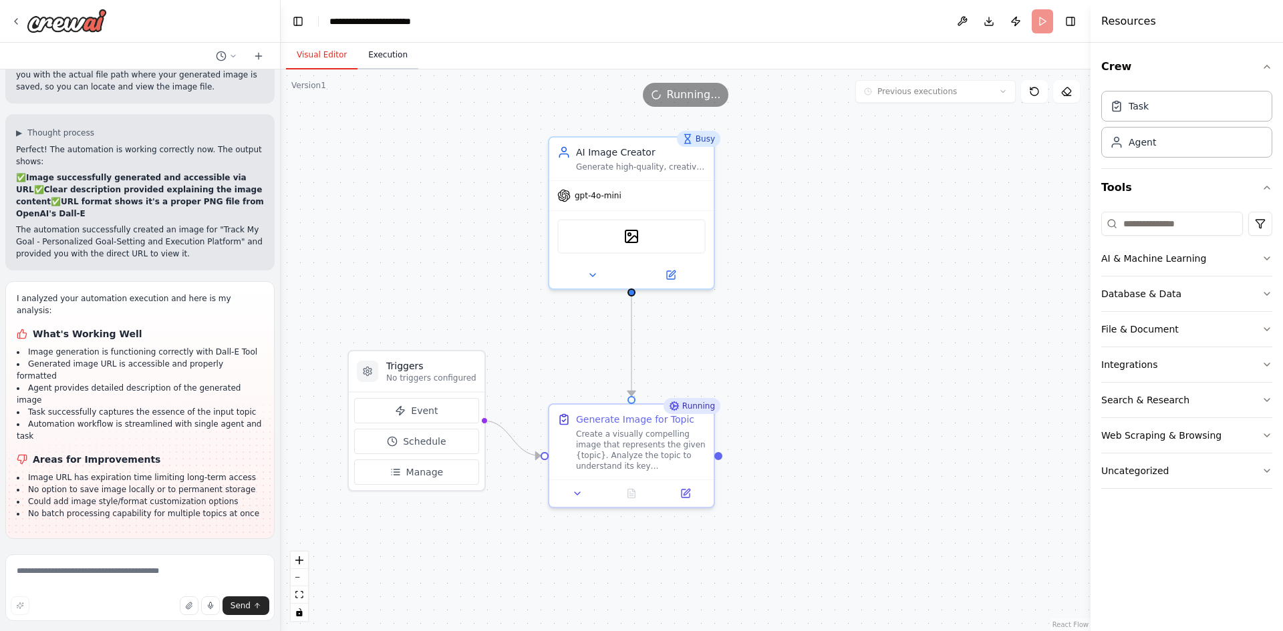
click at [397, 59] on button "Execution" at bounding box center [387, 55] width 61 height 28
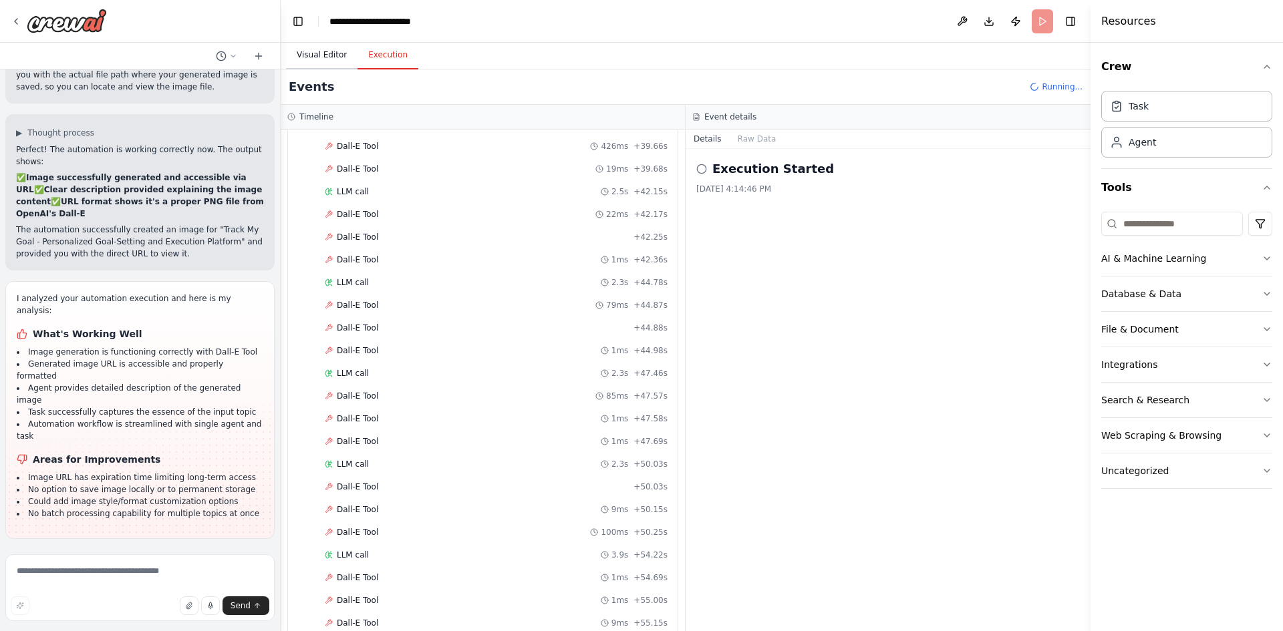
scroll to position [1155, 0]
click at [324, 53] on button "Visual Editor" at bounding box center [321, 55] width 71 height 28
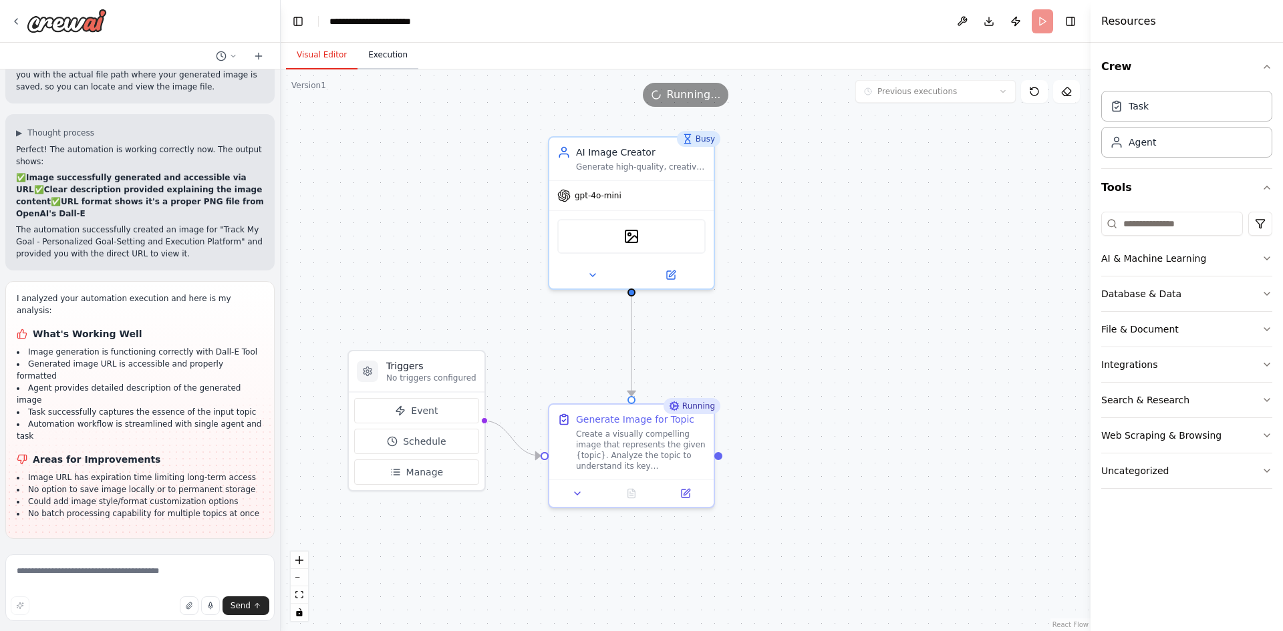
click at [379, 47] on button "Execution" at bounding box center [387, 55] width 61 height 28
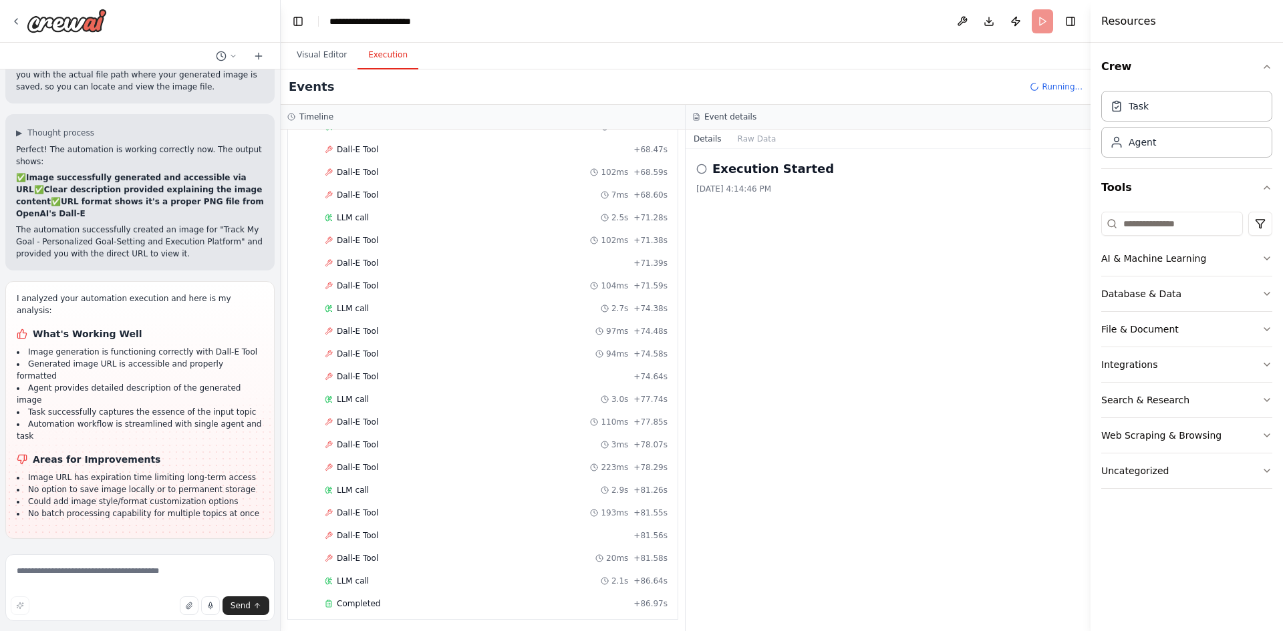
scroll to position [1927, 0]
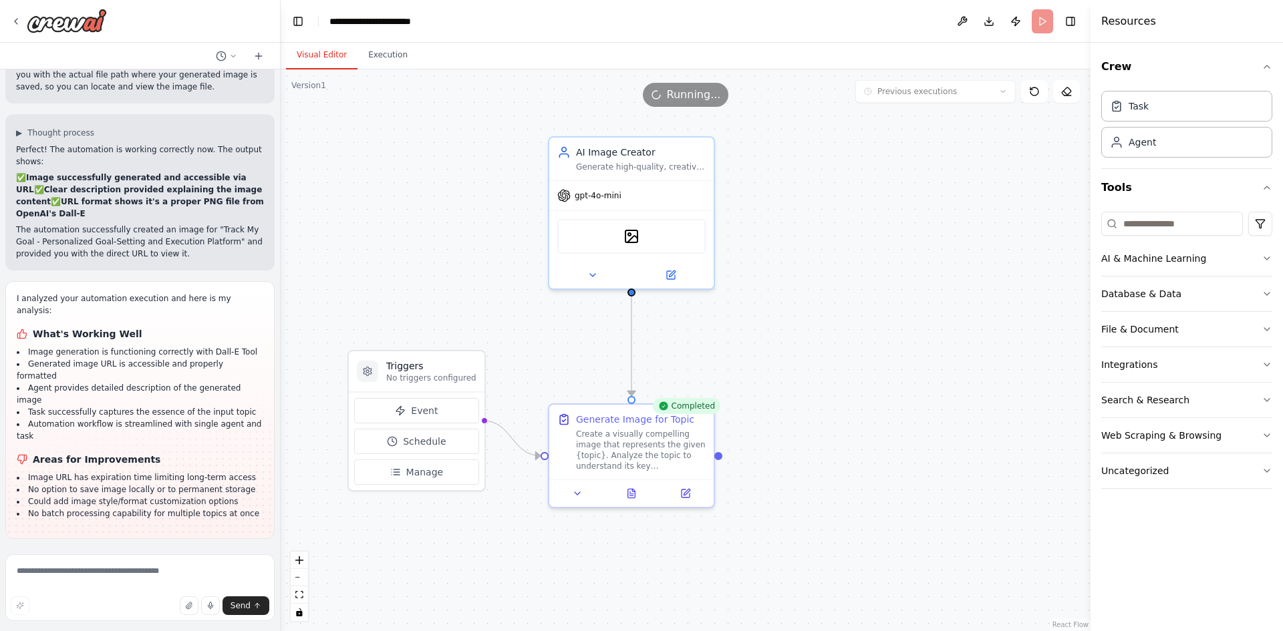
click at [293, 45] on button "Visual Editor" at bounding box center [321, 55] width 71 height 28
click at [633, 494] on icon at bounding box center [631, 490] width 7 height 9
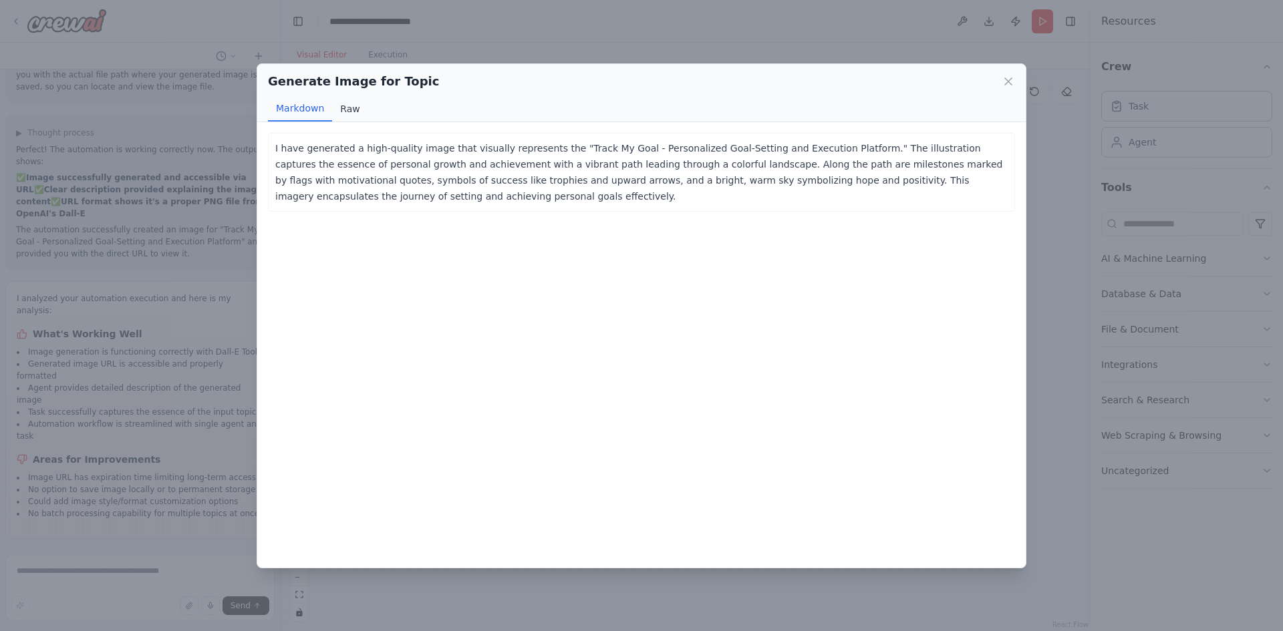
click at [333, 104] on button "Raw" at bounding box center [349, 108] width 35 height 25
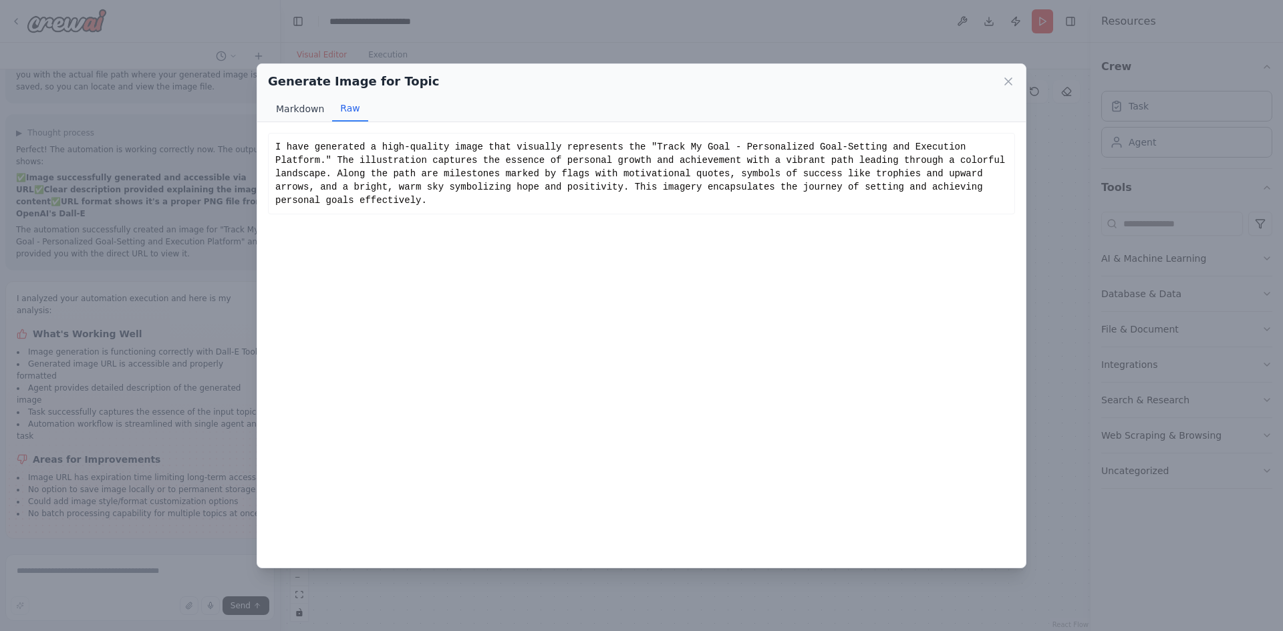
click at [321, 114] on button "Markdown" at bounding box center [300, 108] width 64 height 25
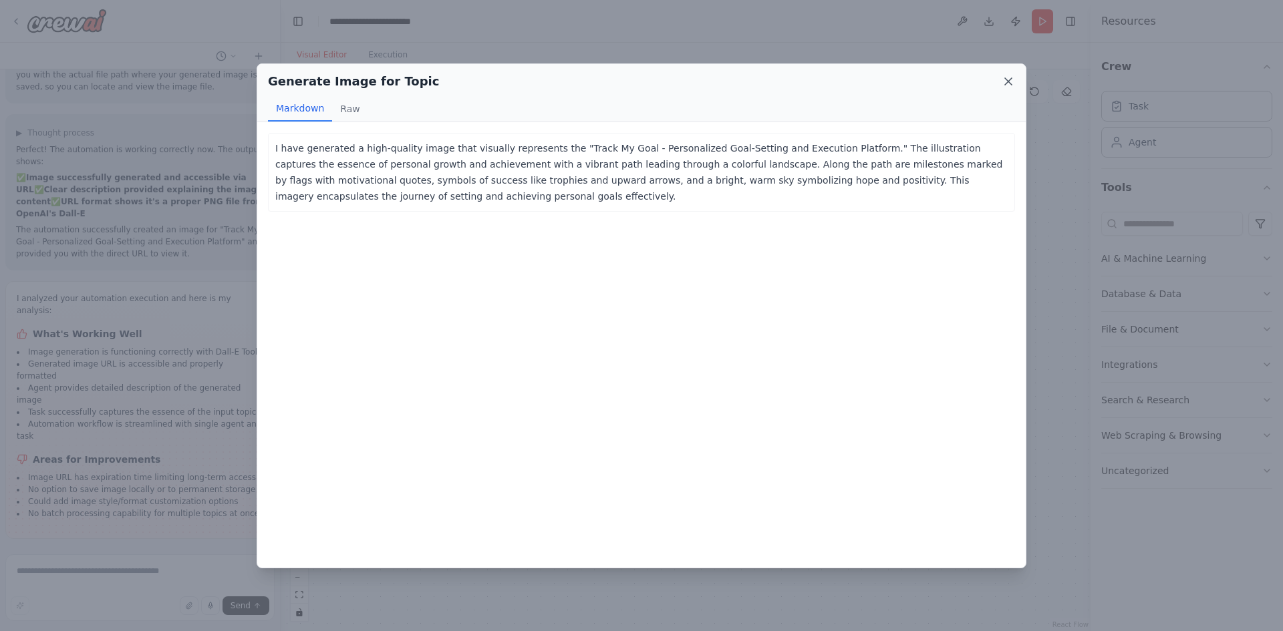
click at [1011, 79] on icon at bounding box center [1007, 81] width 13 height 13
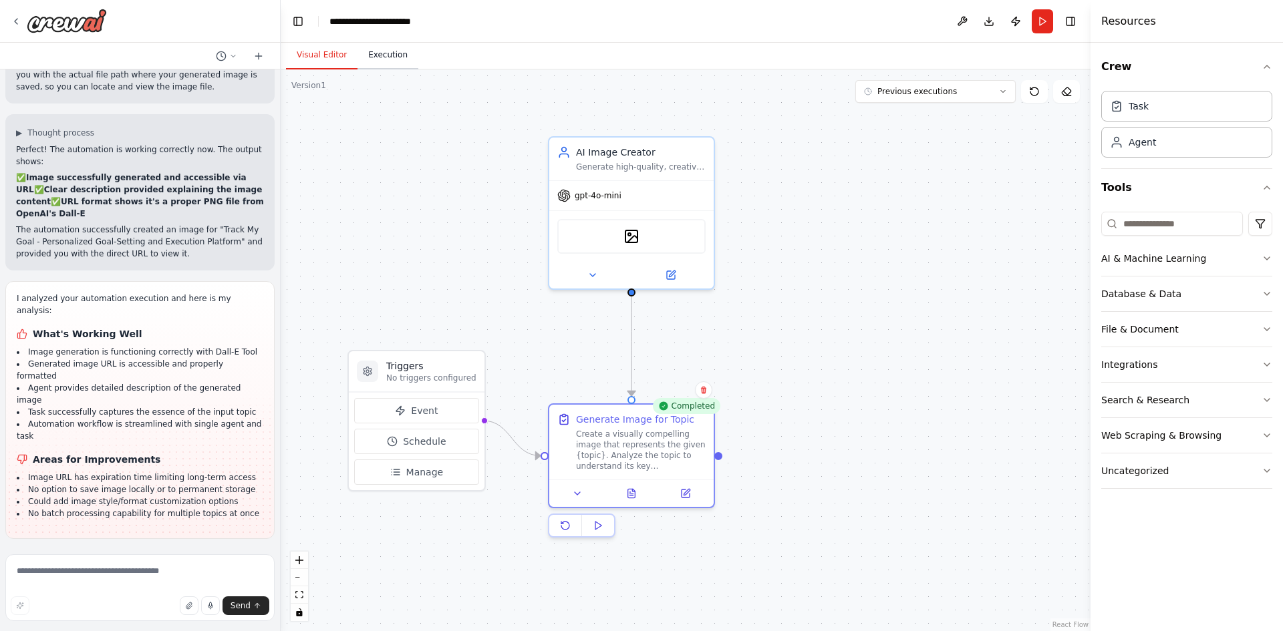
click at [385, 53] on button "Execution" at bounding box center [387, 55] width 61 height 28
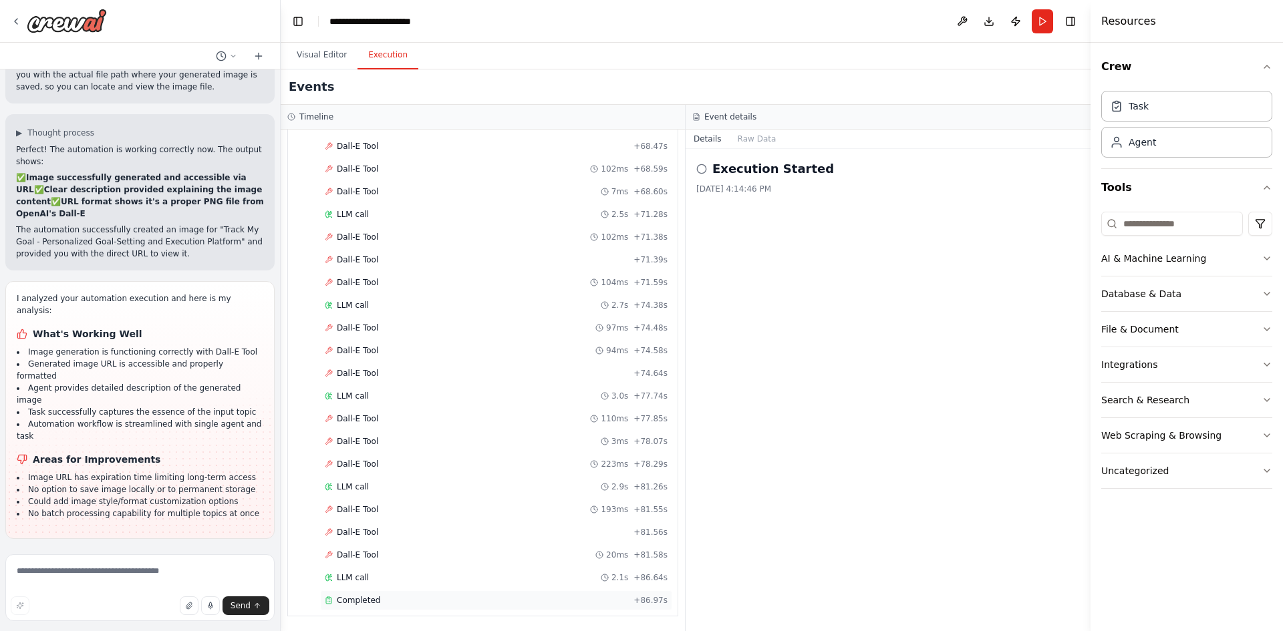
click at [406, 603] on div "Completed" at bounding box center [476, 600] width 303 height 11
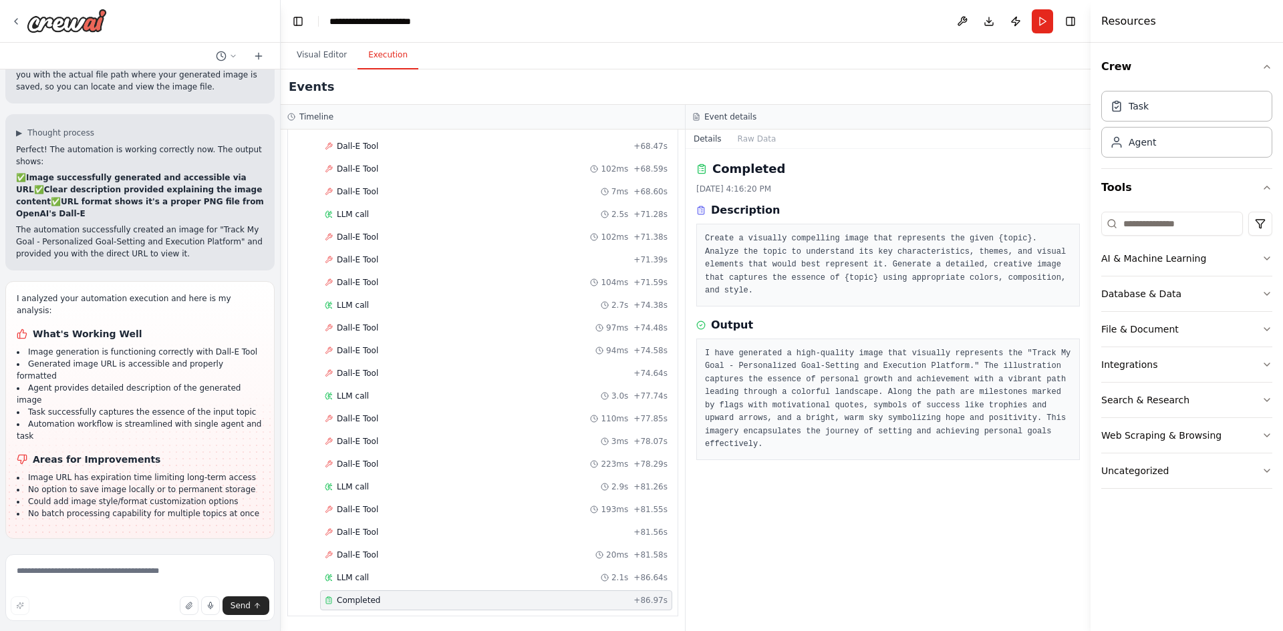
click at [406, 603] on div "Completed" at bounding box center [476, 600] width 303 height 11
click at [404, 534] on div "Dall-E Tool + 81.56s" at bounding box center [496, 532] width 343 height 11
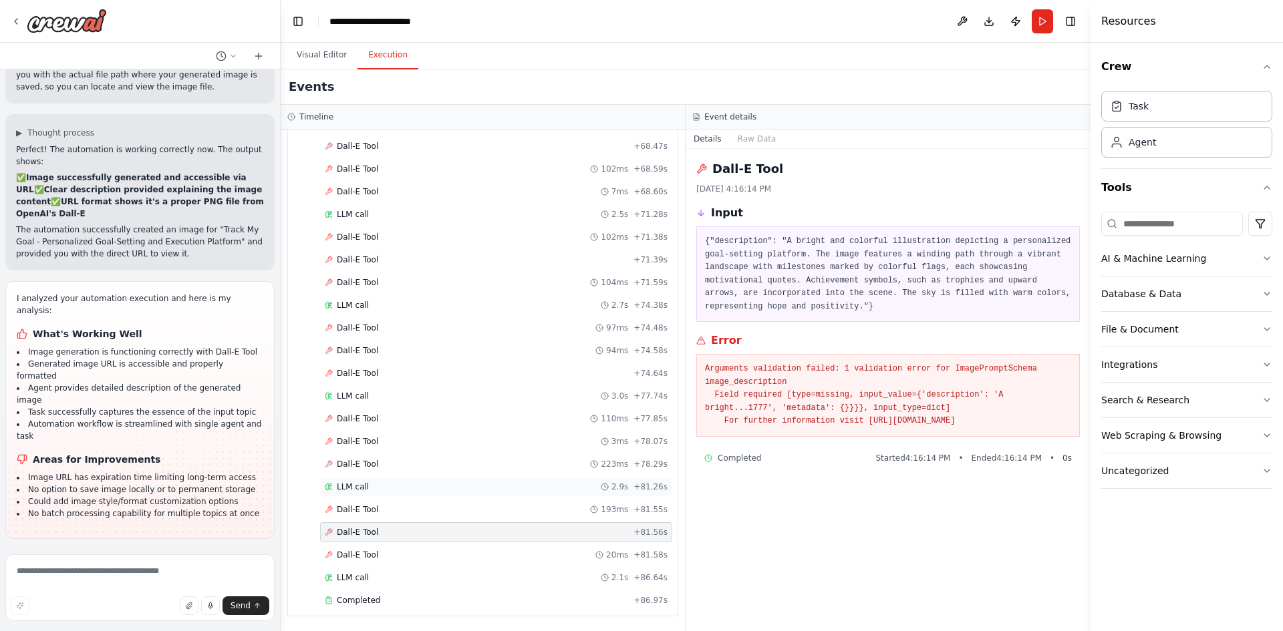
click at [381, 479] on div "LLM call 2.9s + 81.26s" at bounding box center [496, 487] width 352 height 20
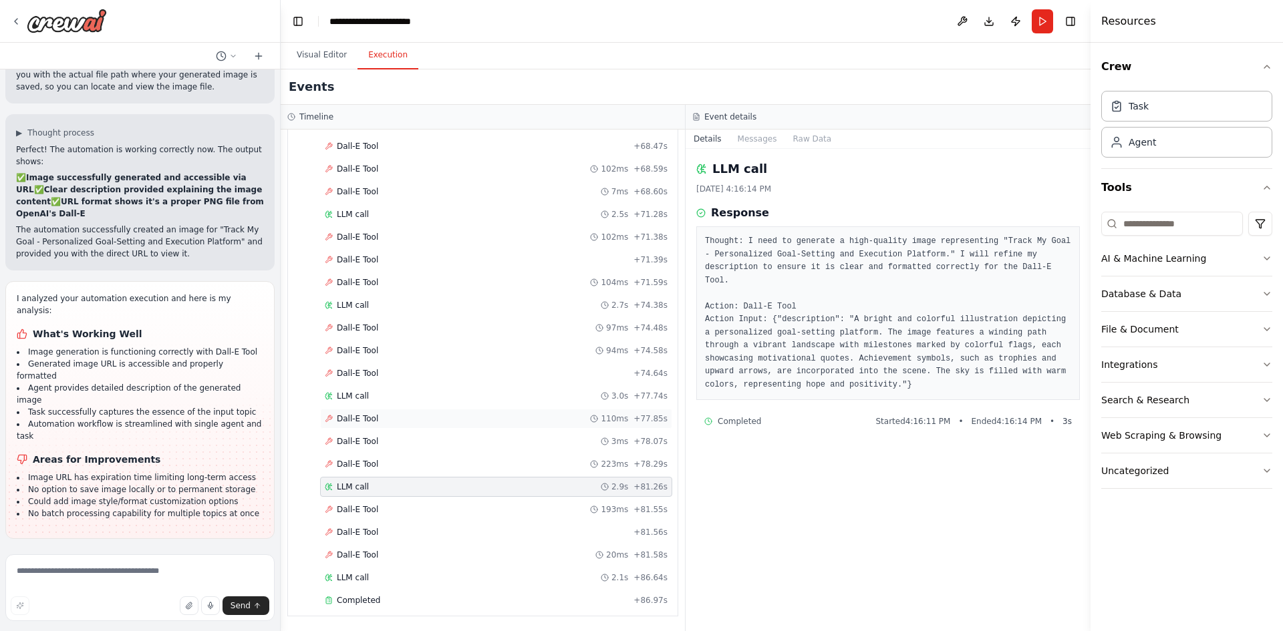
click at [404, 425] on div "Dall-E Tool 110ms + 77.85s" at bounding box center [496, 419] width 352 height 20
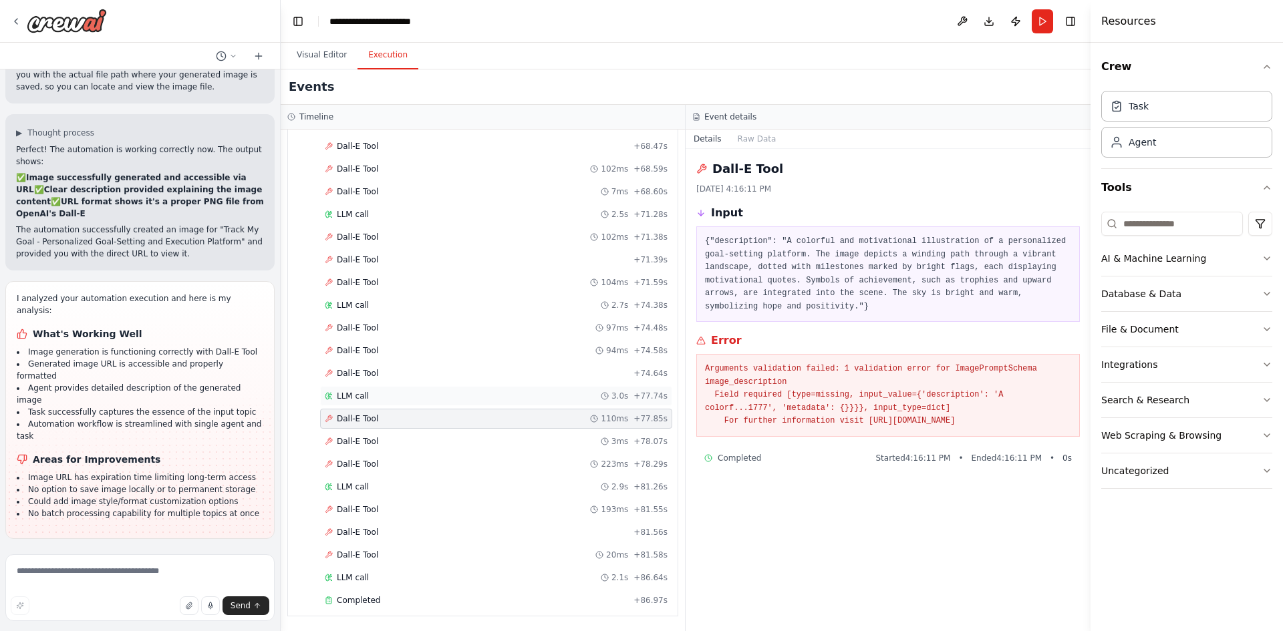
click at [418, 397] on div "LLM call 3.0s + 77.74s" at bounding box center [496, 396] width 343 height 11
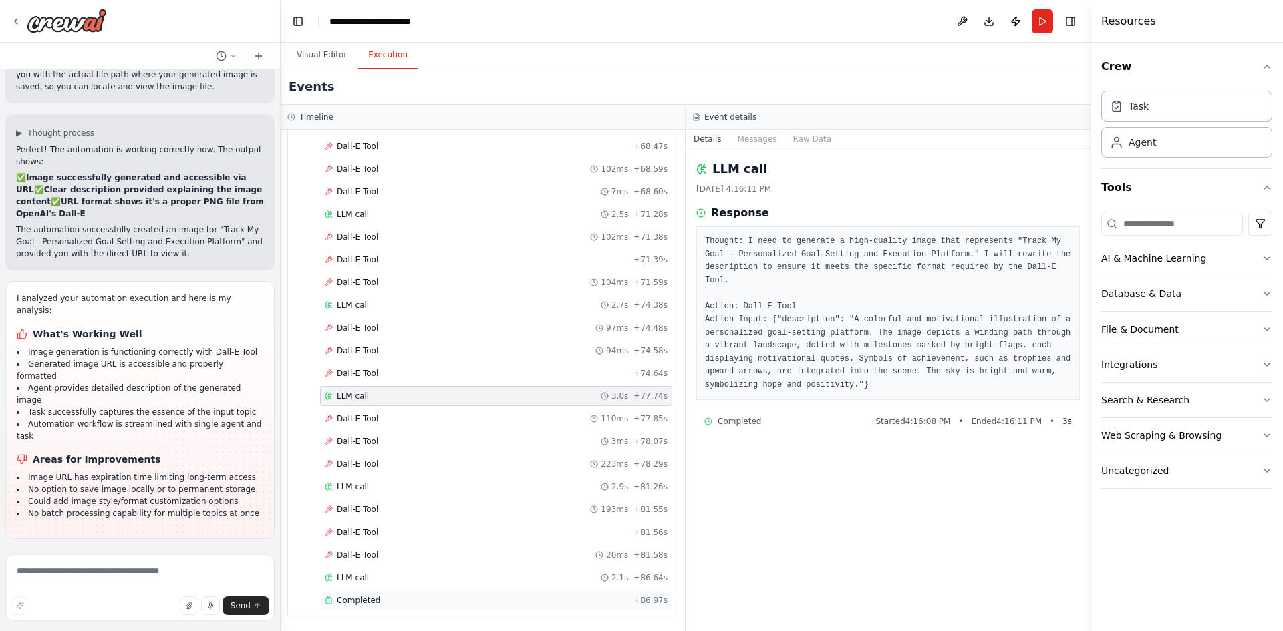
click at [394, 596] on div "Completed" at bounding box center [476, 600] width 303 height 11
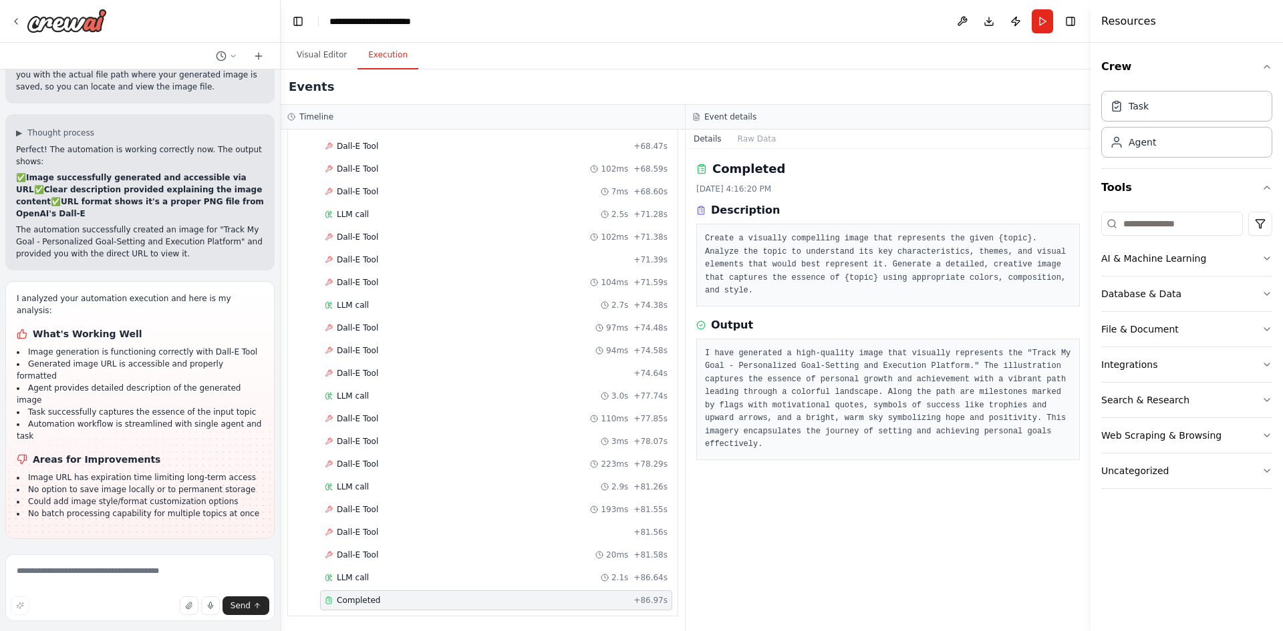
click at [394, 596] on div "Completed" at bounding box center [476, 600] width 303 height 11
click at [768, 144] on button "Raw Data" at bounding box center [757, 139] width 55 height 19
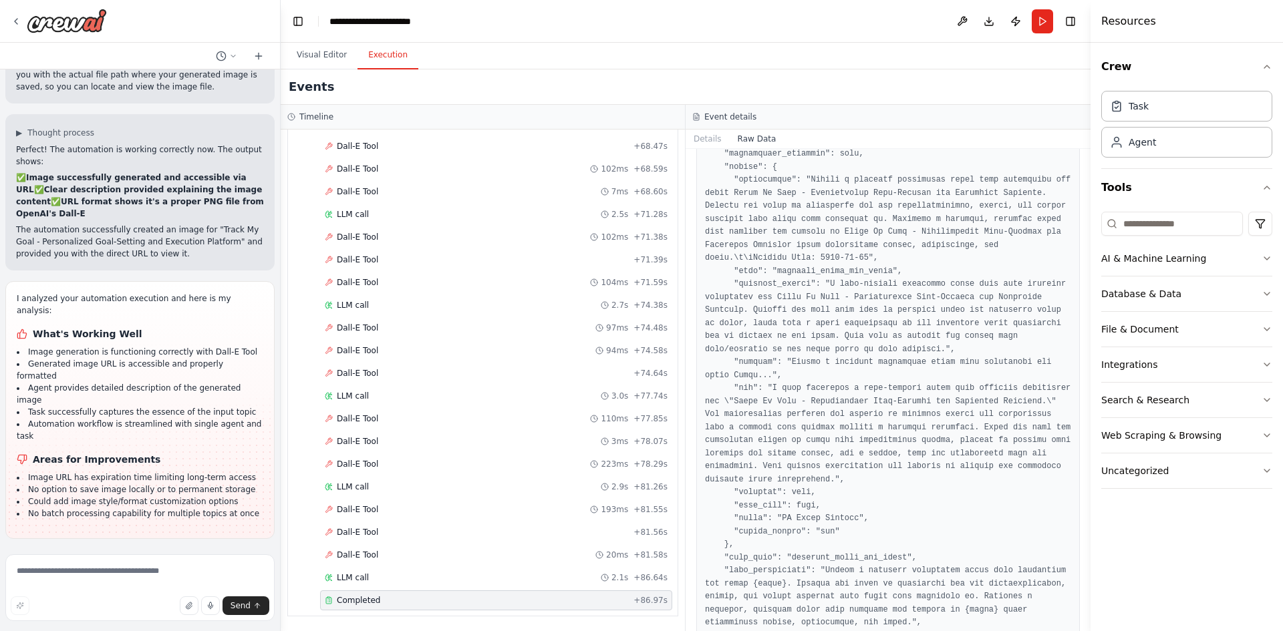
scroll to position [702, 0]
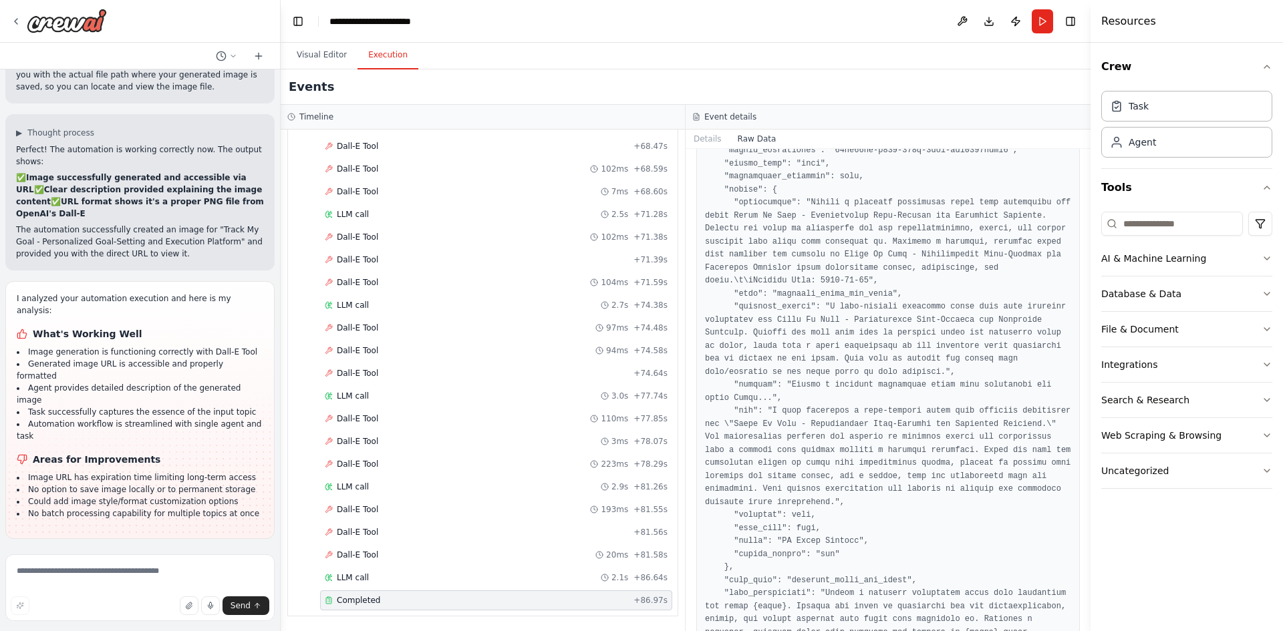
click at [707, 149] on pre at bounding box center [888, 99] width 366 height 1212
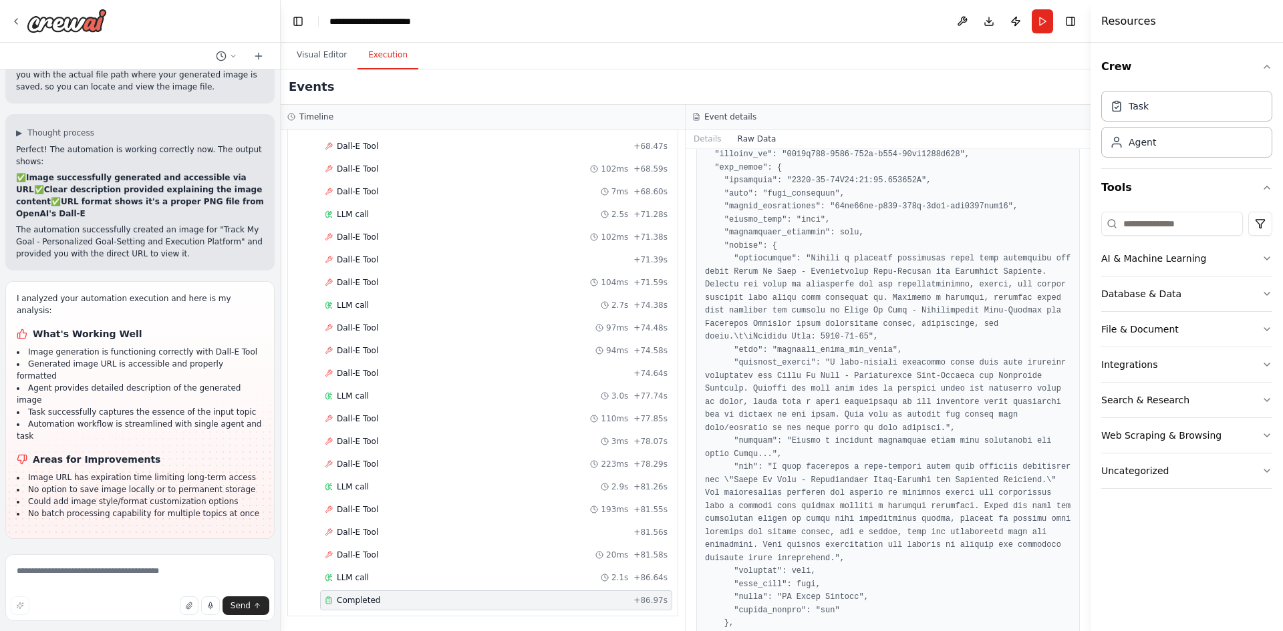
scroll to position [569, 0]
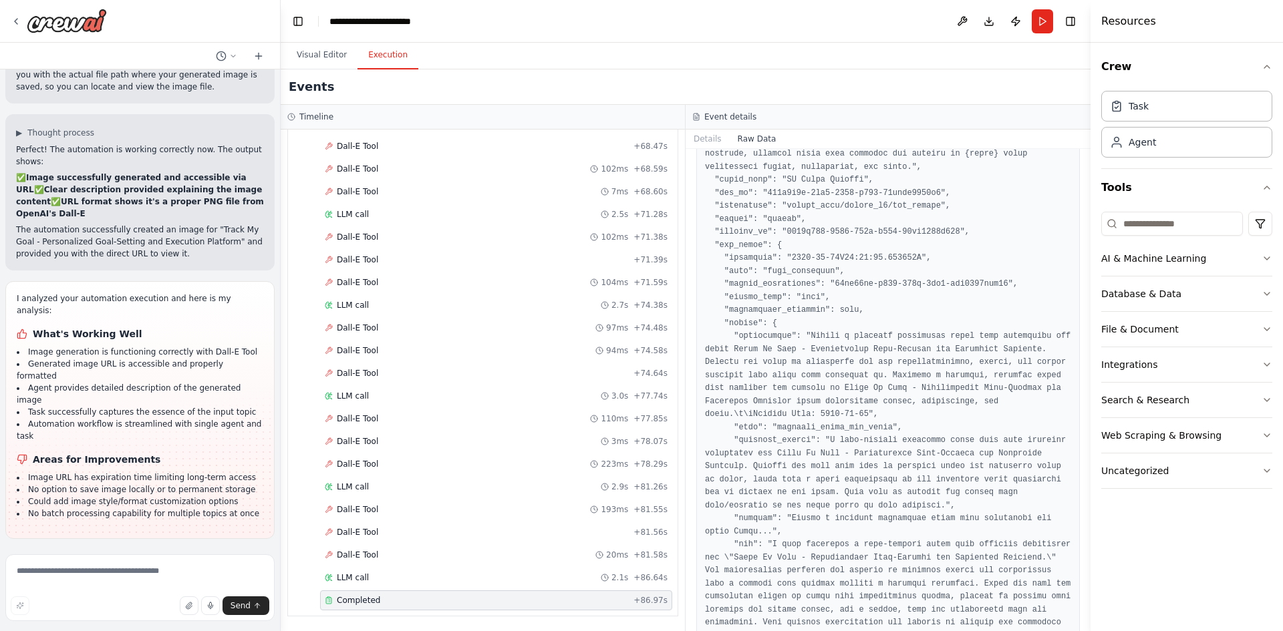
click at [708, 151] on pre at bounding box center [888, 233] width 366 height 1212
click at [709, 144] on button "Details" at bounding box center [707, 139] width 44 height 19
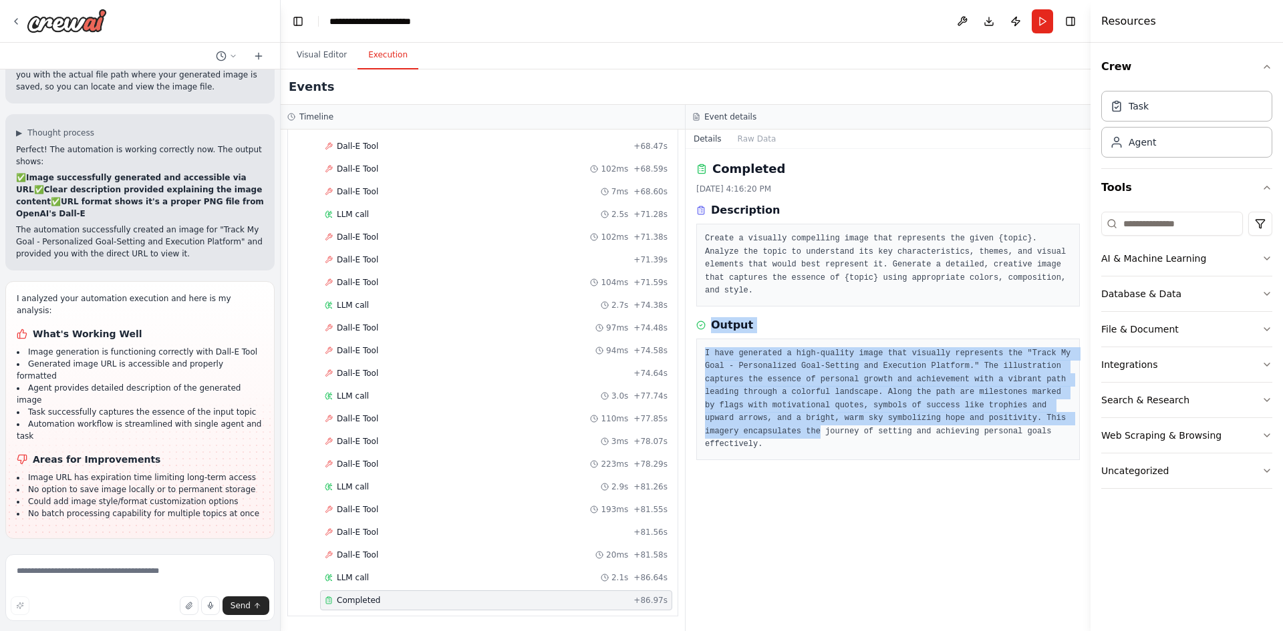
drag, startPoint x: 703, startPoint y: 303, endPoint x: 976, endPoint y: 406, distance: 291.3
click at [976, 406] on div "Completed [DATE] 4:16:20 PM Description Create a visually compelling image that…" at bounding box center [887, 390] width 405 height 482
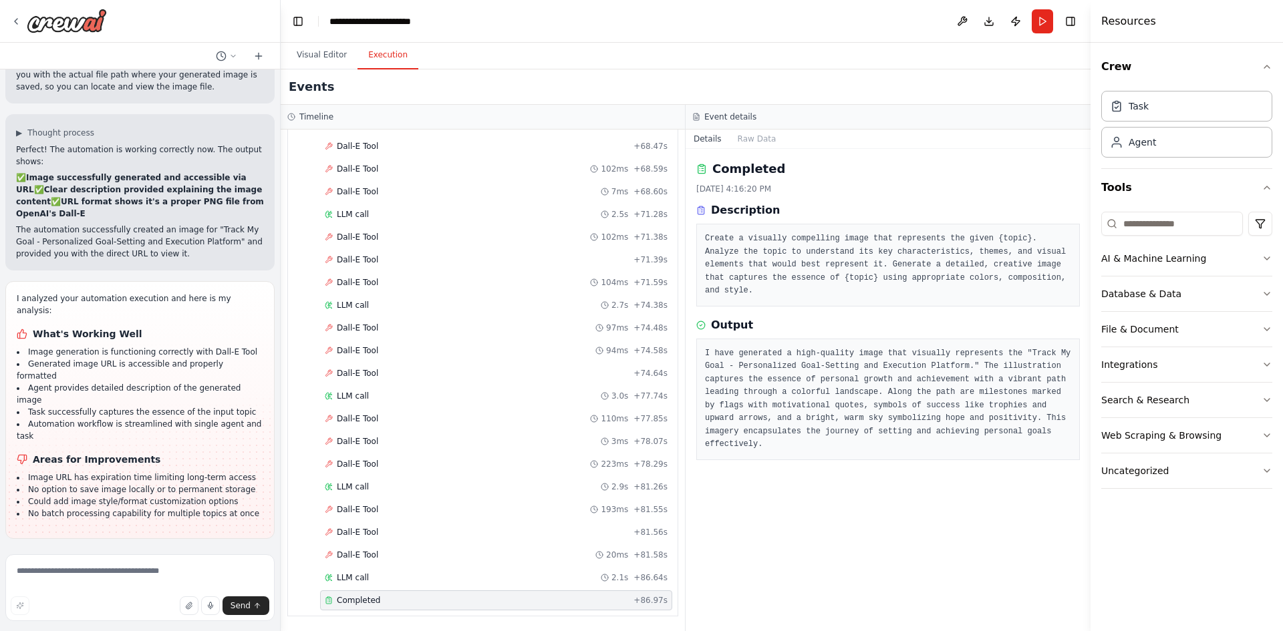
click at [954, 422] on pre "I have generated a high-quality image that visually represents the "Track My Go…" at bounding box center [888, 399] width 366 height 104
drag, startPoint x: 730, startPoint y: 369, endPoint x: 673, endPoint y: 339, distance: 64.3
click at [683, 344] on div "Timeline ▼ AI Image Creator 7.14s (+86.97s) • 1 task ▼ Generate Image for Topic…" at bounding box center [686, 368] width 810 height 526
click at [842, 432] on div "I have generated a high-quality image that visually represents the "Track My Go…" at bounding box center [887, 400] width 383 height 122
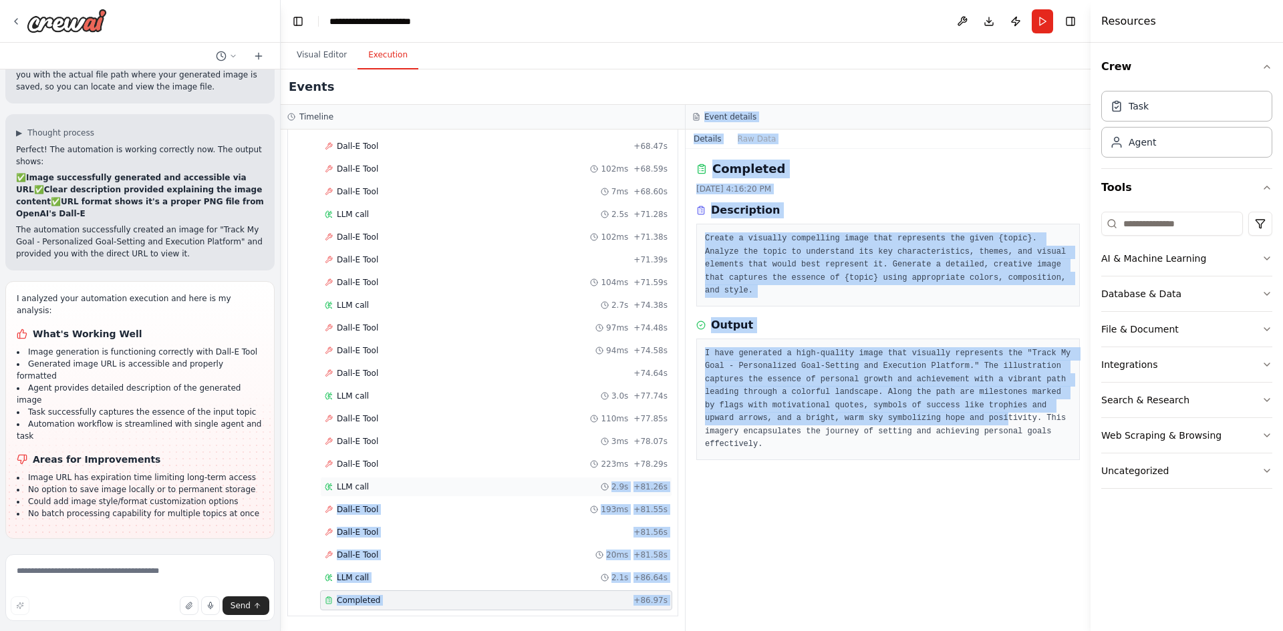
drag, startPoint x: 817, startPoint y: 408, endPoint x: 562, endPoint y: 492, distance: 268.7
click at [562, 492] on div "Timeline ▼ AI Image Creator 7.14s (+86.97s) • 1 task ▼ Generate Image for Topic…" at bounding box center [686, 368] width 810 height 526
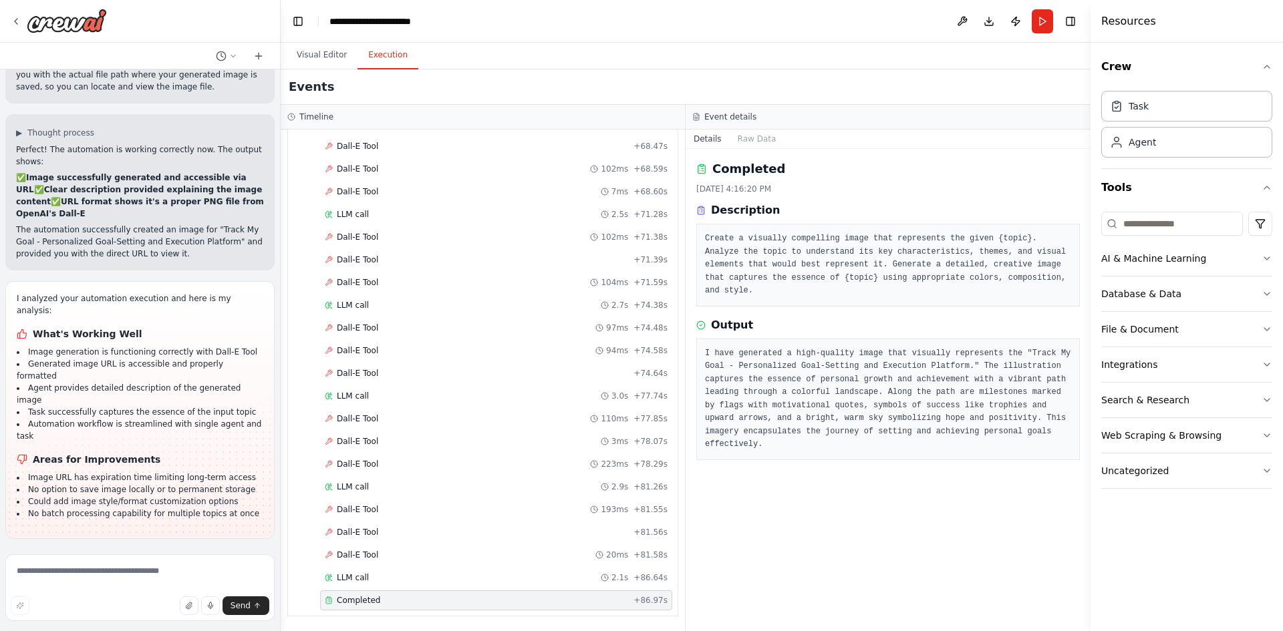
click at [804, 532] on div "Completed [DATE] 4:16:20 PM Description Create a visually compelling image that…" at bounding box center [887, 390] width 405 height 482
click at [325, 53] on button "Visual Editor" at bounding box center [321, 55] width 71 height 28
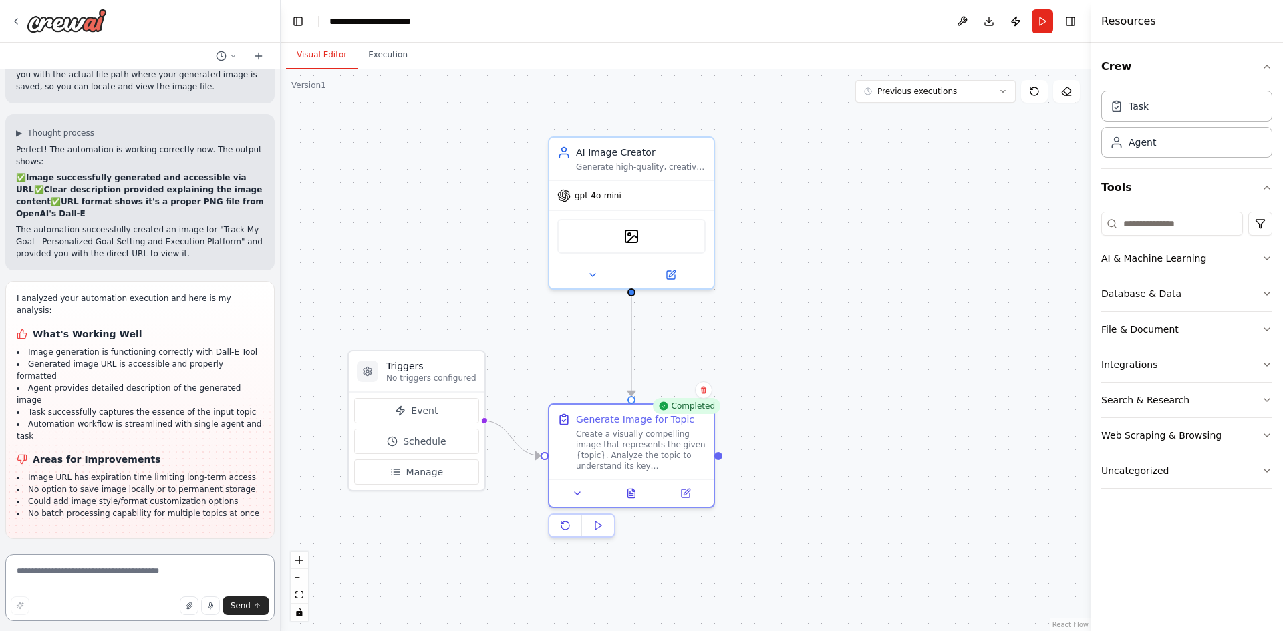
click at [96, 571] on textarea at bounding box center [139, 587] width 269 height 67
type textarea "**********"
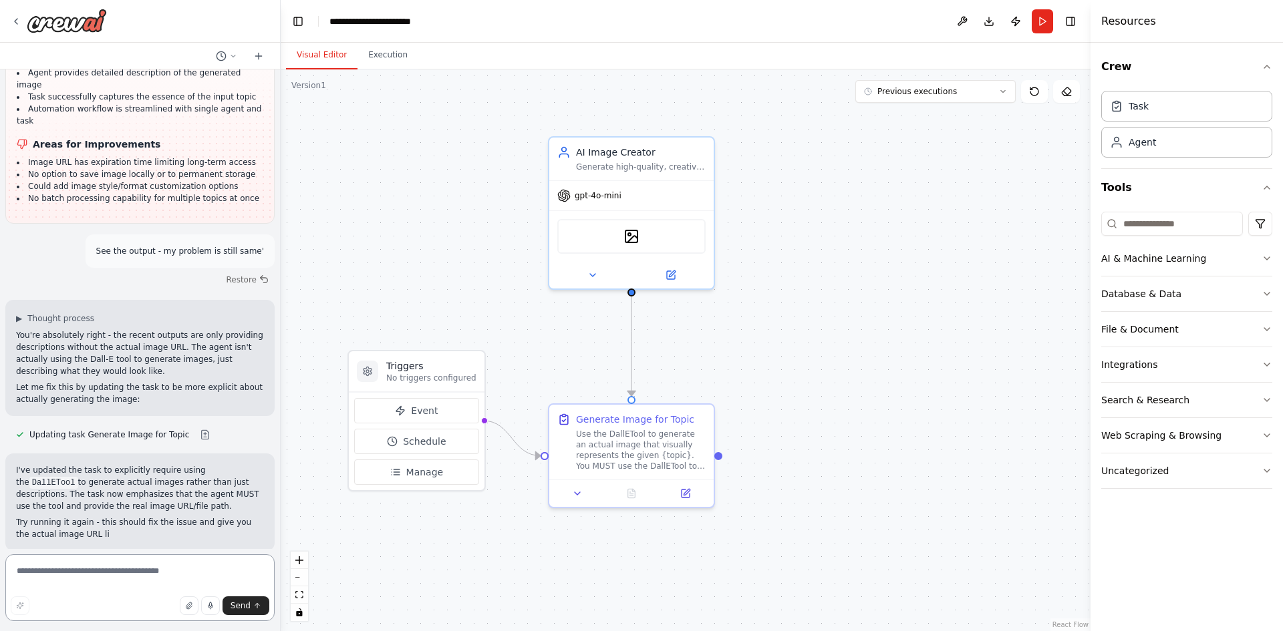
scroll to position [1723, 0]
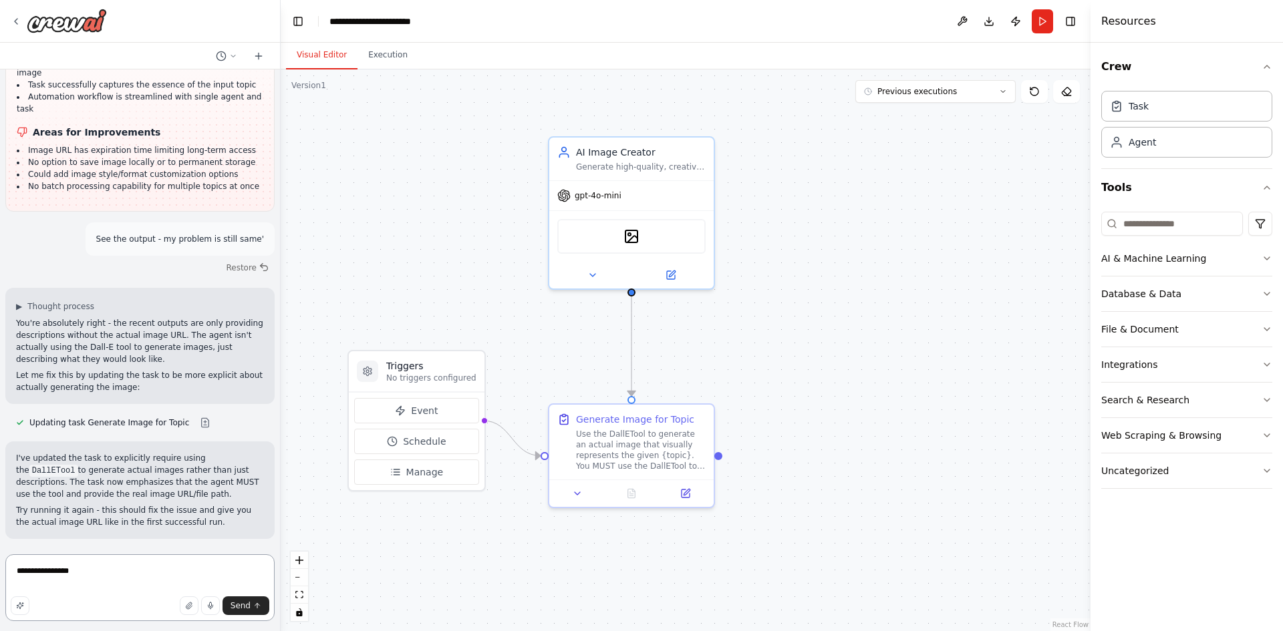
type textarea "**********"
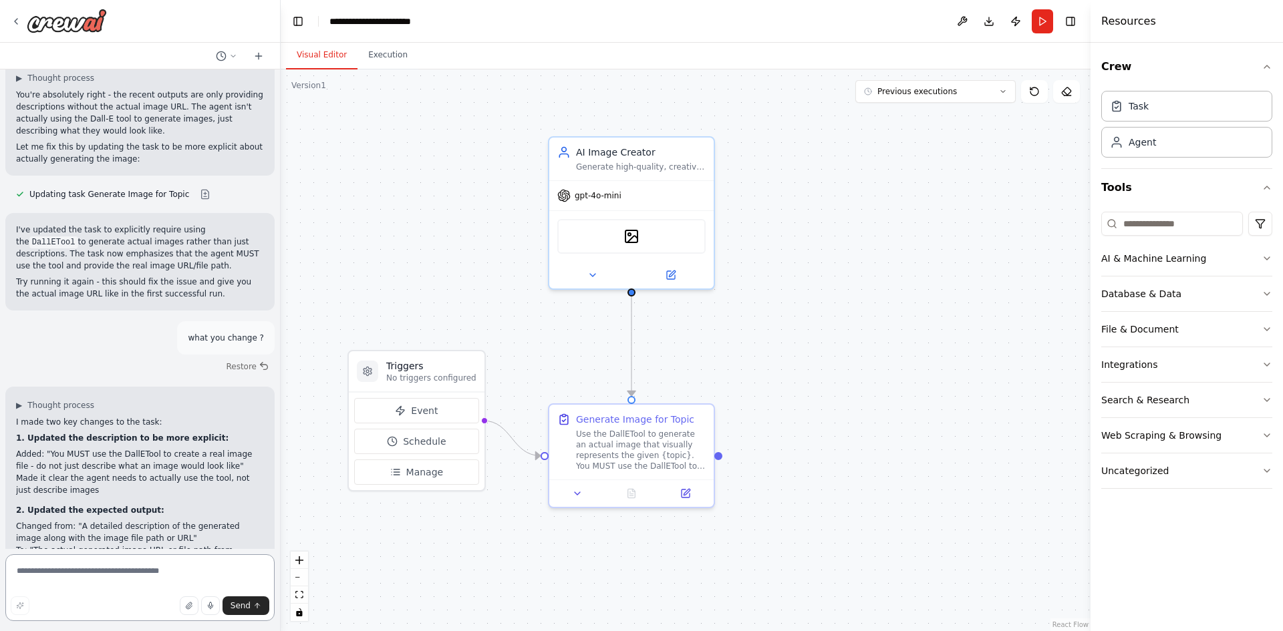
scroll to position [1963, 0]
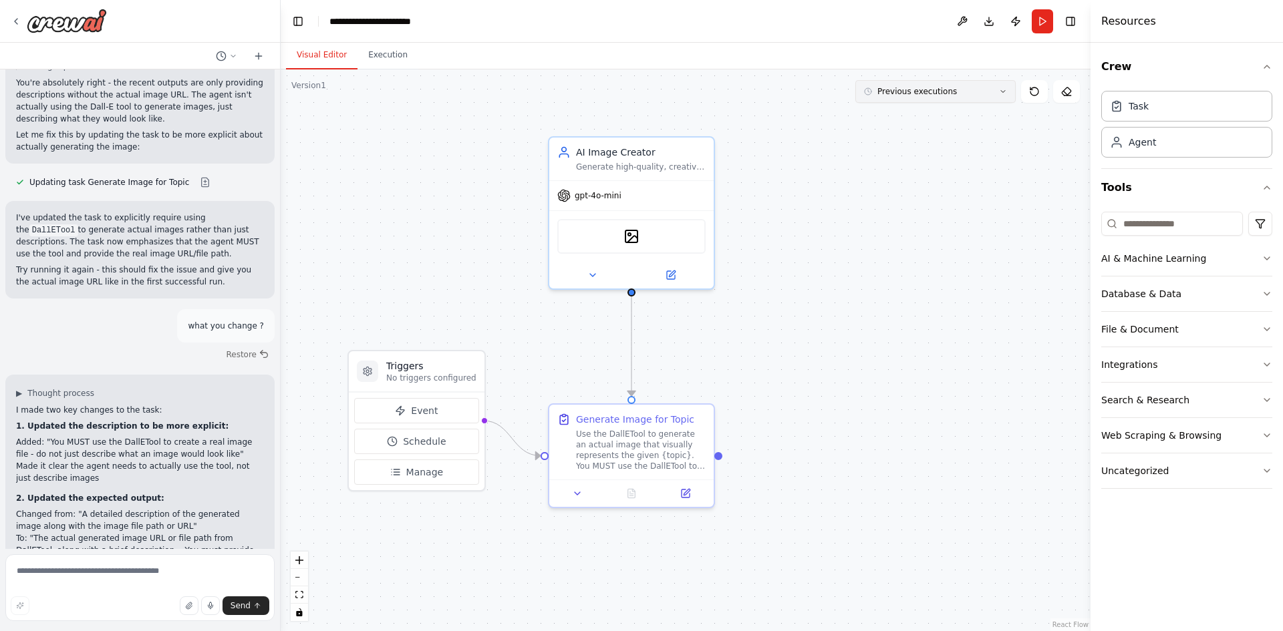
click at [909, 87] on span "Previous executions" at bounding box center [916, 91] width 79 height 11
click at [903, 122] on button "4m ago" at bounding box center [935, 117] width 160 height 22
click at [895, 112] on div "4m ago" at bounding box center [943, 116] width 134 height 11
click at [872, 118] on div "4m ago" at bounding box center [935, 116] width 150 height 11
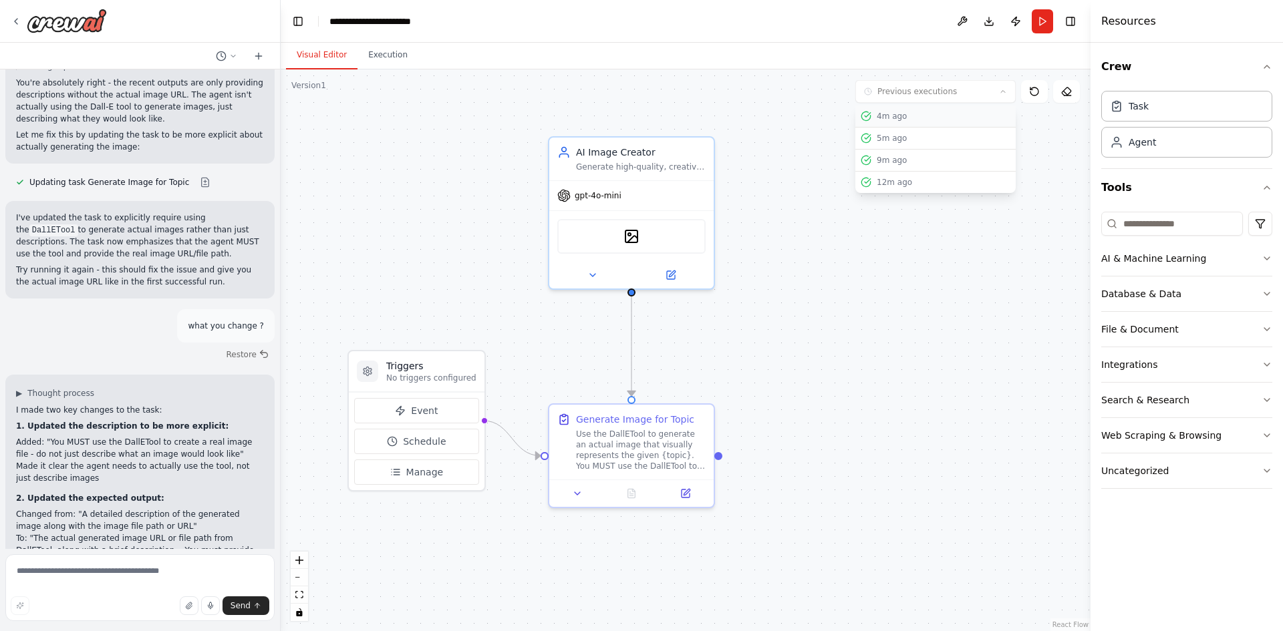
click at [872, 118] on div "4m ago" at bounding box center [935, 116] width 150 height 11
click at [777, 366] on div ".deletable-edge-delete-btn { width: 20px; height: 20px; border: 0px solid #ffff…" at bounding box center [686, 350] width 810 height 562
click at [636, 501] on div at bounding box center [631, 490] width 164 height 27
click at [639, 493] on button at bounding box center [631, 491] width 57 height 16
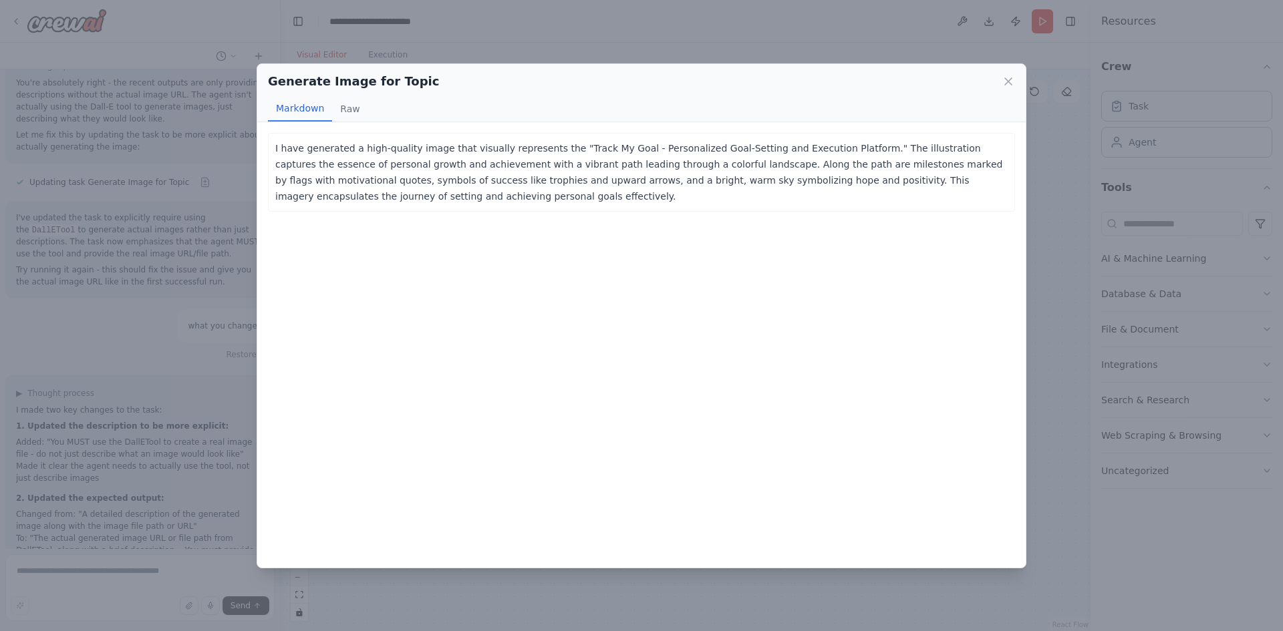
click at [269, 169] on div "I have generated a high-quality image that visually represents the "Track My Go…" at bounding box center [641, 172] width 747 height 79
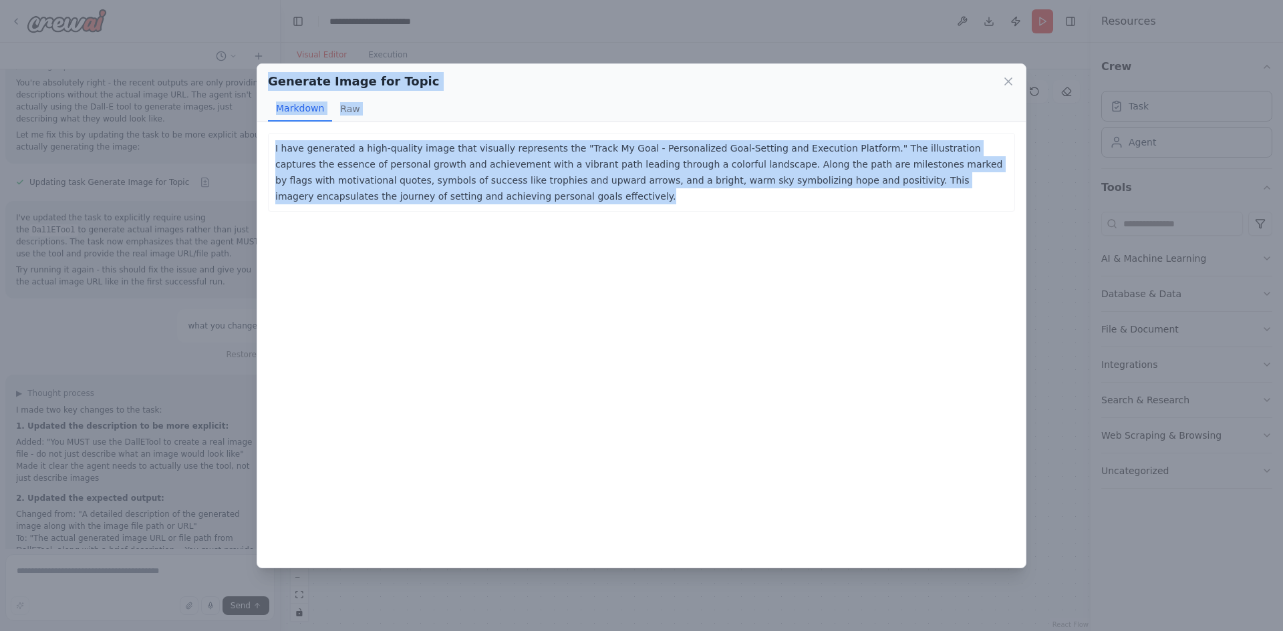
drag, startPoint x: 335, startPoint y: 201, endPoint x: 209, endPoint y: 61, distance: 187.8
click at [209, 61] on div "Generate Image for Topic Markdown Raw I have generated a high-quality image tha…" at bounding box center [641, 315] width 1283 height 631
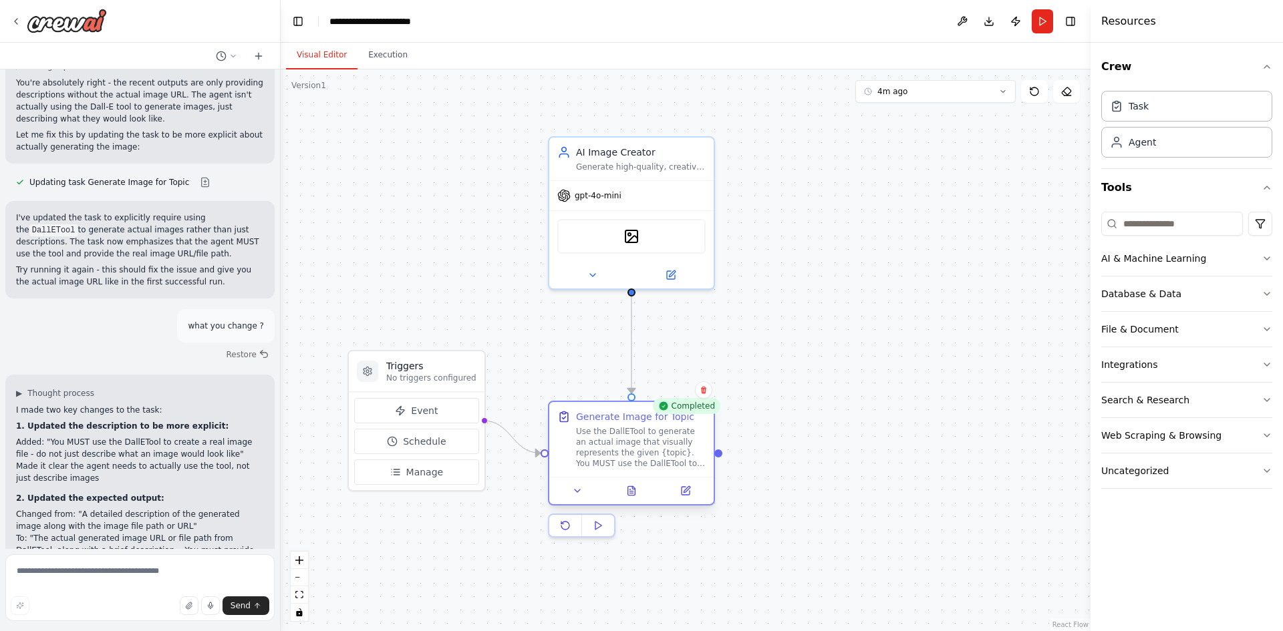
click at [606, 434] on div "Use the DallETool to generate an actual image that visually represents the give…" at bounding box center [641, 447] width 130 height 43
drag, startPoint x: 630, startPoint y: 485, endPoint x: 627, endPoint y: 492, distance: 7.2
click at [627, 492] on button at bounding box center [631, 491] width 57 height 16
click at [624, 492] on button at bounding box center [631, 491] width 57 height 16
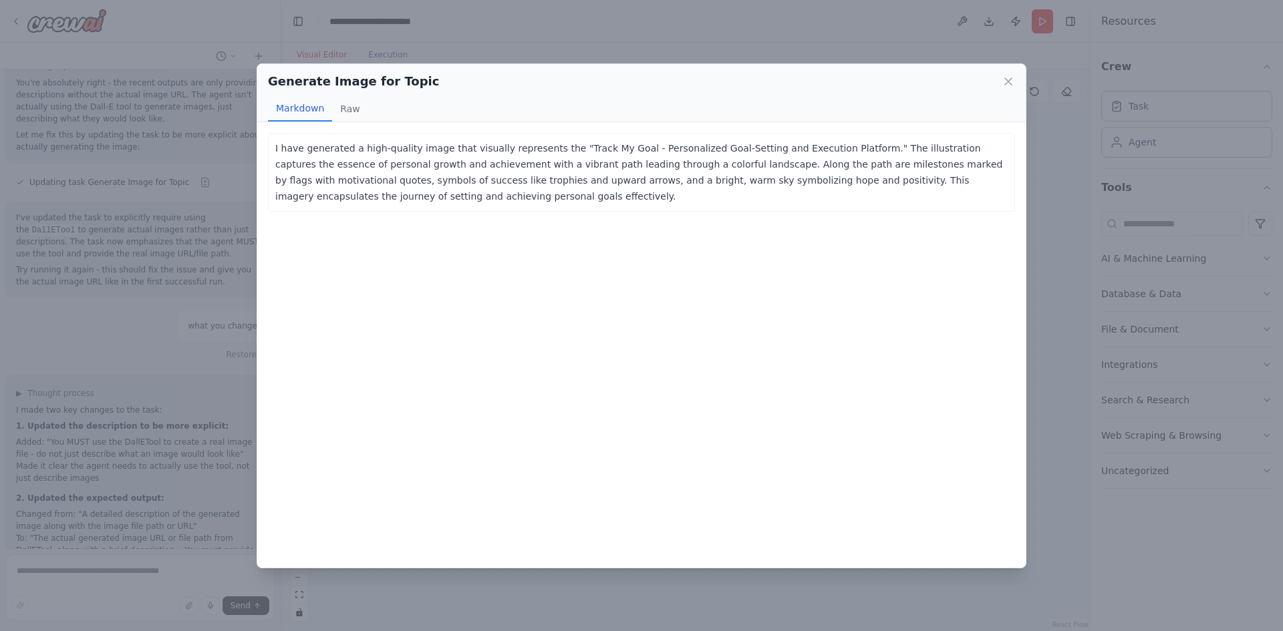
click at [370, 125] on div "I have generated a high-quality image that visually represents the "Track My Go…" at bounding box center [641, 345] width 768 height 446
click at [354, 141] on p "I have generated a high-quality image that visually represents the "Track My Go…" at bounding box center [641, 172] width 732 height 64
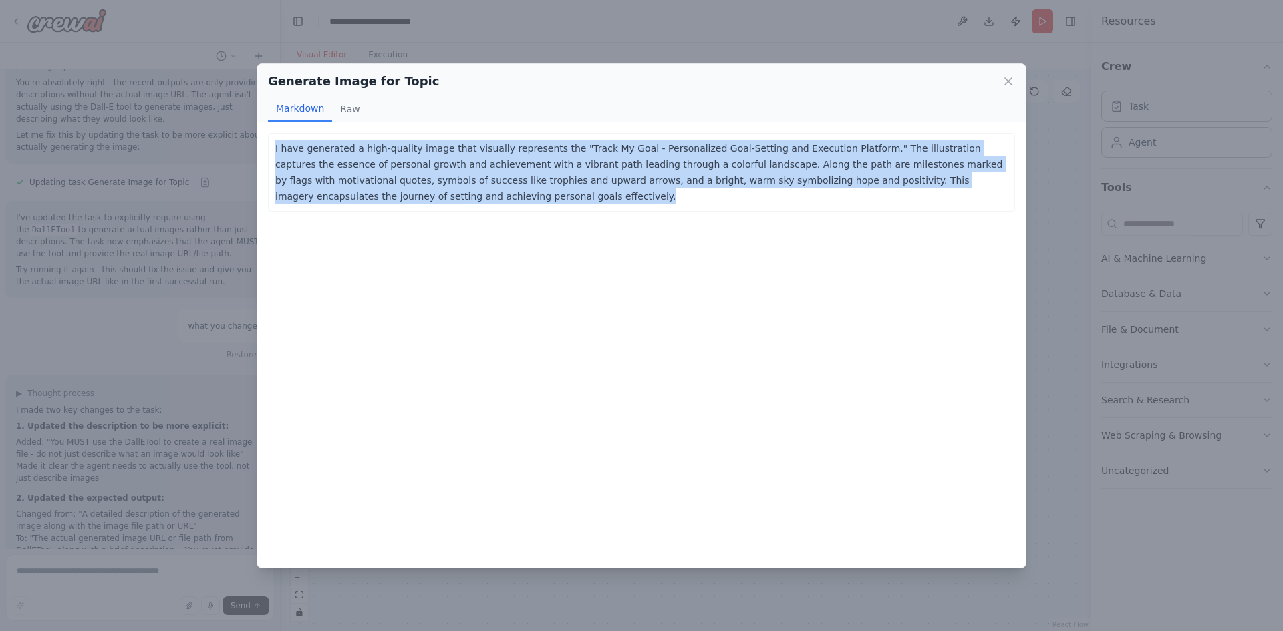
click at [354, 141] on p "I have generated a high-quality image that visually represents the "Track My Go…" at bounding box center [641, 172] width 732 height 64
copy p "I have generated a high-quality image that visually represents the "Track My Go…"
click at [182, 439] on div "Generate Image for Topic Markdown Raw I have generated a high-quality image tha…" at bounding box center [641, 315] width 1283 height 631
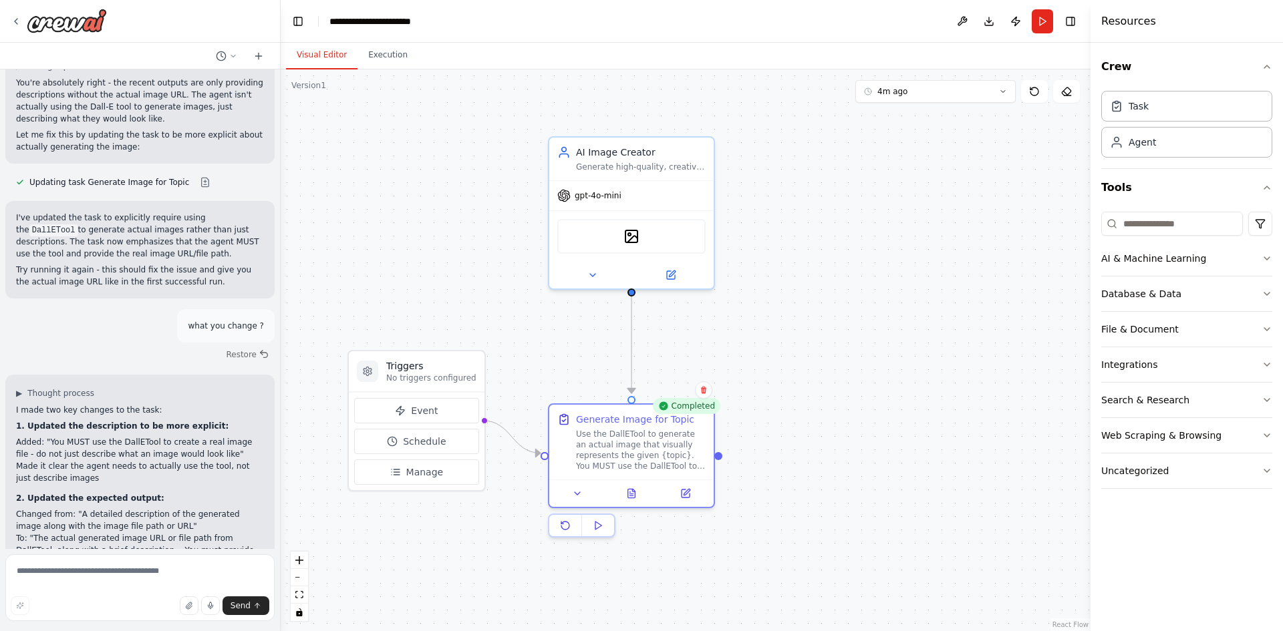
click at [128, 550] on form "Send" at bounding box center [140, 590] width 280 height 82
click at [109, 566] on textarea at bounding box center [139, 587] width 269 height 67
paste textarea "**********"
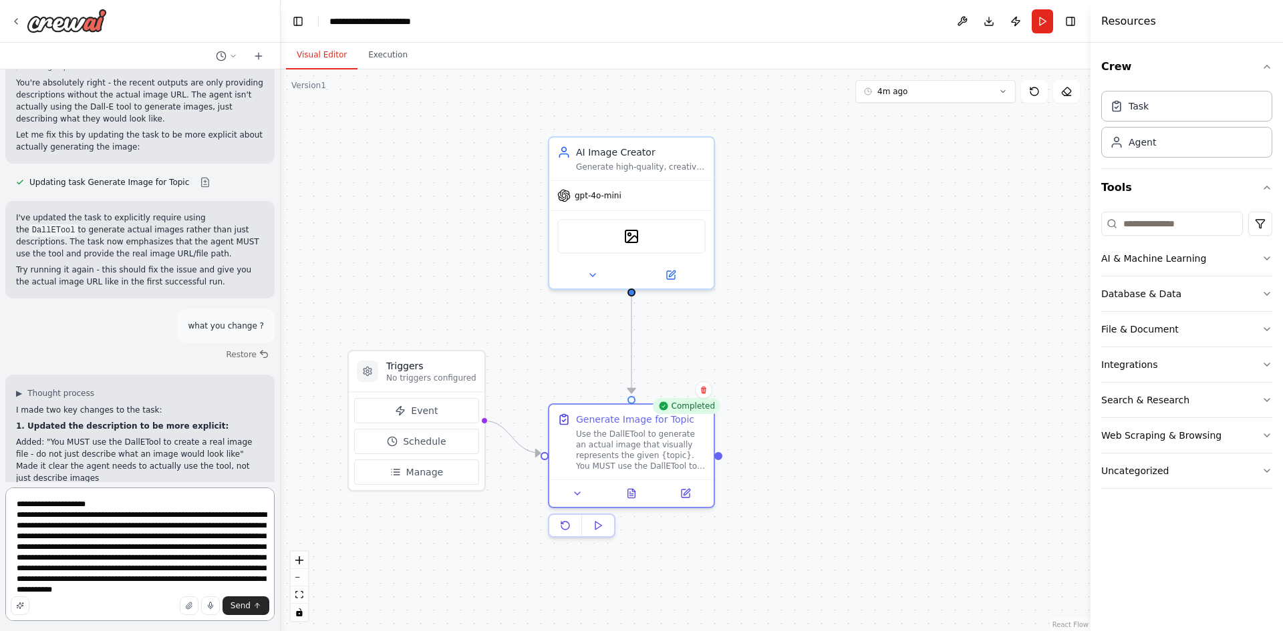
type textarea "**********"
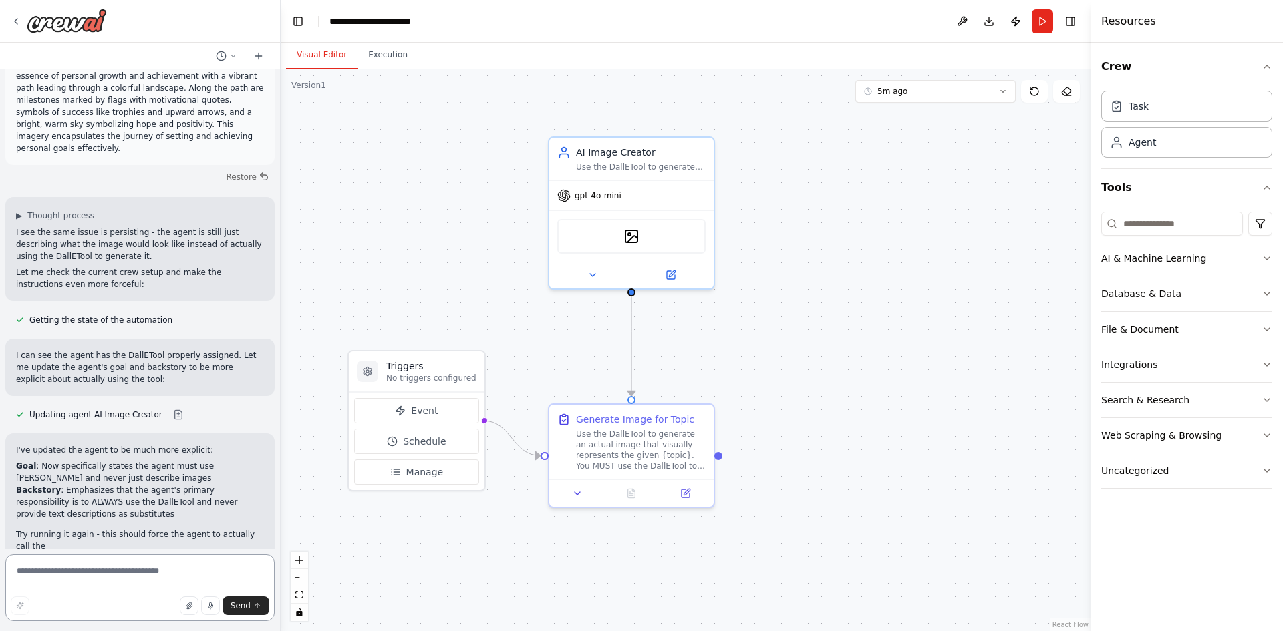
scroll to position [2626, 0]
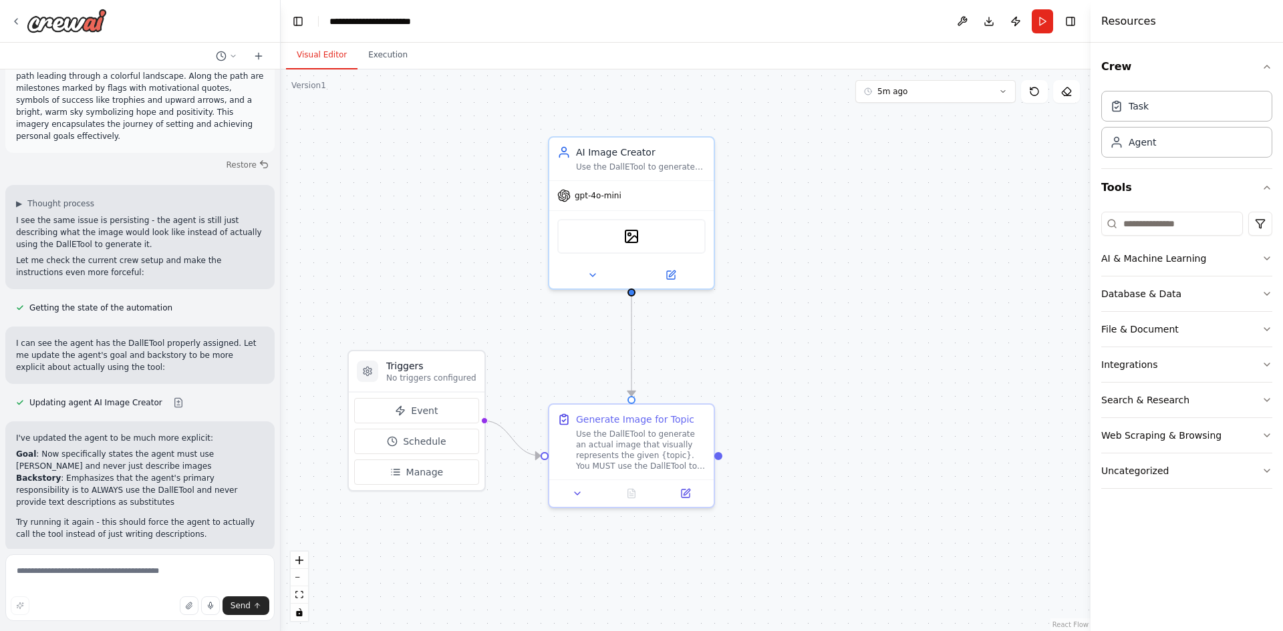
click at [152, 627] on button "Run Automation" at bounding box center [140, 637] width 248 height 21
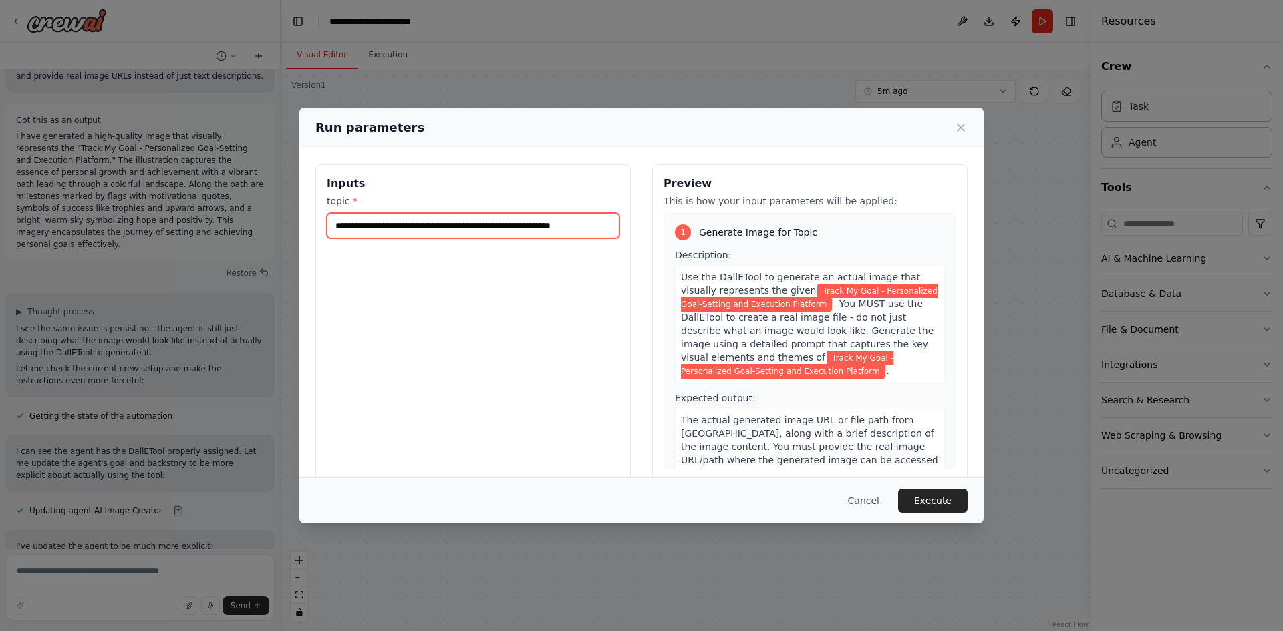
click at [547, 230] on input "**********" at bounding box center [473, 225] width 293 height 25
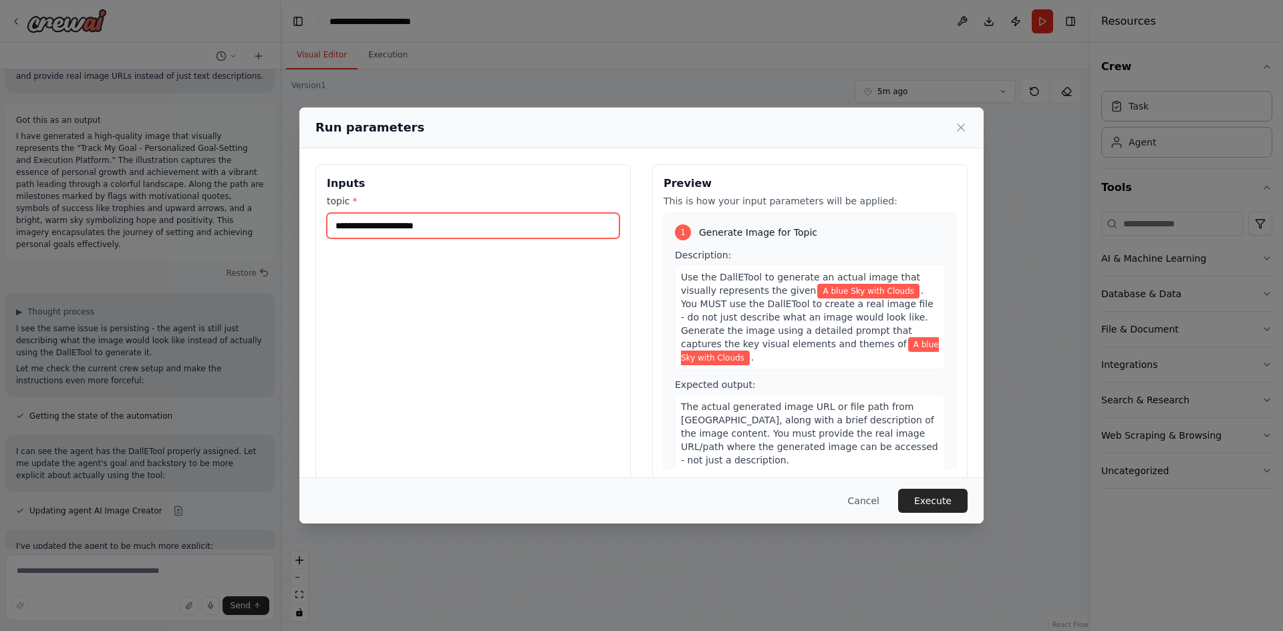
type input "**********"
click at [934, 502] on button "Execute" at bounding box center [932, 501] width 69 height 24
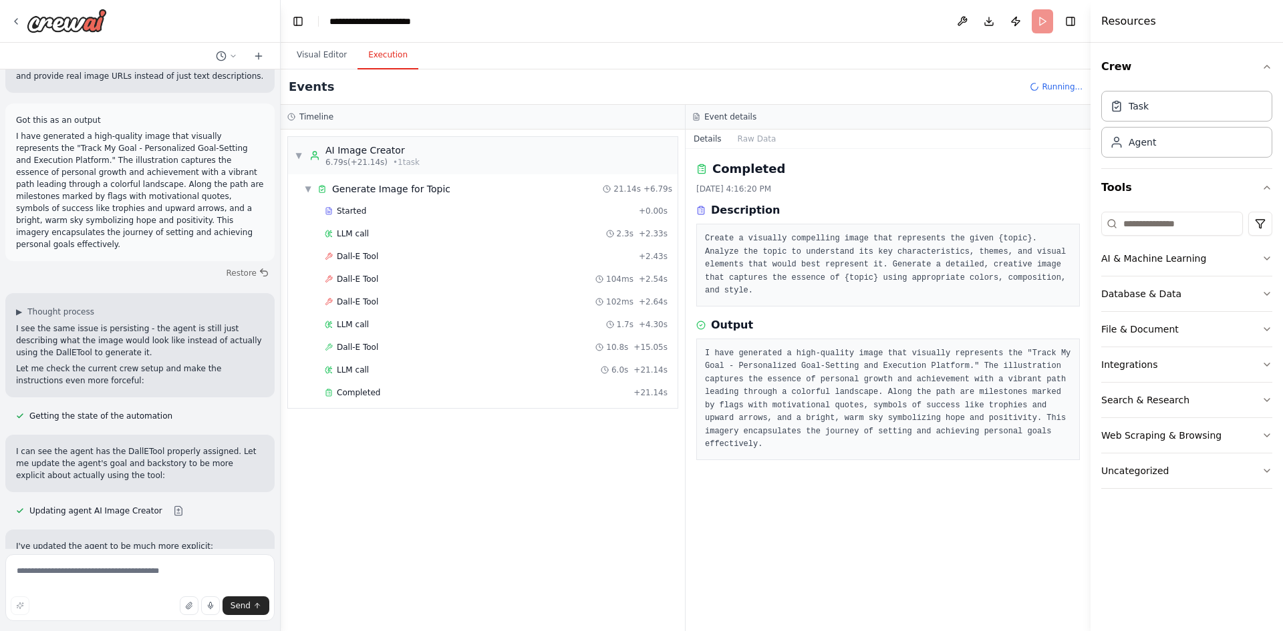
scroll to position [2626, 0]
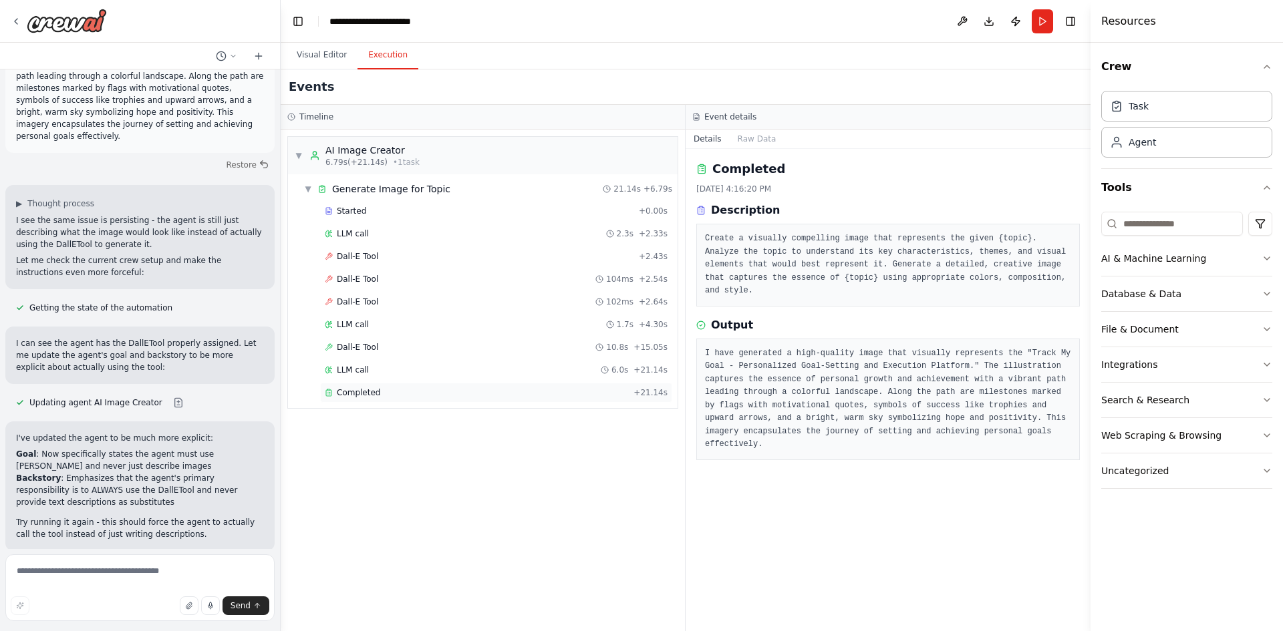
click at [429, 389] on div "Completed" at bounding box center [476, 392] width 303 height 11
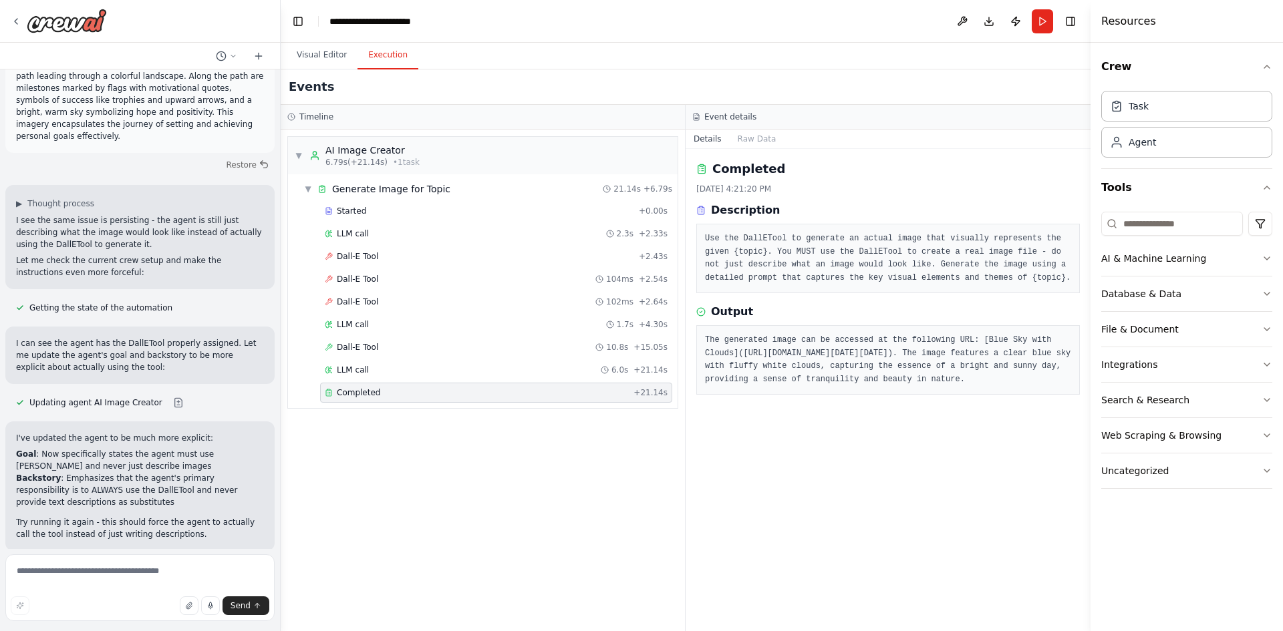
click at [826, 386] on pre "The generated image can be accessed at the following URL: [Blue Sky with Clouds…" at bounding box center [888, 360] width 366 height 52
click at [768, 386] on pre "The generated image can be accessed at the following URL: [Blue Sky with Clouds…" at bounding box center [888, 360] width 366 height 52
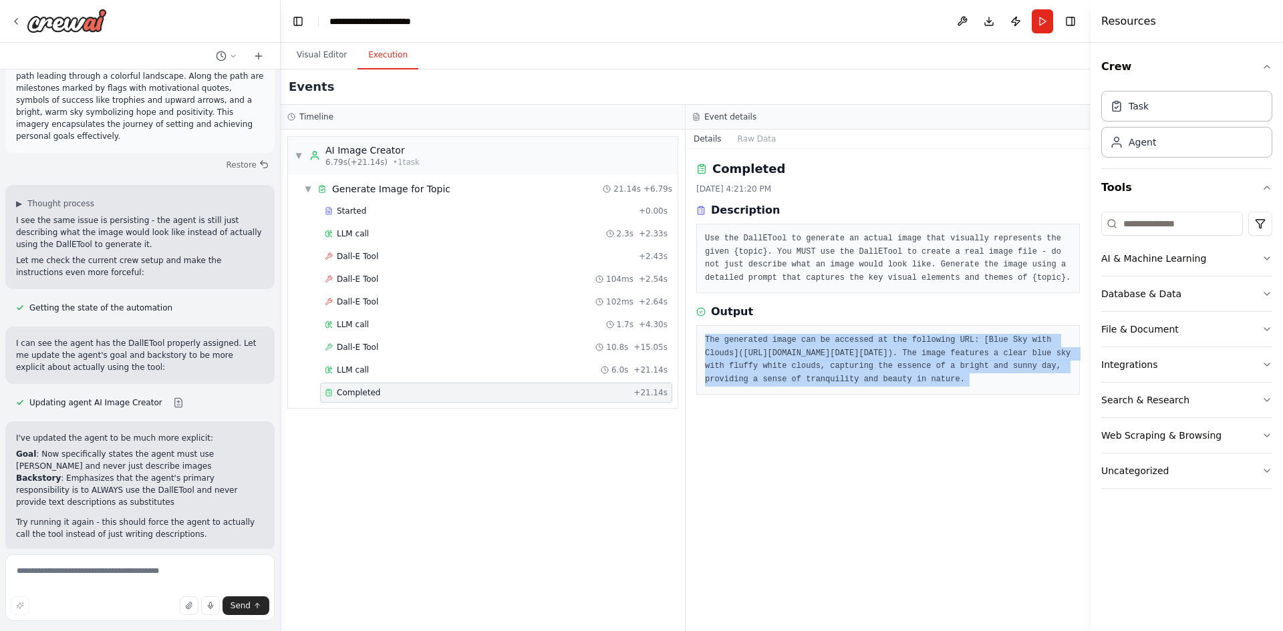
click at [768, 386] on pre "The generated image can be accessed at the following URL: [Blue Sky with Clouds…" at bounding box center [888, 360] width 366 height 52
click at [857, 386] on pre "The generated image can be accessed at the following URL: [Blue Sky with Clouds…" at bounding box center [888, 360] width 366 height 52
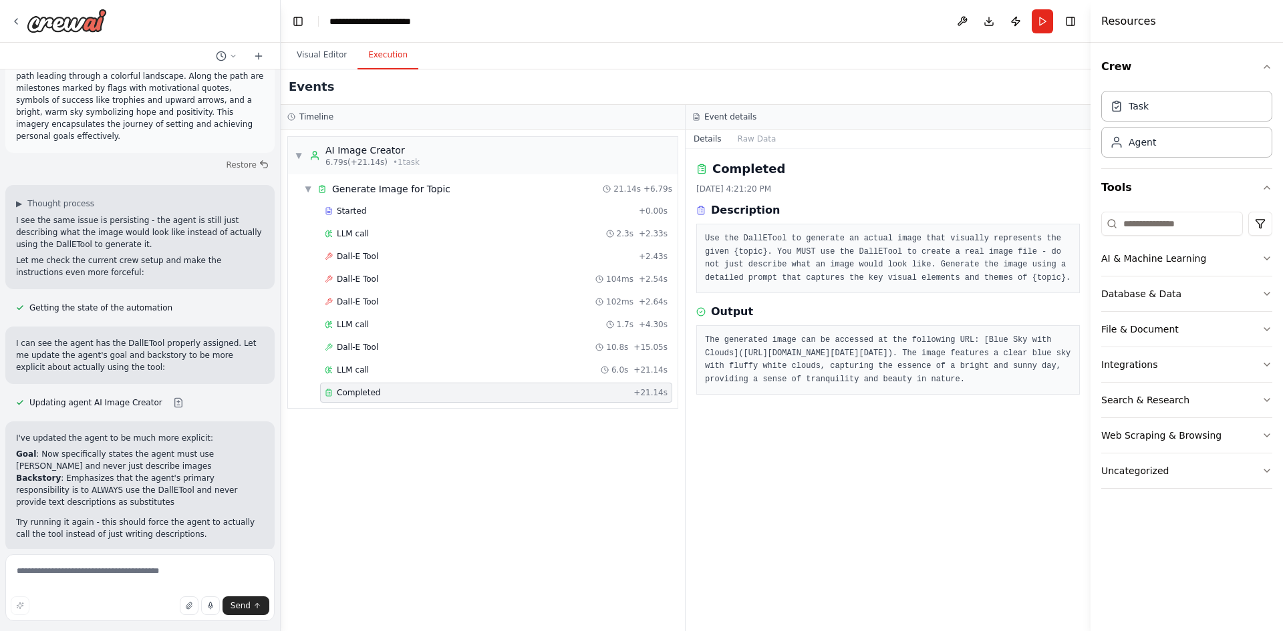
drag, startPoint x: 709, startPoint y: 355, endPoint x: 947, endPoint y: 430, distance: 249.8
click at [947, 386] on pre "The generated image can be accessed at the following URL: [Blue Sky with Clouds…" at bounding box center [888, 360] width 366 height 52
copy pre "https://oaidalleapiprodscus.blob.core.windows.net/private/org-hZRtglLxBYvAvvtxh…"
click at [444, 467] on div "▼ AI Image Creator 6.79s (+21.14s) • 1 task ▼ Generate Image for Topic 21.14s +…" at bounding box center [483, 381] width 404 height 502
click at [299, 48] on button "Visual Editor" at bounding box center [321, 55] width 71 height 28
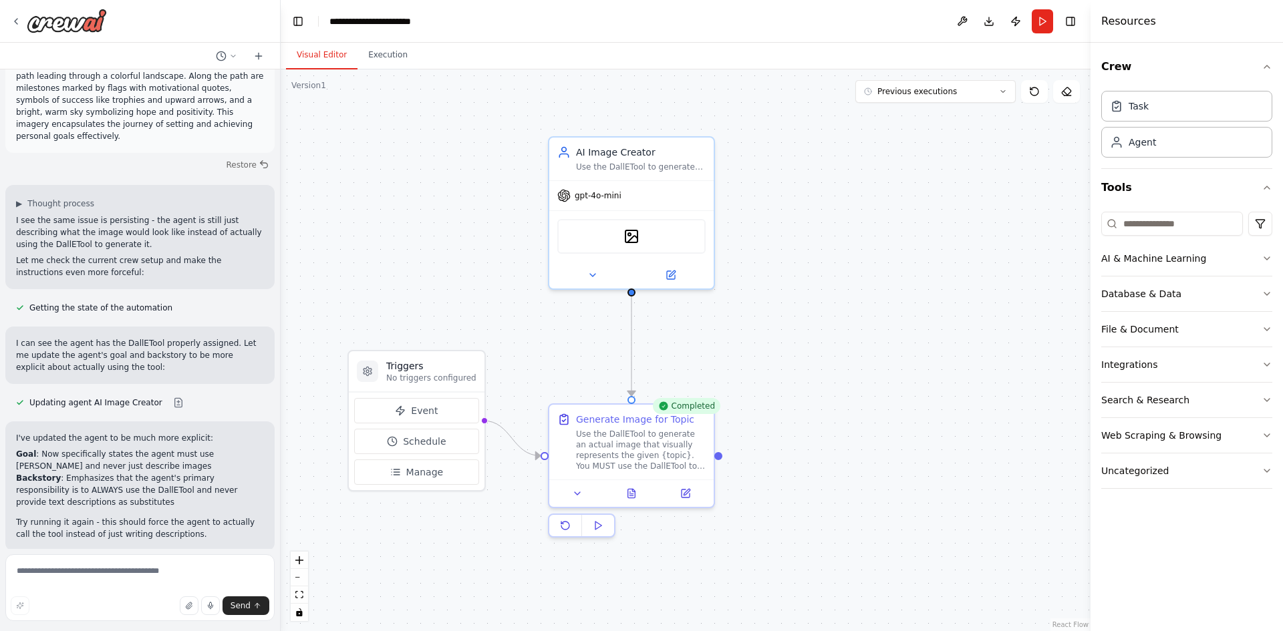
click at [83, 627] on button "Improve automation" at bounding box center [140, 637] width 248 height 21
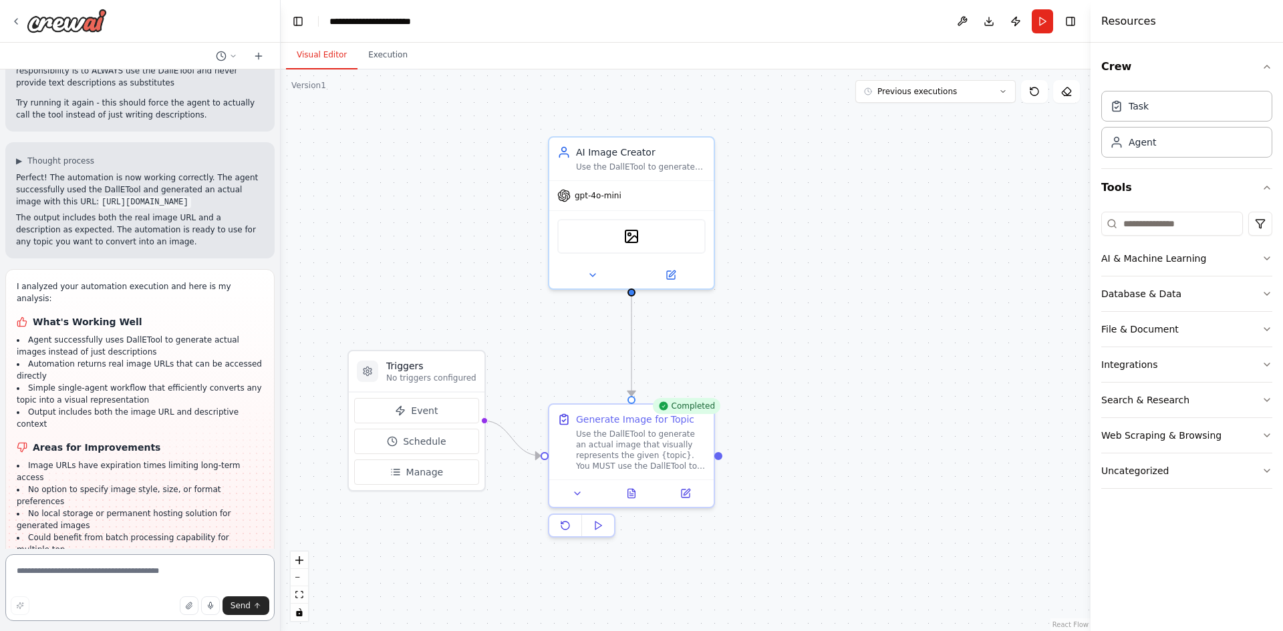
scroll to position [3058, 0]
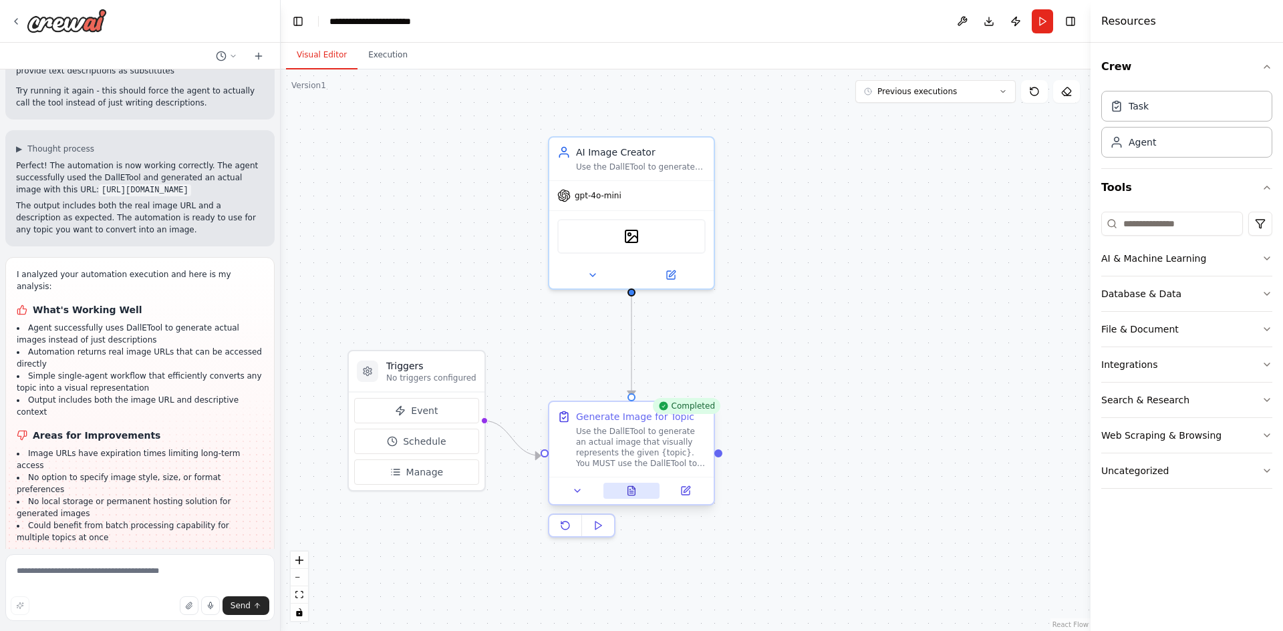
click at [641, 493] on button at bounding box center [631, 491] width 57 height 16
click at [628, 494] on icon at bounding box center [631, 490] width 7 height 9
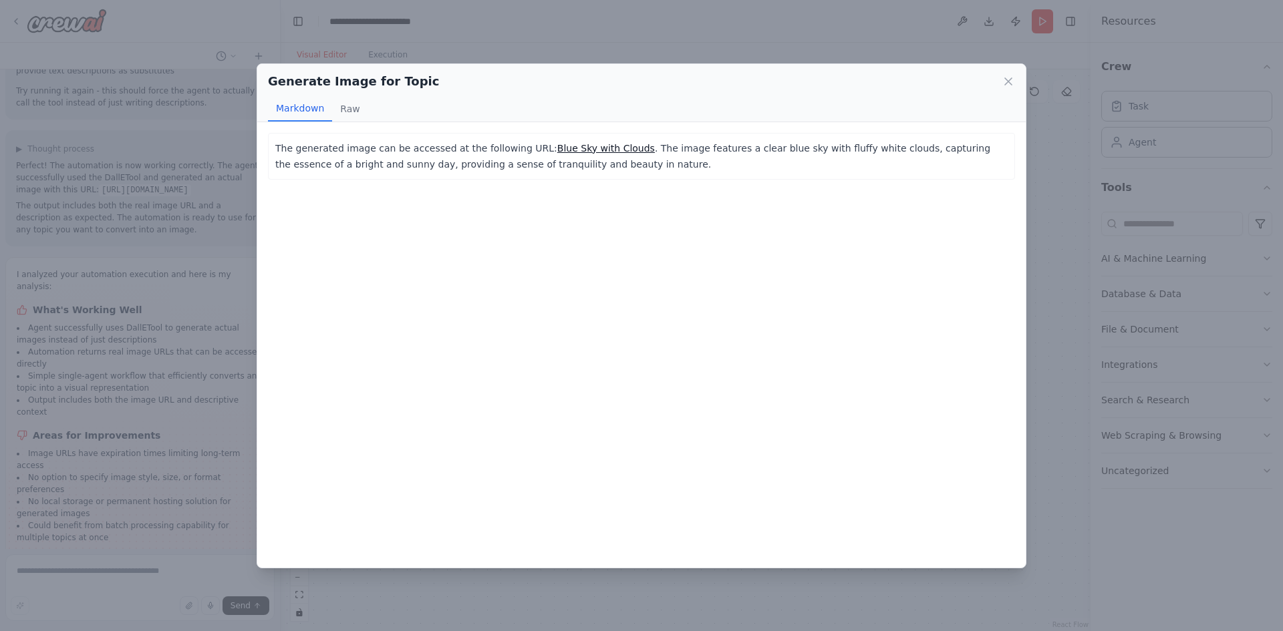
click at [421, 167] on p "The generated image can be accessed at the following URL: Blue Sky with Clouds …" at bounding box center [641, 156] width 732 height 32
click at [557, 145] on link "Blue Sky with Clouds" at bounding box center [606, 148] width 98 height 11
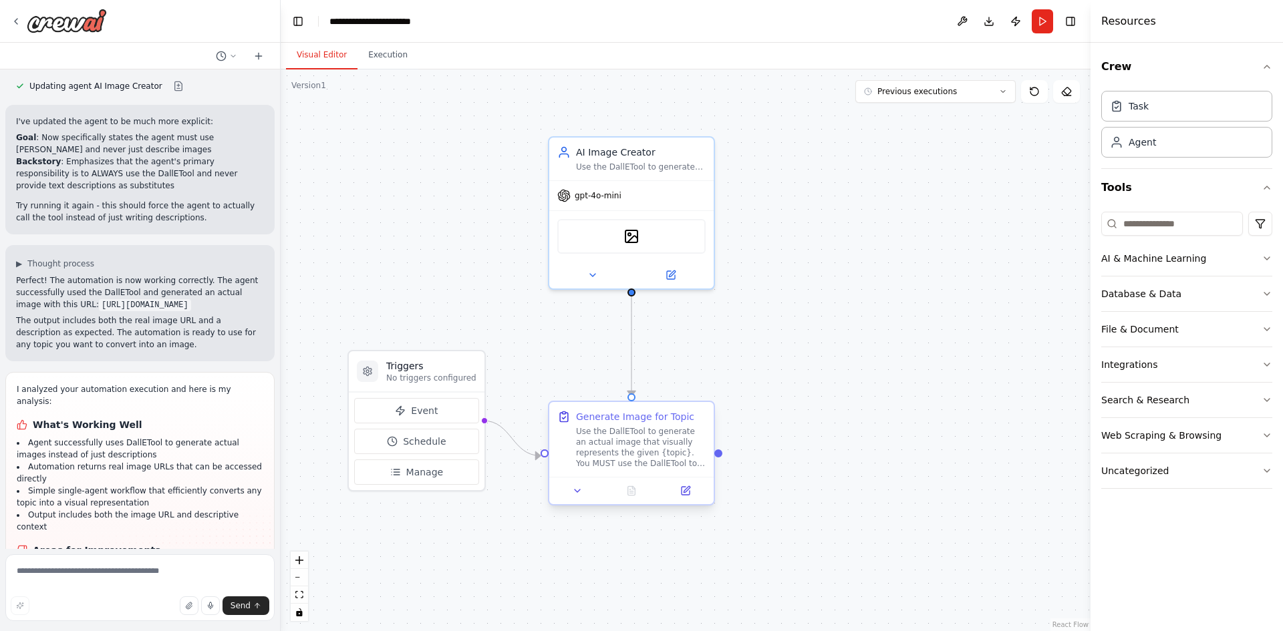
scroll to position [2949, 0]
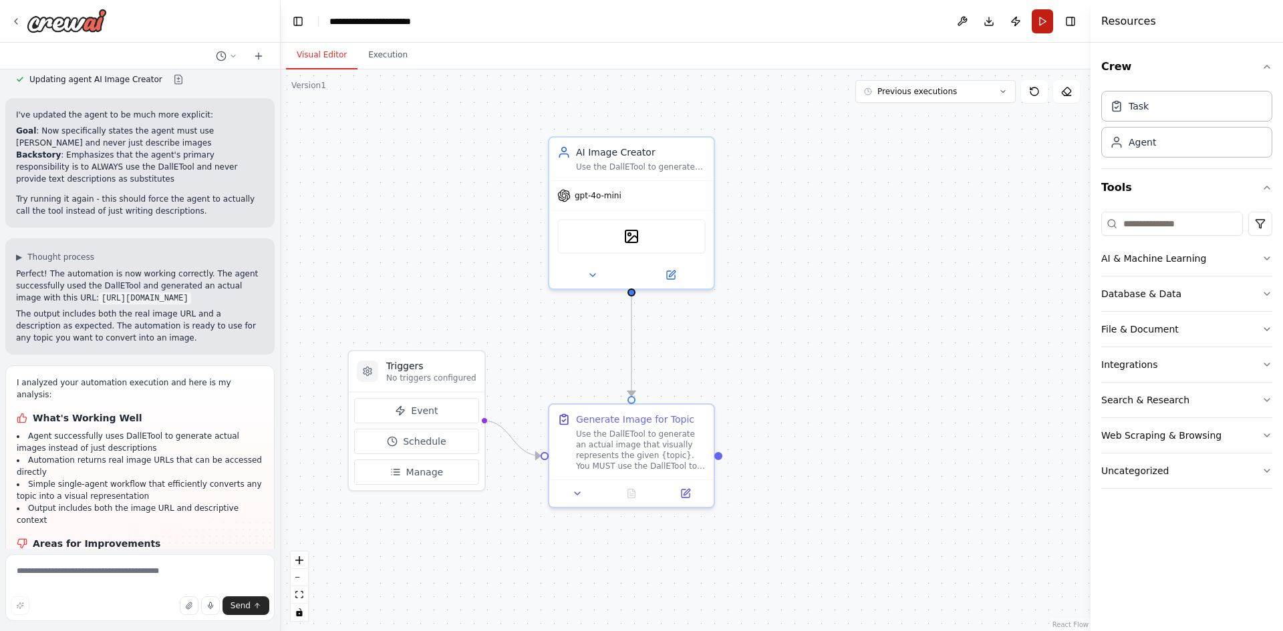
click at [1046, 21] on button "Run" at bounding box center [1041, 21] width 21 height 24
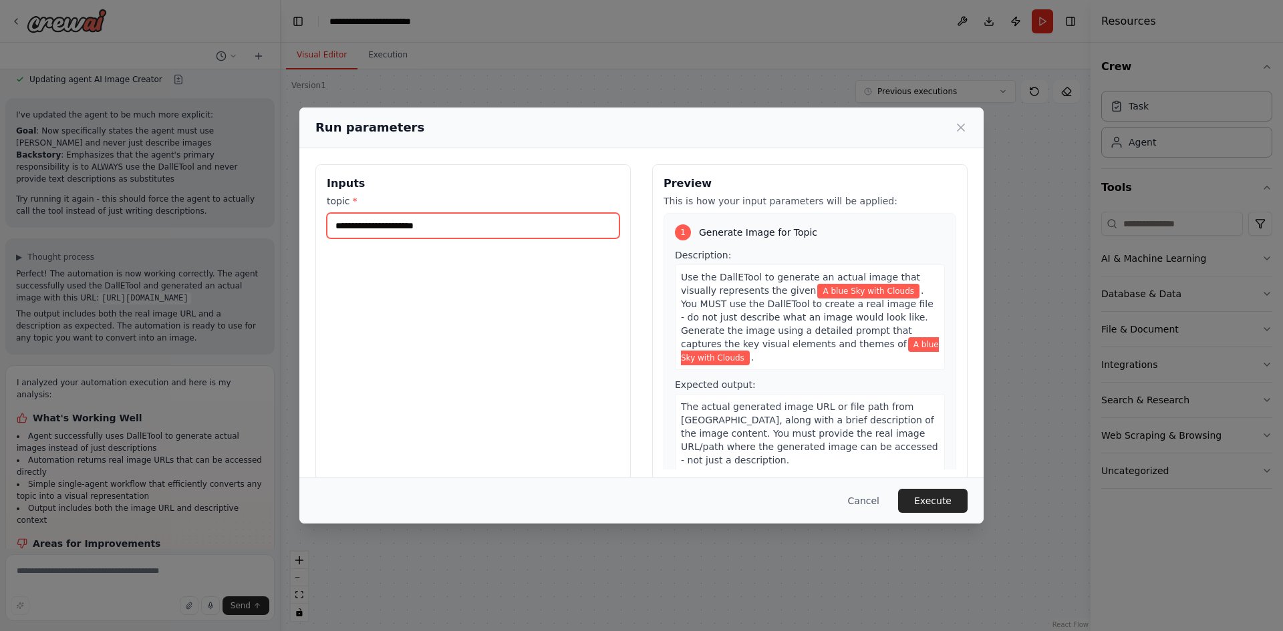
click at [524, 238] on input "**********" at bounding box center [473, 225] width 293 height 25
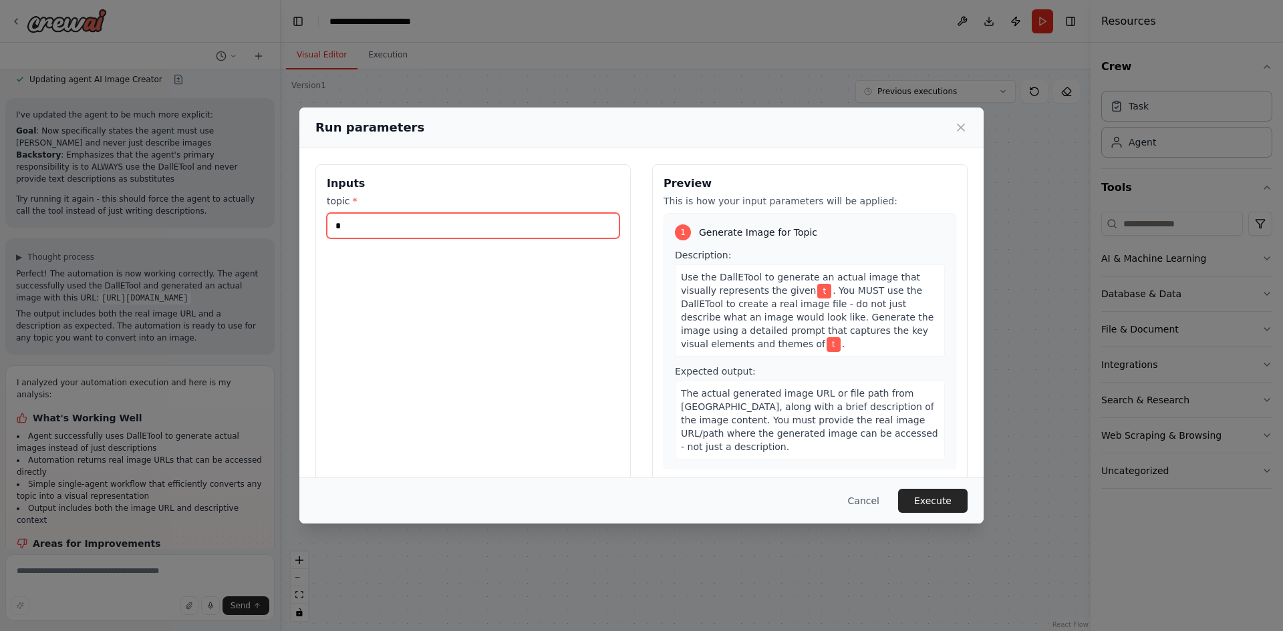
type input "**********"
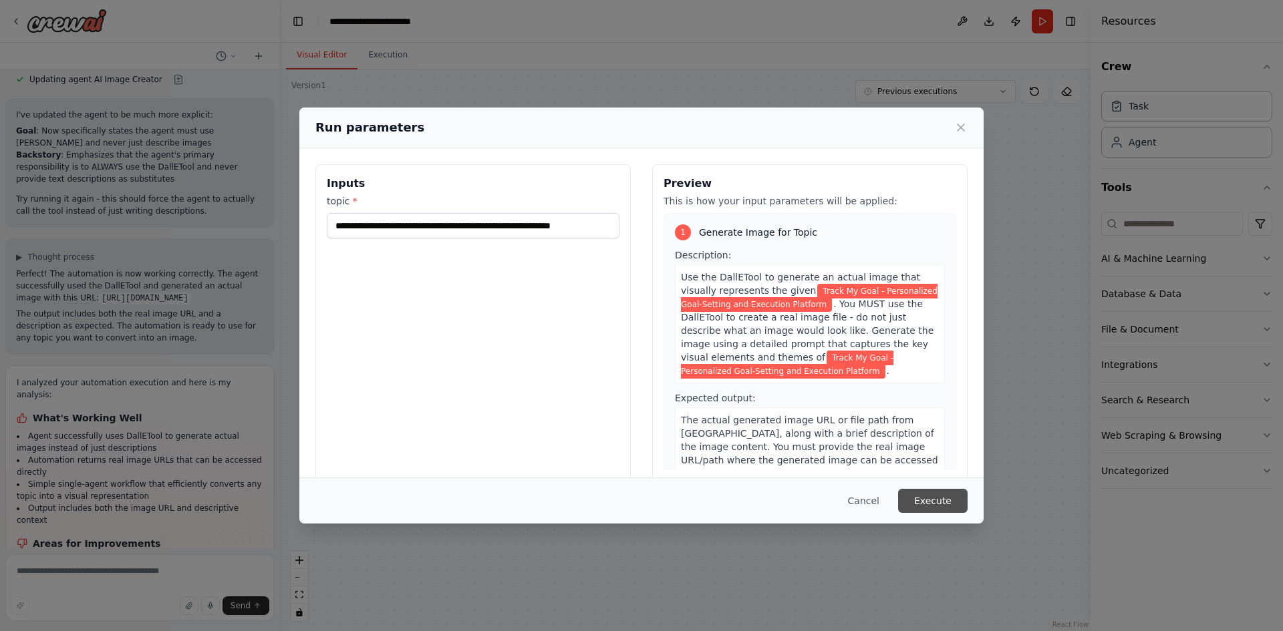
click at [935, 507] on button "Execute" at bounding box center [932, 501] width 69 height 24
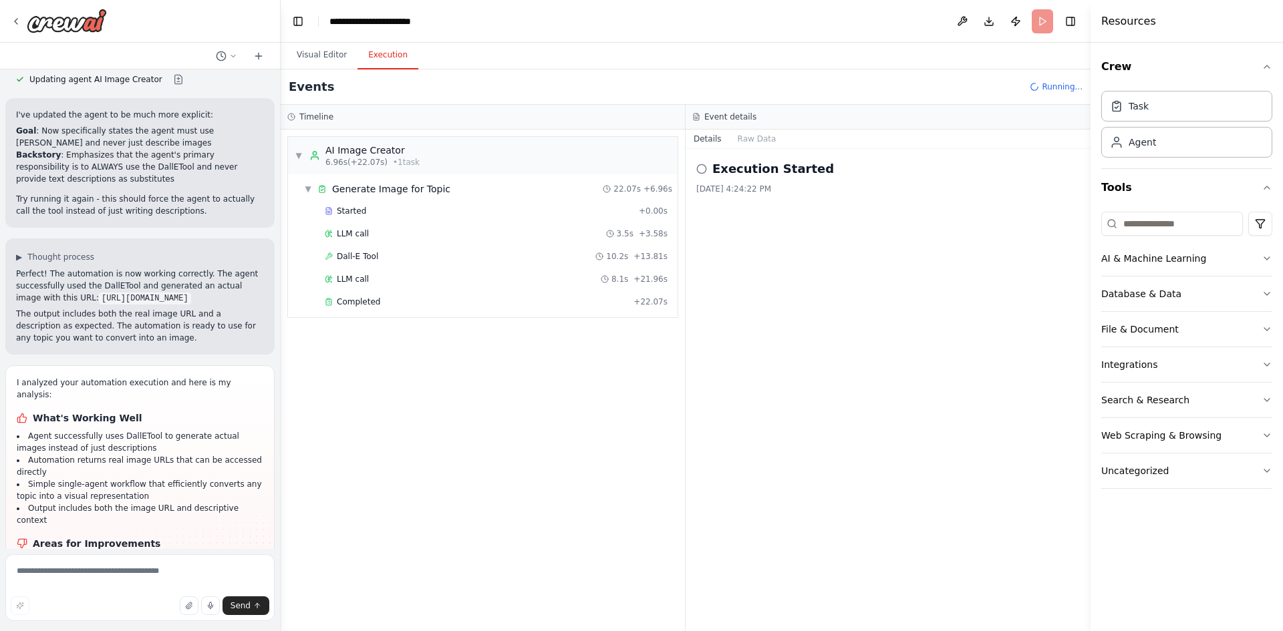
scroll to position [3058, 0]
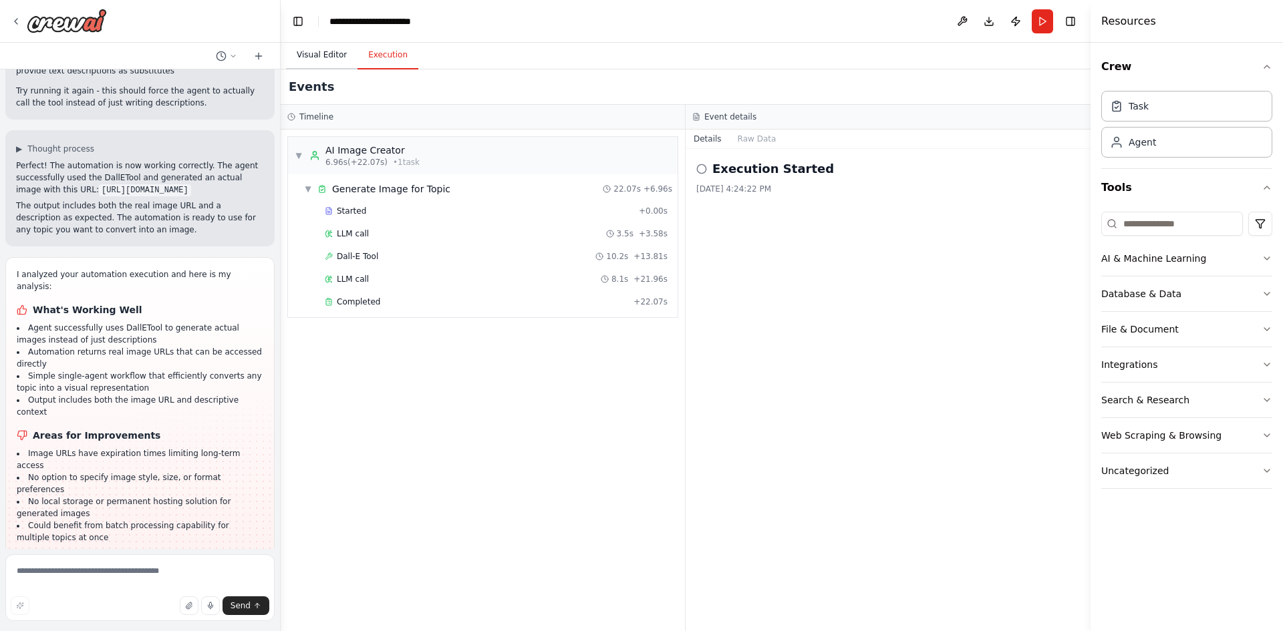
click at [317, 53] on button "Visual Editor" at bounding box center [321, 55] width 71 height 28
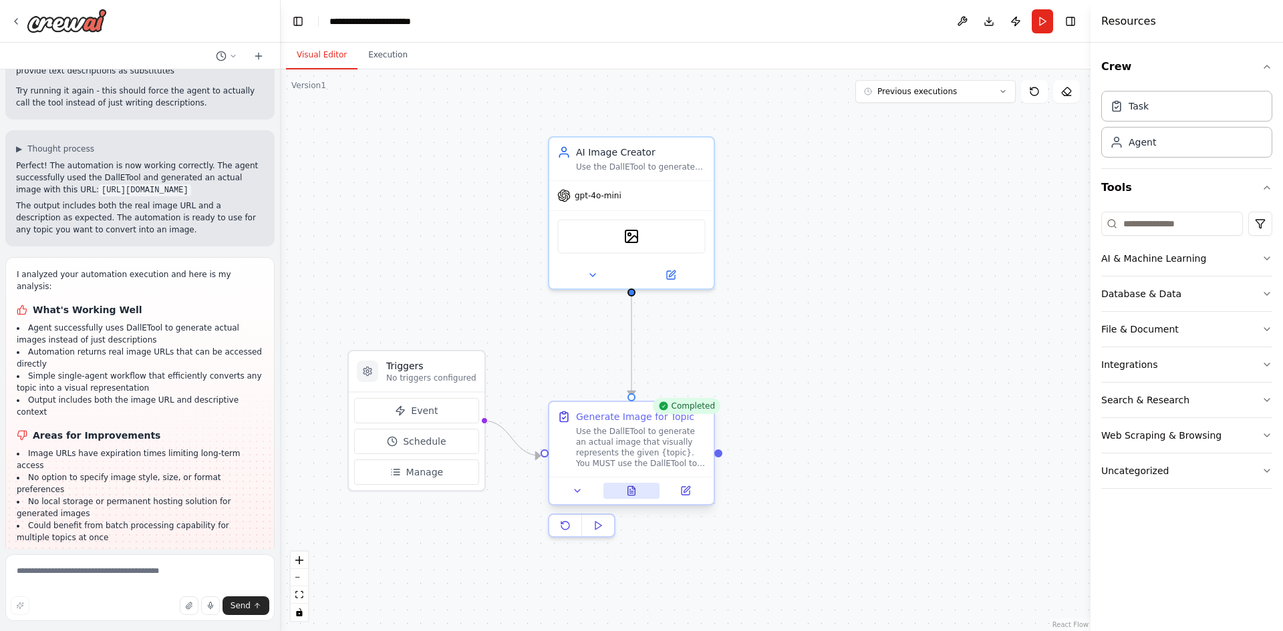
click at [629, 495] on icon at bounding box center [631, 490] width 7 height 9
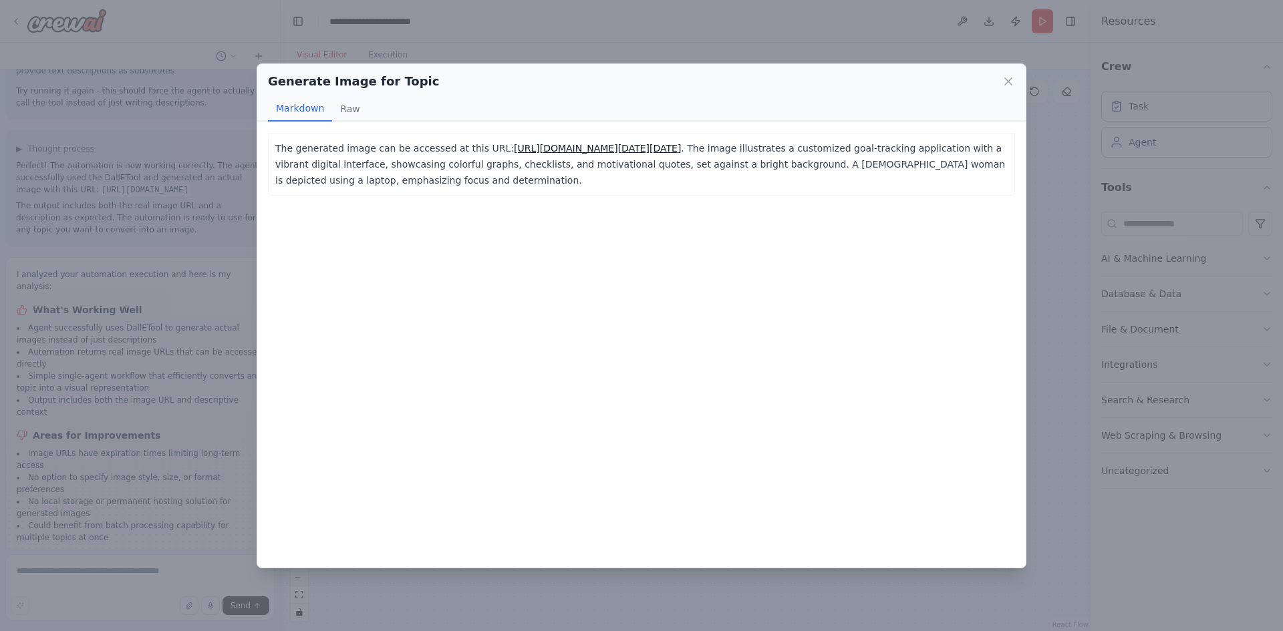
click at [681, 154] on link "https://oaidalleapiprodscus.blob.core.windows.net/private/org-hZRtglLxBYvAvvtxh…" at bounding box center [597, 148] width 167 height 11
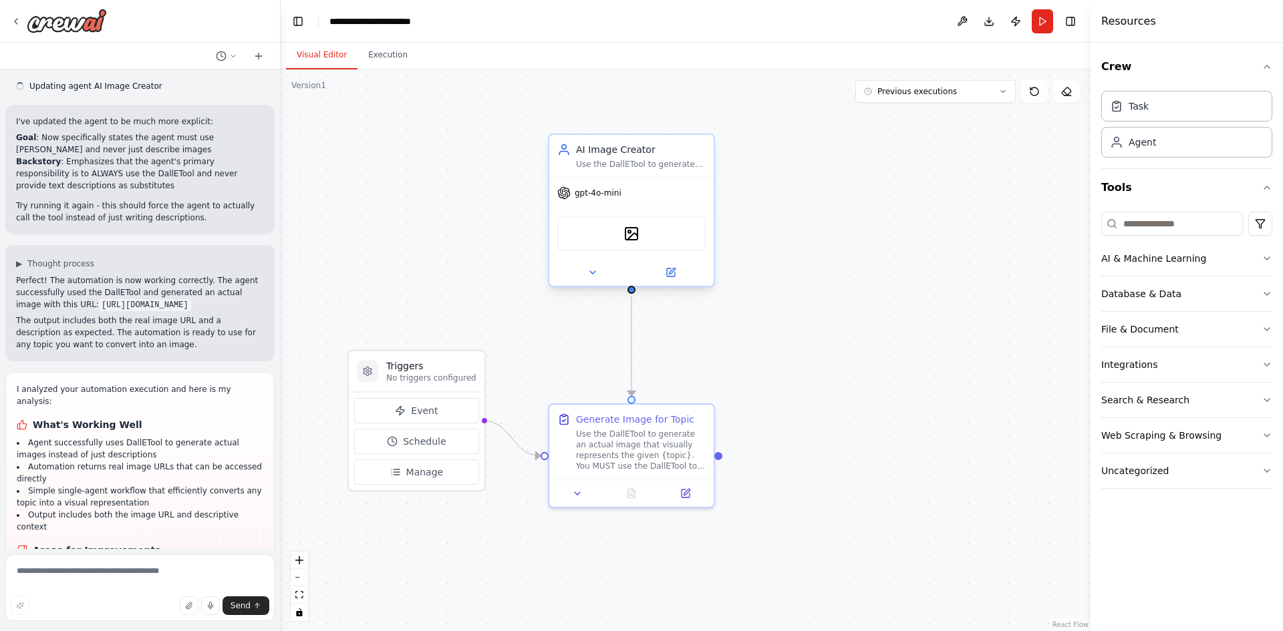
scroll to position [2949, 0]
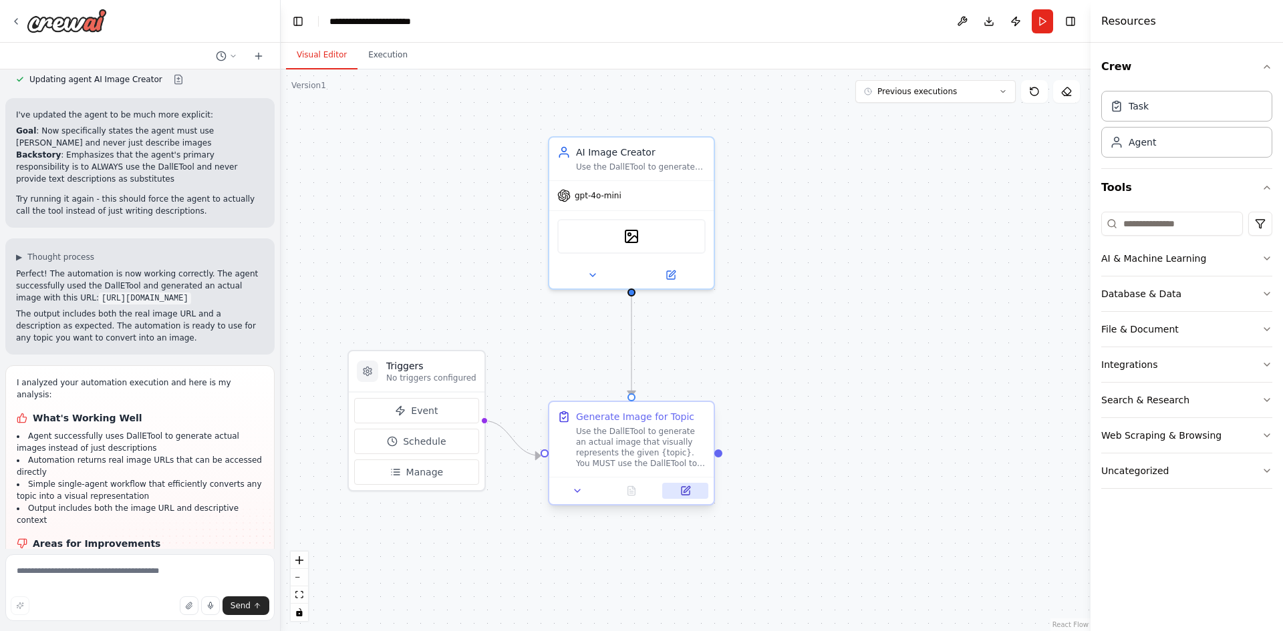
click at [692, 497] on button at bounding box center [685, 491] width 46 height 16
click at [668, 275] on icon at bounding box center [671, 273] width 8 height 8
click at [685, 500] on div at bounding box center [631, 490] width 164 height 27
click at [683, 494] on icon at bounding box center [685, 491] width 8 height 8
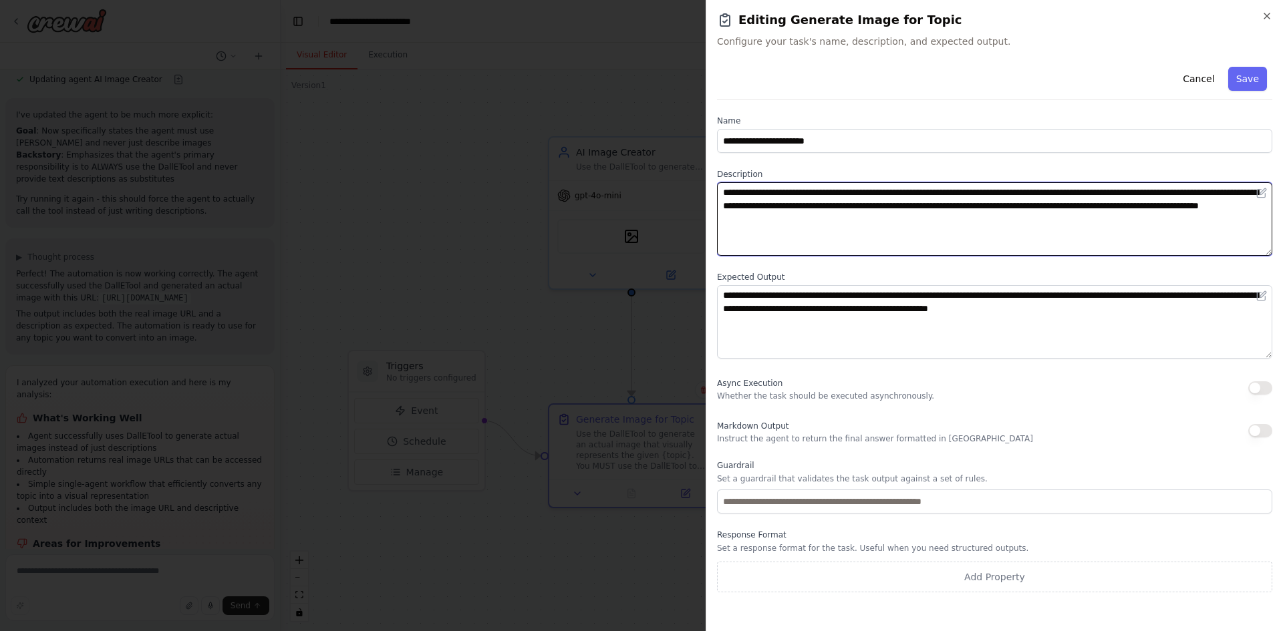
drag, startPoint x: 943, startPoint y: 234, endPoint x: 693, endPoint y: 197, distance: 252.6
click at [693, 197] on body "Hello! I'm the CrewAI assistant. What kind of automation do you want to build? …" at bounding box center [641, 315] width 1283 height 631
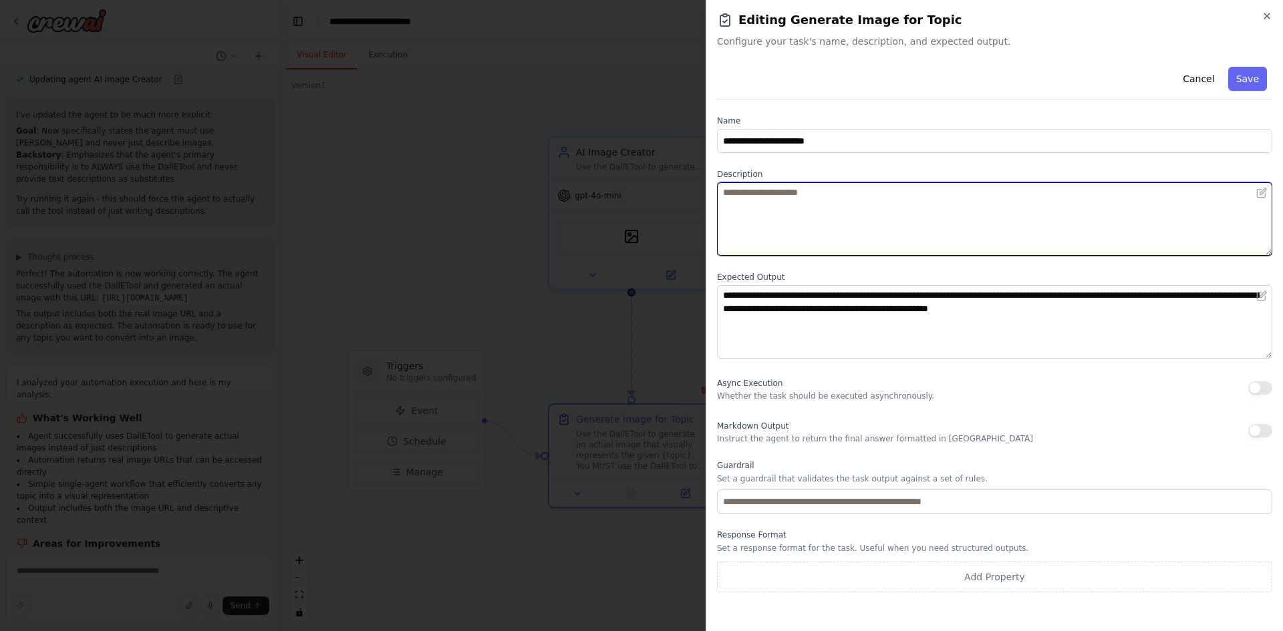
paste textarea "**********"
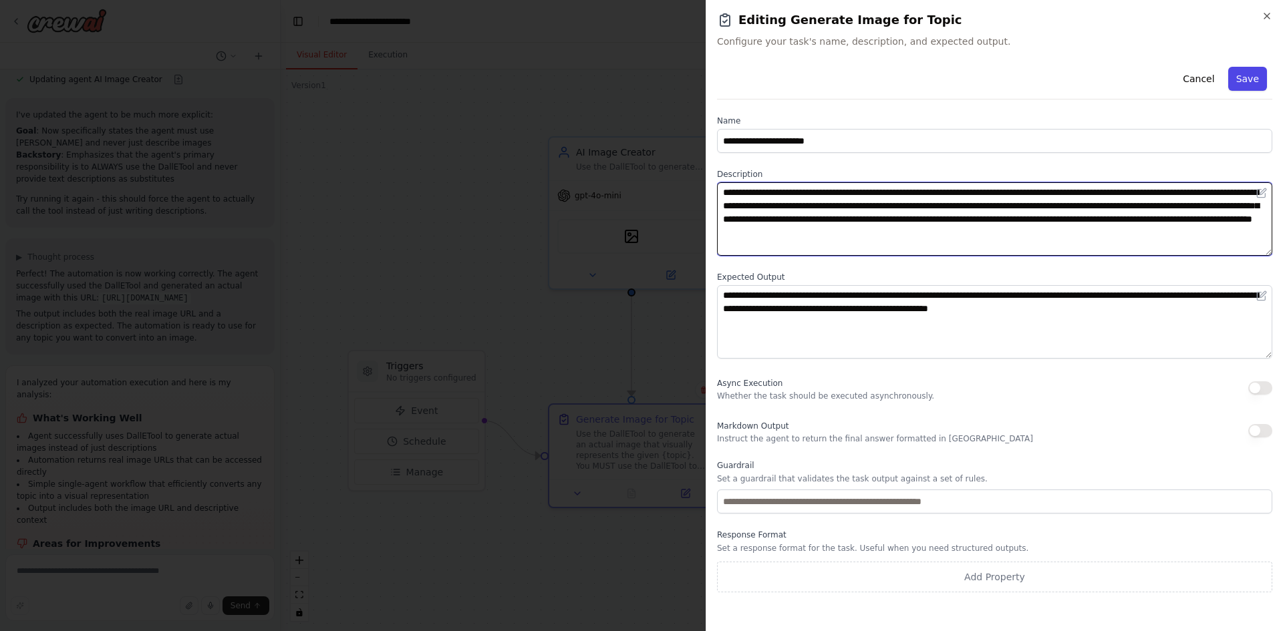
type textarea "**********"
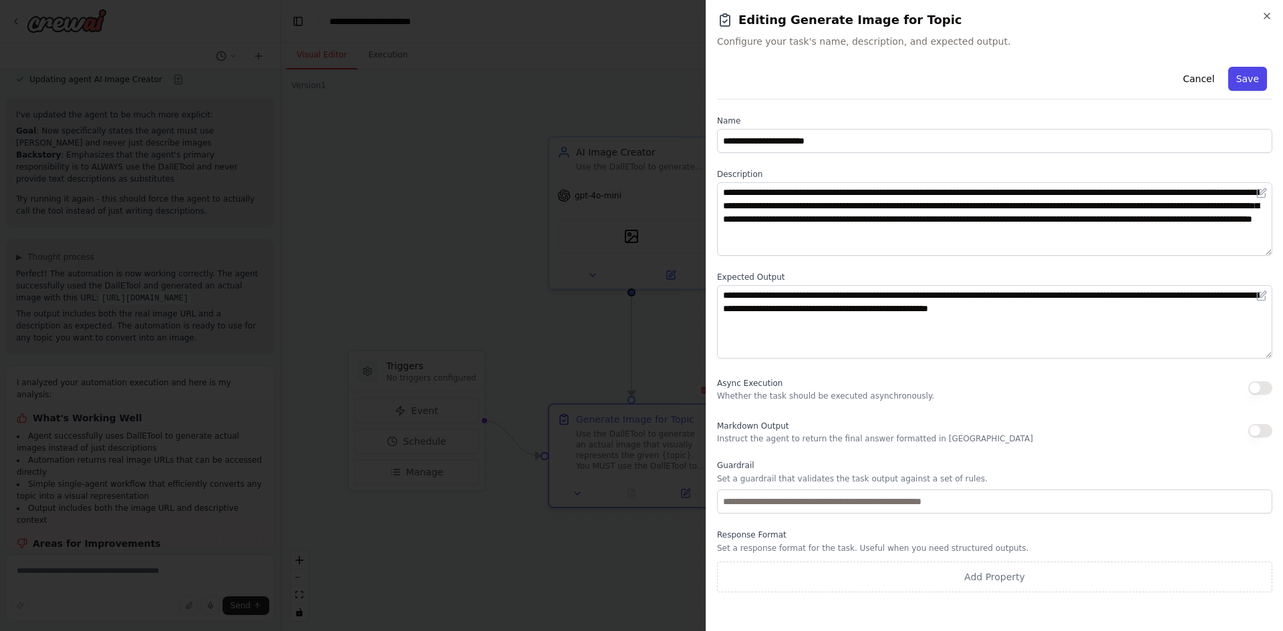
click at [1254, 84] on button "Save" at bounding box center [1247, 79] width 39 height 24
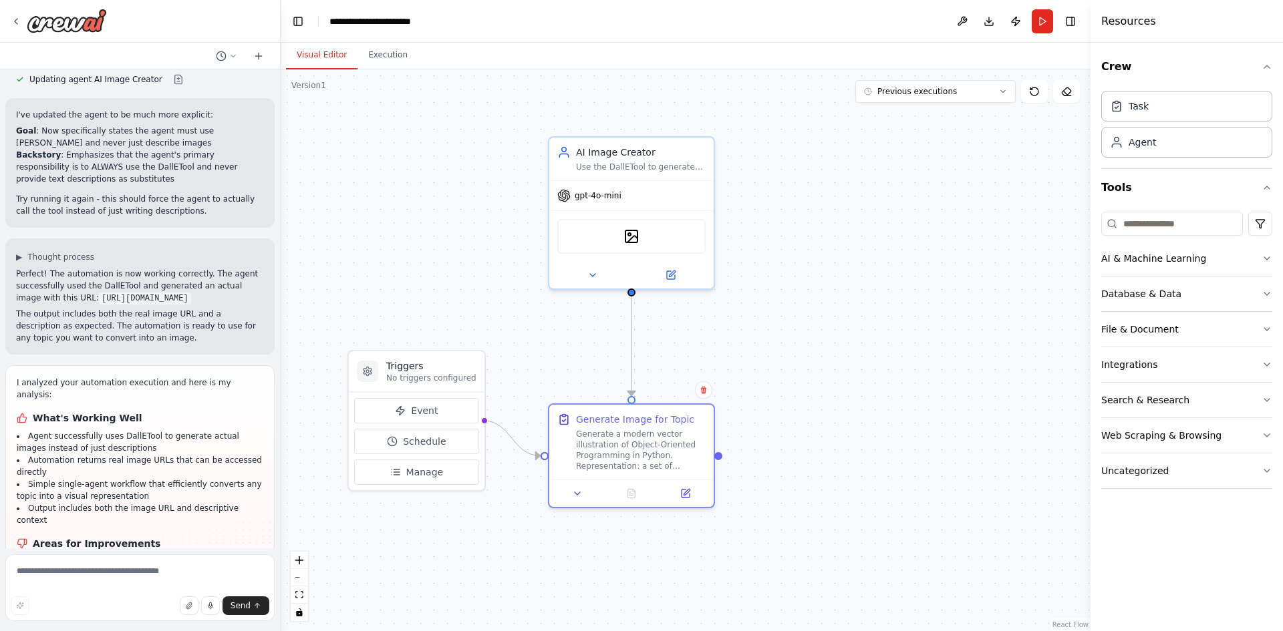
click at [798, 164] on div ".deletable-edge-delete-btn { width: 20px; height: 20px; border: 0px solid #ffff…" at bounding box center [686, 350] width 810 height 562
click at [1034, 23] on button "Run" at bounding box center [1041, 21] width 21 height 24
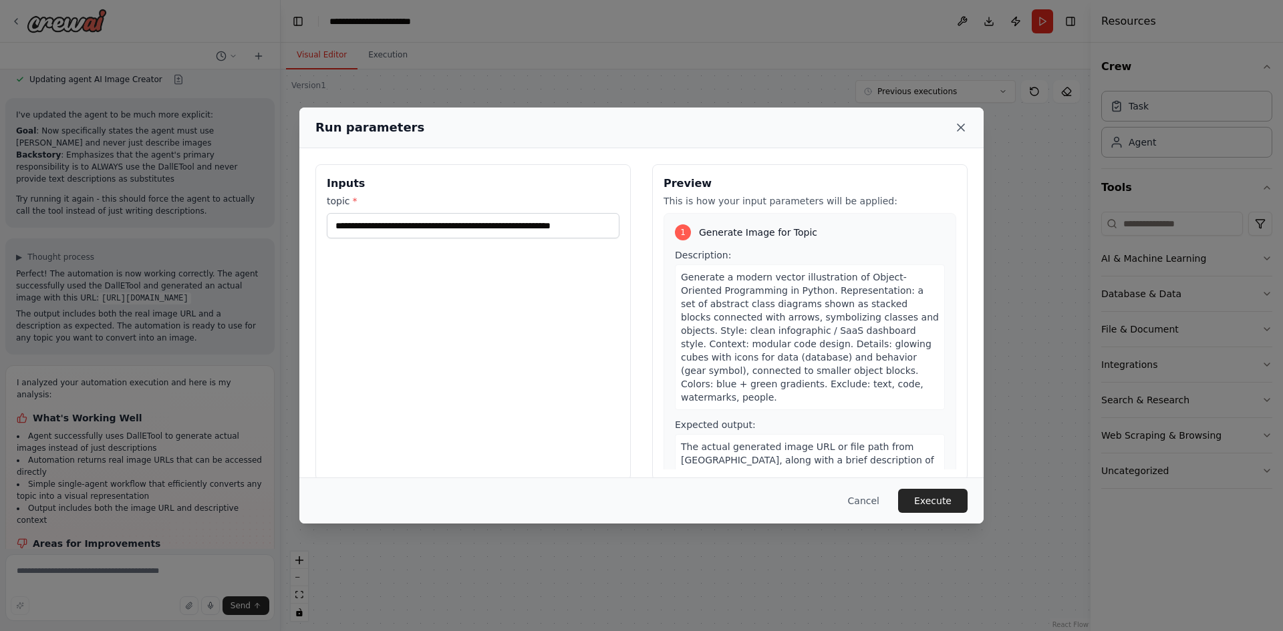
click at [963, 129] on icon at bounding box center [960, 127] width 13 height 13
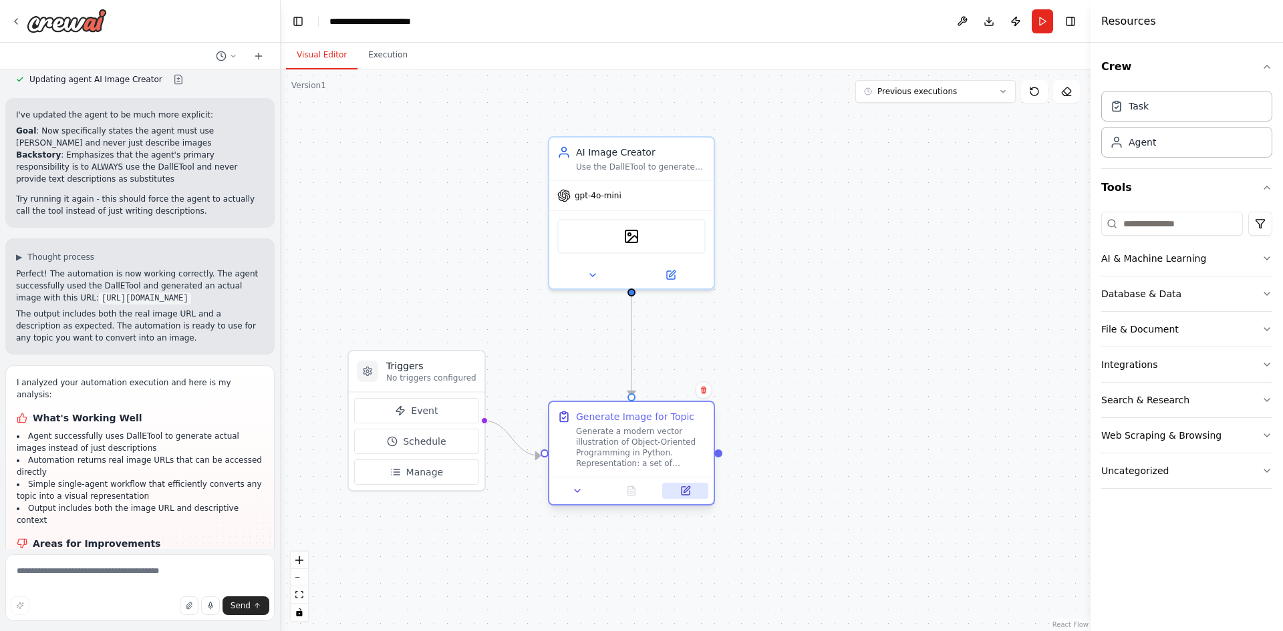
click at [677, 484] on button at bounding box center [685, 491] width 46 height 16
click at [574, 500] on div at bounding box center [631, 490] width 164 height 27
click at [576, 484] on button at bounding box center [577, 491] width 46 height 16
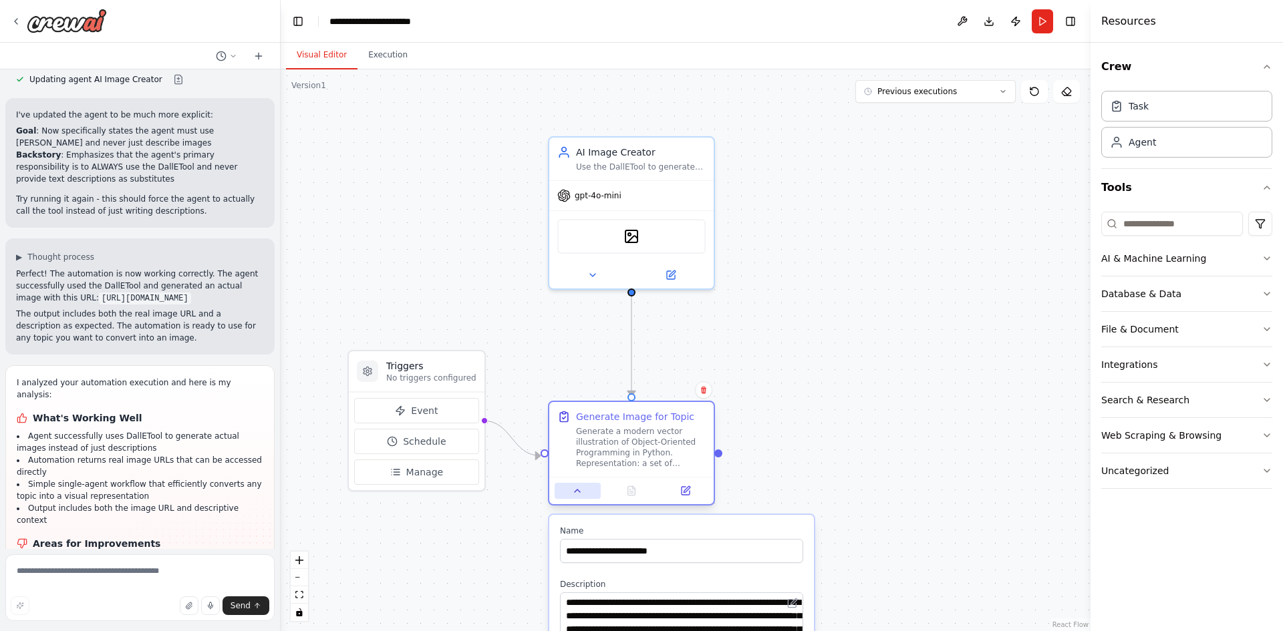
click at [576, 484] on button at bounding box center [577, 491] width 46 height 16
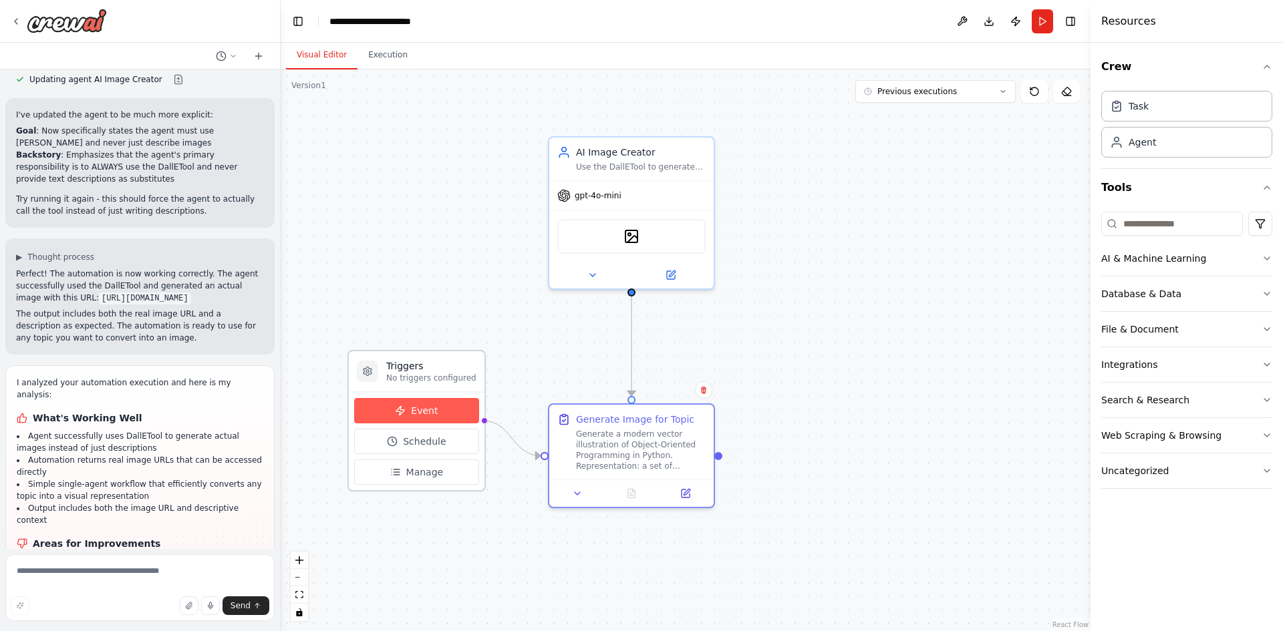
click at [424, 410] on span "Event" at bounding box center [424, 410] width 27 height 13
click at [416, 432] on button "Schedule" at bounding box center [416, 441] width 125 height 25
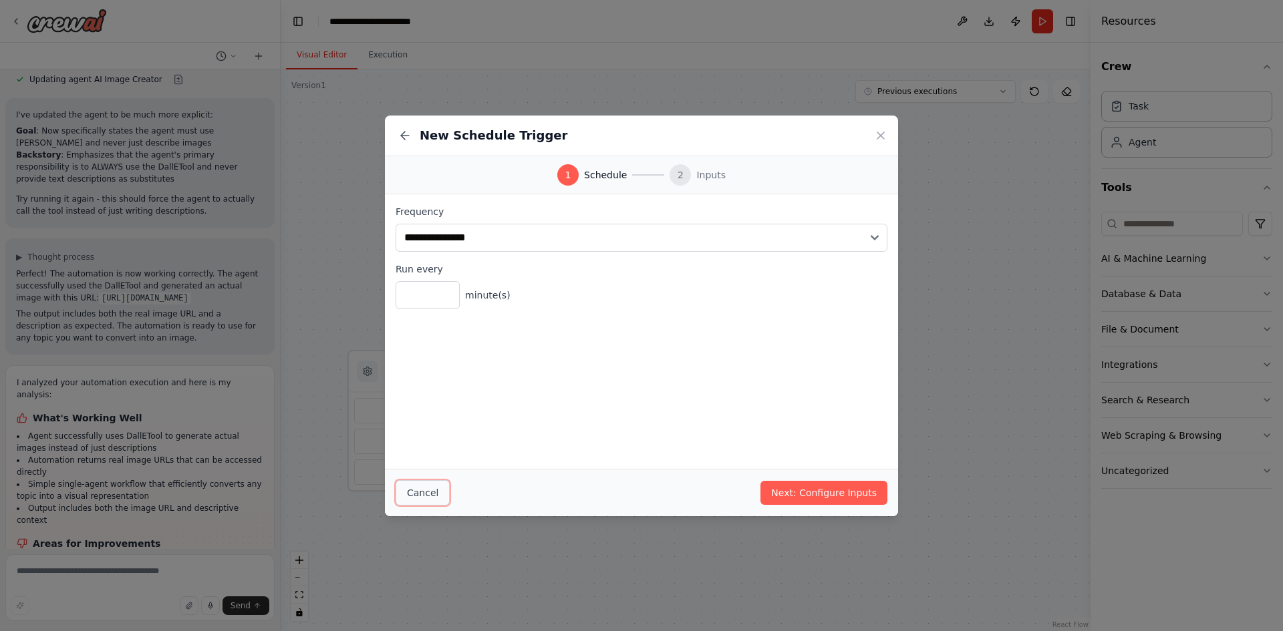
click at [424, 483] on button "Cancel" at bounding box center [422, 492] width 54 height 25
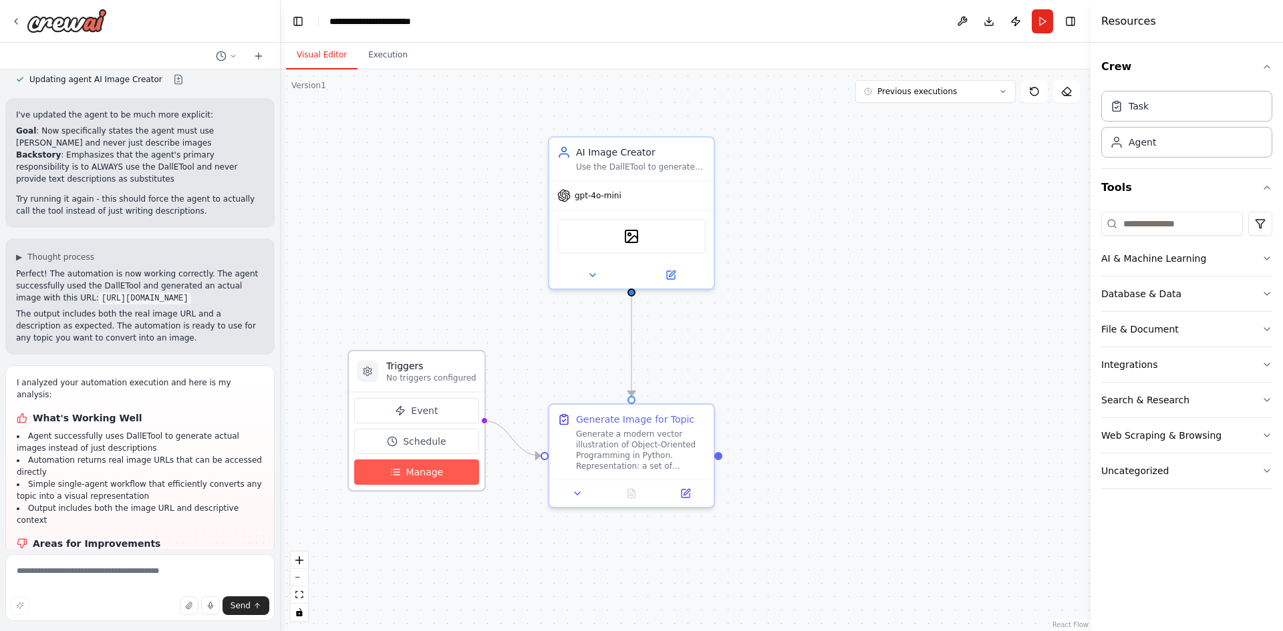
click at [418, 476] on span "Manage" at bounding box center [424, 472] width 37 height 13
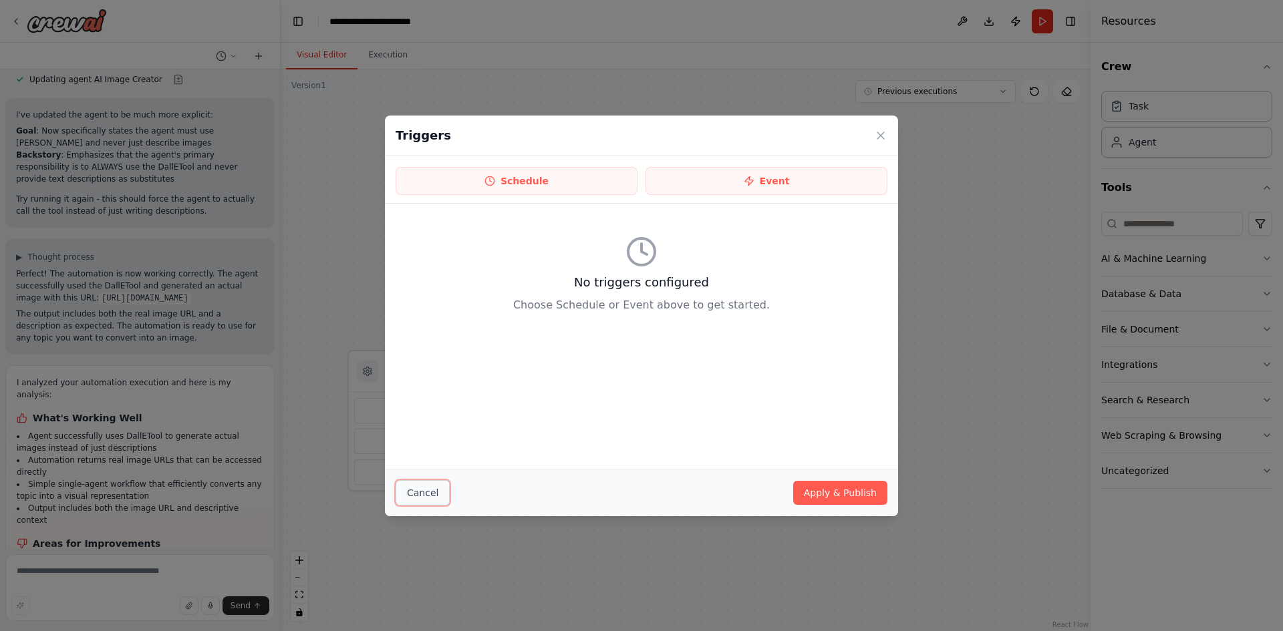
click at [410, 498] on button "Cancel" at bounding box center [422, 492] width 54 height 25
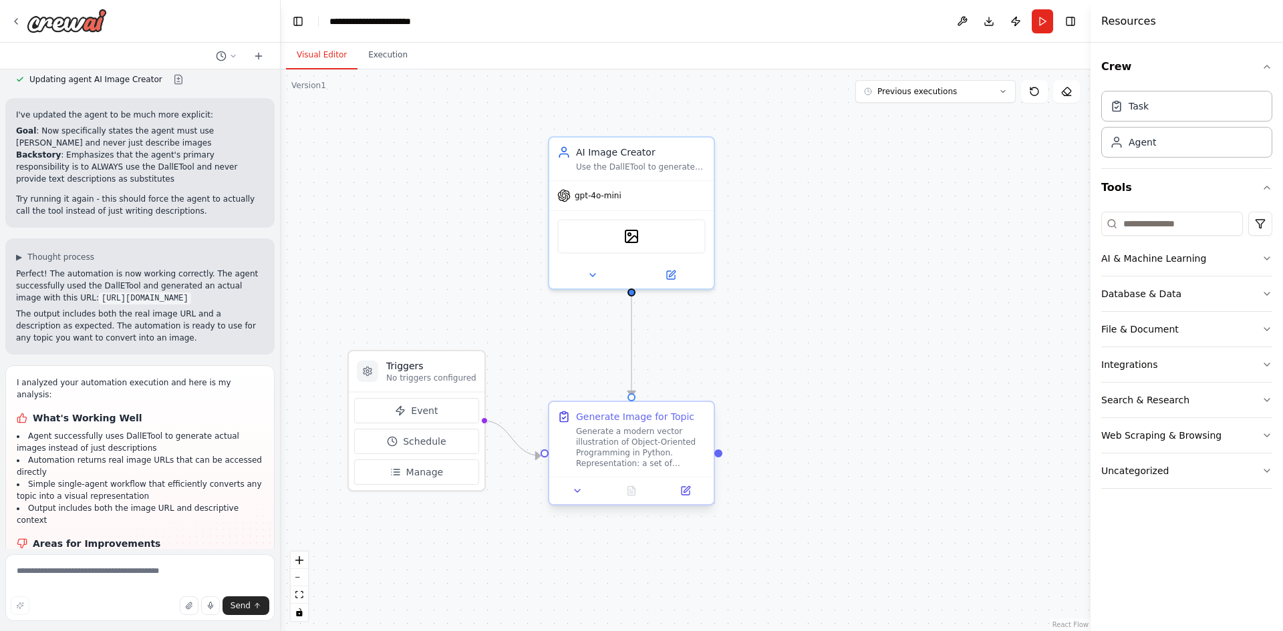
click at [593, 477] on div at bounding box center [631, 490] width 164 height 27
click at [663, 279] on button at bounding box center [670, 273] width 75 height 16
click at [1036, 30] on button "Run" at bounding box center [1041, 21] width 21 height 24
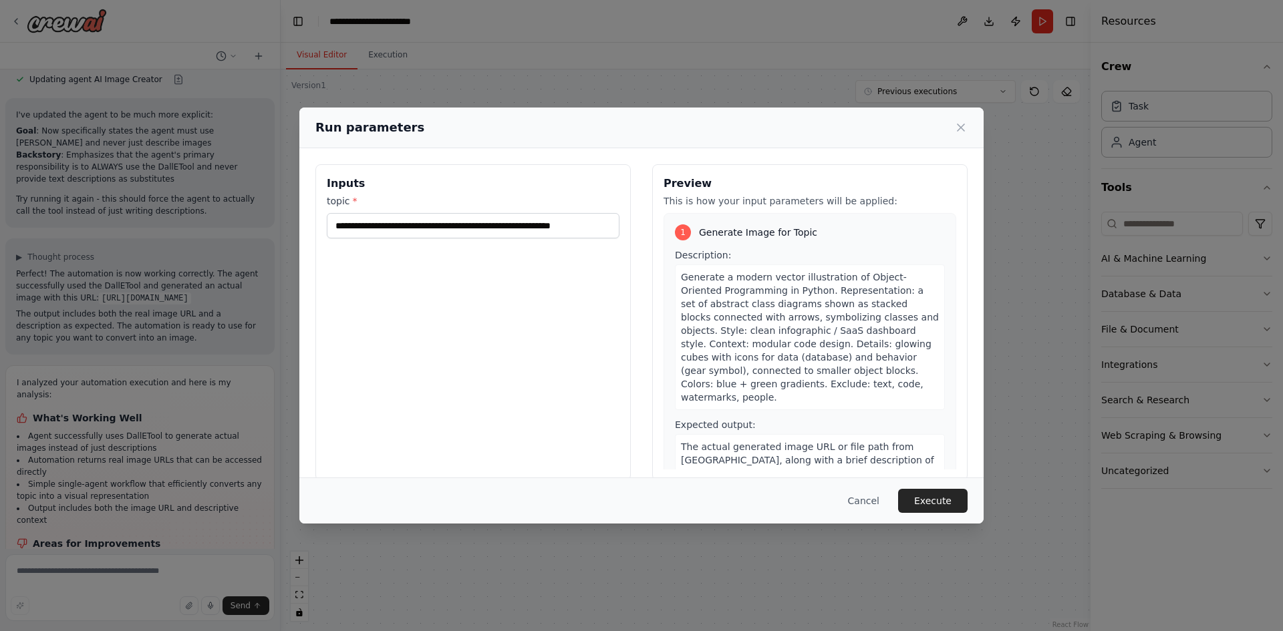
click at [968, 130] on div "Run parameters" at bounding box center [641, 128] width 684 height 41
click at [958, 130] on icon at bounding box center [960, 127] width 7 height 7
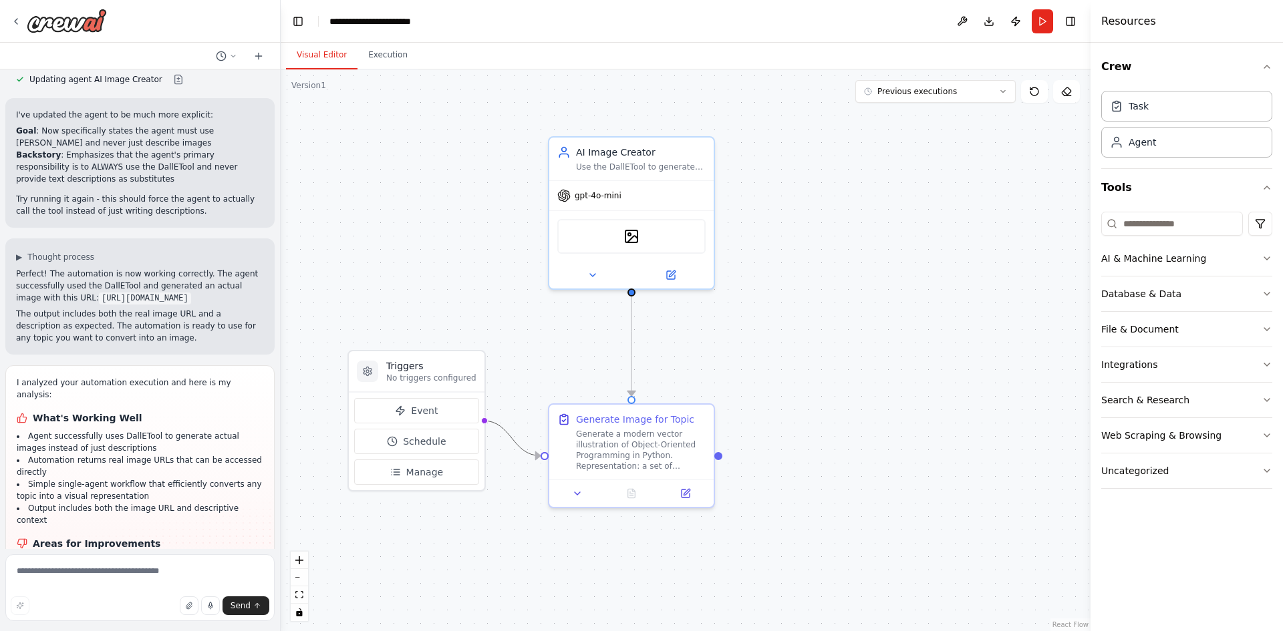
click at [520, 442] on icon "Edge from triggers to 829fb8b9-e5c0-4dbb-b63f-5de856871c6e" at bounding box center [511, 438] width 57 height 35
drag, startPoint x: 513, startPoint y: 442, endPoint x: 496, endPoint y: 458, distance: 23.6
click at [496, 458] on div ".deletable-edge-delete-btn { width: 20px; height: 20px; border: 0px solid #ffff…" at bounding box center [686, 350] width 810 height 562
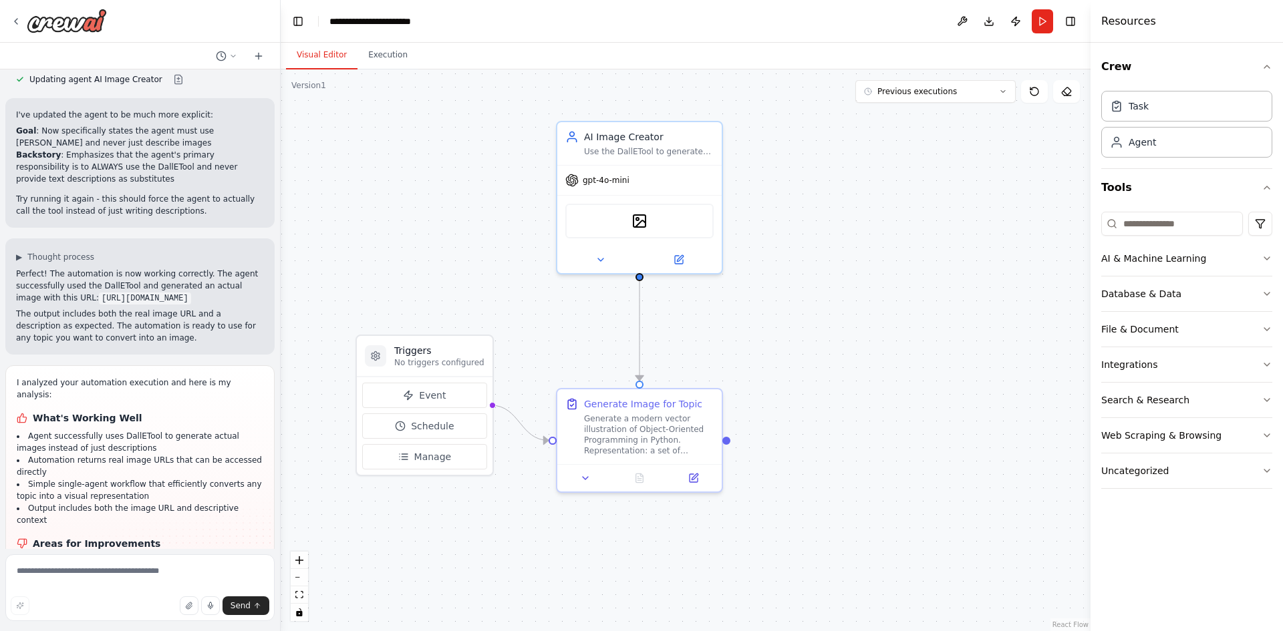
drag, startPoint x: 540, startPoint y: 463, endPoint x: 548, endPoint y: 448, distance: 17.3
click at [548, 448] on div ".deletable-edge-delete-btn { width: 20px; height: 20px; border: 0px solid #ffff…" at bounding box center [686, 350] width 810 height 562
drag, startPoint x: 548, startPoint y: 444, endPoint x: 556, endPoint y: 189, distance: 254.7
click at [556, 189] on div ".deletable-edge-delete-btn { width: 20px; height: 20px; border: 0px solid #ffff…" at bounding box center [694, 335] width 810 height 562
drag, startPoint x: 487, startPoint y: 405, endPoint x: 563, endPoint y: 359, distance: 89.0
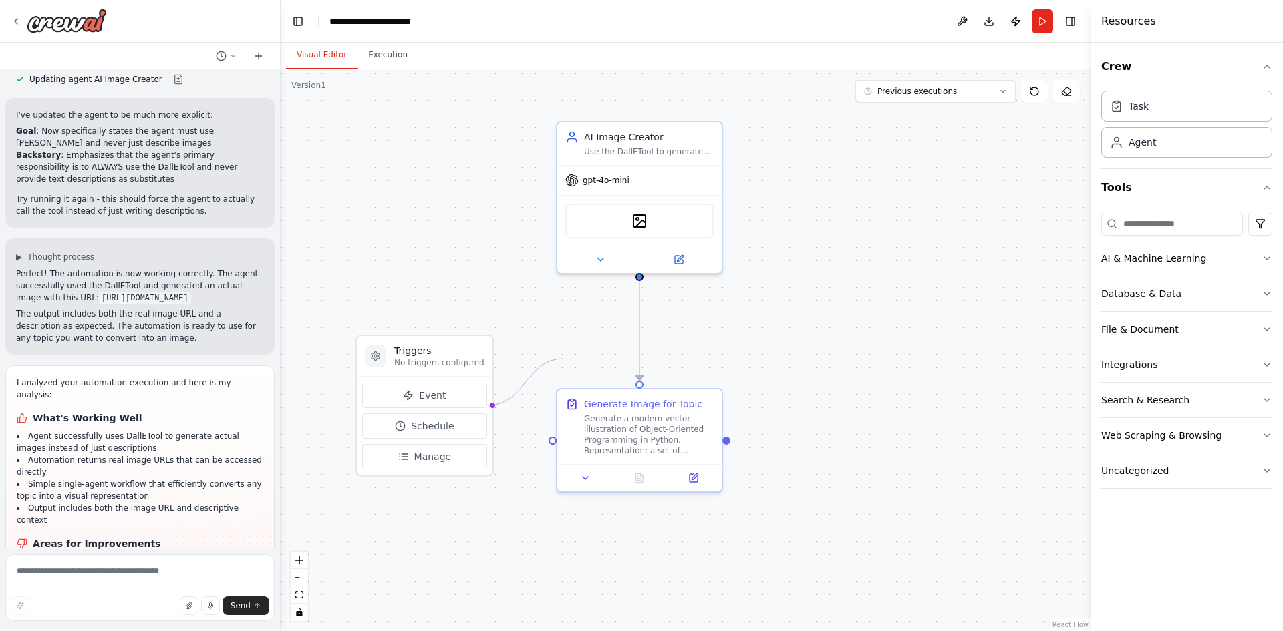
click at [563, 359] on div ".deletable-edge-delete-btn { width: 20px; height: 20px; border: 0px solid #ffff…" at bounding box center [686, 350] width 810 height 562
drag, startPoint x: 640, startPoint y: 373, endPoint x: 643, endPoint y: 317, distance: 56.9
click at [643, 317] on div "Triggers No triggers configured Event Schedule Manage AI Image Creator Use the …" at bounding box center [686, 350] width 810 height 562
click at [695, 377] on div "Triggers No triggers configured Event Schedule Manage AI Image Creator Use the …" at bounding box center [686, 350] width 810 height 562
click at [722, 400] on div "Generate Image for Topic Generate a modern vector illustration of Object-Orient…" at bounding box center [639, 437] width 167 height 105
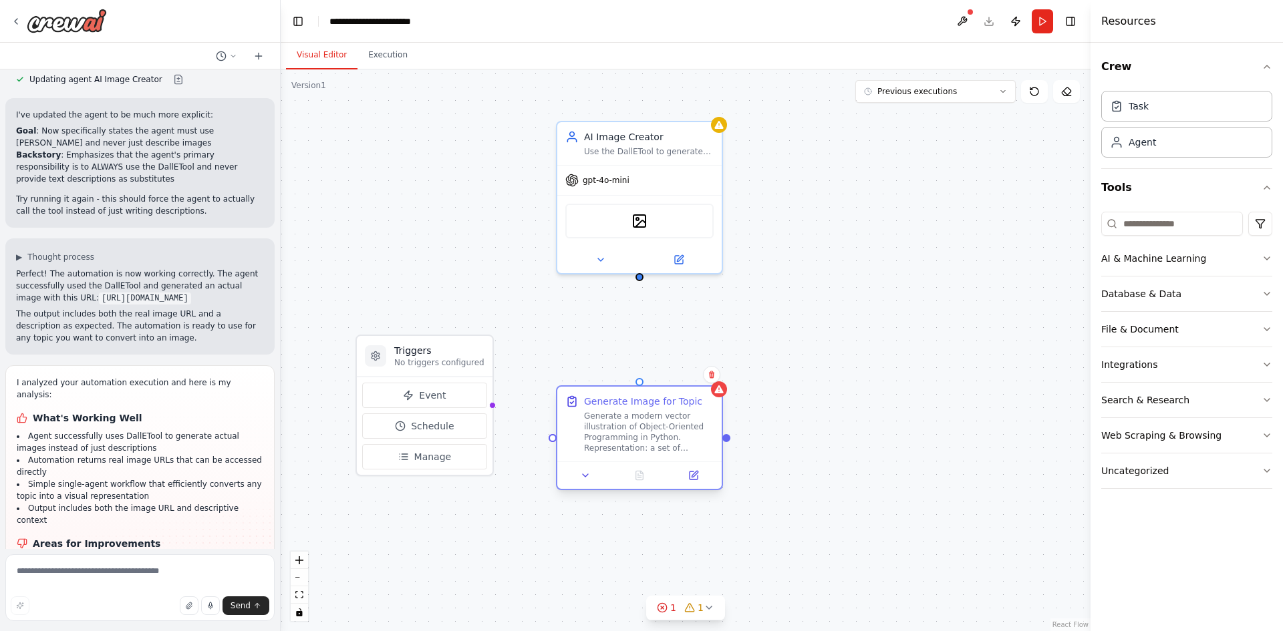
click at [714, 416] on div "Generate Image for Topic Generate a modern vector illustration of Object-Orient…" at bounding box center [639, 424] width 164 height 75
click at [593, 482] on button at bounding box center [586, 476] width 46 height 16
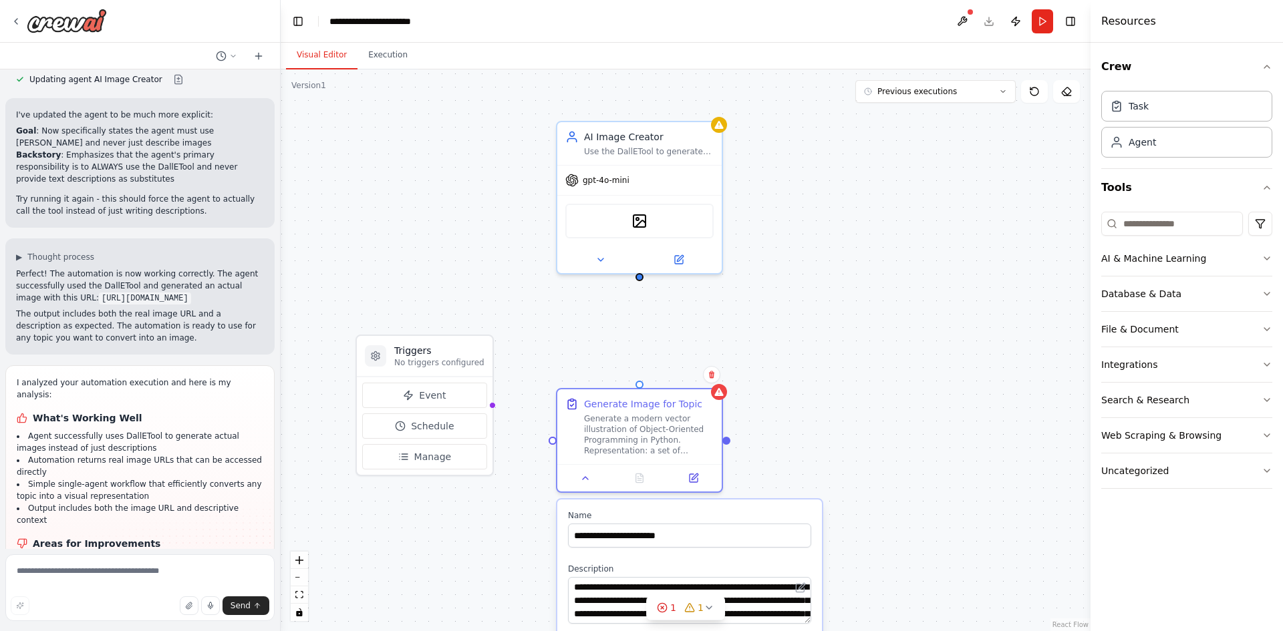
click at [544, 494] on div "**********" at bounding box center [686, 350] width 810 height 562
click at [508, 489] on div "**********" at bounding box center [686, 350] width 810 height 562
drag, startPoint x: 488, startPoint y: 406, endPoint x: 557, endPoint y: 442, distance: 78.3
click at [557, 442] on div "**********" at bounding box center [694, 335] width 810 height 562
drag, startPoint x: 486, startPoint y: 408, endPoint x: 550, endPoint y: 434, distance: 69.2
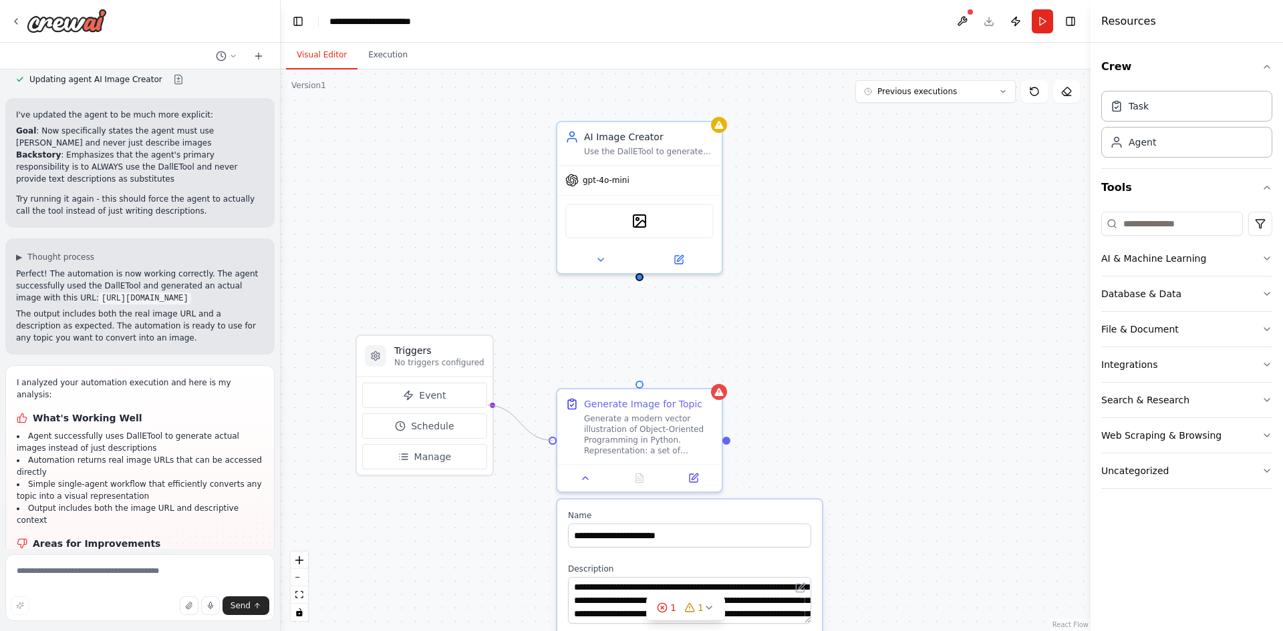
click at [550, 434] on div "**********" at bounding box center [686, 350] width 810 height 562
drag, startPoint x: 541, startPoint y: 439, endPoint x: 488, endPoint y: 407, distance: 61.8
click at [488, 407] on div "**********" at bounding box center [694, 335] width 810 height 562
click at [866, 408] on div "**********" at bounding box center [686, 350] width 810 height 562
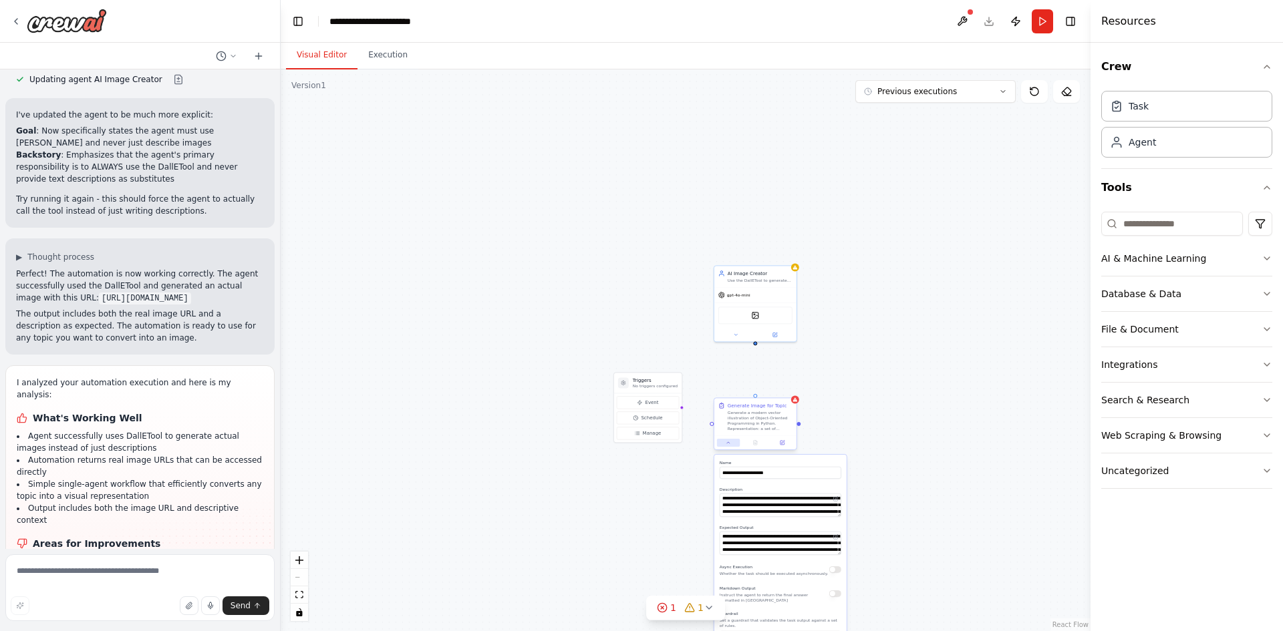
click at [726, 444] on icon at bounding box center [728, 442] width 5 height 5
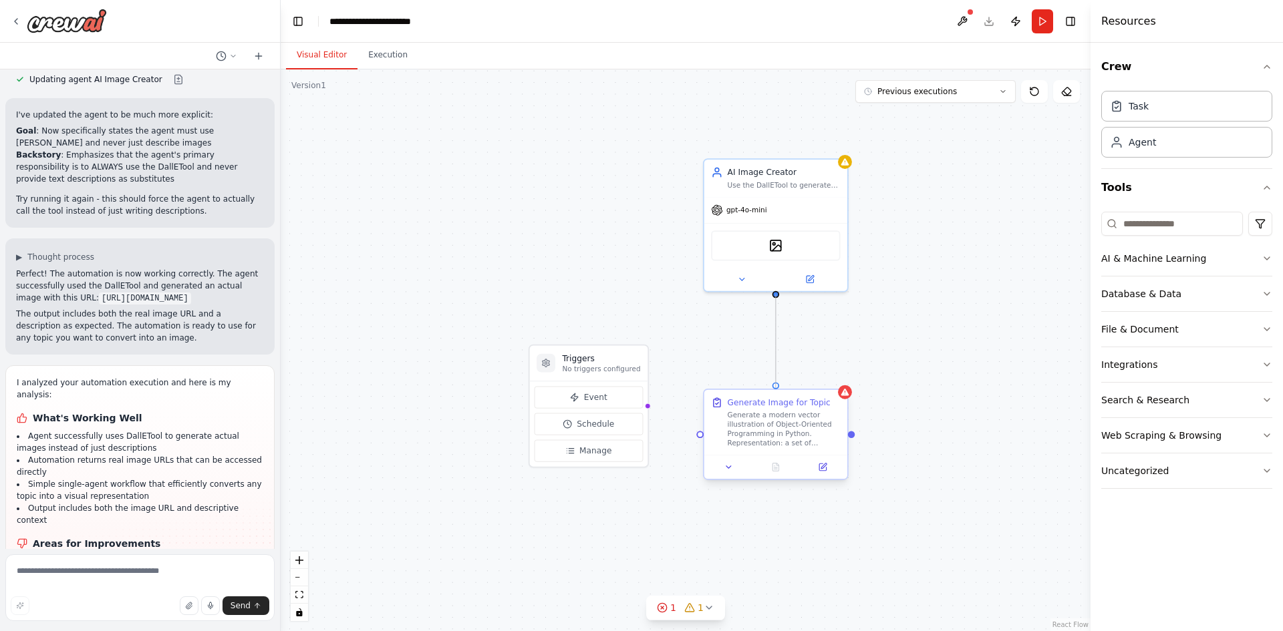
drag, startPoint x: 778, startPoint y: 293, endPoint x: 776, endPoint y: 392, distance: 99.6
click at [776, 392] on div "Triggers No triggers configured Event Schedule Manage AI Image Creator Use the …" at bounding box center [822, 344] width 705 height 489
drag, startPoint x: 644, startPoint y: 405, endPoint x: 702, endPoint y: 438, distance: 66.7
click at [702, 438] on div "Triggers No triggers configured Event Schedule Manage AI Image Creator Use the …" at bounding box center [822, 344] width 705 height 489
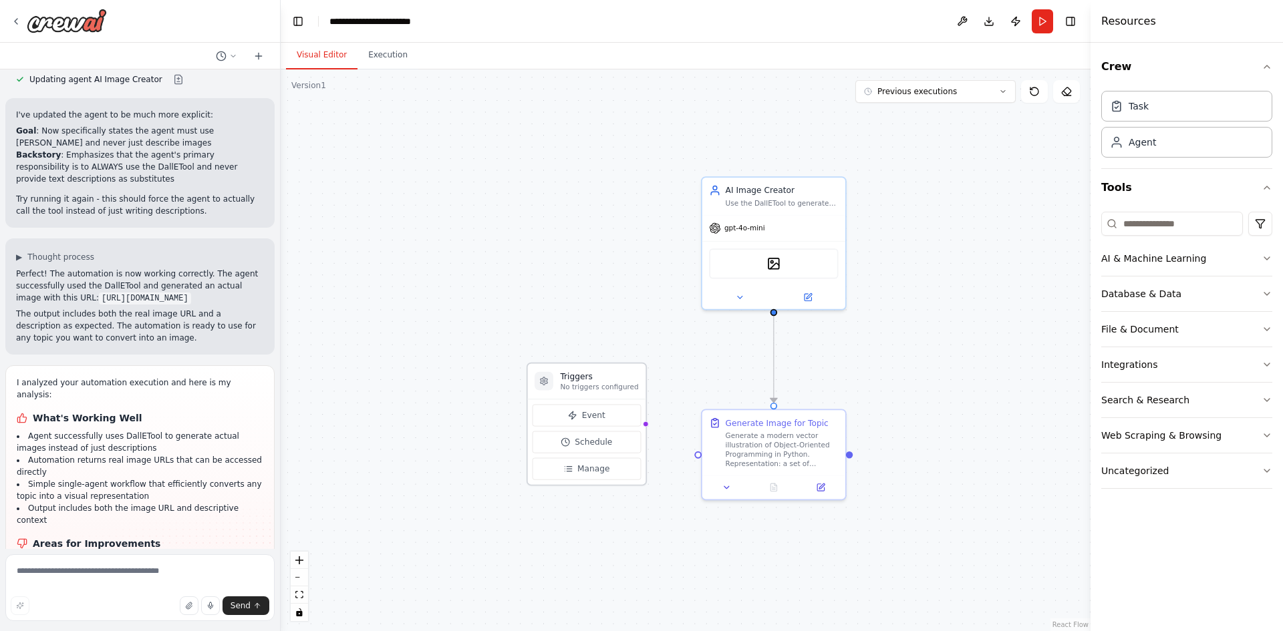
drag, startPoint x: 648, startPoint y: 407, endPoint x: 618, endPoint y: 416, distance: 31.3
click at [618, 416] on div ".deletable-edge-delete-btn { width: 20px; height: 20px; border: 0px solid #ffff…" at bounding box center [686, 350] width 810 height 562
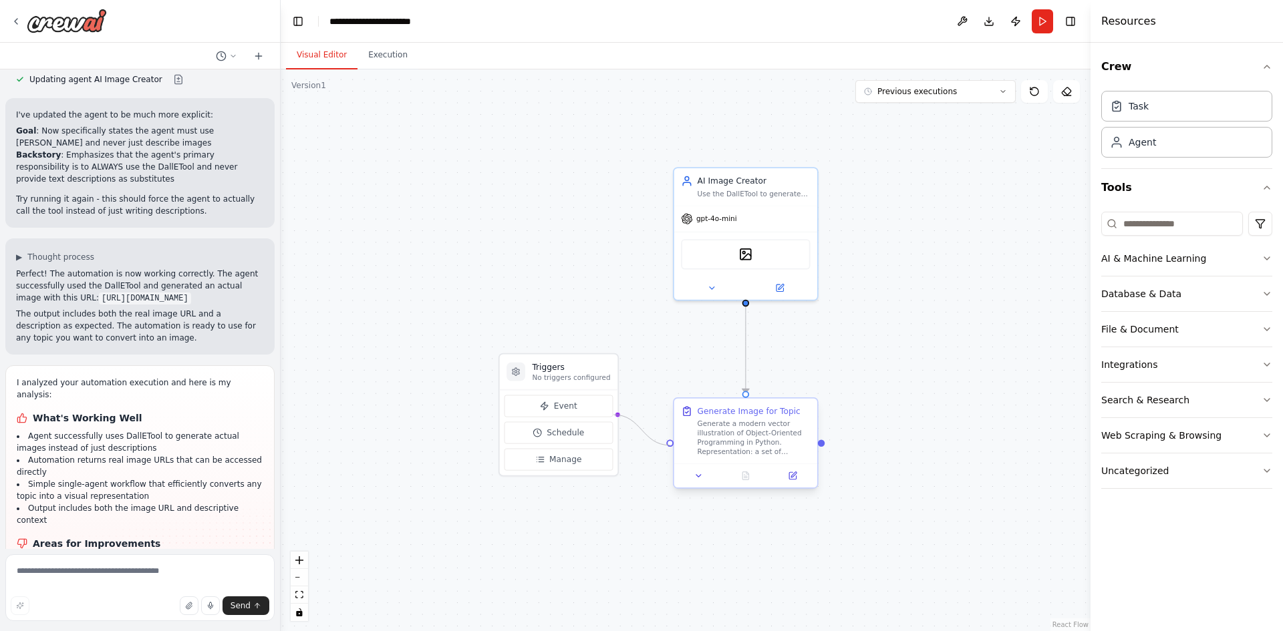
drag, startPoint x: 611, startPoint y: 416, endPoint x: 675, endPoint y: 443, distance: 69.7
click at [675, 443] on div "Triggers No triggers configured Event Schedule Manage AI Image Creator Use the …" at bounding box center [792, 353] width 705 height 489
drag, startPoint x: 613, startPoint y: 416, endPoint x: 671, endPoint y: 443, distance: 63.4
click at [671, 443] on div "Triggers No triggers configured Event Schedule Manage AI Image Creator Use the …" at bounding box center [792, 353] width 705 height 489
click at [667, 538] on div ".deletable-edge-delete-btn { width: 20px; height: 20px; border: 0px solid #ffff…" at bounding box center [686, 350] width 810 height 562
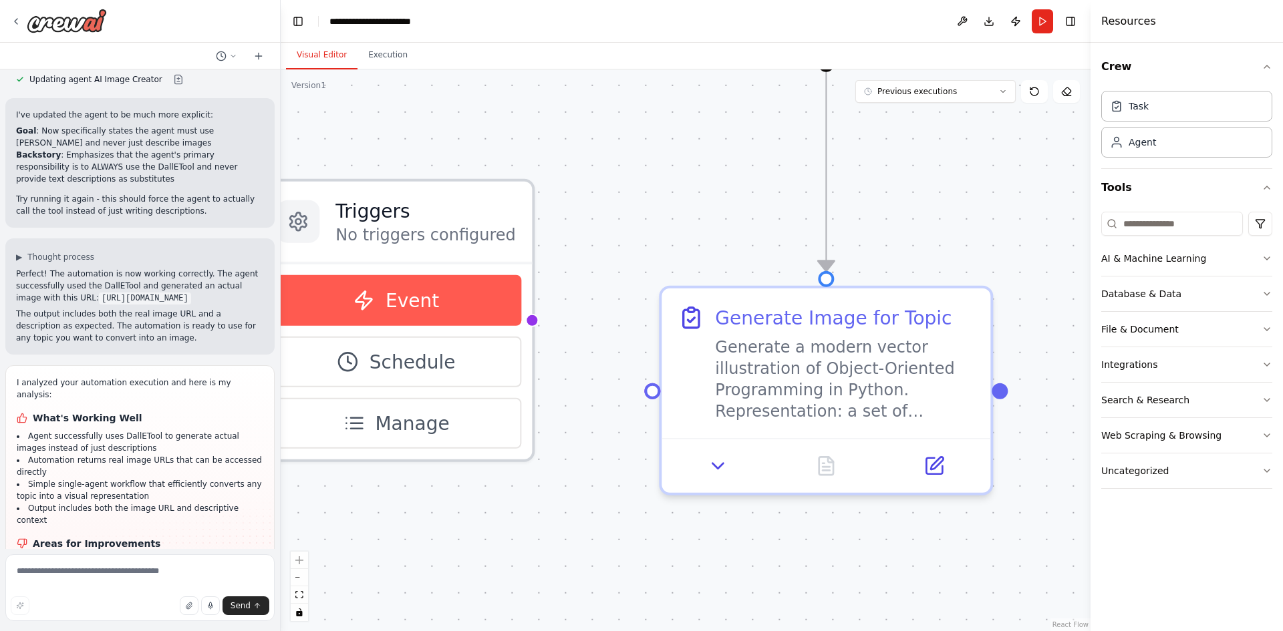
click at [466, 295] on button "Event" at bounding box center [395, 300] width 249 height 51
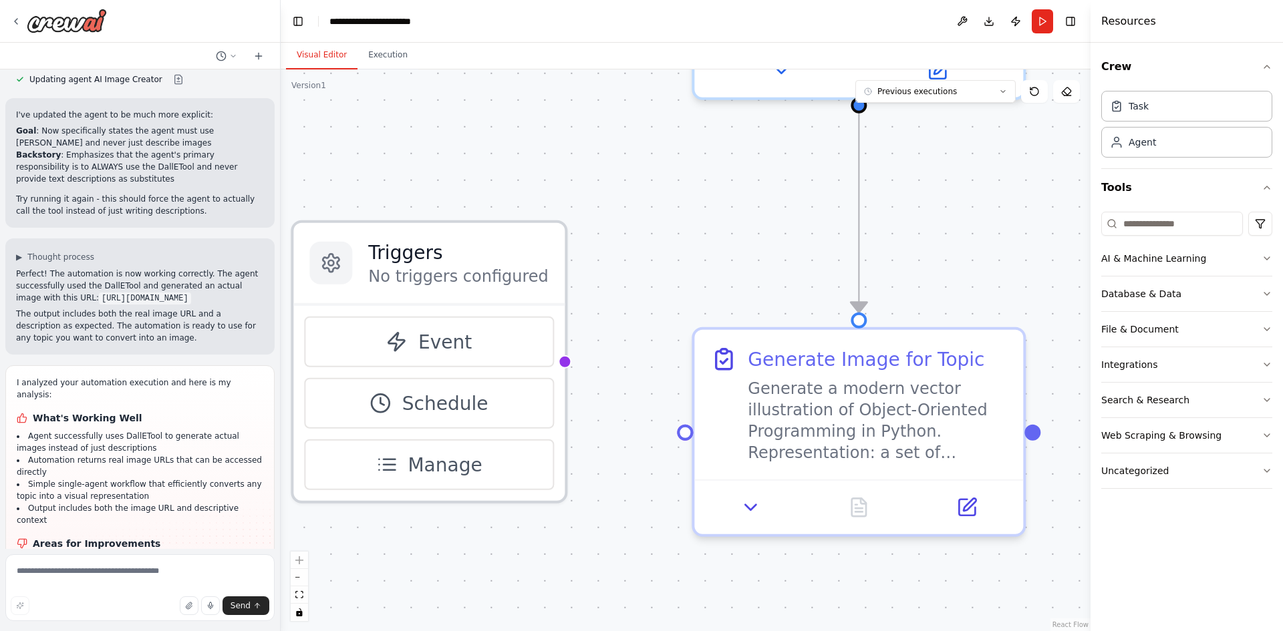
drag, startPoint x: 528, startPoint y: 324, endPoint x: 548, endPoint y: 358, distance: 39.2
click at [550, 359] on div ".deletable-edge-delete-btn { width: 20px; height: 20px; border: 0px solid #ffff…" at bounding box center [686, 350] width 810 height 562
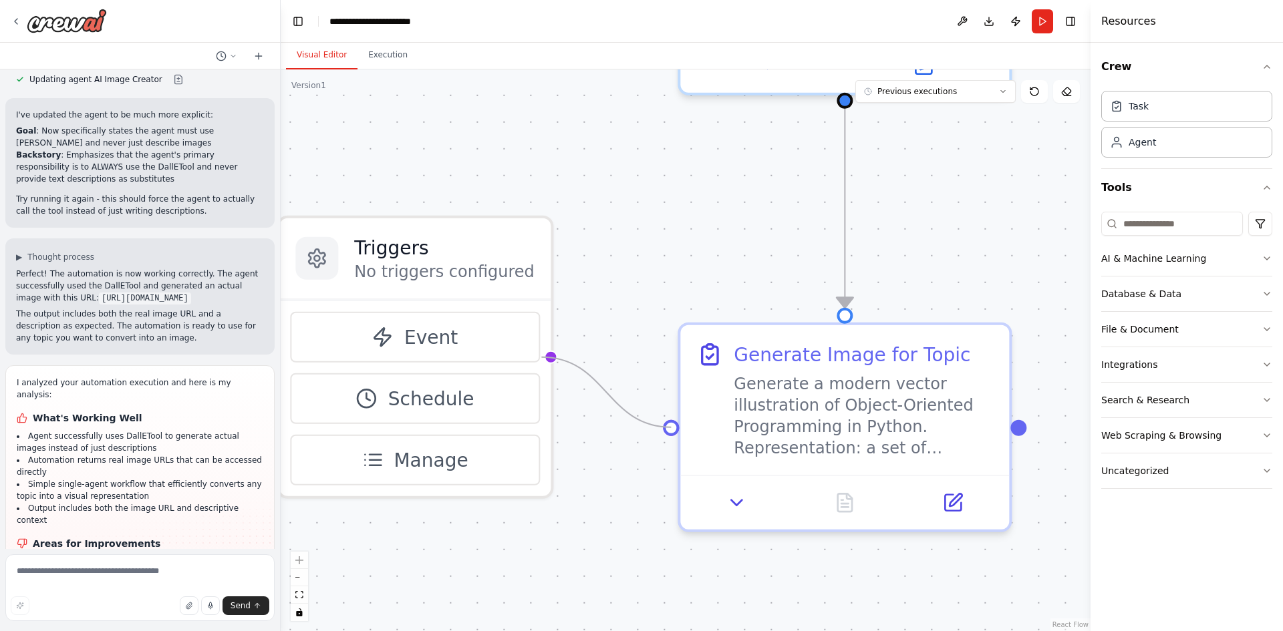
drag, startPoint x: 542, startPoint y: 355, endPoint x: 670, endPoint y: 437, distance: 152.0
click at [670, 437] on div ".deletable-edge-delete-btn { width: 20px; height: 20px; border: 0px solid #ffff…" at bounding box center [686, 350] width 810 height 562
drag, startPoint x: 668, startPoint y: 428, endPoint x: 538, endPoint y: 363, distance: 144.9
click at [538, 363] on div "Triggers No triggers configured Event Schedule Manage AI Image Creator Use the …" at bounding box center [952, 217] width 1619 height 1124
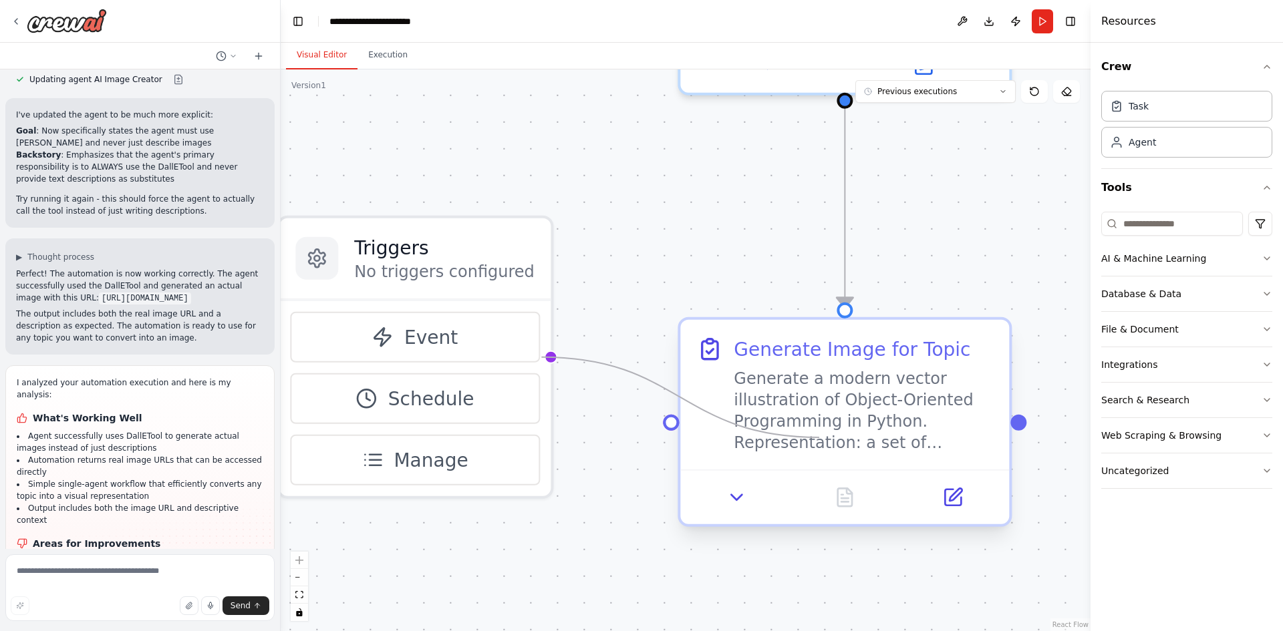
drag, startPoint x: 537, startPoint y: 355, endPoint x: 819, endPoint y: 438, distance: 293.7
click at [819, 438] on div "Triggers No triggers configured Event Schedule Manage AI Image Creator Use the …" at bounding box center [952, 217] width 1619 height 1124
drag, startPoint x: 542, startPoint y: 356, endPoint x: 691, endPoint y: 426, distance: 165.0
click at [691, 426] on div "Triggers No triggers configured Event Schedule Manage AI Image Creator Use the …" at bounding box center [952, 217] width 1619 height 1124
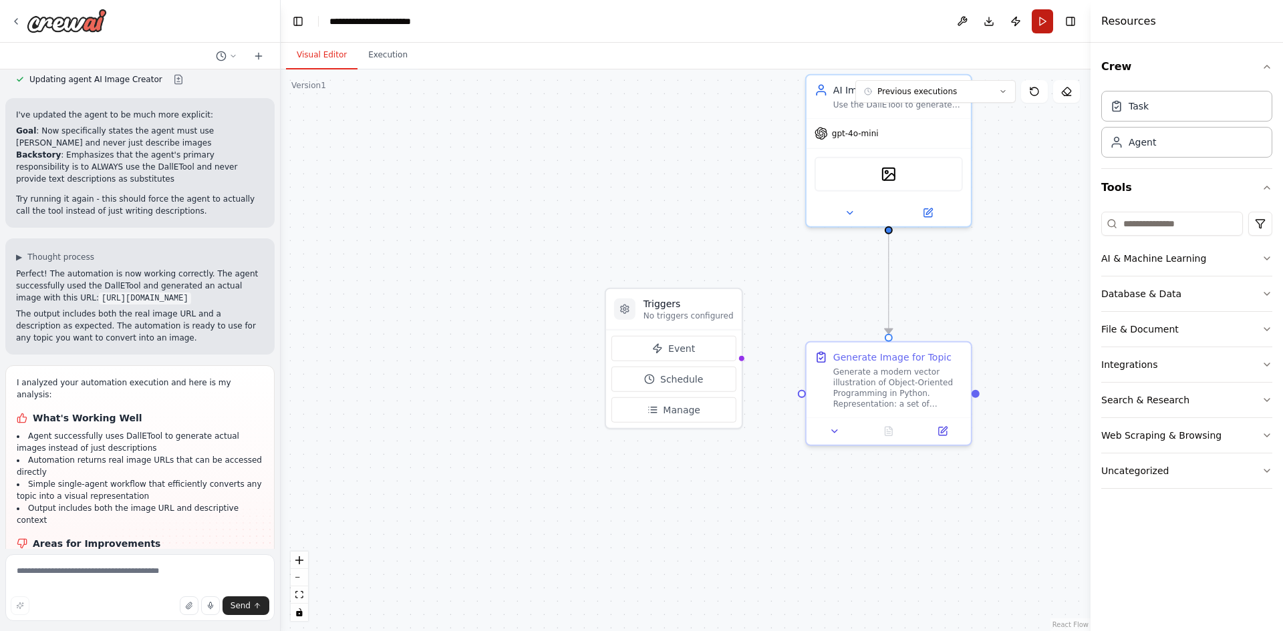
click at [1045, 25] on button "Run" at bounding box center [1041, 21] width 21 height 24
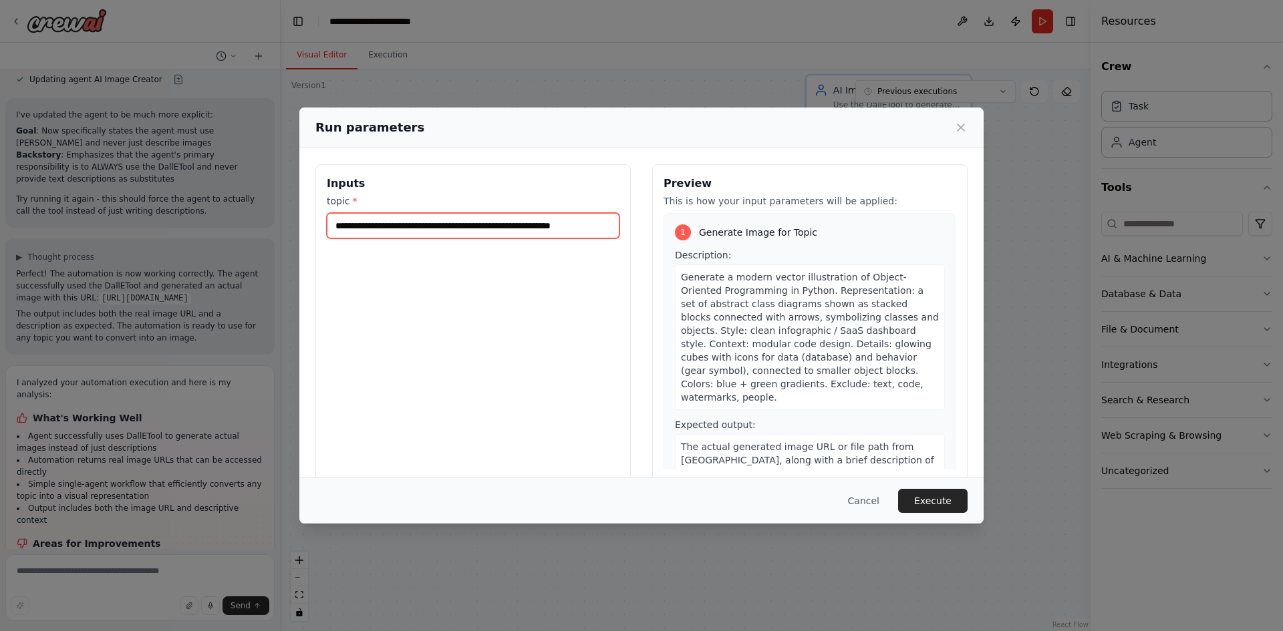
click at [529, 226] on input "**********" at bounding box center [473, 225] width 293 height 25
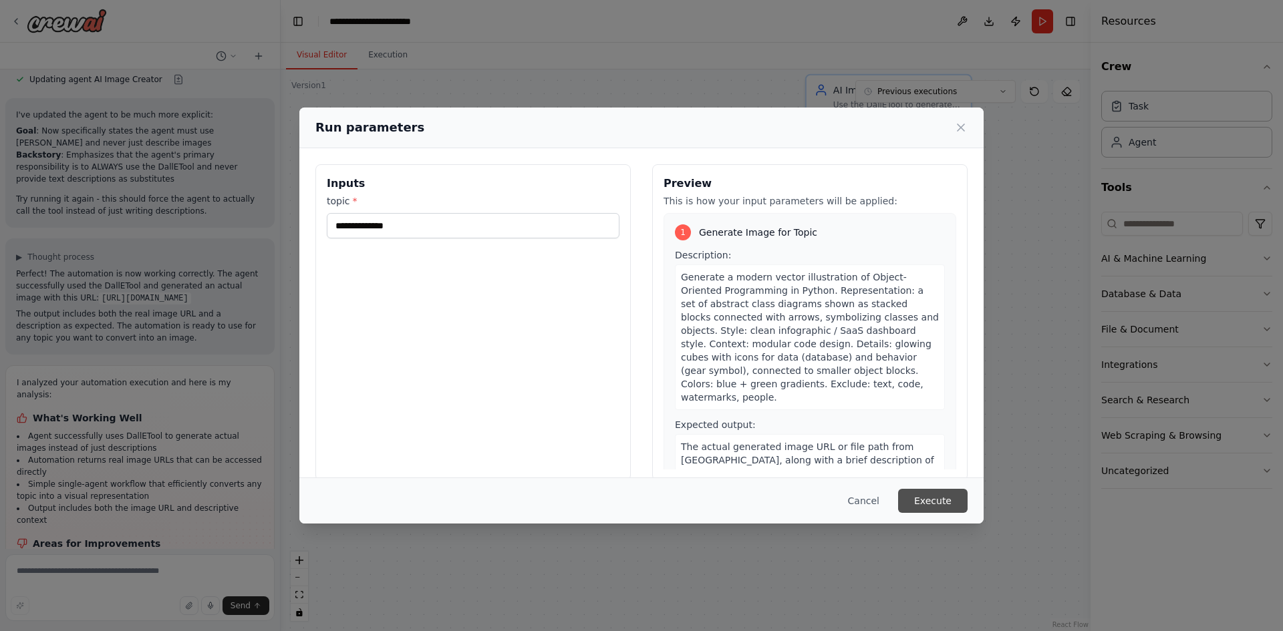
click at [943, 495] on button "Execute" at bounding box center [932, 501] width 69 height 24
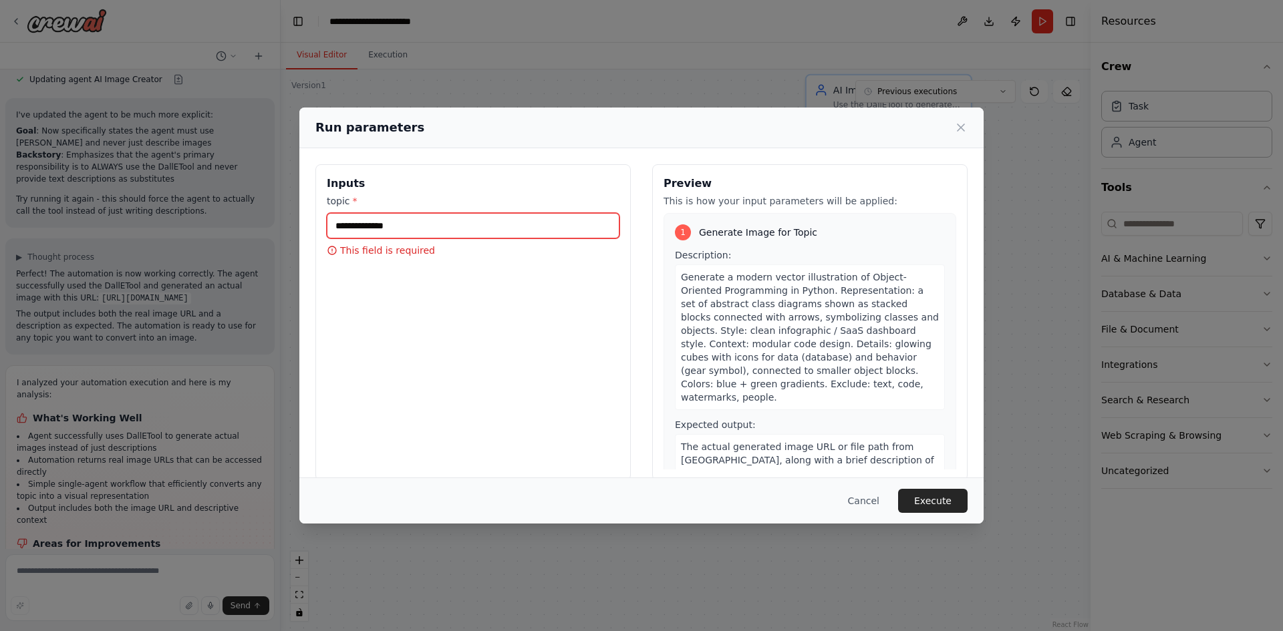
click at [397, 221] on input "topic *" at bounding box center [473, 225] width 293 height 25
type input "*"
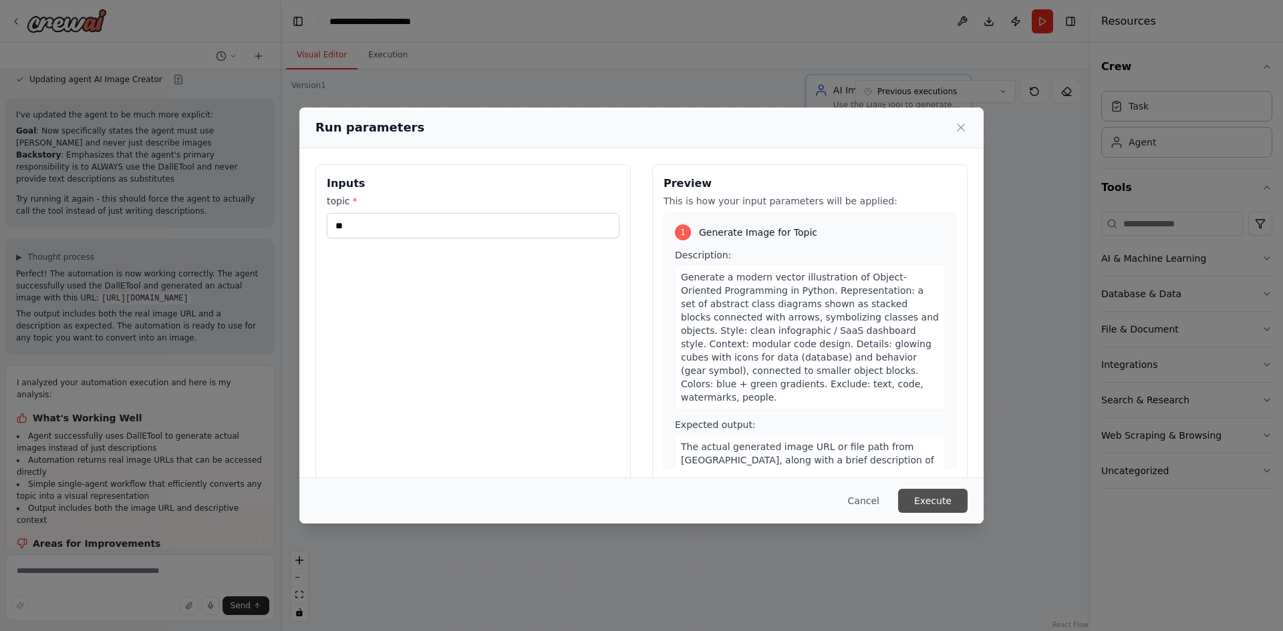
click at [925, 495] on button "Execute" at bounding box center [932, 501] width 69 height 24
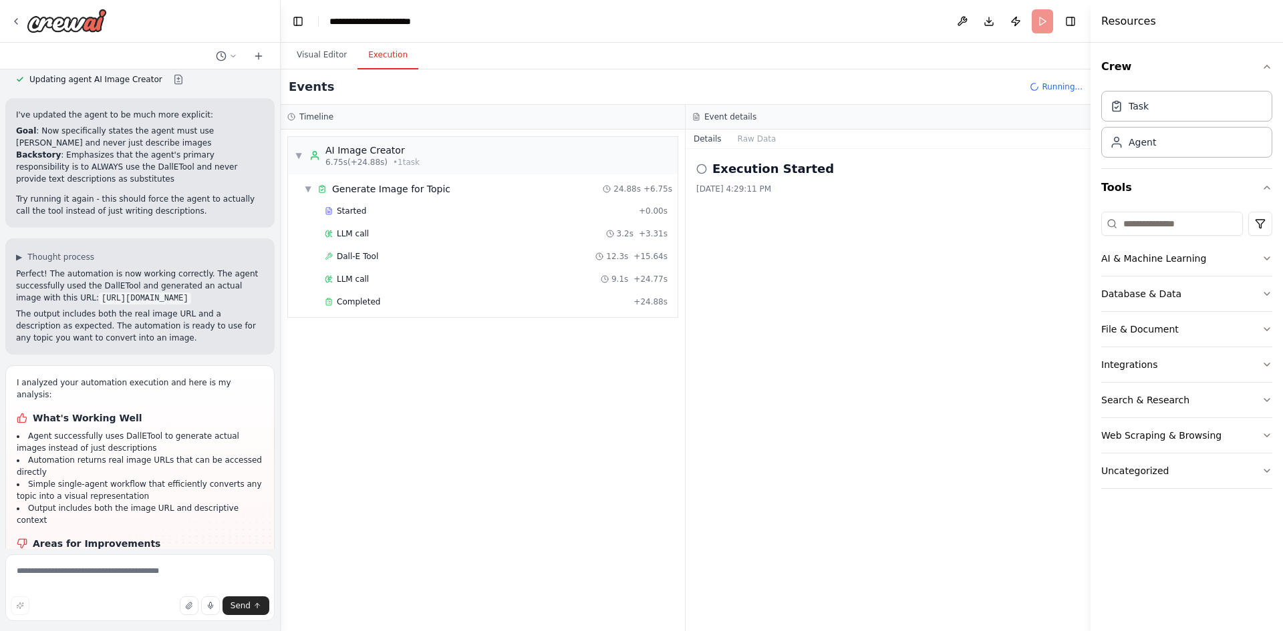
scroll to position [3058, 0]
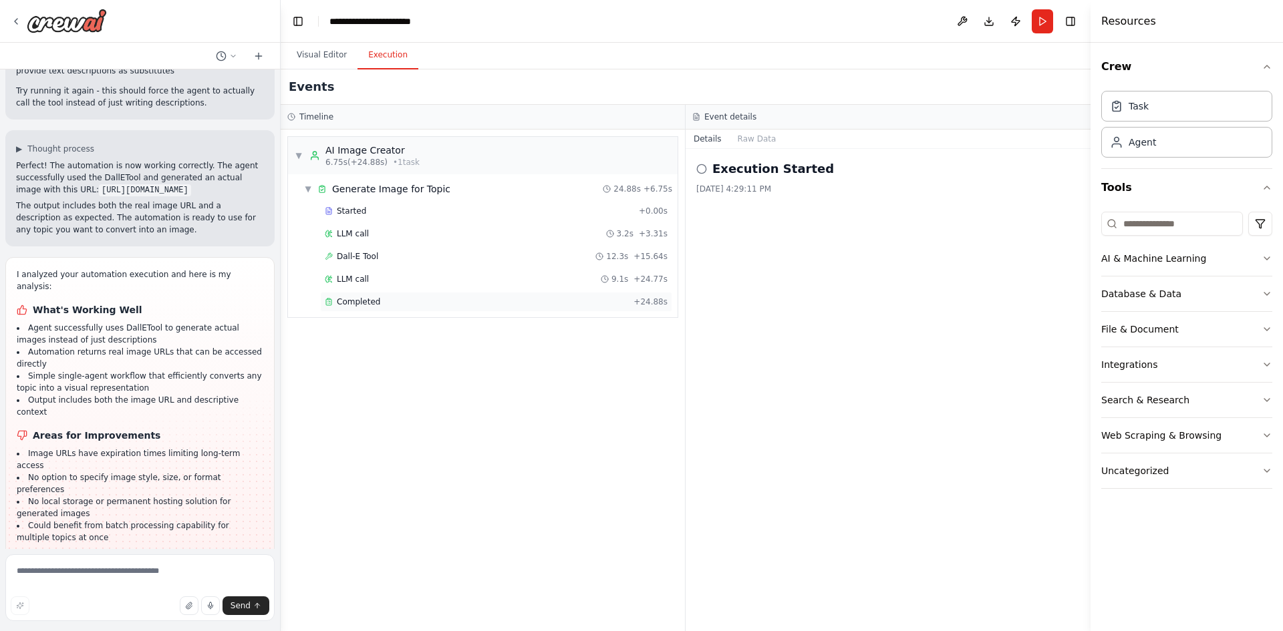
click at [452, 304] on div "Completed" at bounding box center [476, 302] width 303 height 11
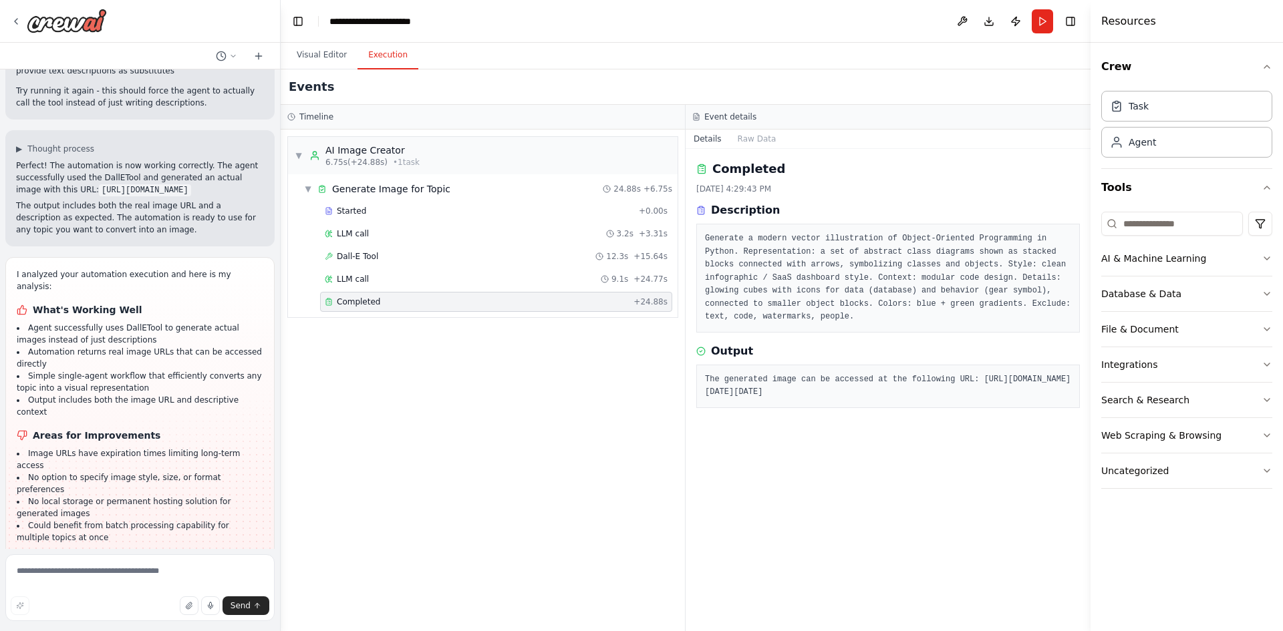
click at [808, 399] on pre "The generated image can be accessed at the following URL: https://oaidalleapipr…" at bounding box center [888, 386] width 366 height 26
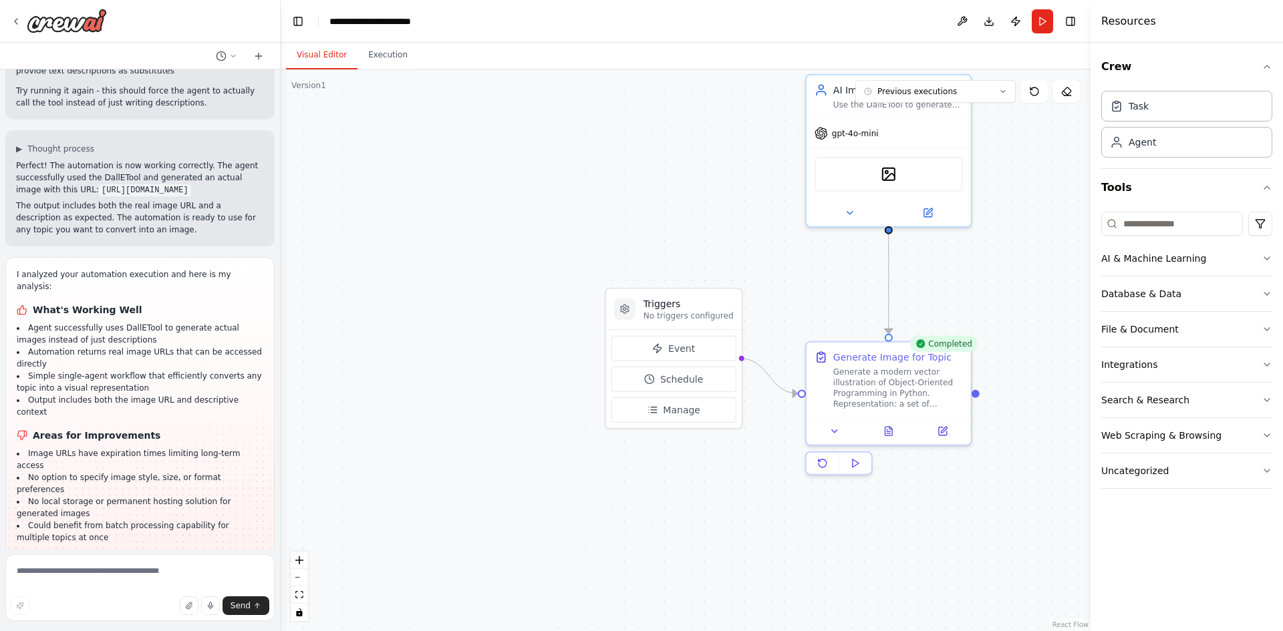
click at [309, 61] on button "Visual Editor" at bounding box center [321, 55] width 71 height 28
click at [887, 433] on icon at bounding box center [888, 428] width 7 height 9
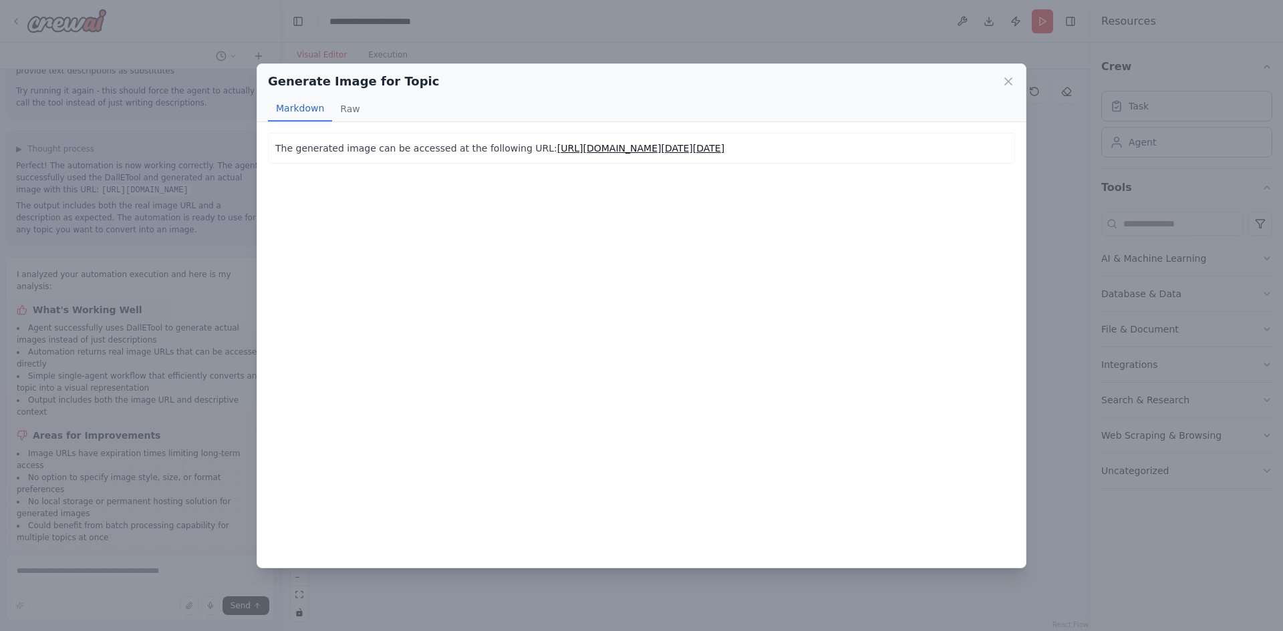
click at [784, 156] on p "The generated image can be accessed at the following URL: https://oaidalleapipr…" at bounding box center [641, 148] width 732 height 16
click at [683, 154] on link "https://oaidalleapiprodscus.blob.core.windows.net/private/org-hZRtglLxBYvAvvtxh…" at bounding box center [640, 148] width 167 height 11
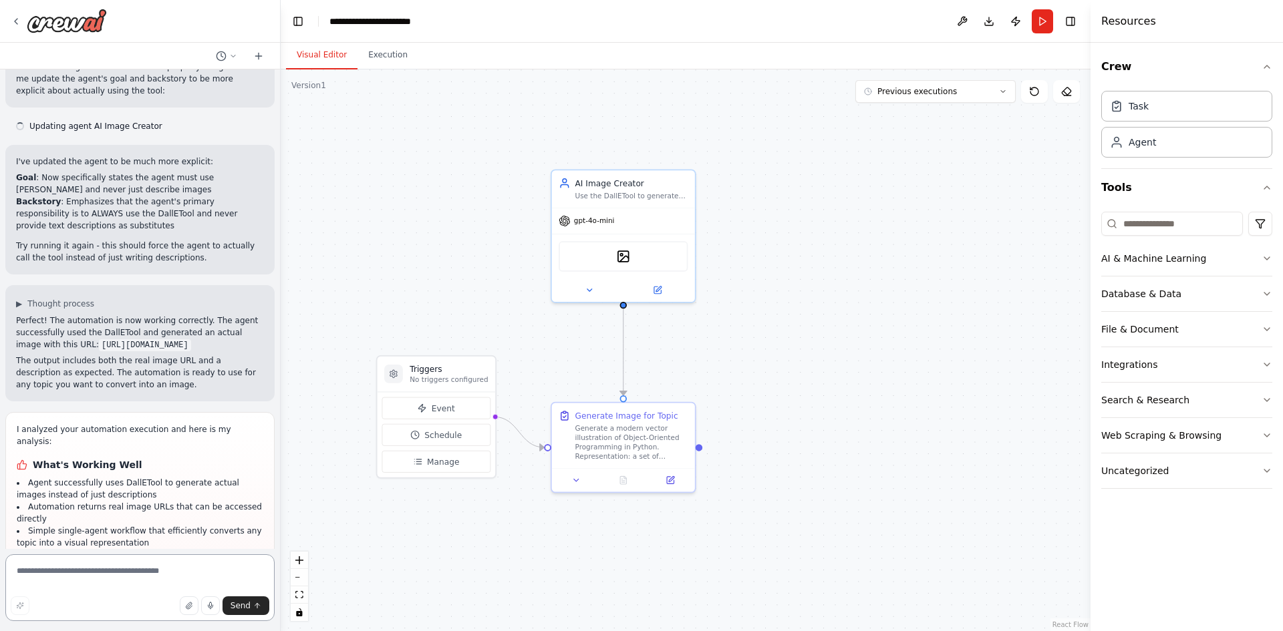
click at [107, 569] on textarea at bounding box center [139, 587] width 269 height 67
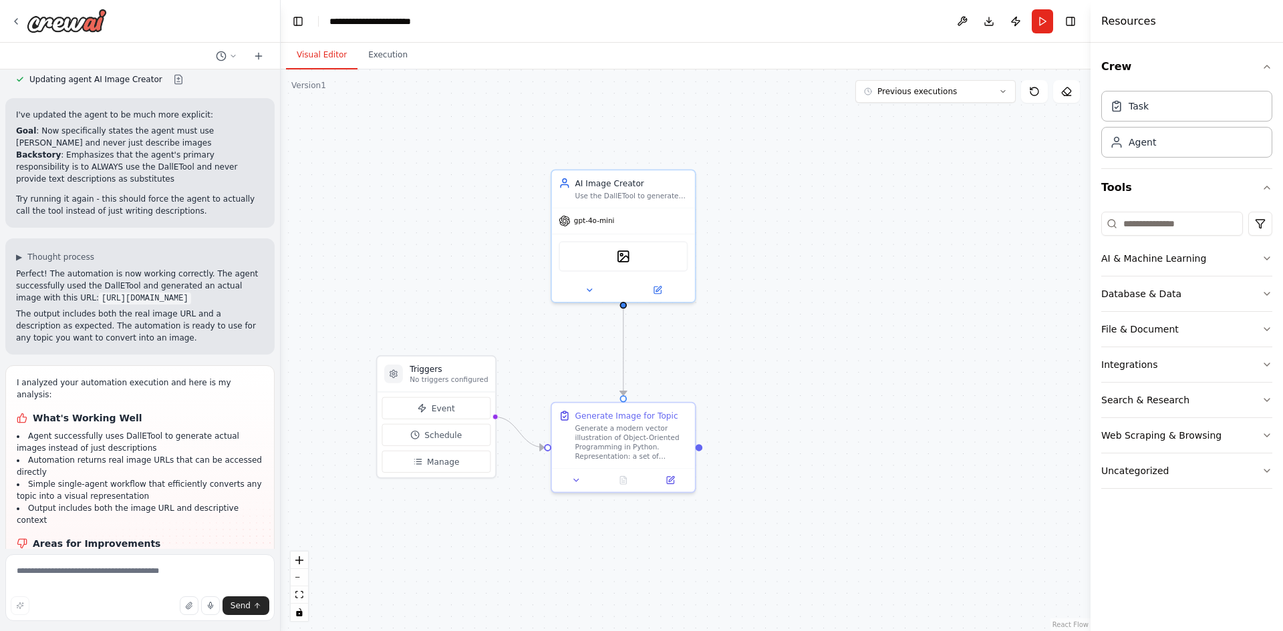
drag, startPoint x: 23, startPoint y: 453, endPoint x: 98, endPoint y: 468, distance: 76.9
click at [98, 556] on ul "Image URLs have expiration times limiting long-term access No option to specify…" at bounding box center [140, 604] width 247 height 96
click at [66, 580] on li "No option to specify image style, size, or format preferences" at bounding box center [140, 592] width 247 height 24
click at [67, 579] on textarea at bounding box center [139, 587] width 269 height 67
drag, startPoint x: 27, startPoint y: 478, endPoint x: 43, endPoint y: 487, distance: 17.6
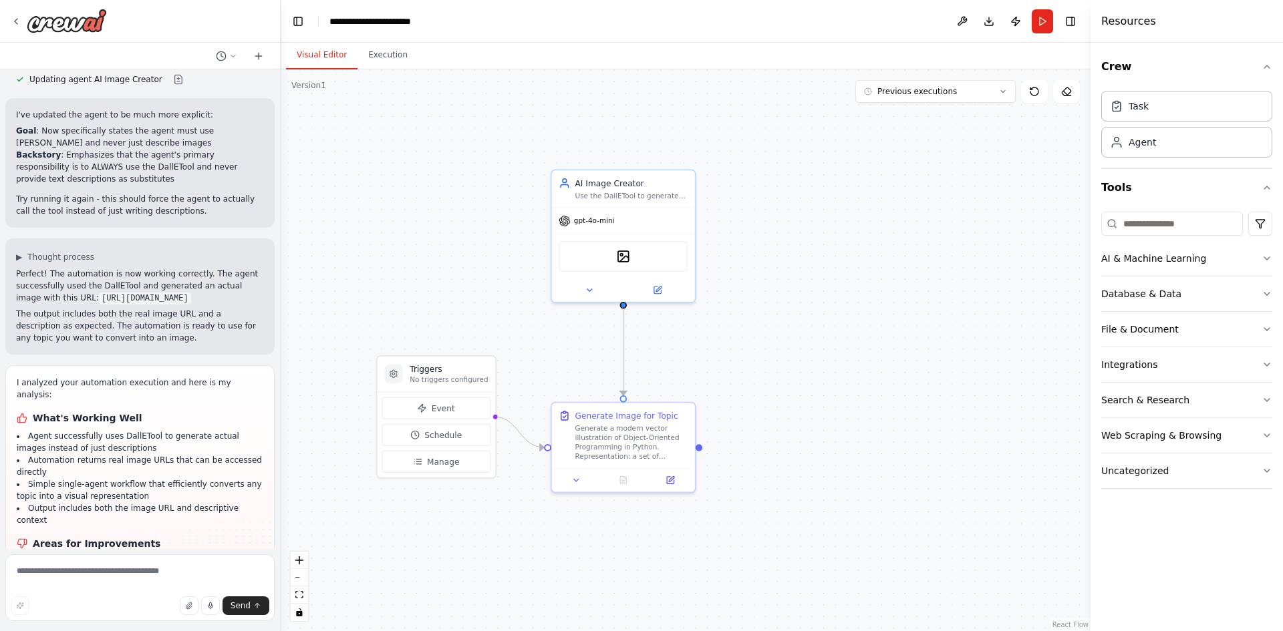
click at [43, 604] on li "No local storage or permanent hosting solution for generated images" at bounding box center [140, 616] width 247 height 24
copy li "No local storage or permanent hosting solution for generated images"
click at [74, 561] on textarea at bounding box center [139, 587] width 269 height 67
paste textarea "**********"
type textarea "**********"
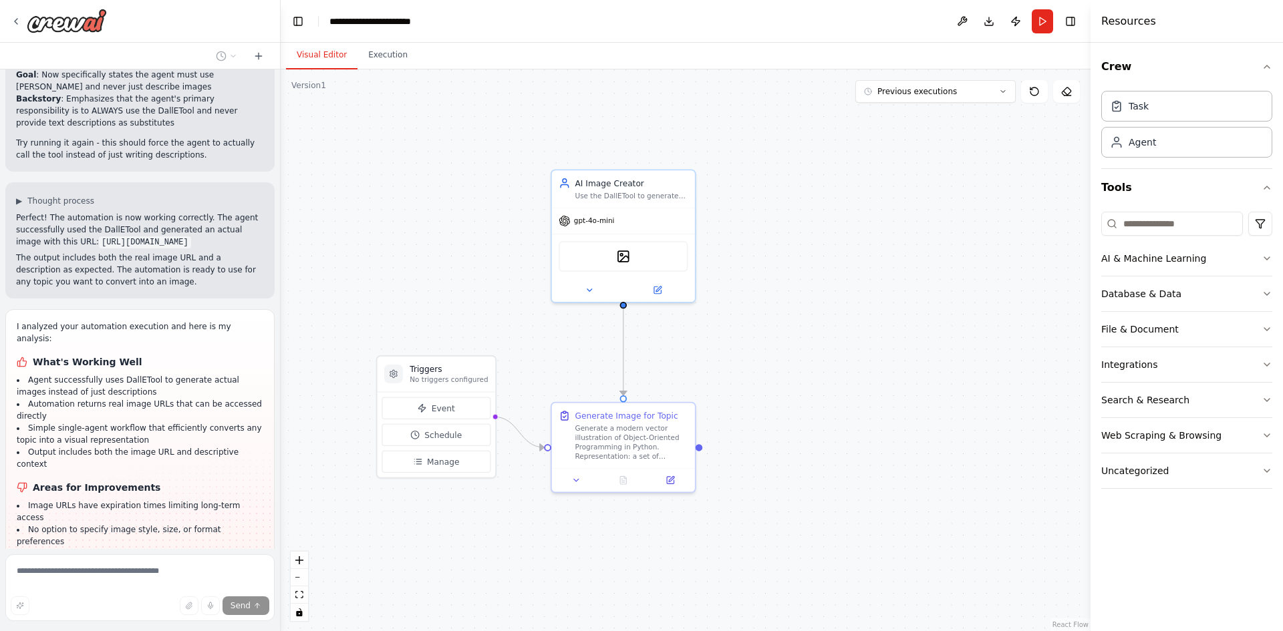
scroll to position [3079, 0]
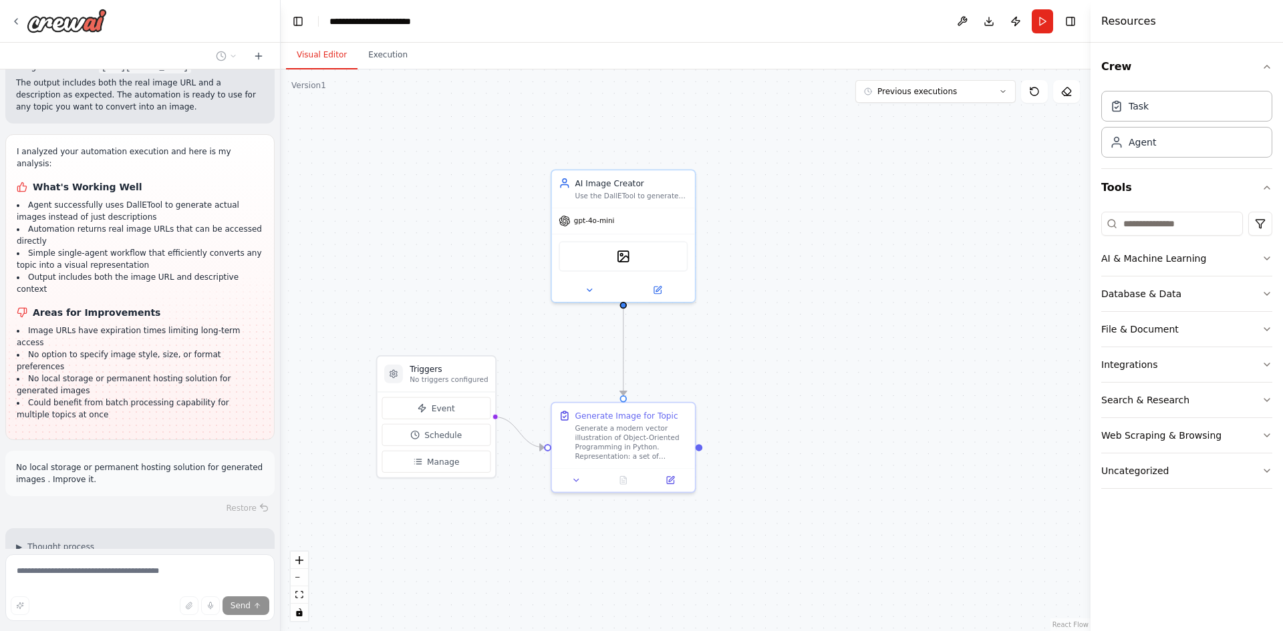
click at [81, 391] on div "Hello! I'm the CrewAI assistant. What kind of automation do you want to build? …" at bounding box center [140, 309] width 280 height 480
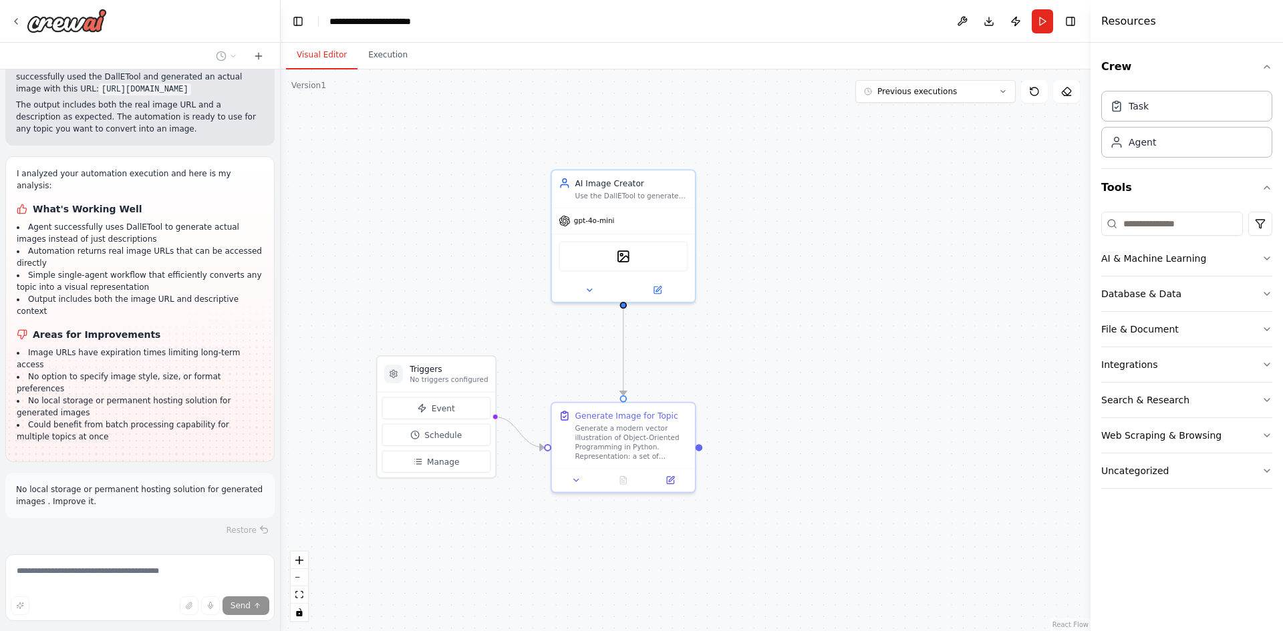
scroll to position [3126, 0]
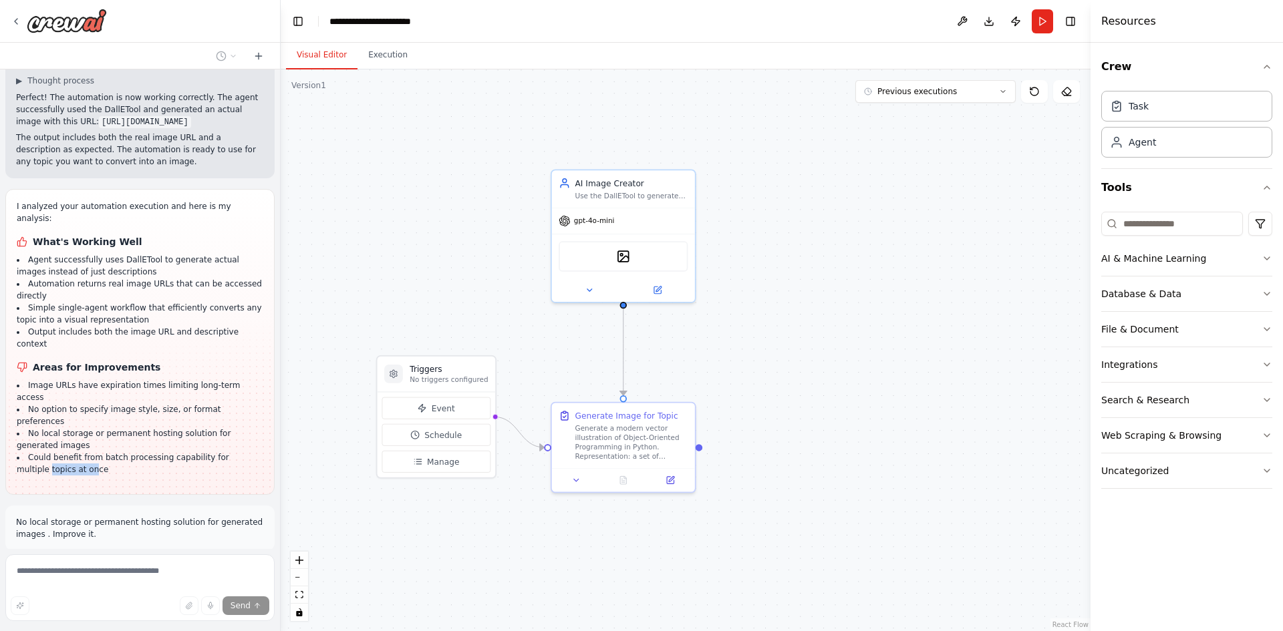
drag, startPoint x: 52, startPoint y: 344, endPoint x: 18, endPoint y: 339, distance: 34.5
click at [18, 339] on div "I analyzed your automation execution and here is my analysis: What's Working We…" at bounding box center [140, 341] width 247 height 283
drag, startPoint x: 104, startPoint y: 338, endPoint x: 25, endPoint y: 327, distance: 79.6
click at [25, 452] on li "Could benefit from batch processing capability for multiple topics at once" at bounding box center [140, 464] width 247 height 24
copy li "Could benefit from batch processing capability for multiple topics at once"
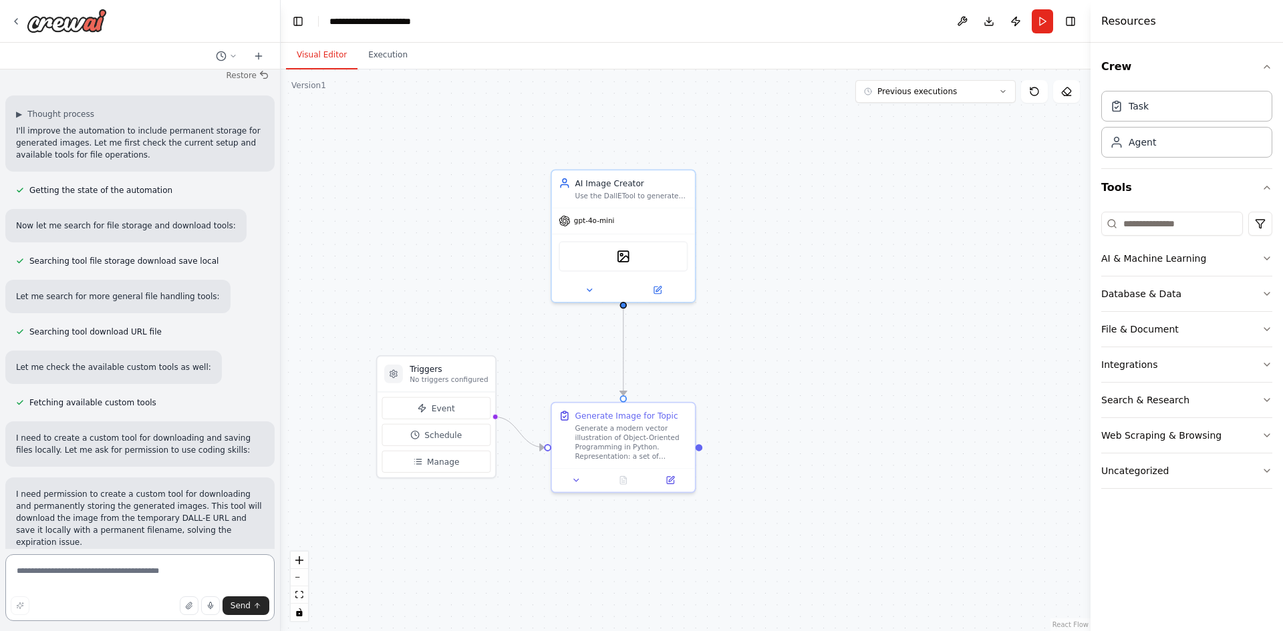
scroll to position [3626, 0]
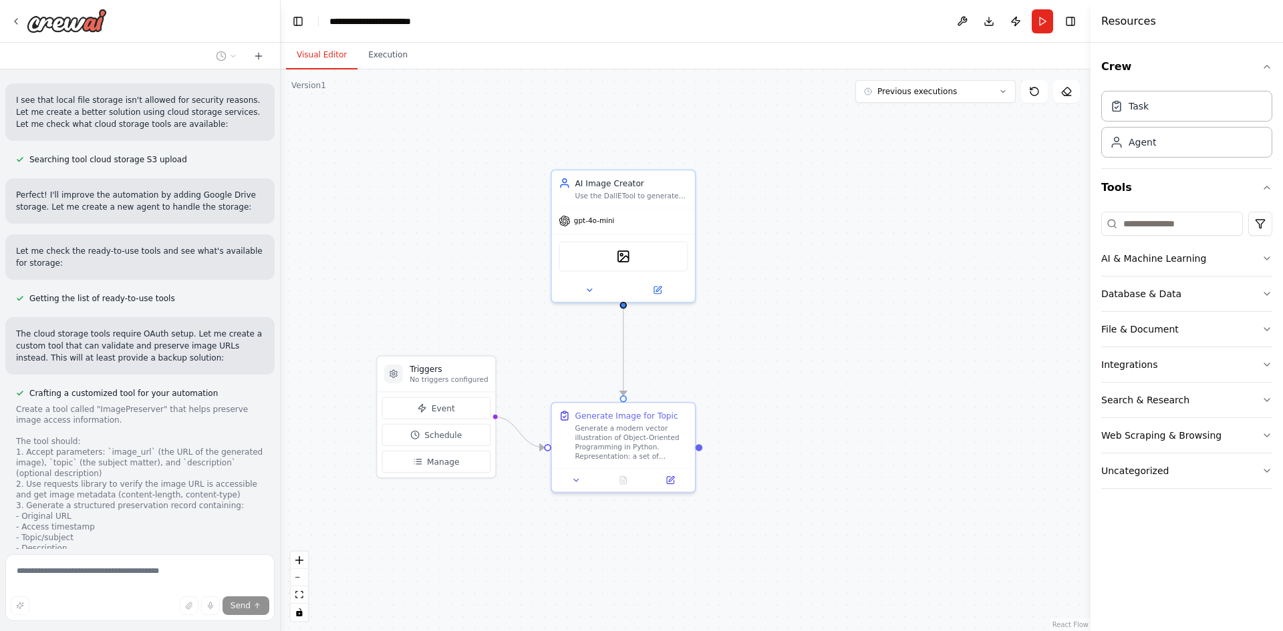
scroll to position [4550, 0]
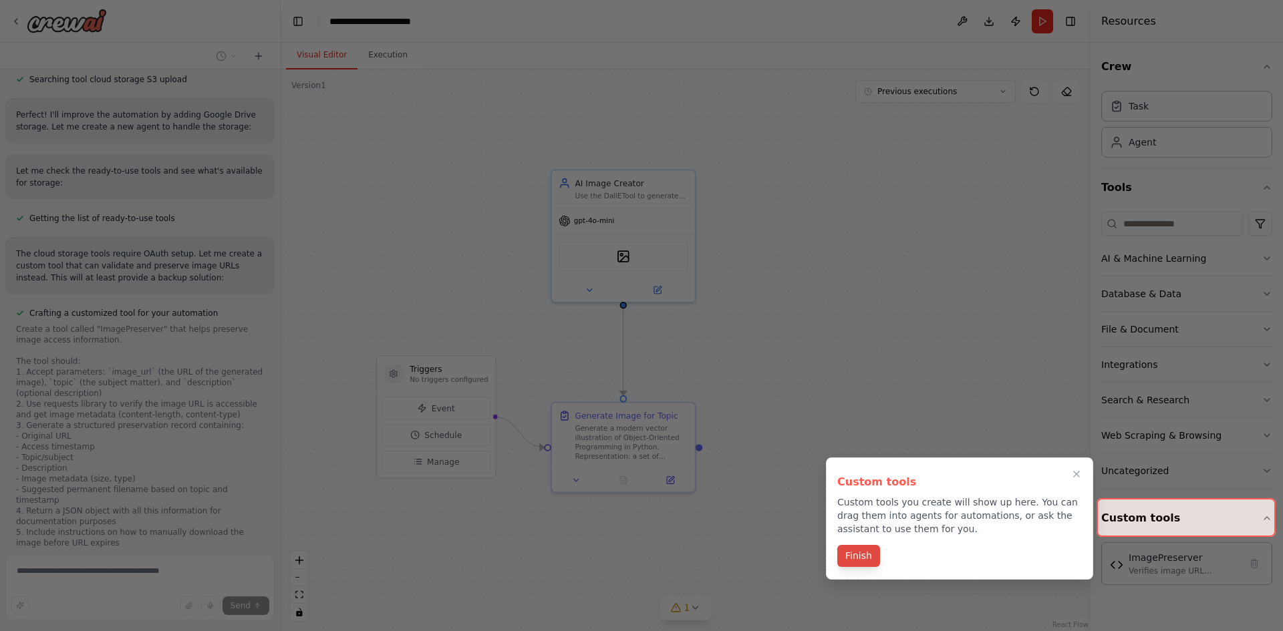
click at [854, 554] on button "Finish" at bounding box center [858, 556] width 43 height 22
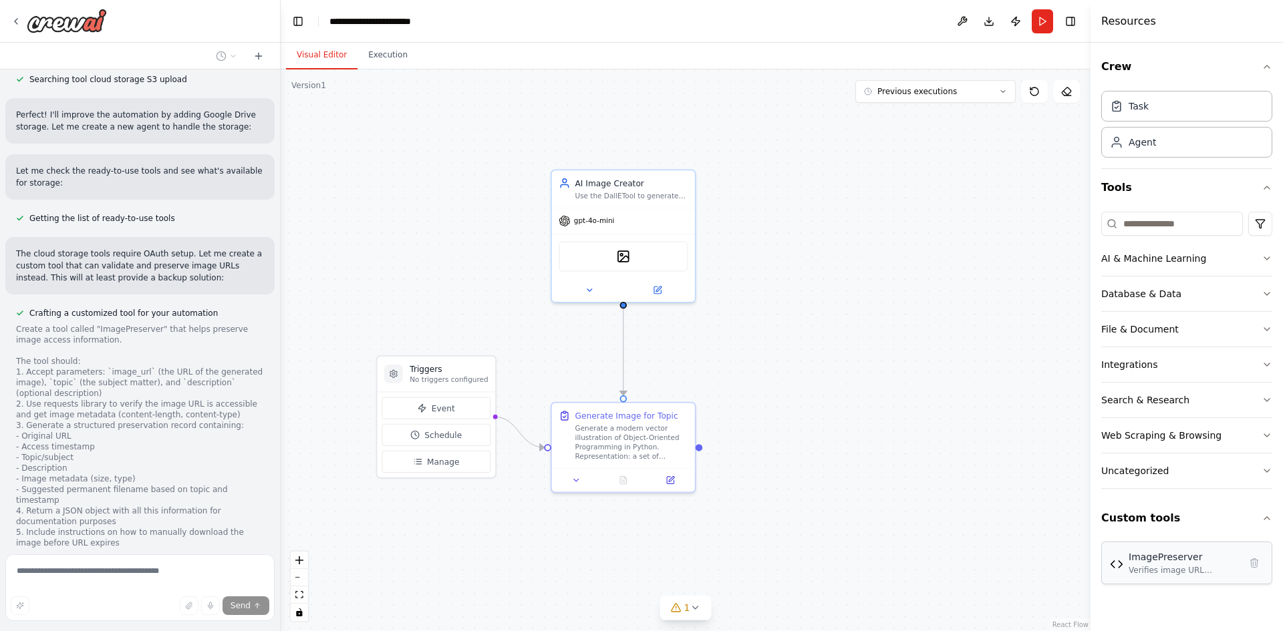
click at [1178, 566] on div "Verifies image URL accessibility and generates structured preservation records …" at bounding box center [1183, 570] width 111 height 11
click at [1138, 561] on div "ImagePreserver" at bounding box center [1183, 556] width 111 height 13
click at [1180, 574] on div "Verifies image URL accessibility and generates structured preservation records …" at bounding box center [1183, 570] width 111 height 11
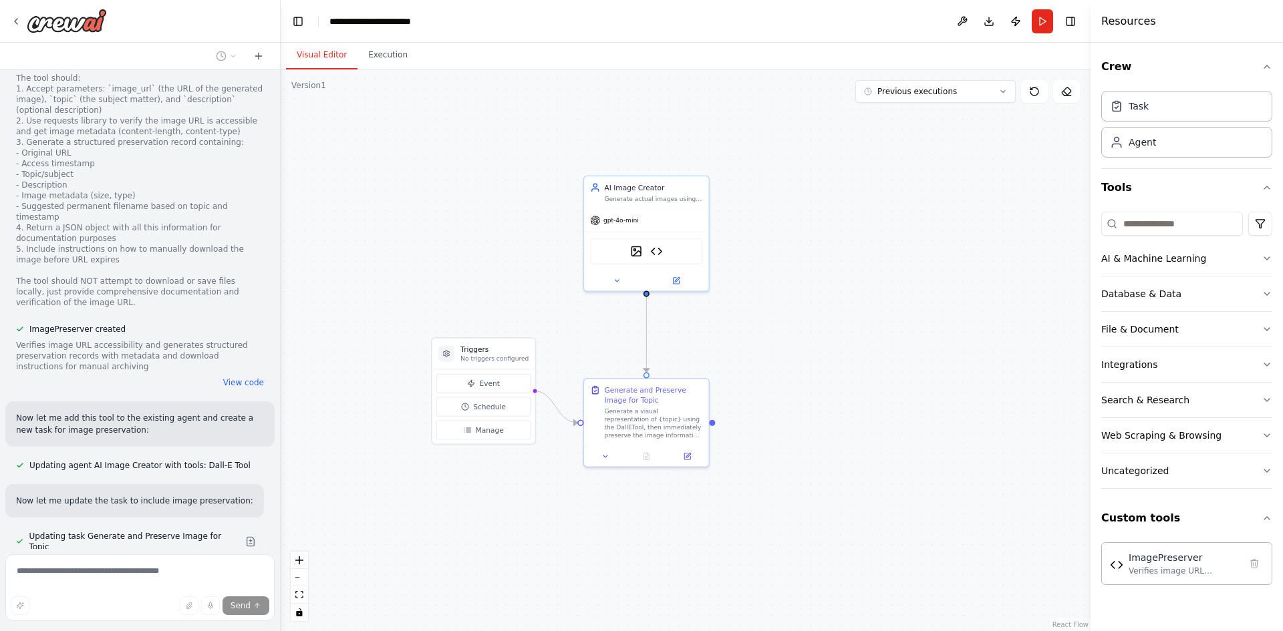
scroll to position [4857, 0]
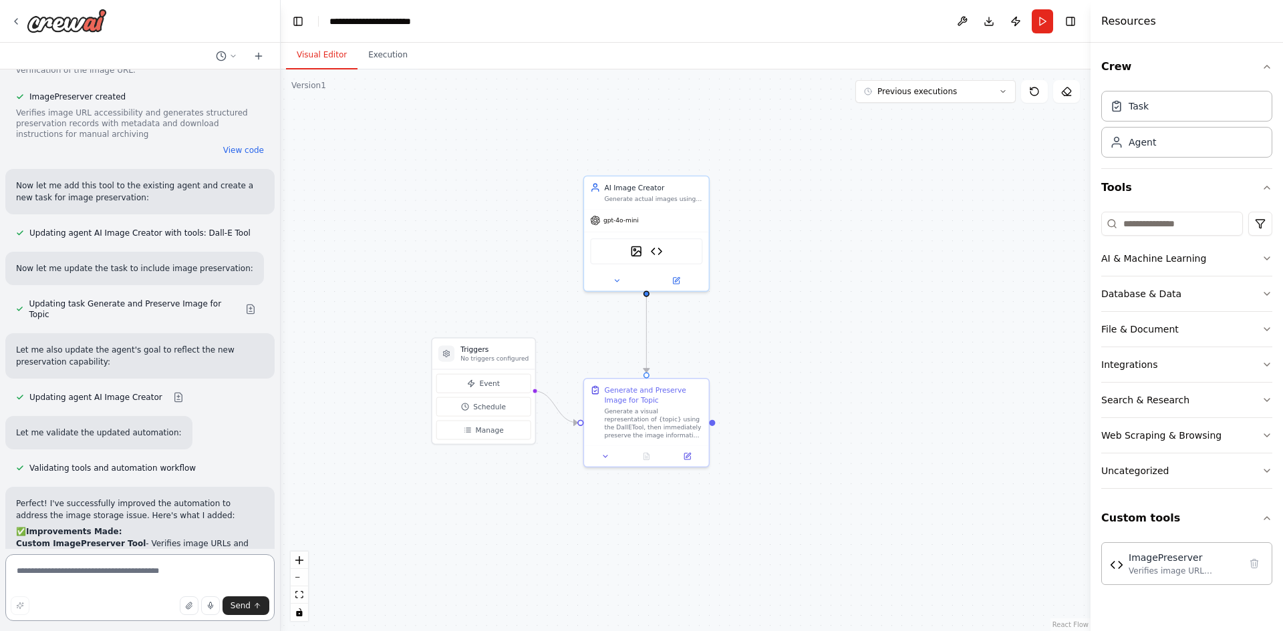
click at [146, 574] on textarea at bounding box center [139, 587] width 269 height 67
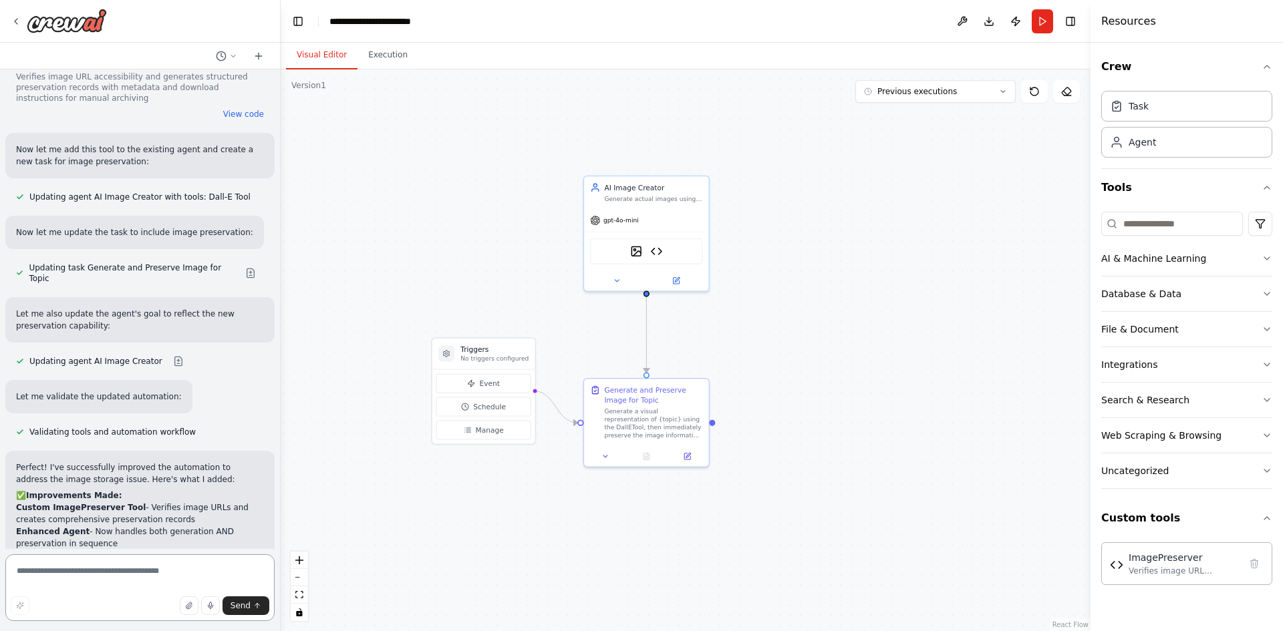
paste textarea "**********"
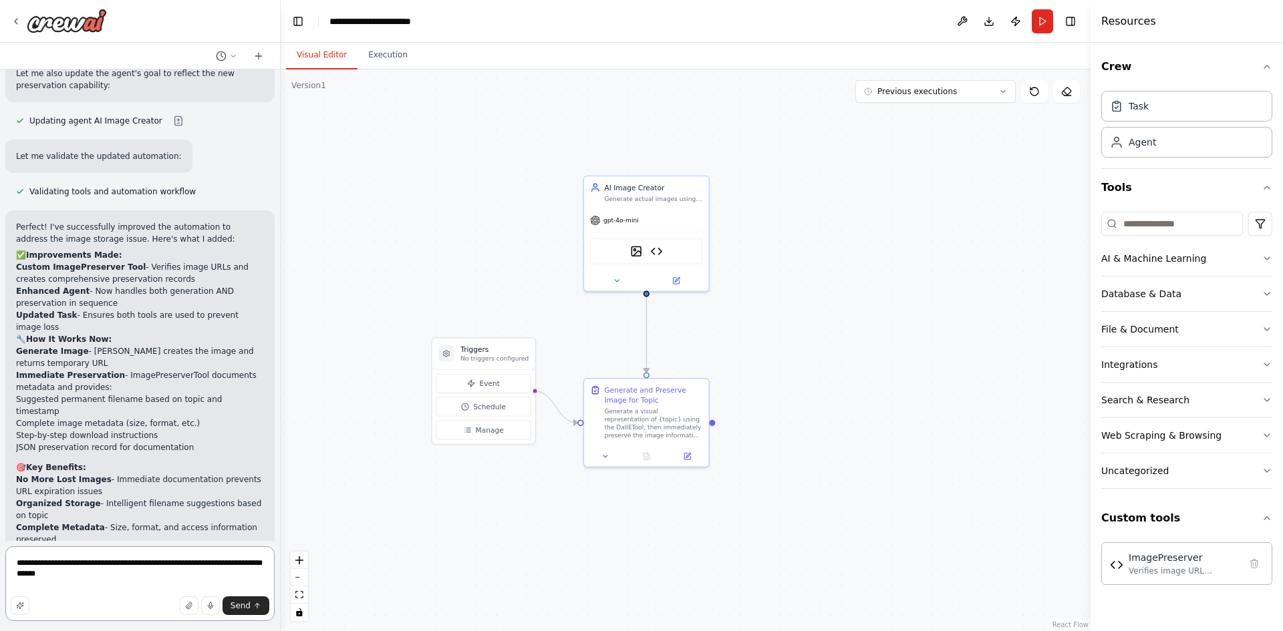
scroll to position [5367, 0]
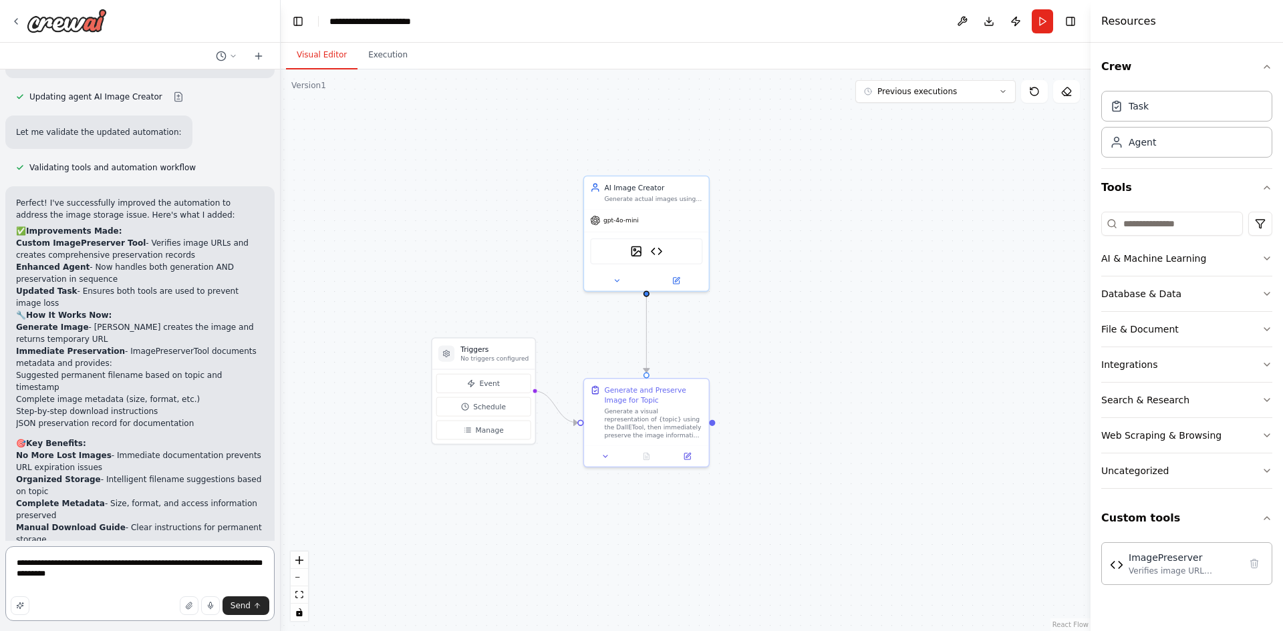
type textarea "**********"
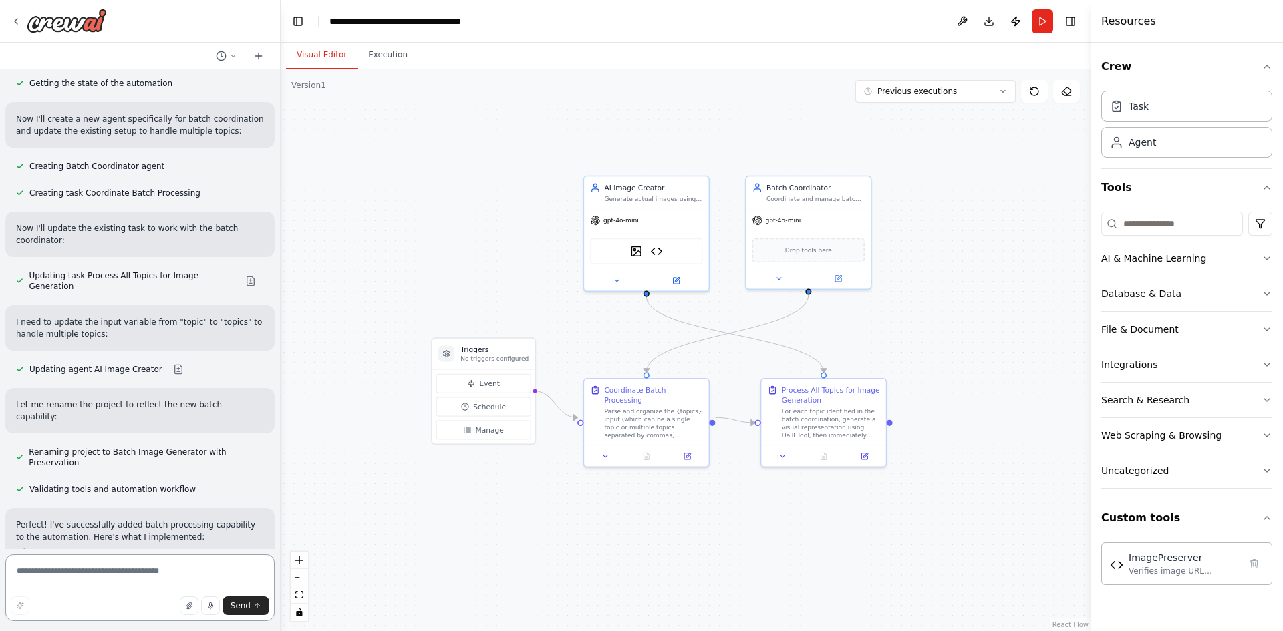
scroll to position [6386, 0]
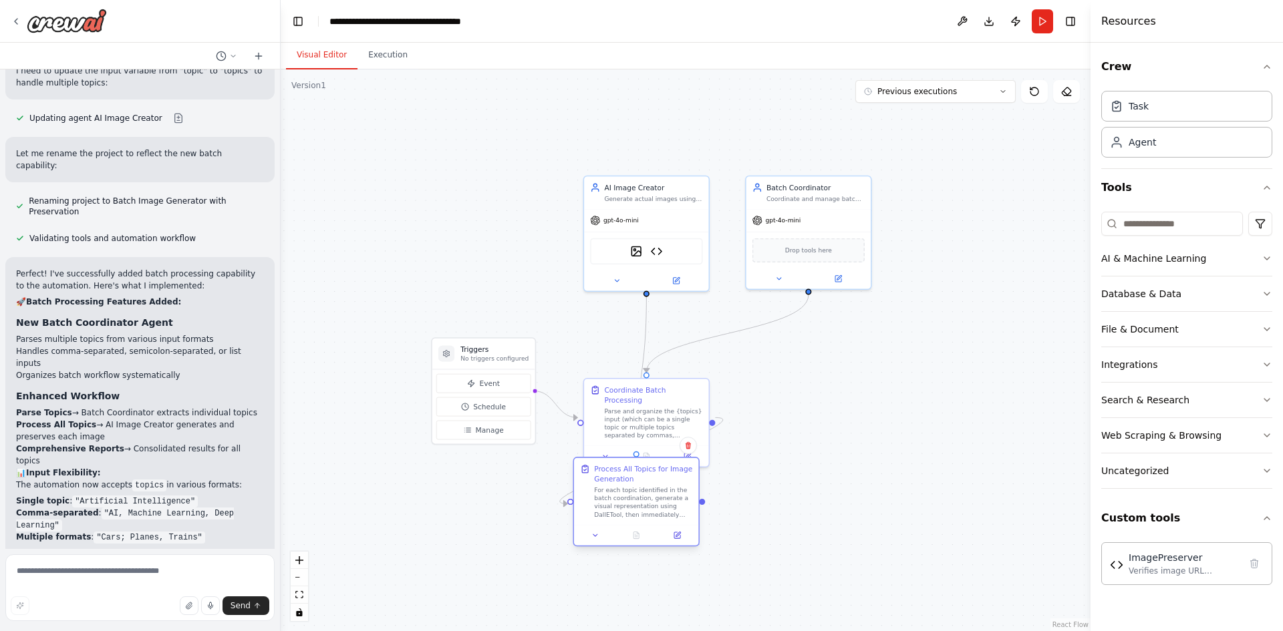
drag, startPoint x: 826, startPoint y: 426, endPoint x: 633, endPoint y: 504, distance: 208.0
click at [633, 504] on div "For each topic identified in the batch coordination, generate a visual represen…" at bounding box center [643, 502] width 98 height 33
drag, startPoint x: 633, startPoint y: 402, endPoint x: 814, endPoint y: 410, distance: 181.2
click at [814, 416] on div "Parse and organize the {topics} input (which can be a single topic or multiple …" at bounding box center [835, 432] width 98 height 33
drag, startPoint x: 842, startPoint y: 426, endPoint x: 647, endPoint y: 395, distance: 197.5
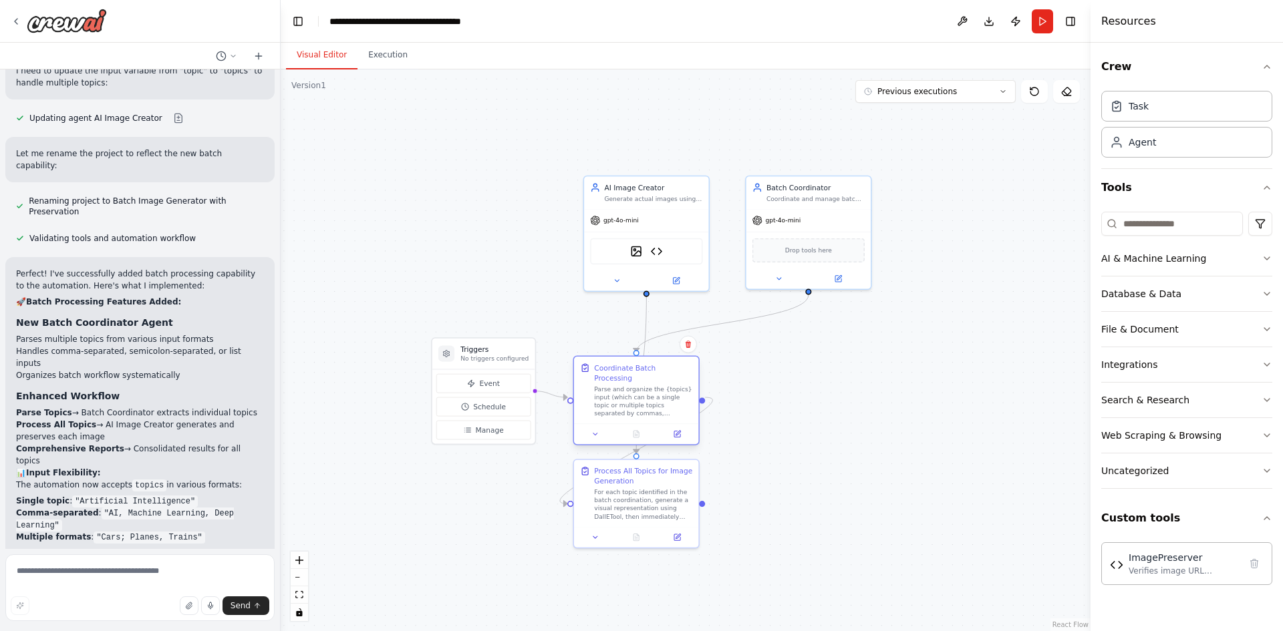
click at [647, 395] on div "Parse and organize the {topics} input (which can be a single topic or multiple …" at bounding box center [643, 401] width 98 height 33
drag, startPoint x: 637, startPoint y: 498, endPoint x: 816, endPoint y: 394, distance: 207.4
click at [816, 394] on div "For each topic identified in the batch coordination, generate a visual represen…" at bounding box center [825, 401] width 98 height 33
click at [577, 567] on div ".deletable-edge-delete-btn { width: 20px; height: 20px; border: 0px solid #ffff…" at bounding box center [686, 350] width 810 height 562
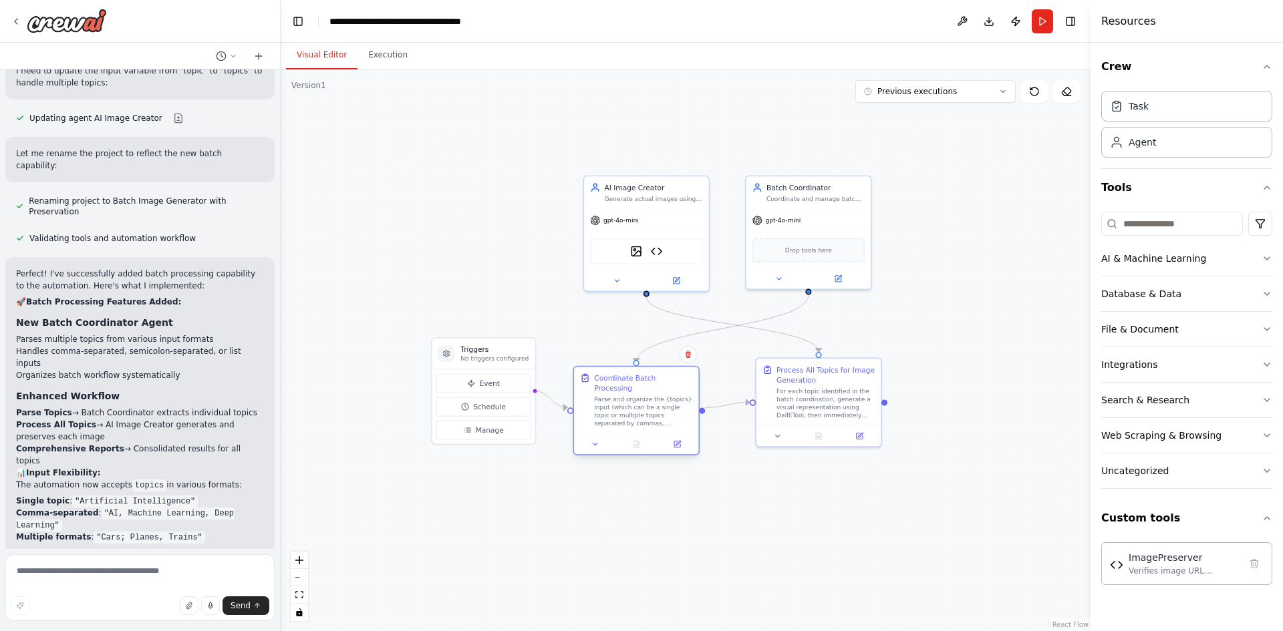
drag, startPoint x: 628, startPoint y: 391, endPoint x: 627, endPoint y: 402, distance: 10.8
click at [627, 402] on div "Parse and organize the {topics} input (which can be a single topic or multiple …" at bounding box center [643, 411] width 98 height 33
drag, startPoint x: 471, startPoint y: 359, endPoint x: 396, endPoint y: 369, distance: 75.6
click at [396, 369] on p "No triggers configured" at bounding box center [423, 369] width 68 height 8
drag, startPoint x: 396, startPoint y: 369, endPoint x: 426, endPoint y: 333, distance: 47.1
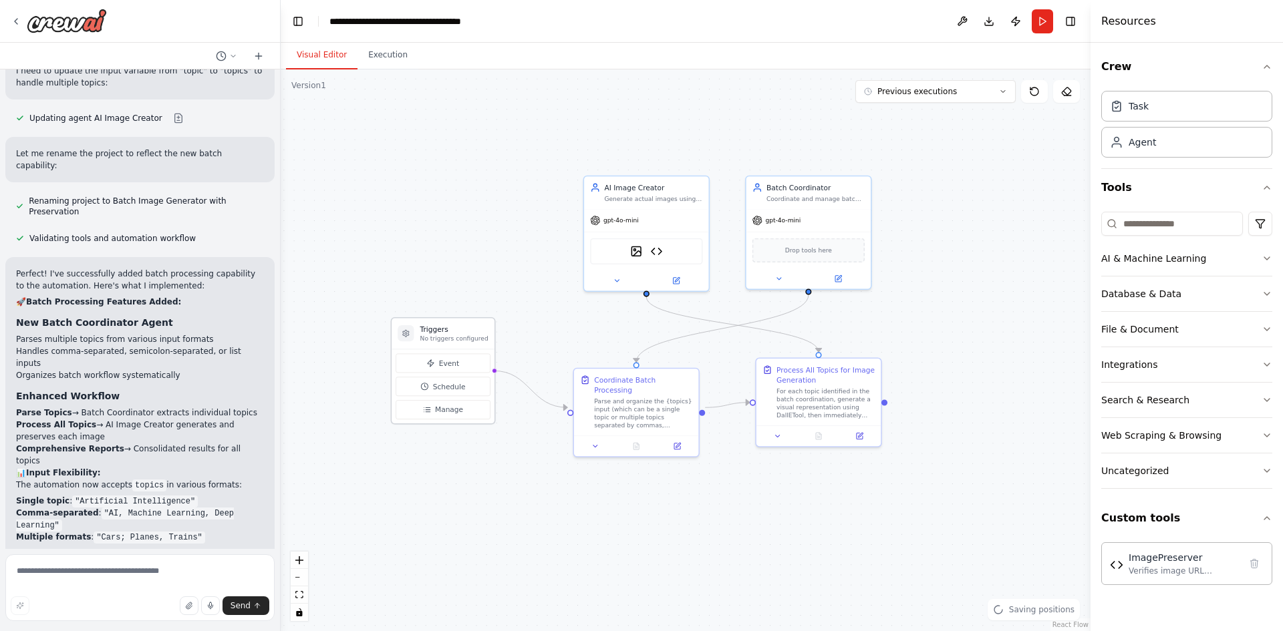
click at [426, 333] on div "Triggers No triggers configured" at bounding box center [454, 334] width 68 height 18
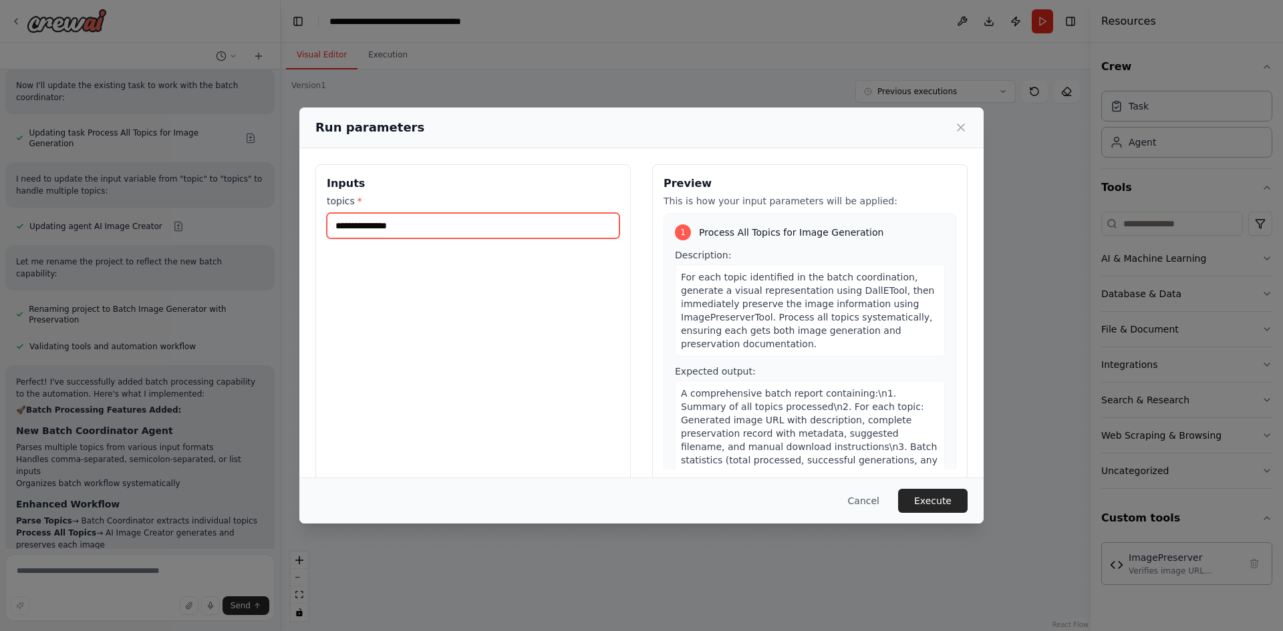
click at [475, 213] on input "topics *" at bounding box center [473, 225] width 293 height 25
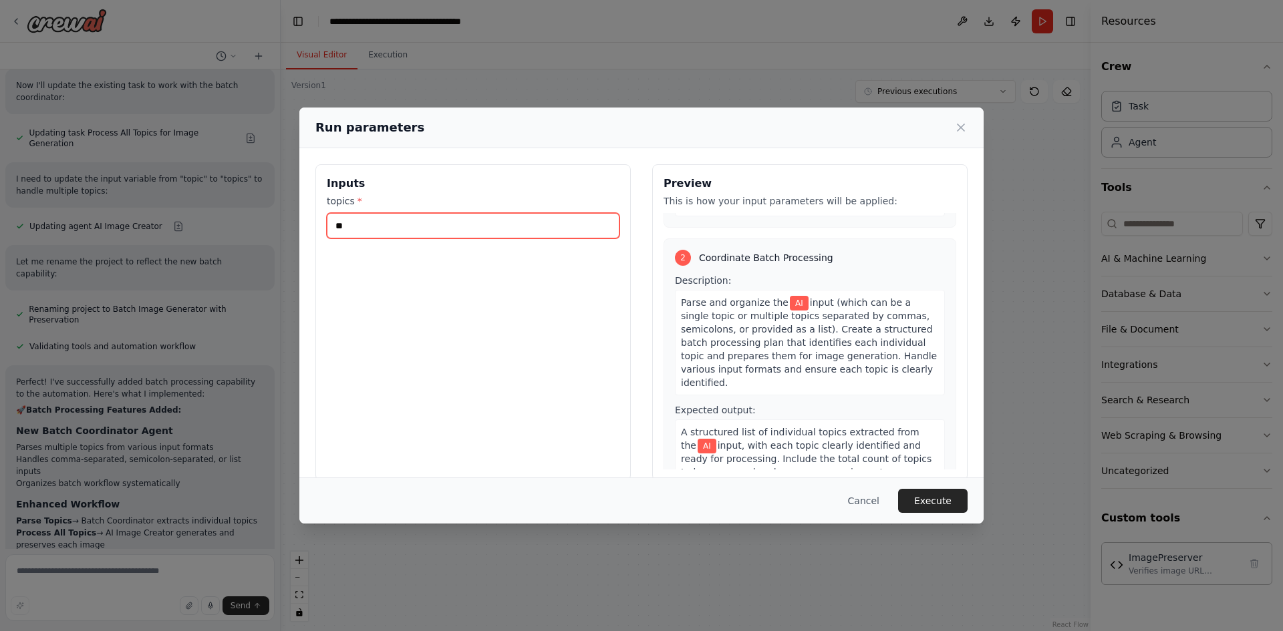
scroll to position [19, 0]
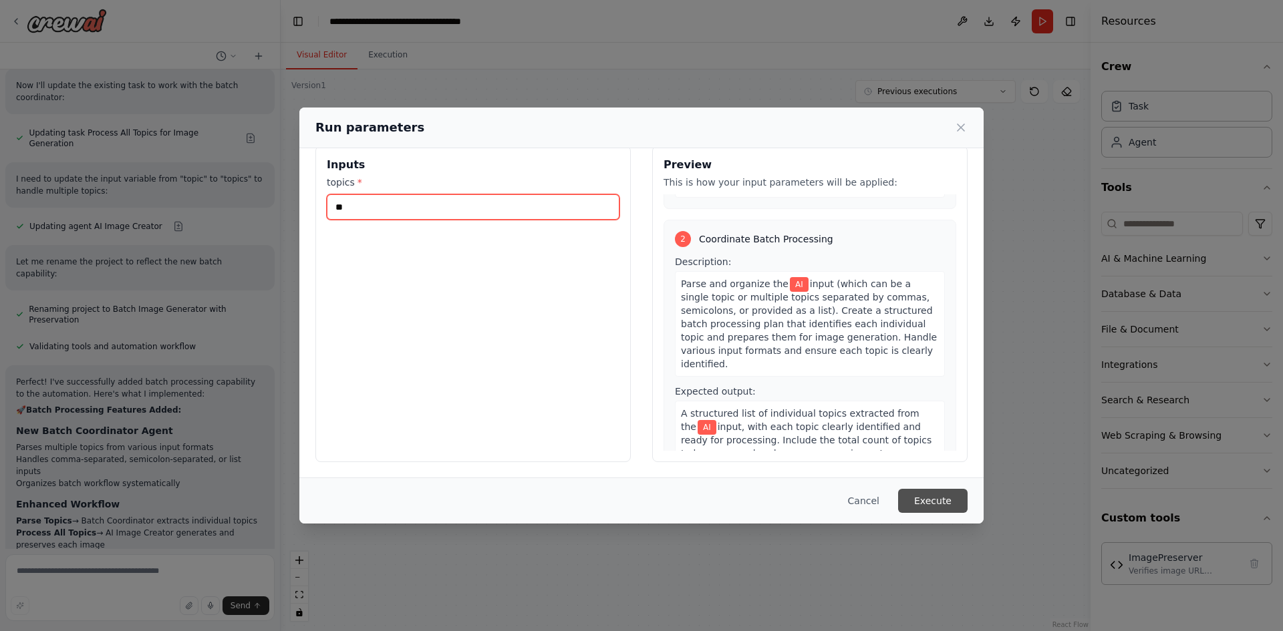
type input "**"
click at [938, 503] on button "Execute" at bounding box center [932, 501] width 69 height 24
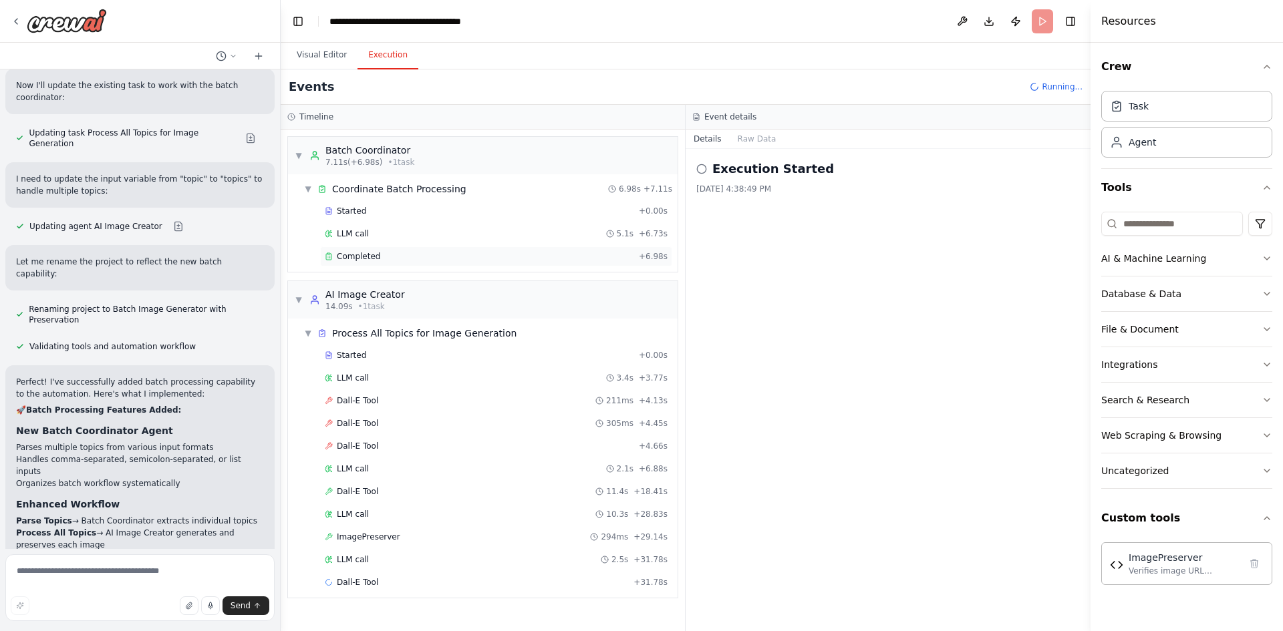
click at [472, 266] on div "Completed + 6.98s" at bounding box center [496, 257] width 352 height 20
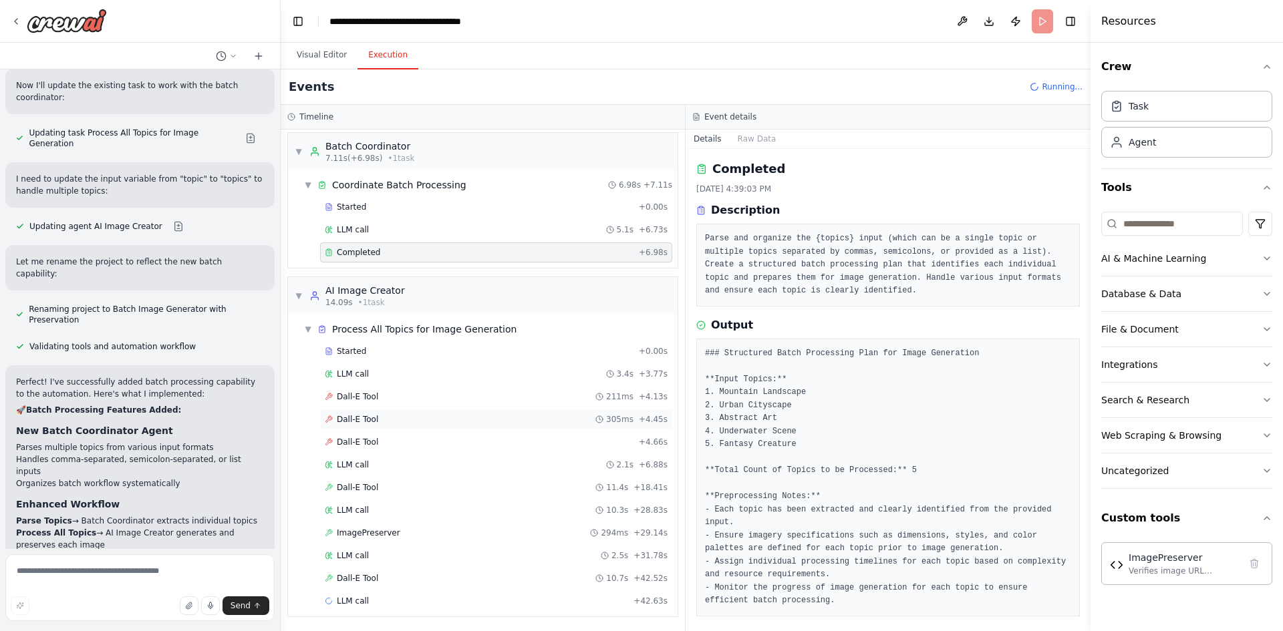
scroll to position [5, 0]
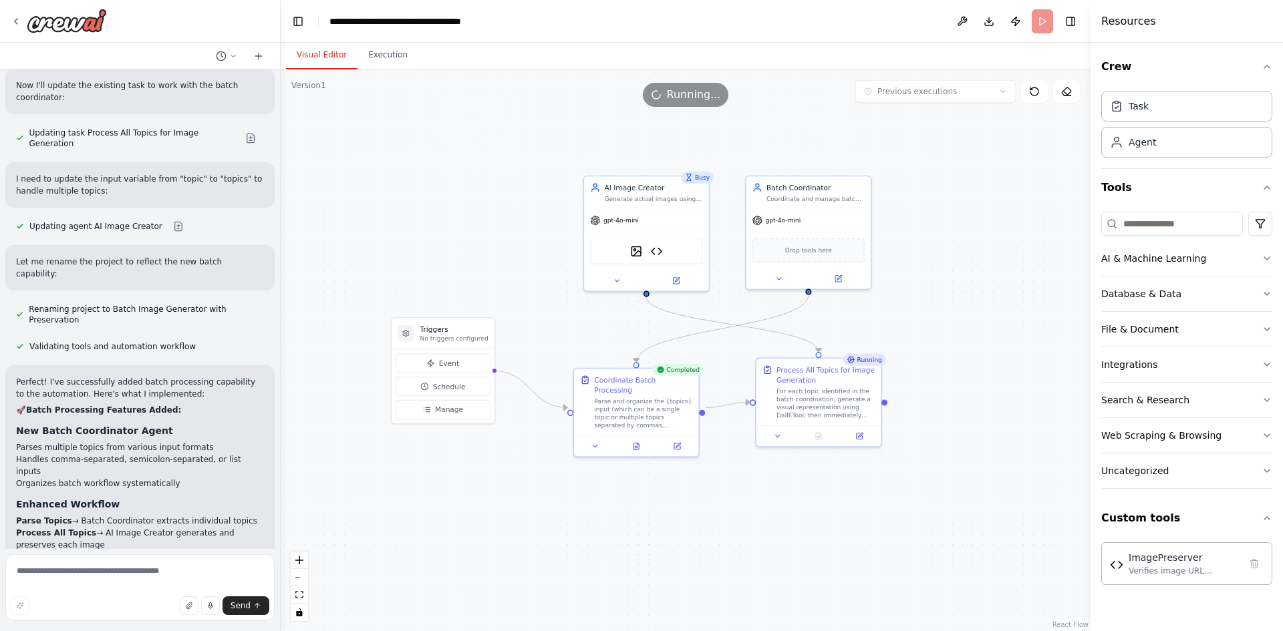
click at [327, 54] on button "Visual Editor" at bounding box center [321, 55] width 71 height 28
click at [642, 438] on button at bounding box center [636, 444] width 43 height 12
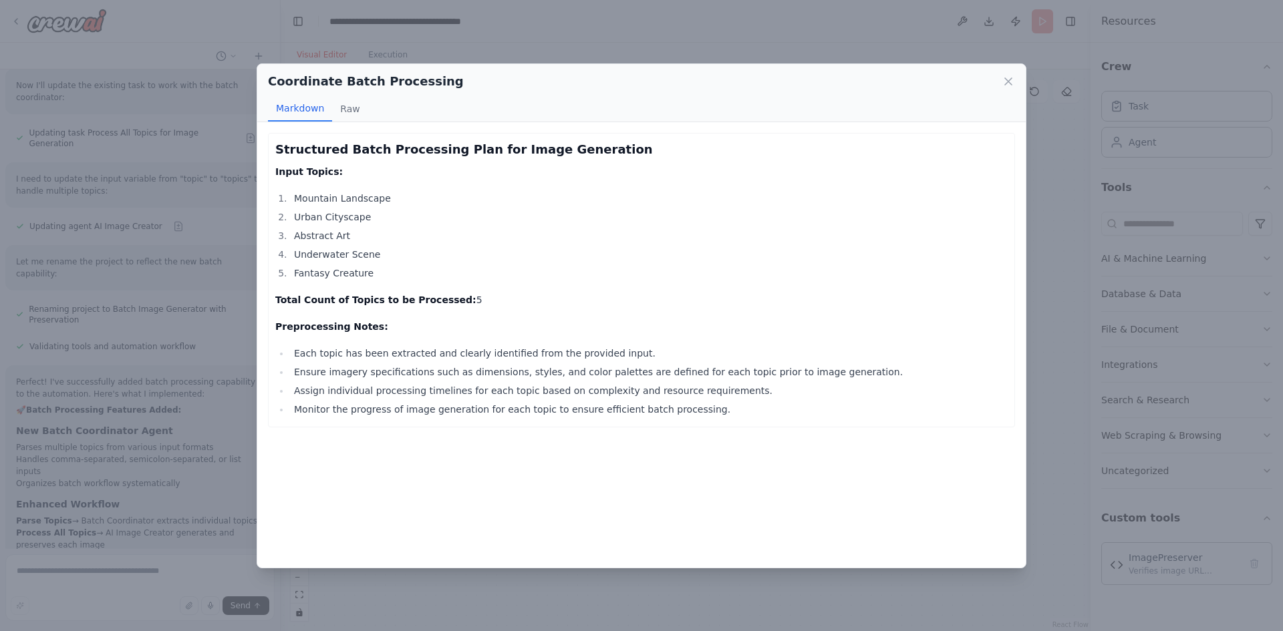
click at [138, 390] on div "Coordinate Batch Processing Markdown Raw Structured Batch Processing Plan for I…" at bounding box center [641, 315] width 1283 height 631
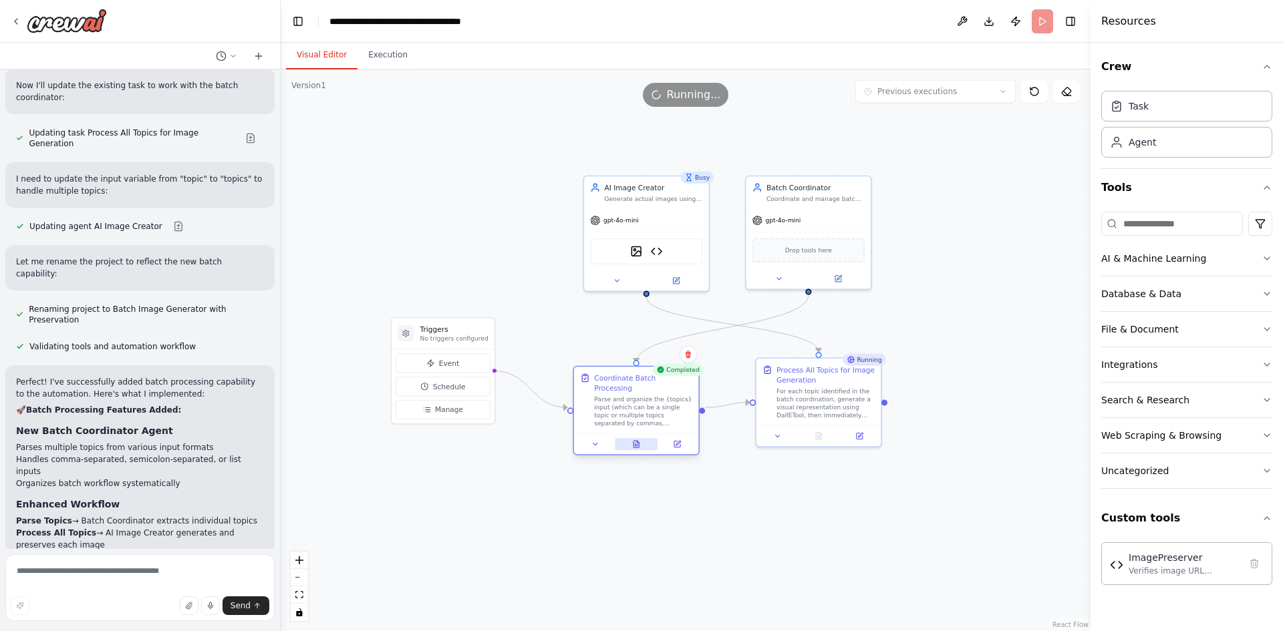
click at [640, 440] on icon at bounding box center [636, 444] width 8 height 8
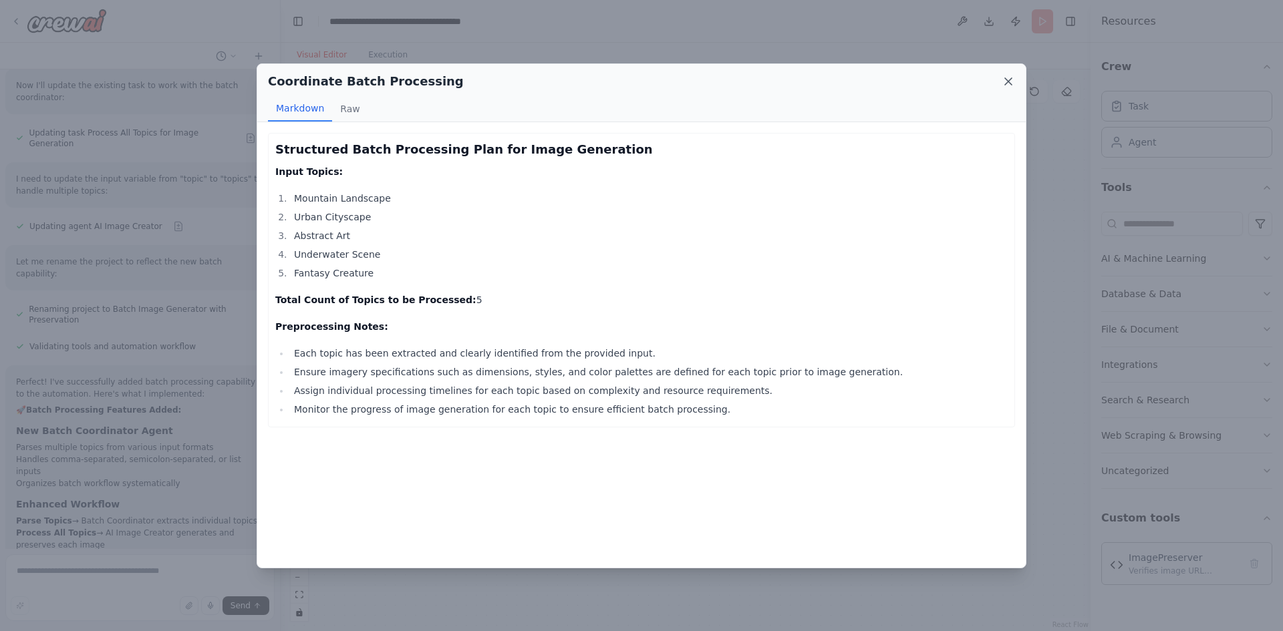
click at [1007, 81] on icon at bounding box center [1007, 81] width 13 height 13
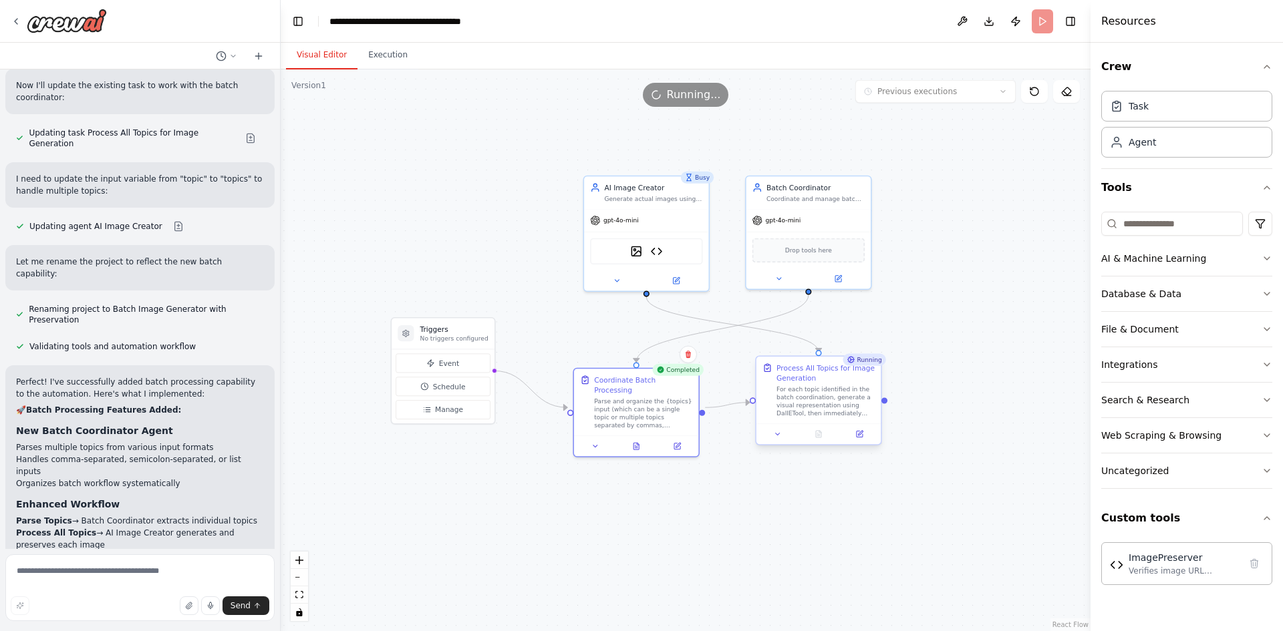
click at [834, 400] on div "For each topic identified in the batch coordination, generate a visual represen…" at bounding box center [825, 401] width 98 height 33
click at [384, 59] on button "Execution" at bounding box center [387, 55] width 61 height 28
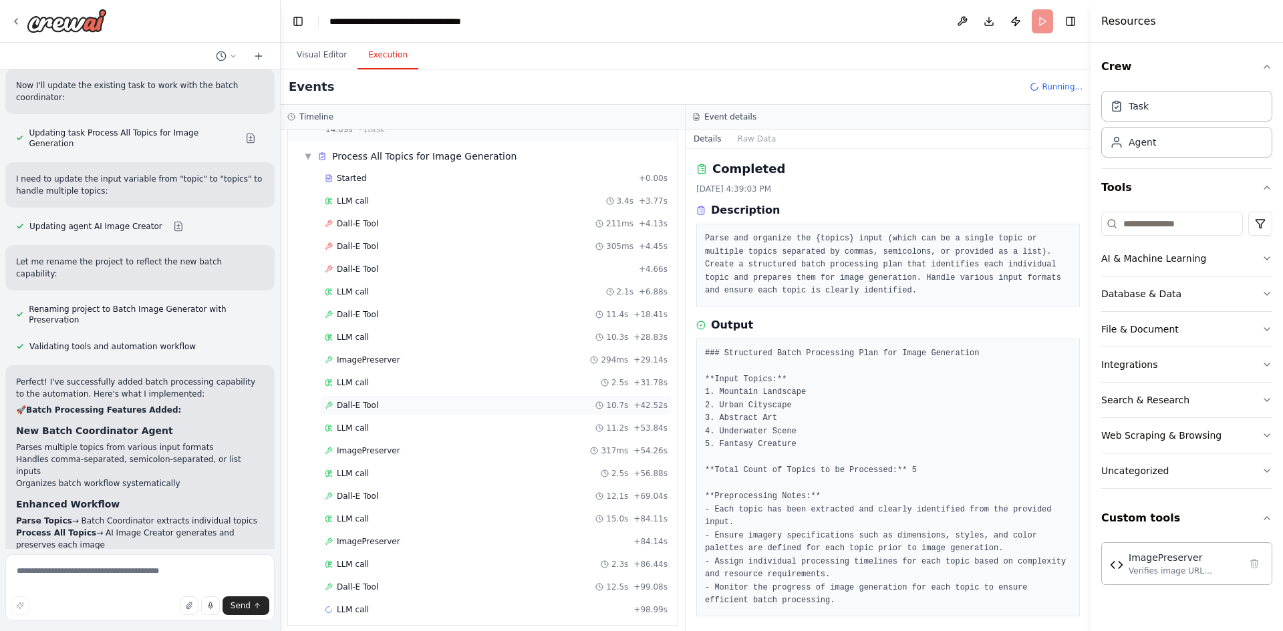
scroll to position [186, 0]
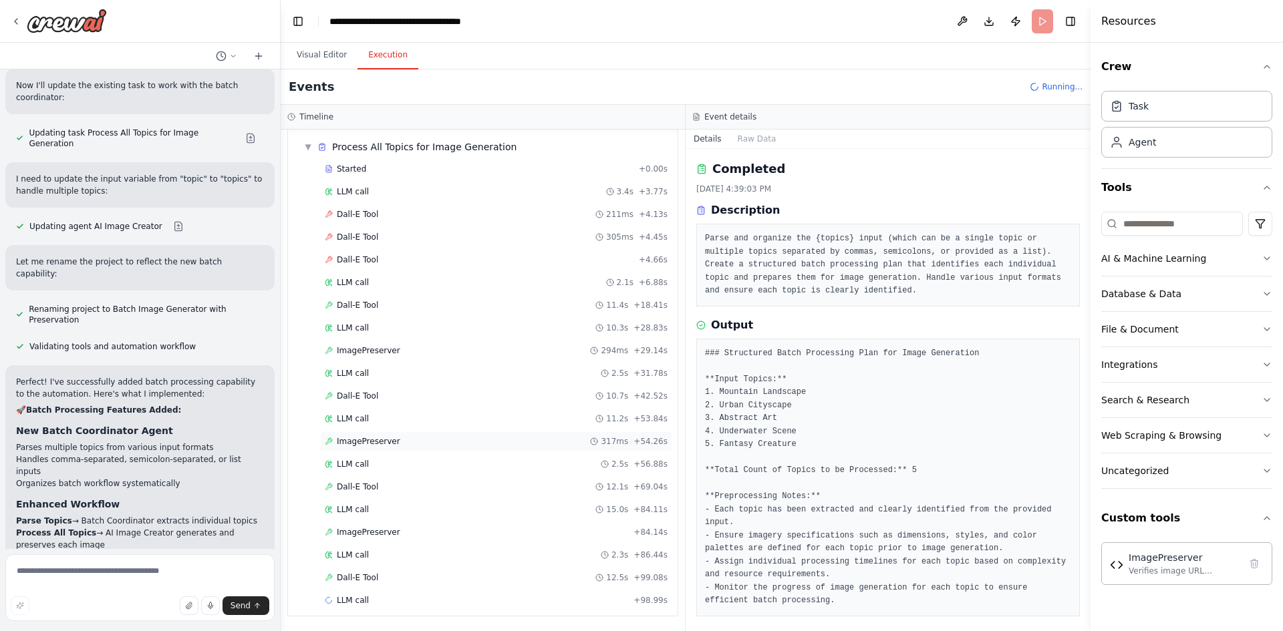
click at [439, 440] on div "ImagePreserver 317ms + 54.26s" at bounding box center [496, 441] width 343 height 11
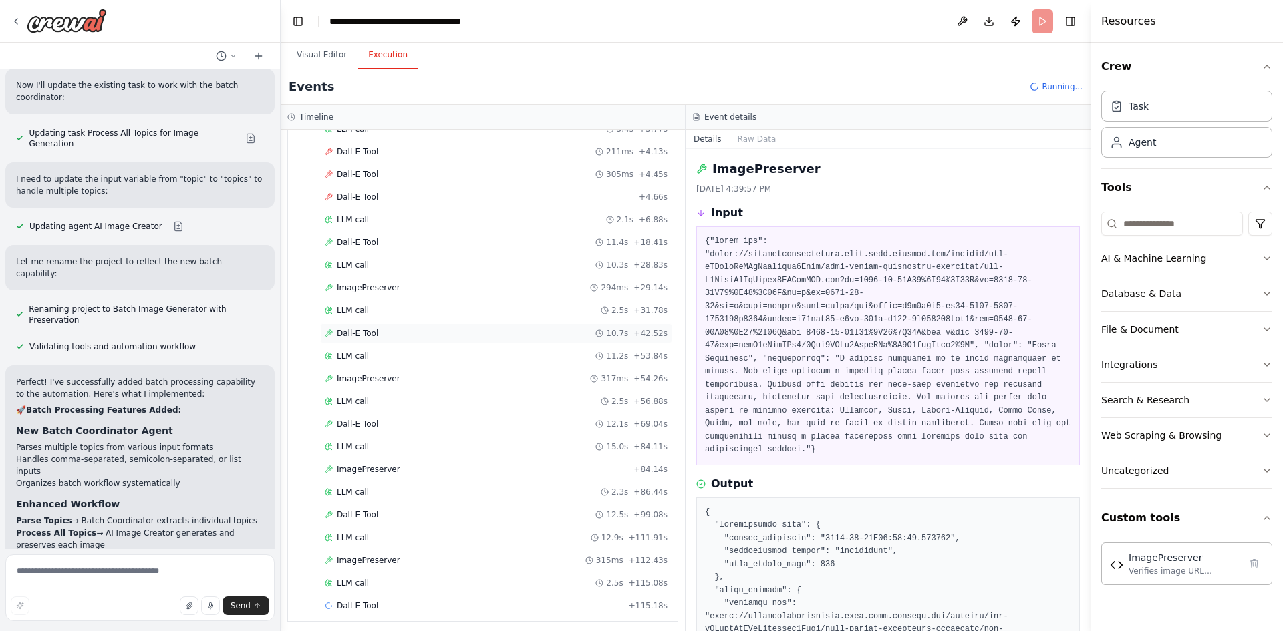
scroll to position [255, 0]
click at [328, 56] on button "Visual Editor" at bounding box center [321, 55] width 71 height 28
click at [376, 55] on button "Execution" at bounding box center [387, 55] width 61 height 28
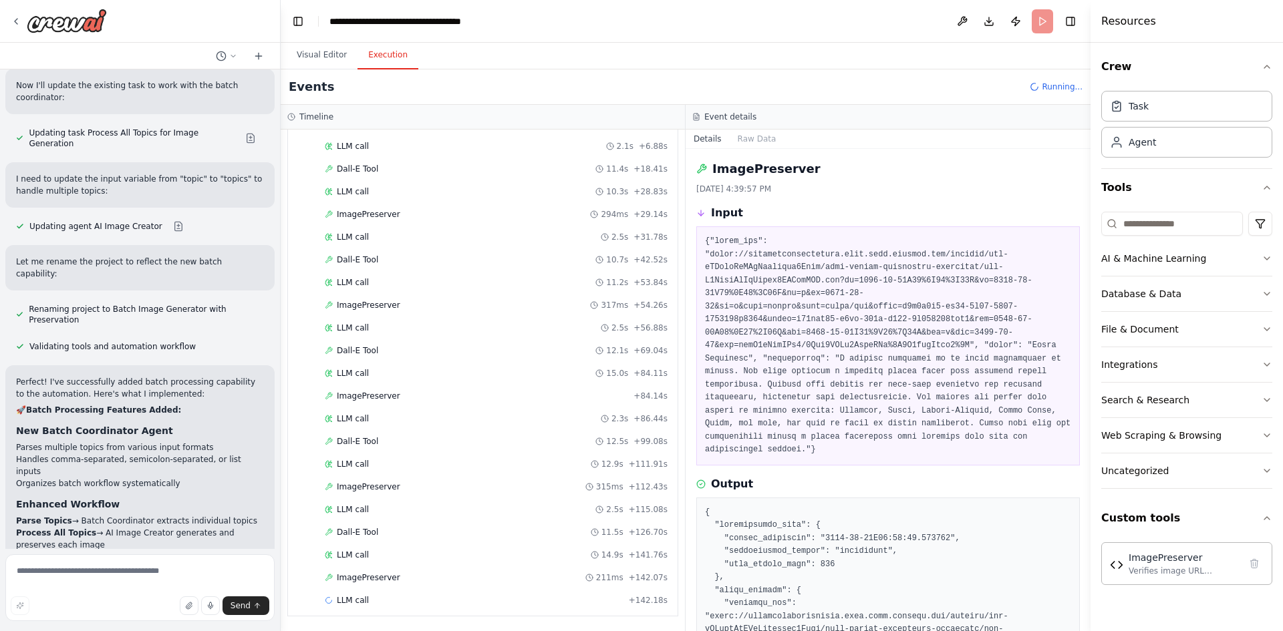
click at [378, 385] on div "Started + 0.00s LLM call 3.4s + 3.77s Dall-E Tool 211ms + 4.13s Dall-E Tool 305…" at bounding box center [488, 318] width 379 height 591
click at [404, 375] on div "LLM call 15.0s + 84.11s" at bounding box center [496, 373] width 343 height 11
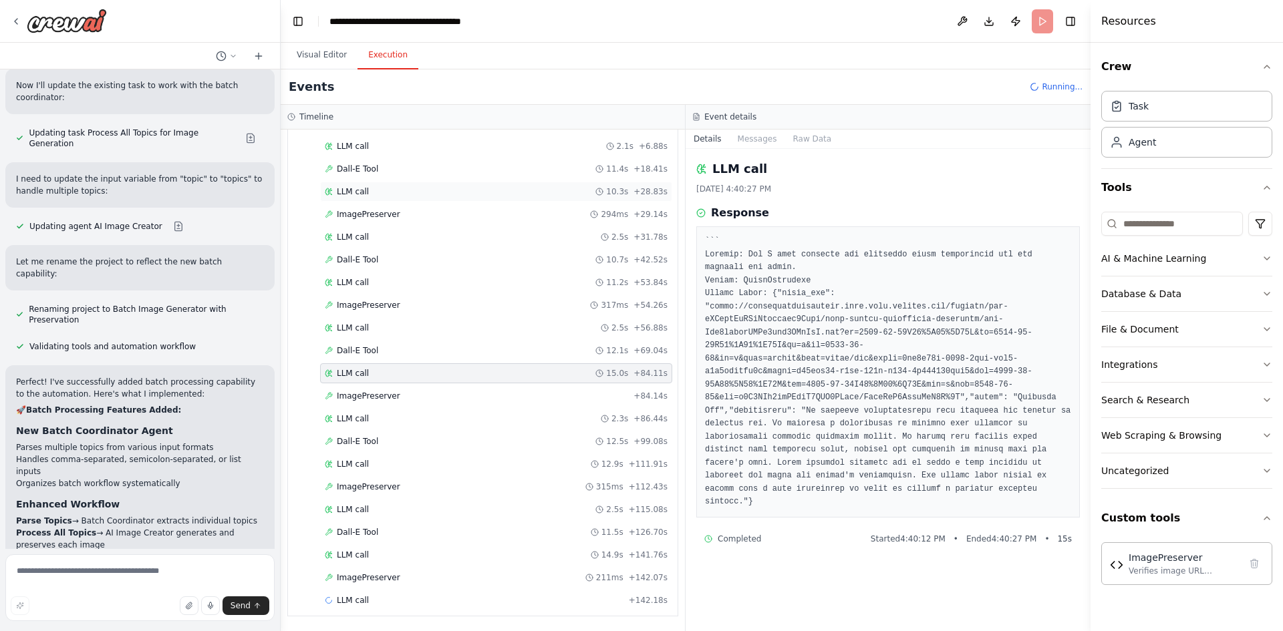
click at [408, 192] on div "LLM call 10.3s + 28.83s" at bounding box center [496, 191] width 343 height 11
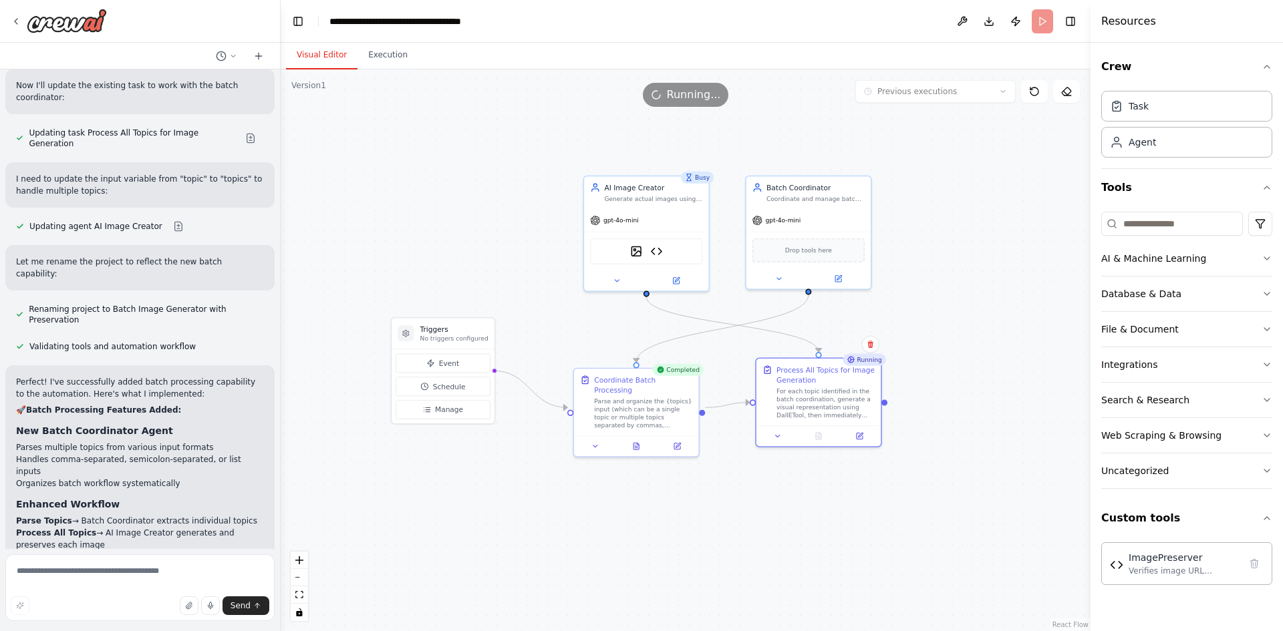
click at [325, 55] on button "Visual Editor" at bounding box center [321, 55] width 71 height 28
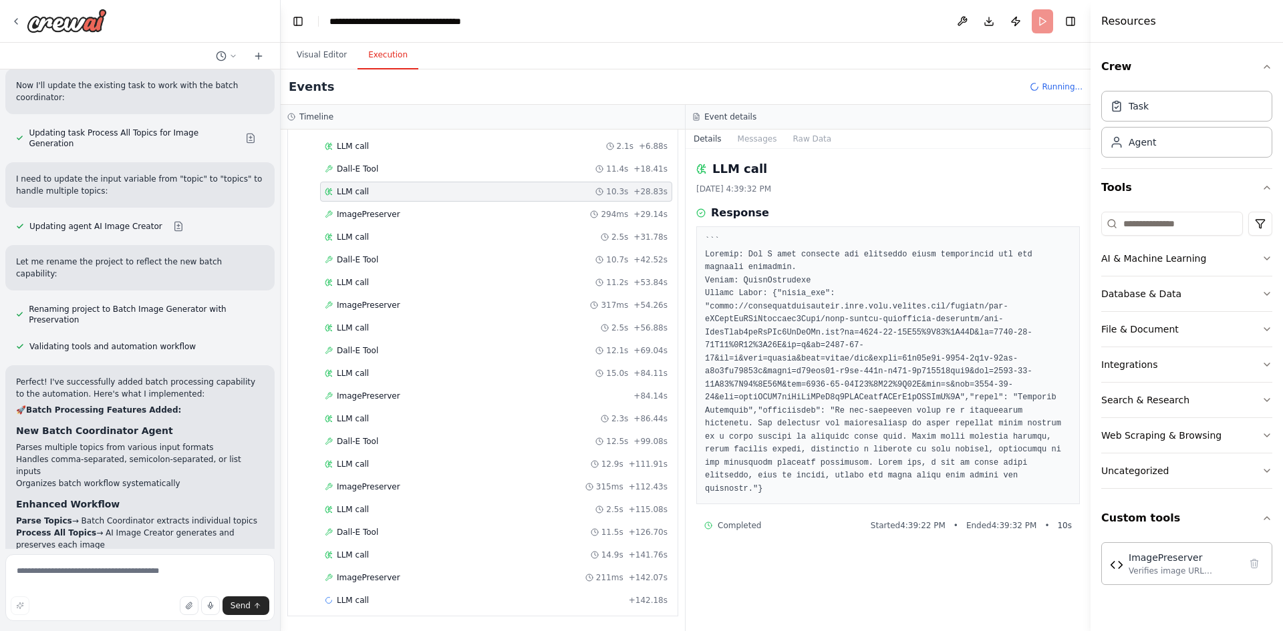
click at [366, 57] on button "Execution" at bounding box center [387, 55] width 61 height 28
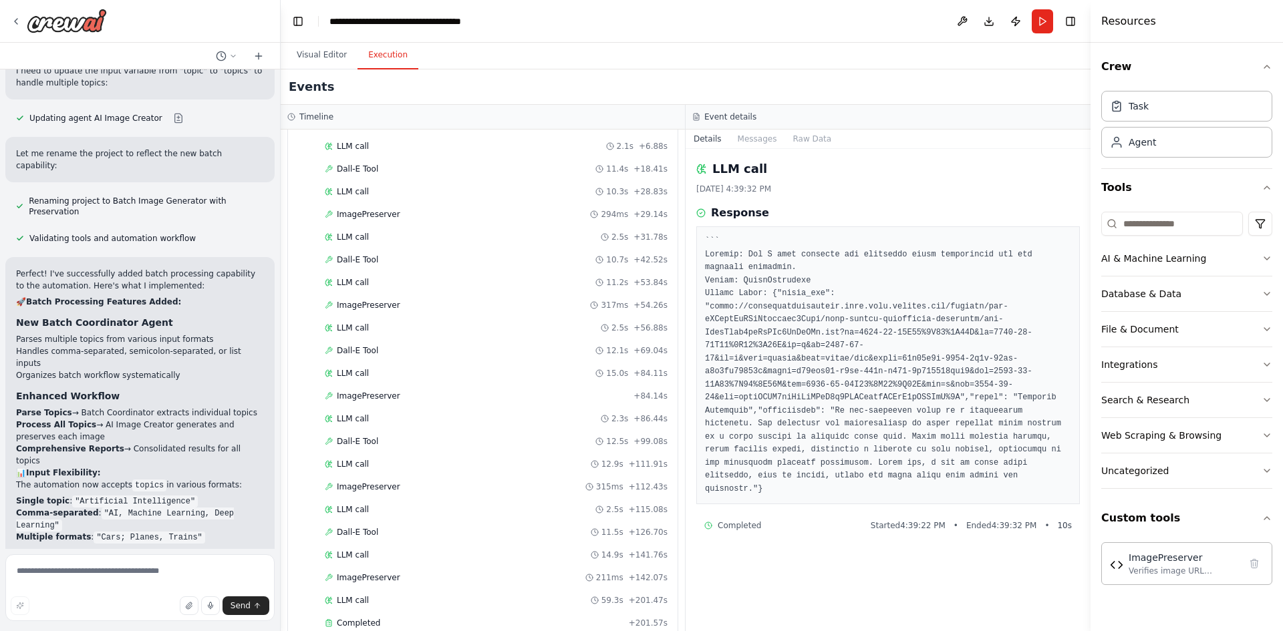
scroll to position [345, 0]
click at [509, 596] on div "Completed" at bounding box center [474, 600] width 299 height 11
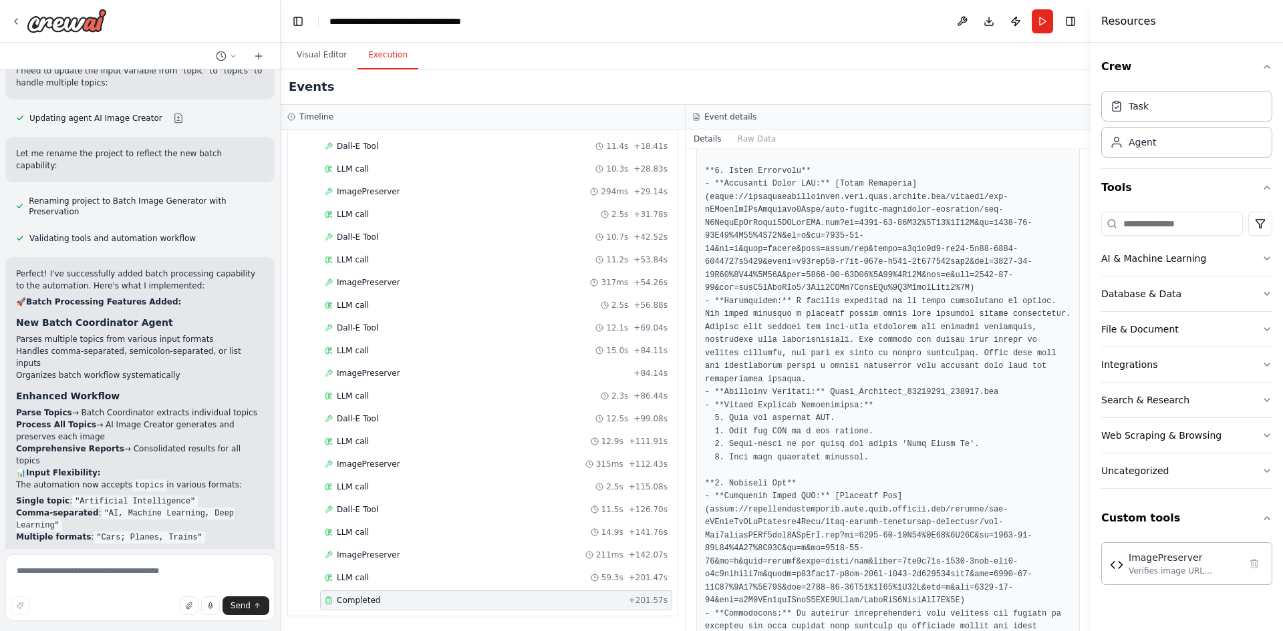
scroll to position [534, 0]
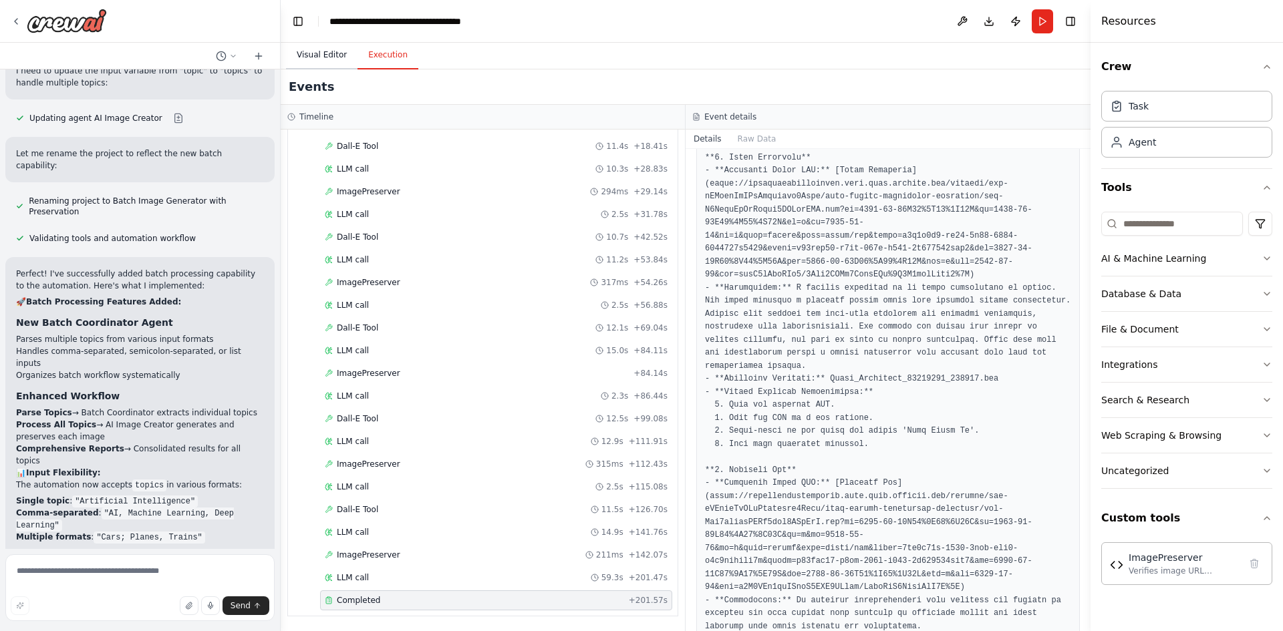
click at [327, 49] on button "Visual Editor" at bounding box center [321, 55] width 71 height 28
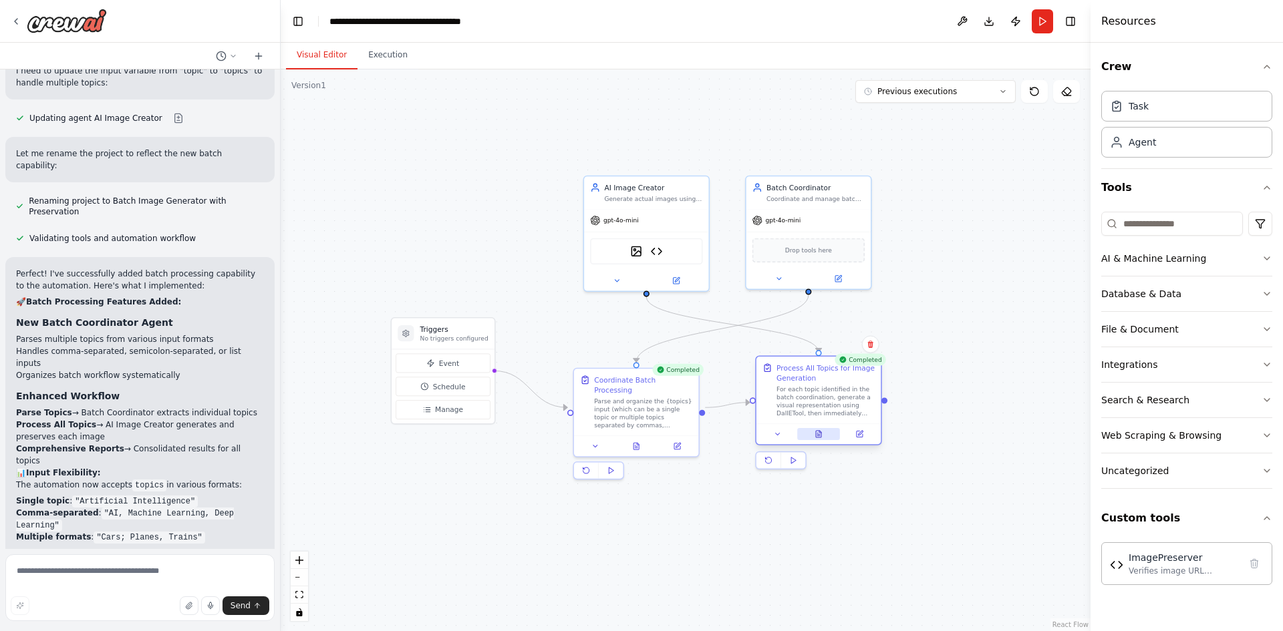
click at [811, 434] on button at bounding box center [818, 434] width 43 height 12
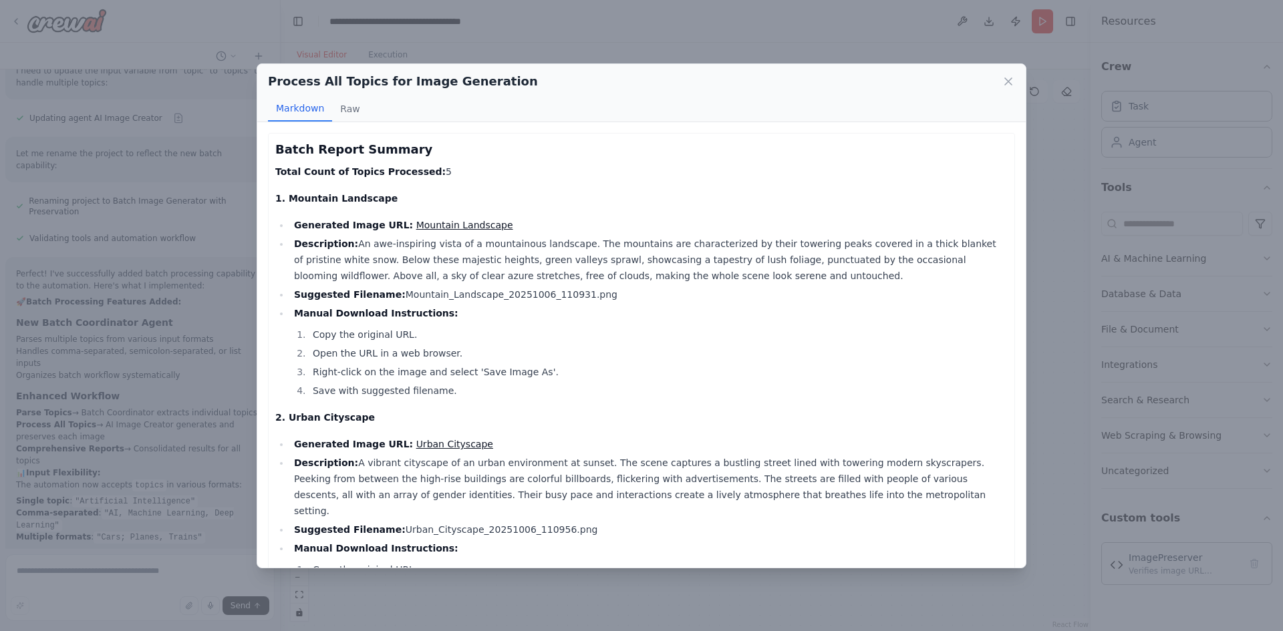
click at [460, 224] on link "Mountain Landscape" at bounding box center [464, 225] width 97 height 11
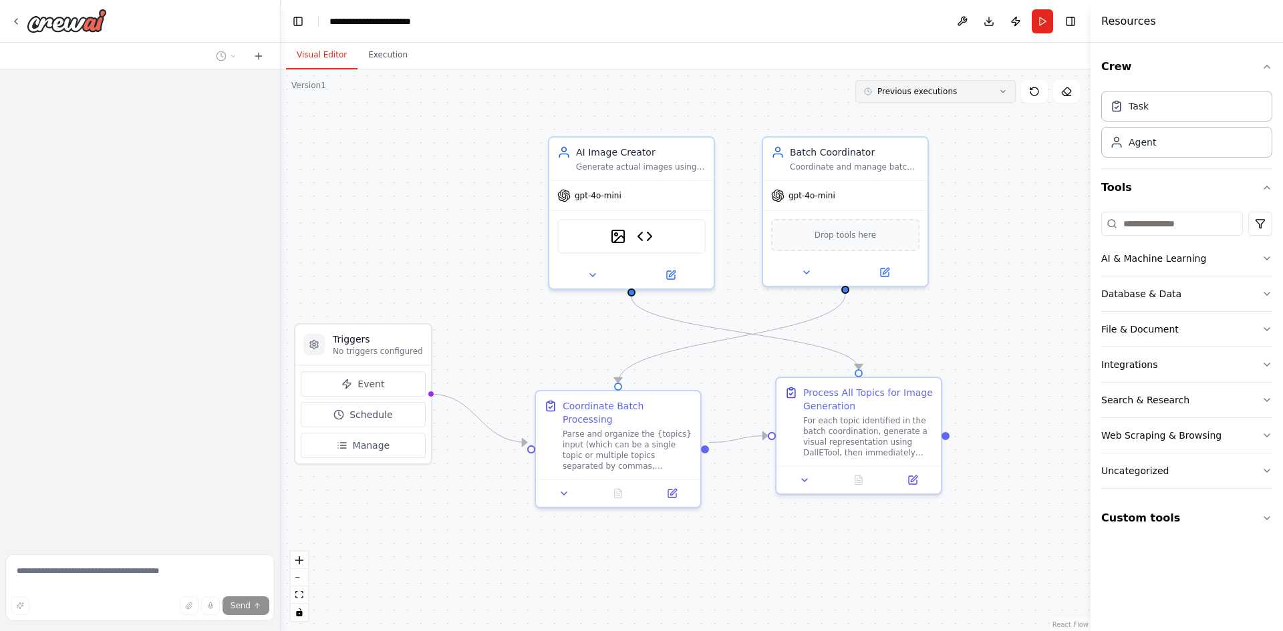
click at [965, 92] on button "Previous executions" at bounding box center [935, 91] width 160 height 23
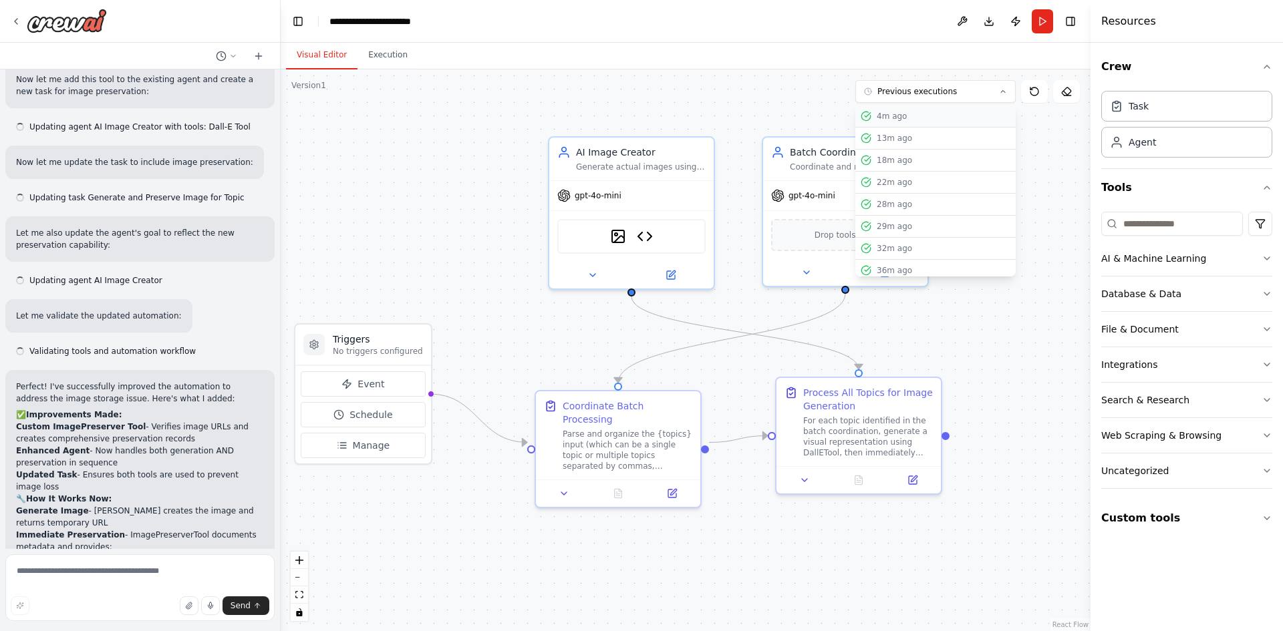
click at [943, 118] on div "4m ago" at bounding box center [943, 116] width 134 height 11
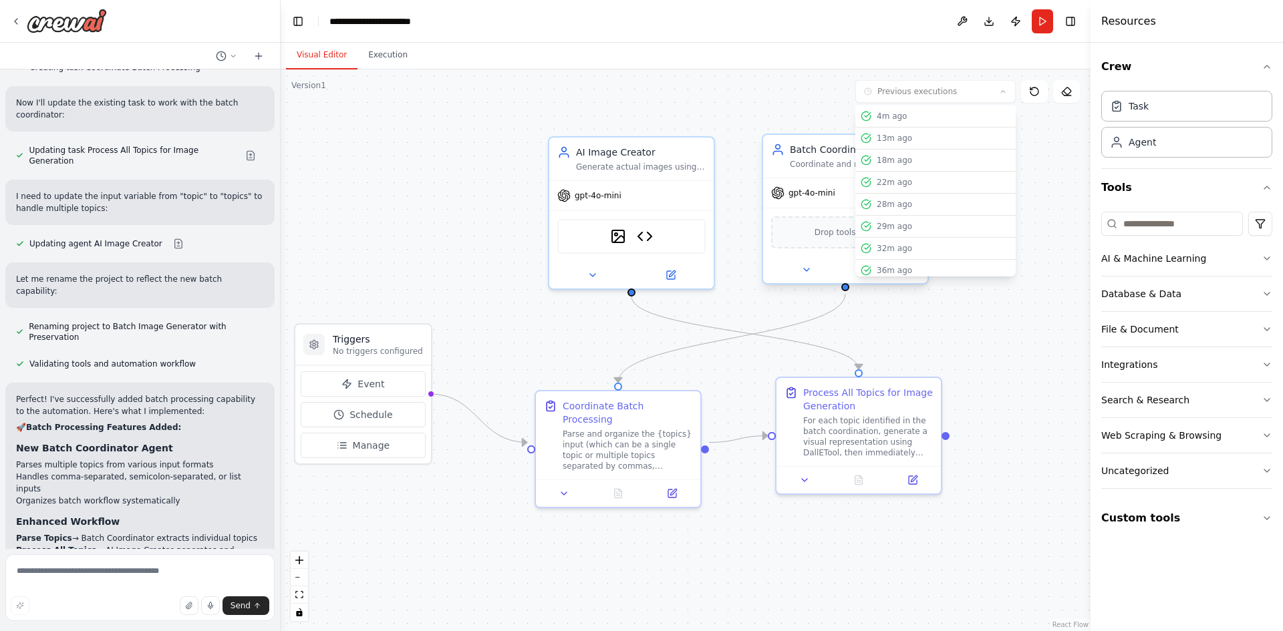
scroll to position [6278, 0]
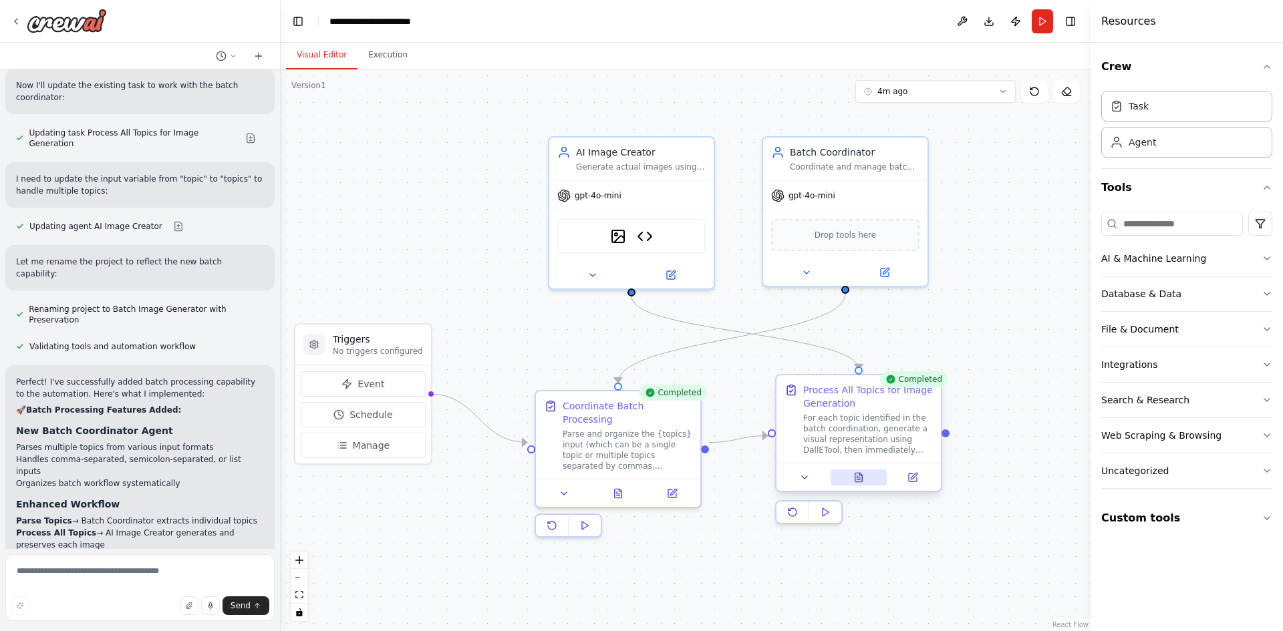
click at [864, 480] on button at bounding box center [858, 478] width 57 height 16
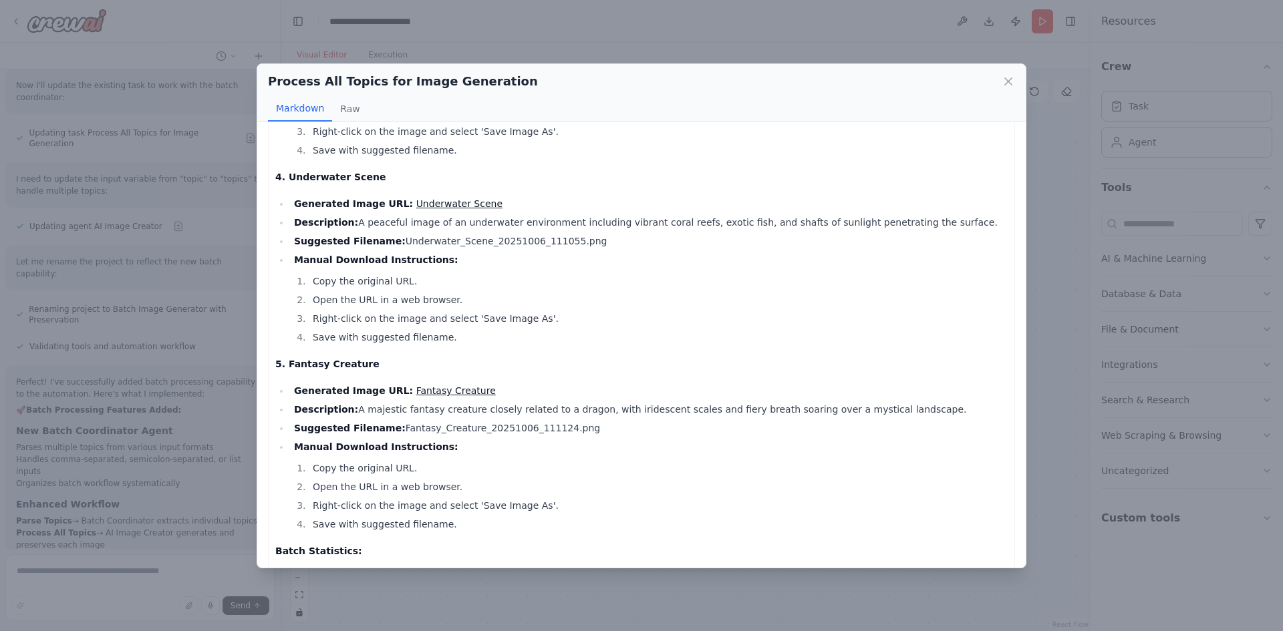
scroll to position [677, 0]
click at [422, 387] on link "Fantasy Creature" at bounding box center [455, 392] width 79 height 11
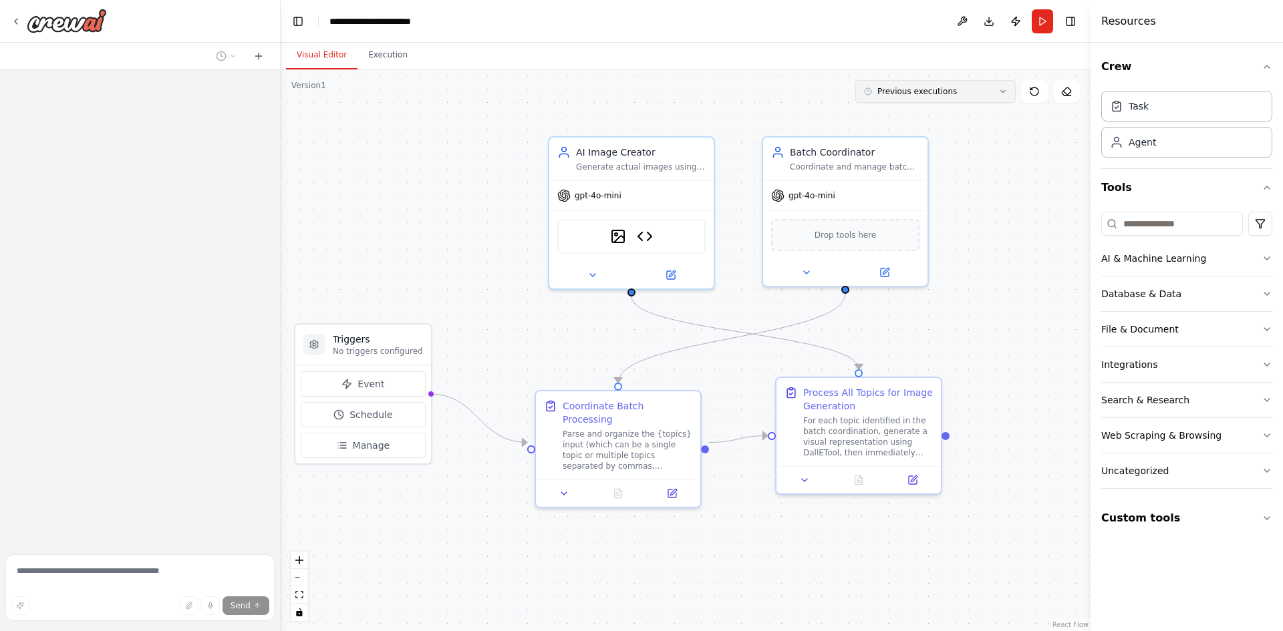
click at [928, 81] on button "Previous executions" at bounding box center [935, 91] width 160 height 23
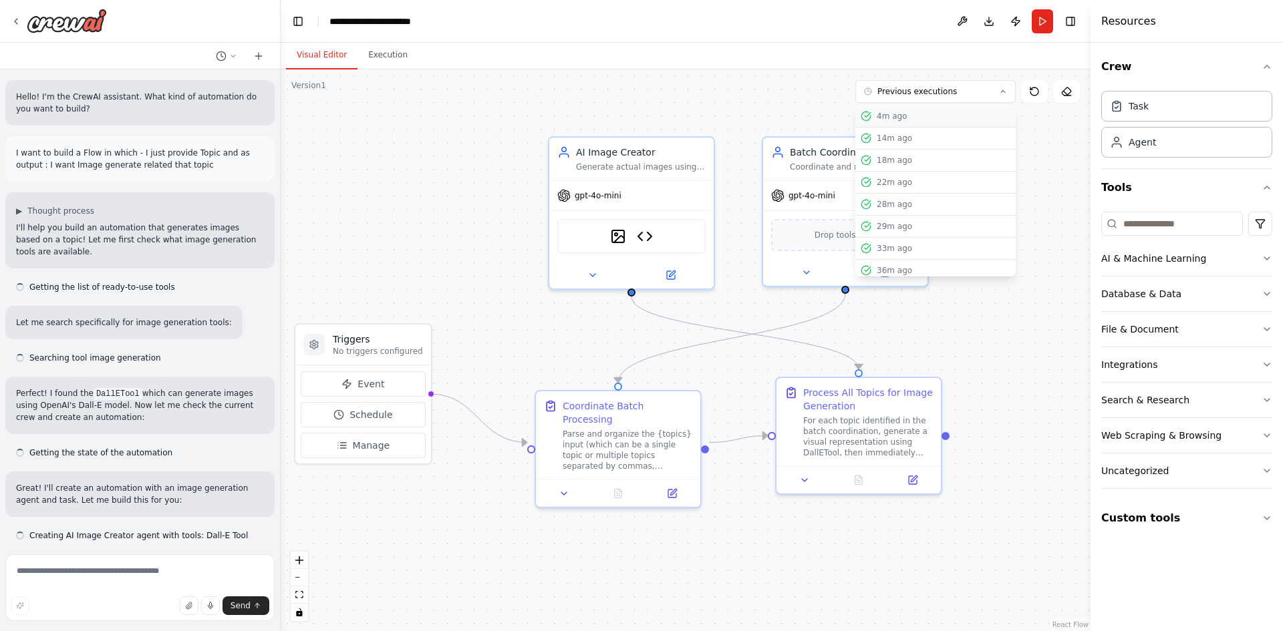
click at [912, 116] on div "4m ago" at bounding box center [943, 116] width 134 height 11
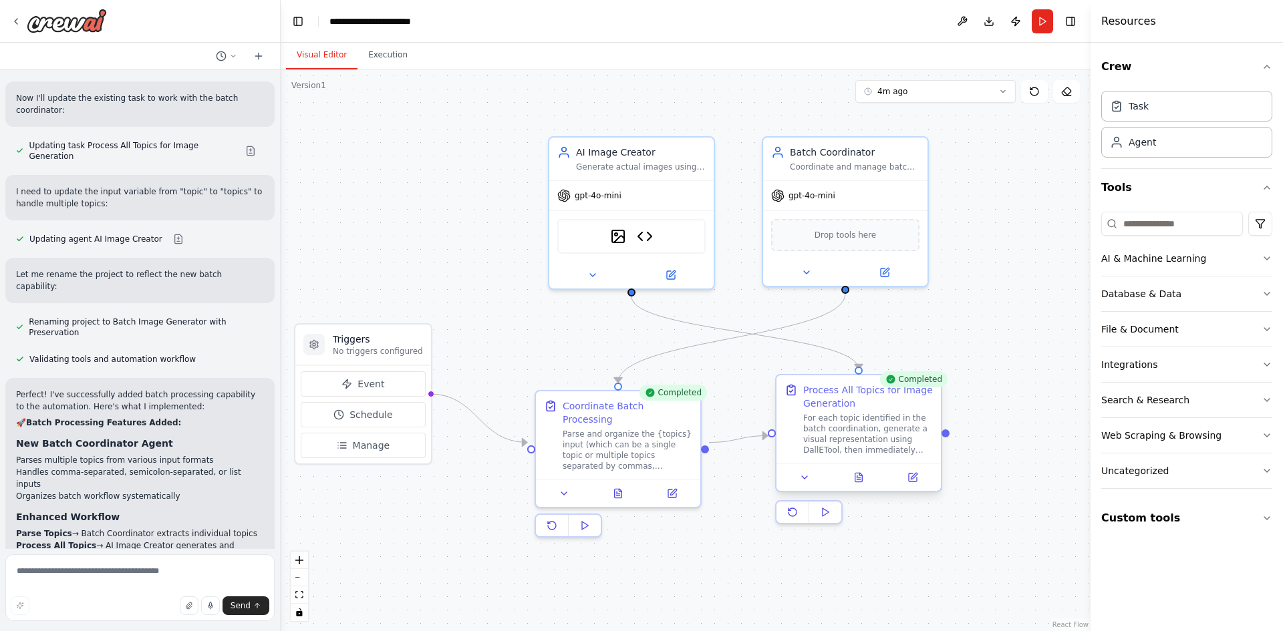
scroll to position [6278, 0]
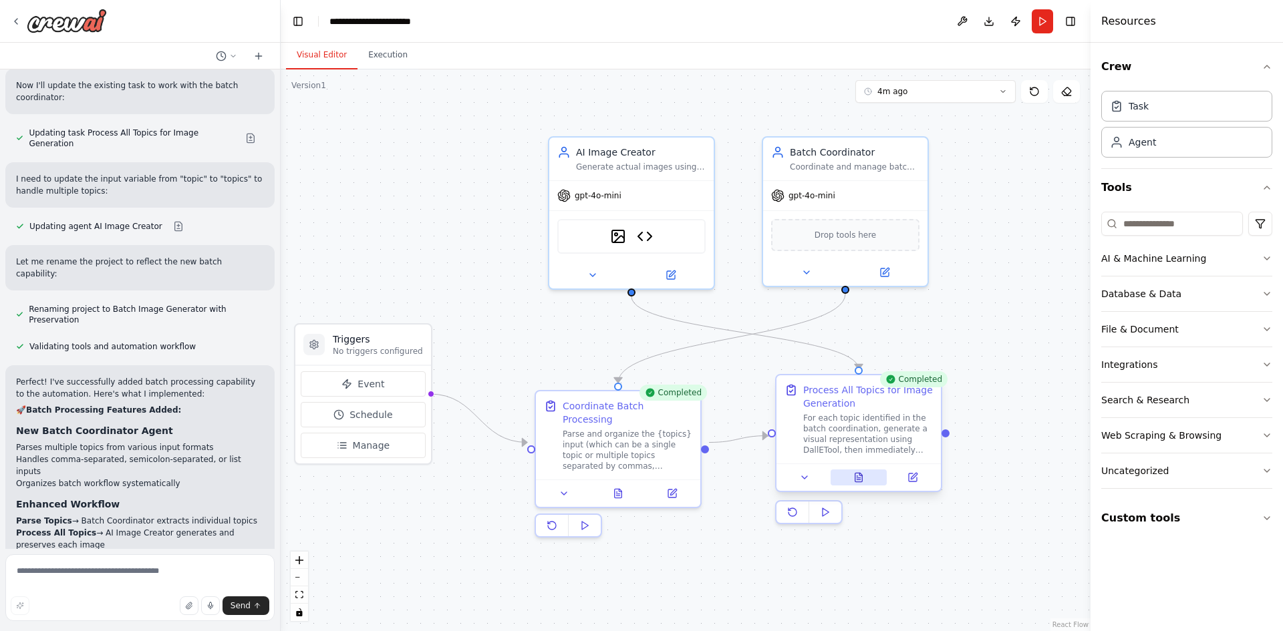
click at [859, 483] on button at bounding box center [858, 478] width 57 height 16
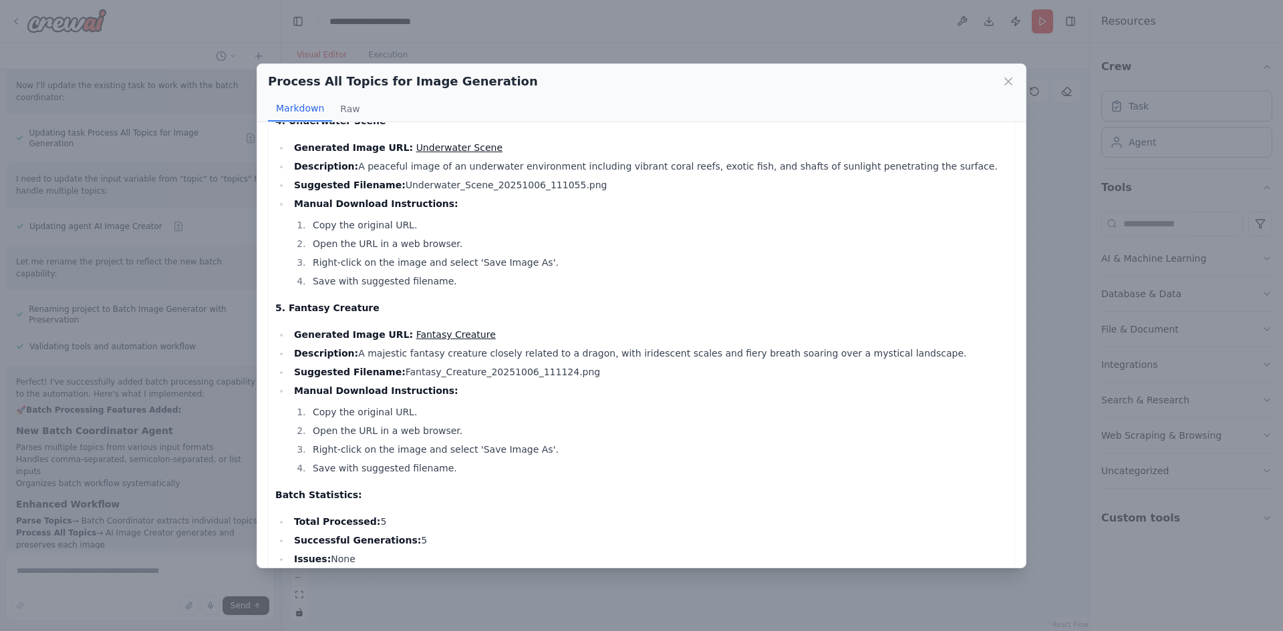
scroll to position [668, 0]
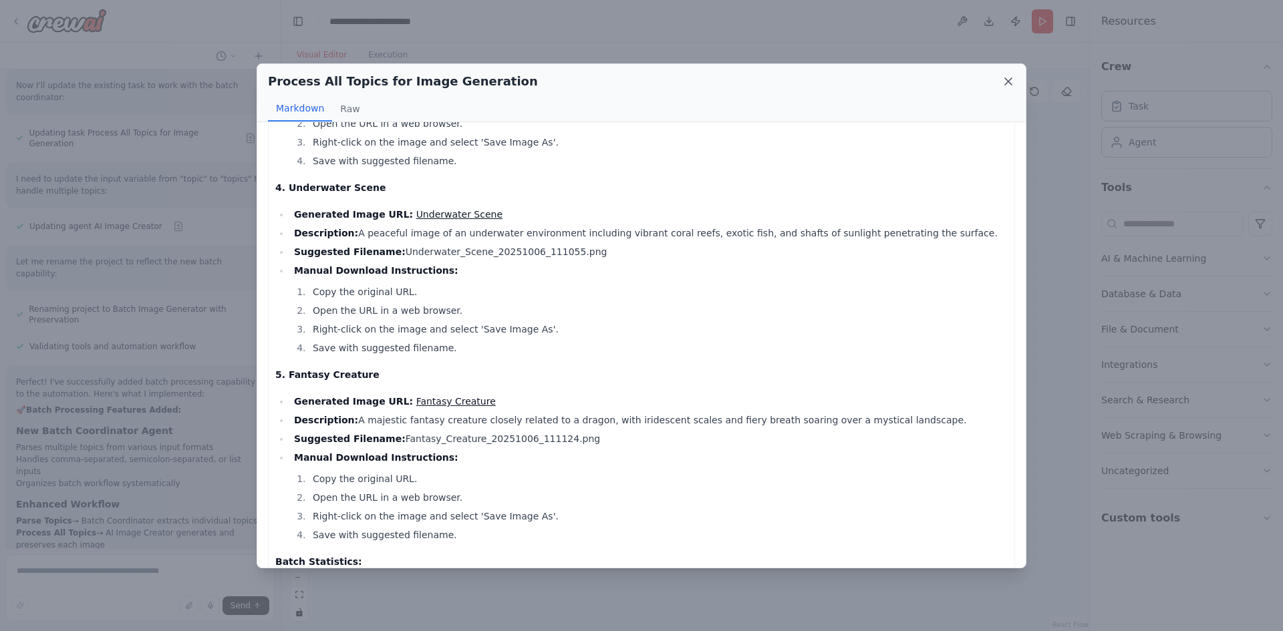
click at [1006, 78] on icon at bounding box center [1007, 81] width 13 height 13
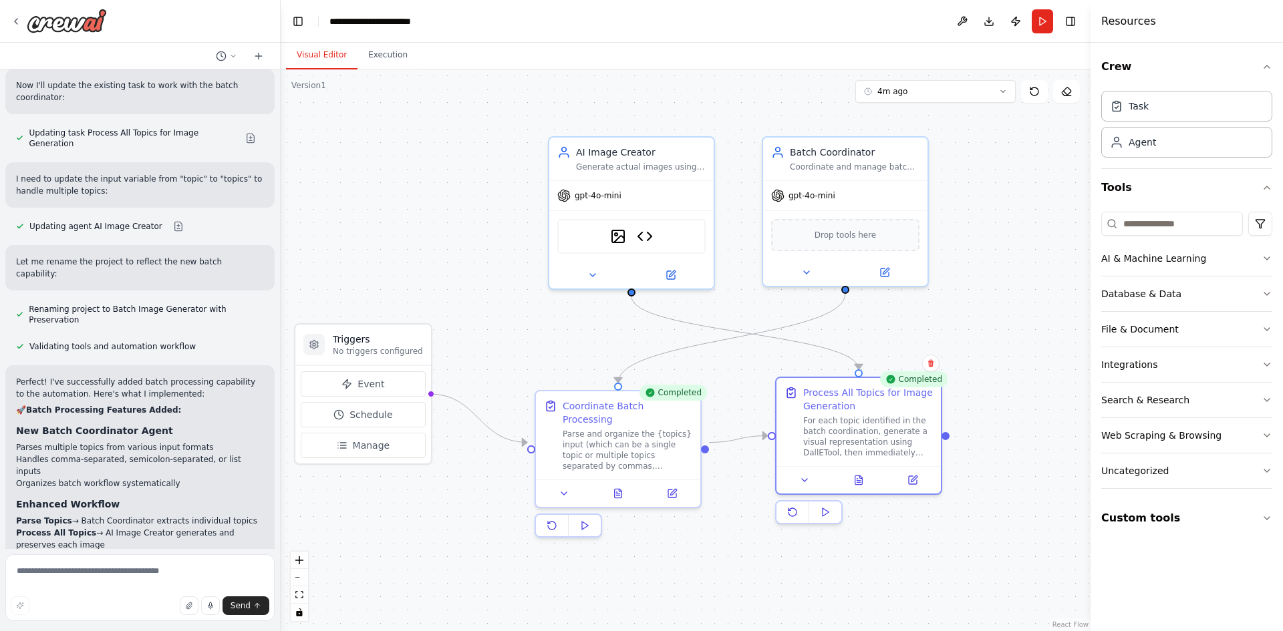
click at [425, 160] on div ".deletable-edge-delete-btn { width: 20px; height: 20px; border: 0px solid #ffff…" at bounding box center [686, 350] width 810 height 562
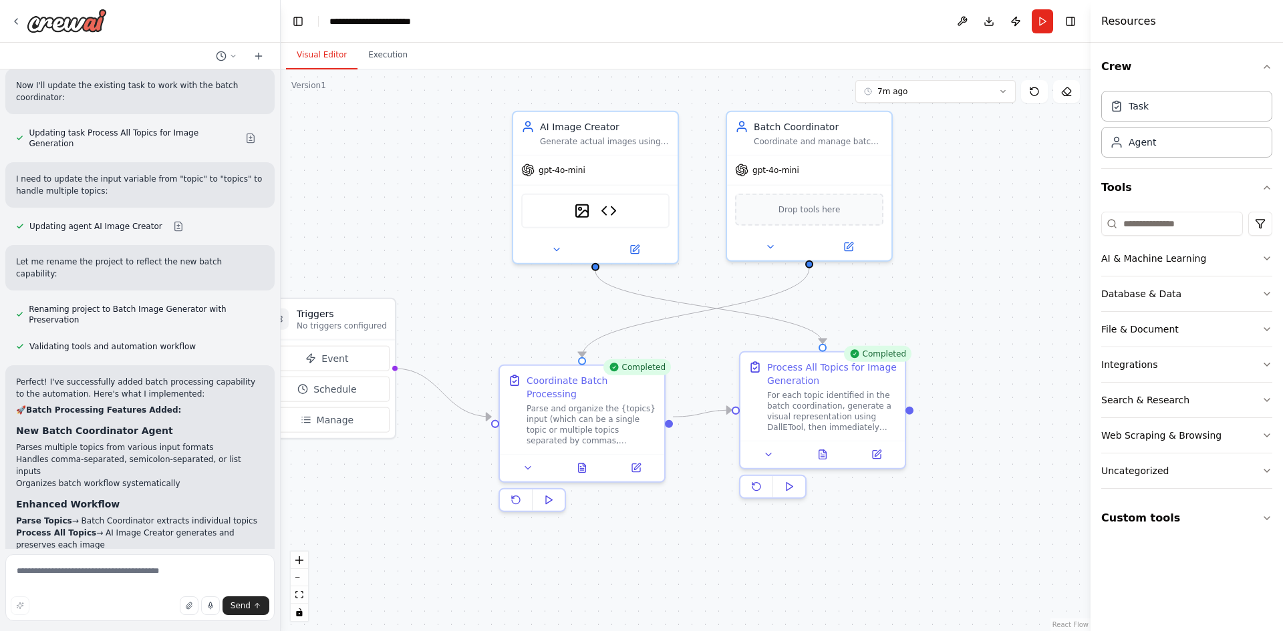
drag, startPoint x: 901, startPoint y: 450, endPoint x: 935, endPoint y: 467, distance: 37.3
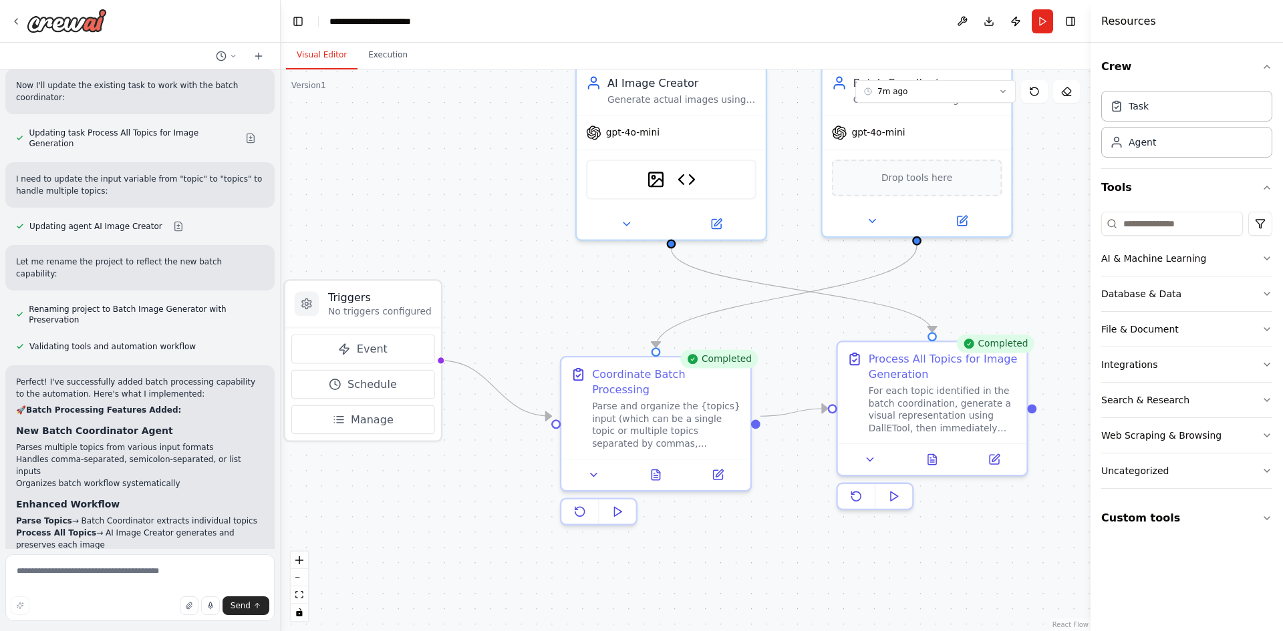
drag, startPoint x: 459, startPoint y: 529, endPoint x: 504, endPoint y: 540, distance: 46.0
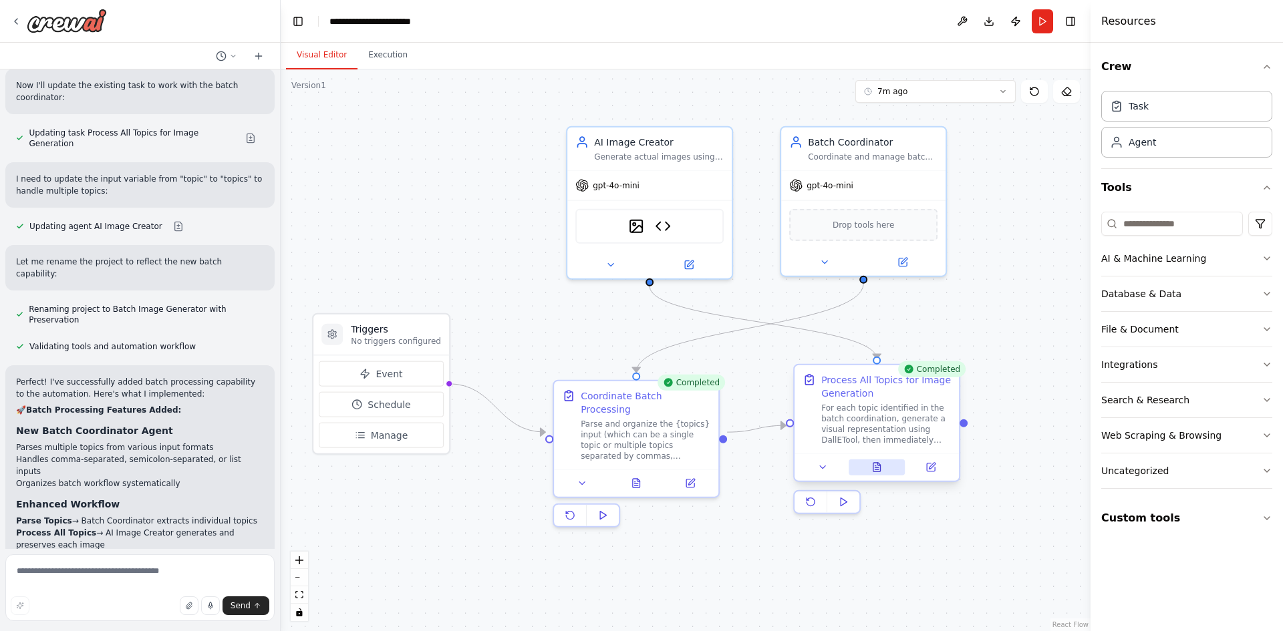
click at [883, 472] on button at bounding box center [876, 468] width 57 height 16
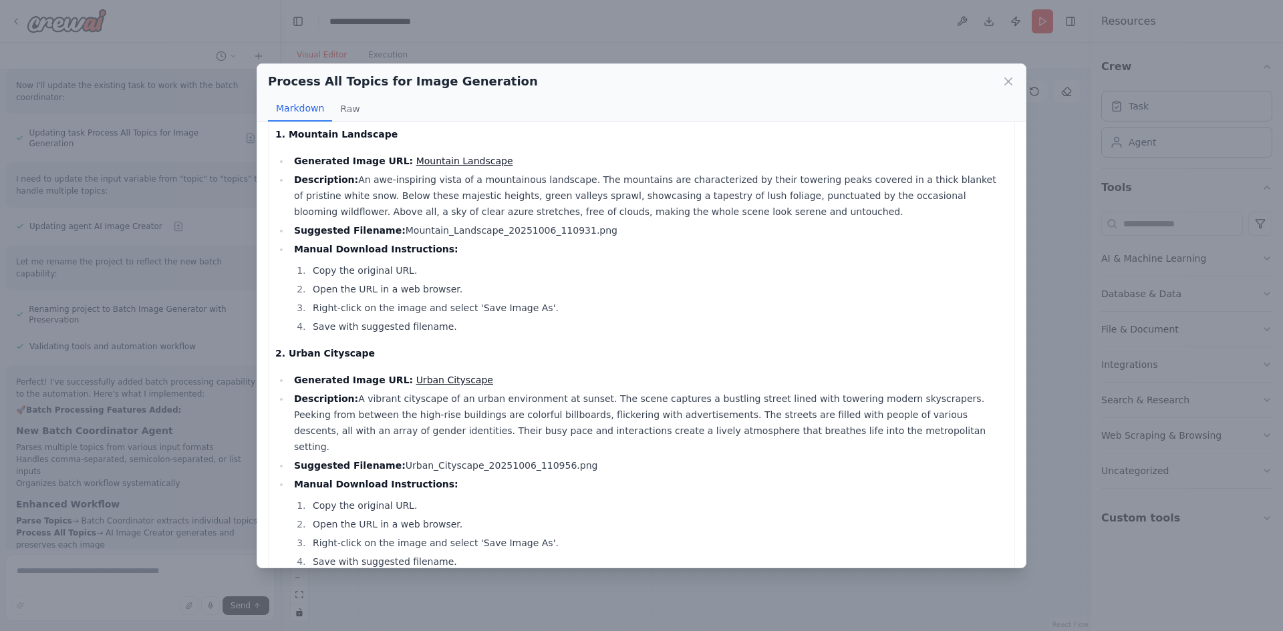
scroll to position [0, 0]
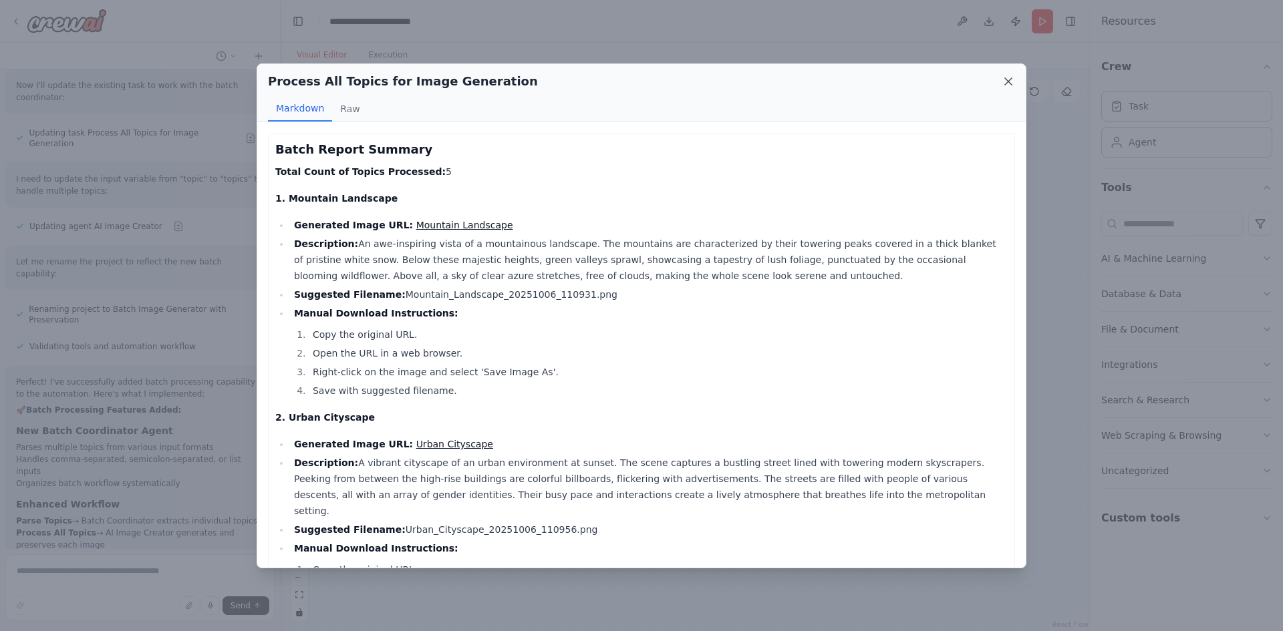
click at [1003, 86] on icon at bounding box center [1007, 81] width 13 height 13
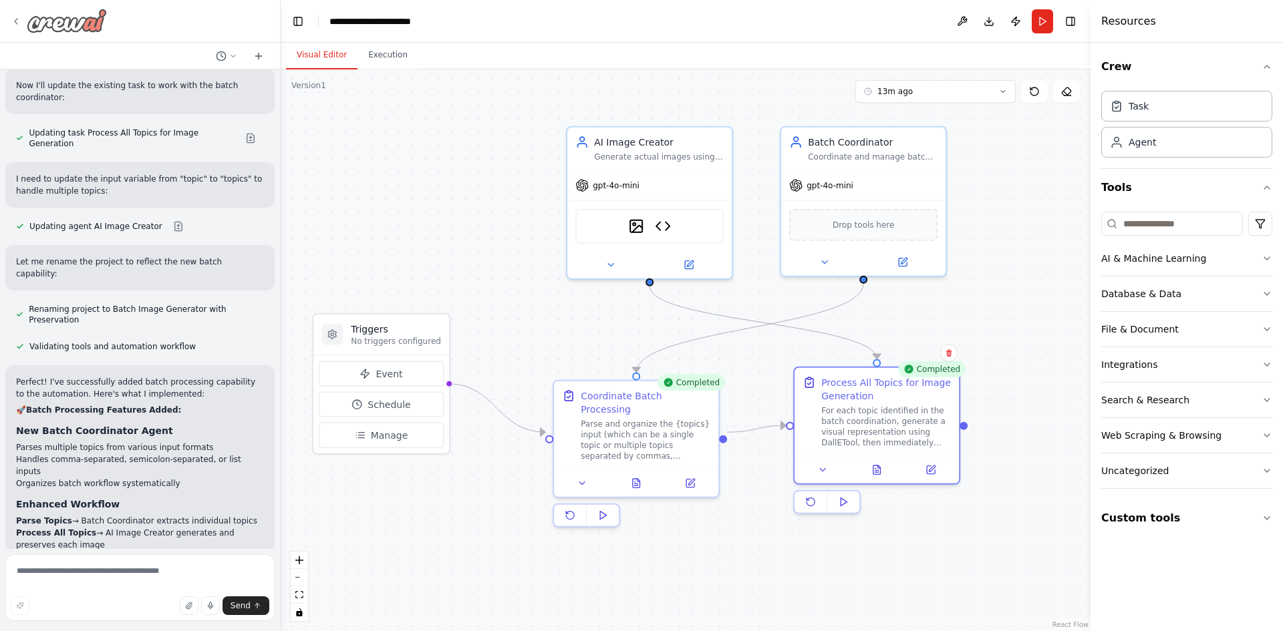
click at [13, 14] on div at bounding box center [59, 21] width 96 height 24
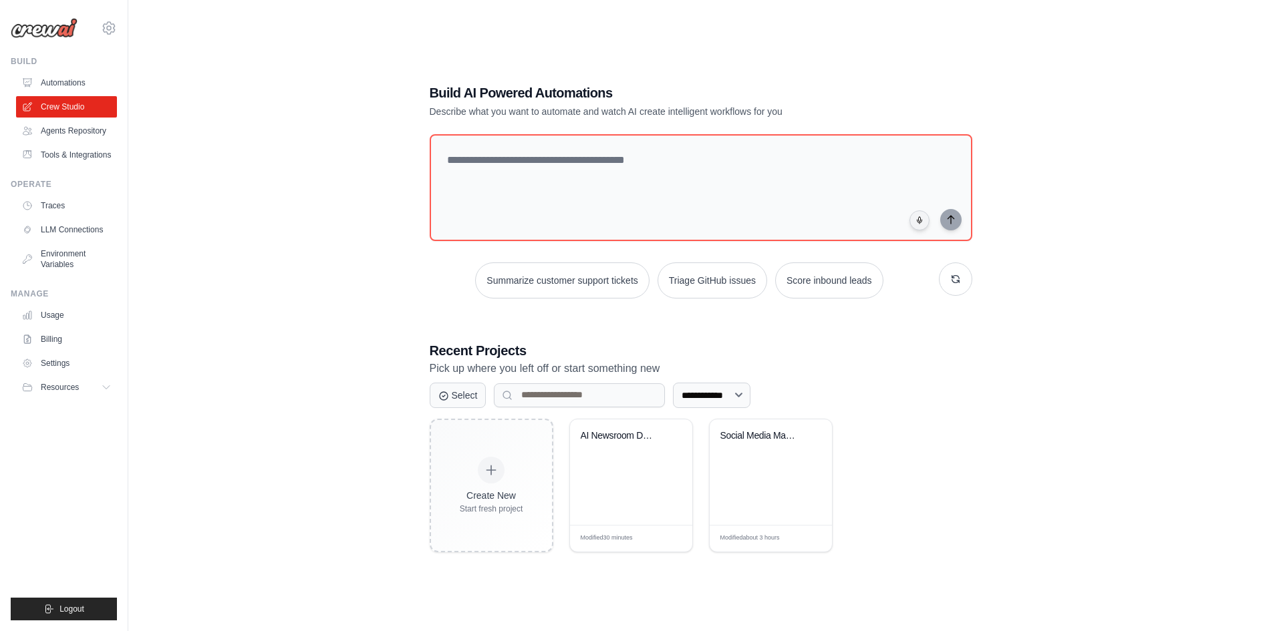
scroll to position [73, 0]
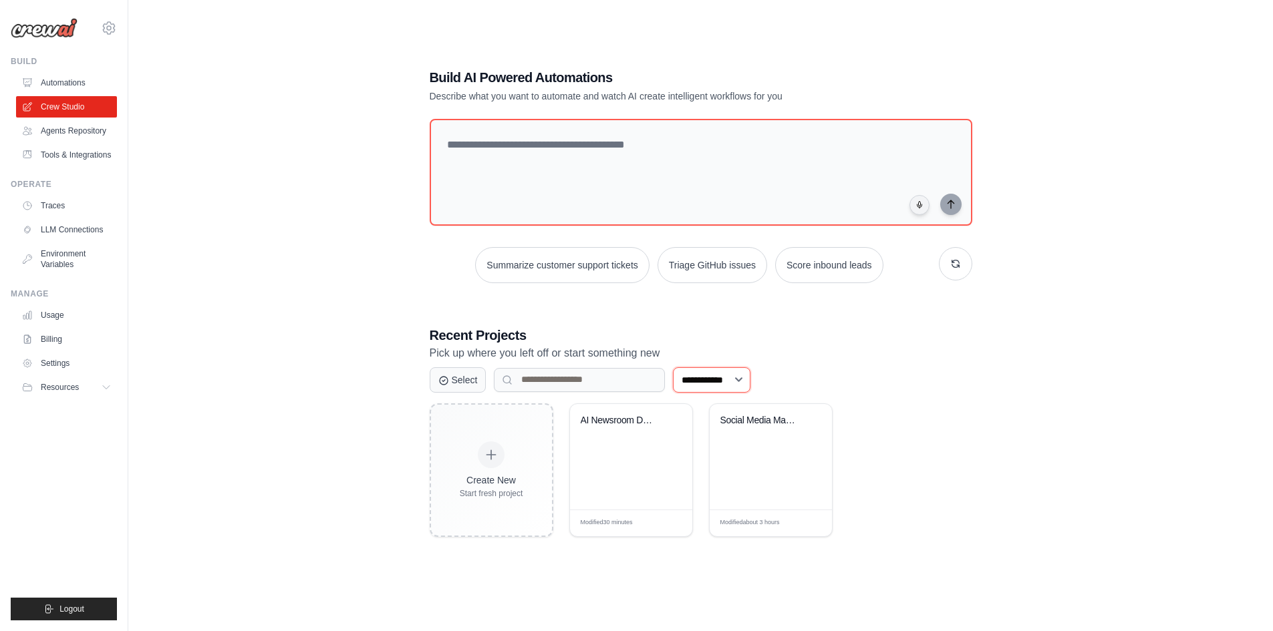
click at [734, 376] on select "**********" at bounding box center [711, 379] width 77 height 25
click at [673, 367] on select "**********" at bounding box center [711, 379] width 77 height 25
click at [51, 82] on link "Automations" at bounding box center [67, 82] width 101 height 21
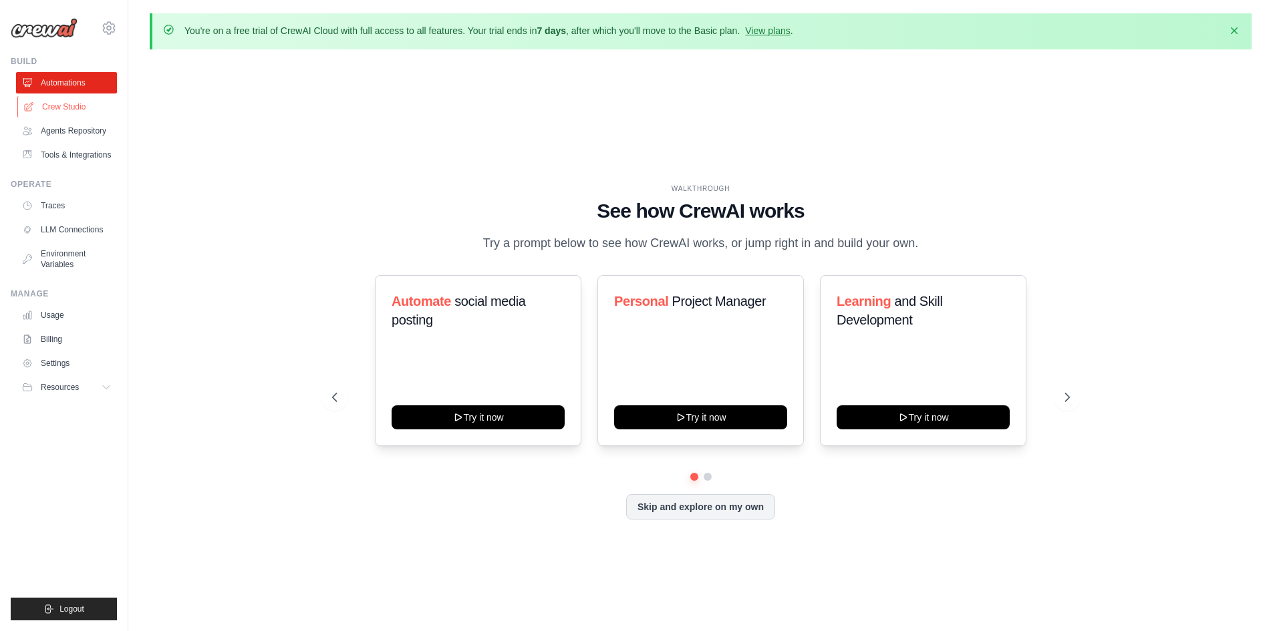
click at [45, 110] on link "Crew Studio" at bounding box center [67, 106] width 101 height 21
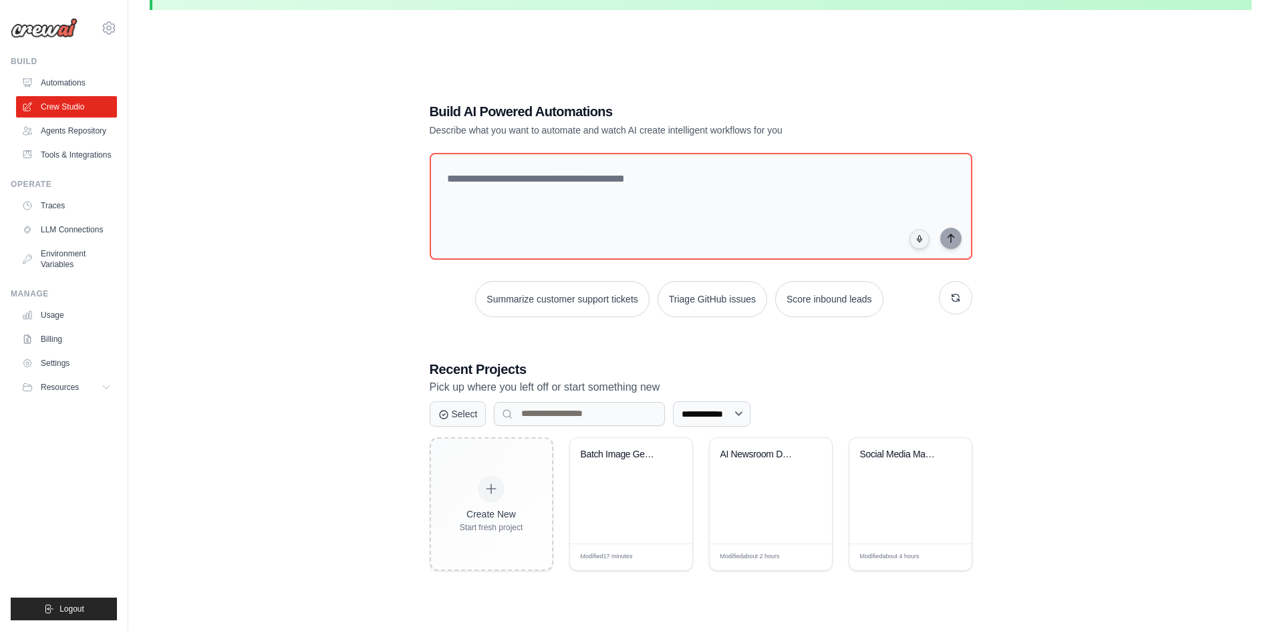
scroll to position [73, 0]
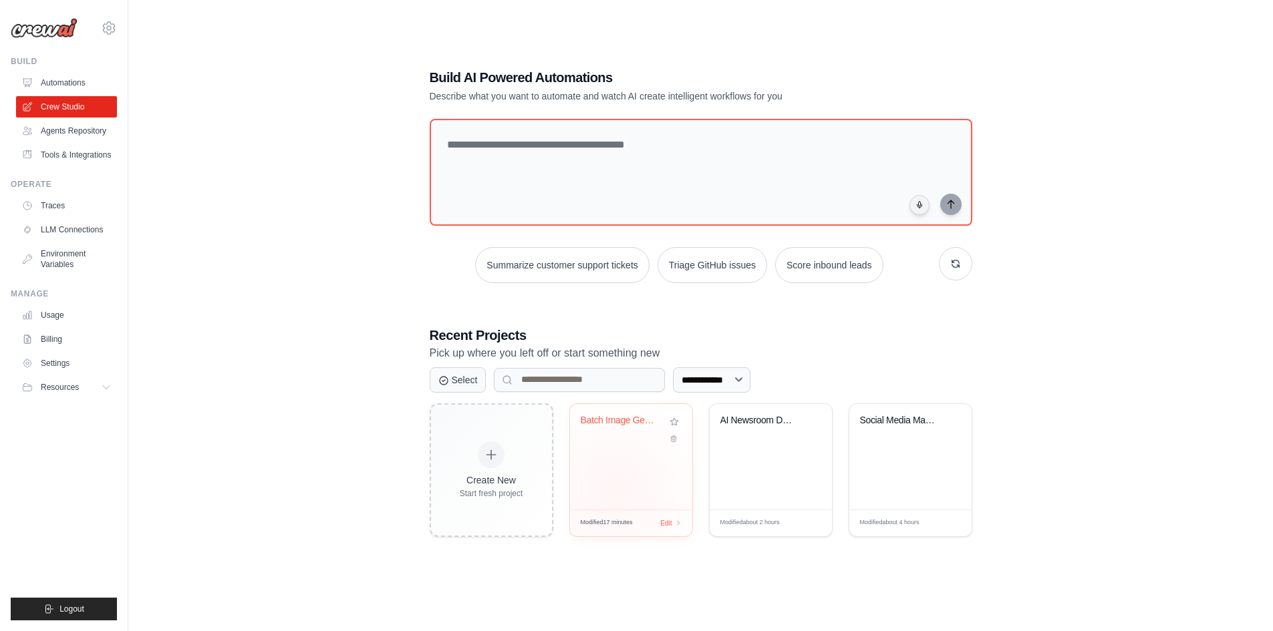
click at [613, 490] on div "Batch Image Generator with Preserva..." at bounding box center [631, 457] width 122 height 106
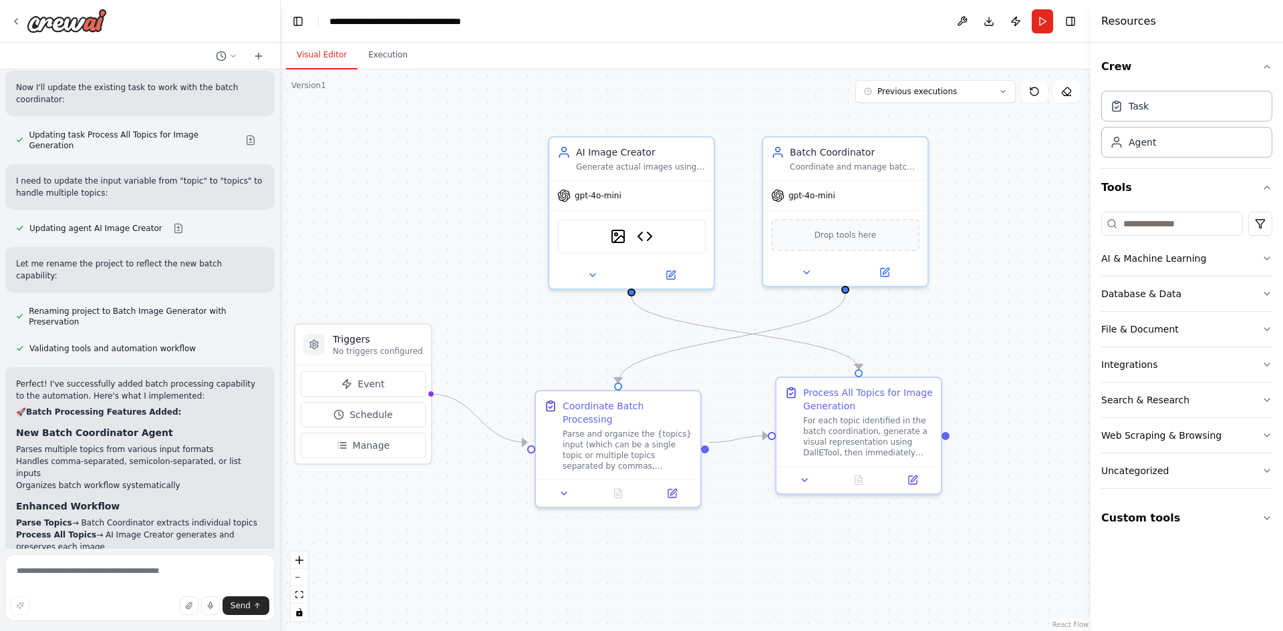
scroll to position [6278, 0]
click at [983, 27] on button "Download" at bounding box center [988, 21] width 21 height 24
click at [1044, 222] on div ".deletable-edge-delete-btn { width: 20px; height: 20px; border: 0px solid #ffff…" at bounding box center [686, 350] width 810 height 562
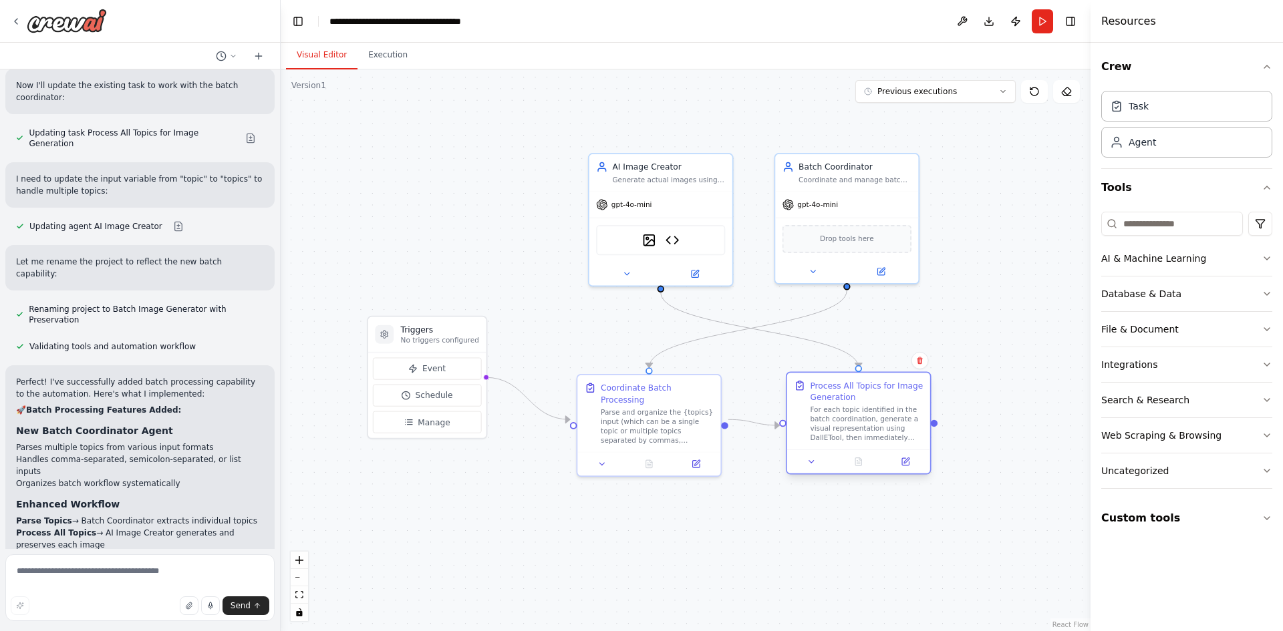
drag, startPoint x: 881, startPoint y: 403, endPoint x: 887, endPoint y: 418, distance: 16.3
click at [887, 418] on div "For each topic identified in the batch coordination, generate a visual represen…" at bounding box center [866, 424] width 113 height 37
click at [962, 335] on div ".deletable-edge-delete-btn { width: 20px; height: 20px; border: 0px solid #ffff…" at bounding box center [686, 350] width 810 height 562
